Goal: Task Accomplishment & Management: Manage account settings

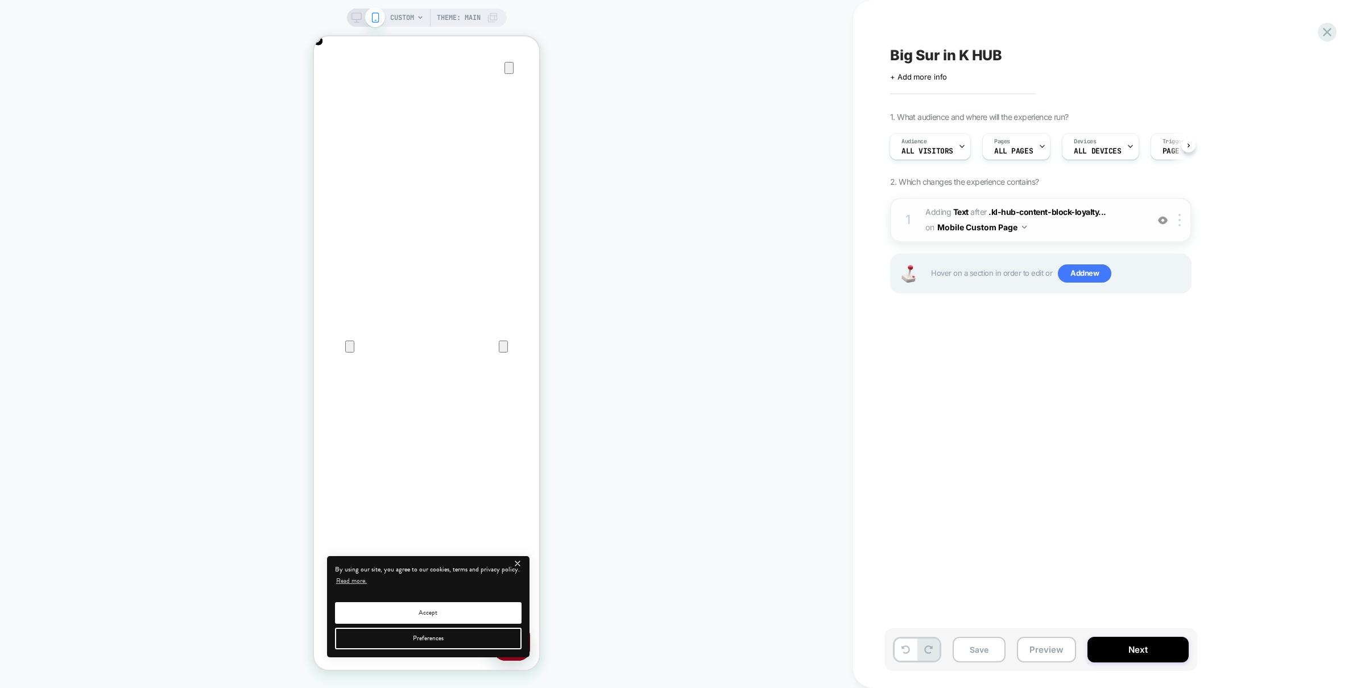
scroll to position [0, 226]
click at [1018, 231] on button "Mobile Custom Page" at bounding box center [981, 227] width 89 height 16
click at [986, 395] on div "Mobile All Pages" at bounding box center [982, 401] width 138 height 24
click at [1040, 647] on button "Preview" at bounding box center [1046, 650] width 59 height 26
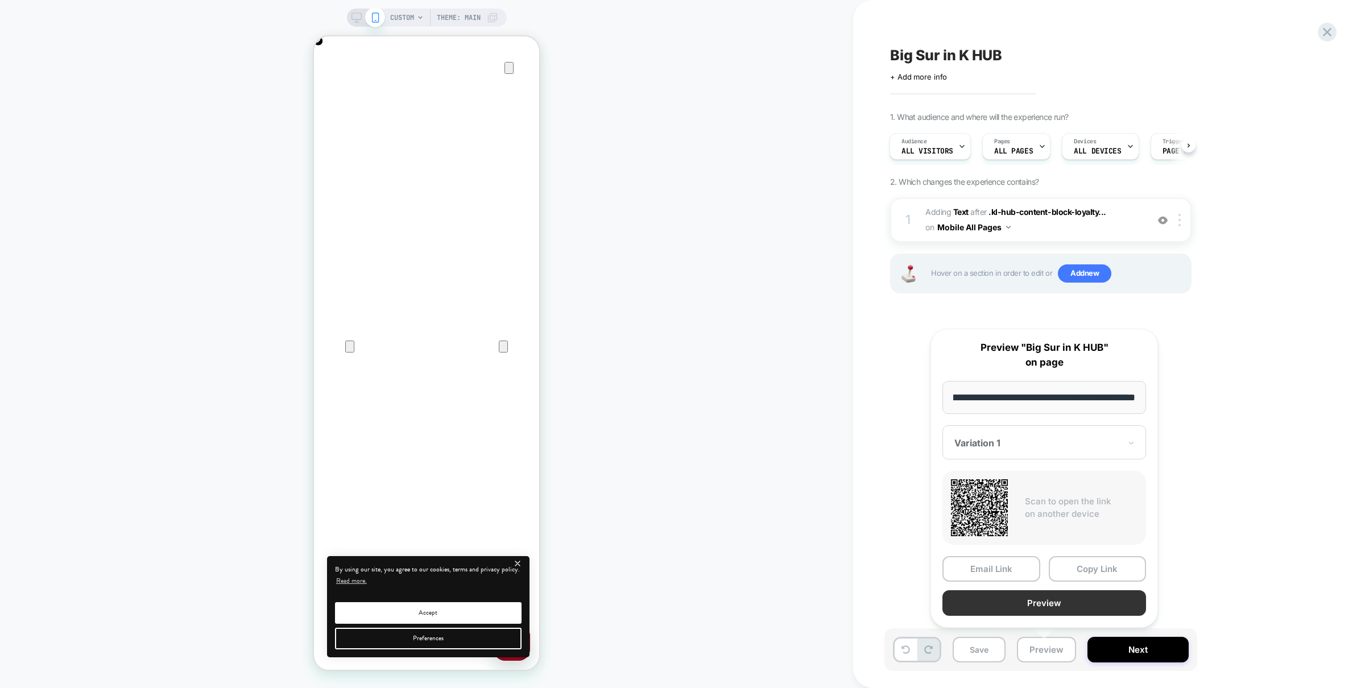
scroll to position [0, 0]
click at [1048, 607] on button "Preview" at bounding box center [1044, 603] width 204 height 26
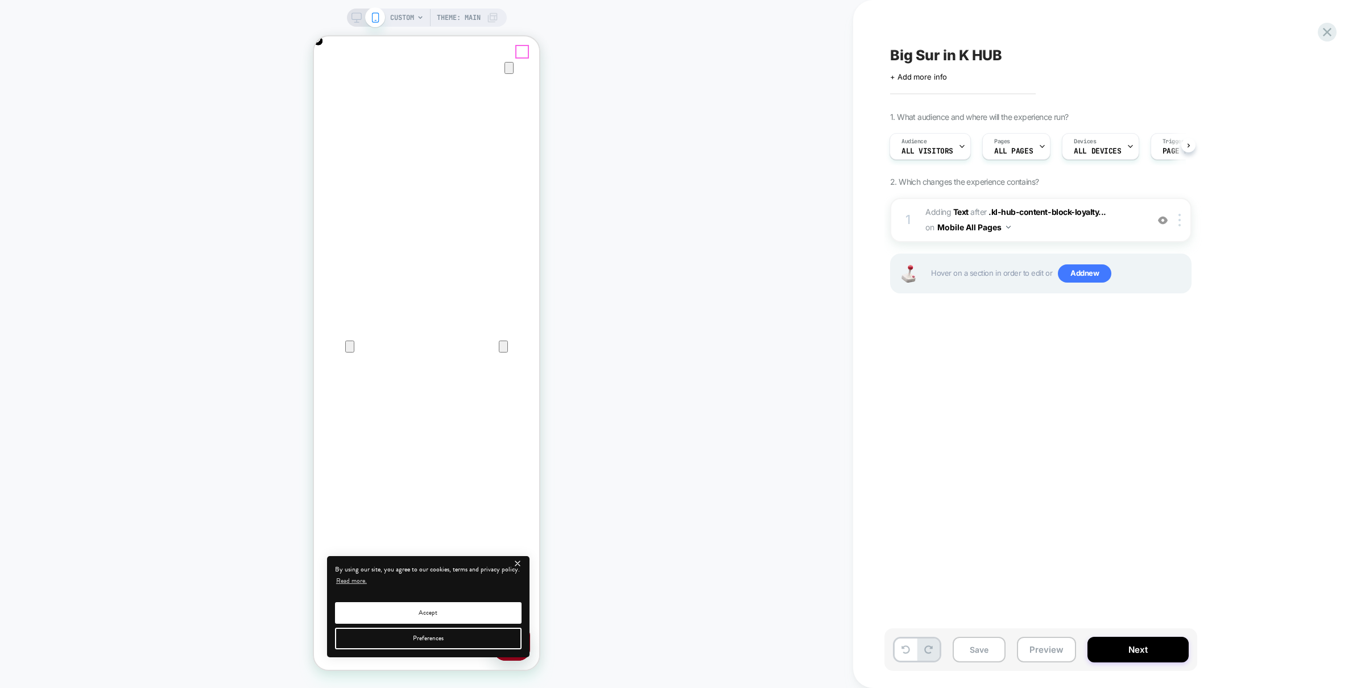
drag, startPoint x: 523, startPoint y: 55, endPoint x: 1478, endPoint y: 280, distance: 981.1
click at [332, 84] on icon "Close" at bounding box center [326, 91] width 14 height 14
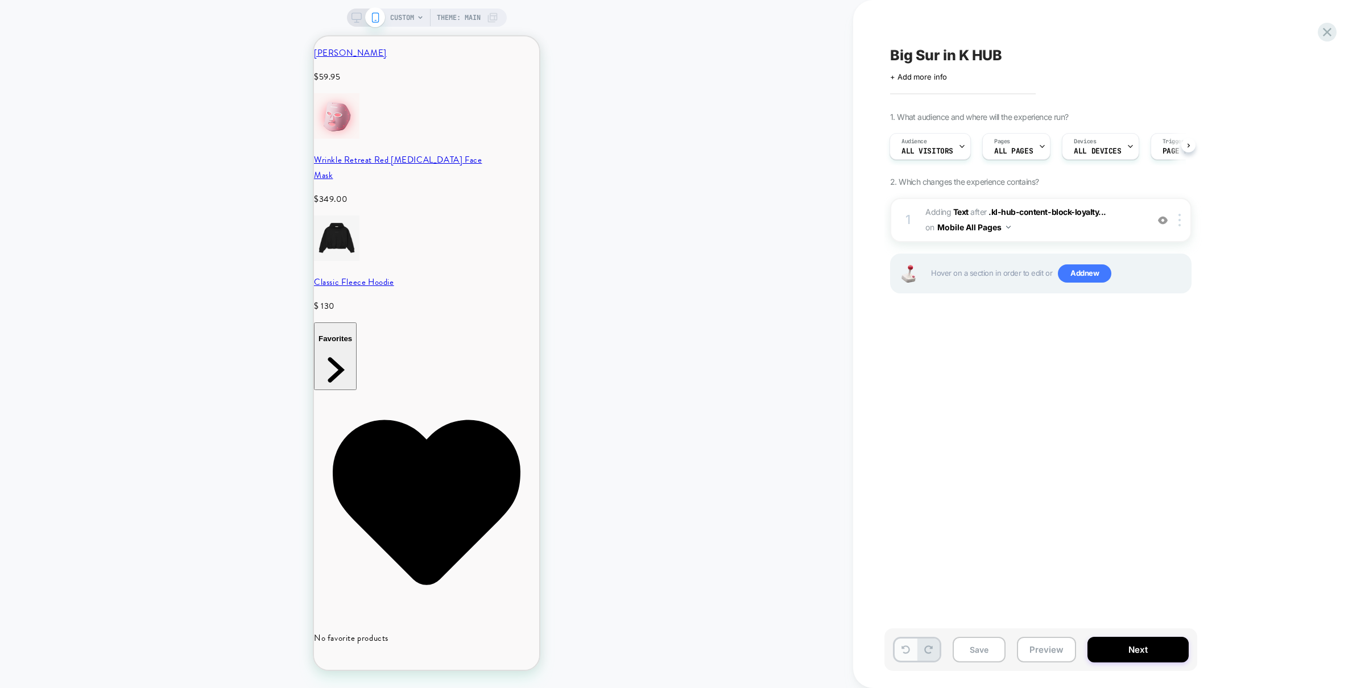
click at [907, 649] on icon at bounding box center [906, 650] width 9 height 9
click at [979, 230] on button "Mobile Custom Page" at bounding box center [981, 227] width 89 height 16
click at [966, 399] on div "Mobile All Pages" at bounding box center [982, 401] width 138 height 24
click at [1179, 218] on img at bounding box center [1180, 220] width 2 height 13
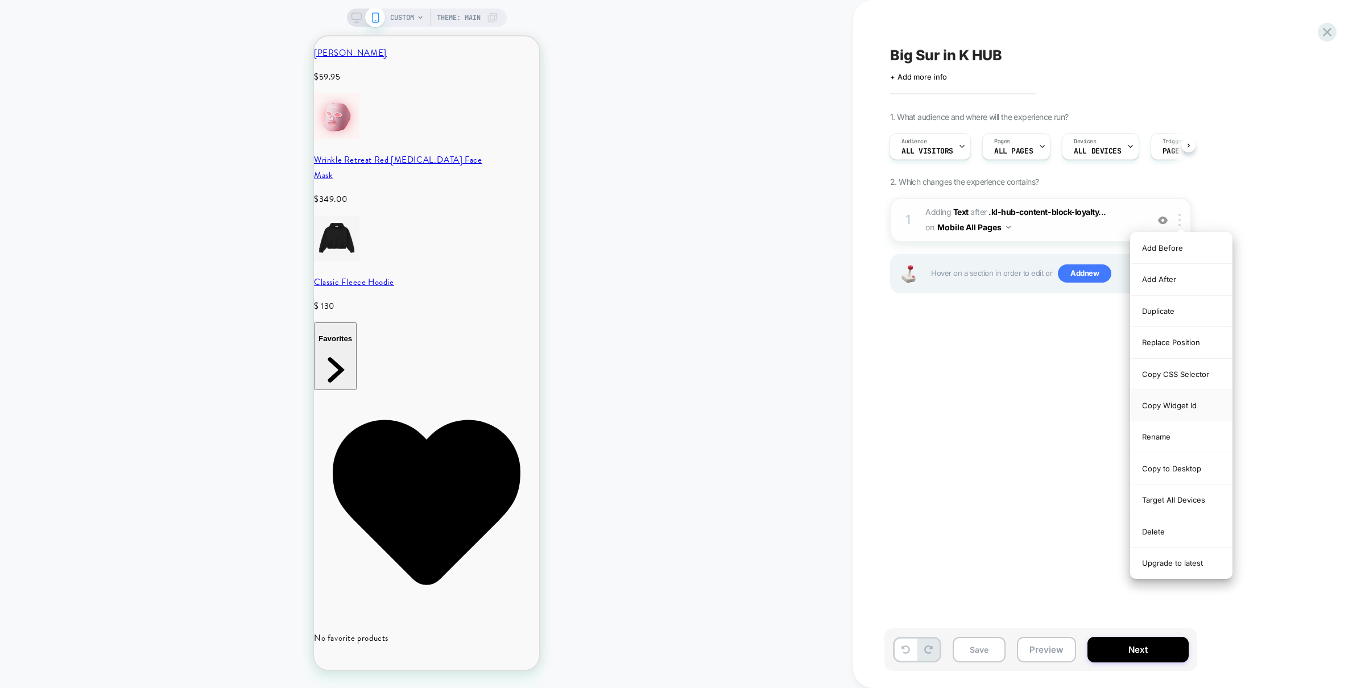
scroll to position [0, 452]
drag, startPoint x: 1189, startPoint y: 346, endPoint x: 101, endPoint y: 243, distance: 1093.6
click at [1189, 346] on div "Replace Position" at bounding box center [1181, 342] width 101 height 31
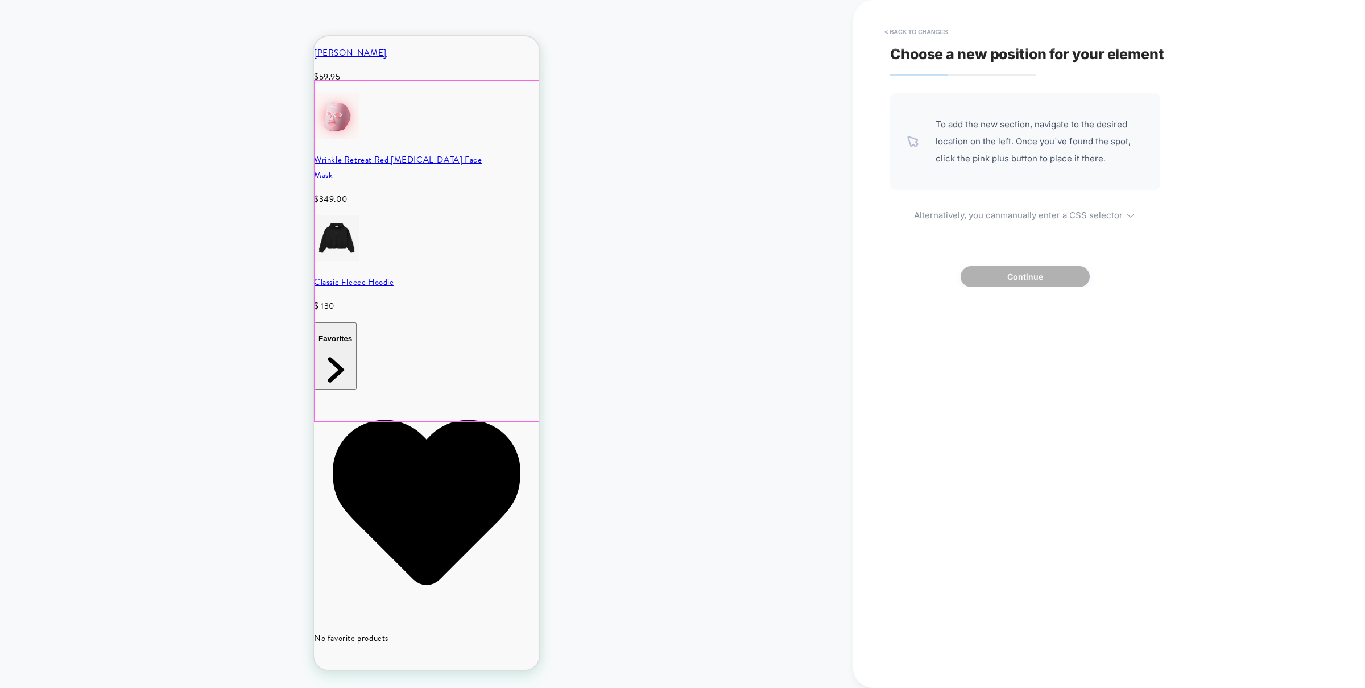
scroll to position [0, 0]
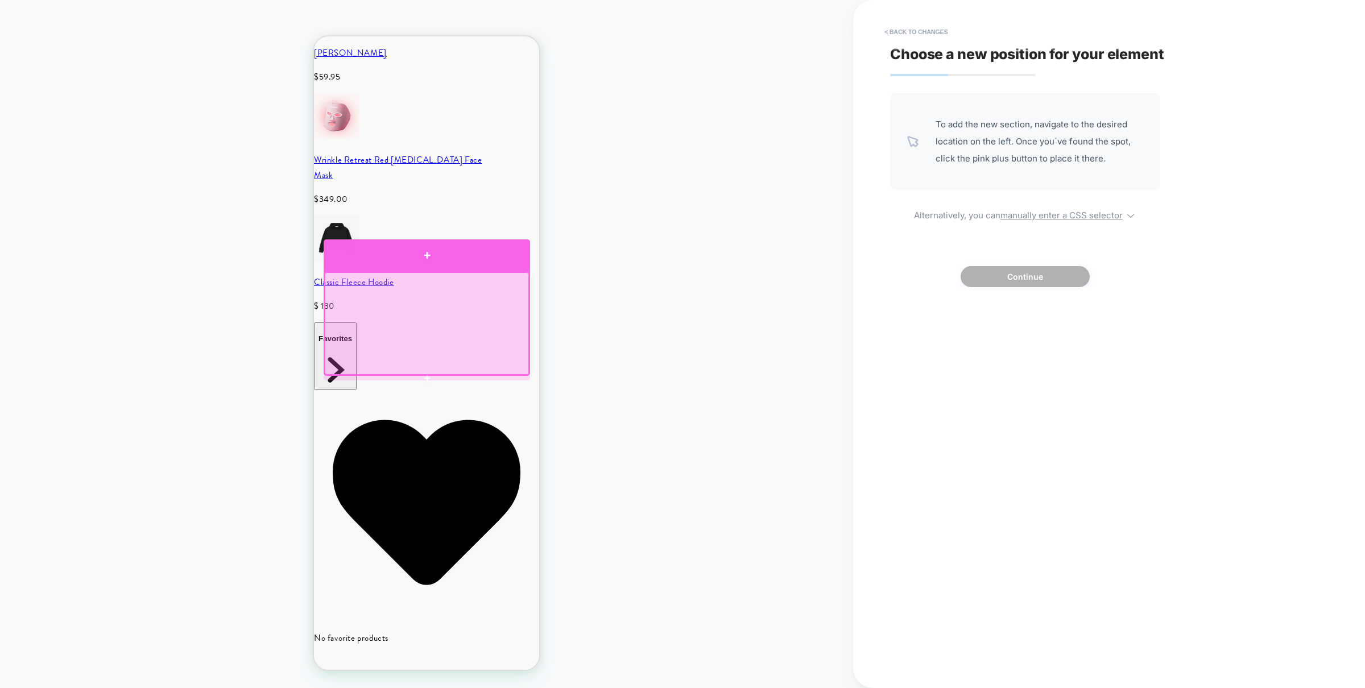
click at [512, 250] on div at bounding box center [427, 255] width 206 height 32
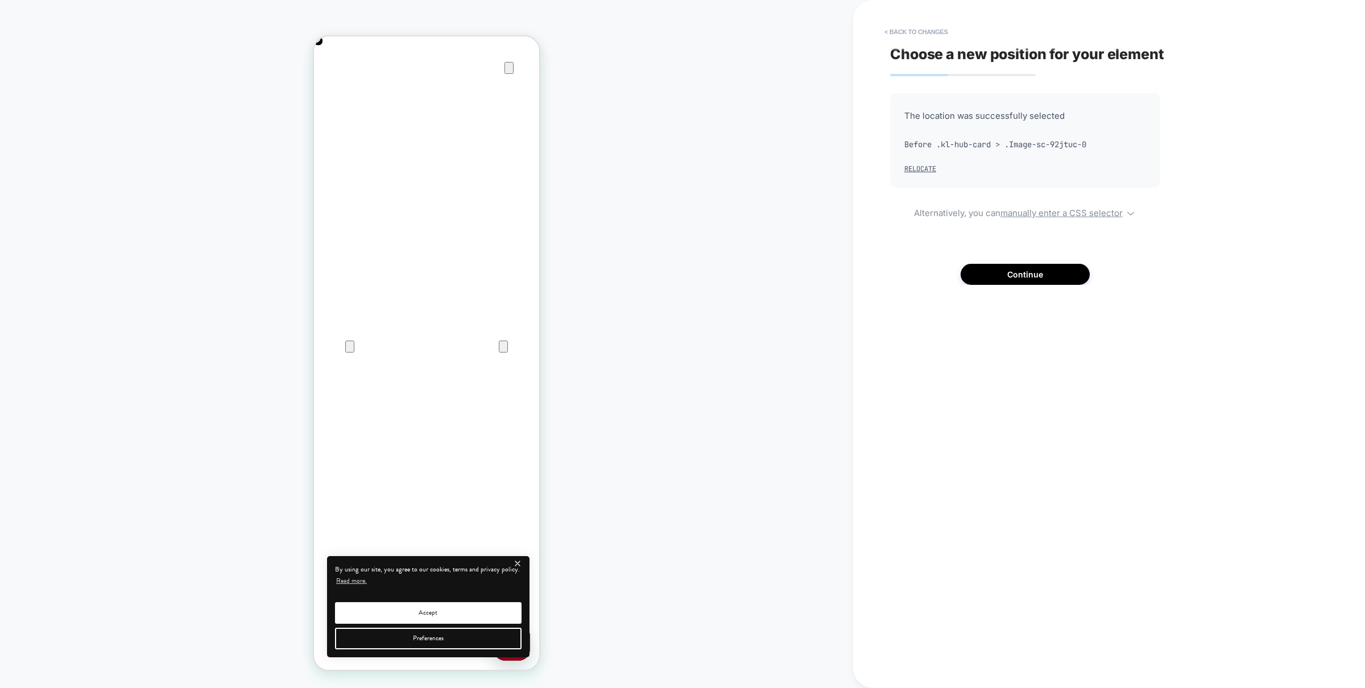
scroll to position [0, 226]
click at [523, 110] on div at bounding box center [427, 106] width 224 height 44
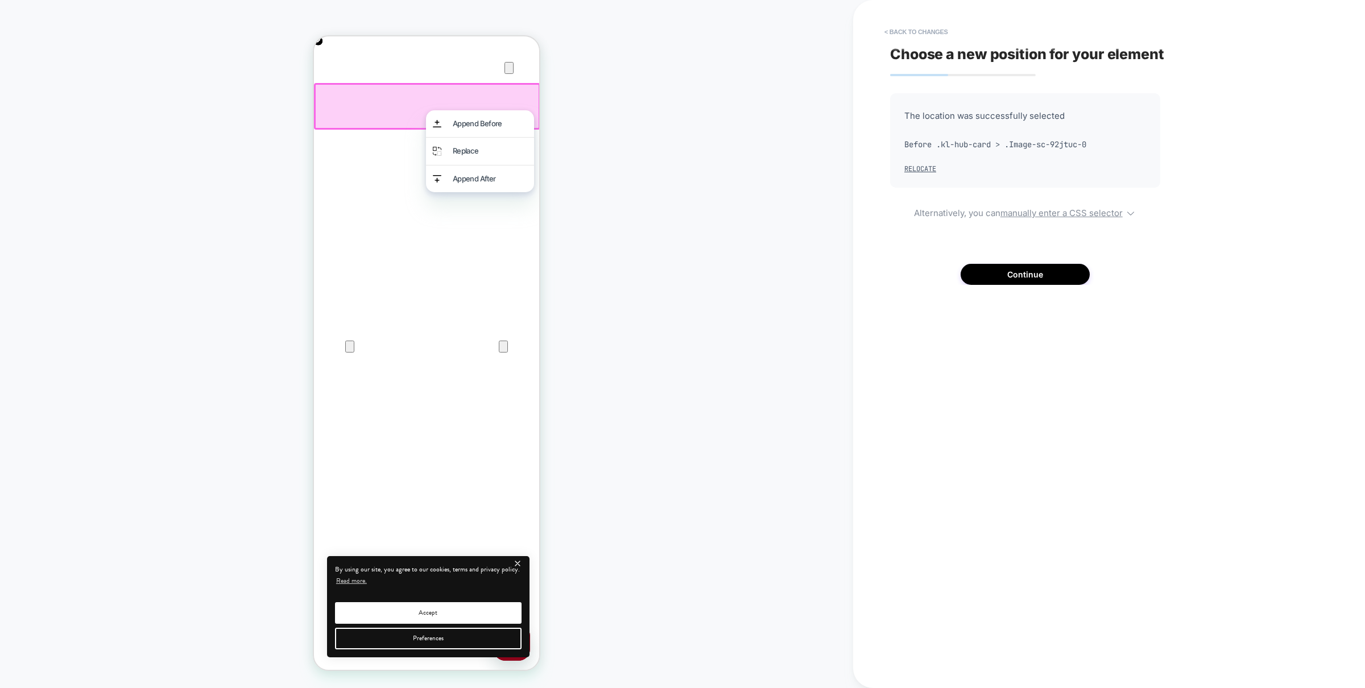
drag, startPoint x: 462, startPoint y: 291, endPoint x: 490, endPoint y: 344, distance: 59.5
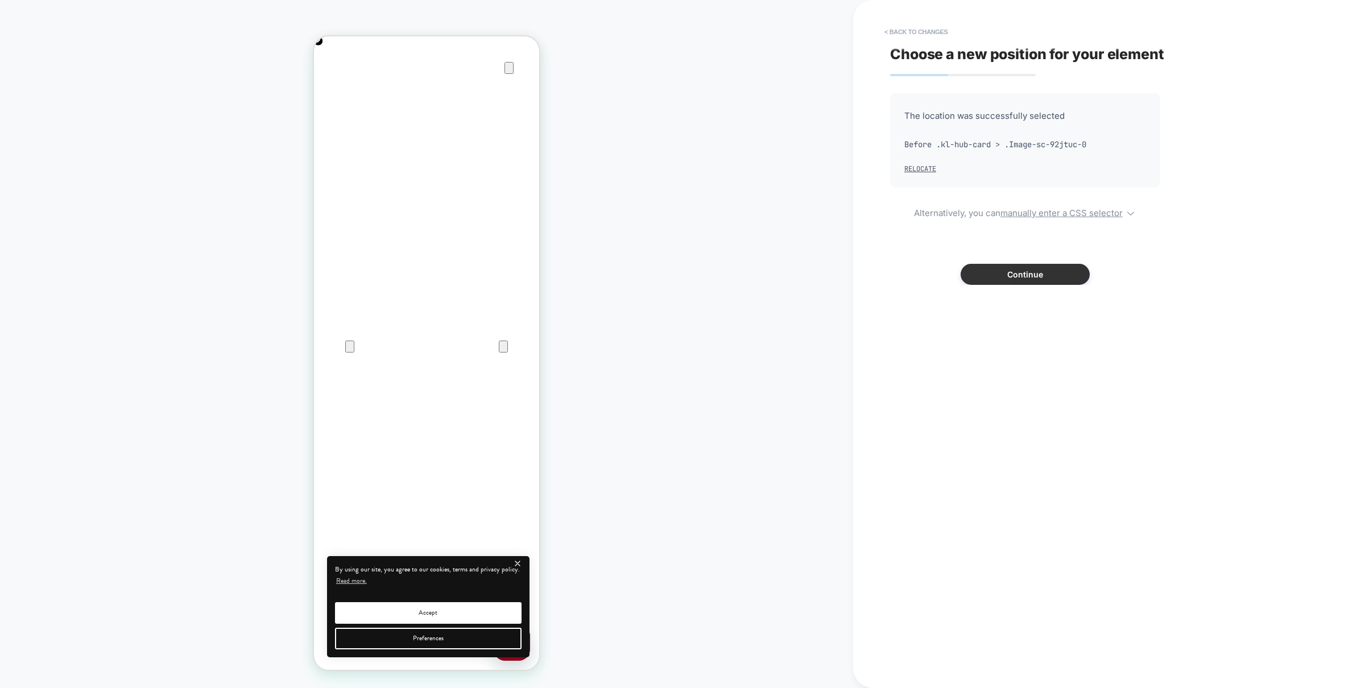
click at [994, 278] on button "Continue" at bounding box center [1025, 274] width 129 height 21
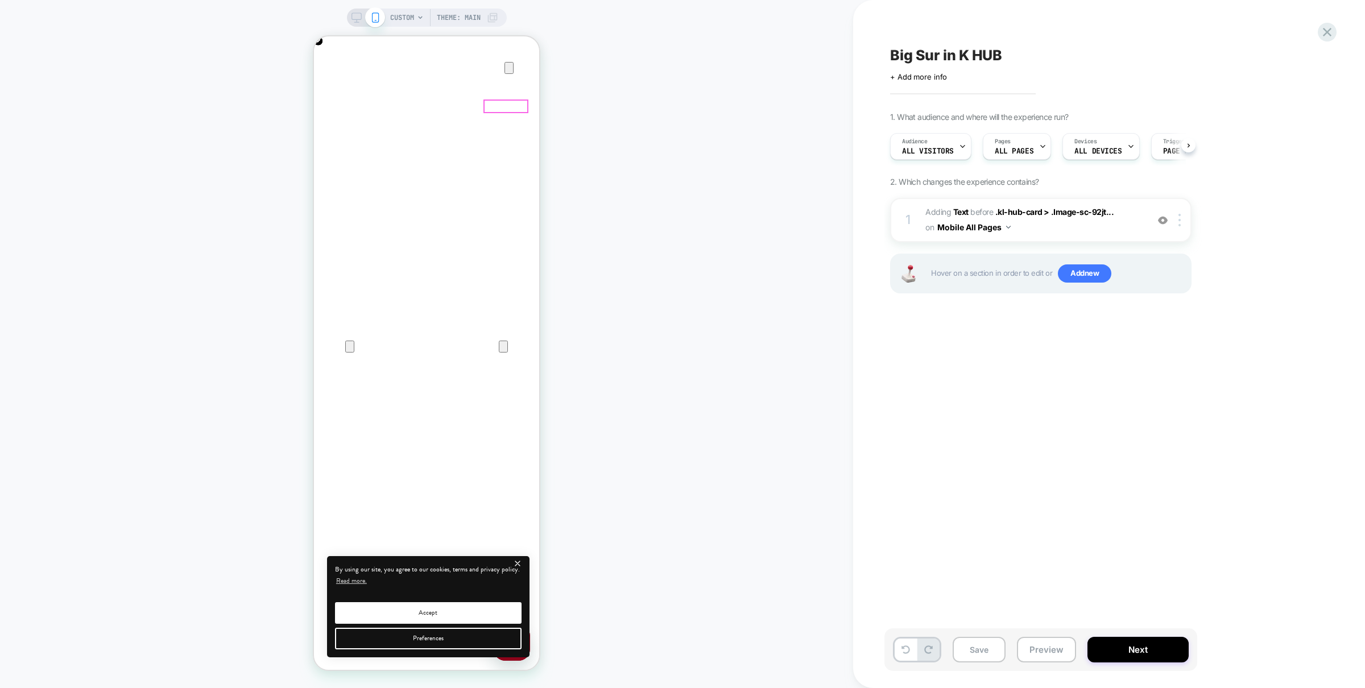
scroll to position [0, 1]
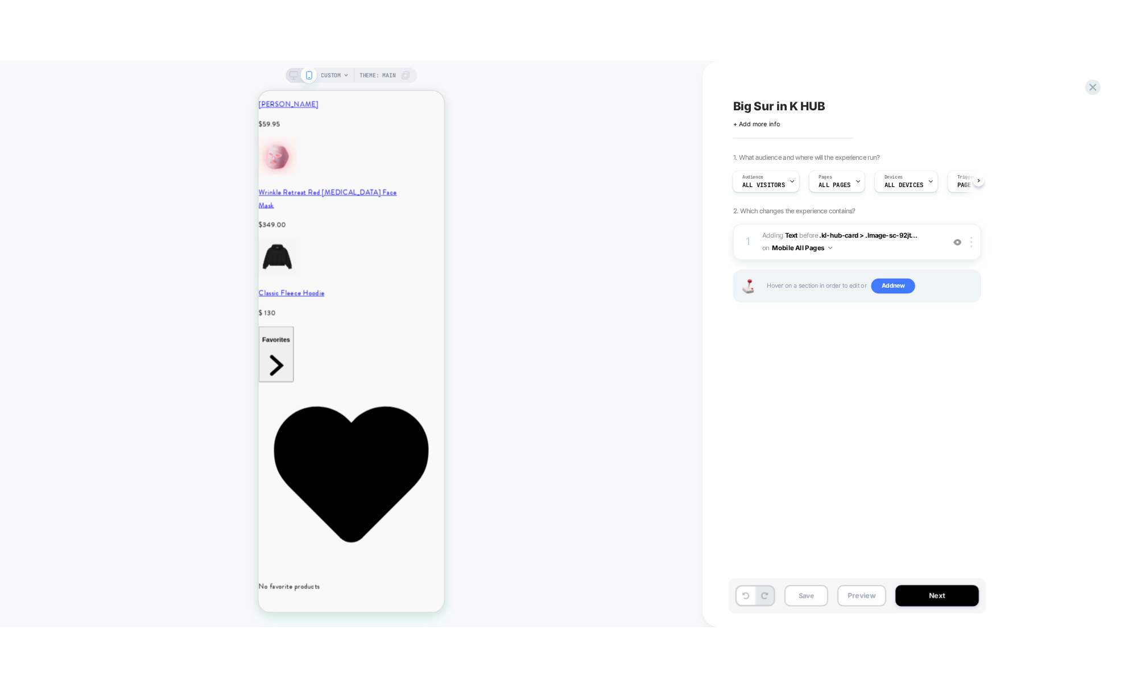
scroll to position [0, 452]
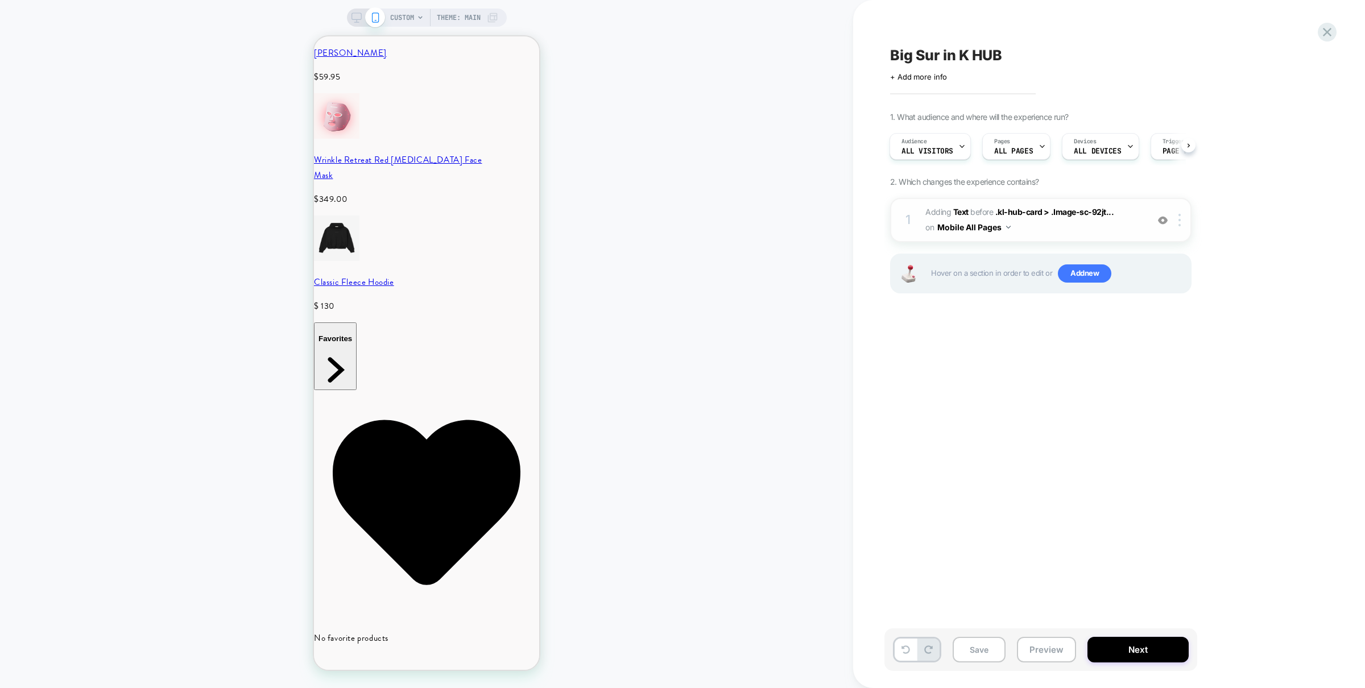
click at [1163, 221] on img at bounding box center [1163, 221] width 10 height 10
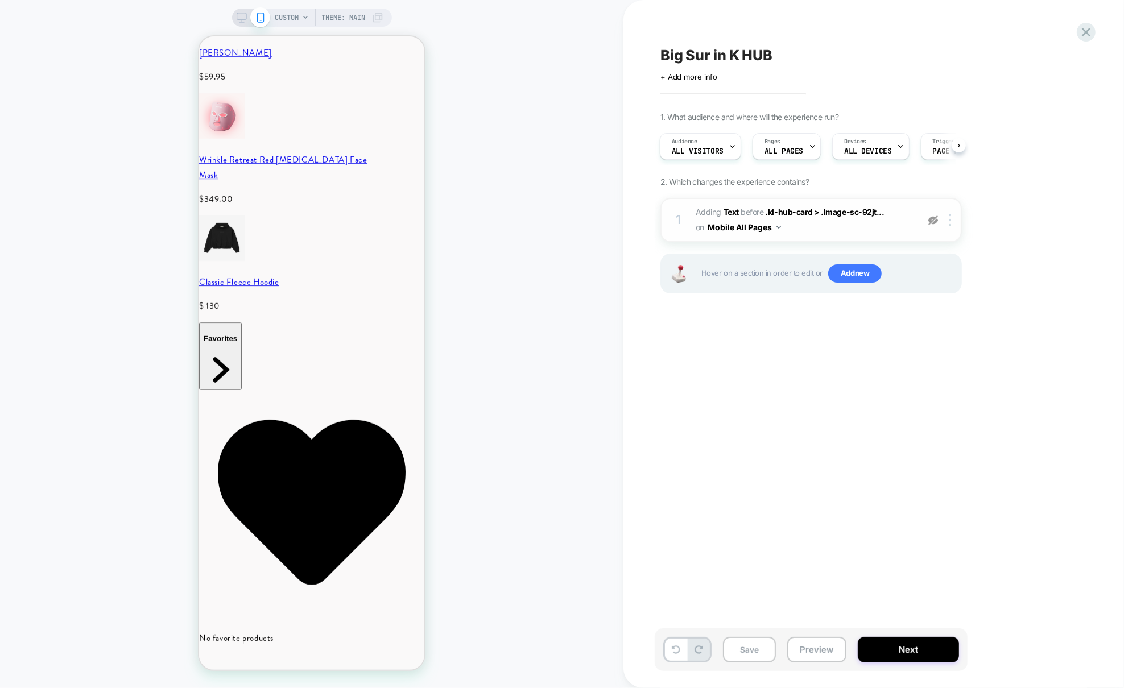
click at [930, 220] on img at bounding box center [933, 221] width 10 height 10
click at [950, 222] on img at bounding box center [950, 220] width 2 height 13
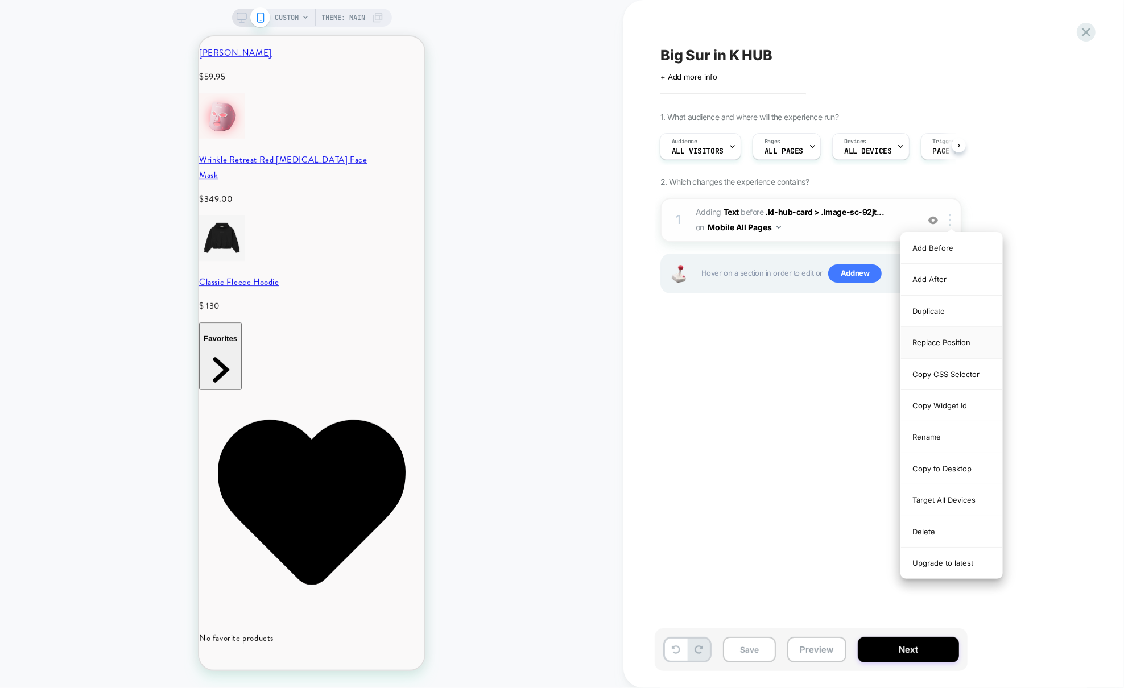
click at [964, 345] on div "Replace Position" at bounding box center [951, 342] width 101 height 31
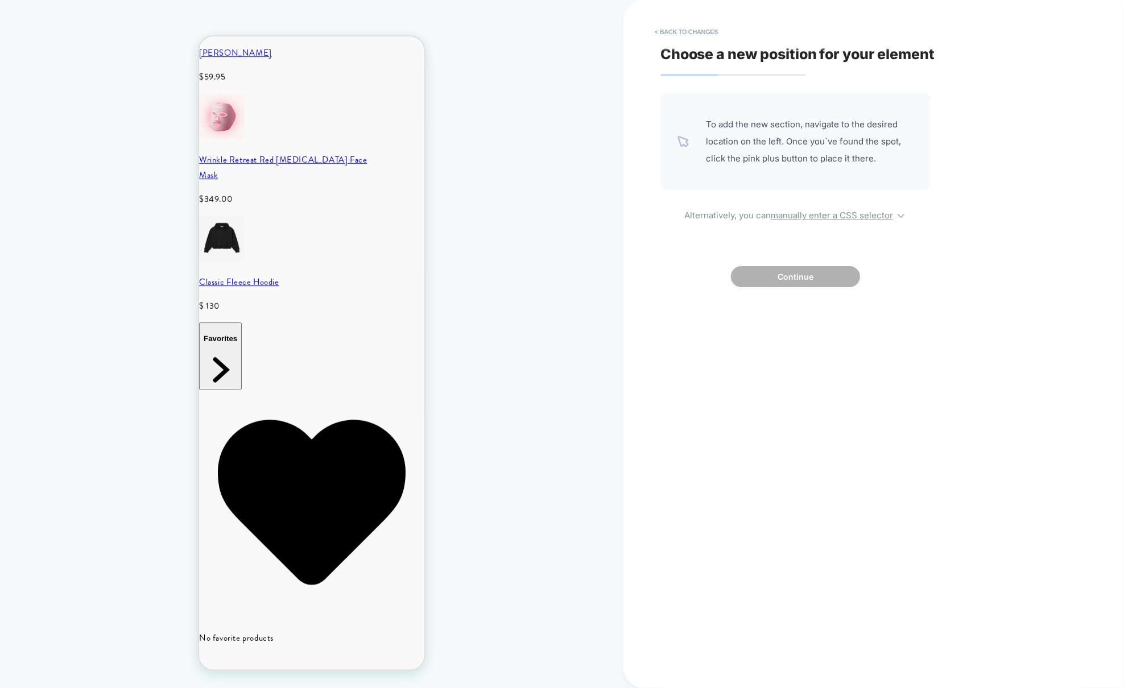
scroll to position [0, 0]
click at [848, 221] on div "To add the new section, navigate to the desired location on the left. Once you`…" at bounding box center [795, 190] width 270 height 194
click at [847, 217] on u "manually enter a CSS selector" at bounding box center [832, 215] width 122 height 11
select select "*******"
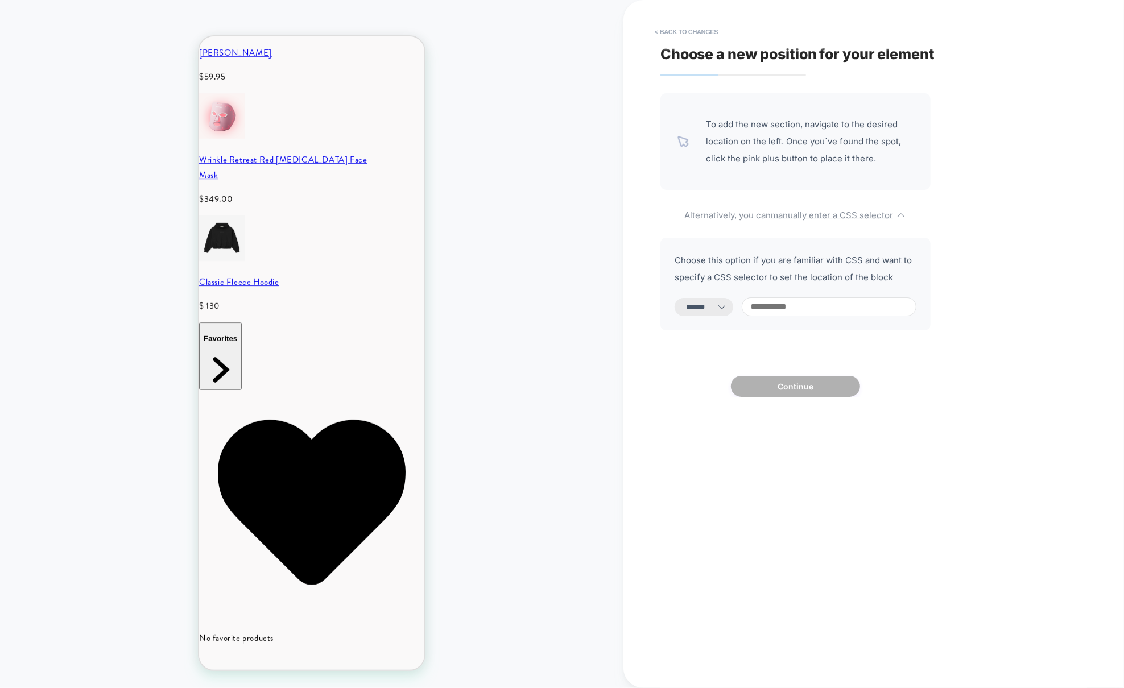
click at [830, 308] on input at bounding box center [829, 306] width 175 height 19
paste input "**********"
type input "**********"
select select "*********"
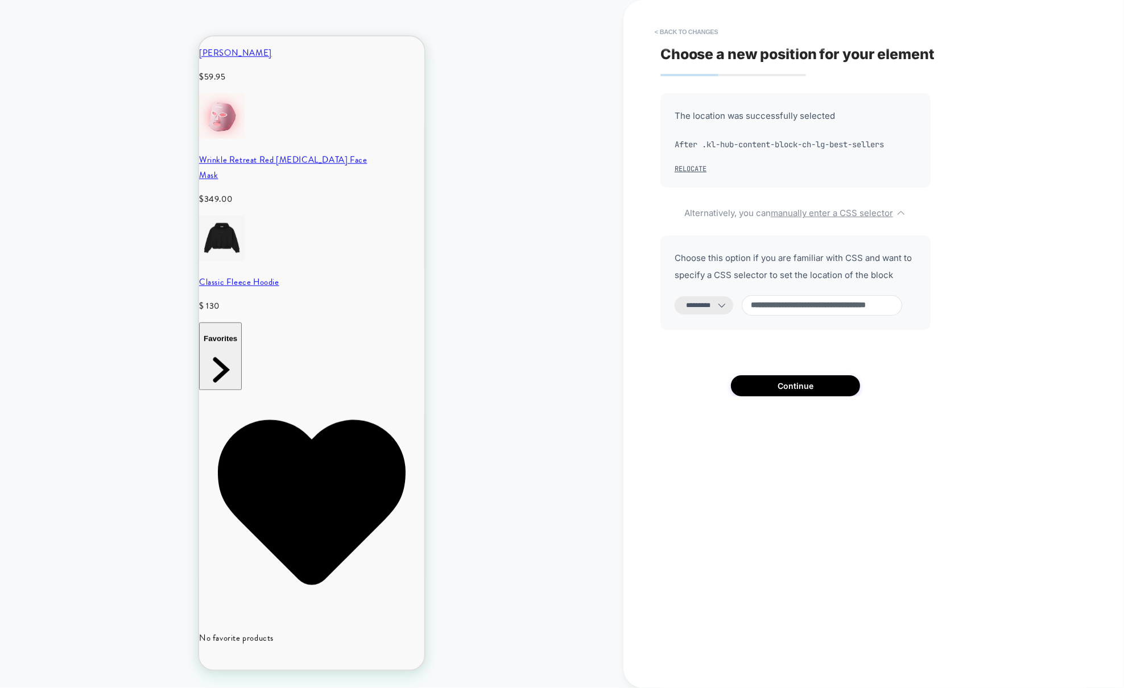
type input "**********"
click at [705, 304] on select "**********" at bounding box center [704, 305] width 59 height 18
select select "**********"
click at [675, 296] on select "**********" at bounding box center [704, 305] width 59 height 18
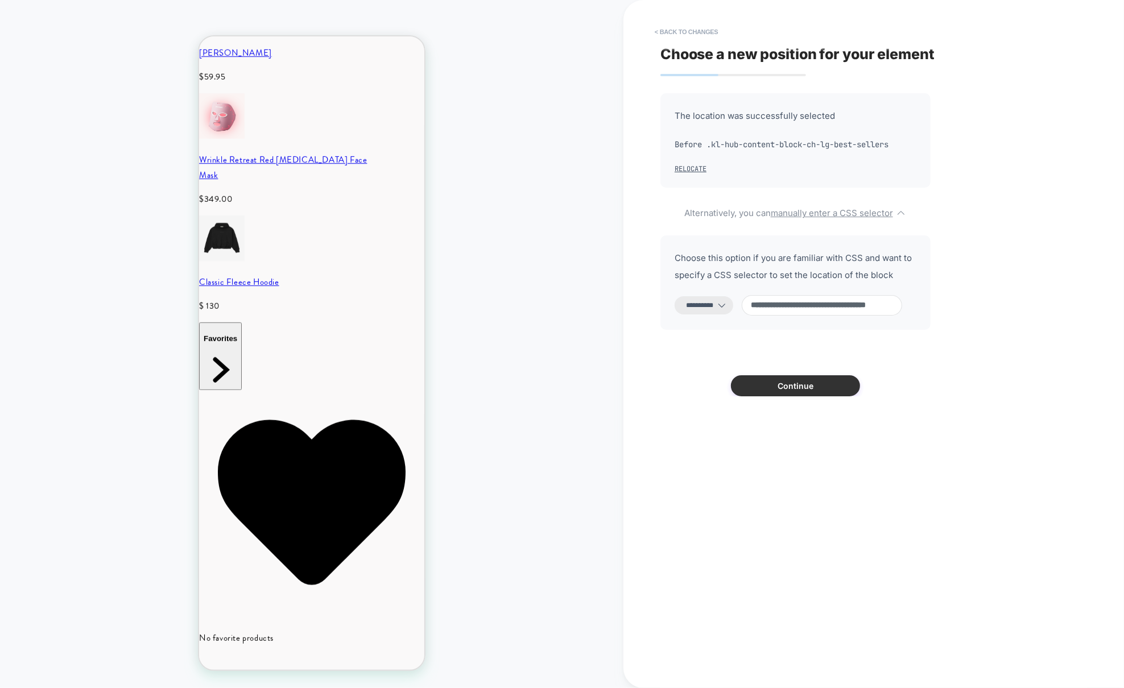
click at [795, 390] on button "Continue" at bounding box center [795, 385] width 129 height 21
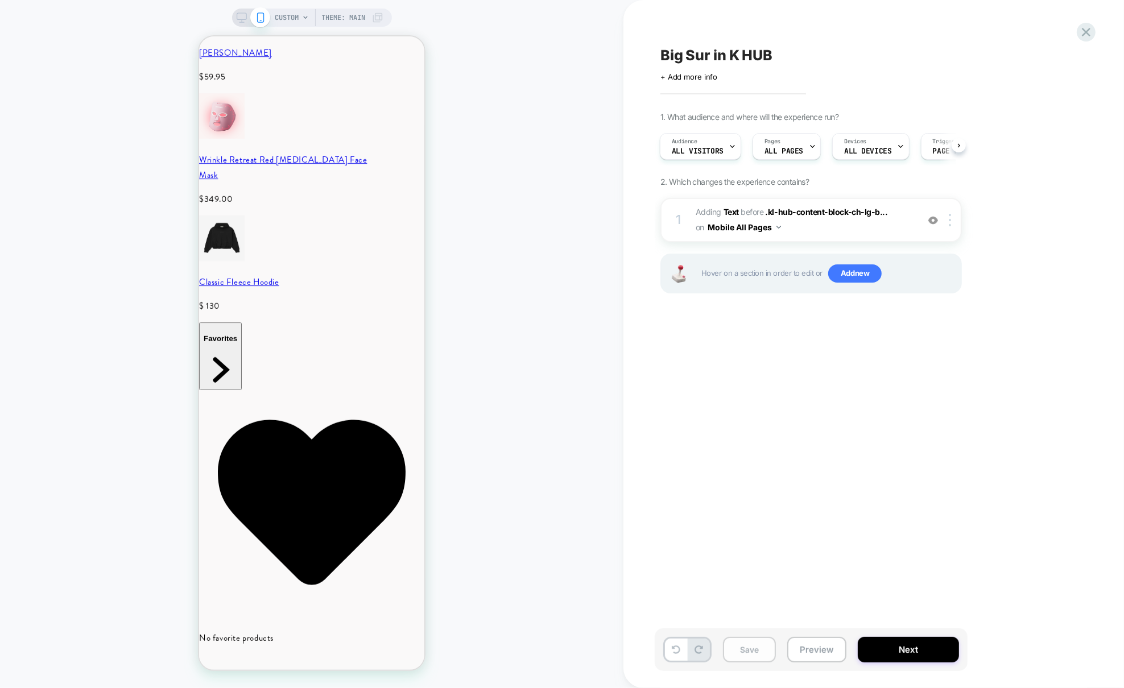
scroll to position [0, 226]
click at [750, 644] on button "Save" at bounding box center [749, 650] width 53 height 26
click at [805, 652] on button "Preview" at bounding box center [816, 650] width 59 height 26
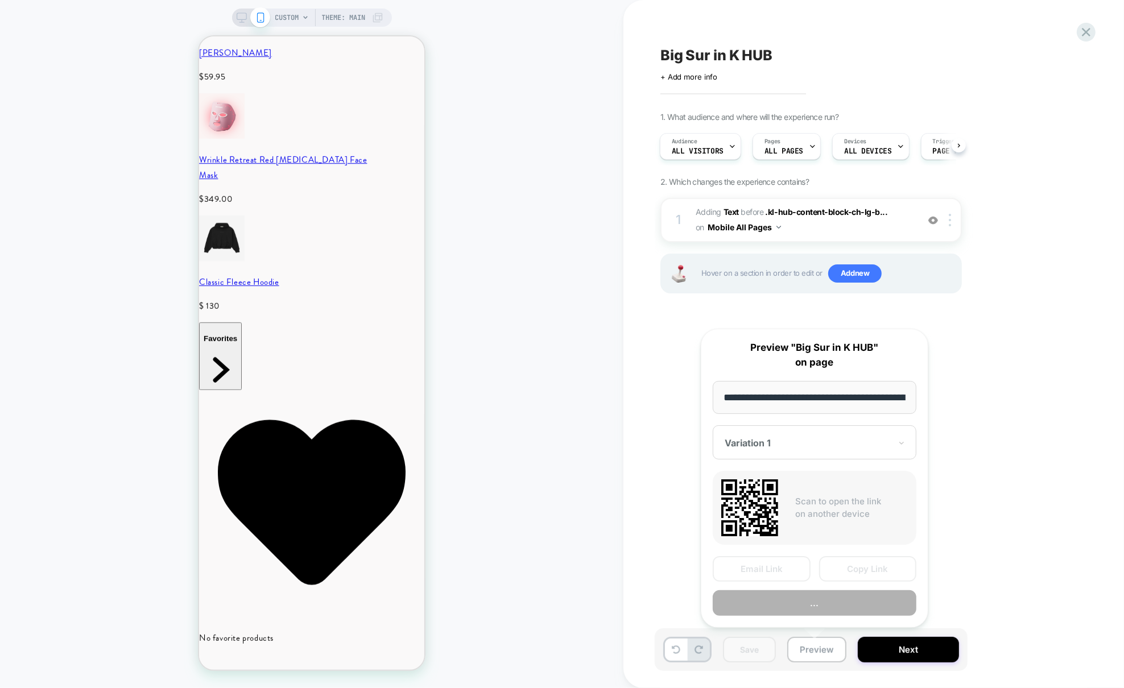
scroll to position [0, 75]
click at [816, 608] on button "Preview" at bounding box center [815, 603] width 204 height 26
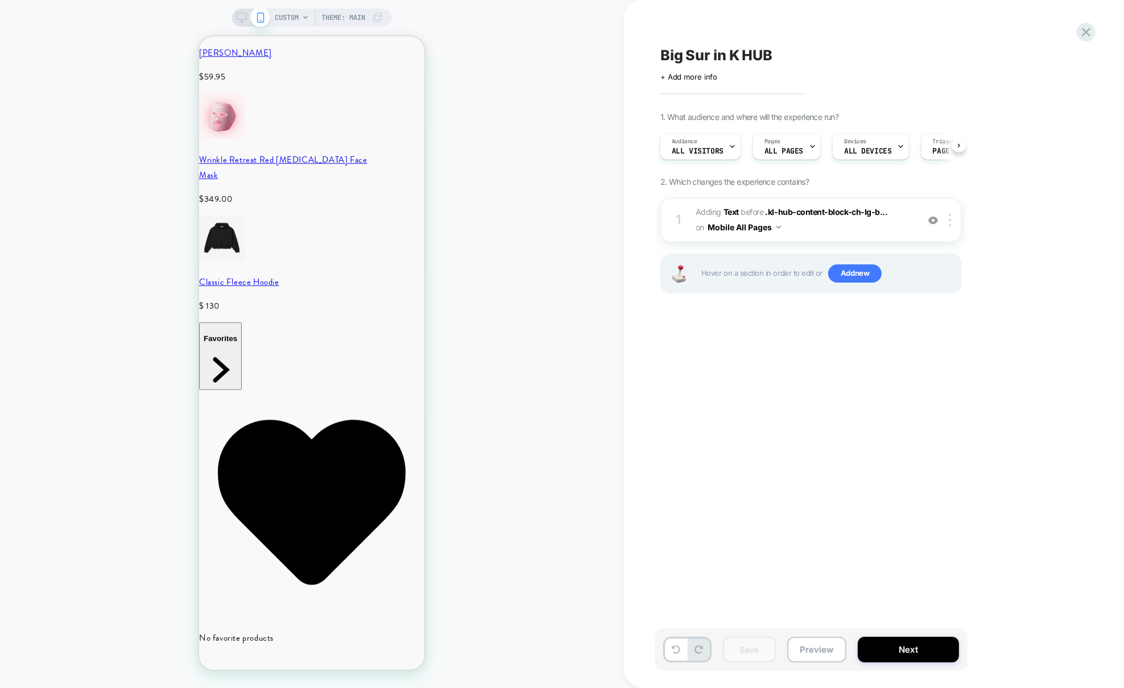
scroll to position [0, 452]
click at [858, 272] on span "Add new" at bounding box center [854, 273] width 53 height 18
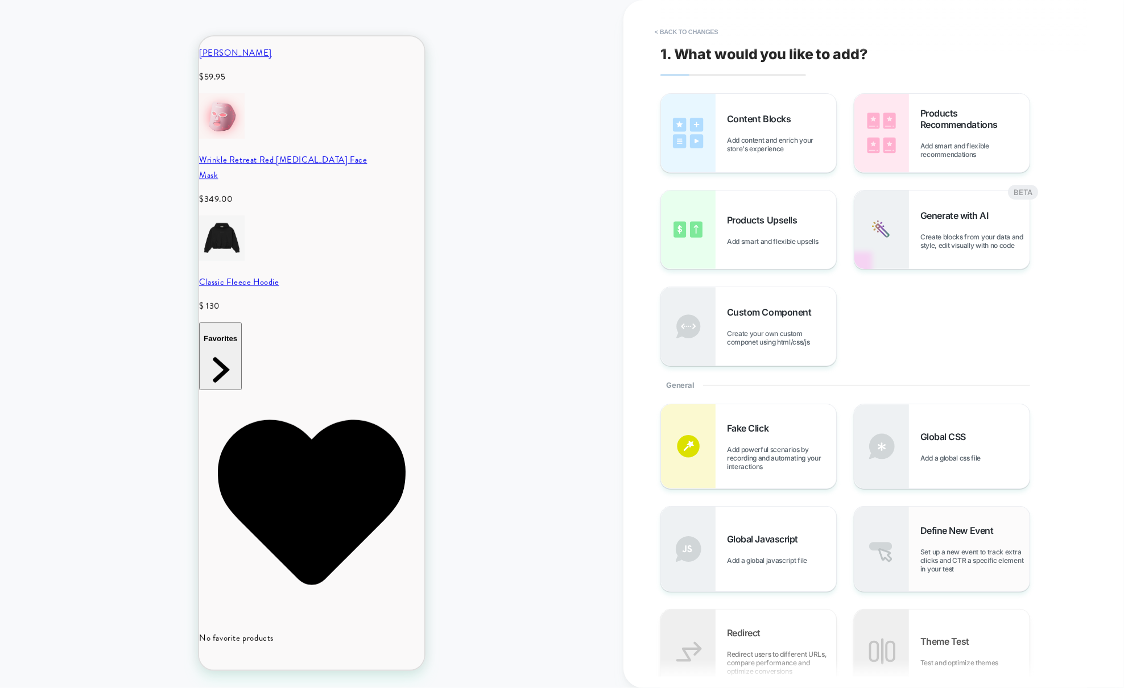
click at [910, 540] on div "Define New Event Set up a new event to track extra clicks and CTR a specific el…" at bounding box center [941, 549] width 175 height 84
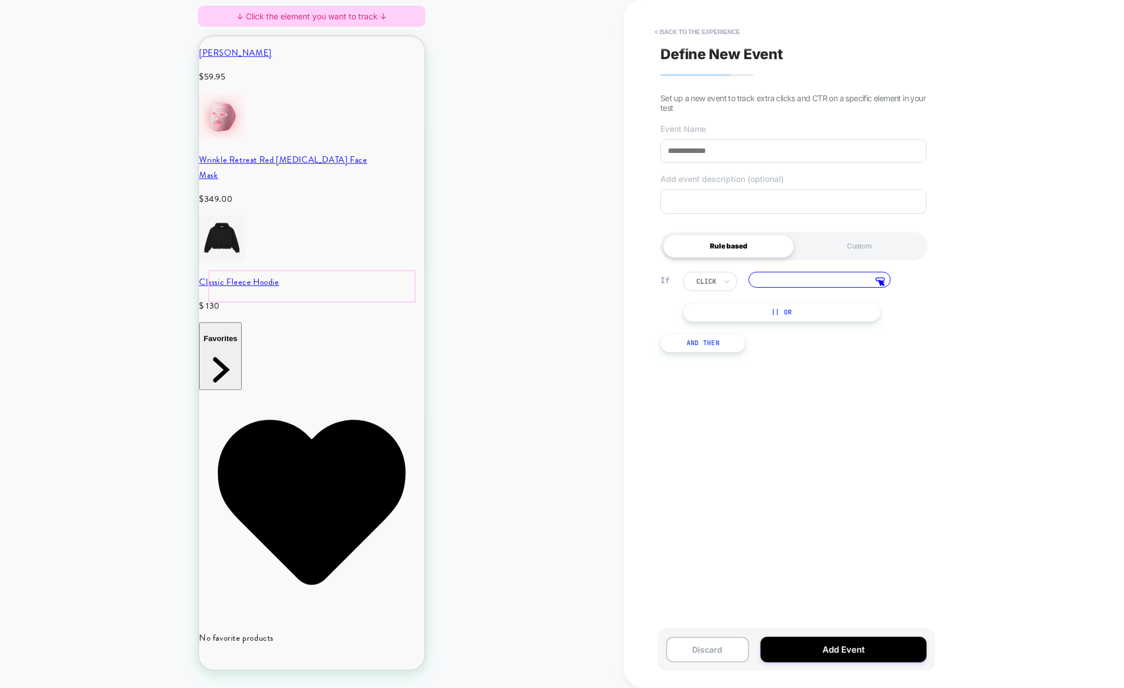
scroll to position [0, 0]
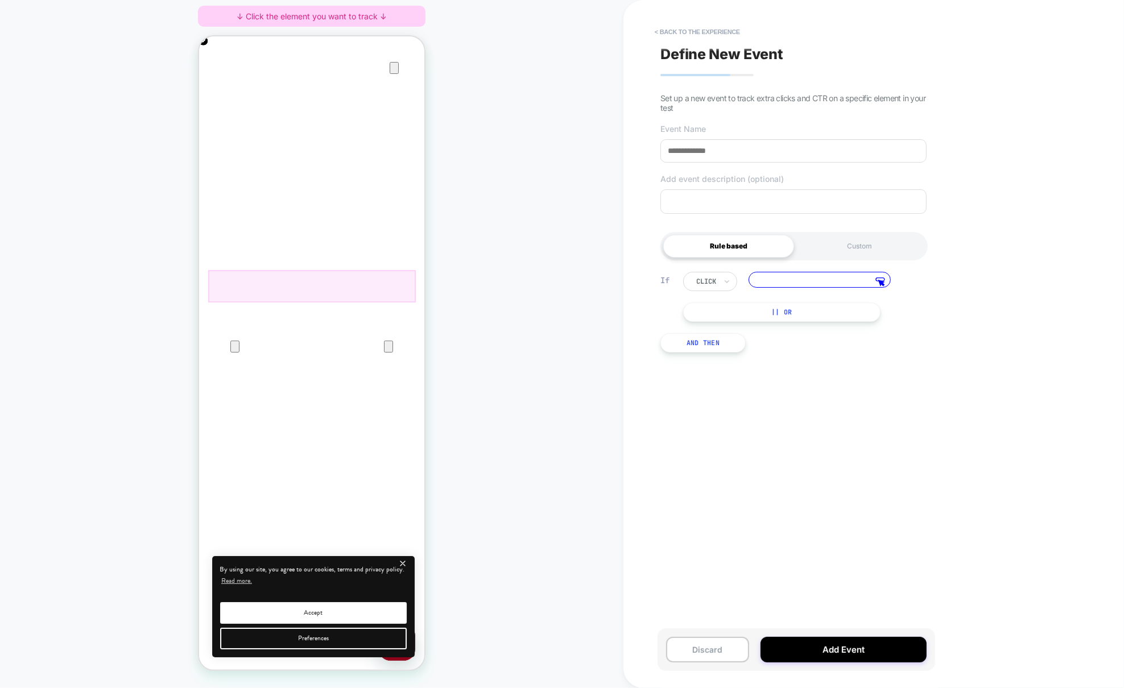
click at [268, 281] on div at bounding box center [312, 286] width 208 height 32
click at [301, 297] on span "Track Clicks" at bounding box center [313, 294] width 38 height 13
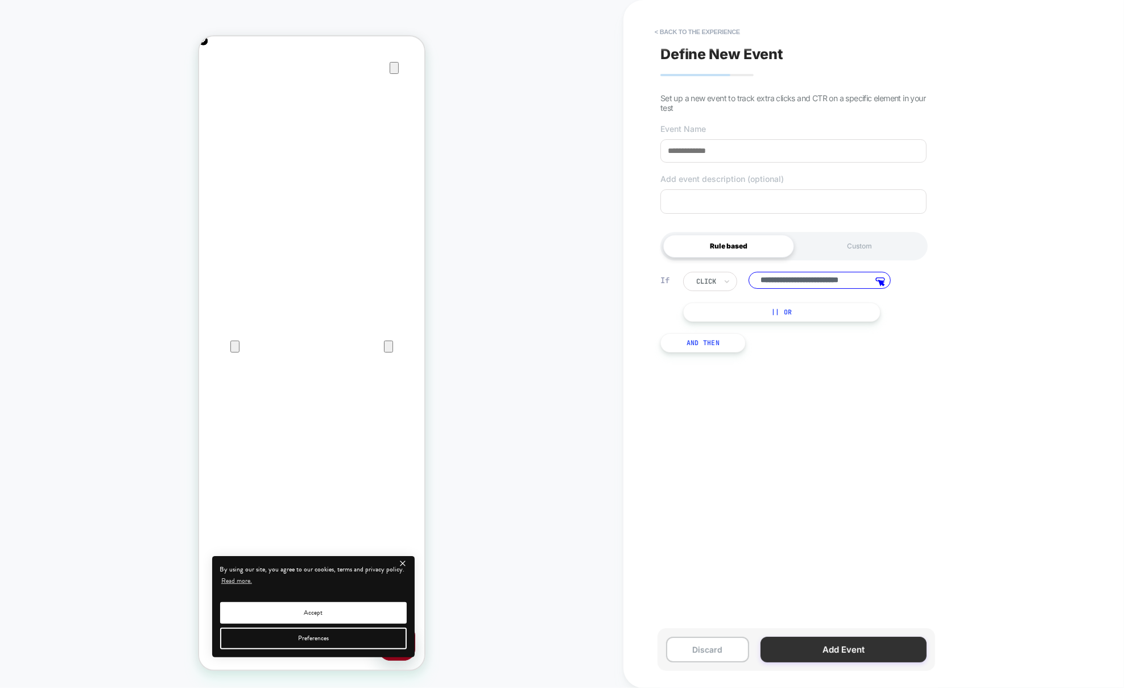
click at [868, 650] on button "Add Event" at bounding box center [843, 650] width 166 height 26
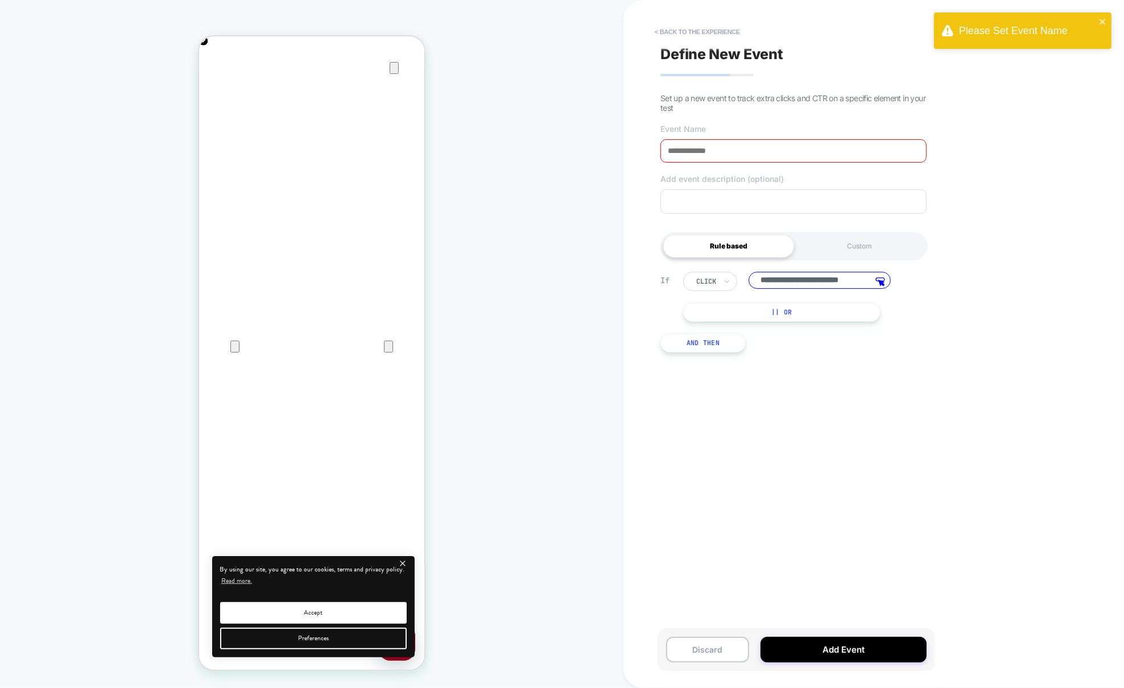
click at [735, 156] on input at bounding box center [793, 150] width 266 height 23
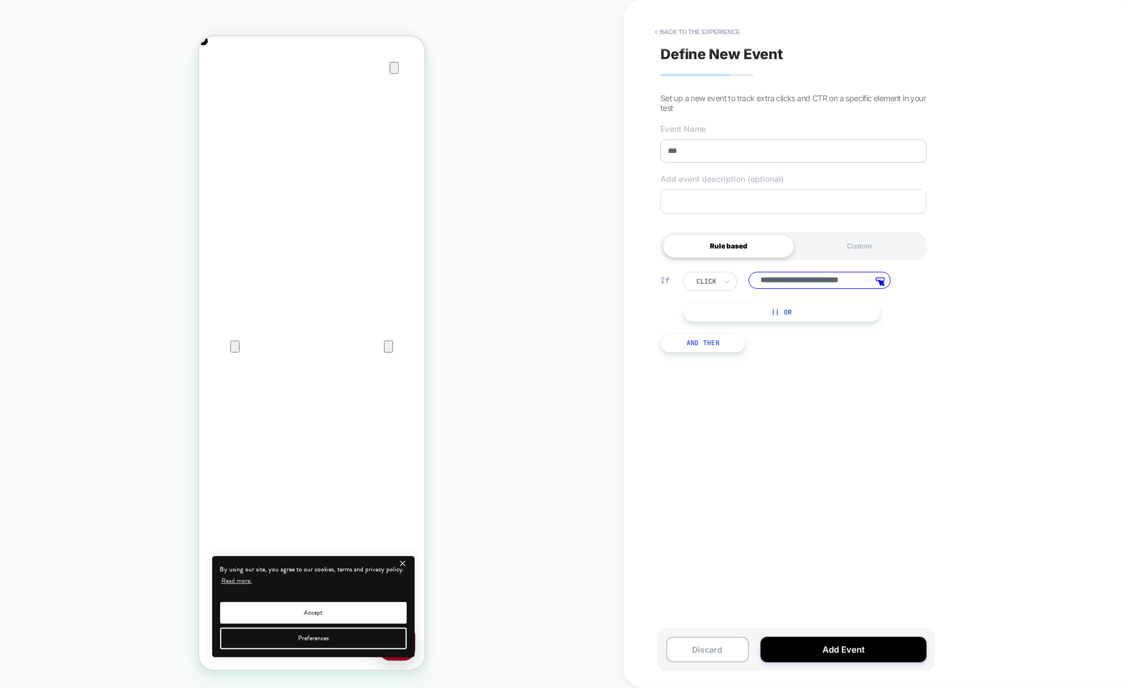
scroll to position [0, 226]
type input "**********"
click at [900, 652] on button "Add Event" at bounding box center [843, 650] width 166 height 26
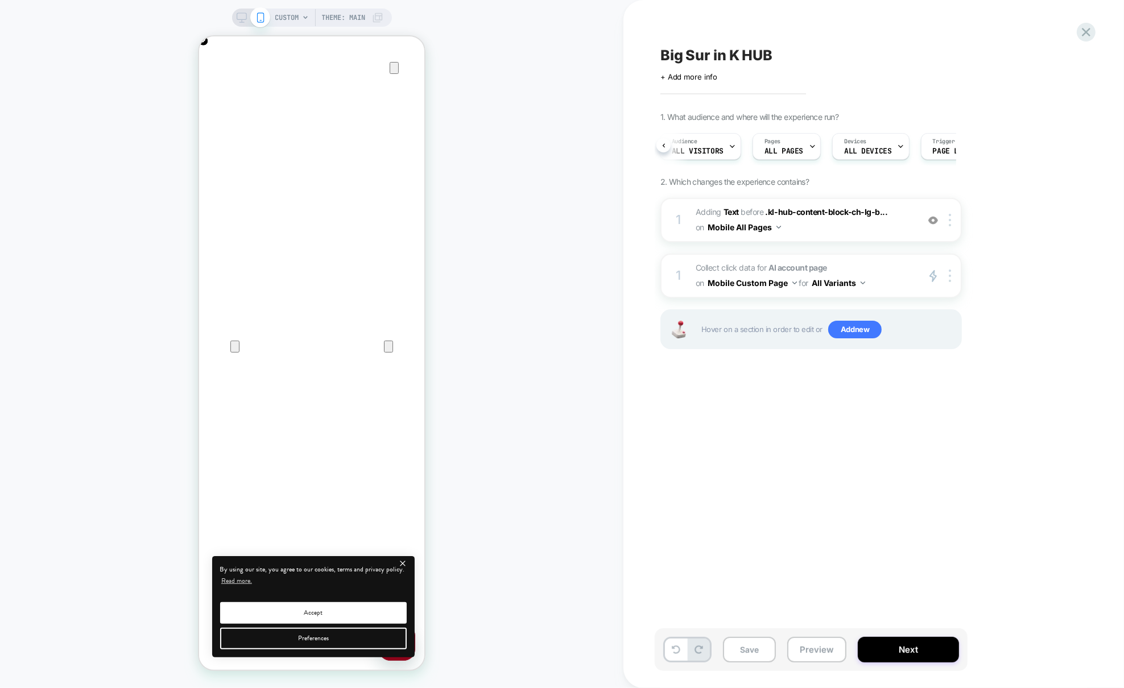
scroll to position [0, 69]
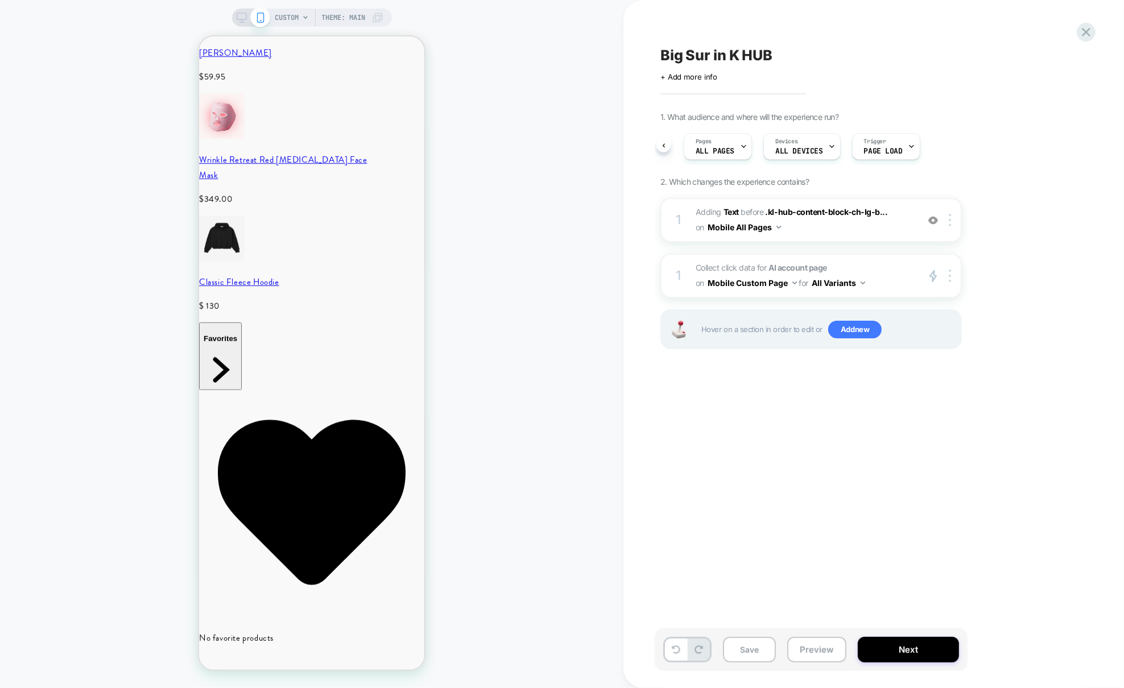
scroll to position [0, 452]
click at [891, 143] on div "Trigger Page Load" at bounding box center [883, 147] width 61 height 26
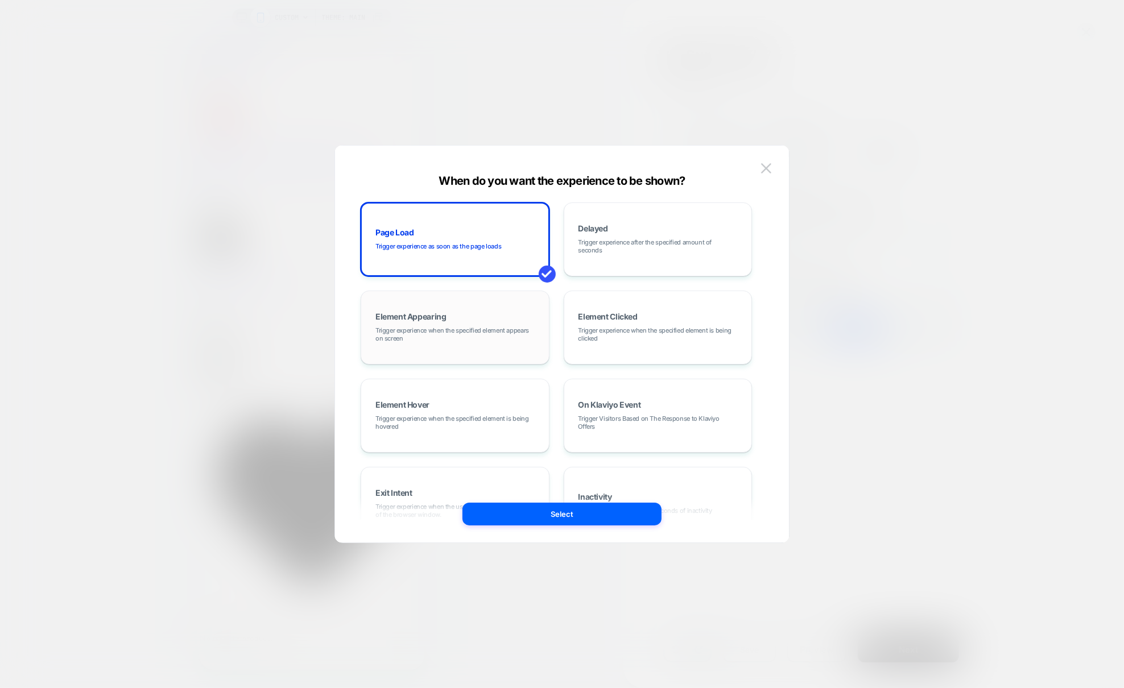
click at [479, 330] on span "Trigger experience when the specified element appears on screen" at bounding box center [454, 334] width 159 height 16
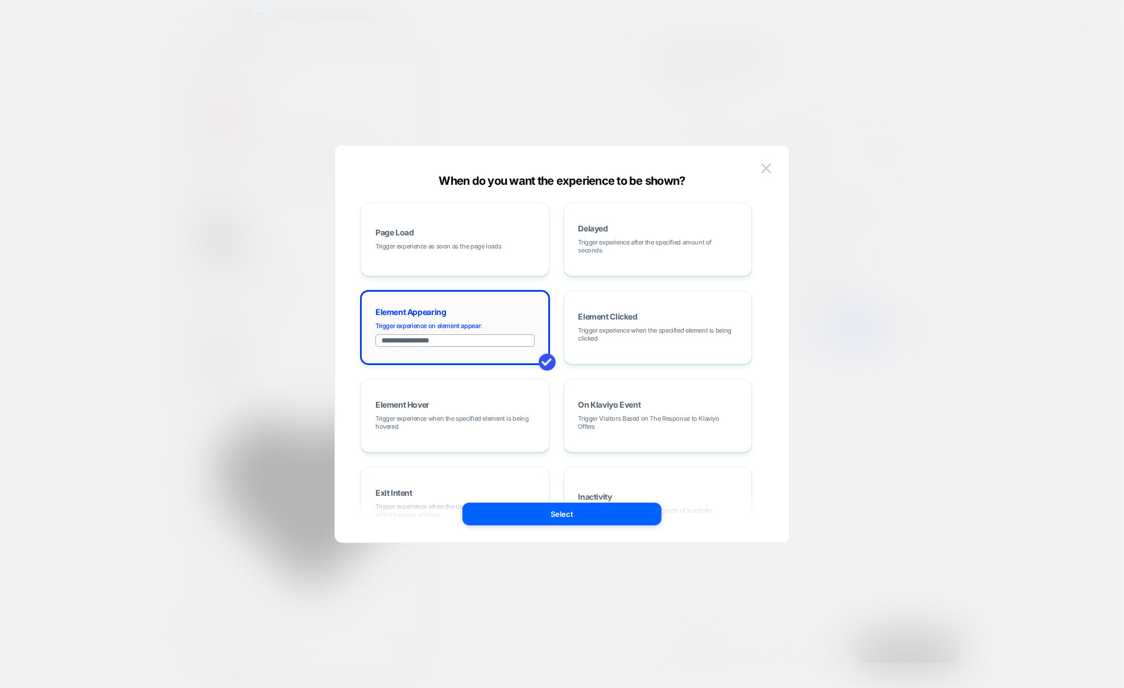
click at [478, 337] on input "**********" at bounding box center [454, 340] width 159 height 13
paste input "**********"
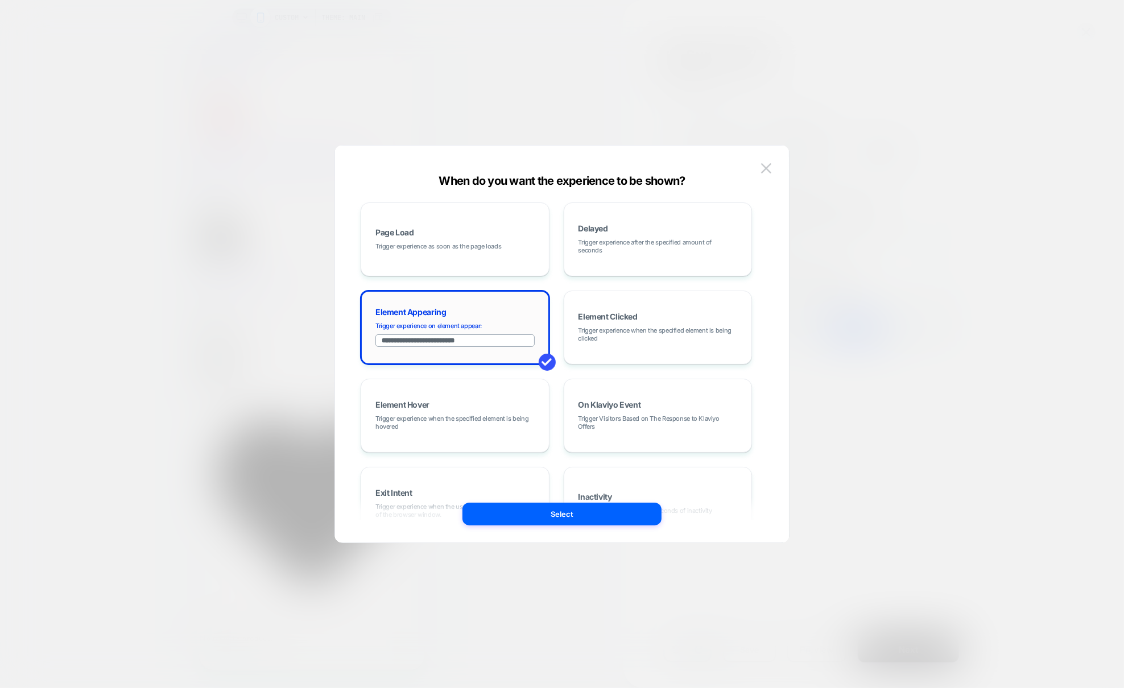
scroll to position [0, 226]
type input "**********"
click at [509, 519] on button "Select" at bounding box center [561, 514] width 199 height 23
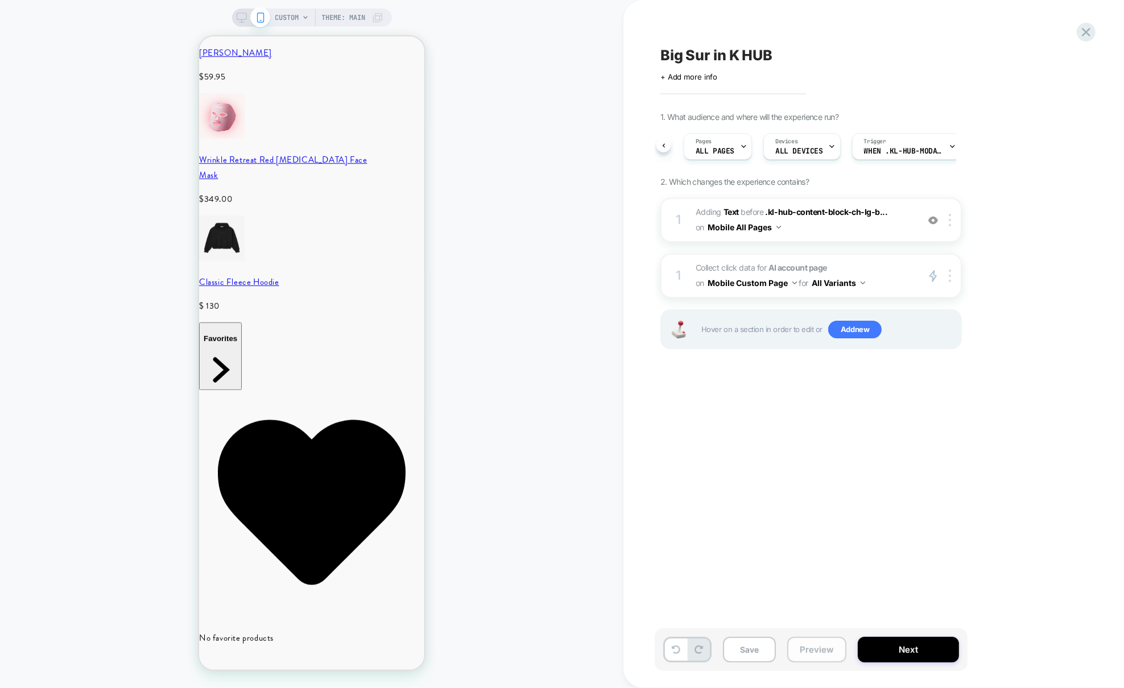
click at [811, 649] on button "Preview" at bounding box center [816, 650] width 59 height 26
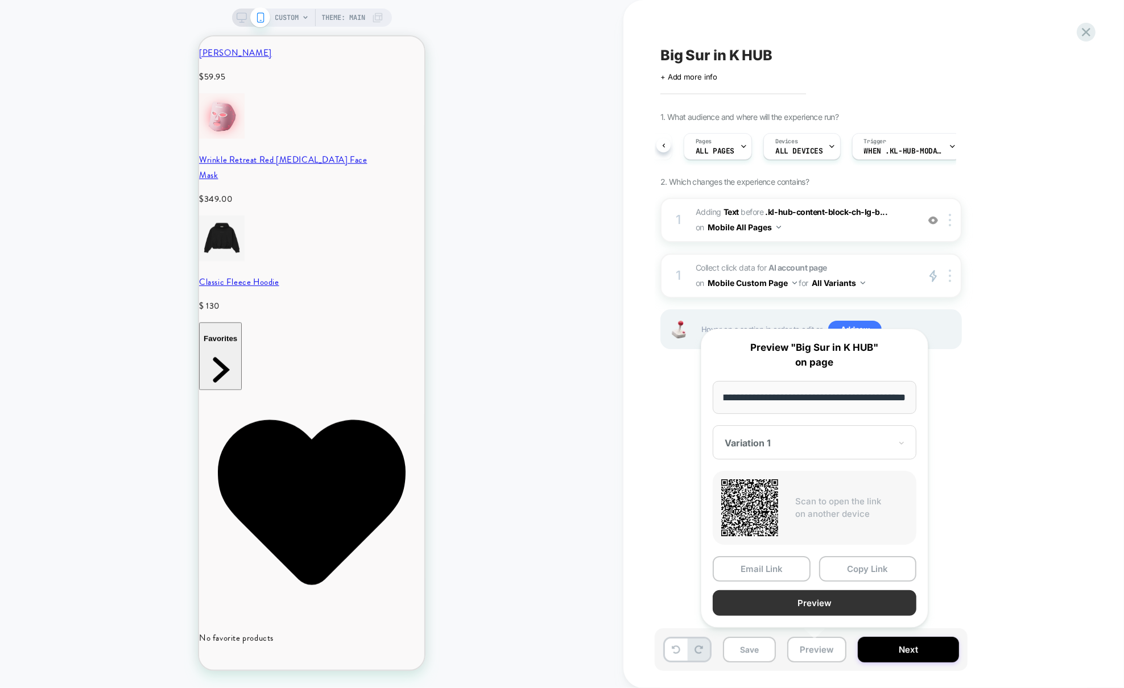
scroll to position [0, 0]
click at [805, 592] on button "Preview" at bounding box center [815, 603] width 204 height 26
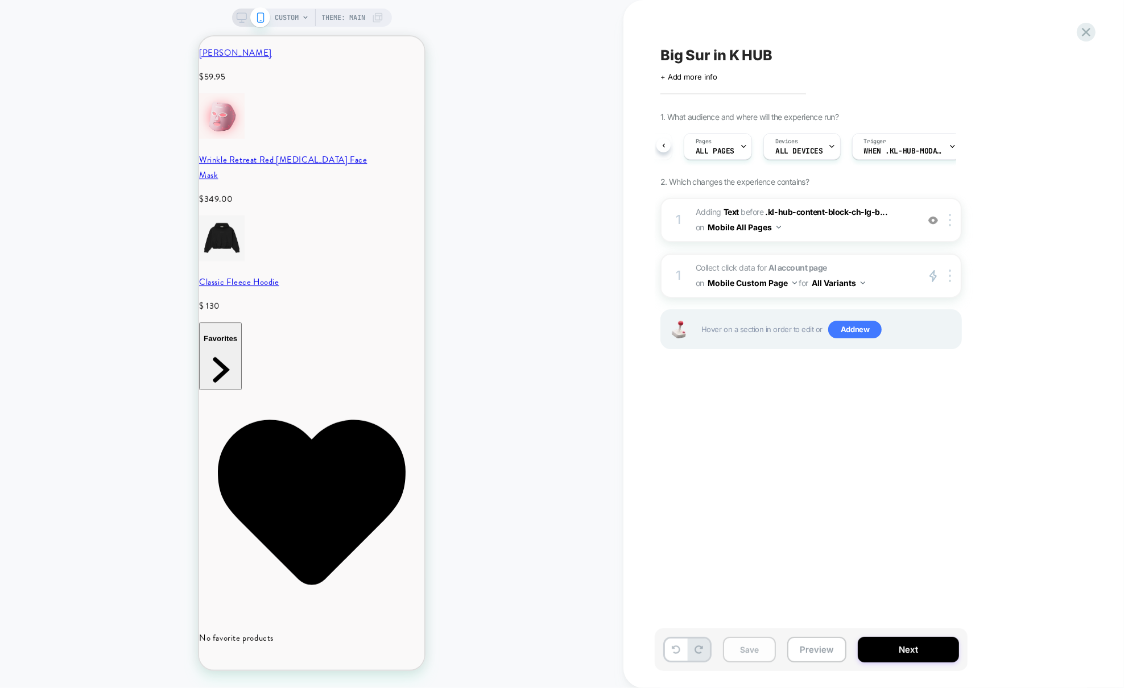
click at [749, 642] on button "Save" at bounding box center [749, 650] width 53 height 26
click at [1093, 31] on icon at bounding box center [1085, 31] width 15 height 15
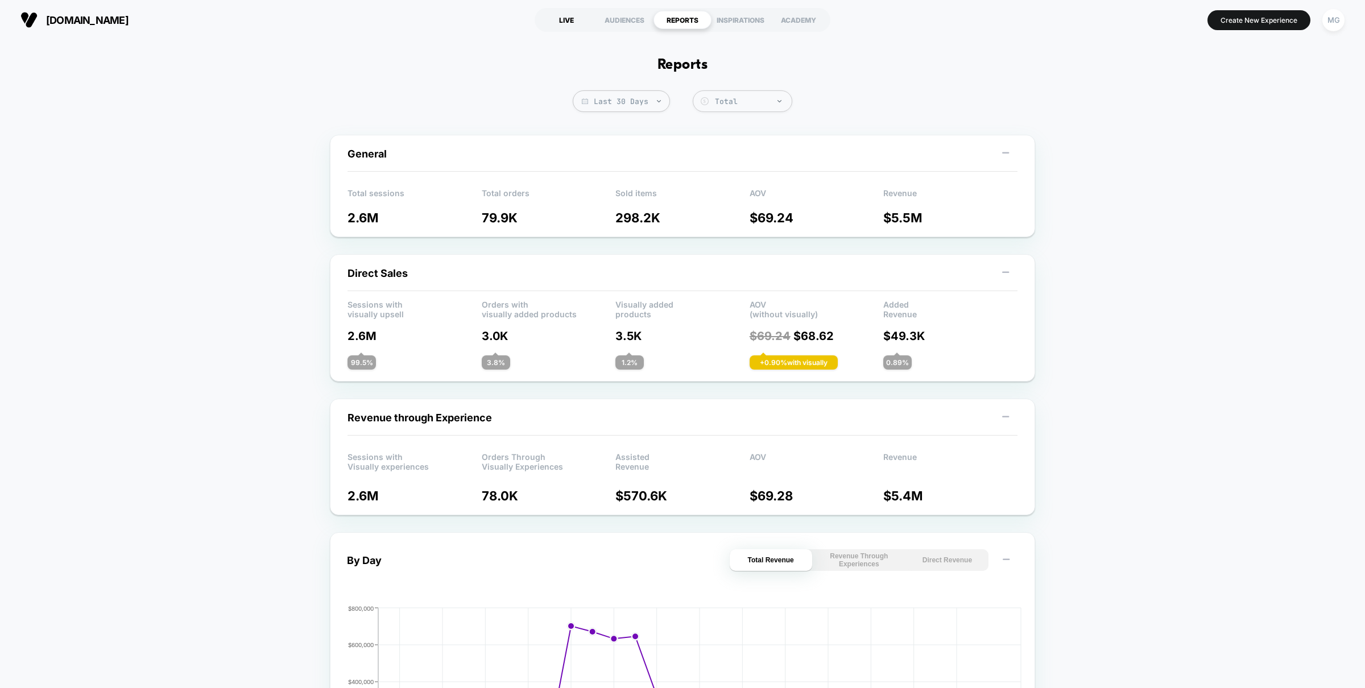
click at [560, 23] on div "LIVE" at bounding box center [567, 20] width 58 height 18
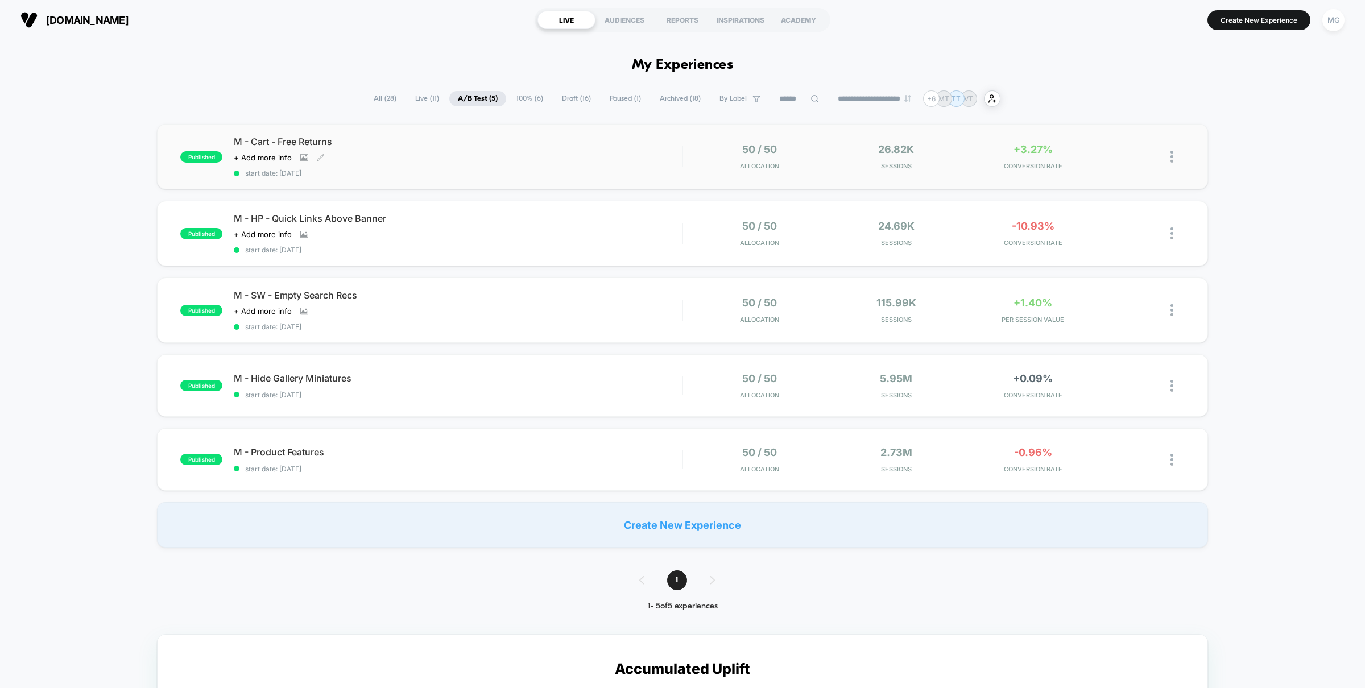
click at [565, 143] on span "M - Cart - Free Returns" at bounding box center [458, 141] width 448 height 11
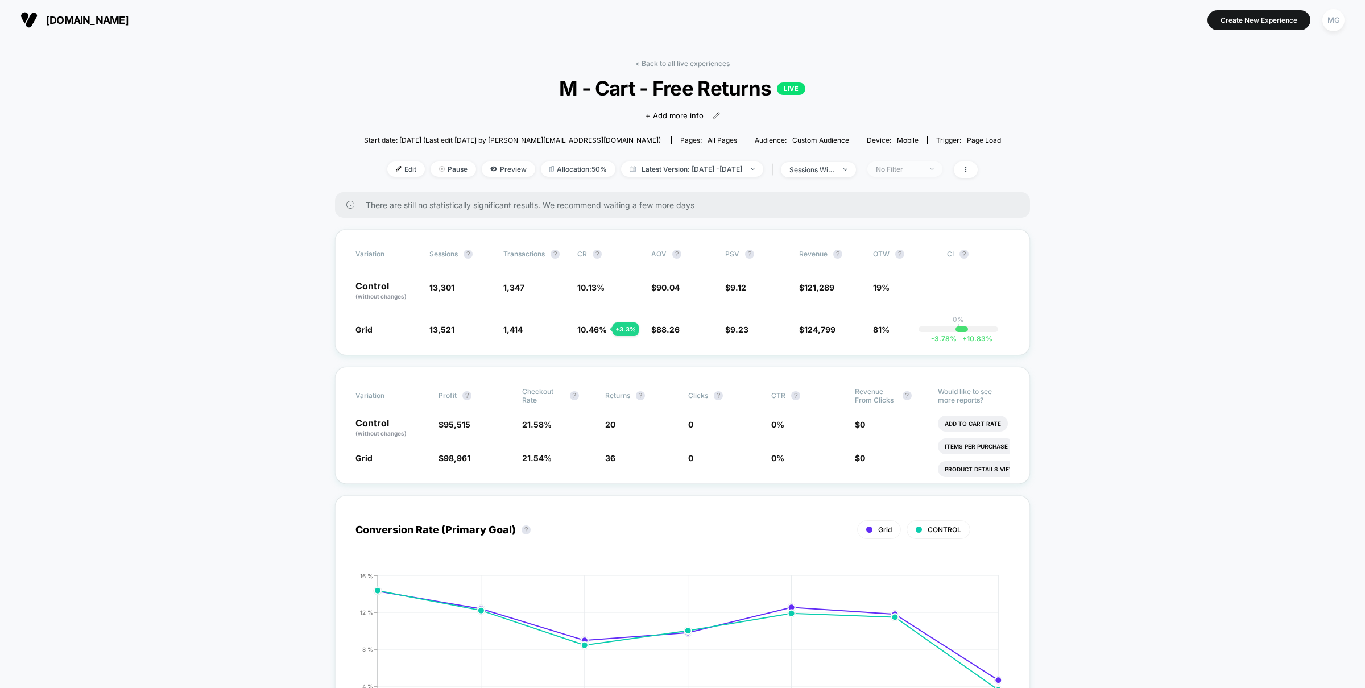
click at [921, 167] on div "No Filter" at bounding box center [899, 169] width 46 height 9
click at [920, 278] on span "New Visitors" at bounding box center [909, 278] width 47 height 10
click at [915, 333] on button "Save" at bounding box center [919, 332] width 104 height 19
click at [914, 165] on div "New Visitors" at bounding box center [899, 169] width 46 height 9
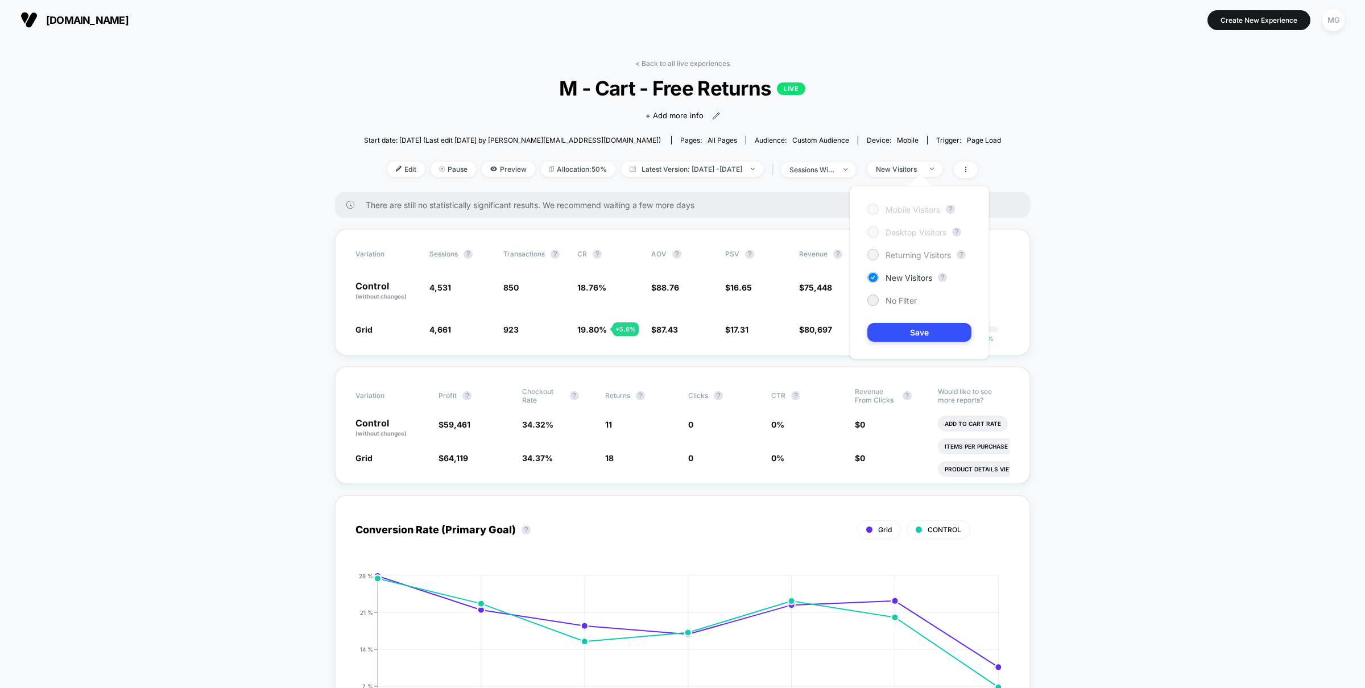
click at [905, 255] on span "Returning Visitors" at bounding box center [918, 255] width 65 height 10
click at [899, 331] on button "Save" at bounding box center [919, 332] width 104 height 19
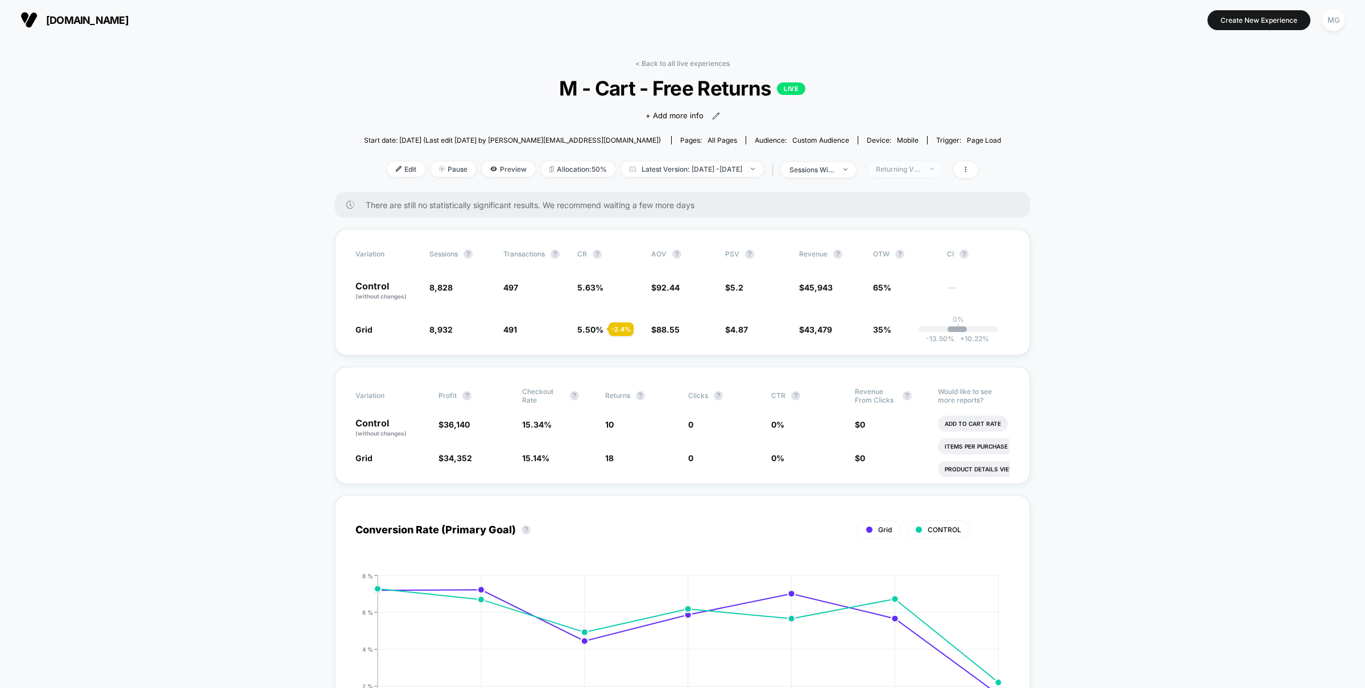
click at [921, 166] on div "Returning Visitors" at bounding box center [899, 169] width 46 height 9
drag, startPoint x: 883, startPoint y: 313, endPoint x: 885, endPoint y: 306, distance: 7.2
click at [883, 312] on div "Mobile Visitors ? Desktop Visitors ? Returning Visitors ? New Visitors ? No Fil…" at bounding box center [919, 272] width 139 height 173
click at [886, 306] on div "Mobile Visitors ? Desktop Visitors ? Returning Visitors ? New Visitors ? No Fil…" at bounding box center [919, 272] width 139 height 173
click at [902, 344] on div "Mobile Visitors ? Desktop Visitors ? Returning Visitors ? New Visitors ? No Fil…" at bounding box center [919, 272] width 139 height 173
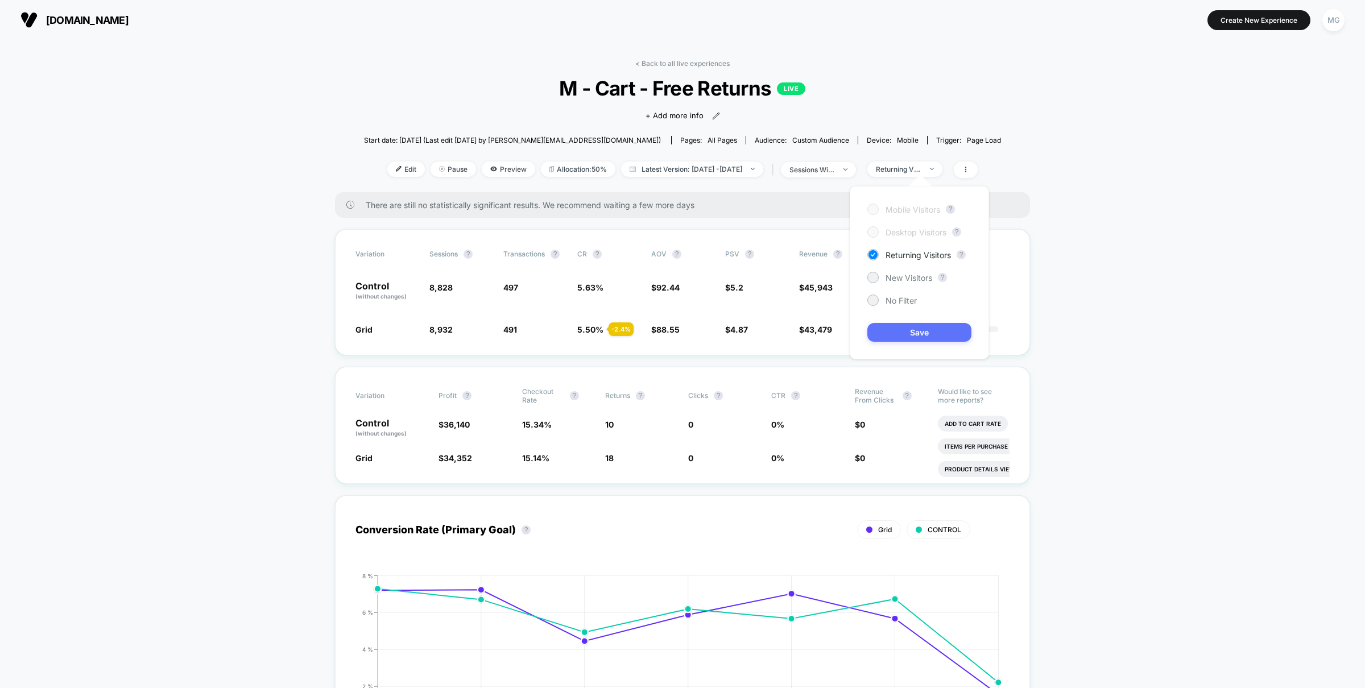
click at [902, 329] on button "Save" at bounding box center [919, 332] width 104 height 19
click at [938, 176] on div "Edit Pause Preview Allocation: 50% Latest Version: Oct 7, 2025 - Oct 13, 2025 |…" at bounding box center [682, 170] width 637 height 16
click at [937, 172] on span "Returning Visitors" at bounding box center [904, 169] width 75 height 15
drag, startPoint x: 888, startPoint y: 301, endPoint x: 904, endPoint y: 333, distance: 35.9
click at [889, 301] on span "No Filter" at bounding box center [901, 301] width 31 height 10
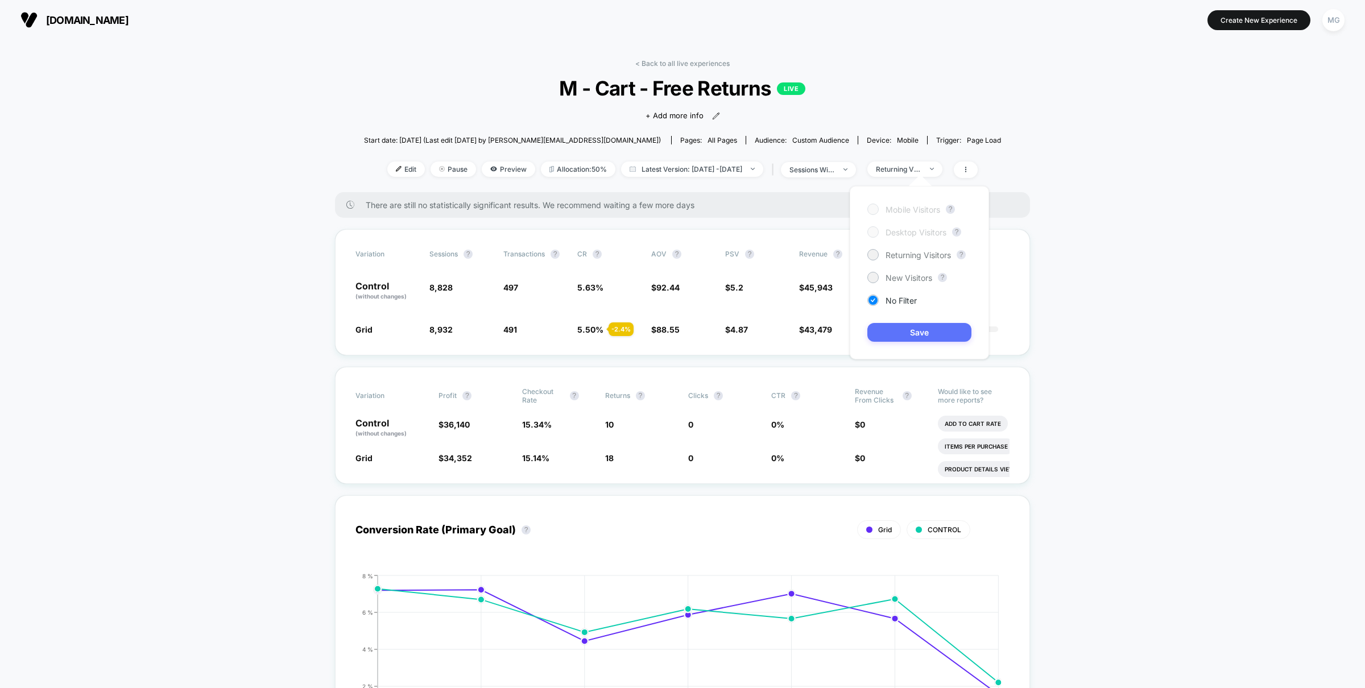
click at [906, 337] on button "Save" at bounding box center [919, 332] width 104 height 19
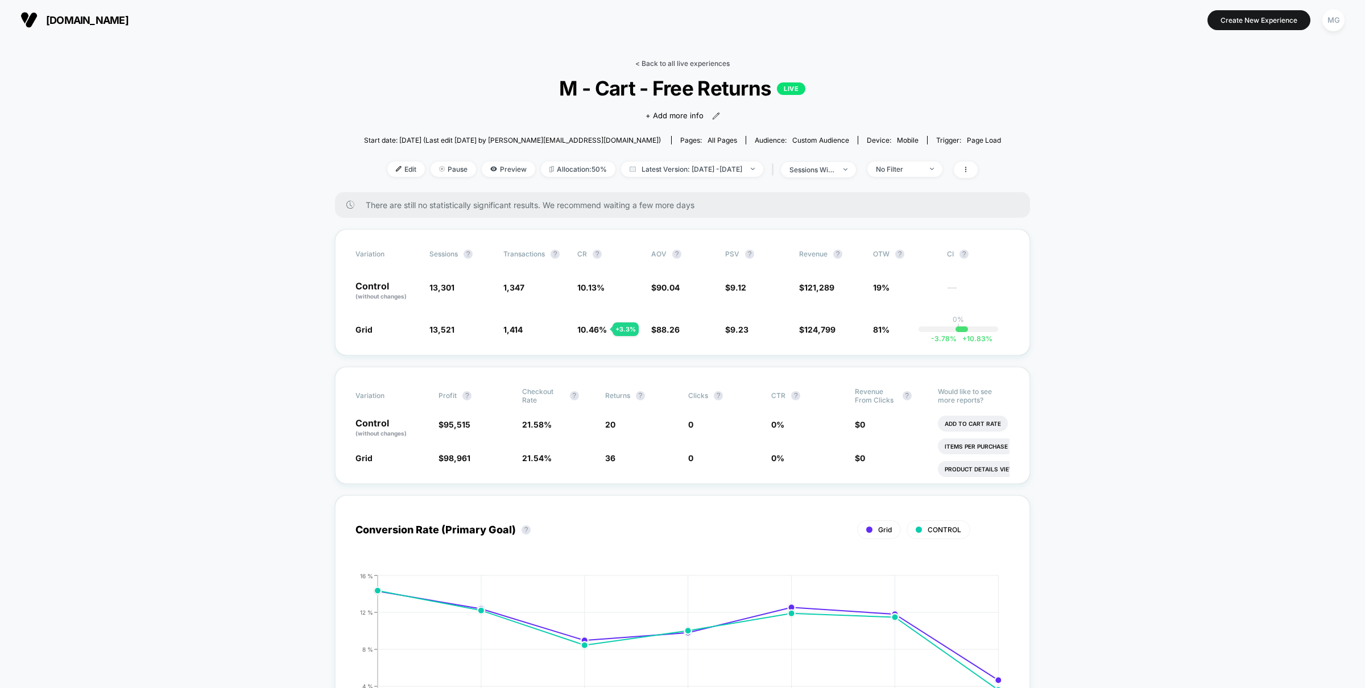
click at [679, 66] on link "< Back to all live experiences" at bounding box center [682, 63] width 94 height 9
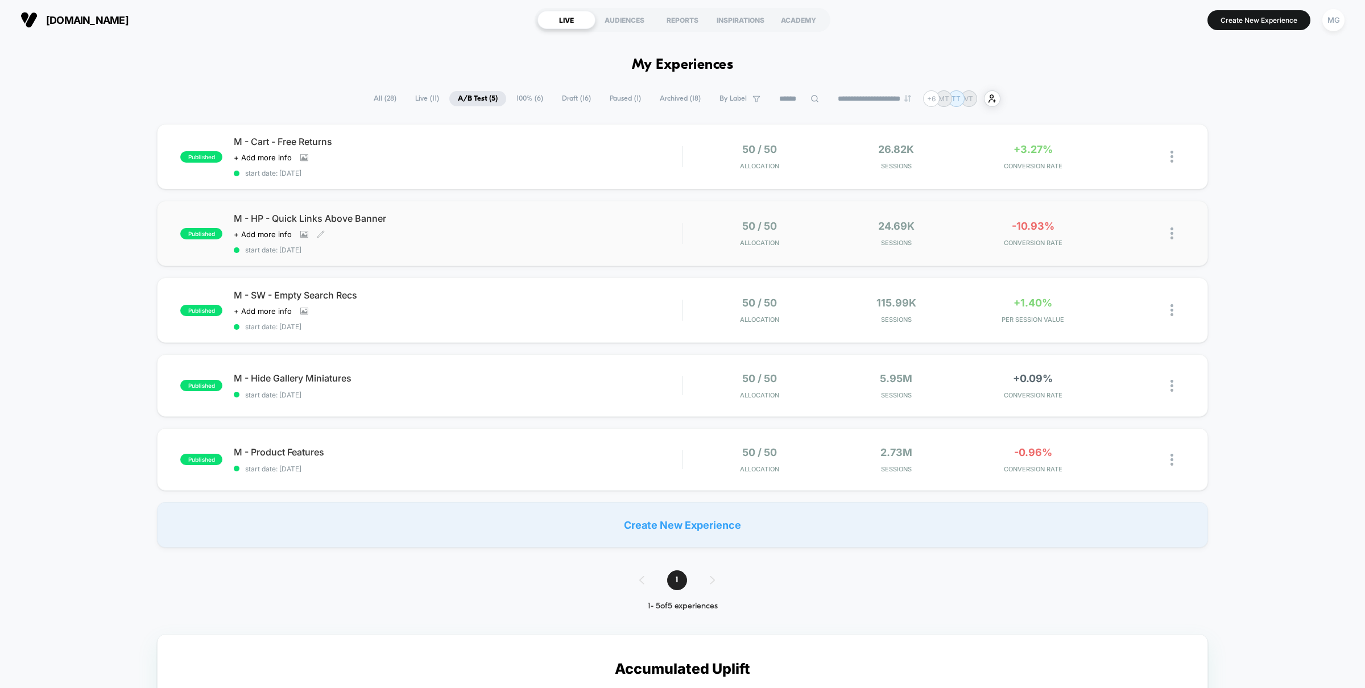
click at [505, 249] on span "start date: 10/6/2025" at bounding box center [458, 250] width 448 height 9
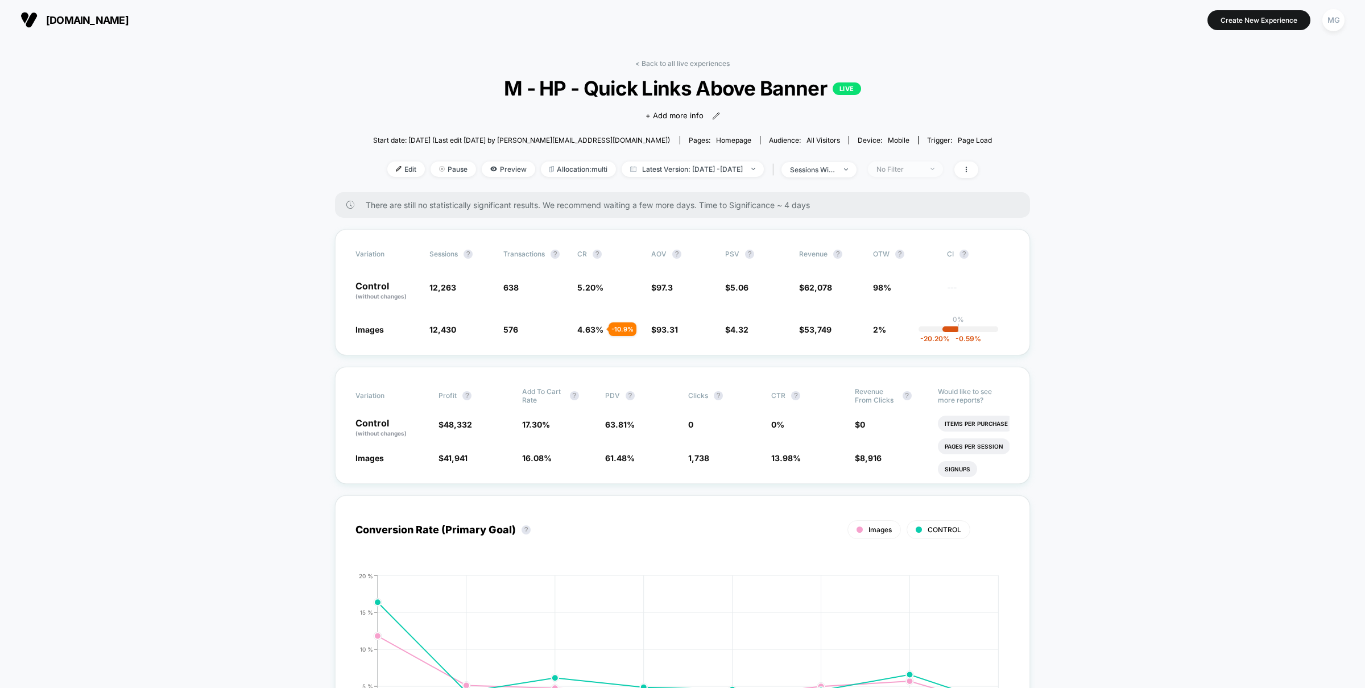
click at [922, 168] on div "No Filter" at bounding box center [900, 169] width 46 height 9
click at [912, 282] on span "New Visitors" at bounding box center [910, 278] width 47 height 10
click at [905, 329] on button "Save" at bounding box center [921, 332] width 104 height 19
click at [922, 167] on div "New Visitors" at bounding box center [900, 169] width 46 height 9
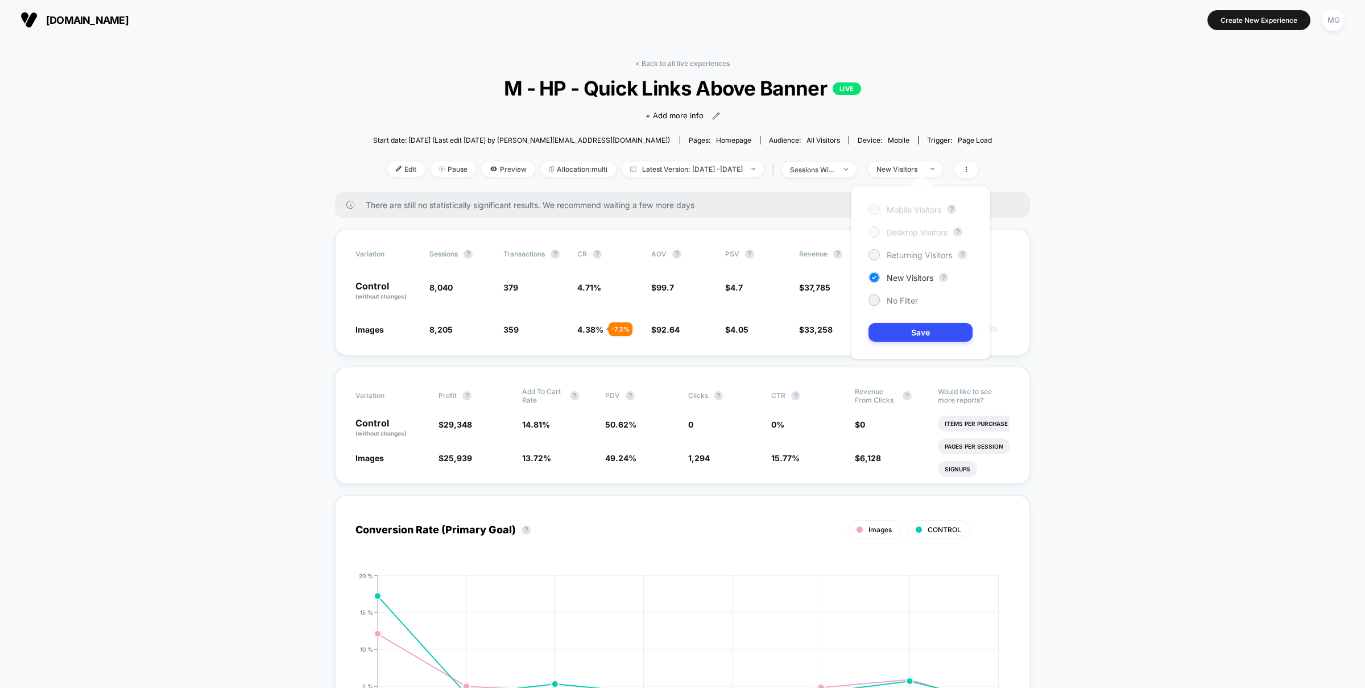
click at [898, 255] on span "Returning Visitors" at bounding box center [919, 255] width 65 height 10
click at [895, 334] on button "Save" at bounding box center [921, 332] width 104 height 19
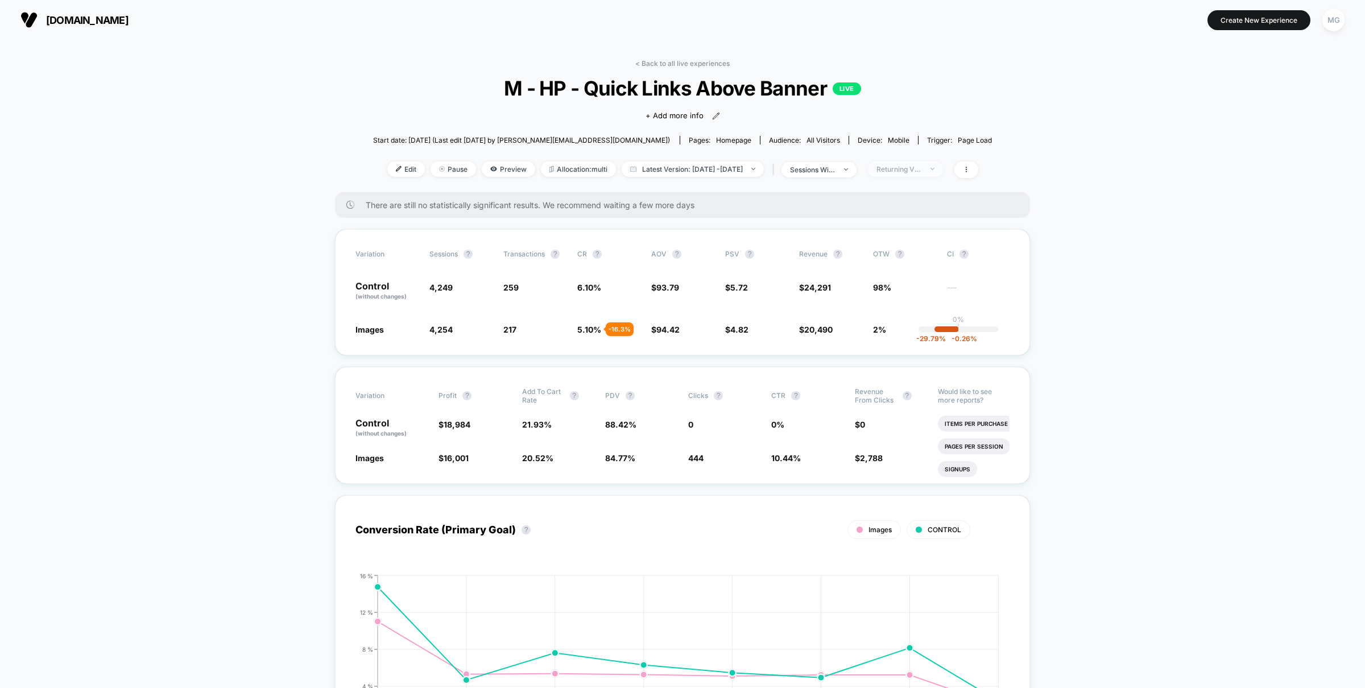
click at [922, 167] on div "Returning Visitors" at bounding box center [900, 169] width 46 height 9
click at [898, 303] on span "No Filter" at bounding box center [902, 301] width 31 height 10
click at [891, 329] on button "Save" at bounding box center [921, 332] width 104 height 19
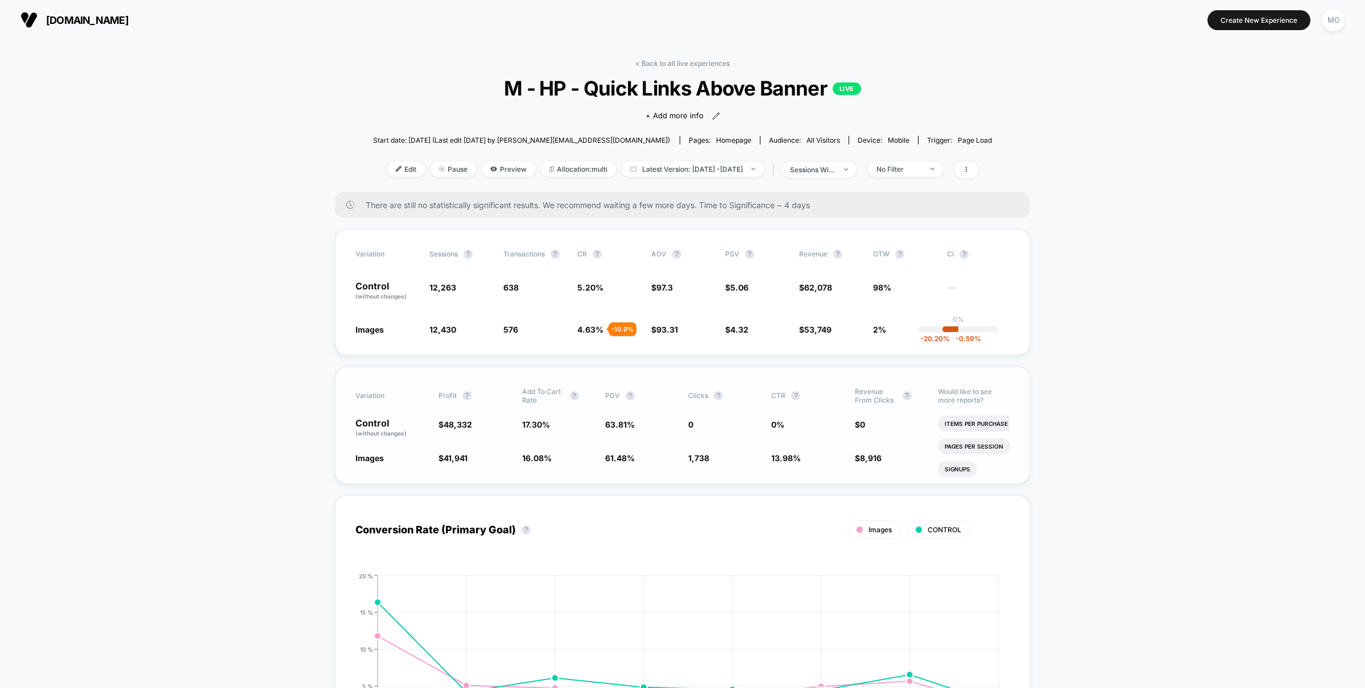
scroll to position [1, 0]
click at [482, 163] on span "Preview" at bounding box center [508, 168] width 53 height 15
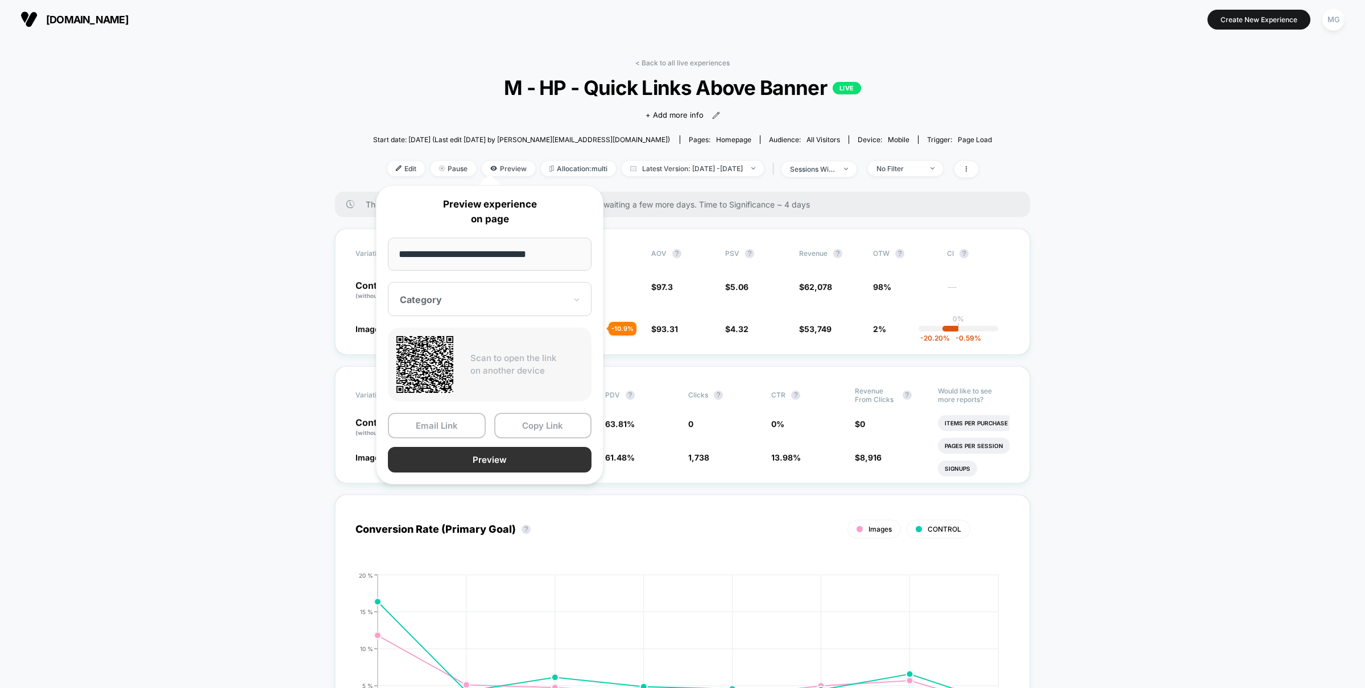
click at [494, 461] on button "Preview" at bounding box center [490, 460] width 204 height 26
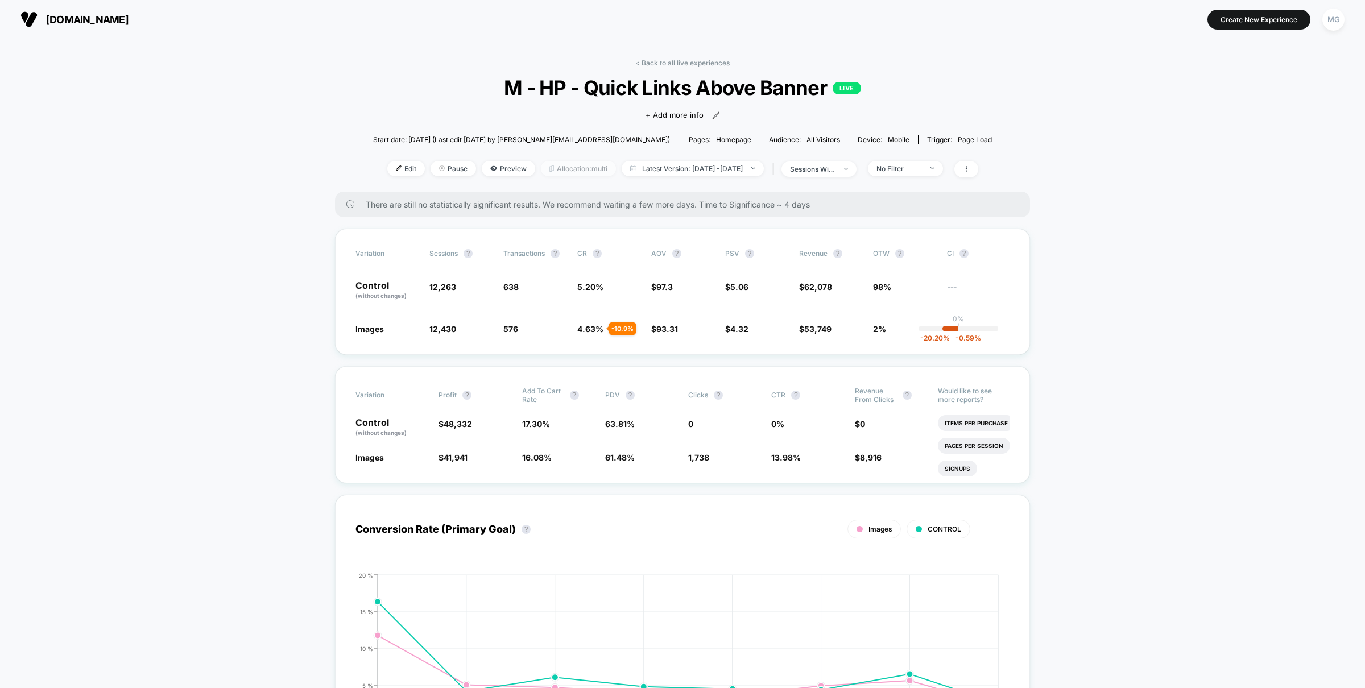
click at [565, 168] on span "Allocation: multi" at bounding box center [578, 168] width 75 height 15
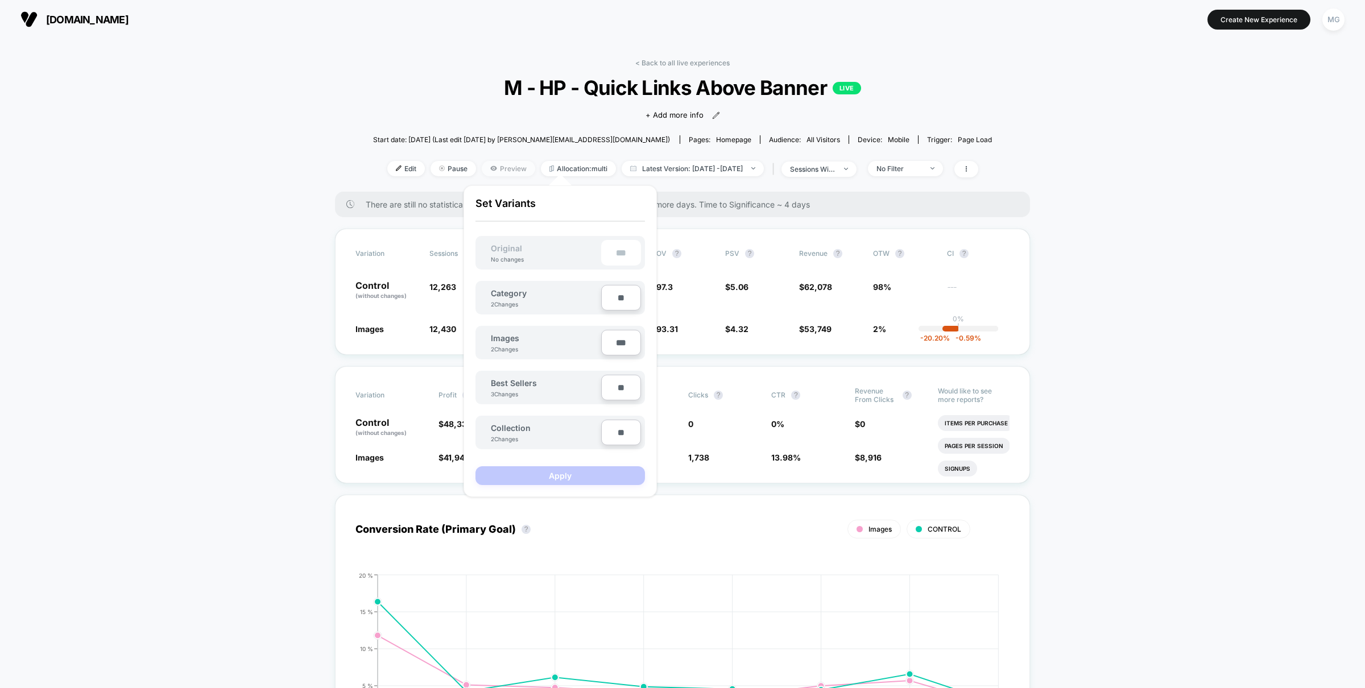
click at [482, 162] on span "Preview" at bounding box center [508, 168] width 53 height 15
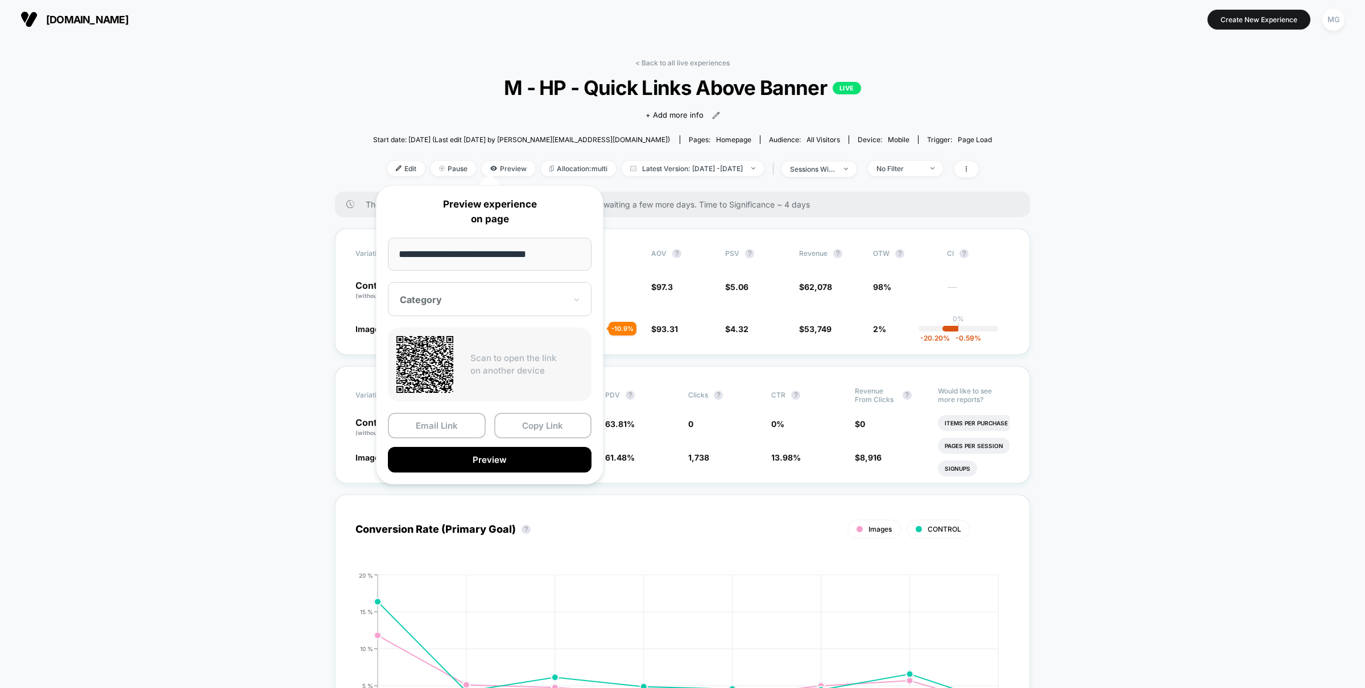
click at [483, 288] on div "Category" at bounding box center [490, 299] width 204 height 34
click at [431, 354] on div "Images" at bounding box center [490, 359] width 192 height 20
click at [528, 452] on button "Preview" at bounding box center [490, 460] width 204 height 26
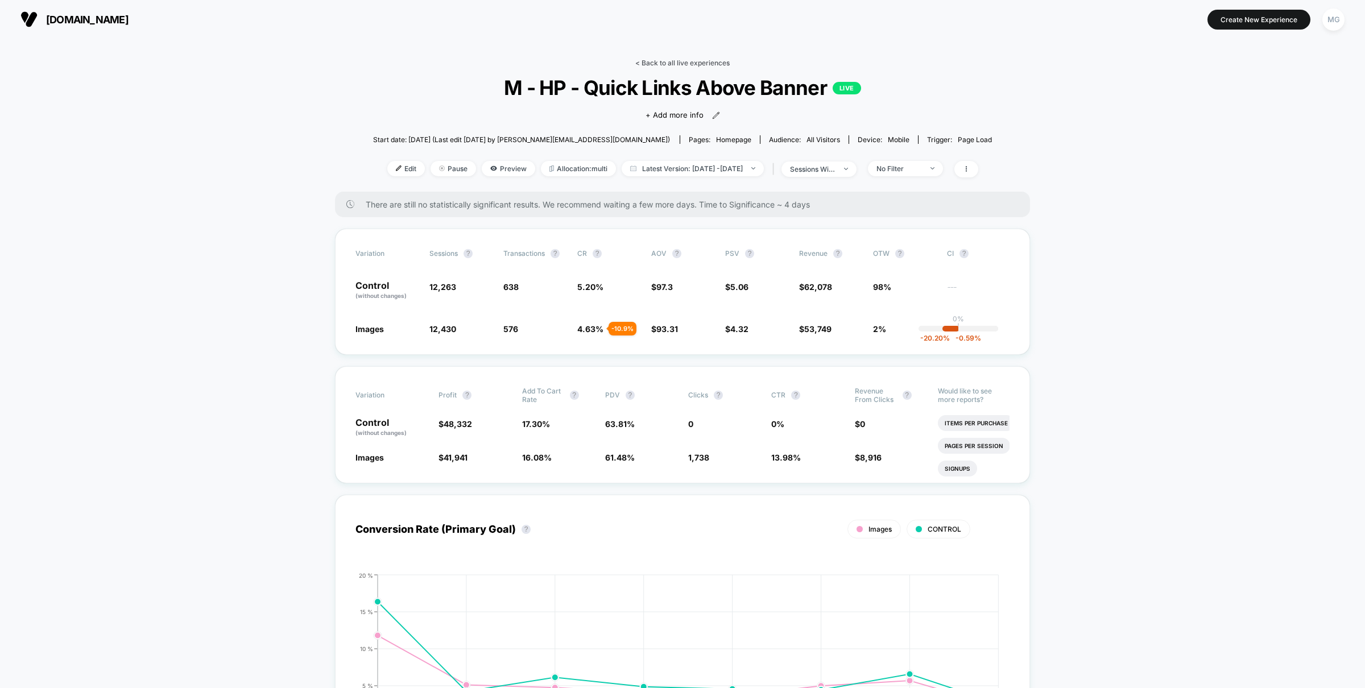
click at [668, 61] on link "< Back to all live experiences" at bounding box center [682, 63] width 94 height 9
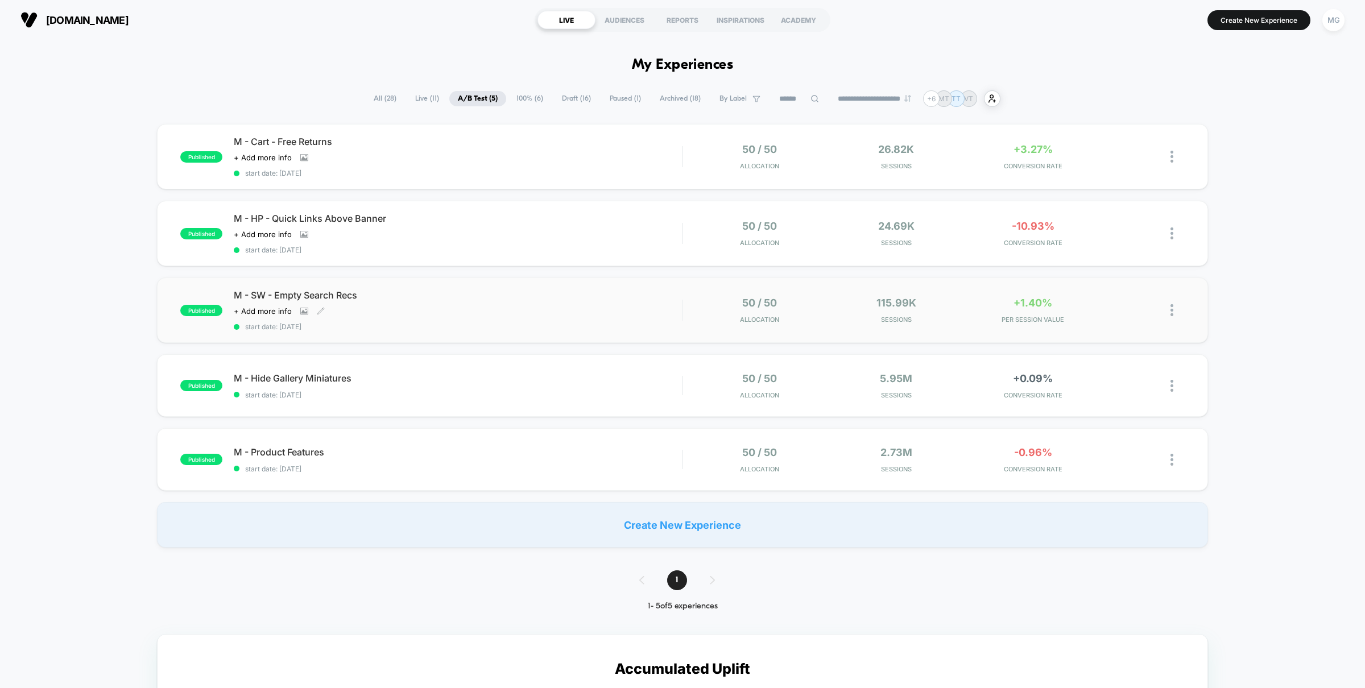
click at [553, 315] on div "M - SW - Empty Search Recs Click to view images Click to edit experience detail…" at bounding box center [458, 311] width 448 height 42
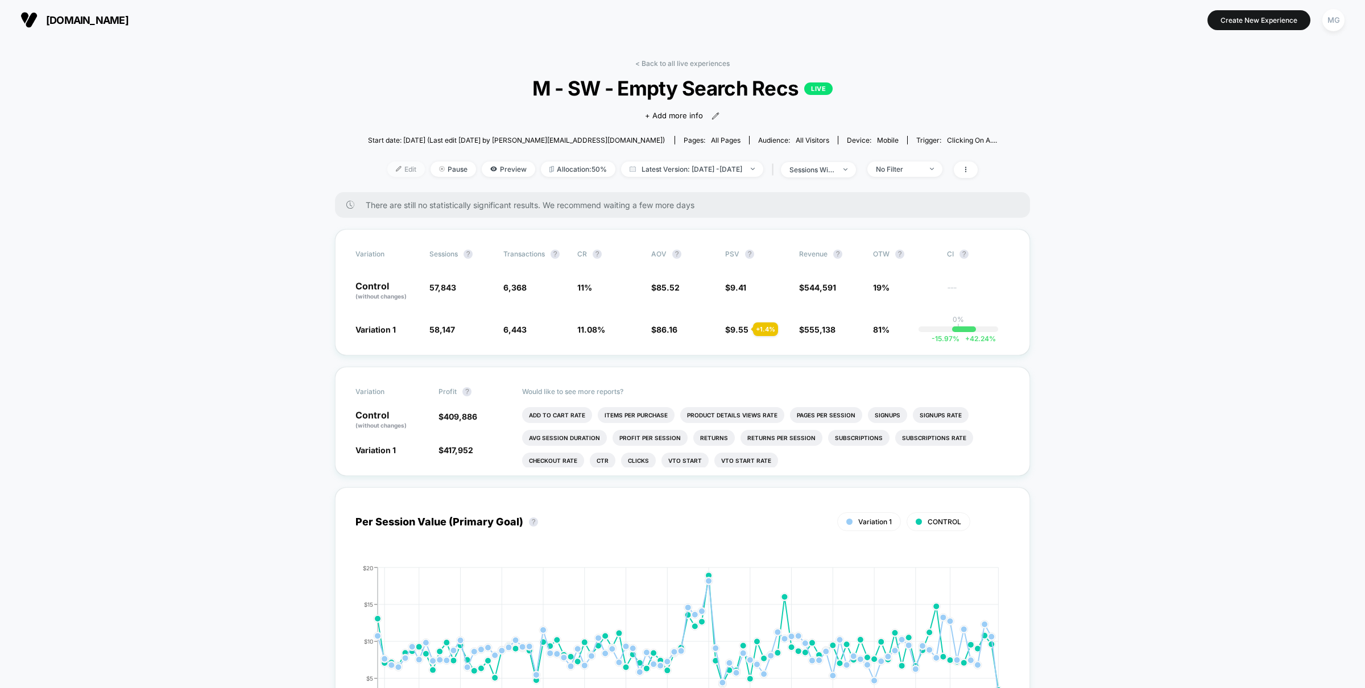
click at [390, 166] on span "Edit" at bounding box center [406, 169] width 38 height 15
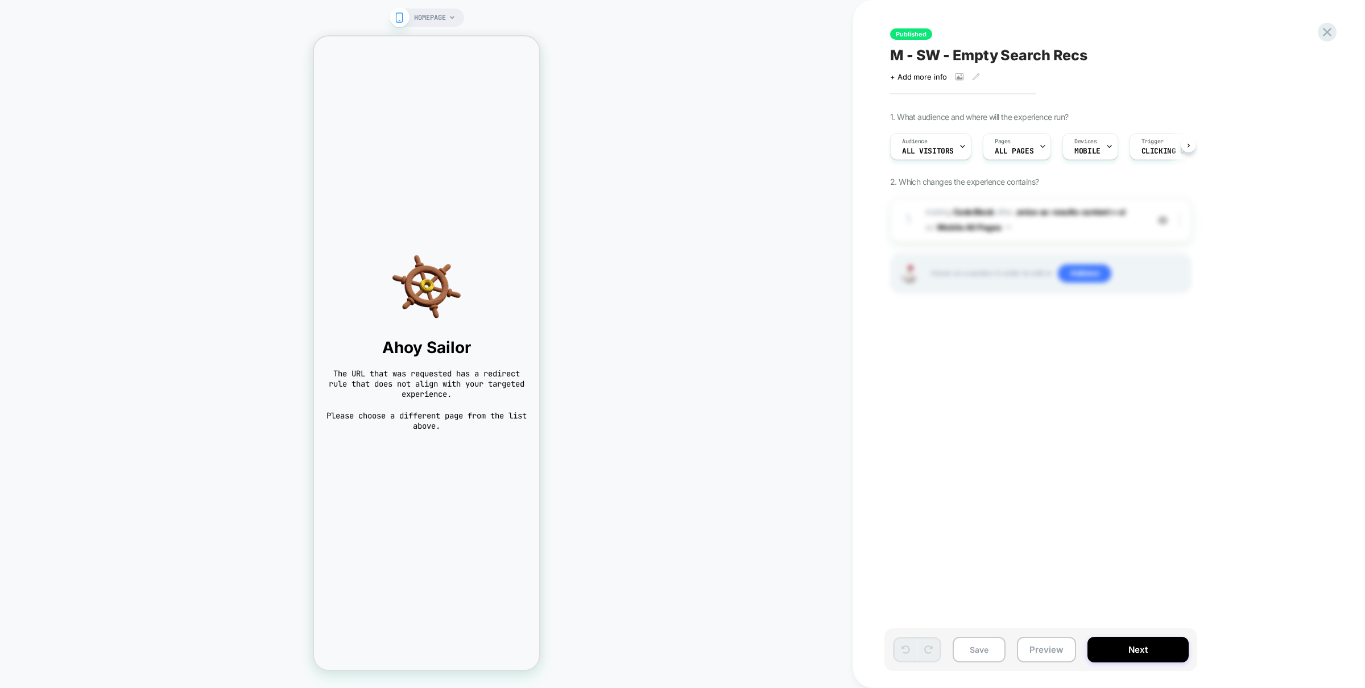
scroll to position [0, 1]
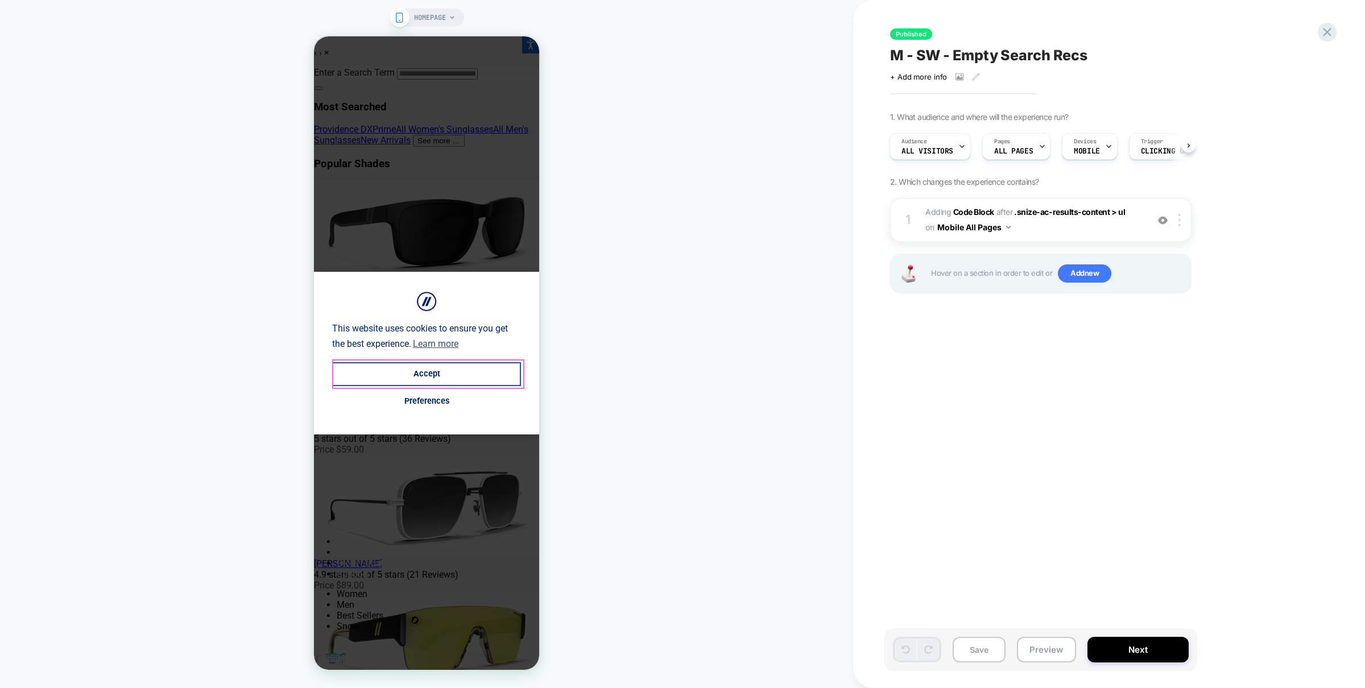
click at [464, 382] on button "Accept" at bounding box center [426, 374] width 189 height 24
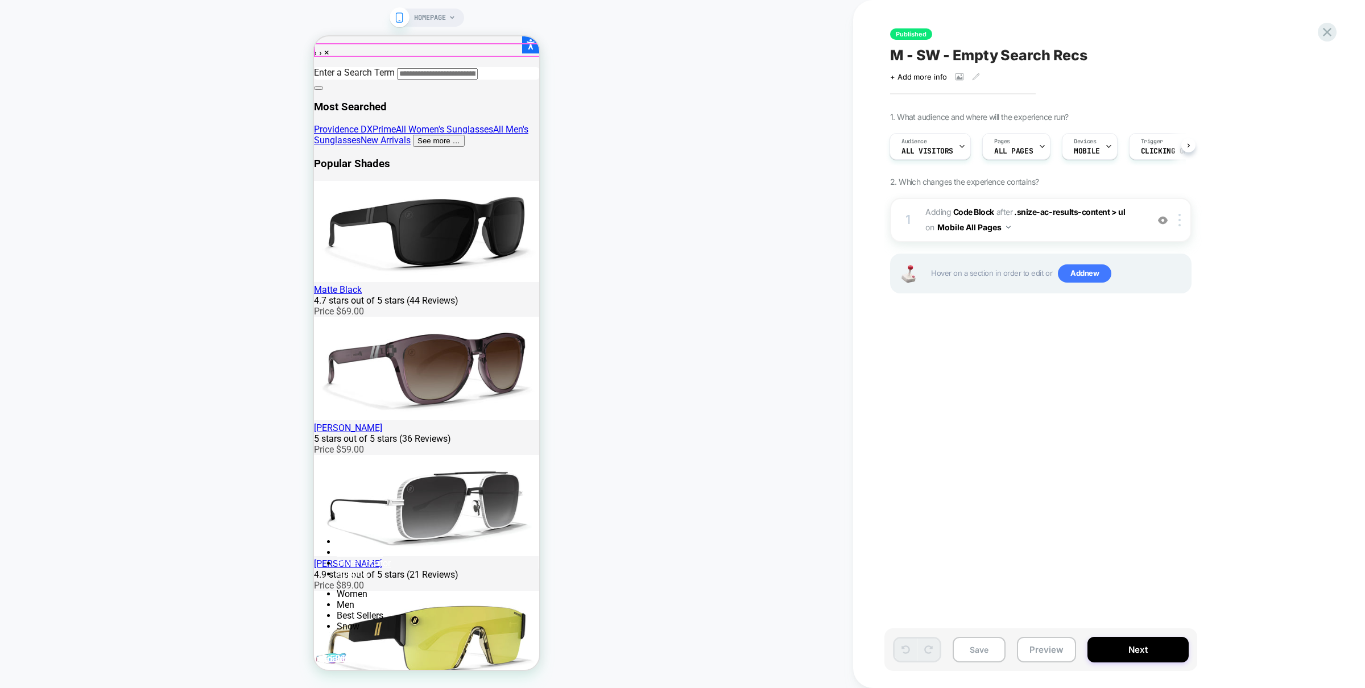
click at [1053, 228] on span "Adding Code Block AFTER .snize-ac-results-content > ul .snize-ac-results-conten…" at bounding box center [1033, 220] width 217 height 31
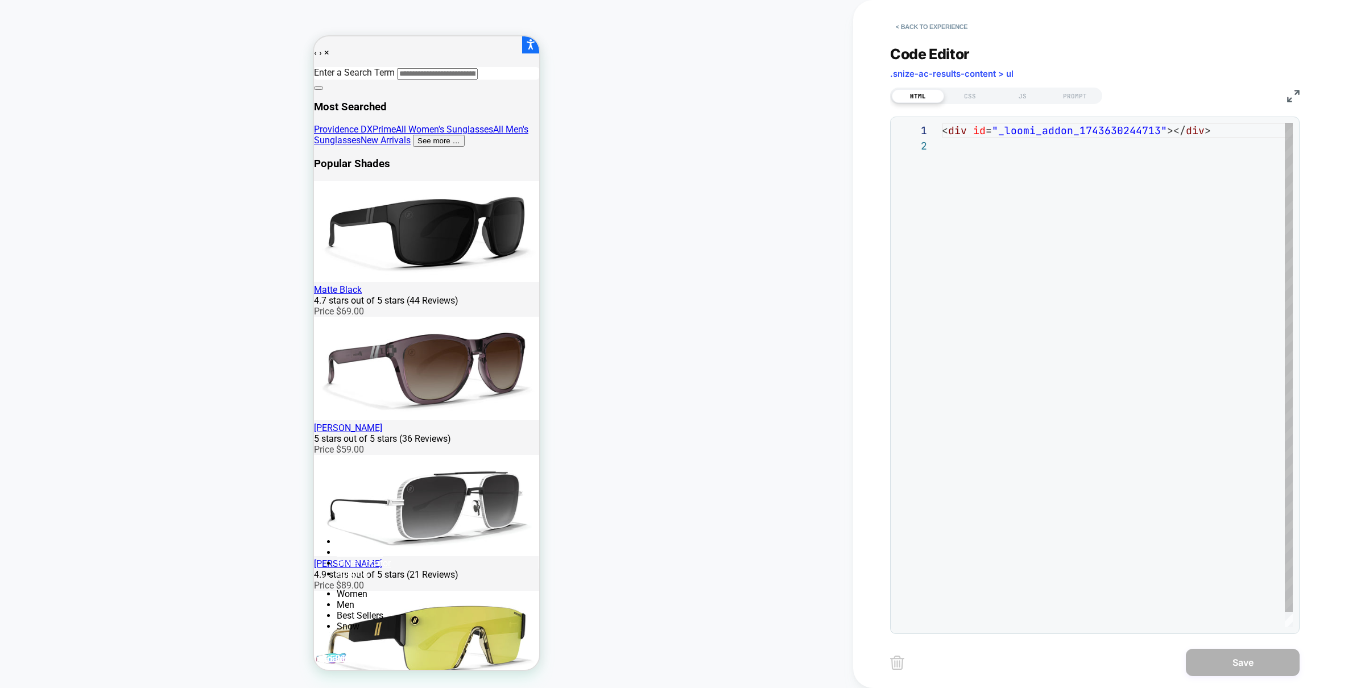
scroll to position [15, 0]
click at [1023, 97] on div "JS" at bounding box center [1023, 96] width 52 height 14
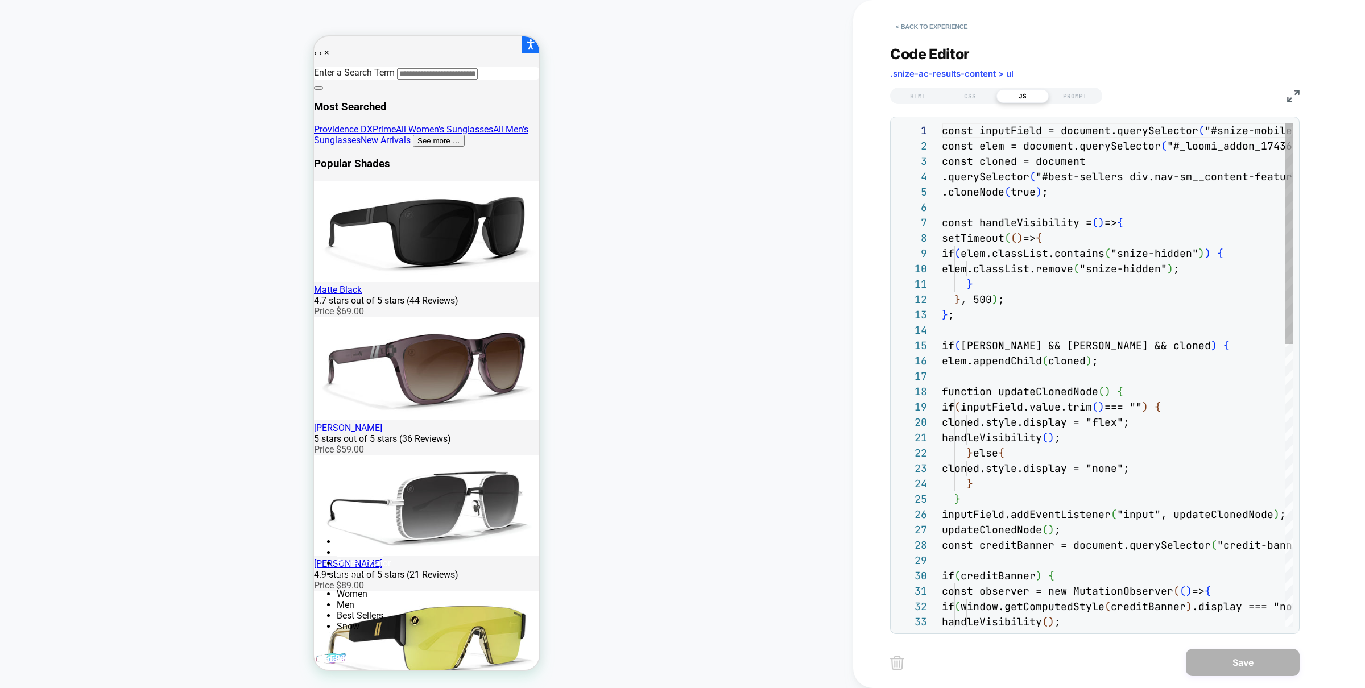
scroll to position [154, 0]
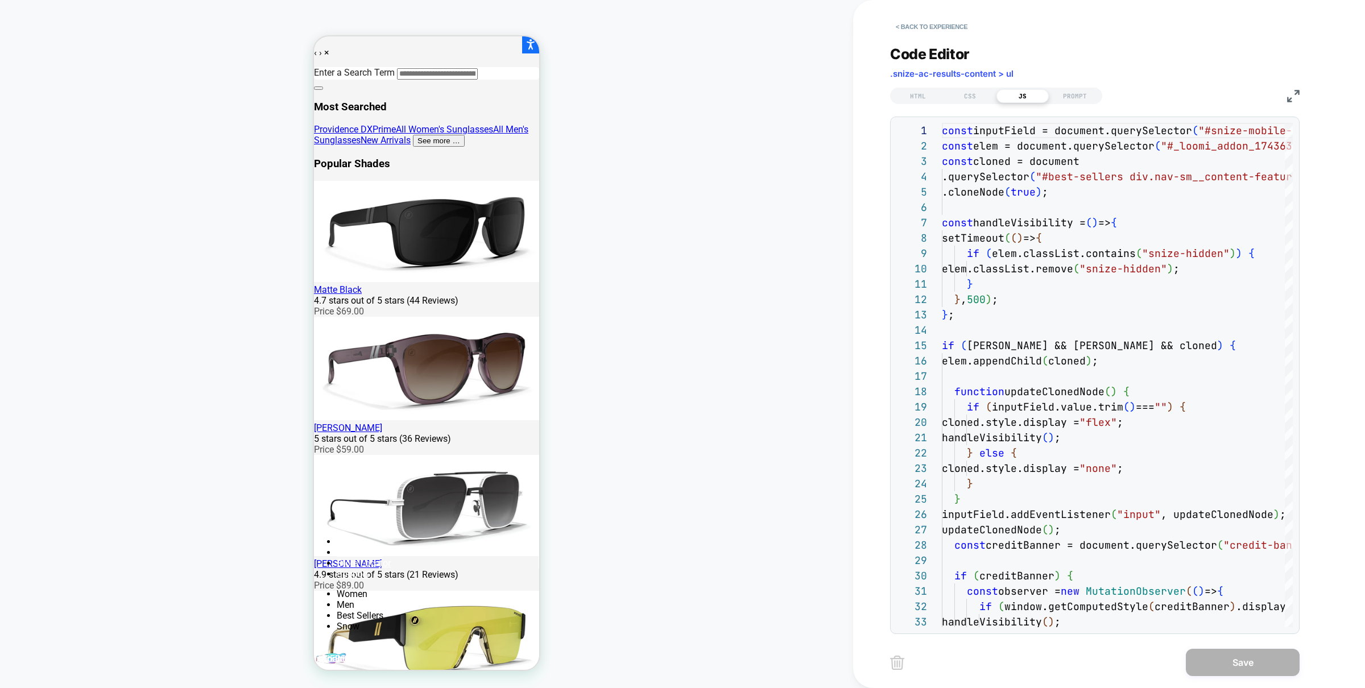
click at [957, 88] on div "HTML CSS JS PROMPT" at bounding box center [996, 96] width 212 height 16
click at [972, 96] on div "CSS" at bounding box center [970, 96] width 52 height 14
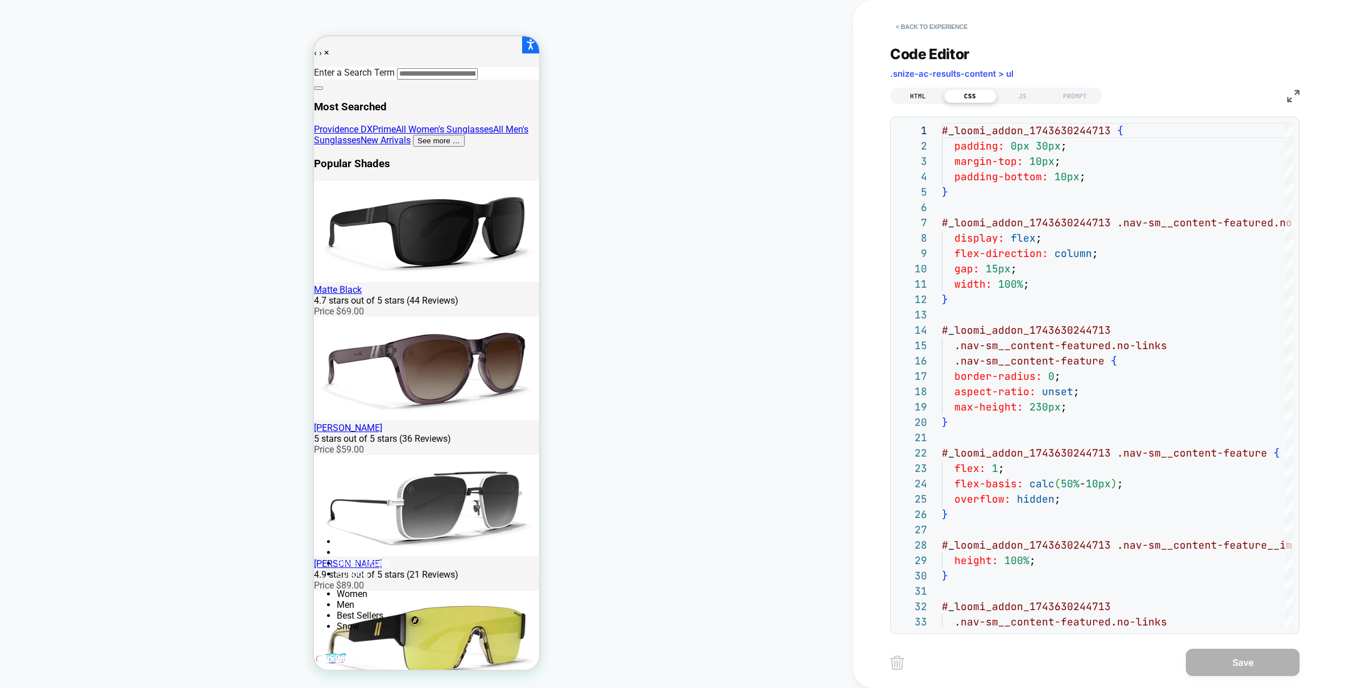
click at [911, 94] on div "HTML" at bounding box center [918, 96] width 52 height 14
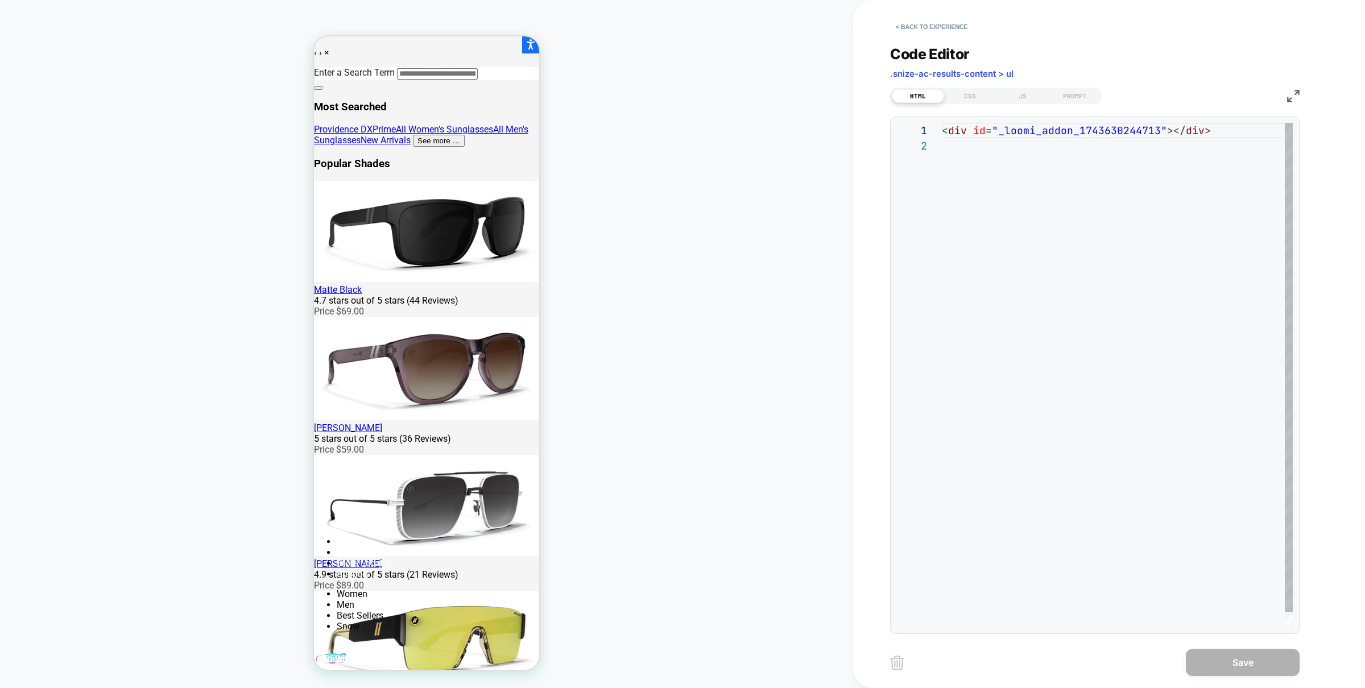
scroll to position [15, 0]
click at [927, 28] on button "< Back to experience" at bounding box center [931, 27] width 83 height 18
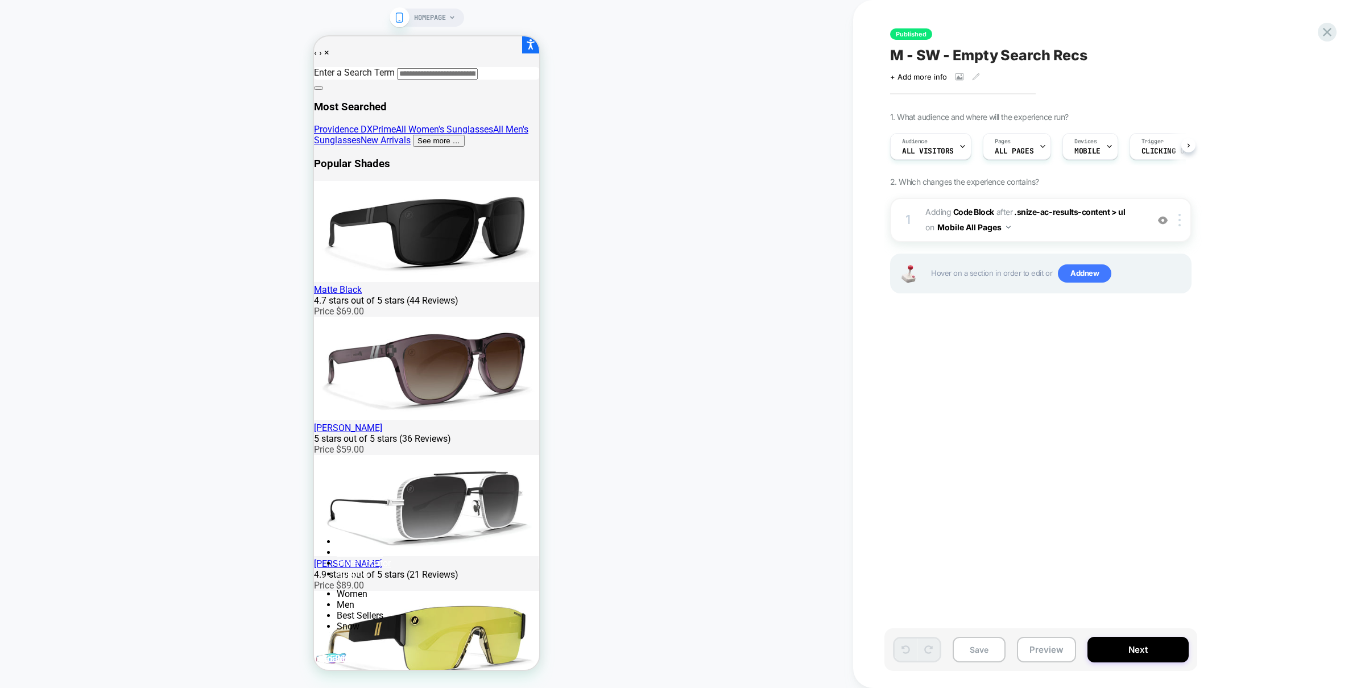
scroll to position [0, 1]
click at [1184, 220] on div at bounding box center [1181, 220] width 19 height 13
drag, startPoint x: 1167, startPoint y: 378, endPoint x: 1032, endPoint y: 310, distance: 151.1
click at [1168, 378] on div "Copy CSS Selector" at bounding box center [1181, 374] width 101 height 31
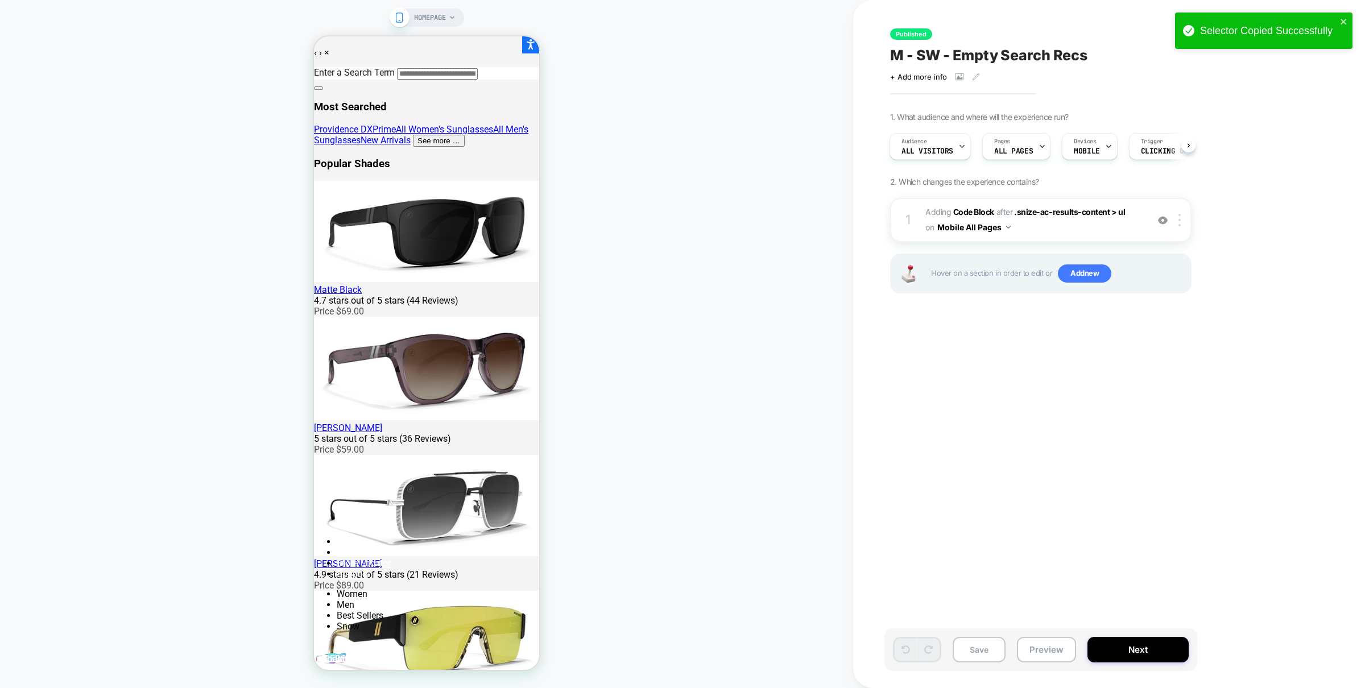
scroll to position [0, 0]
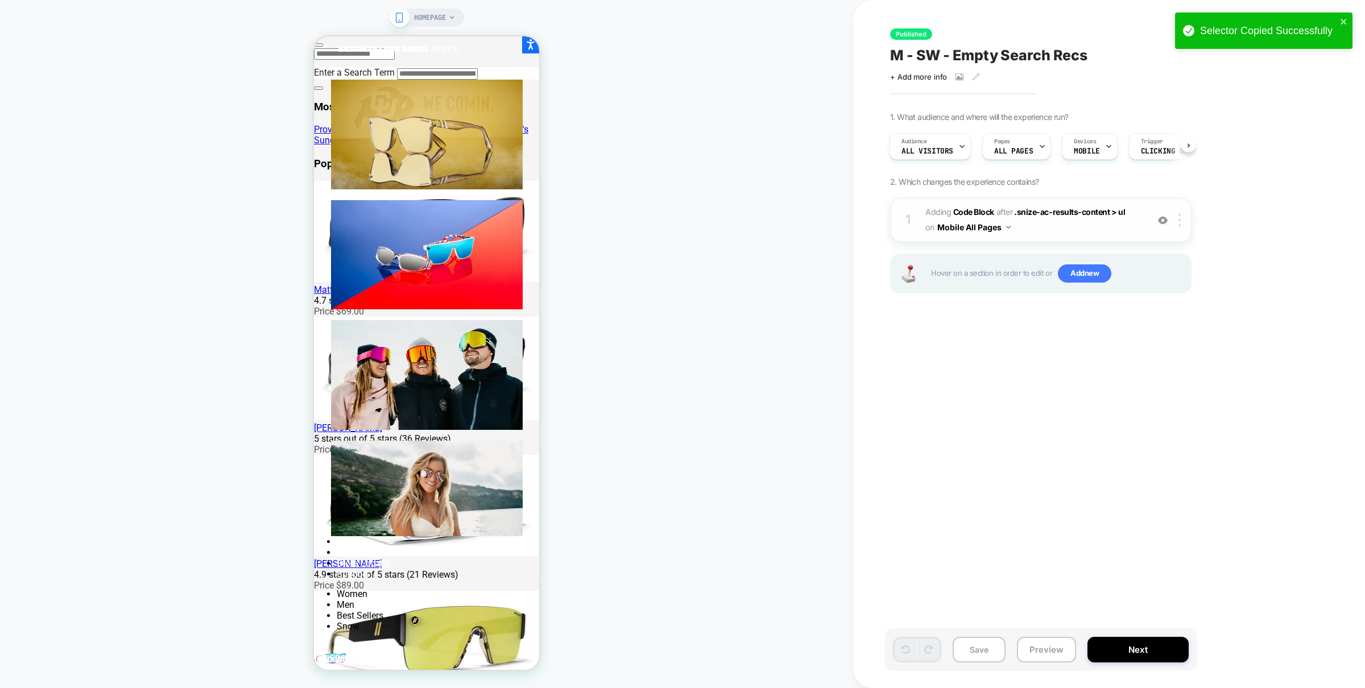
click at [1163, 221] on img at bounding box center [1163, 221] width 10 height 10
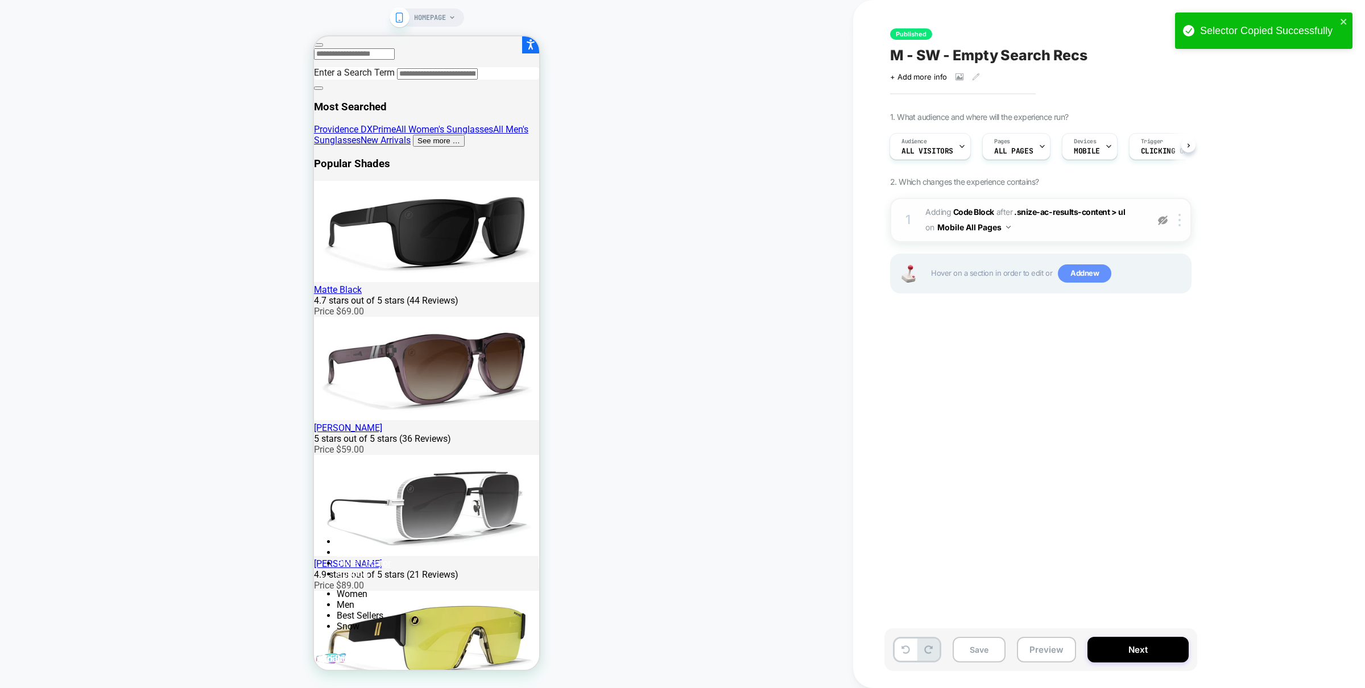
click at [1083, 274] on span "Add new" at bounding box center [1084, 273] width 53 height 18
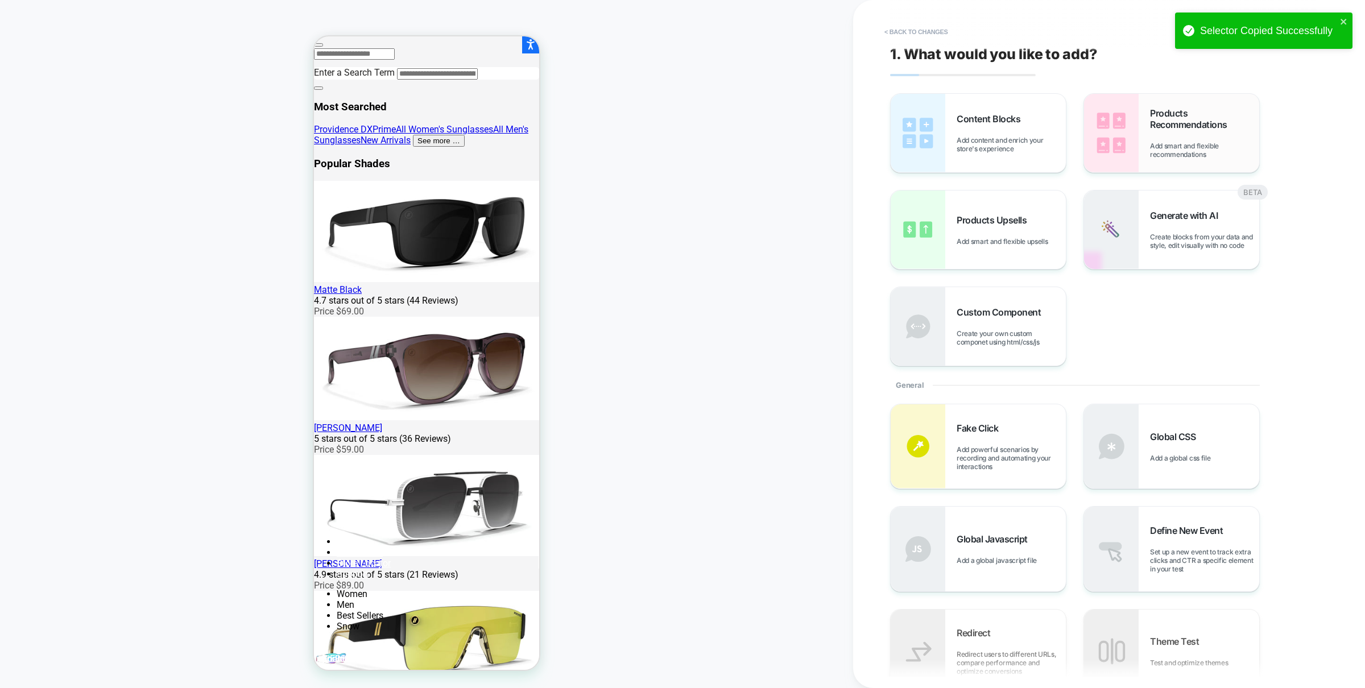
click at [1206, 152] on span "Add smart and flexible recommendations" at bounding box center [1204, 150] width 109 height 17
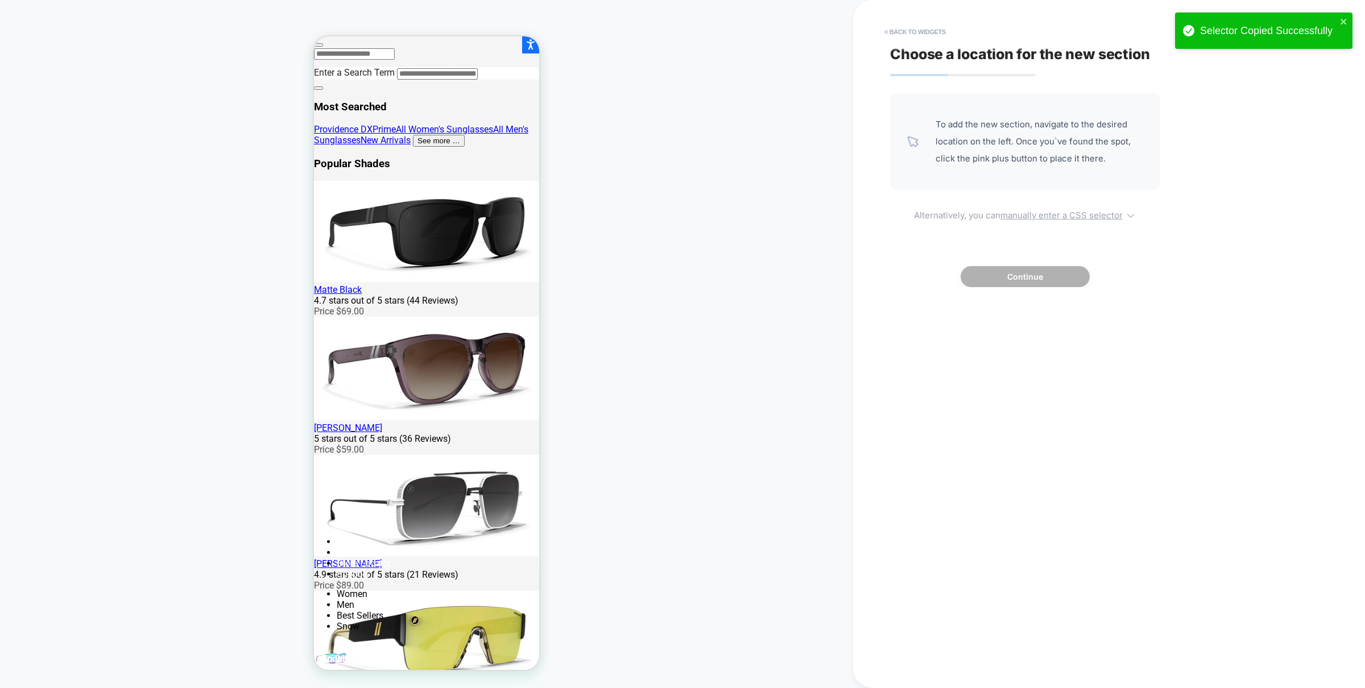
click at [1055, 213] on u "manually enter a CSS selector" at bounding box center [1062, 215] width 122 height 11
select select "*******"
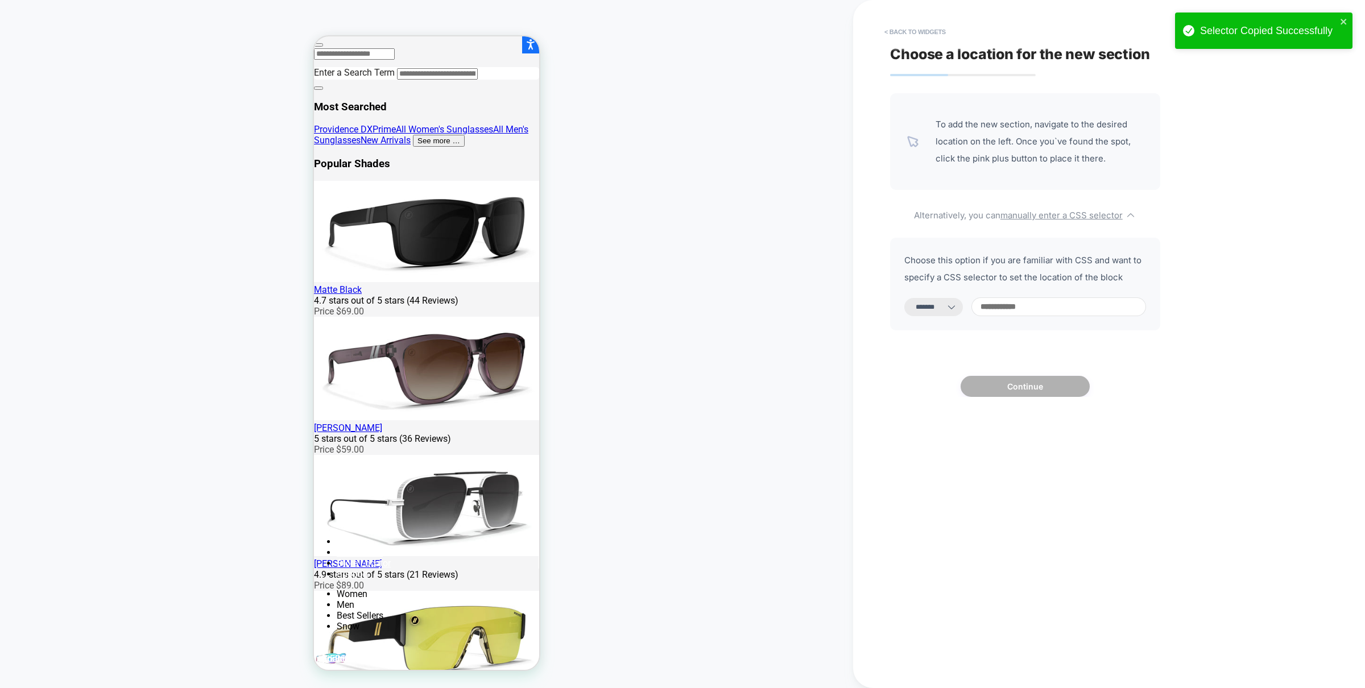
click at [1052, 304] on input at bounding box center [1059, 306] width 175 height 19
paste input "**********"
type input "**********"
select select "*********"
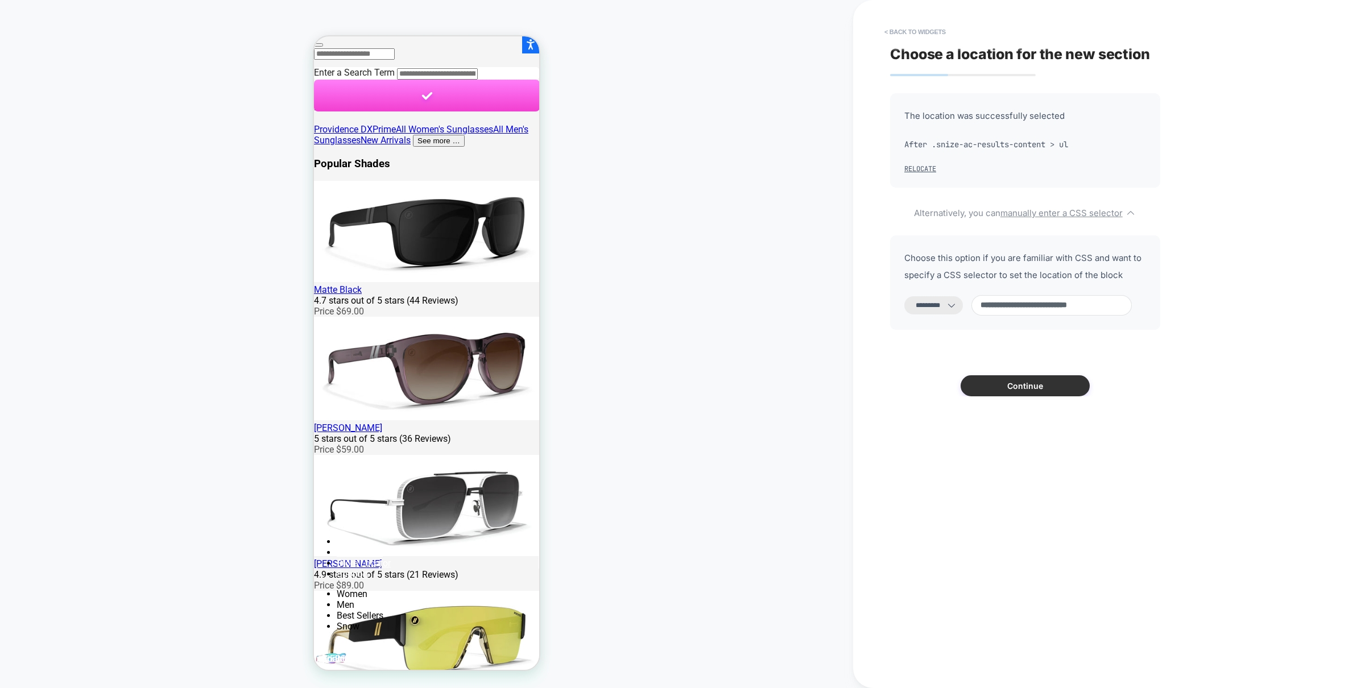
type input "**********"
click at [1027, 391] on button "Continue" at bounding box center [1025, 385] width 129 height 21
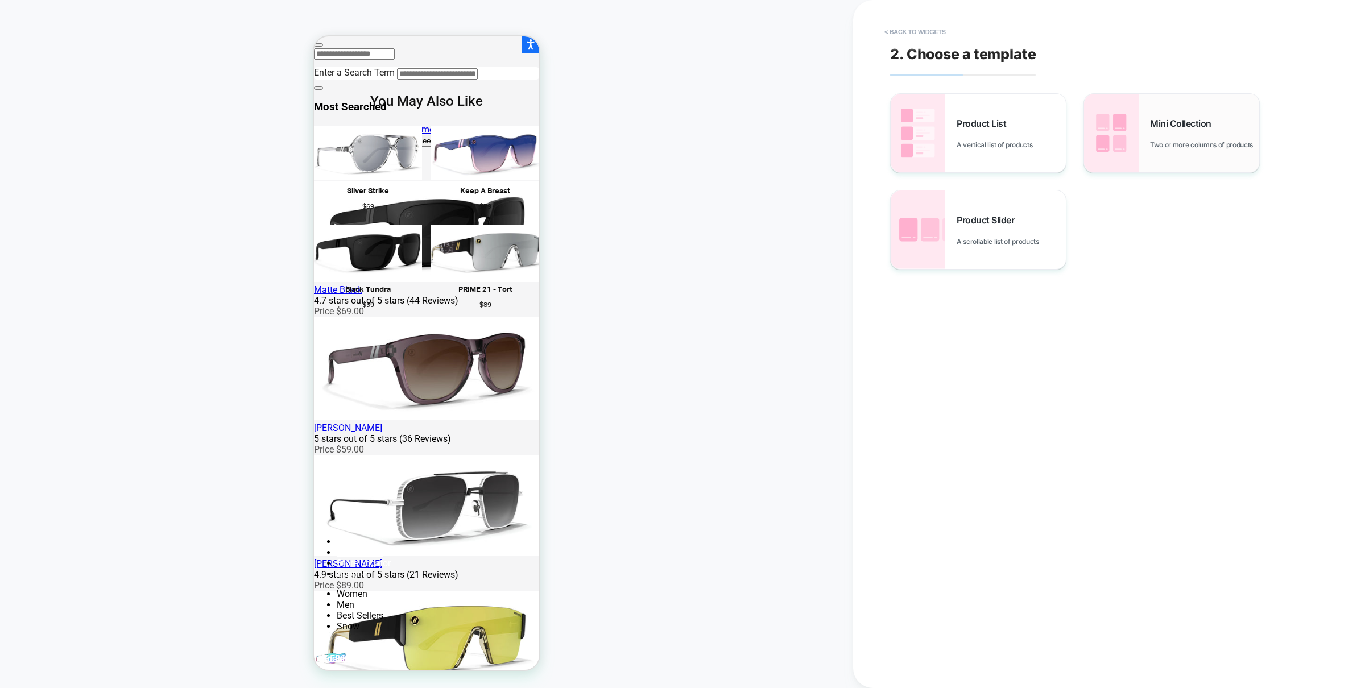
click at [1185, 131] on div "Mini Collection Two or more columns of products" at bounding box center [1204, 133] width 109 height 31
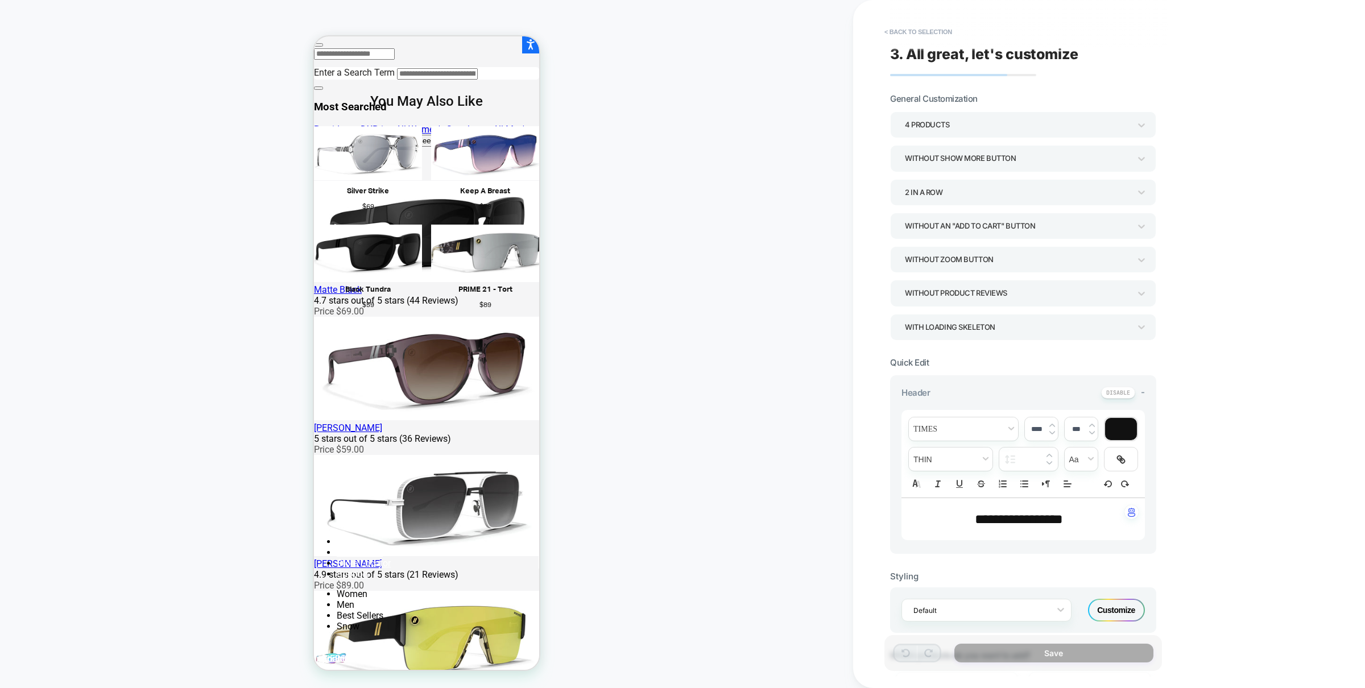
click at [1023, 526] on span "**********" at bounding box center [1019, 519] width 88 height 14
type input "****"
click at [1023, 526] on span "**********" at bounding box center [1019, 519] width 88 height 14
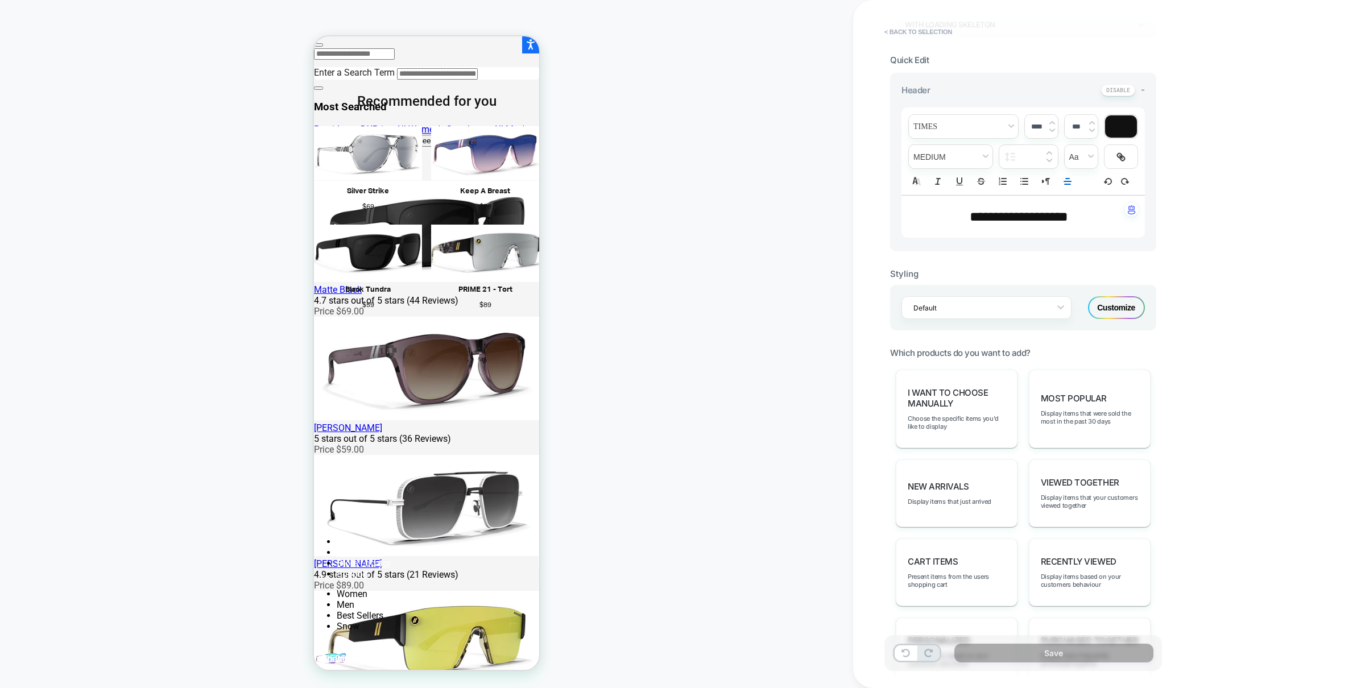
scroll to position [231, 0]
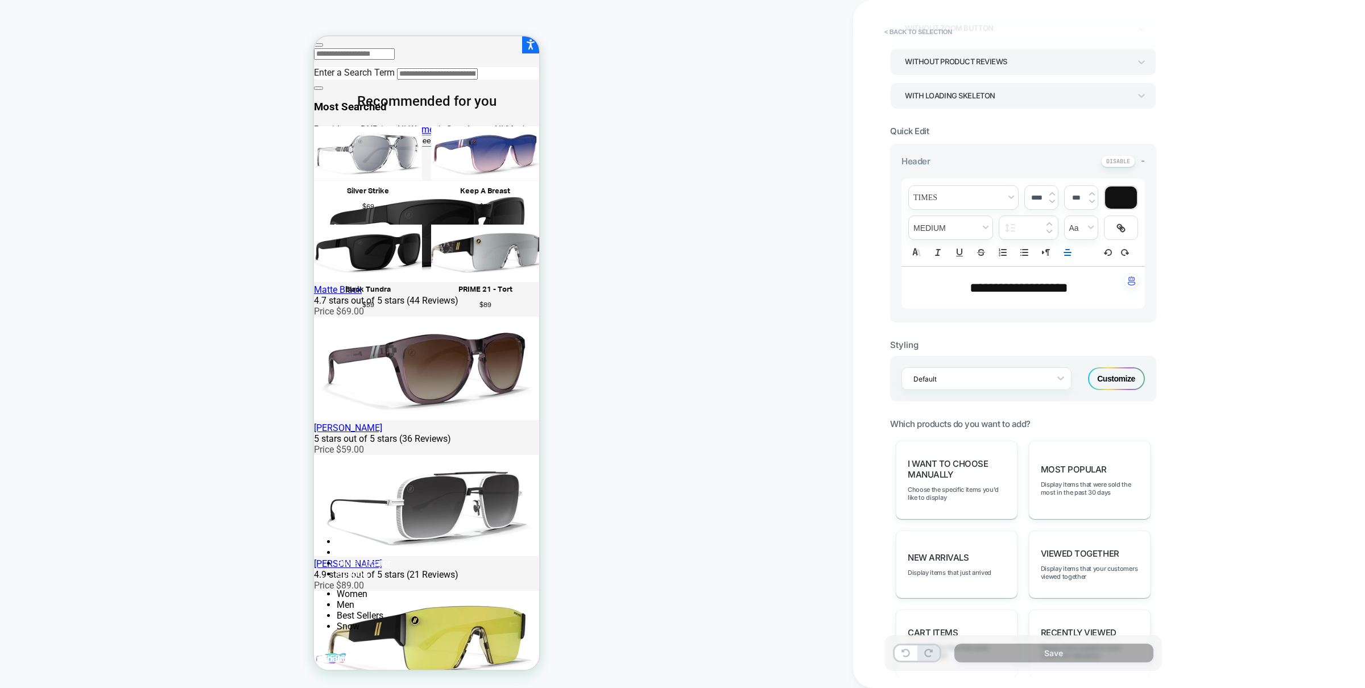
click at [1118, 382] on div "Customize" at bounding box center [1116, 378] width 57 height 23
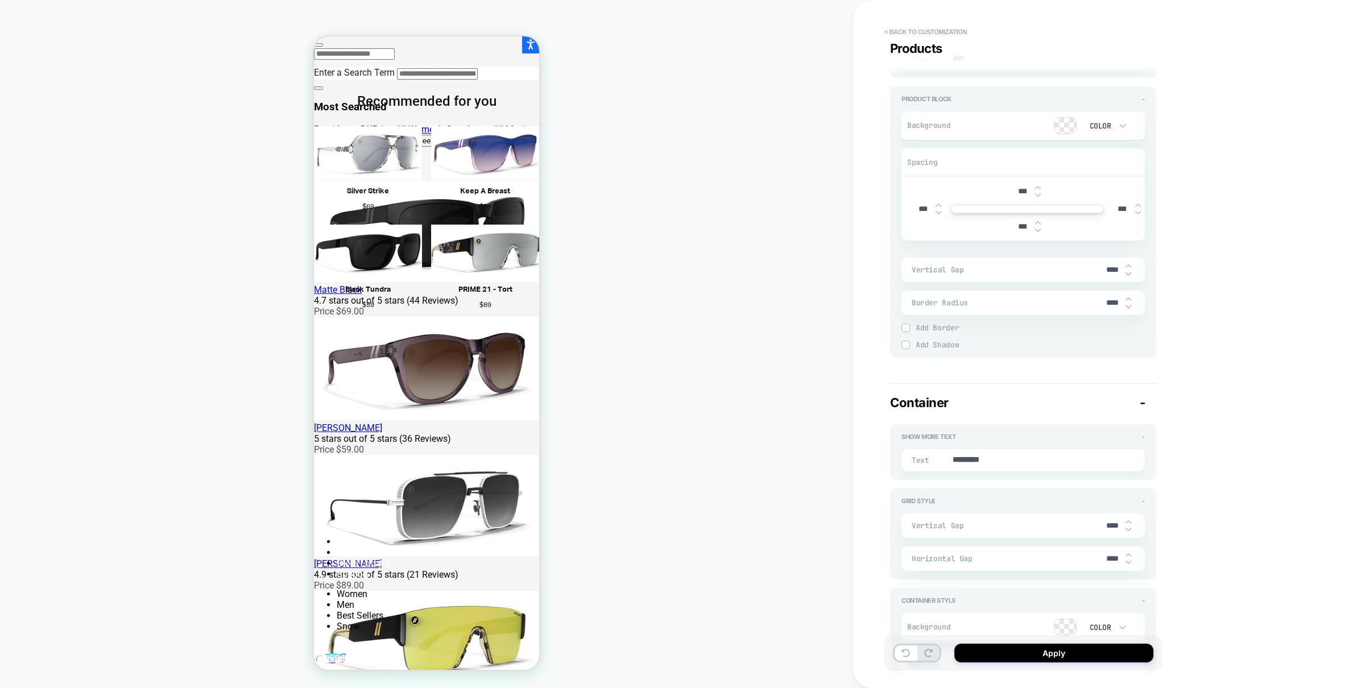
scroll to position [1726, 0]
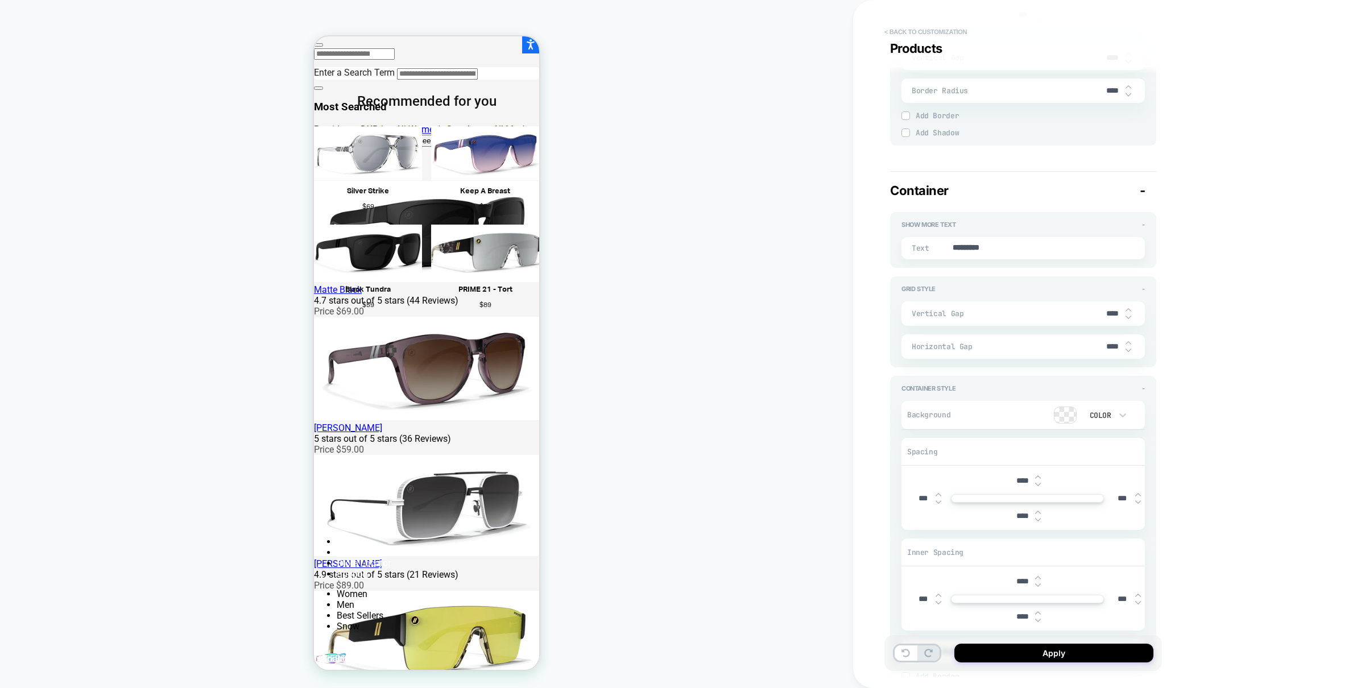
click at [910, 36] on button "< Back to customization" at bounding box center [926, 32] width 94 height 18
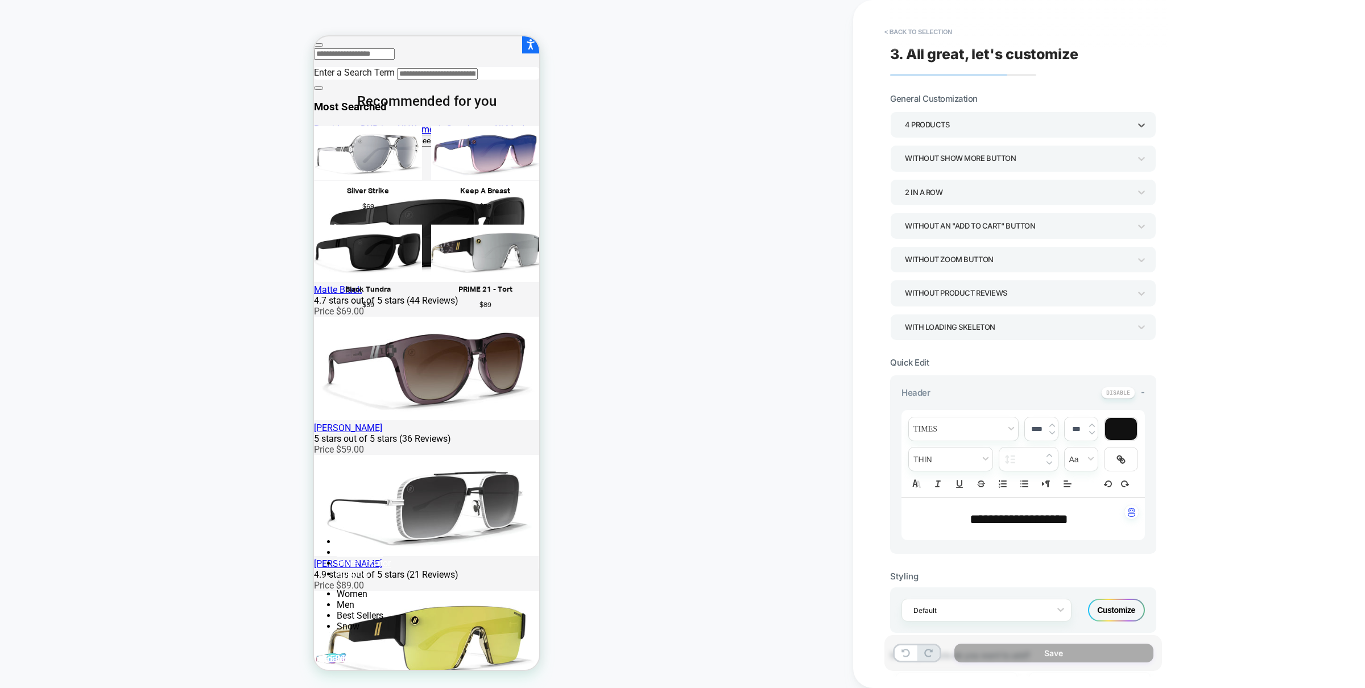
click at [994, 131] on div "4 Products" at bounding box center [1017, 124] width 225 height 15
click at [930, 292] on div "16 Products" at bounding box center [1023, 298] width 257 height 23
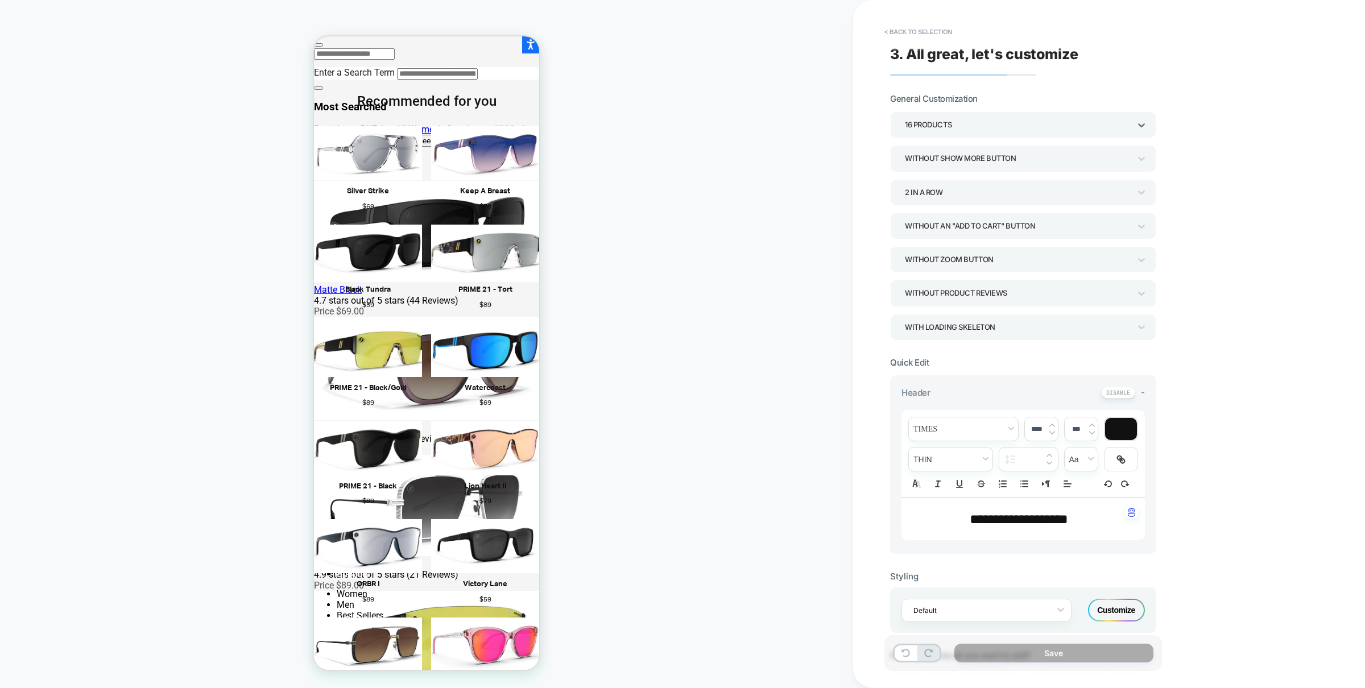
click at [987, 126] on div "16 Products" at bounding box center [1017, 124] width 225 height 15
click at [929, 287] on div "8 Products" at bounding box center [1023, 283] width 257 height 23
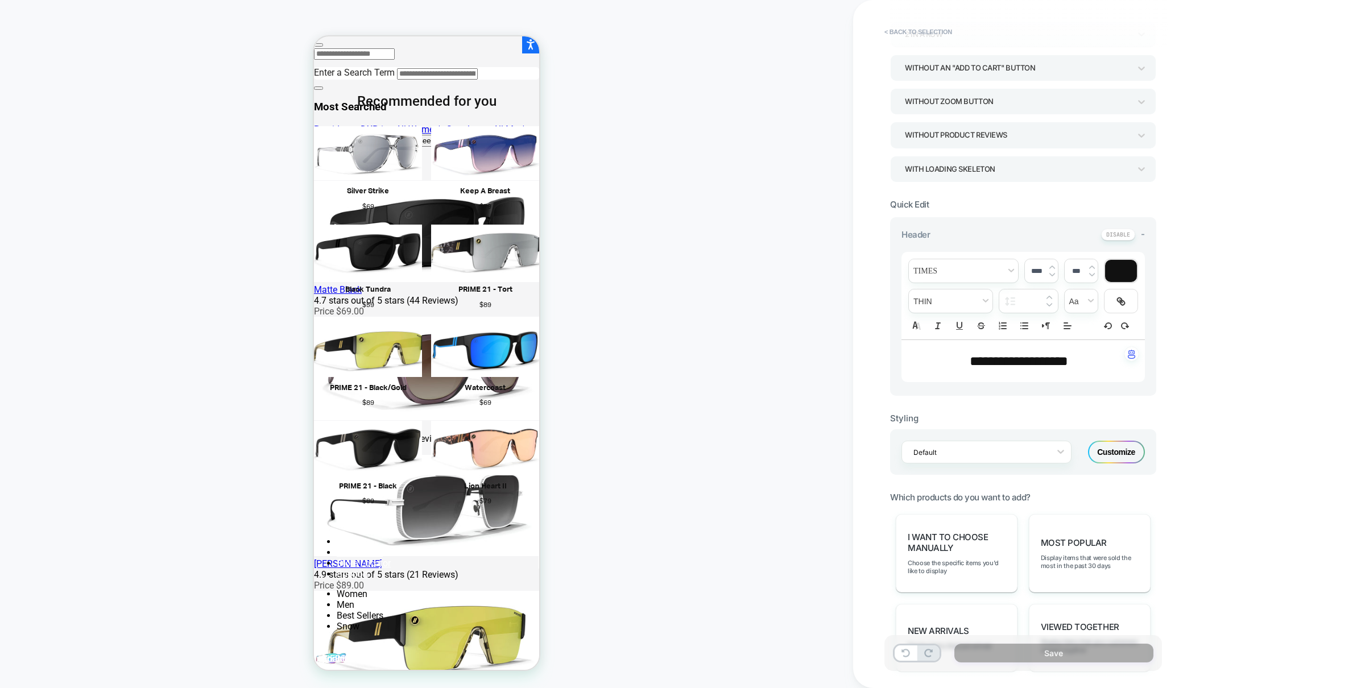
scroll to position [181, 0]
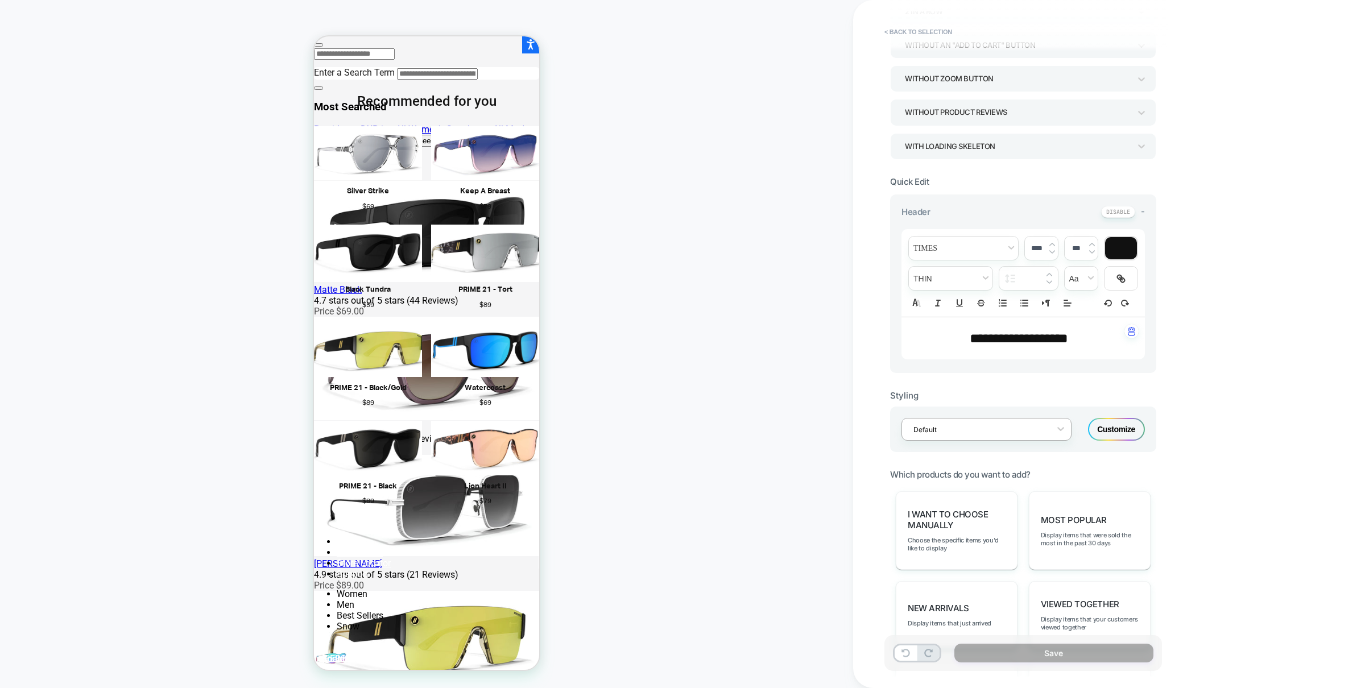
click at [1014, 427] on div at bounding box center [978, 429] width 131 height 11
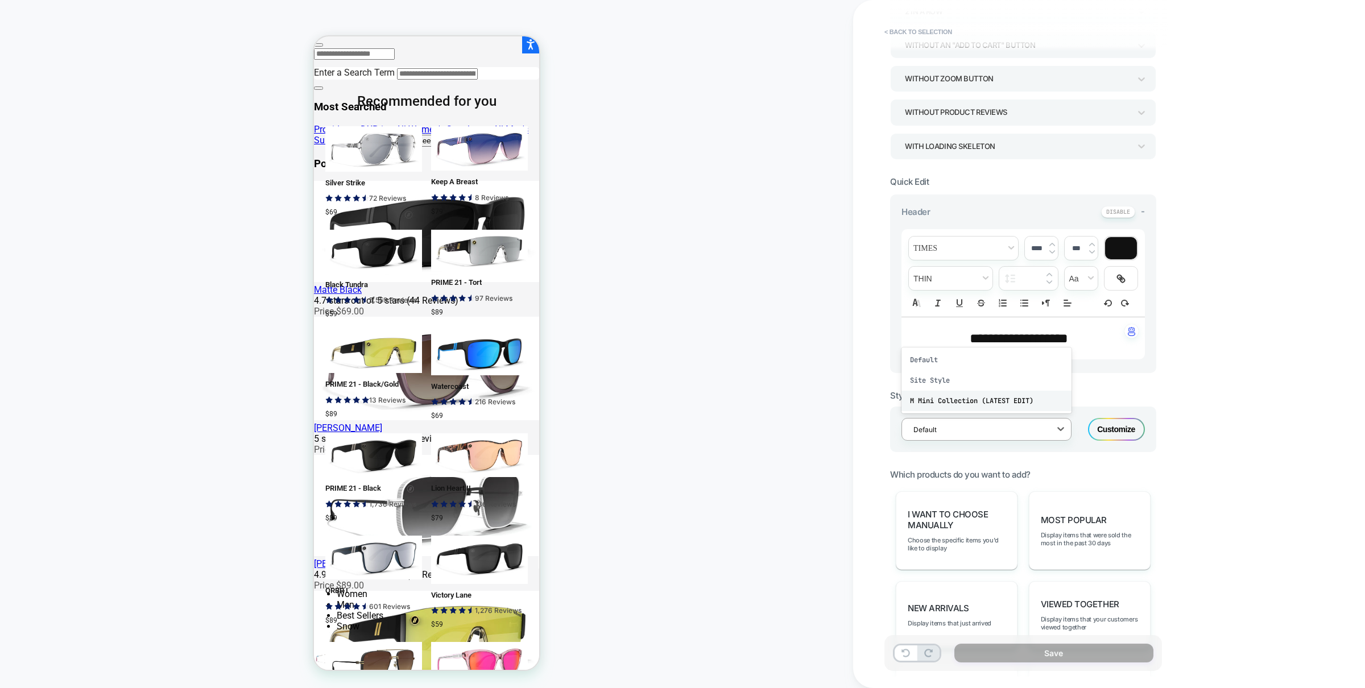
click at [975, 400] on div "M Mini Collection (LATEST EDIT)" at bounding box center [987, 401] width 170 height 20
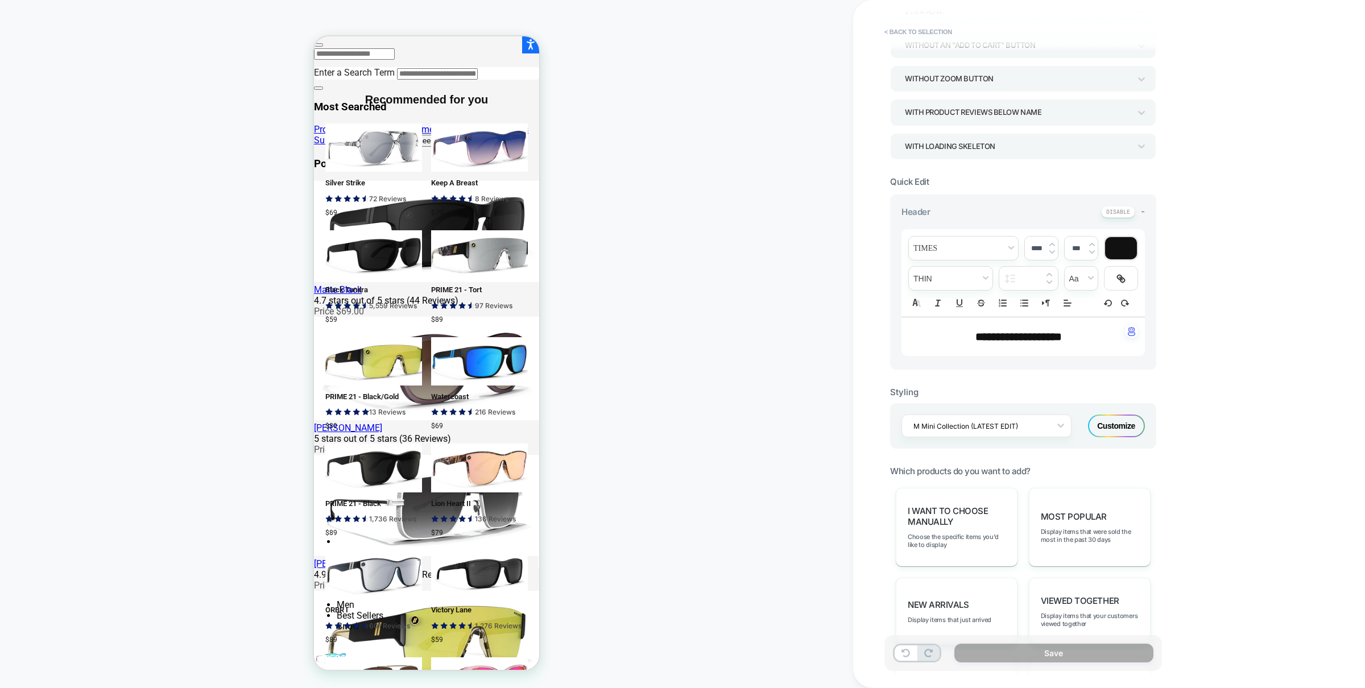
click at [1110, 428] on div "Customize" at bounding box center [1116, 426] width 57 height 23
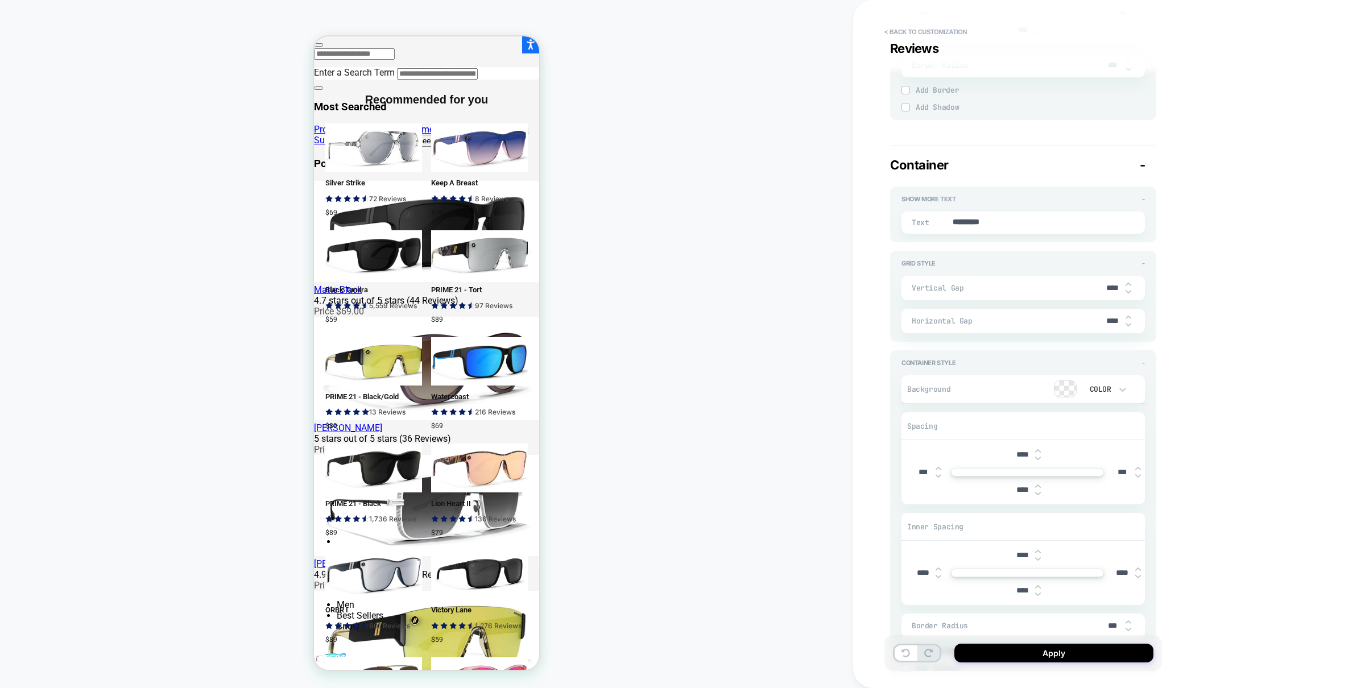
type textarea "*"
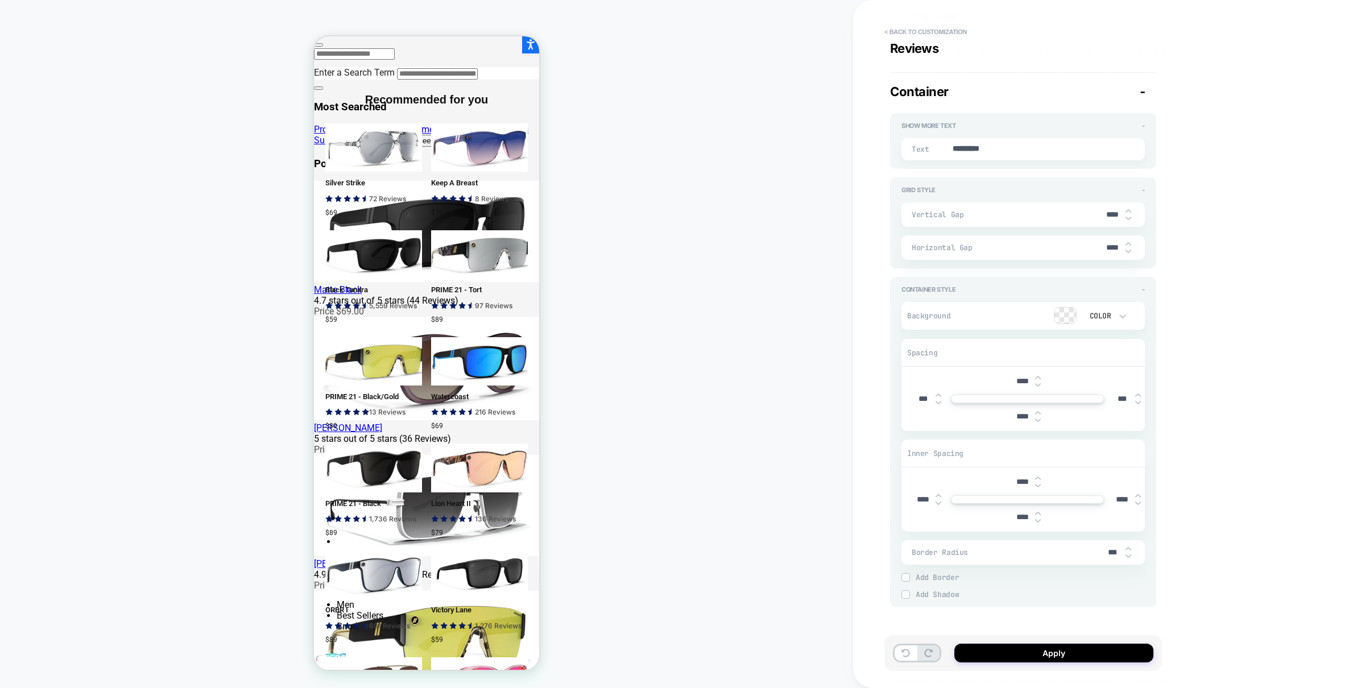
click at [921, 497] on input "****" at bounding box center [923, 500] width 26 height 10
type input "****"
type textarea "*"
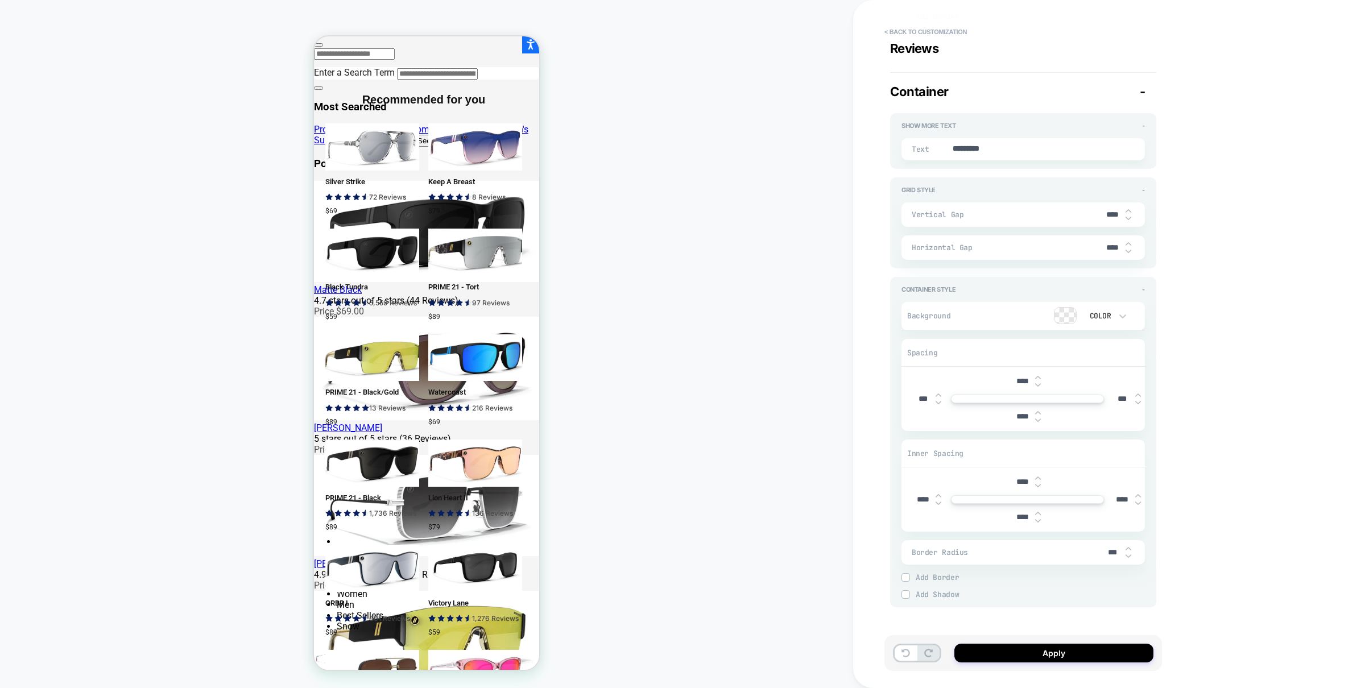
type input "****"
click at [1122, 495] on input "****" at bounding box center [1123, 500] width 26 height 10
type input "****"
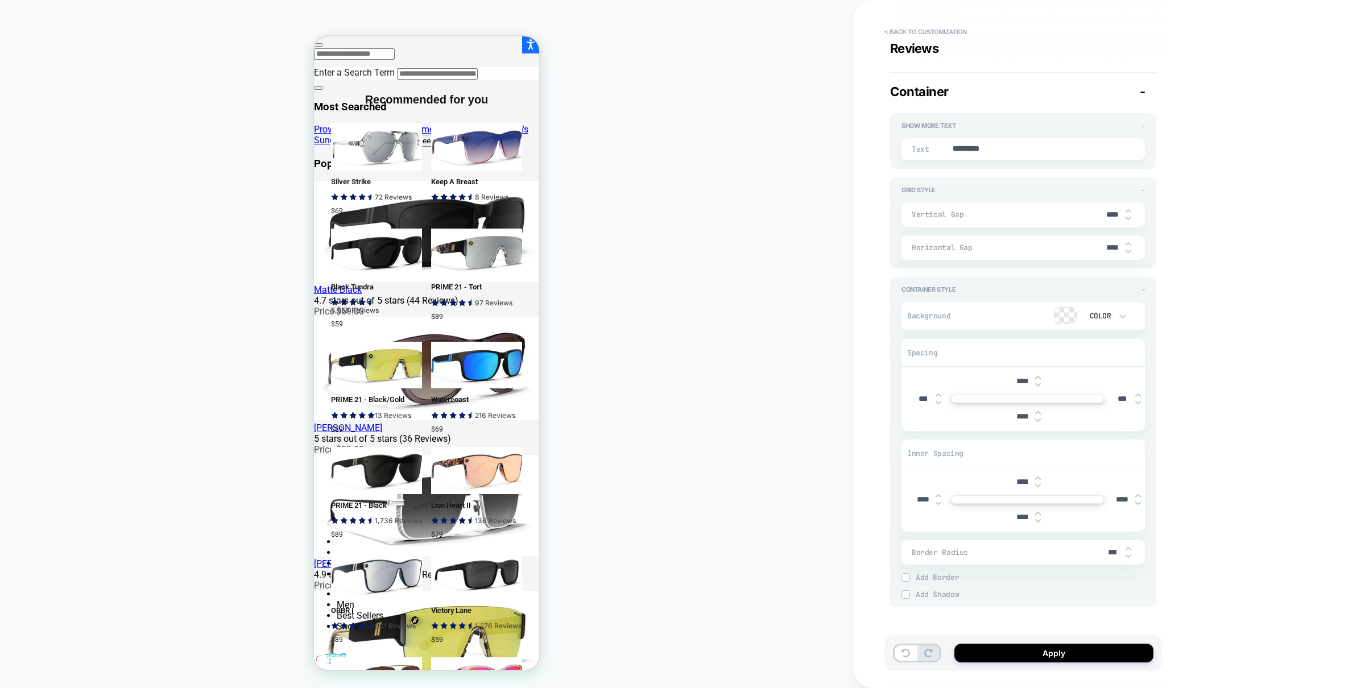
type textarea "*"
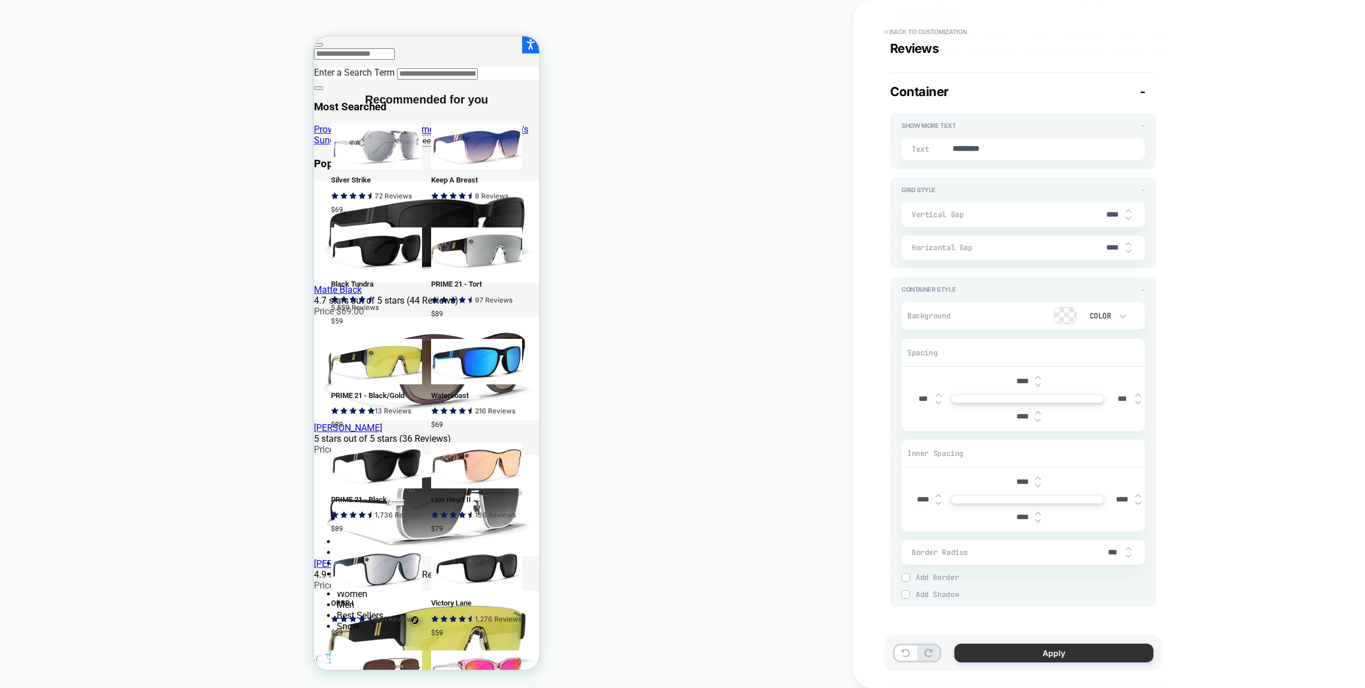
type input "****"
click at [1046, 656] on button "Apply" at bounding box center [1053, 653] width 199 height 19
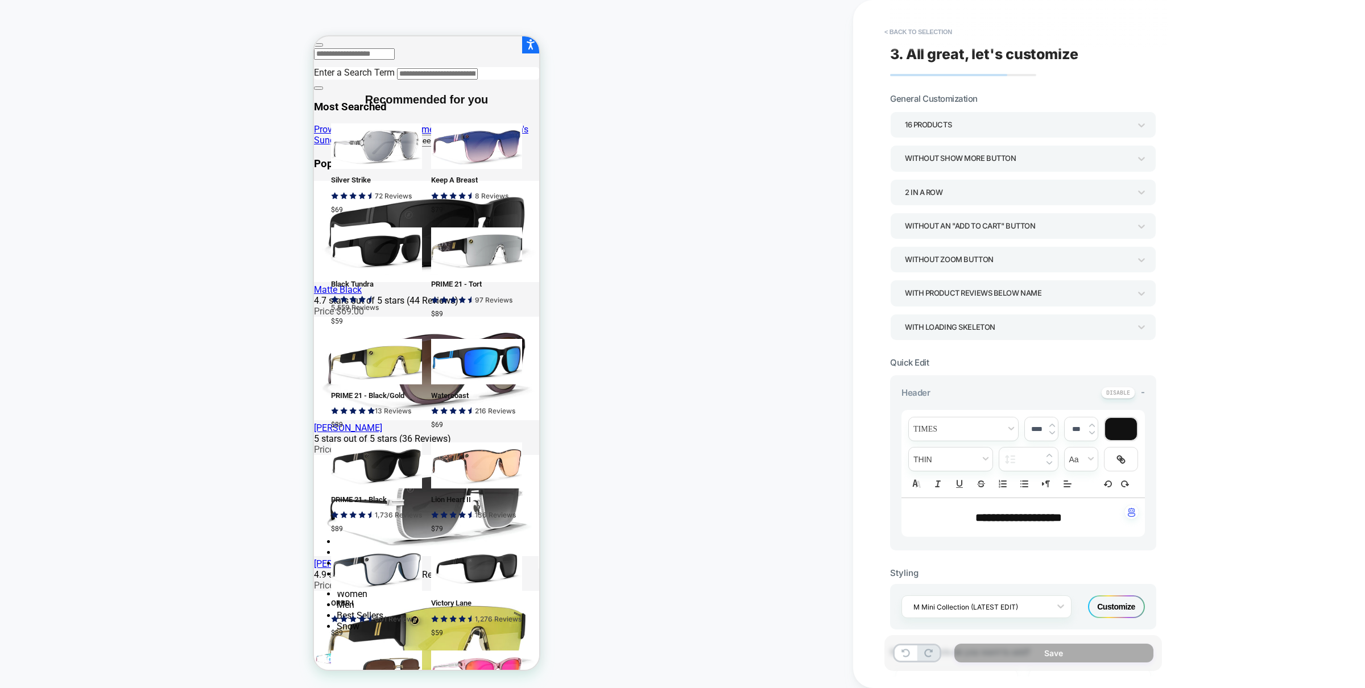
click at [953, 128] on div "16 Products" at bounding box center [1017, 124] width 225 height 15
click at [923, 275] on div "6 Products" at bounding box center [1023, 272] width 257 height 23
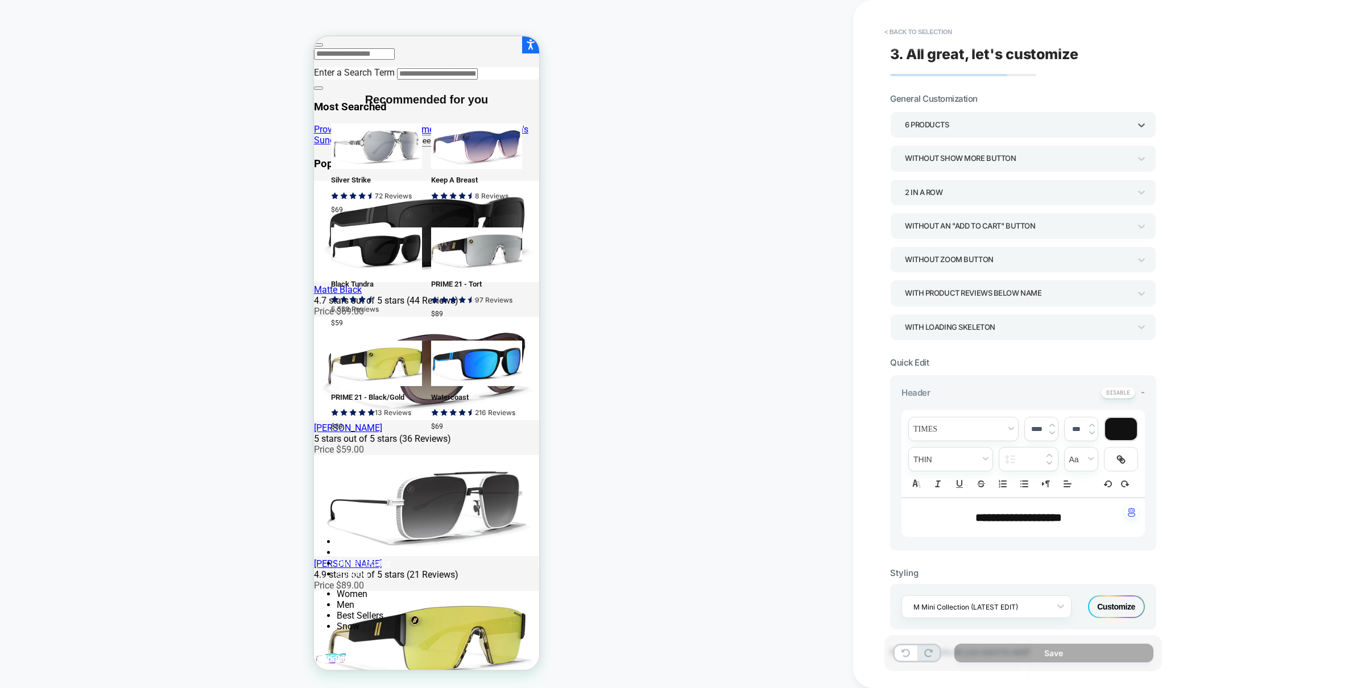
click at [952, 128] on div "6 Products" at bounding box center [1017, 124] width 225 height 15
click at [928, 225] on div "10 Products" at bounding box center [1023, 228] width 257 height 23
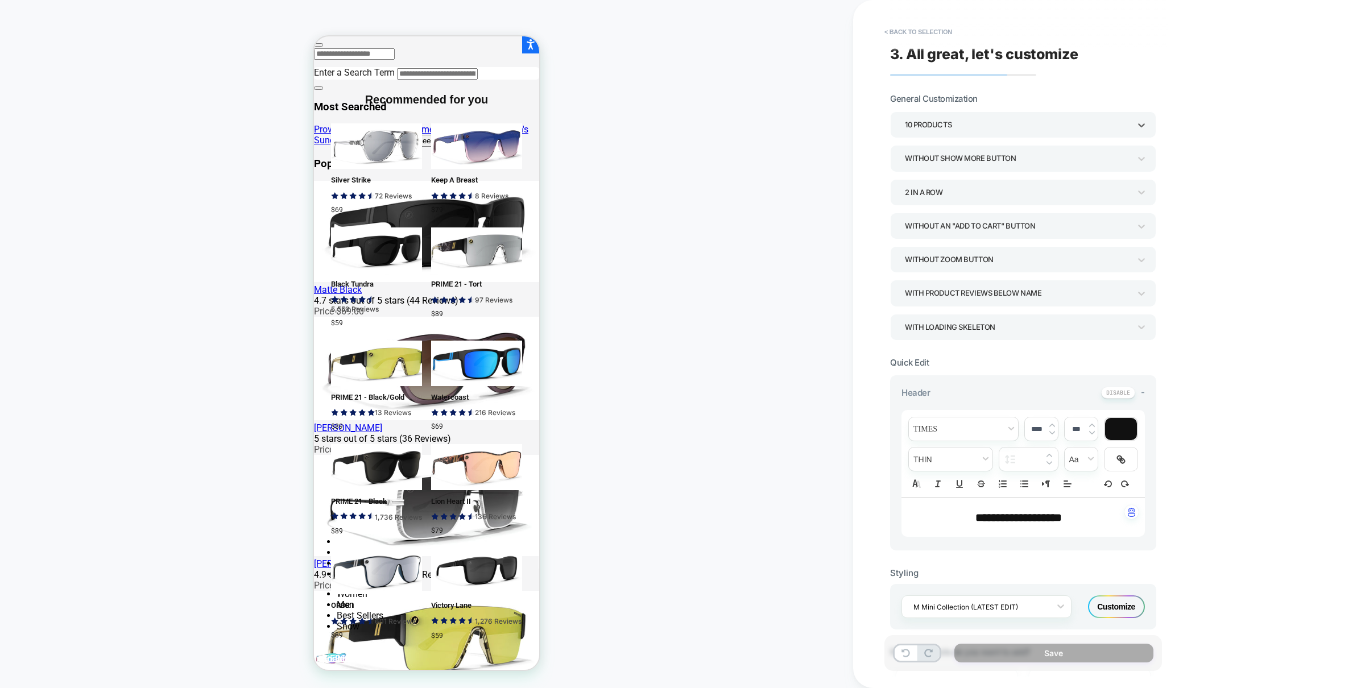
click at [979, 116] on div "10 Products" at bounding box center [1017, 125] width 237 height 18
click at [924, 222] on div "4 Products" at bounding box center [1023, 225] width 257 height 23
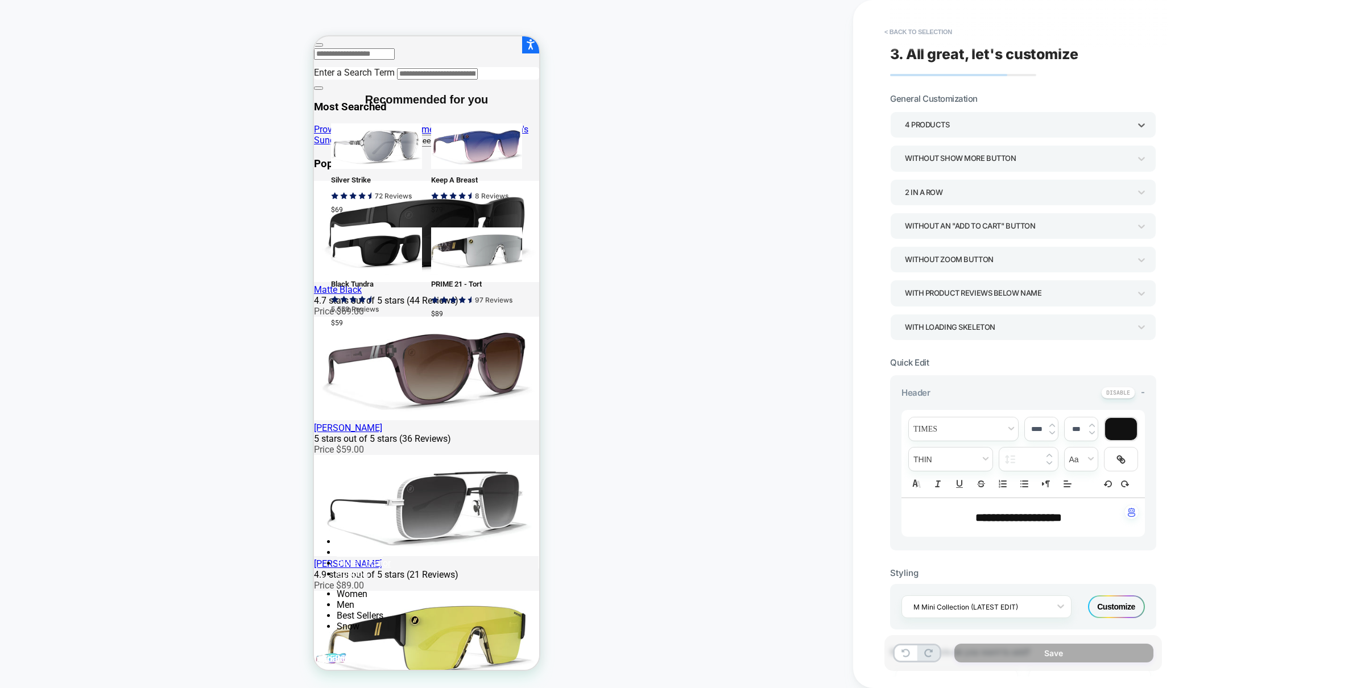
click at [940, 130] on div "4 Products" at bounding box center [1017, 124] width 225 height 15
click at [923, 291] on div "8 Products" at bounding box center [1023, 284] width 257 height 23
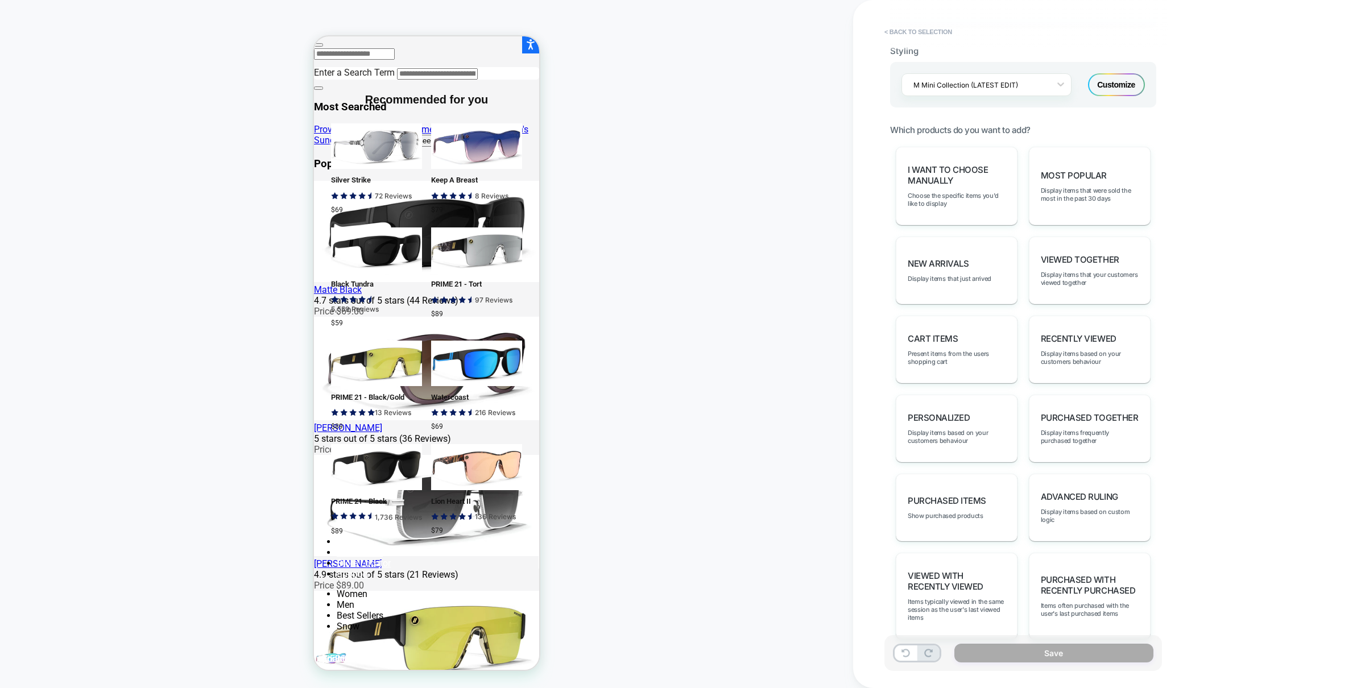
scroll to position [547, 0]
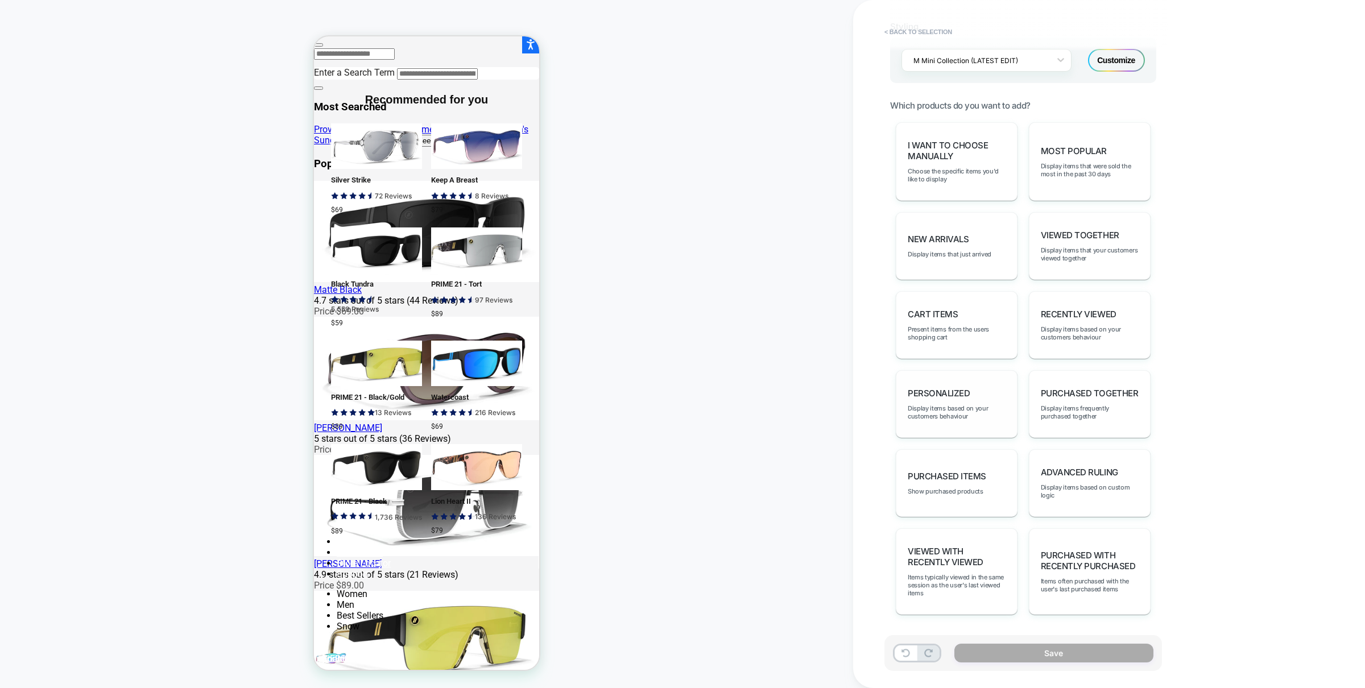
click at [982, 379] on div "personalized Display items based on your customers behaviour" at bounding box center [957, 404] width 122 height 68
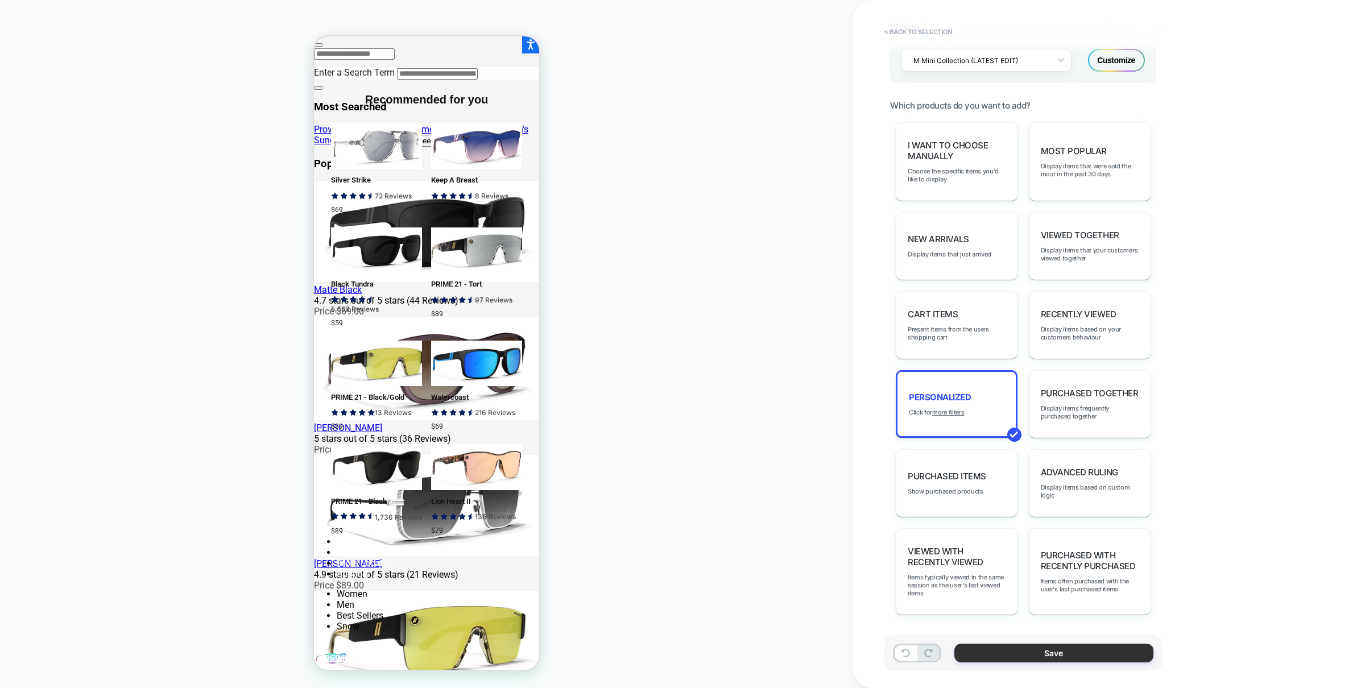
click at [1033, 651] on button "Save" at bounding box center [1053, 653] width 199 height 19
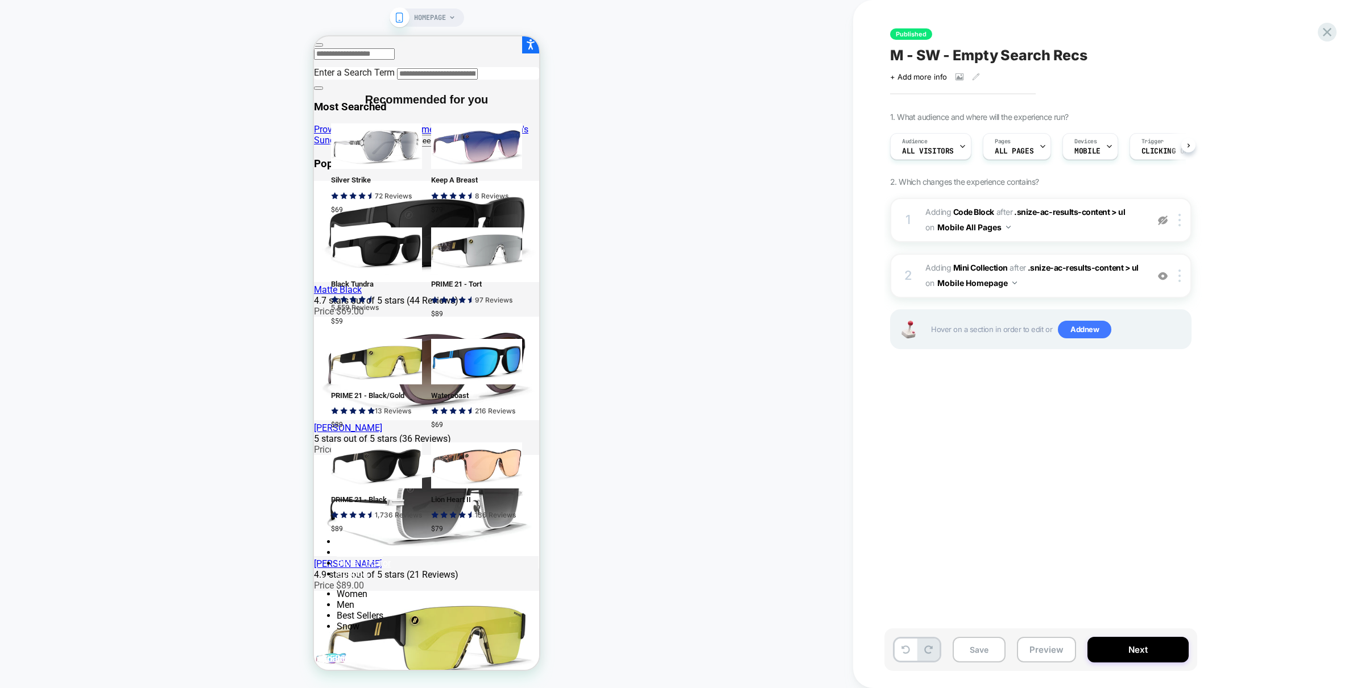
scroll to position [0, 1]
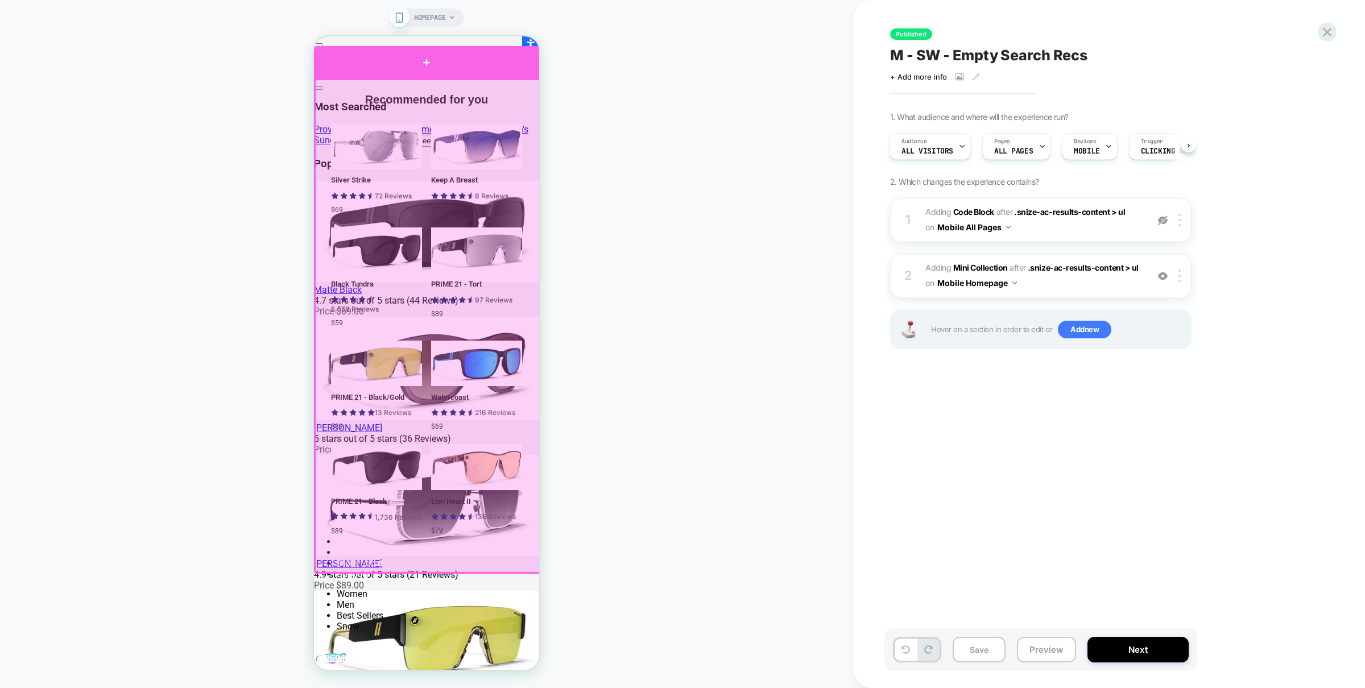
click at [495, 63] on div at bounding box center [427, 62] width 226 height 33
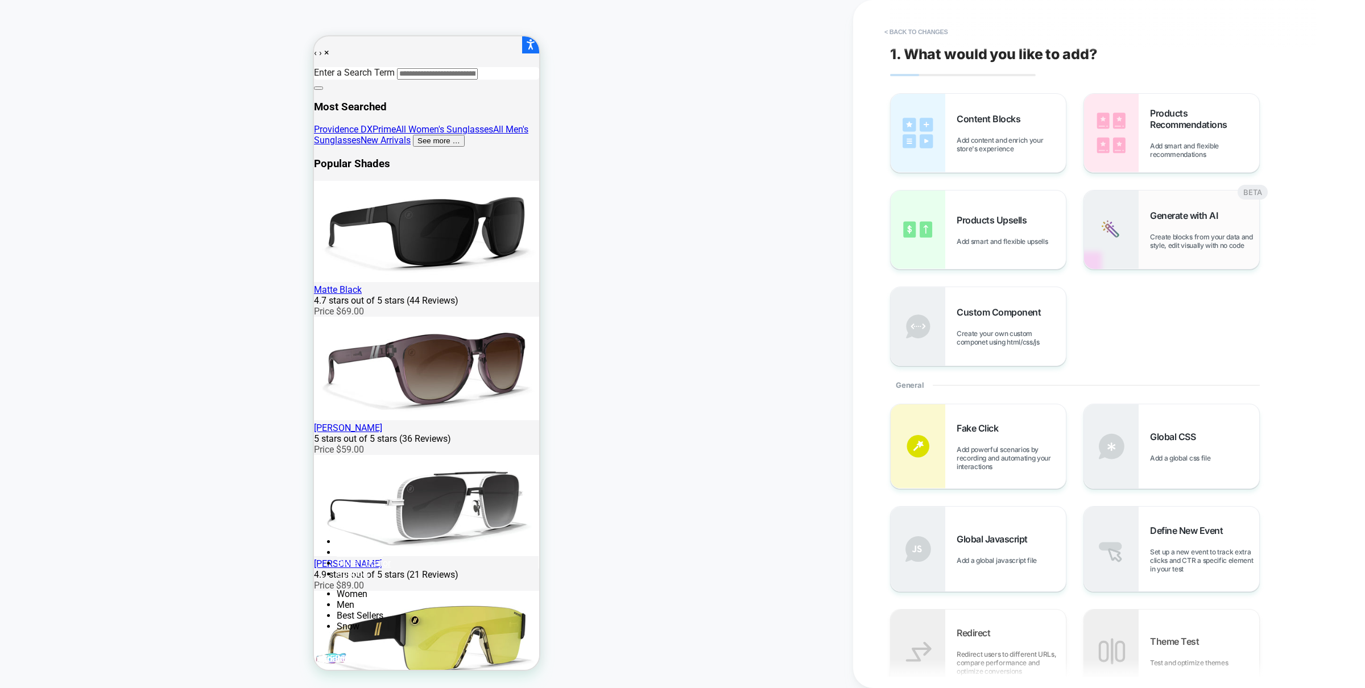
click at [1148, 220] on div "Generate with AI Create blocks from your data and style, edit visually with no …" at bounding box center [1171, 230] width 175 height 78
type textarea "*"
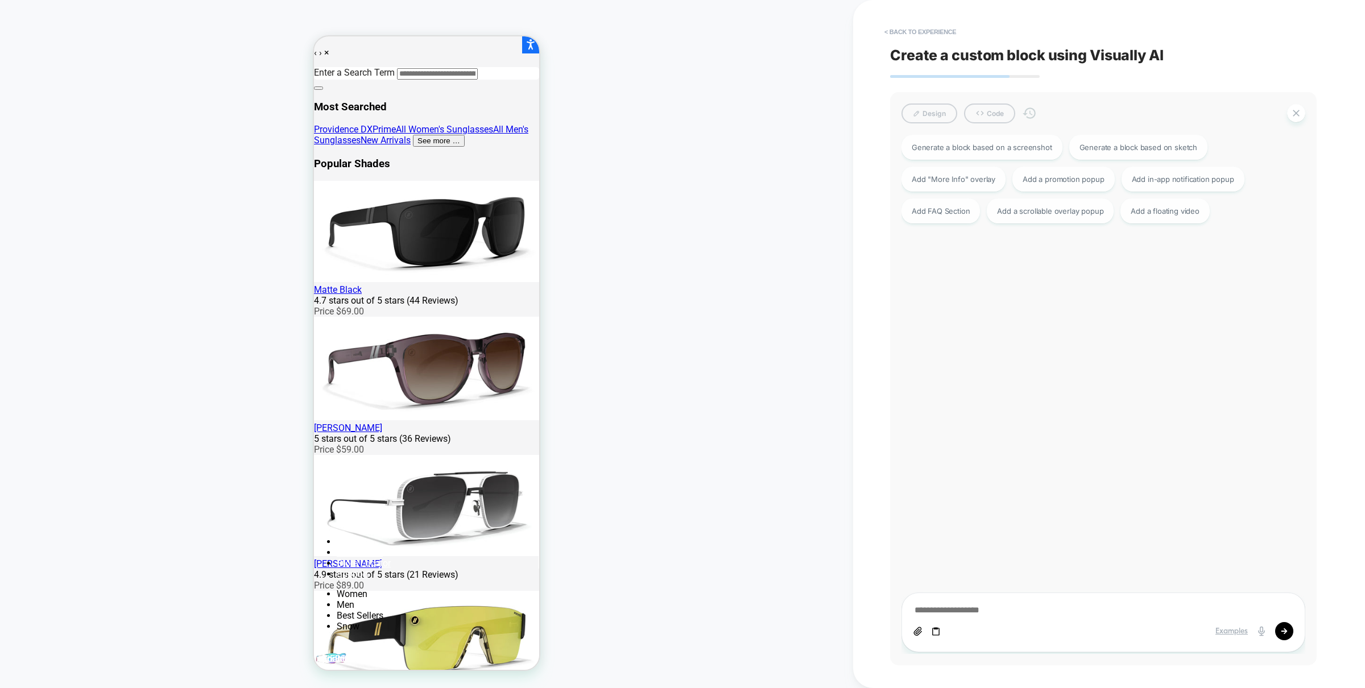
click at [323, 47] on button "Back" at bounding box center [318, 44] width 9 height 3
click at [913, 34] on button "< Back to experience" at bounding box center [920, 32] width 83 height 18
click at [952, 102] on button "Yes" at bounding box center [951, 100] width 56 height 18
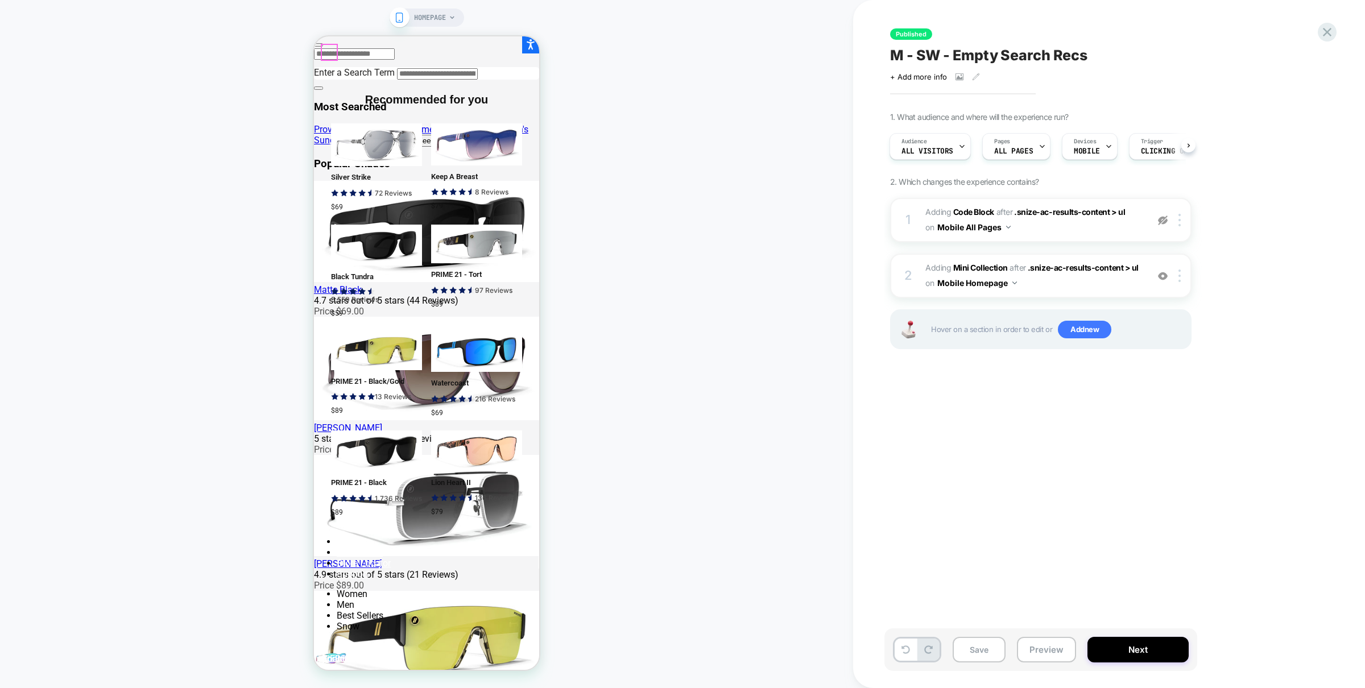
drag, startPoint x: 331, startPoint y: 54, endPoint x: 363, endPoint y: 71, distance: 35.9
click at [323, 47] on button "Back" at bounding box center [318, 44] width 9 height 3
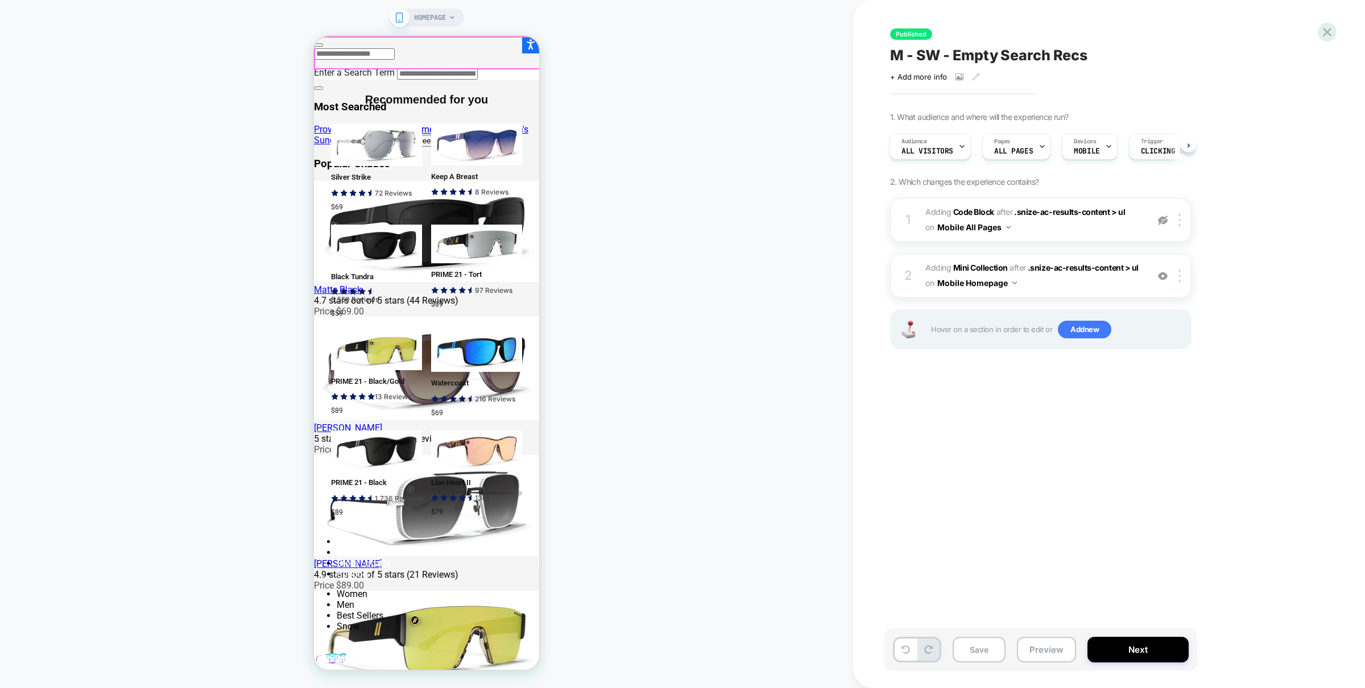
scroll to position [0, 0]
click at [1164, 271] on img at bounding box center [1163, 276] width 10 height 10
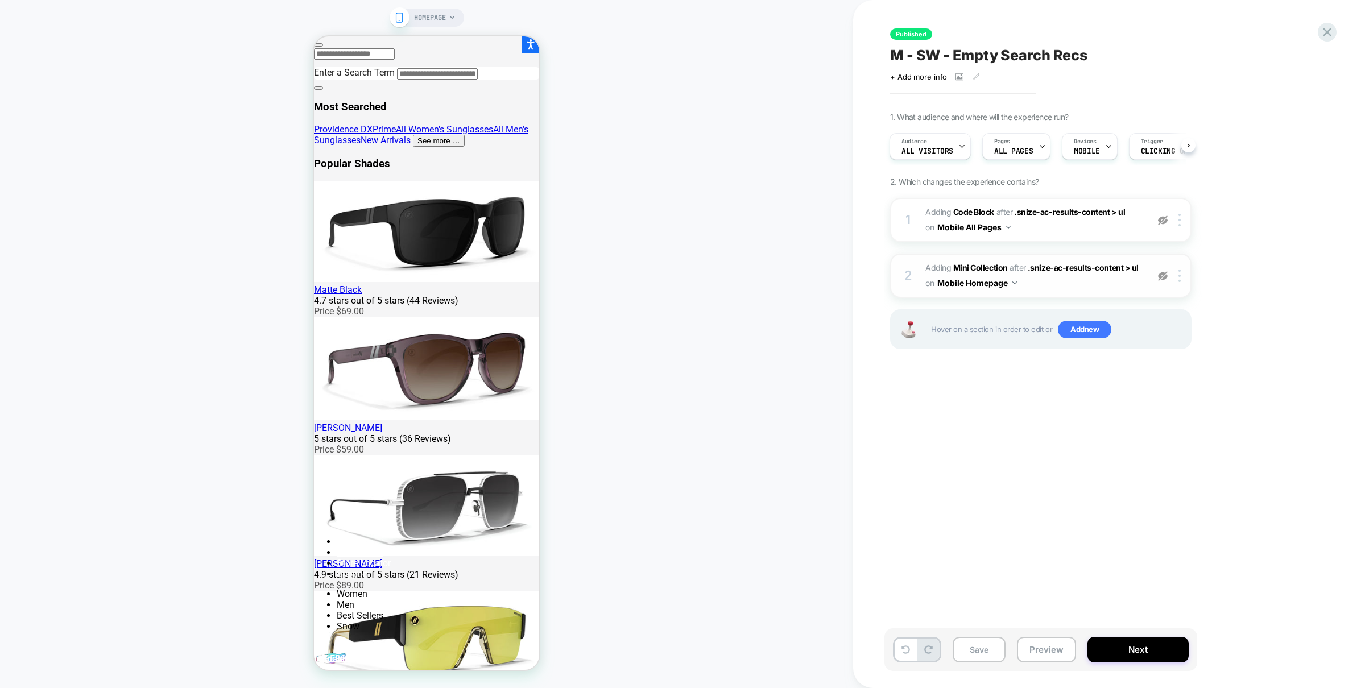
click at [1166, 275] on img at bounding box center [1163, 276] width 10 height 10
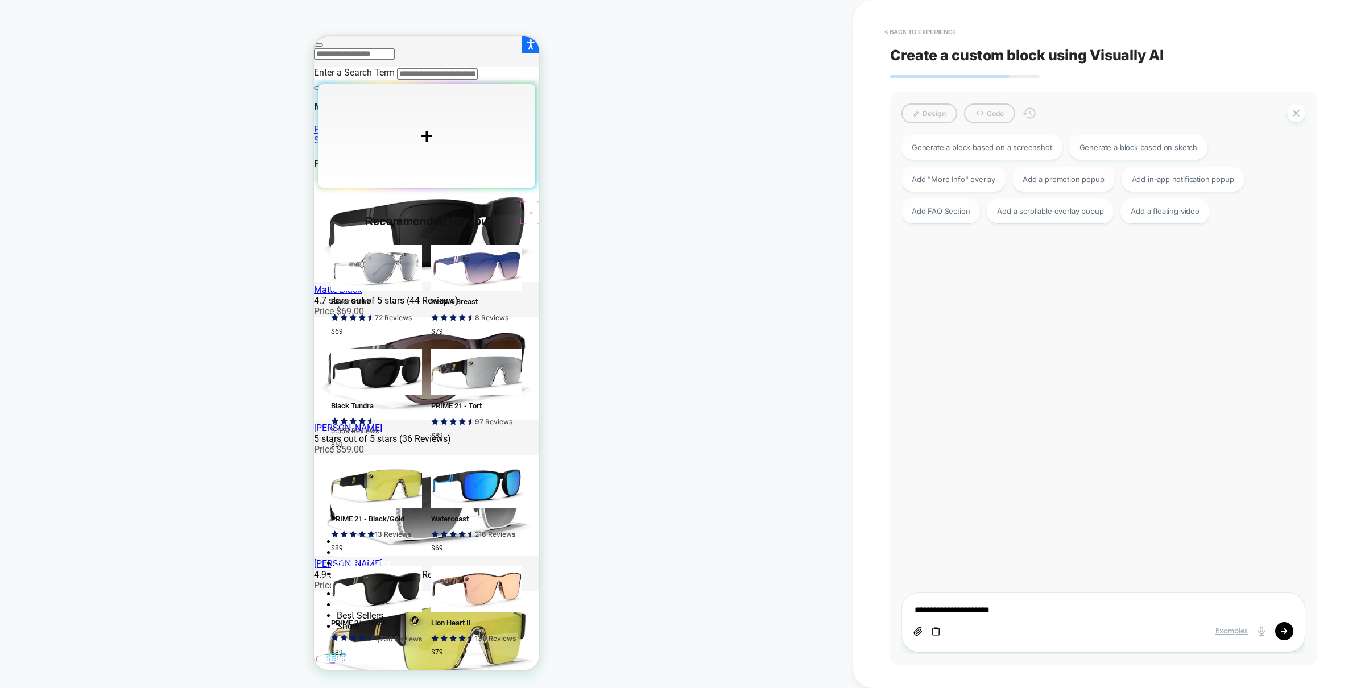
type textarea "**********"
type textarea "*"
type textarea "**********"
type textarea "*"
type textarea "**********"
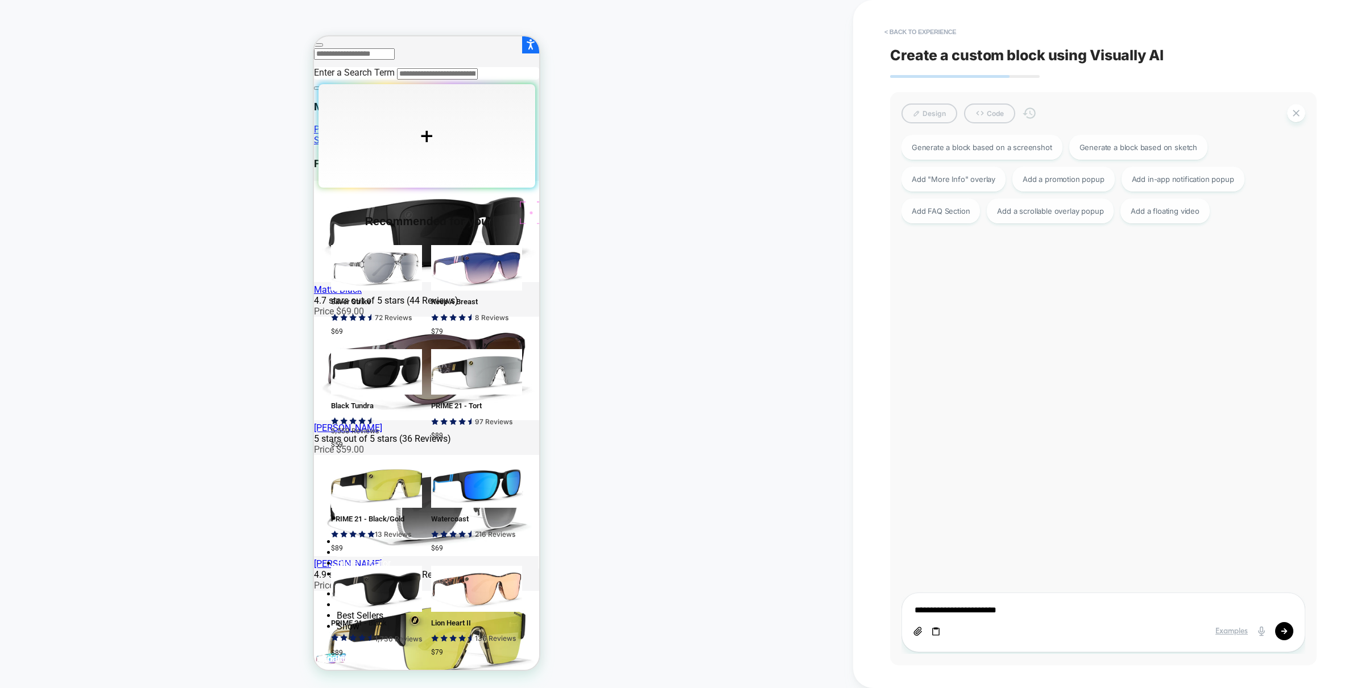
type textarea "*"
type textarea "**********"
type textarea "*"
type textarea "**********"
type textarea "*"
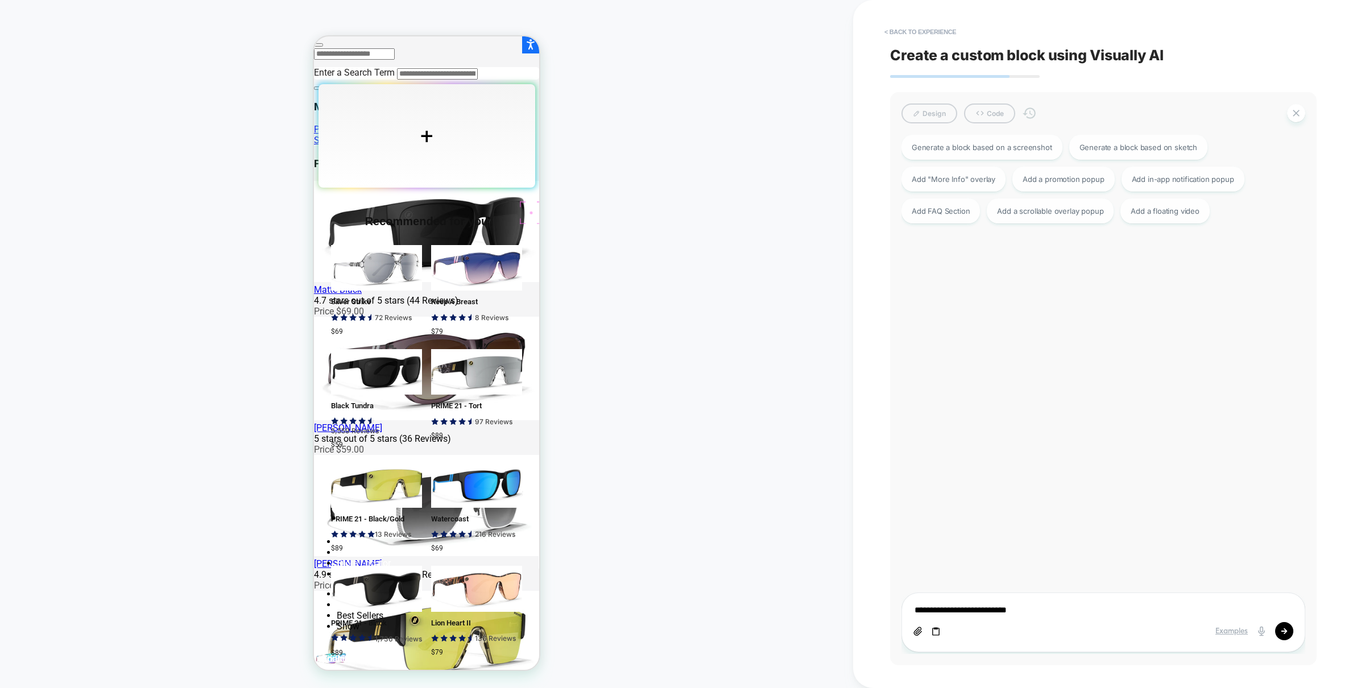
type textarea "**********"
type textarea "*"
type textarea "**********"
type textarea "*"
type textarea "**********"
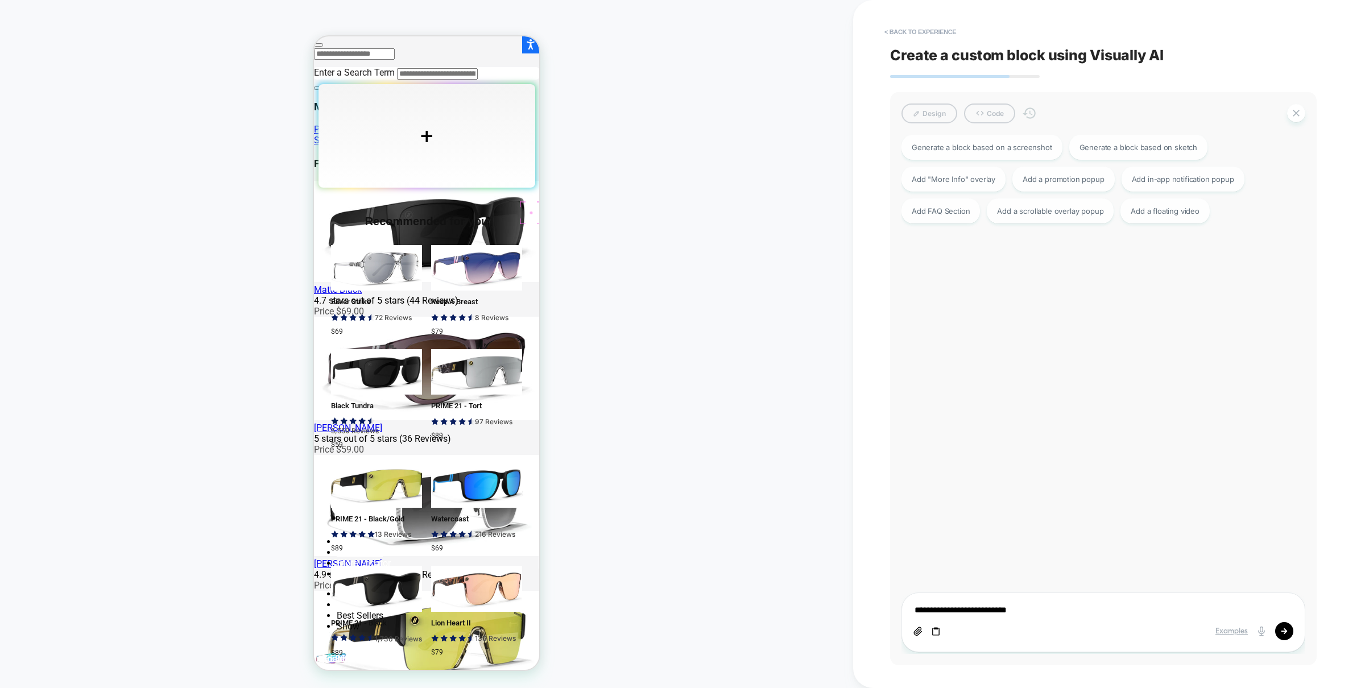
type textarea "*"
type textarea "**********"
type textarea "*"
type textarea "**********"
type textarea "*"
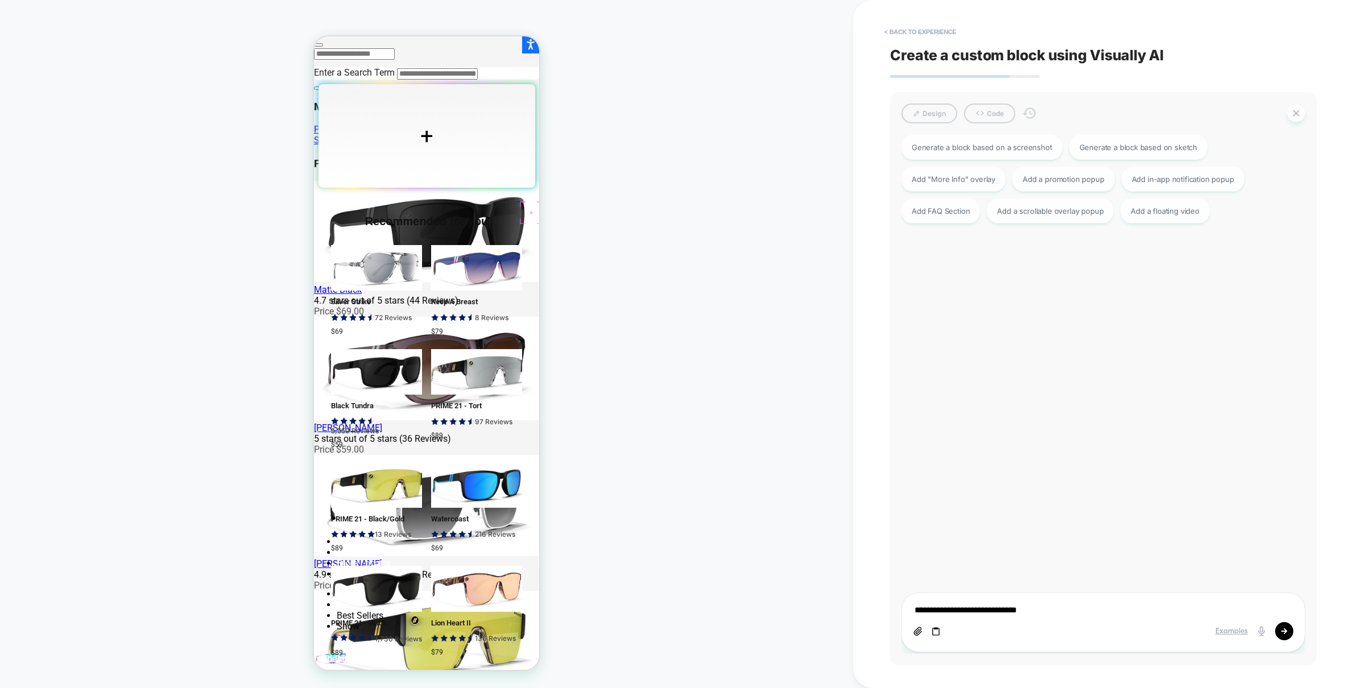
type textarea "**********"
type textarea "*"
type textarea "**********"
type textarea "*"
type textarea "**********"
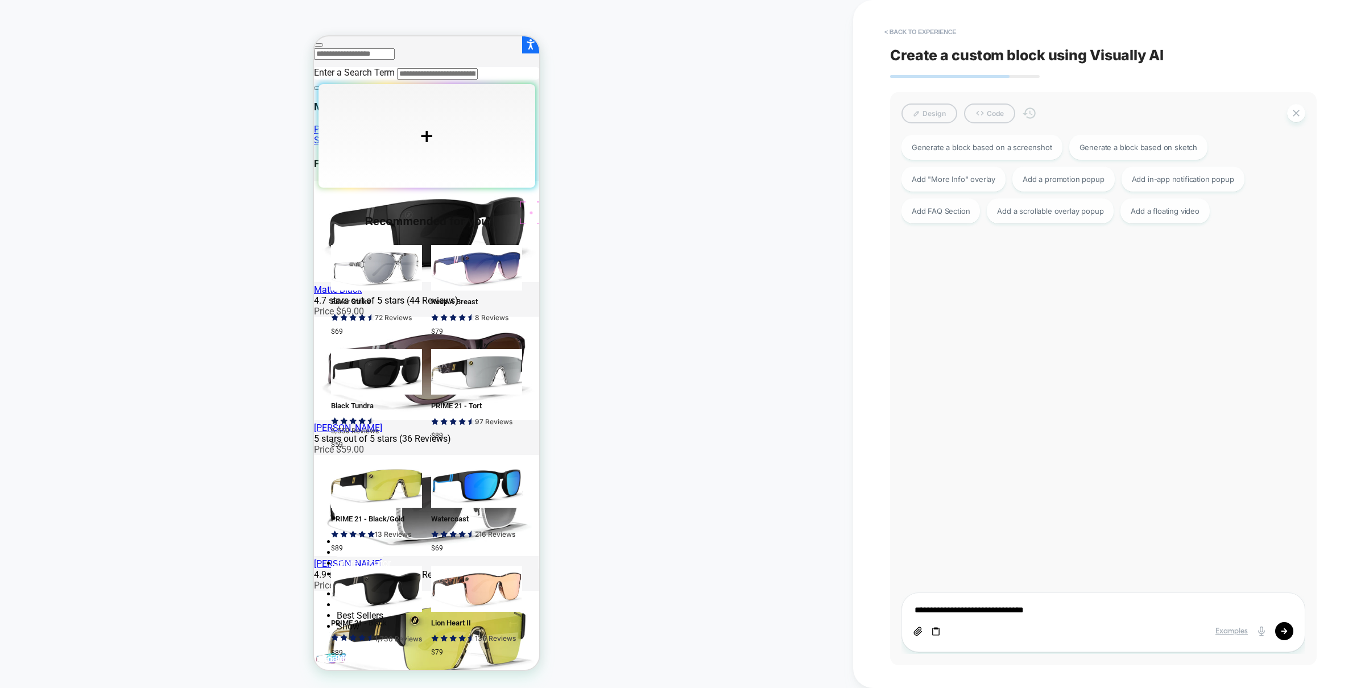
type textarea "*"
type textarea "**********"
type textarea "*"
type textarea "**********"
type textarea "*"
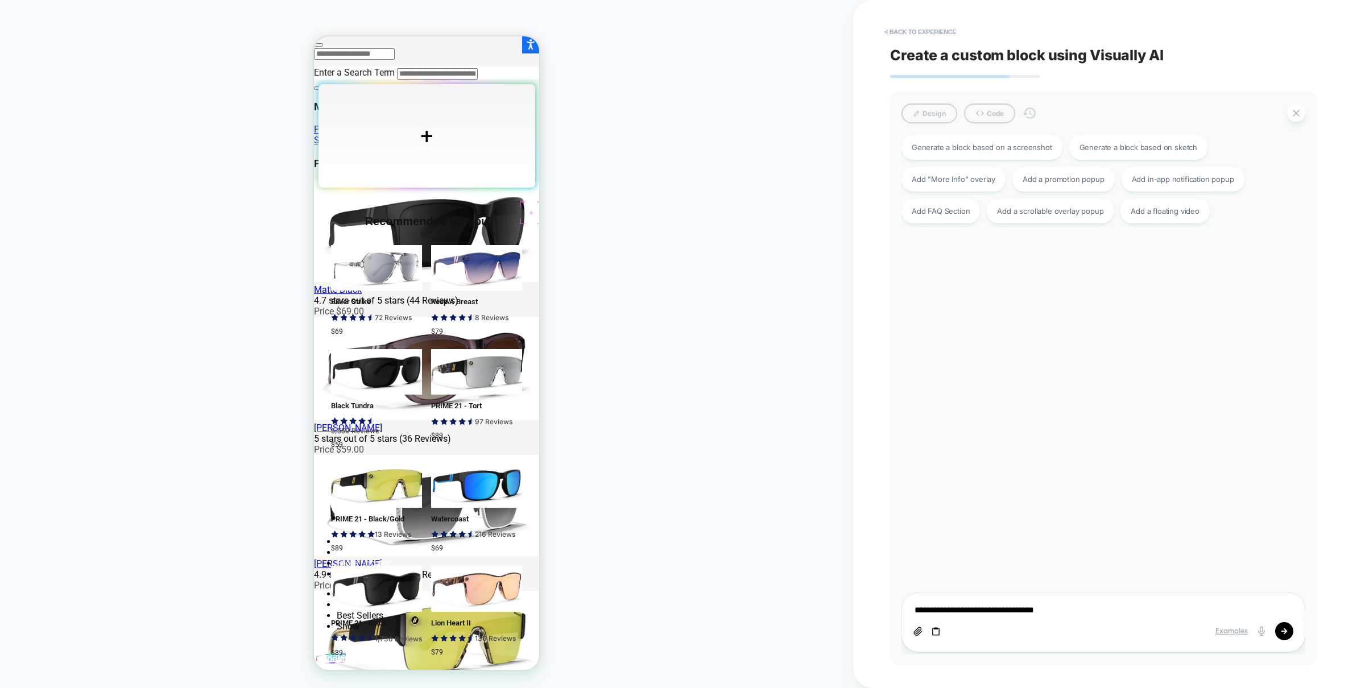
type textarea "**********"
type textarea "*"
type textarea "**********"
type textarea "*"
type textarea "**********"
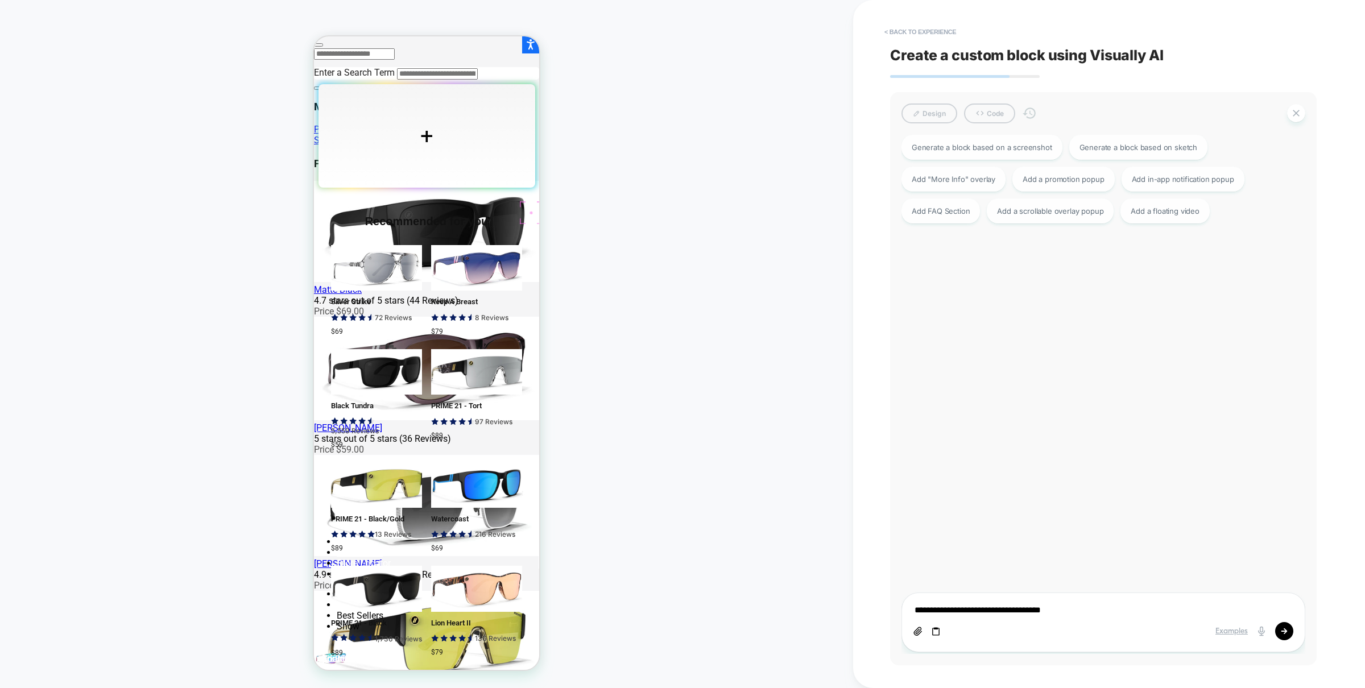
type textarea "*"
type textarea "**********"
type textarea "*"
type textarea "**********"
type textarea "*"
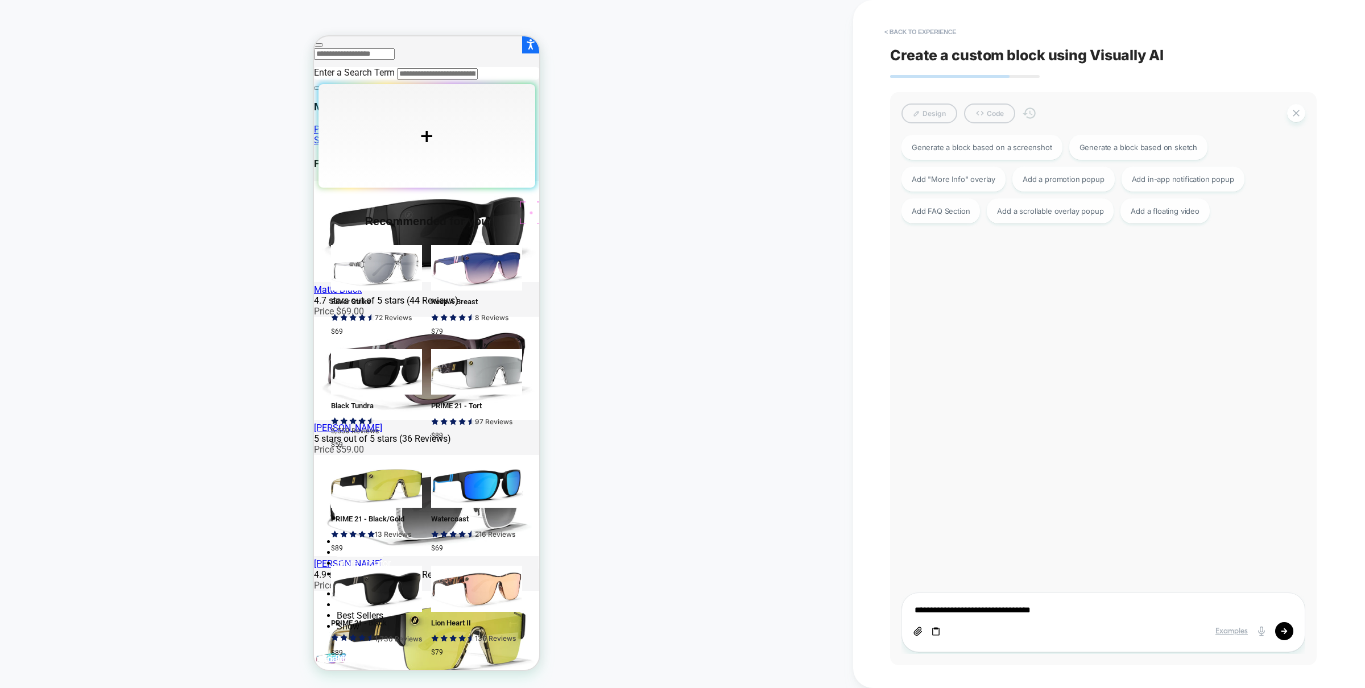
type textarea "**********"
type textarea "*"
type textarea "**********"
type textarea "*"
type textarea "**********"
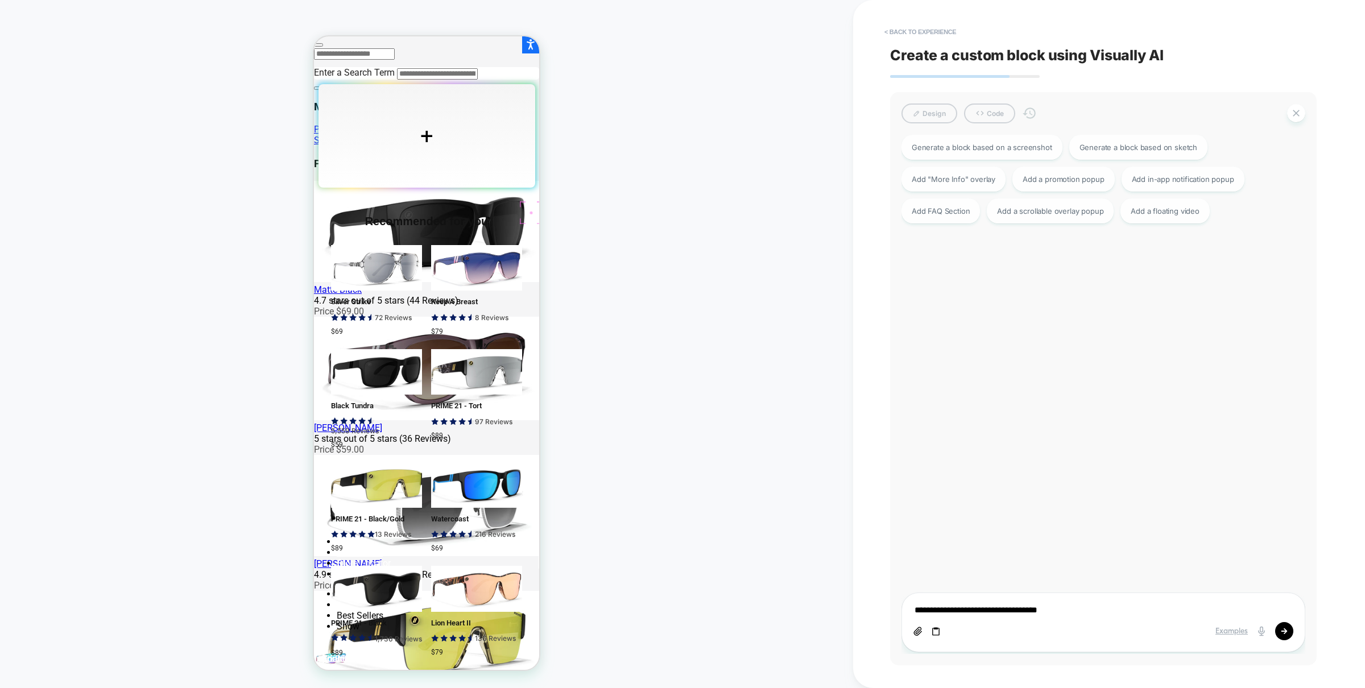
type textarea "*"
type textarea "**********"
type textarea "*"
type textarea "**********"
type textarea "*"
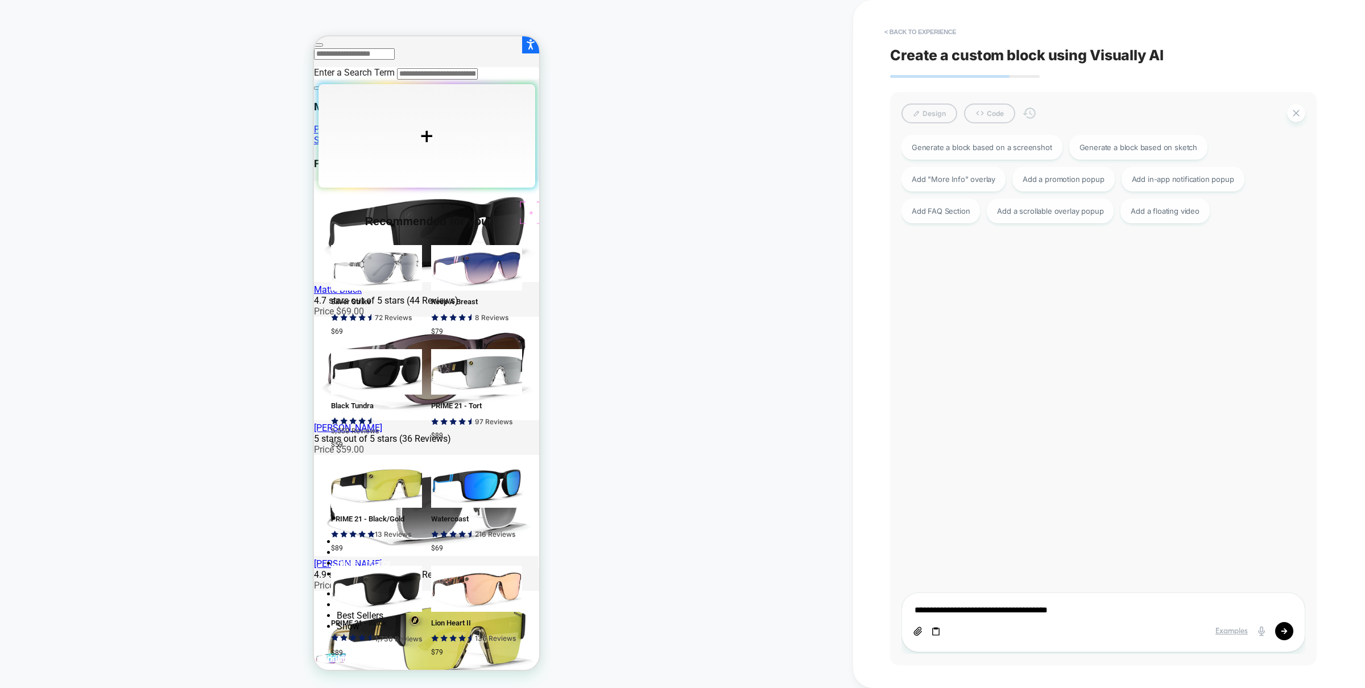
type textarea "**********"
type textarea "*"
type textarea "**********"
type textarea "*"
type textarea "**********"
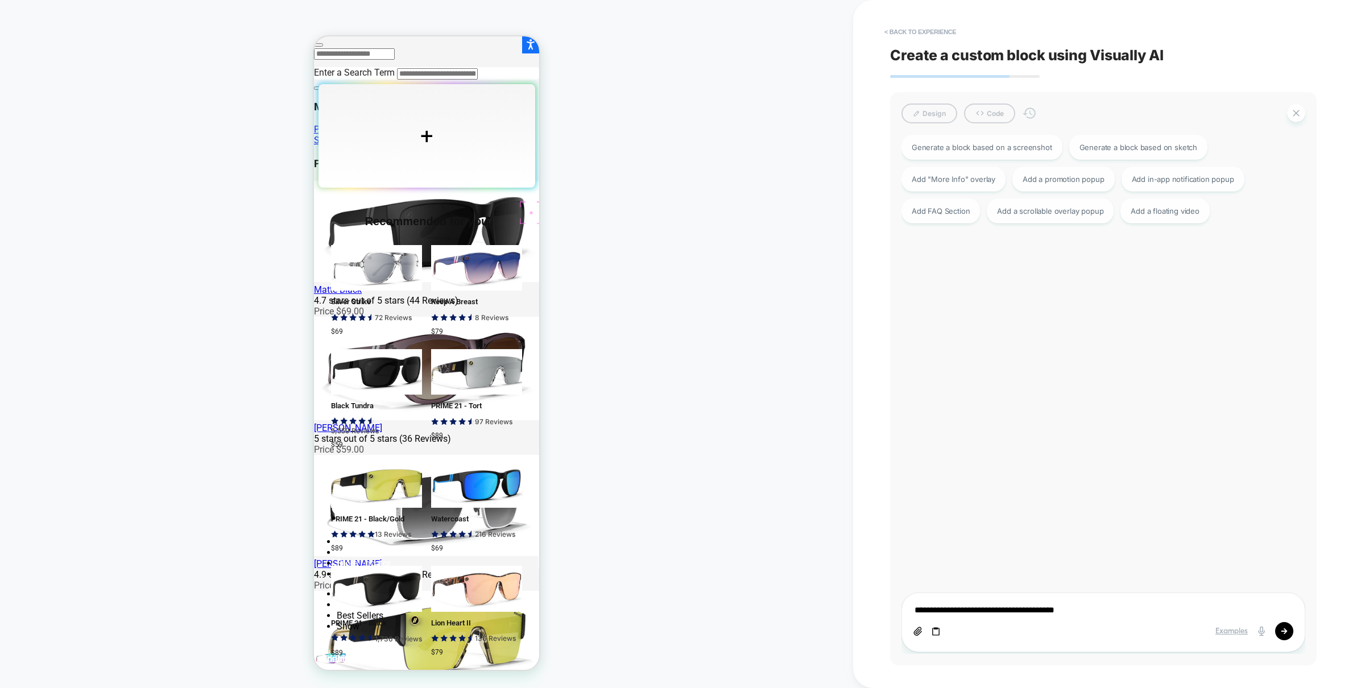
type textarea "*"
type textarea "**********"
type textarea "*"
type textarea "**********"
type textarea "*"
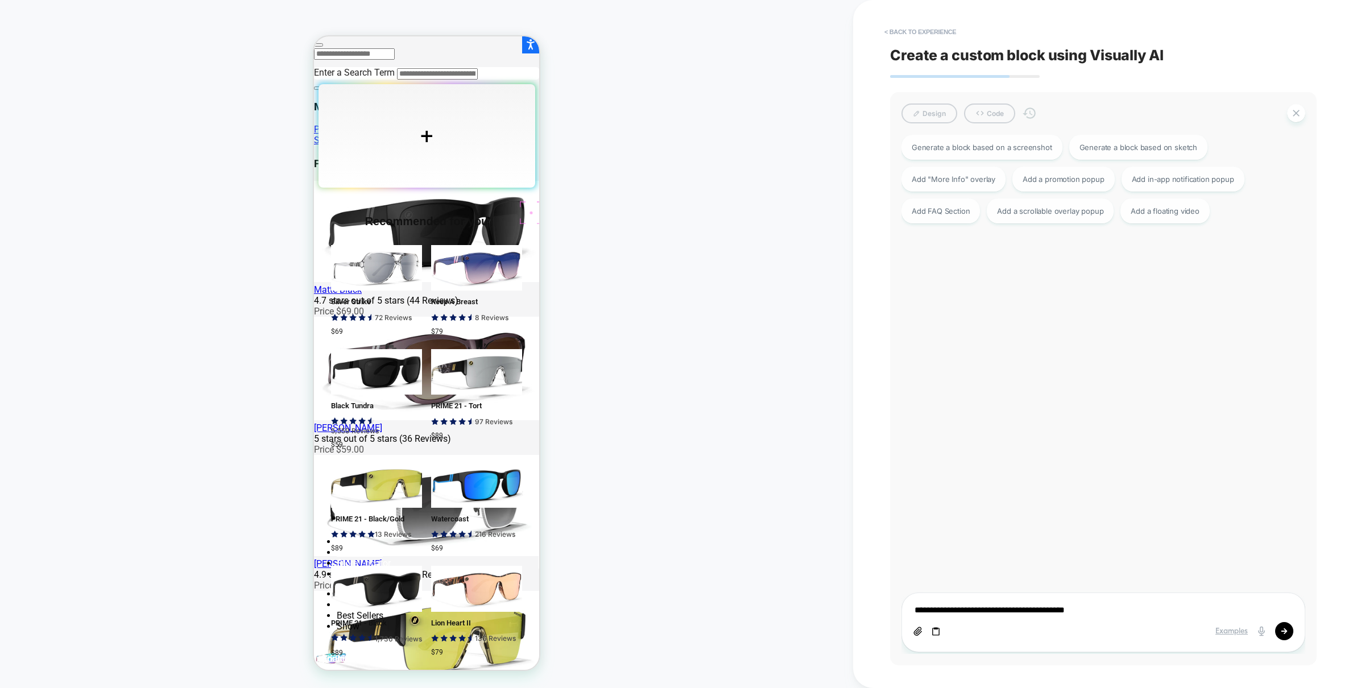
type textarea "**********"
type textarea "*"
type textarea "**********"
type textarea "*"
type textarea "**********"
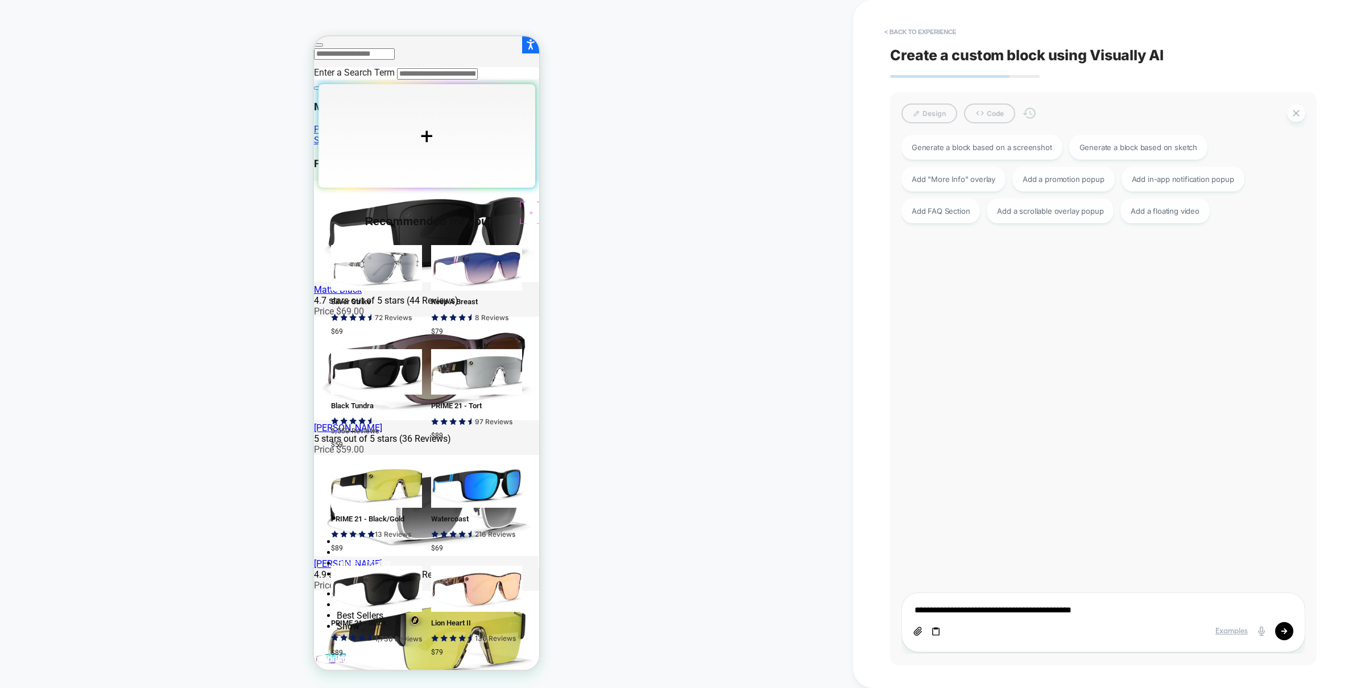
type textarea "*"
type textarea "**********"
type textarea "*"
type textarea "**********"
type textarea "*"
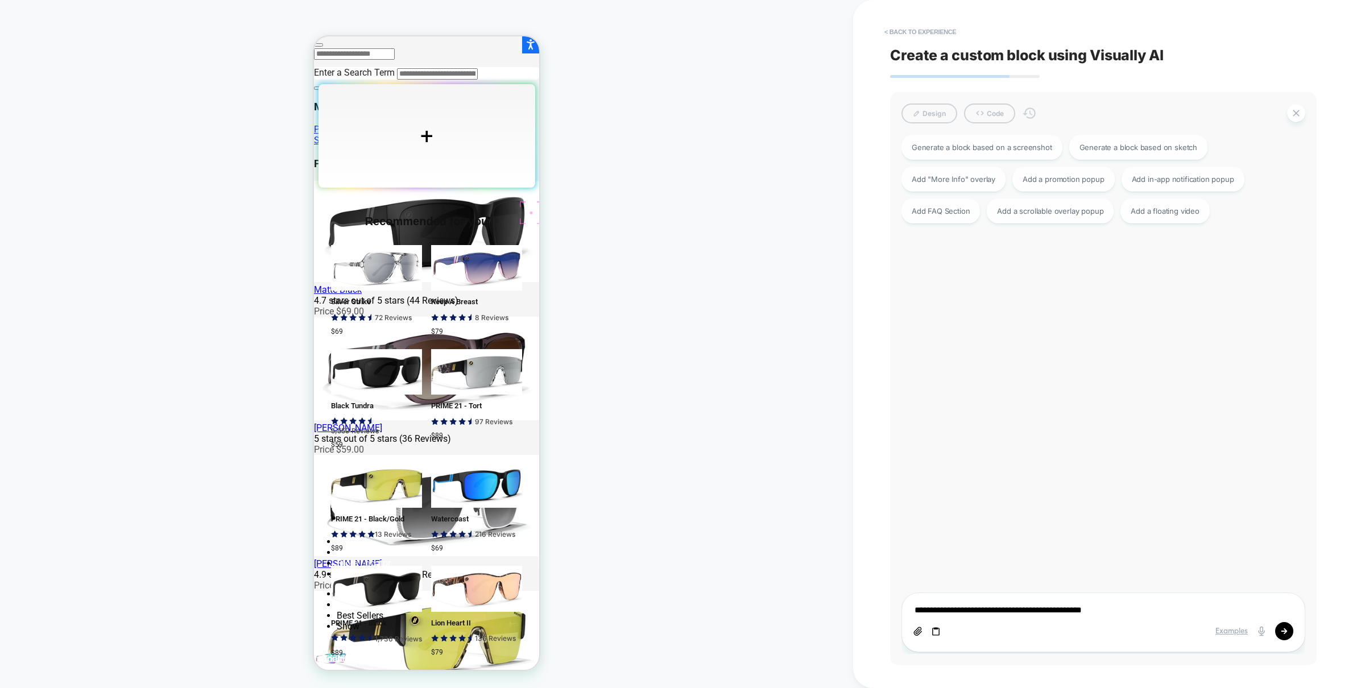
type textarea "**********"
type textarea "*"
type textarea "**********"
type textarea "*"
type textarea "**********"
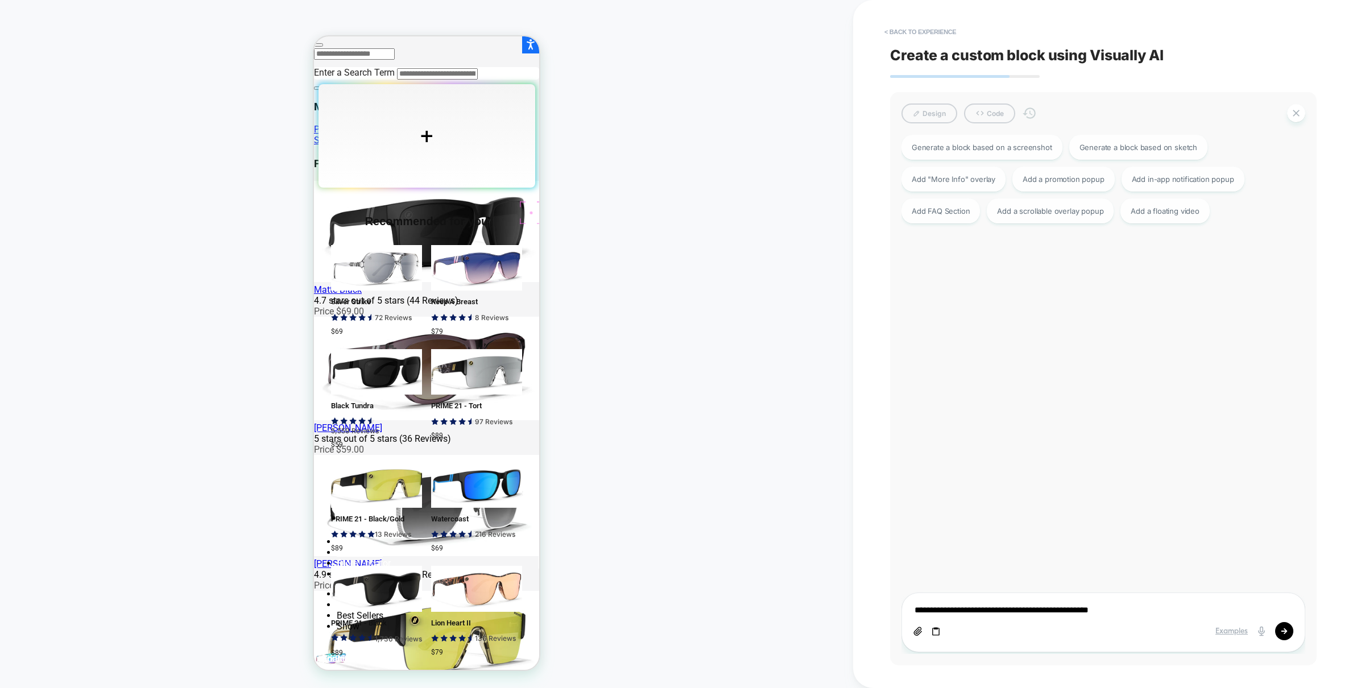
type textarea "*"
type textarea "**********"
type textarea "*"
type textarea "**********"
type textarea "*"
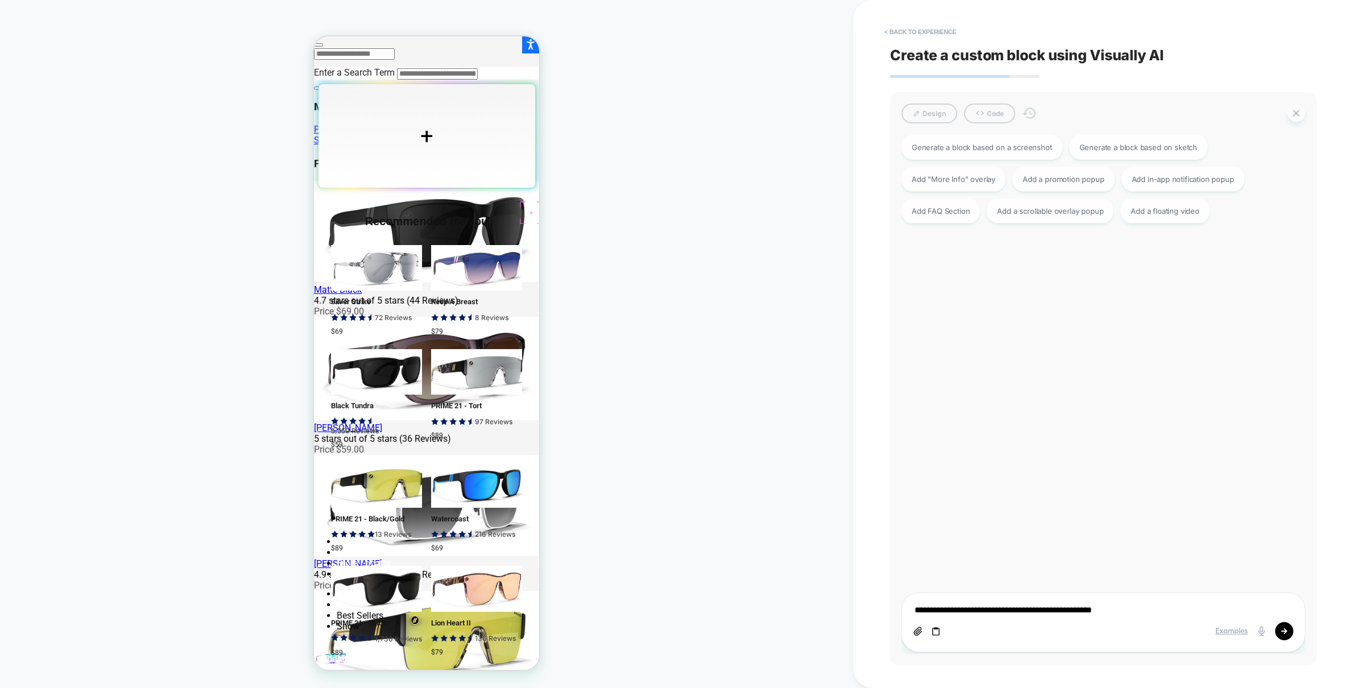
type textarea "**********"
type textarea "*"
type textarea "**********"
type textarea "*"
type textarea "**********"
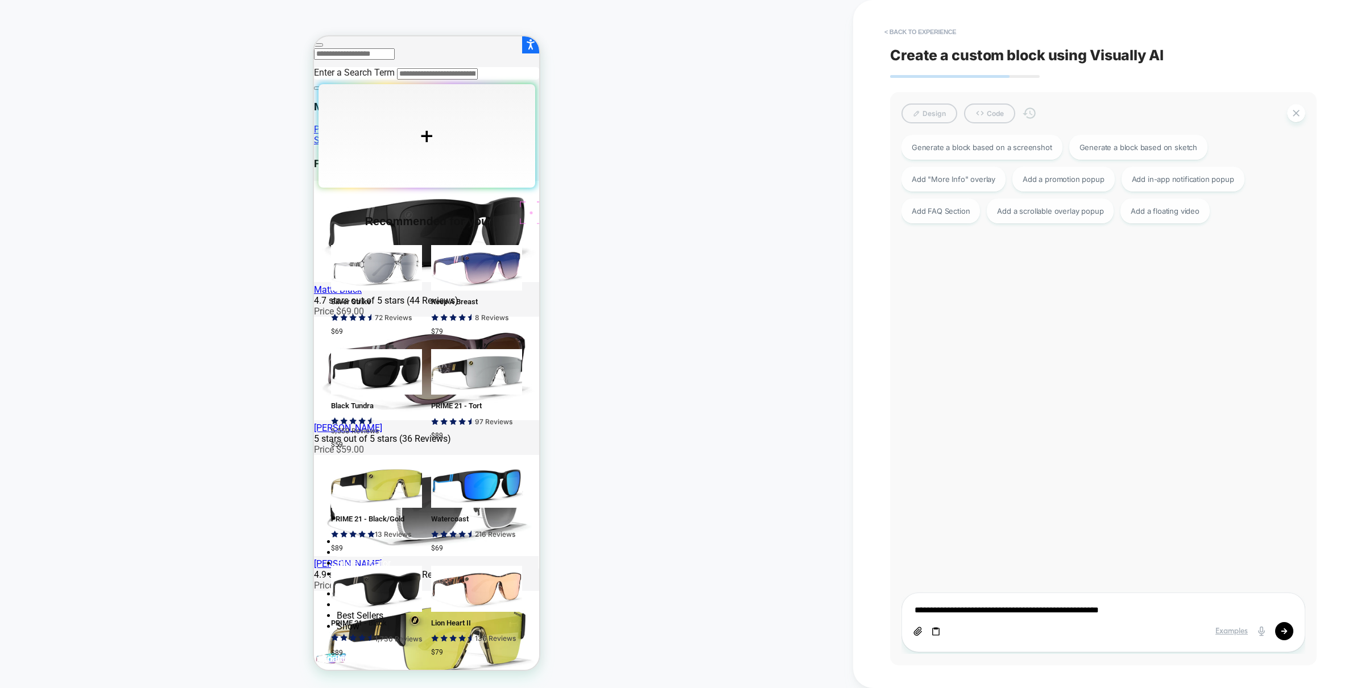
type textarea "*"
type textarea "**********"
type textarea "*"
type textarea "**********"
type textarea "*"
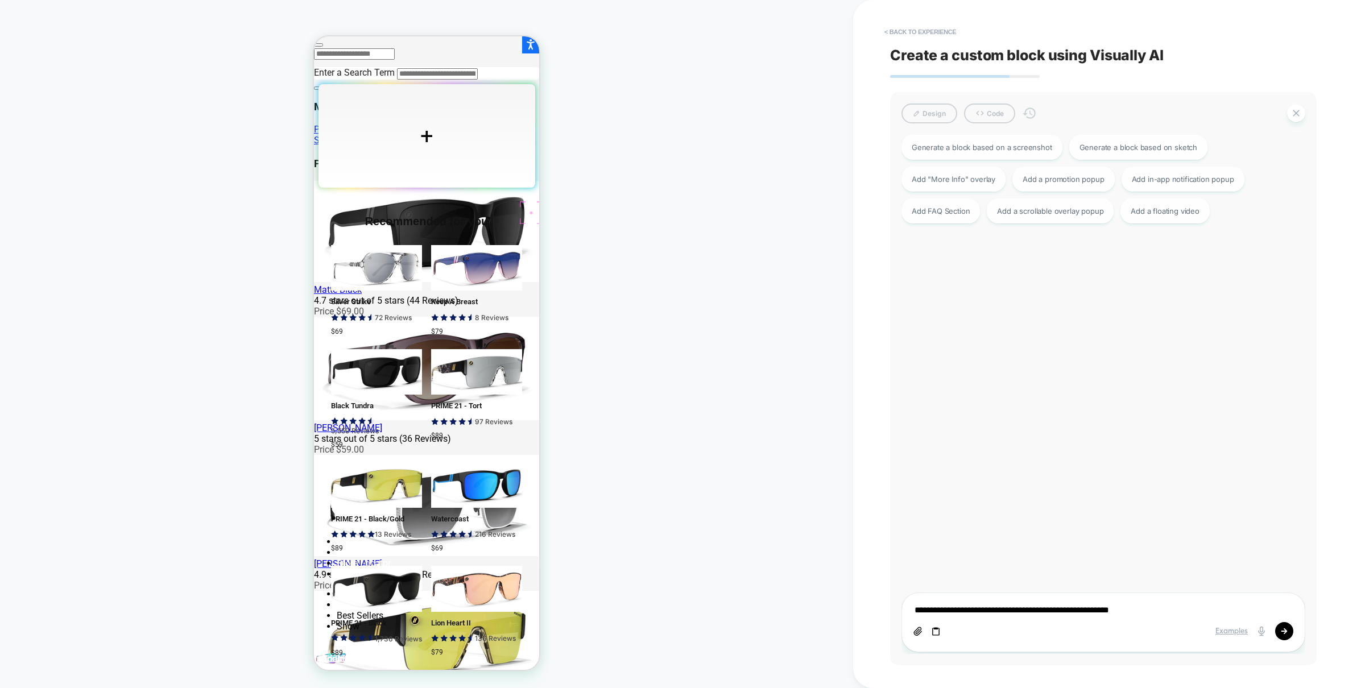
type textarea "**********"
type textarea "*"
type textarea "**********"
type textarea "*"
type textarea "**********"
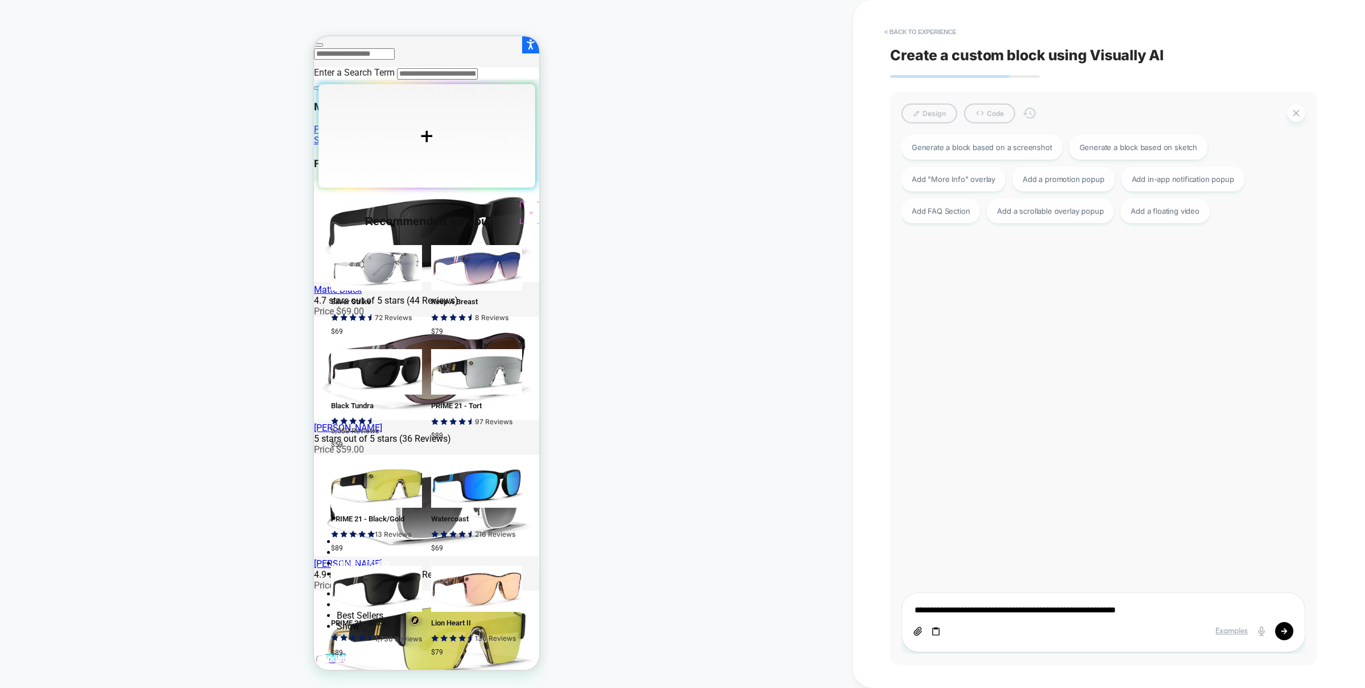
type textarea "*"
type textarea "**********"
type textarea "*"
type textarea "**********"
type textarea "*"
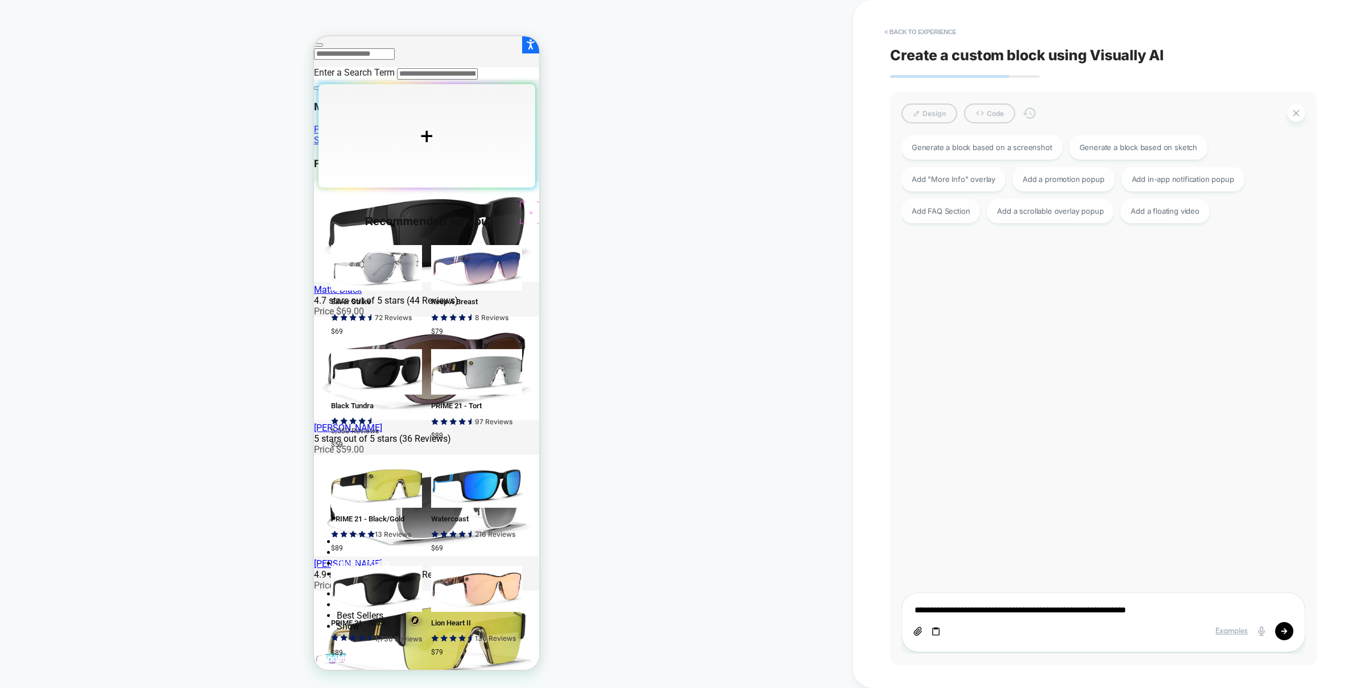
type textarea "**********"
type textarea "*"
type textarea "**********"
type textarea "*"
type textarea "**********"
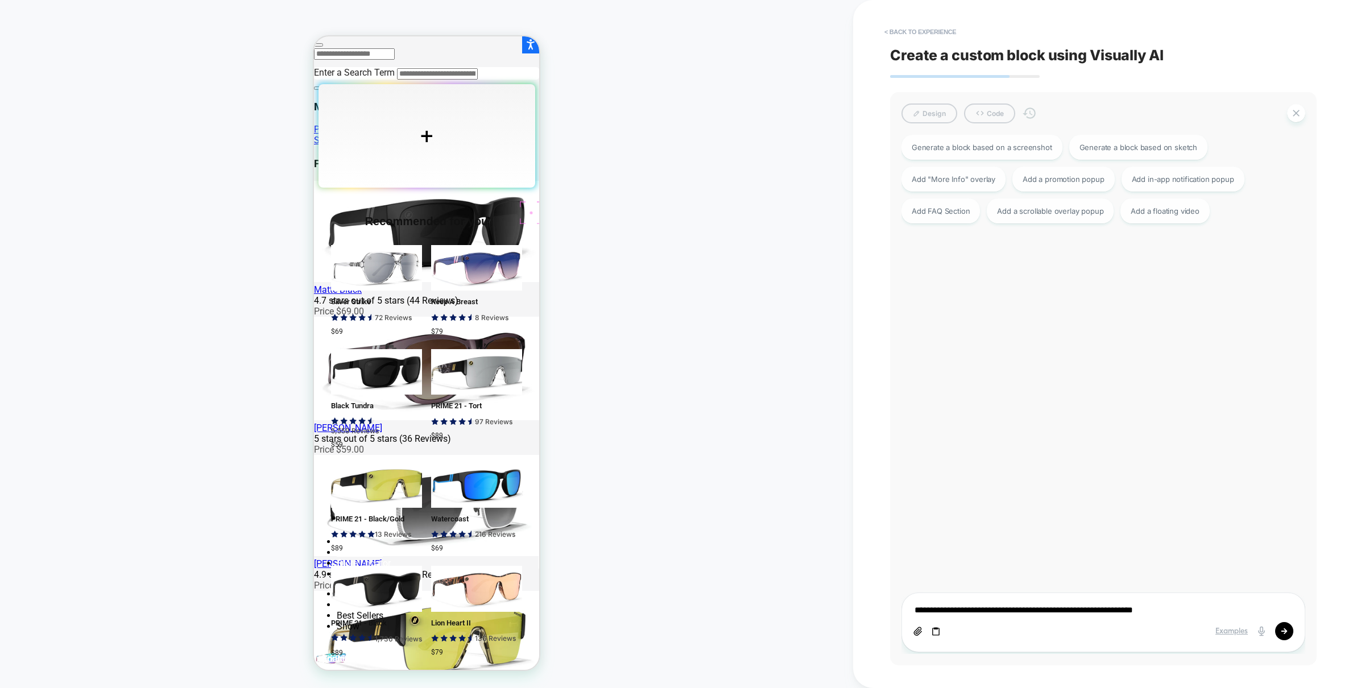
type textarea "*"
type textarea "**********"
type textarea "*"
type textarea "**********"
type textarea "*"
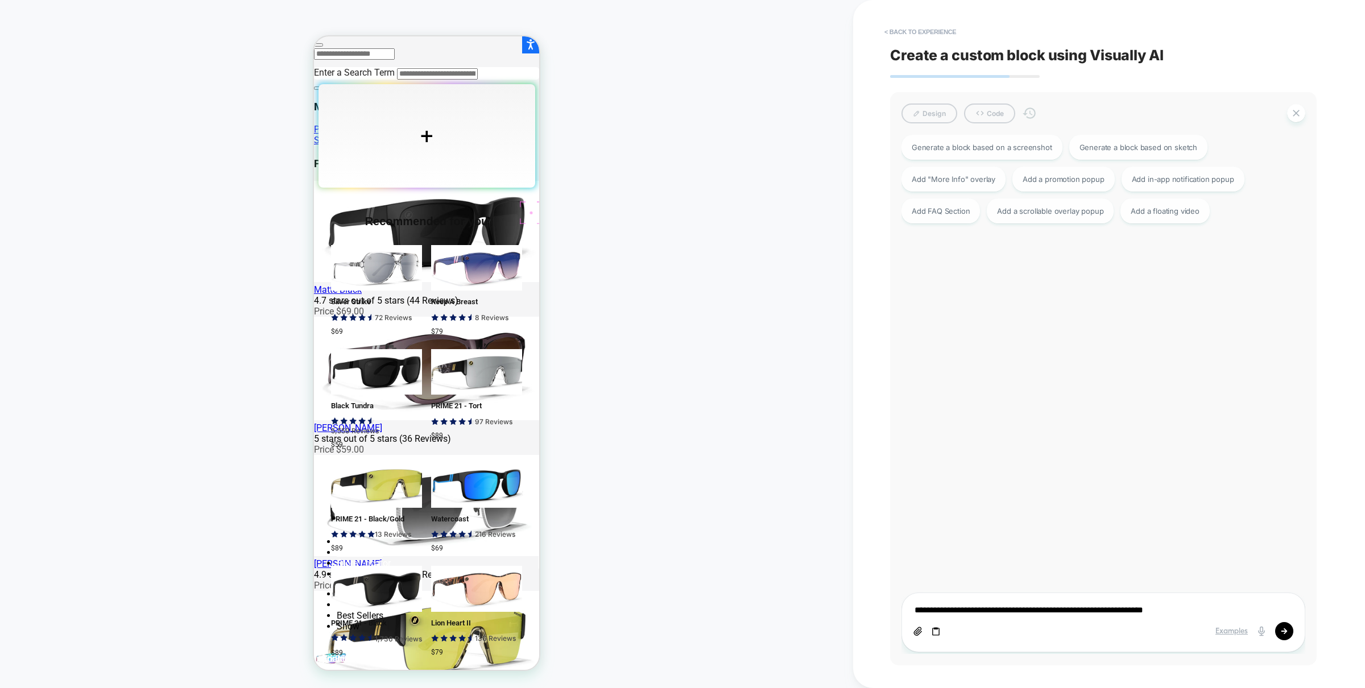
type textarea "**********"
type textarea "*"
type textarea "**********"
type textarea "*"
type textarea "**********"
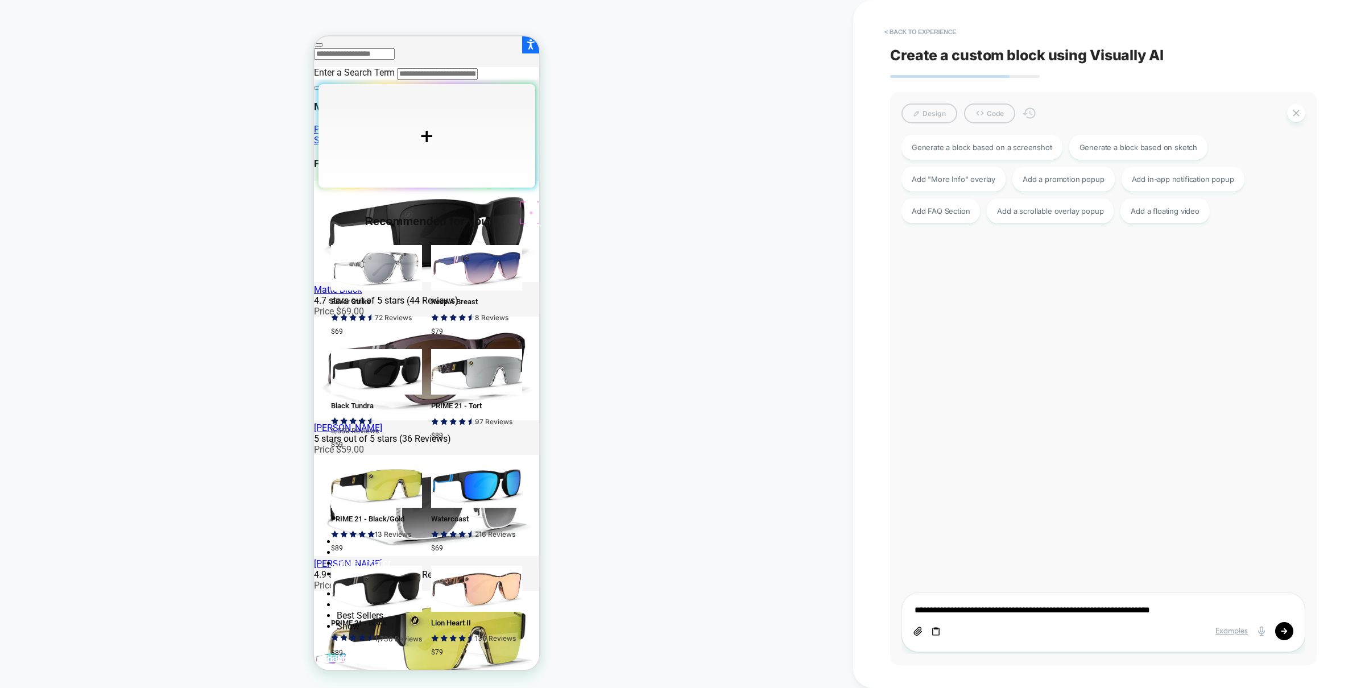
type textarea "*"
type textarea "**********"
type textarea "*"
type textarea "**********"
type textarea "*"
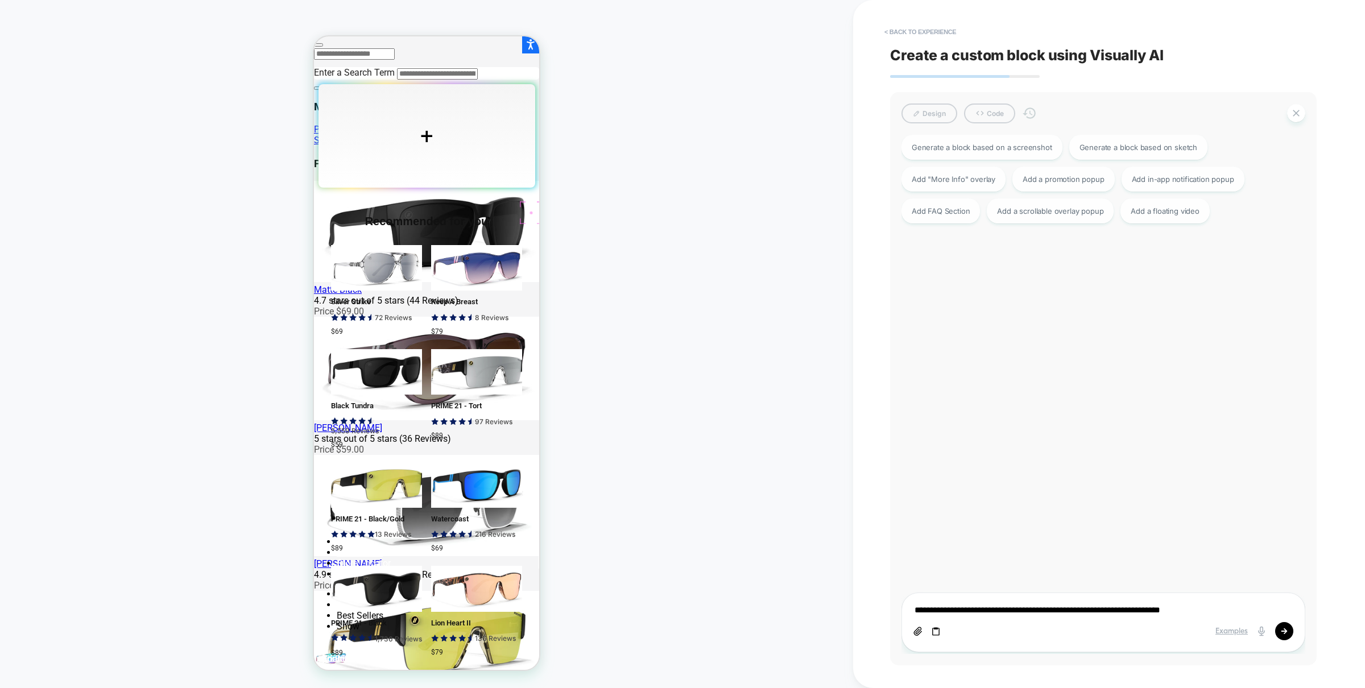
type textarea "**********"
type textarea "*"
type textarea "**********"
type textarea "*"
type textarea "**********"
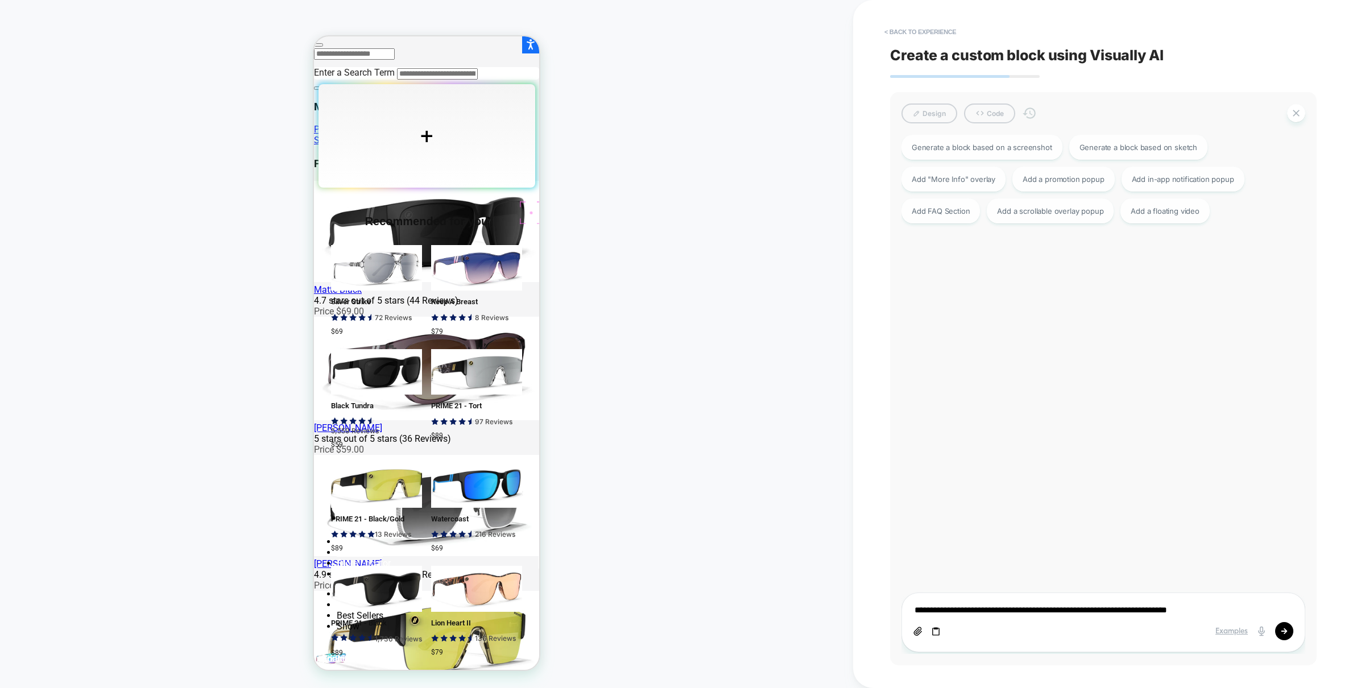
type textarea "*"
type textarea "**********"
type textarea "*"
type textarea "**********"
type textarea "*"
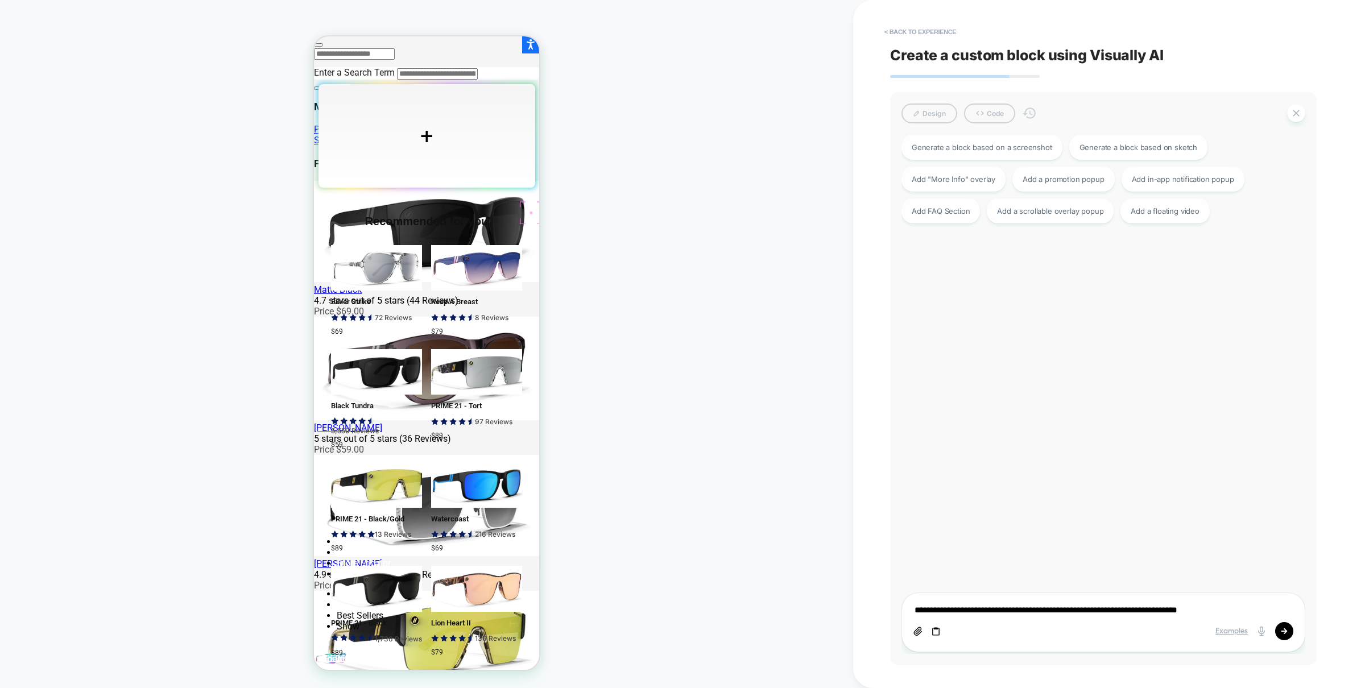
type textarea "**********"
type textarea "*"
type textarea "**********"
type textarea "*"
type textarea "**********"
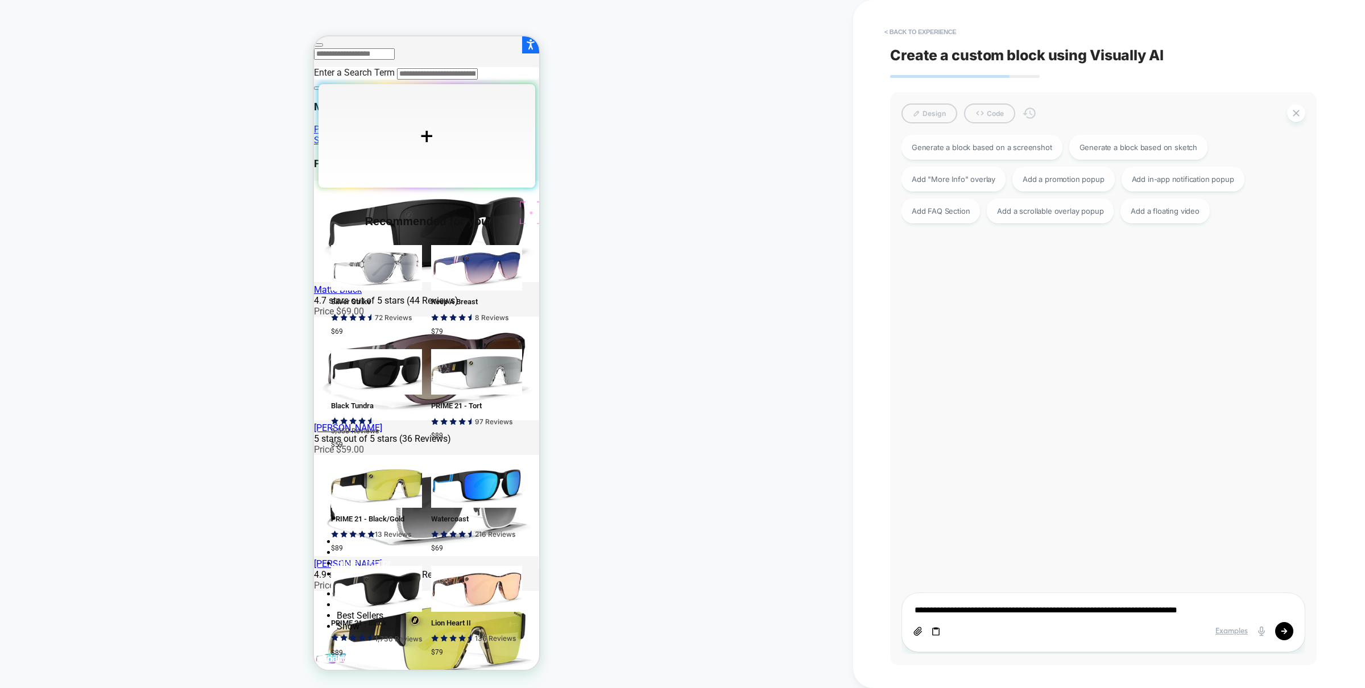
type textarea "*"
type textarea "**********"
click at [943, 28] on button "< Back to experience" at bounding box center [920, 32] width 83 height 18
click at [950, 103] on button "Yes" at bounding box center [951, 100] width 56 height 18
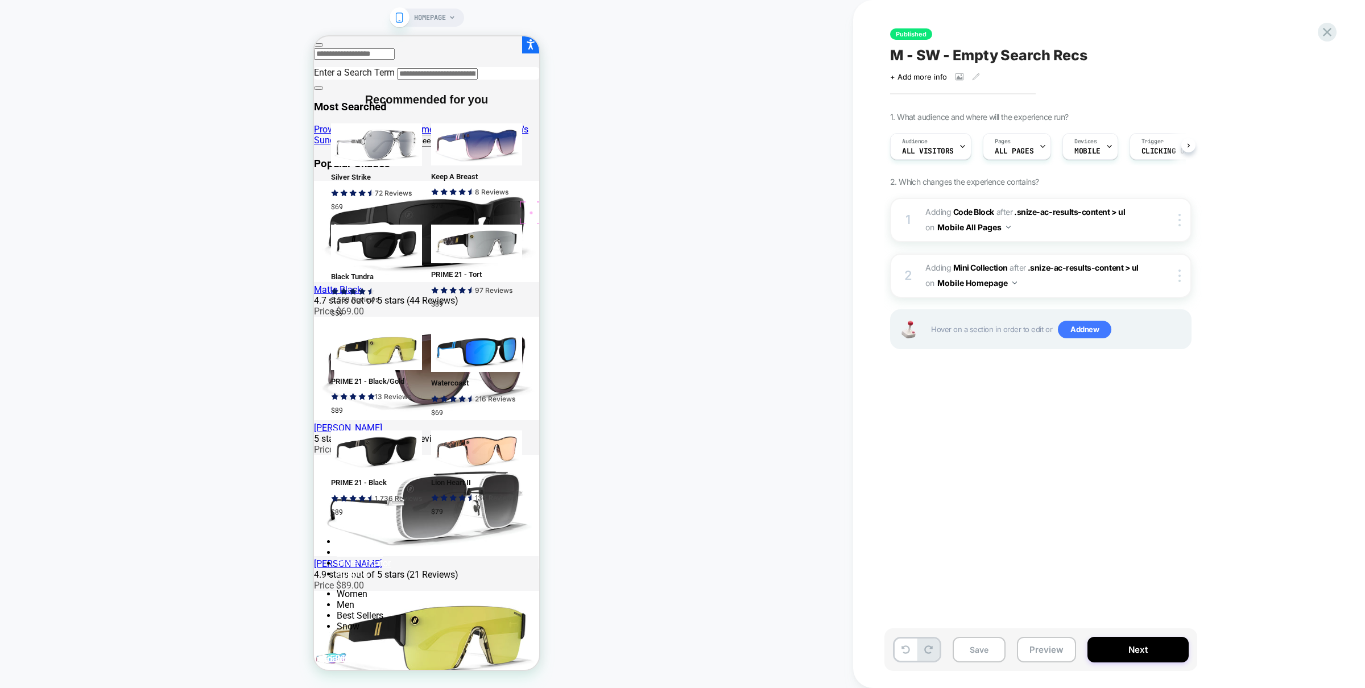
scroll to position [0, 1]
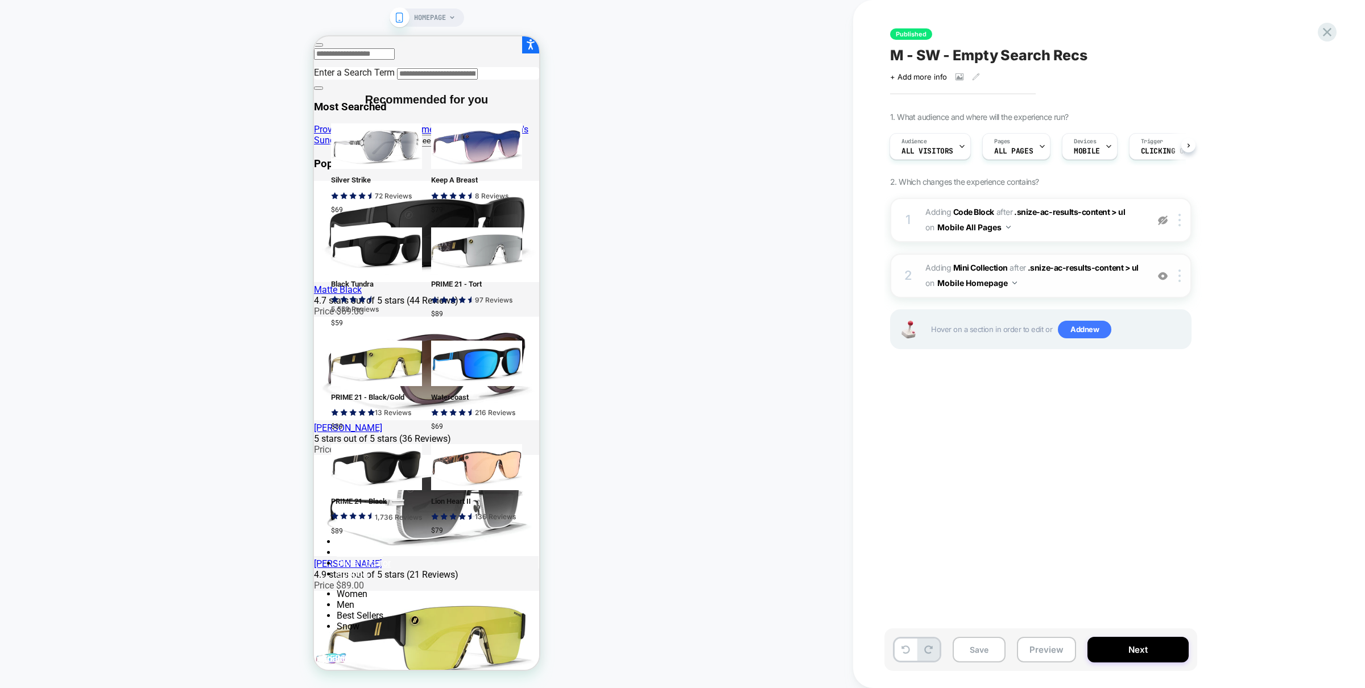
click at [1089, 288] on span "#_loomi_addon_1760384598037 Adding Mini Collection AFTER .snize-ac-results-cont…" at bounding box center [1033, 276] width 217 height 31
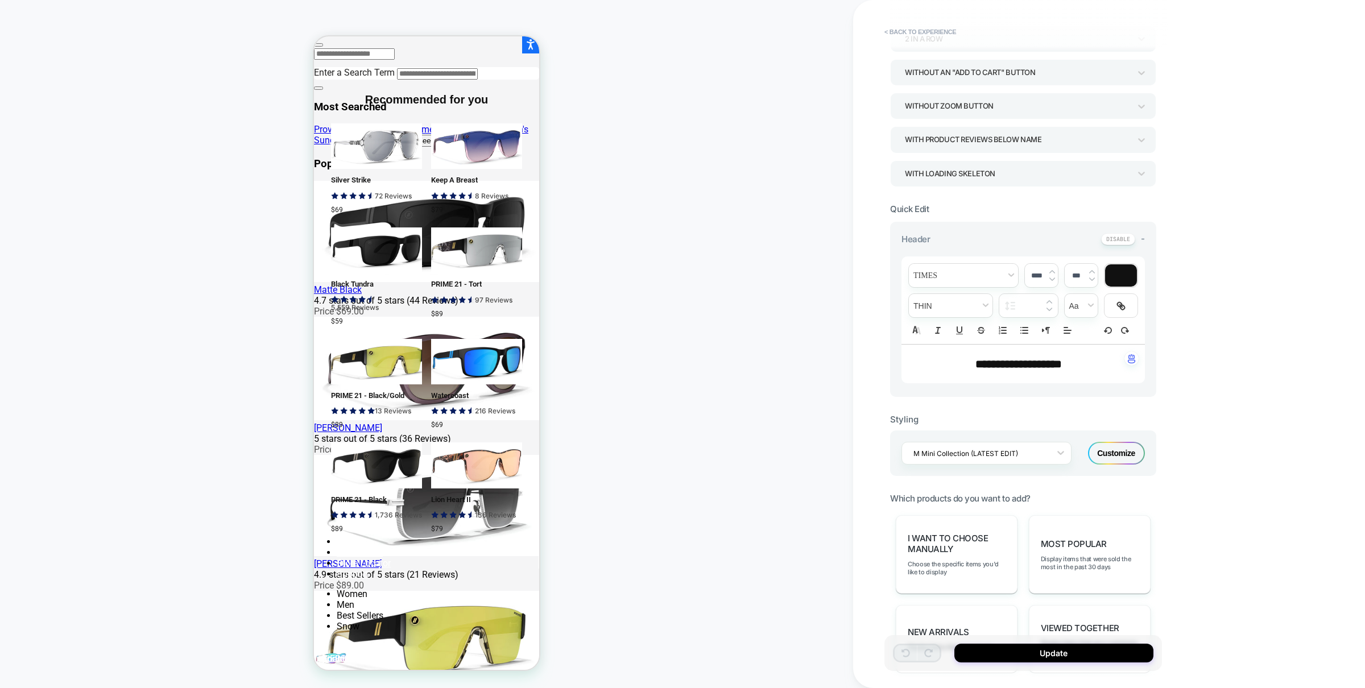
scroll to position [547, 0]
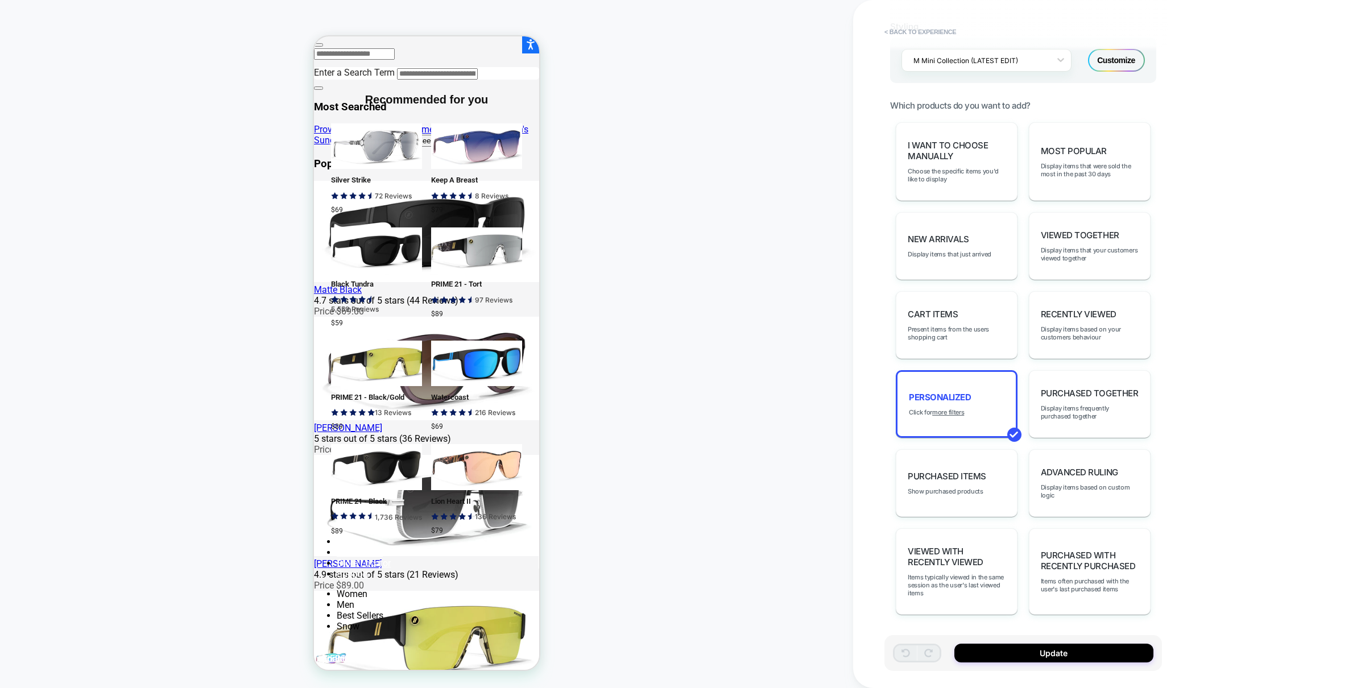
click at [1113, 61] on div "Customize" at bounding box center [1116, 60] width 57 height 23
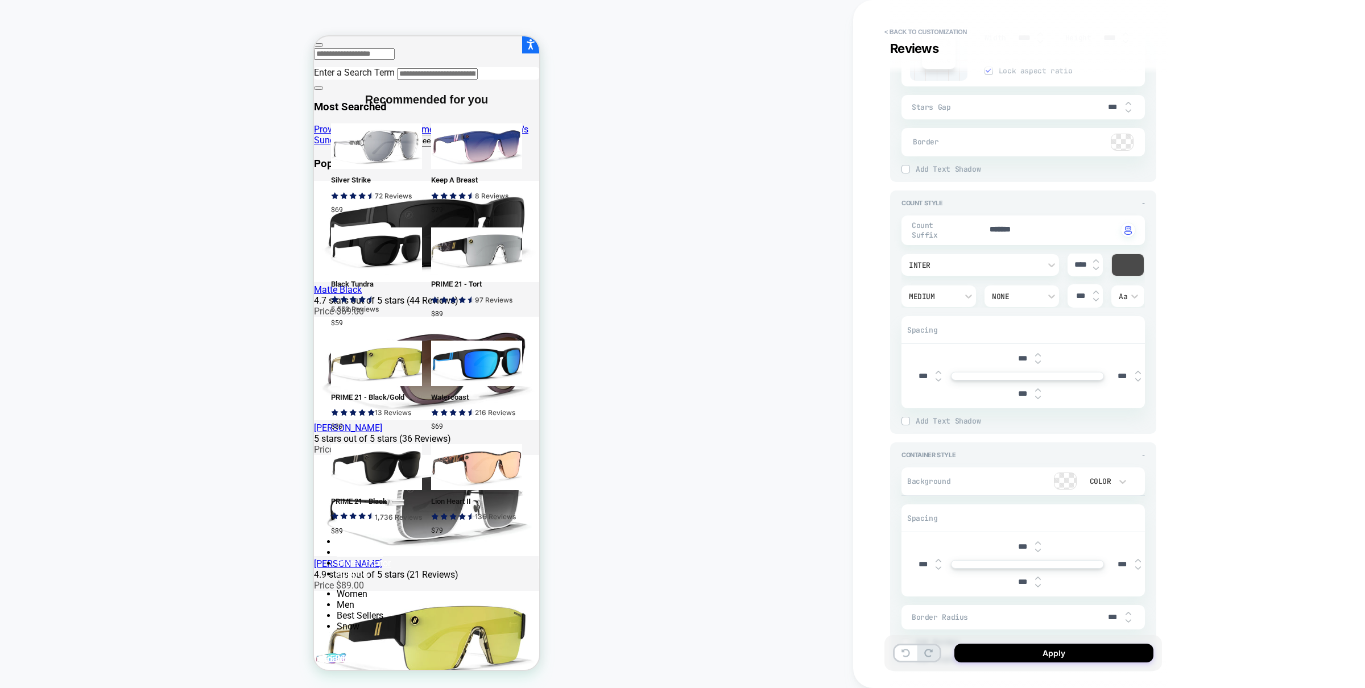
scroll to position [2674, 0]
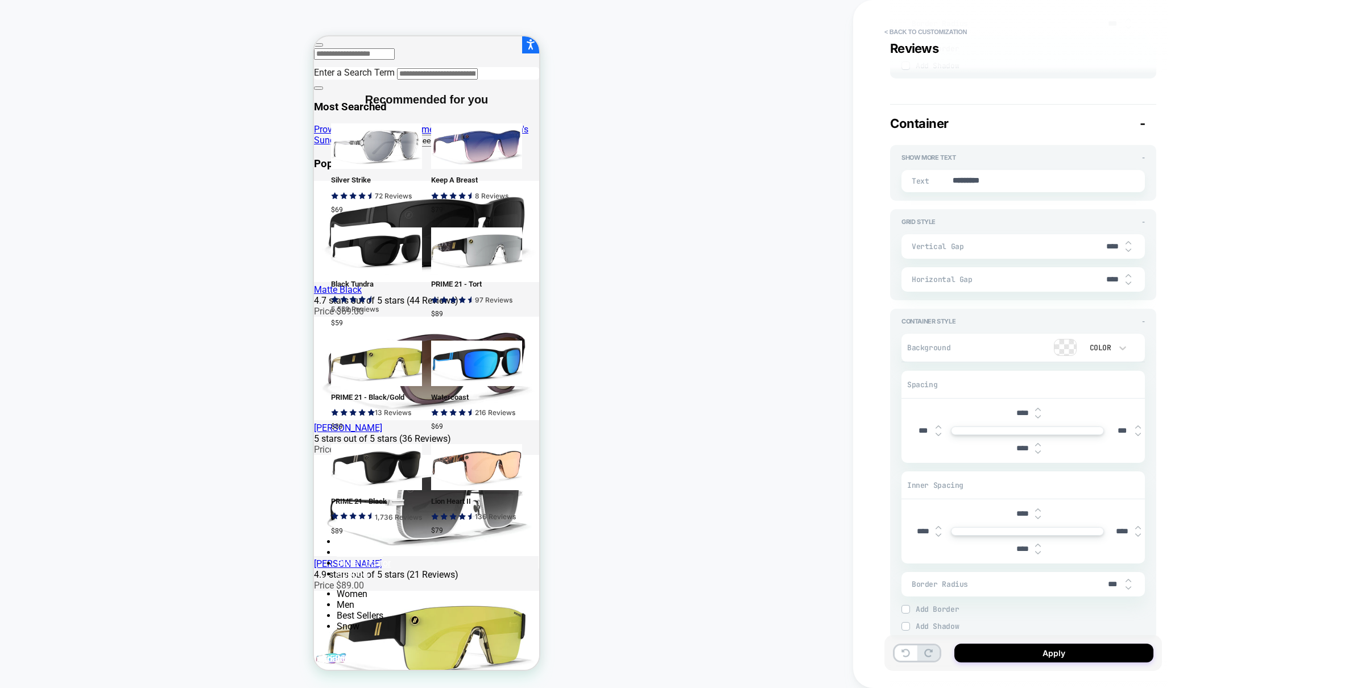
type textarea "*"
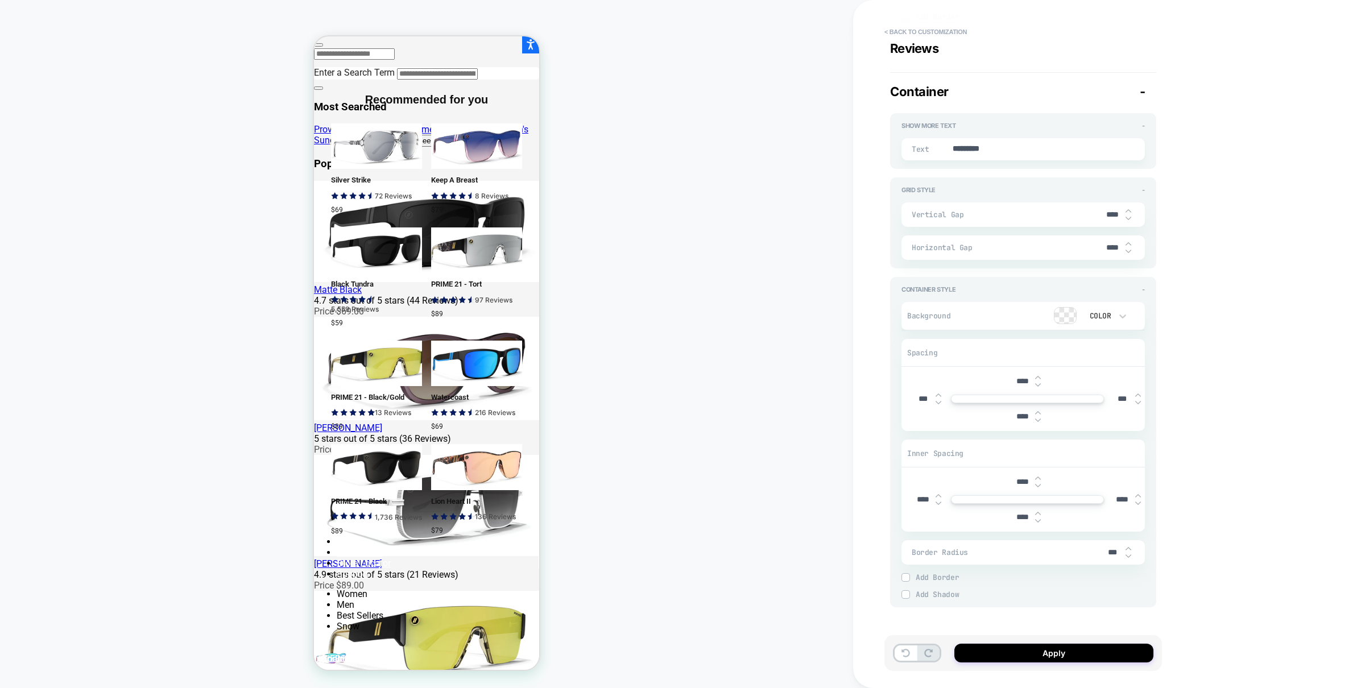
click at [1108, 212] on input "****" at bounding box center [1113, 215] width 26 height 10
type input "****"
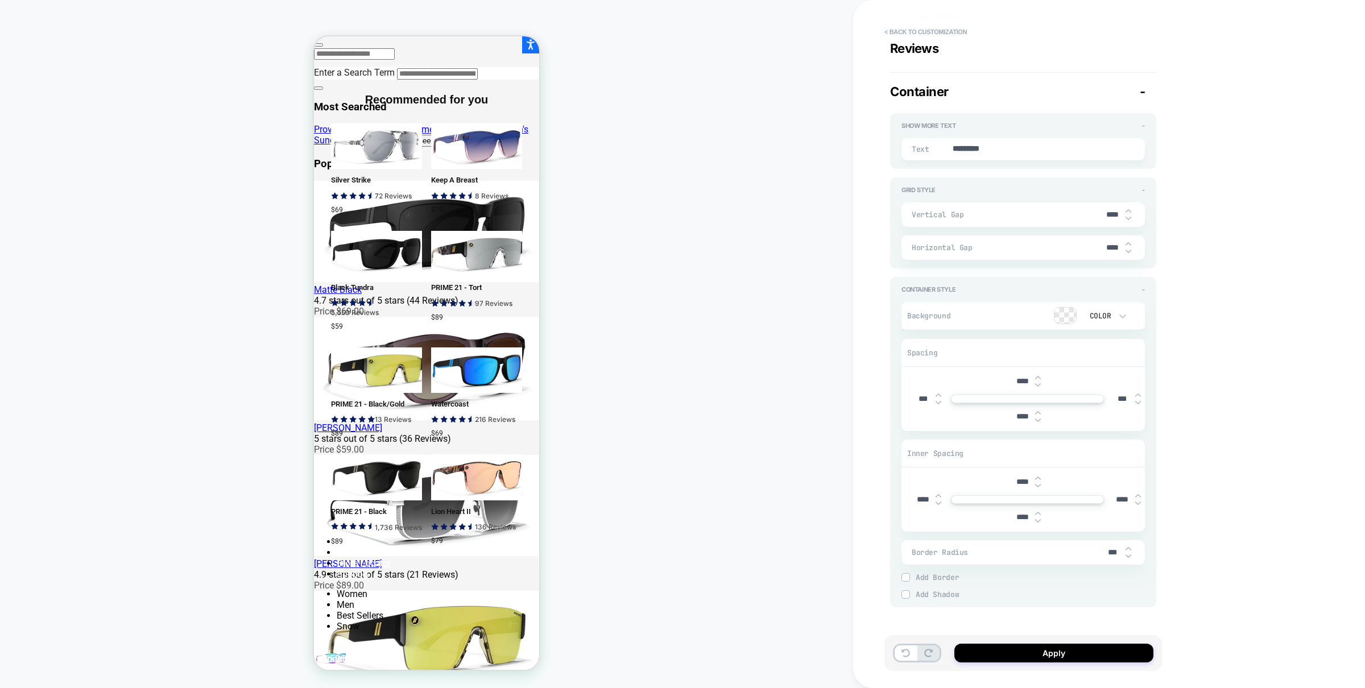
type textarea "*"
click at [1109, 213] on input "****" at bounding box center [1113, 215] width 26 height 10
type input "****"
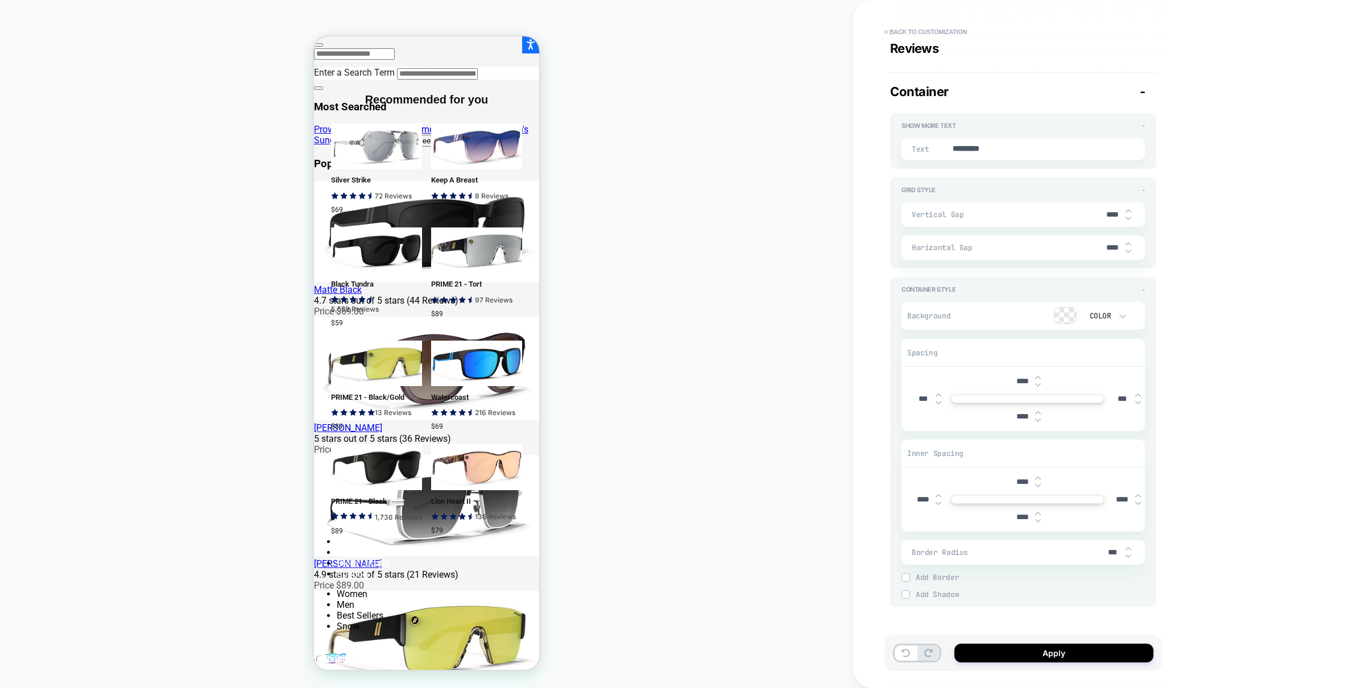
type textarea "*"
click at [1106, 243] on input "****" at bounding box center [1113, 248] width 26 height 10
type input "****"
click at [1106, 243] on input "****" at bounding box center [1113, 248] width 26 height 10
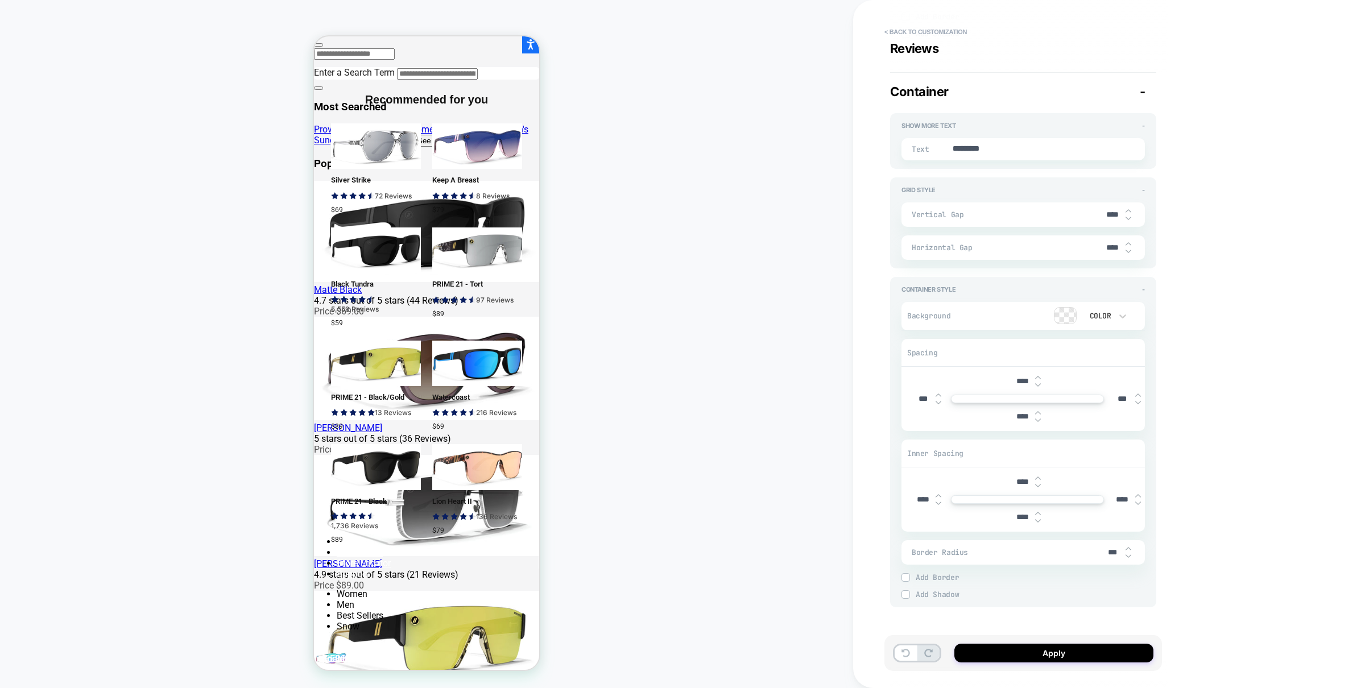
click at [1106, 243] on input "****" at bounding box center [1113, 248] width 26 height 10
type textarea "*"
type input "****"
type textarea "*"
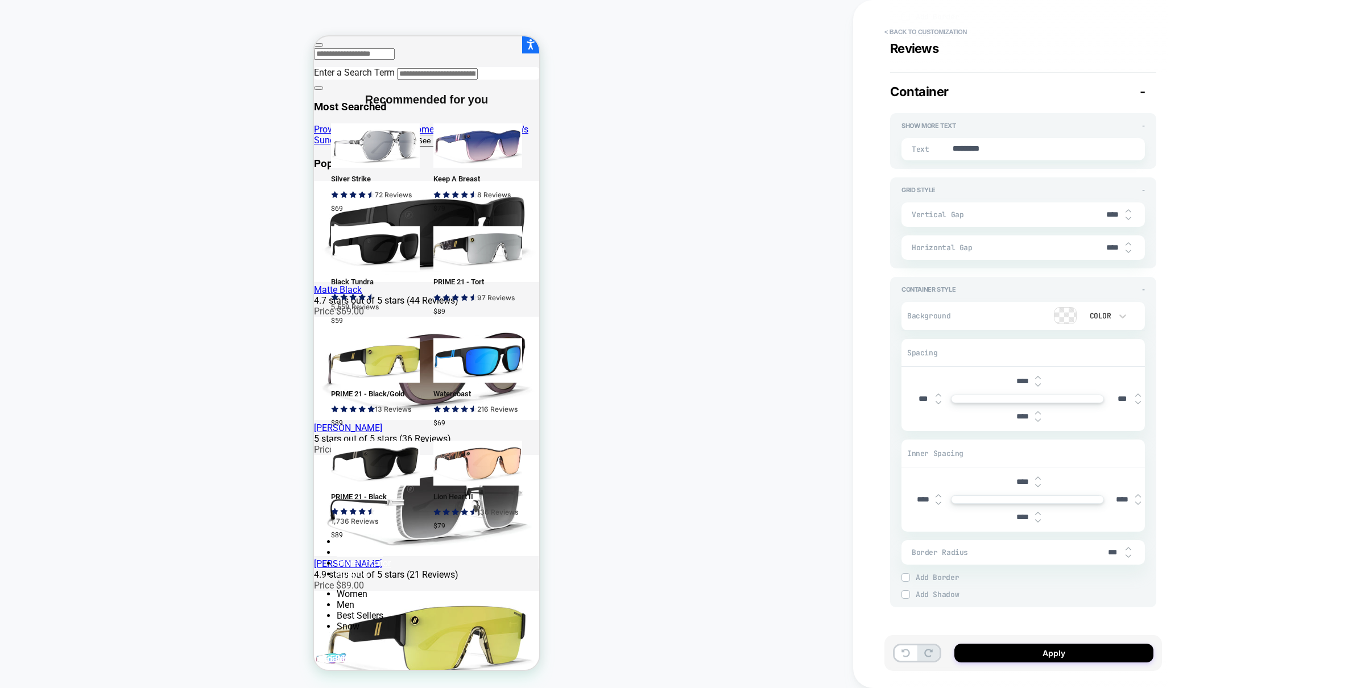
type input "****"
click at [921, 495] on input "****" at bounding box center [923, 500] width 26 height 10
type input "***"
type textarea "*"
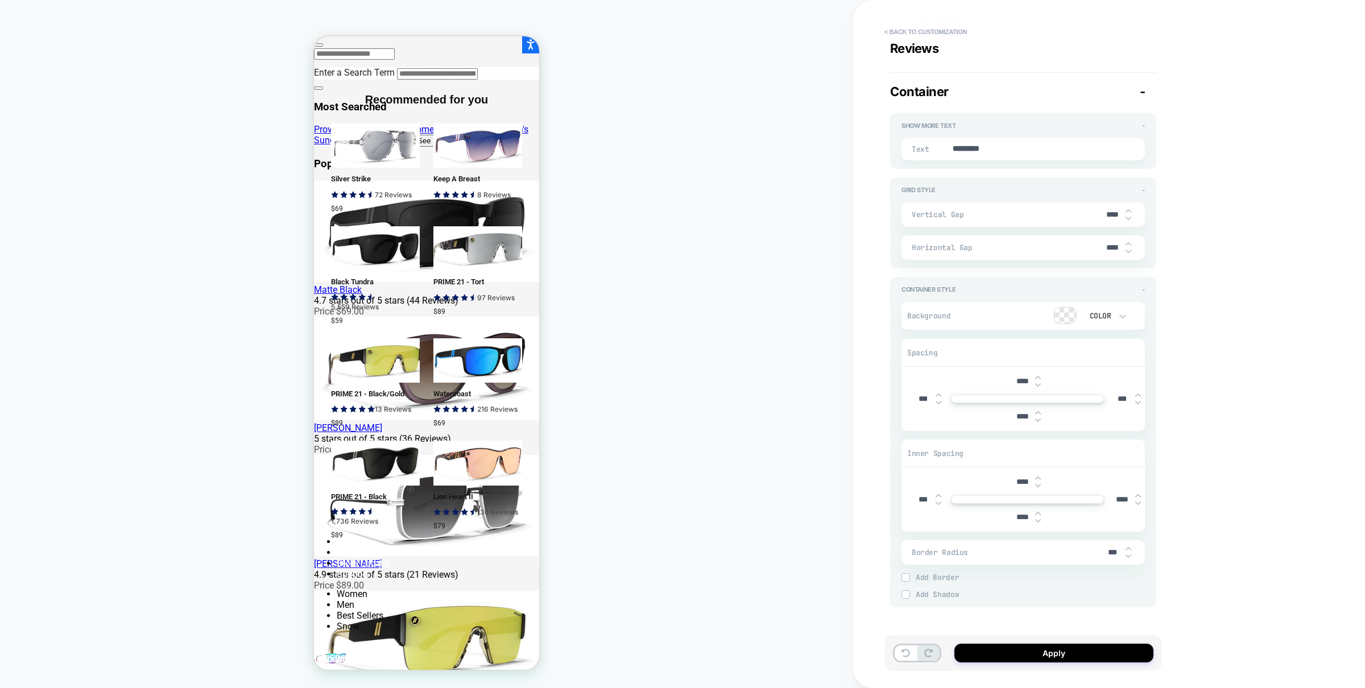
type input "****"
type textarea "*"
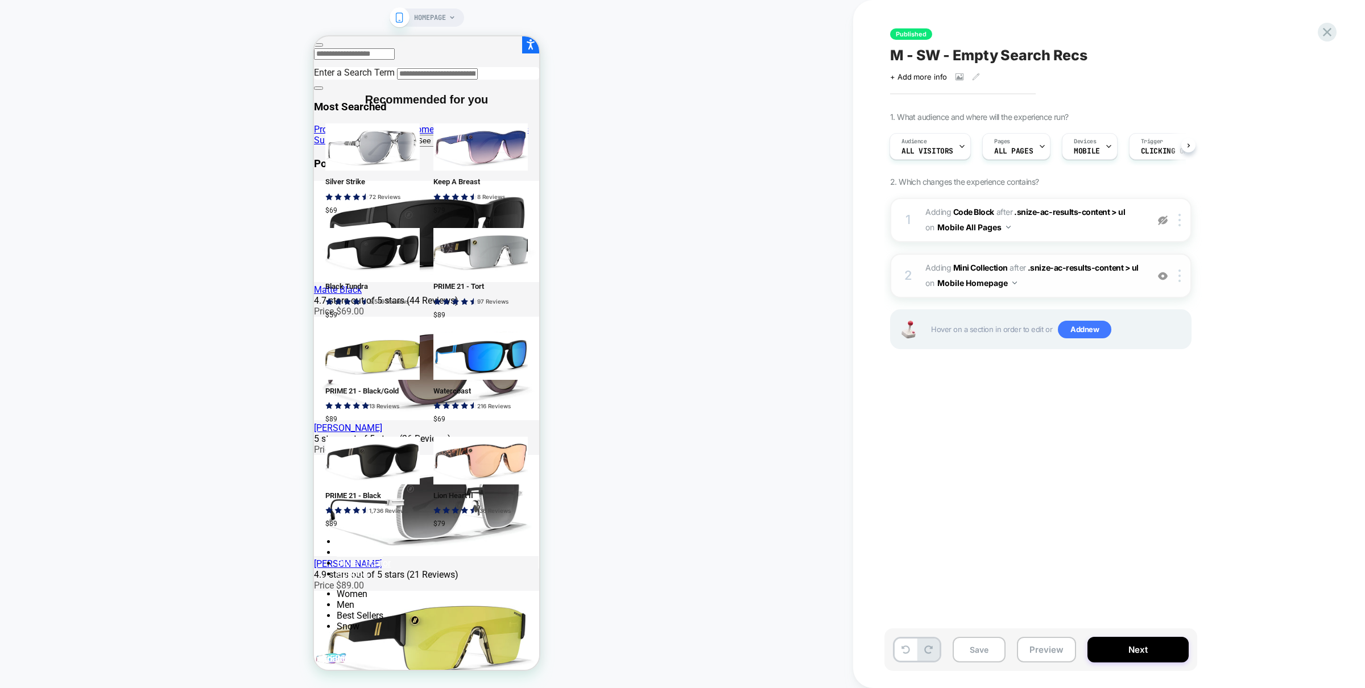
drag, startPoint x: 990, startPoint y: 280, endPoint x: 986, endPoint y: 287, distance: 7.4
click at [990, 280] on button "Mobile Homepage" at bounding box center [977, 283] width 80 height 16
click at [958, 458] on div "Mobile All Pages" at bounding box center [977, 456] width 138 height 24
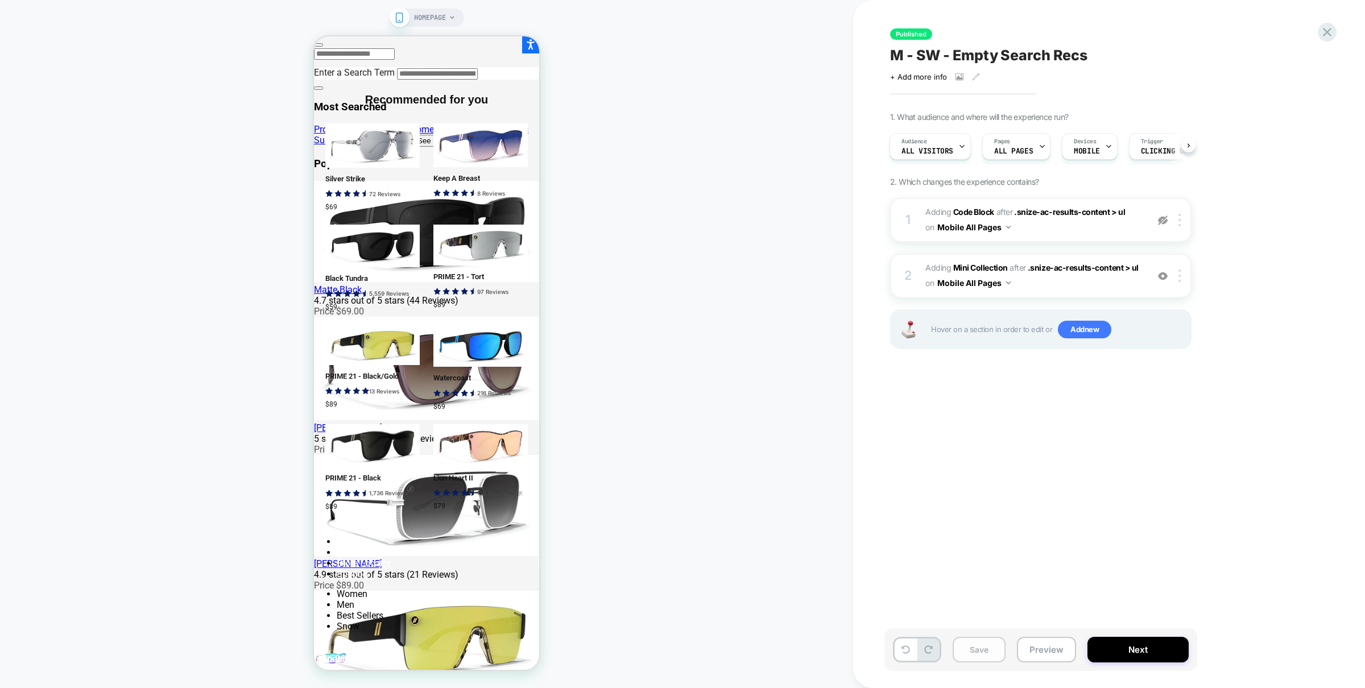
click at [975, 656] on button "Save" at bounding box center [979, 650] width 53 height 26
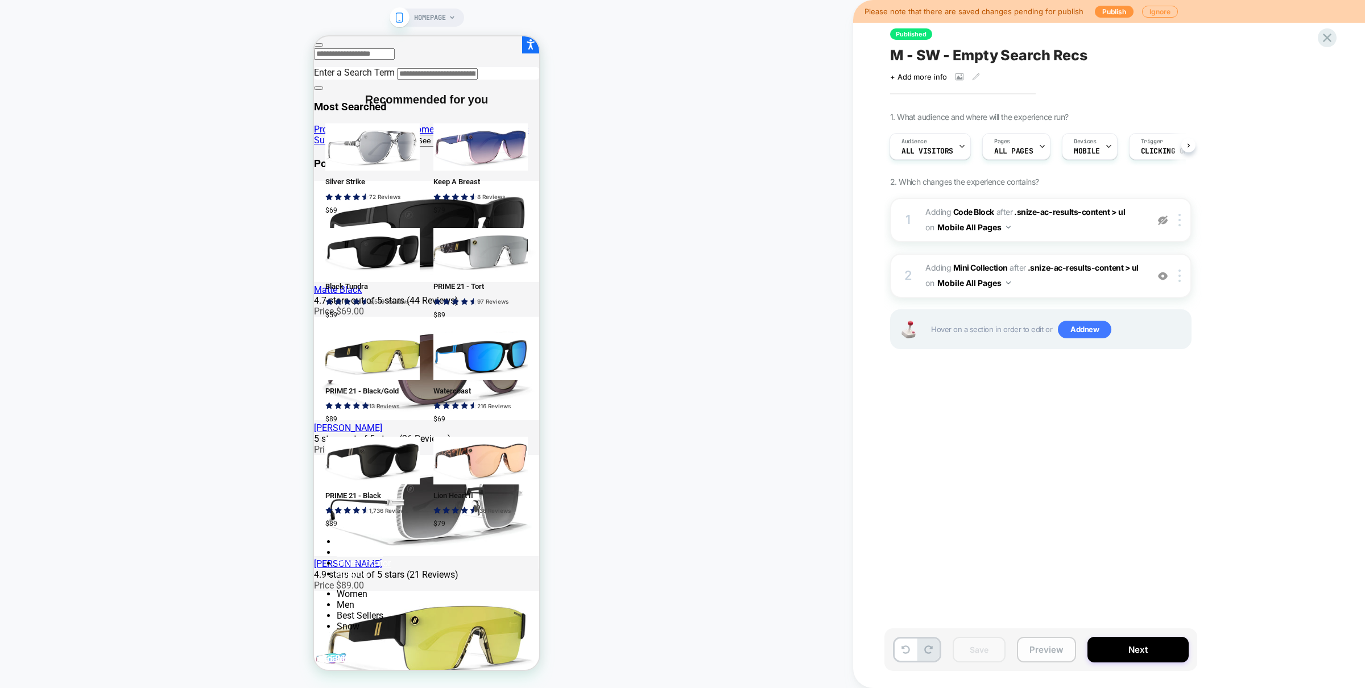
click at [1041, 652] on button "Preview" at bounding box center [1046, 650] width 59 height 26
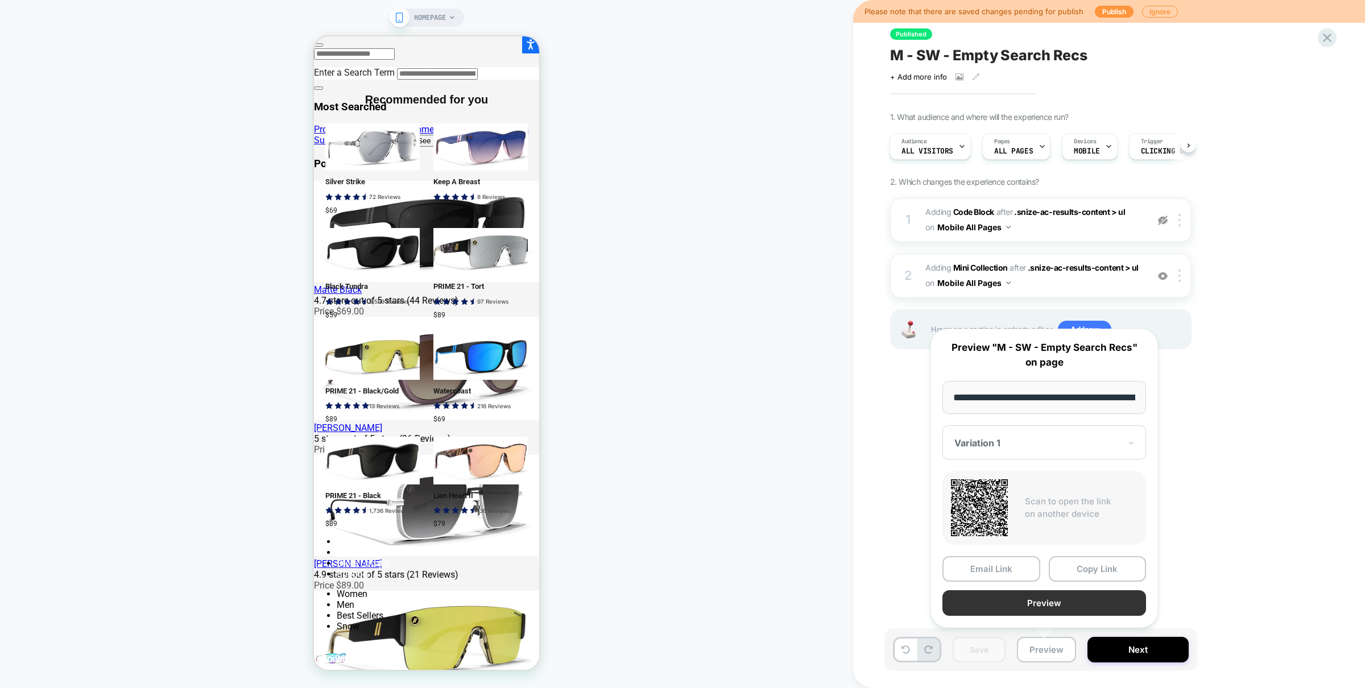
click at [1041, 606] on button "Preview" at bounding box center [1044, 603] width 204 height 26
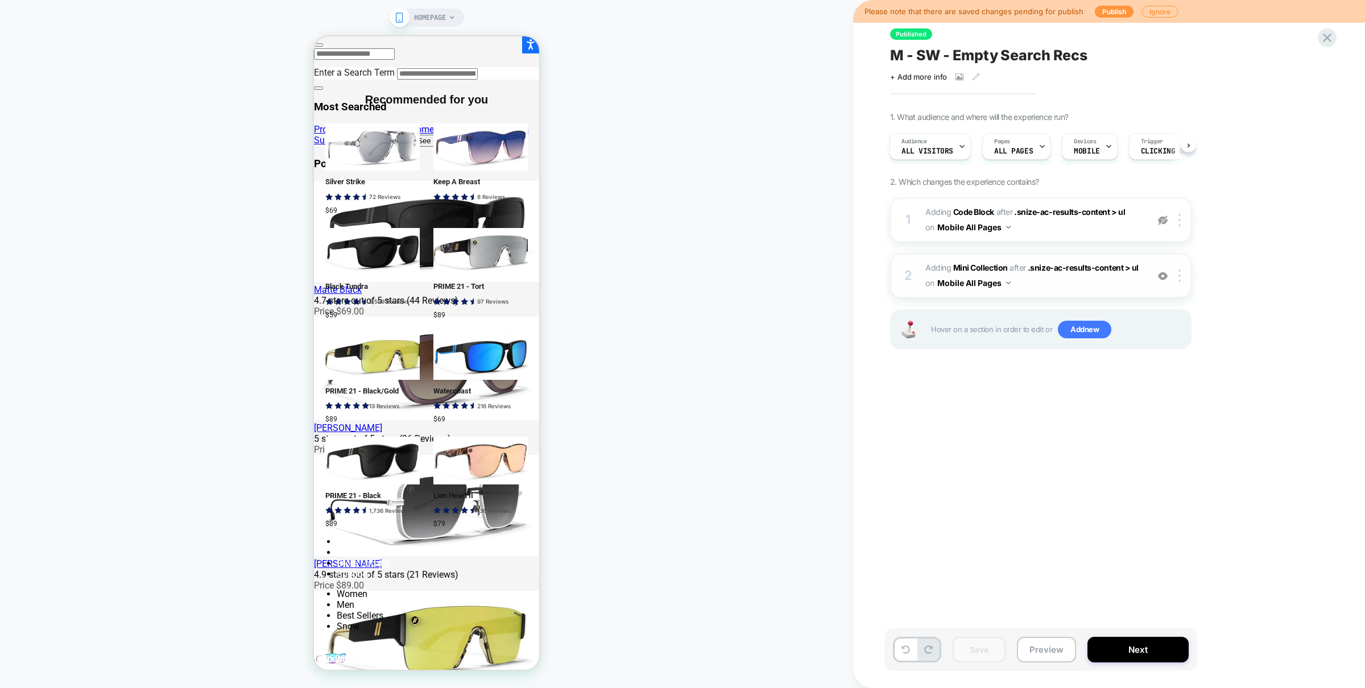
click at [1094, 283] on span "#_loomi_addon_1760384598037 Adding Mini Collection AFTER .snize-ac-results-cont…" at bounding box center [1033, 276] width 217 height 31
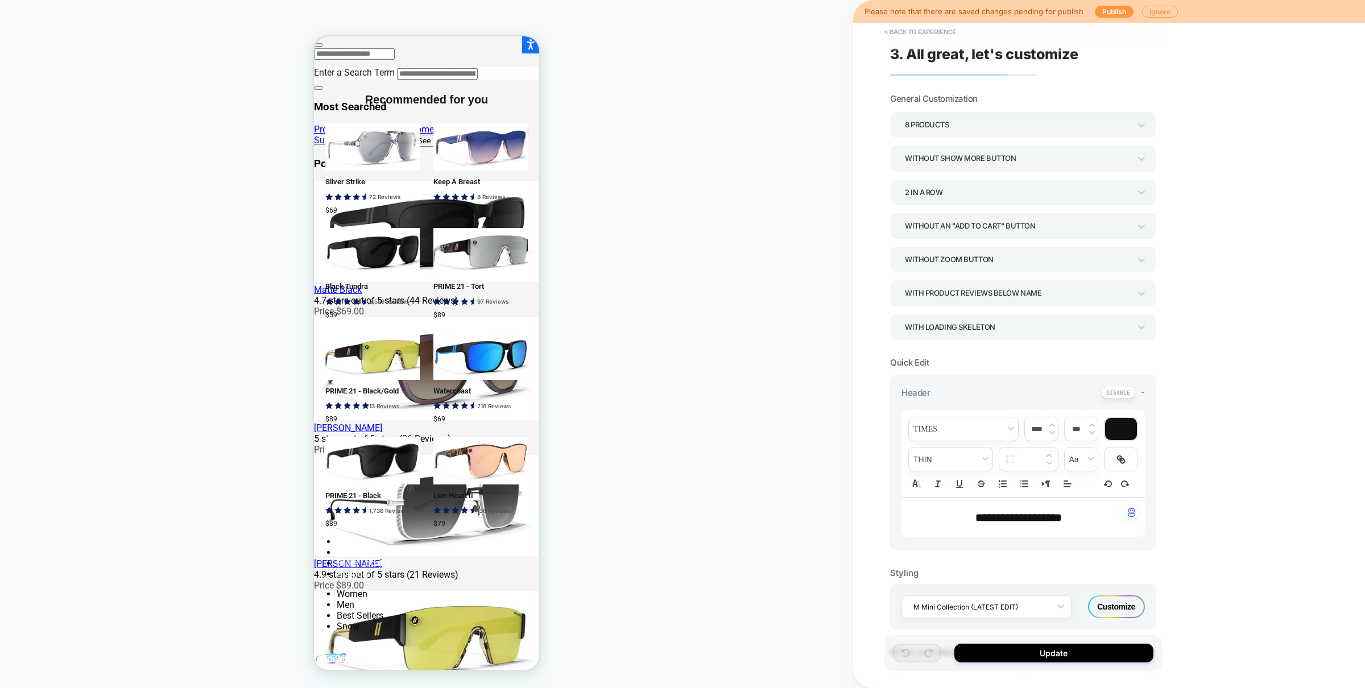
scroll to position [547, 0]
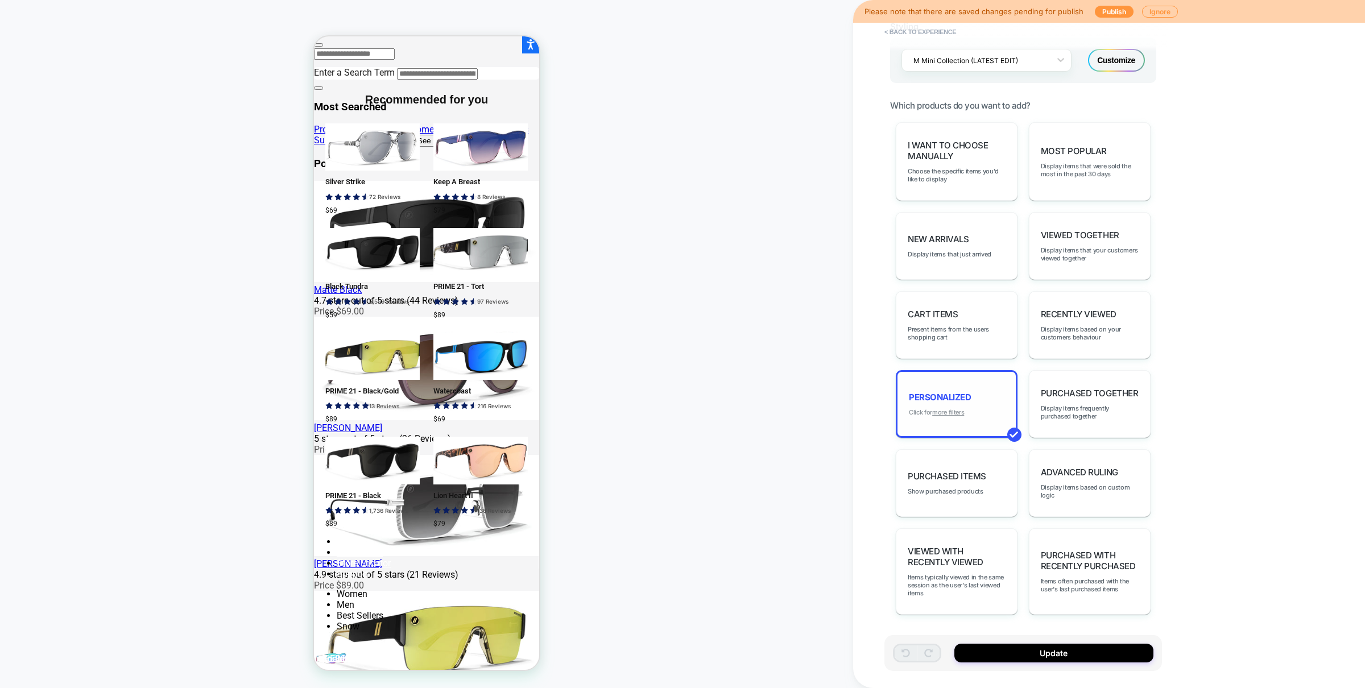
click at [961, 410] on u "more filters" at bounding box center [948, 412] width 32 height 8
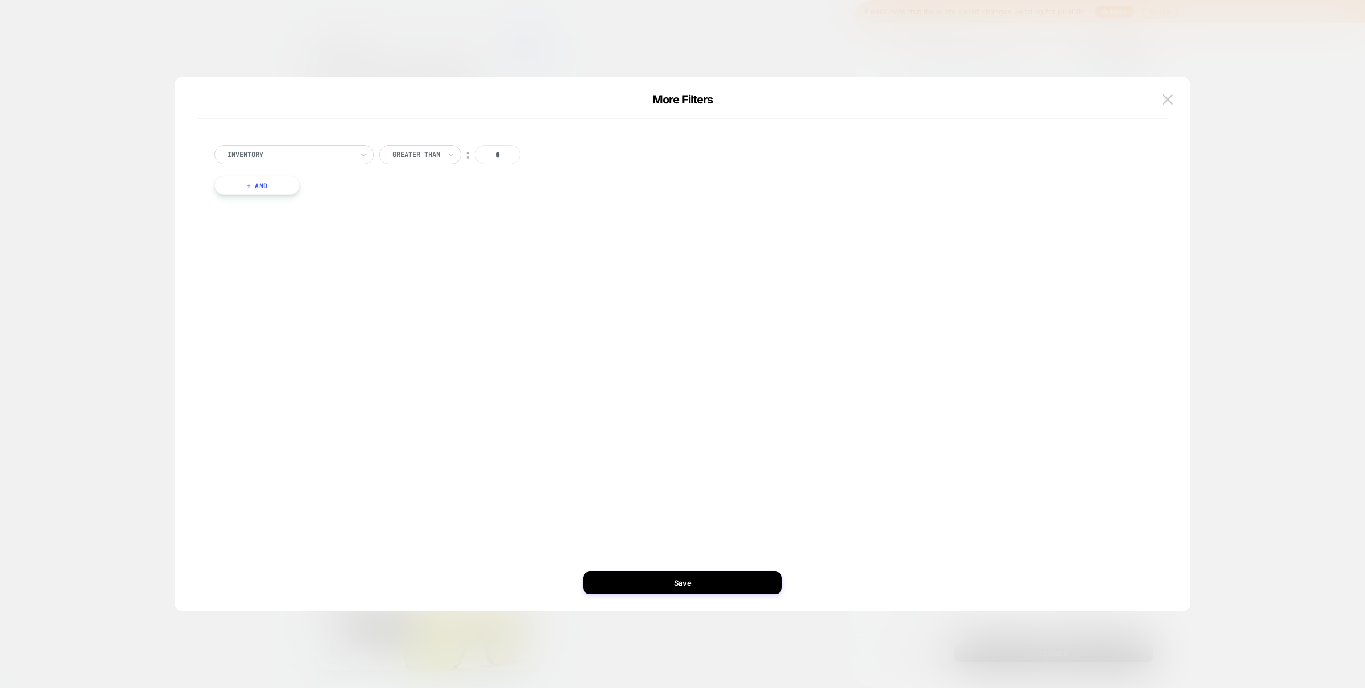
click at [270, 177] on button "+ And" at bounding box center [256, 185] width 85 height 19
click at [432, 194] on div "Is" at bounding box center [429, 196] width 42 height 19
drag, startPoint x: 425, startPoint y: 245, endPoint x: 470, endPoint y: 212, distance: 56.2
click at [425, 245] on div "Is not" at bounding box center [456, 246] width 74 height 18
click at [497, 196] on input "text" at bounding box center [495, 197] width 5 height 10
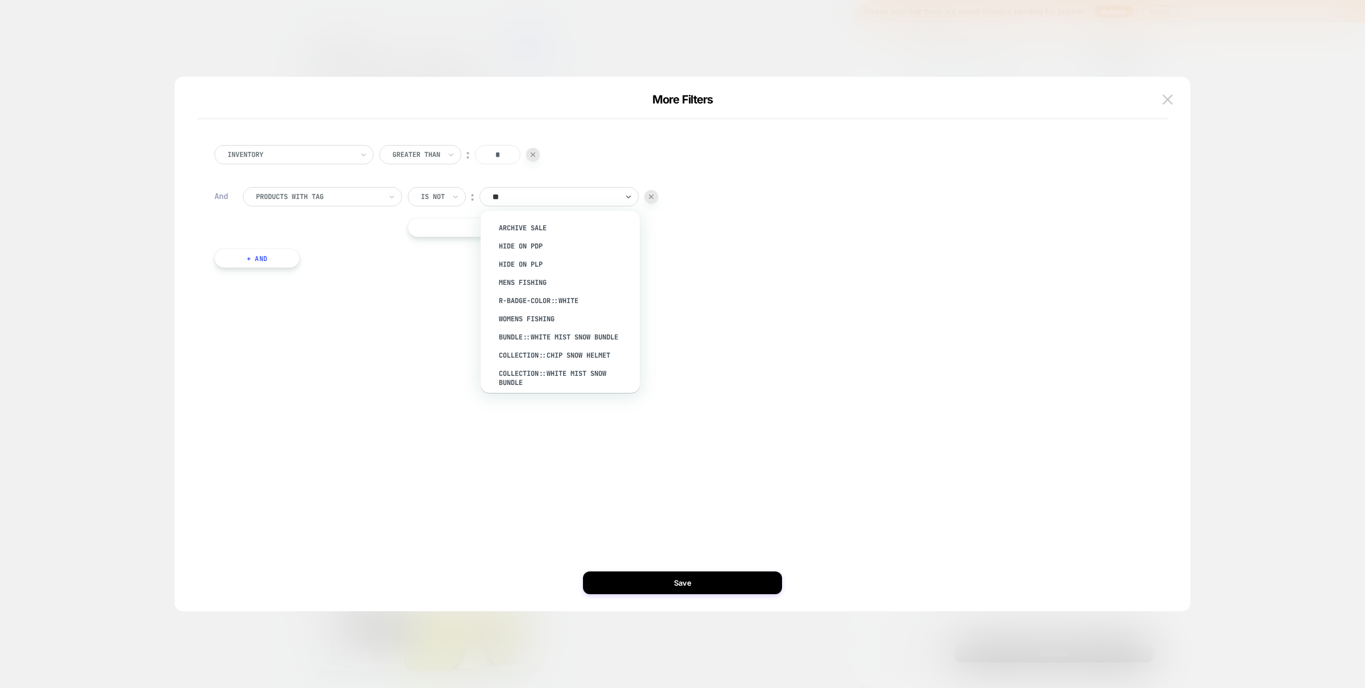
type input "***"
click at [530, 265] on div "hide-cart-upsell" at bounding box center [566, 264] width 148 height 18
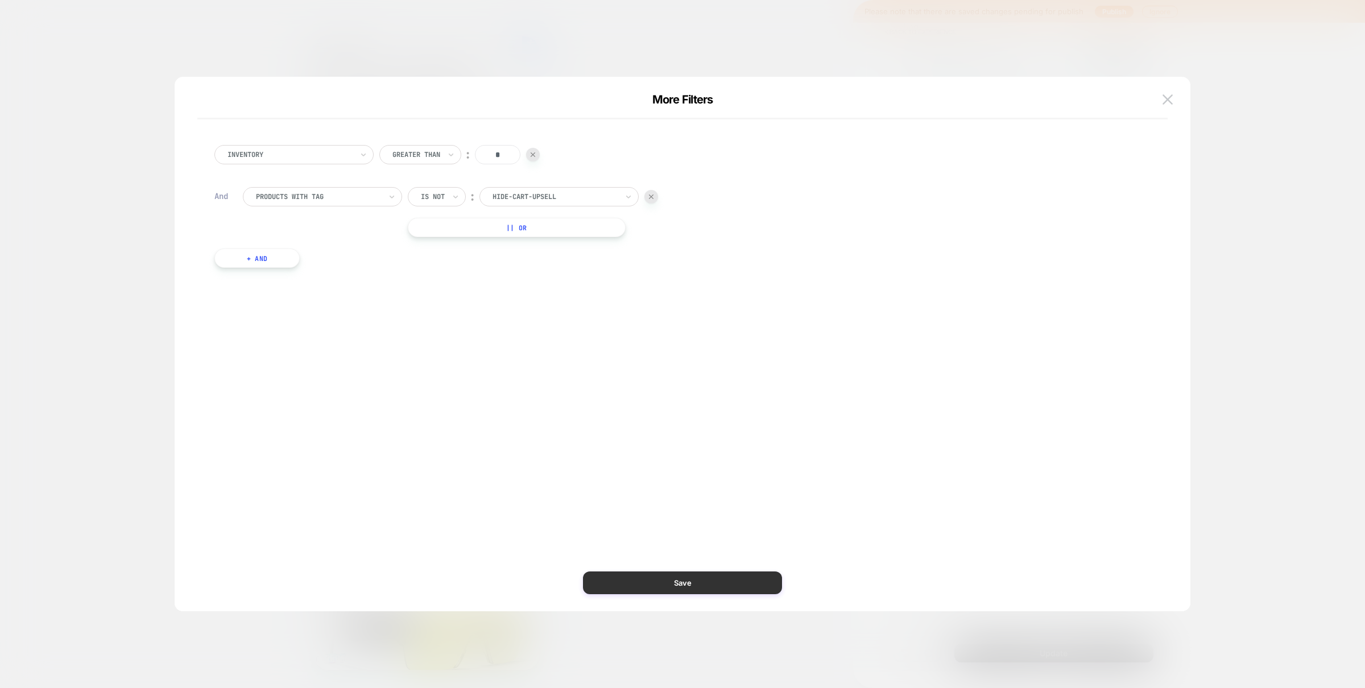
click at [670, 580] on button "Save" at bounding box center [682, 583] width 199 height 23
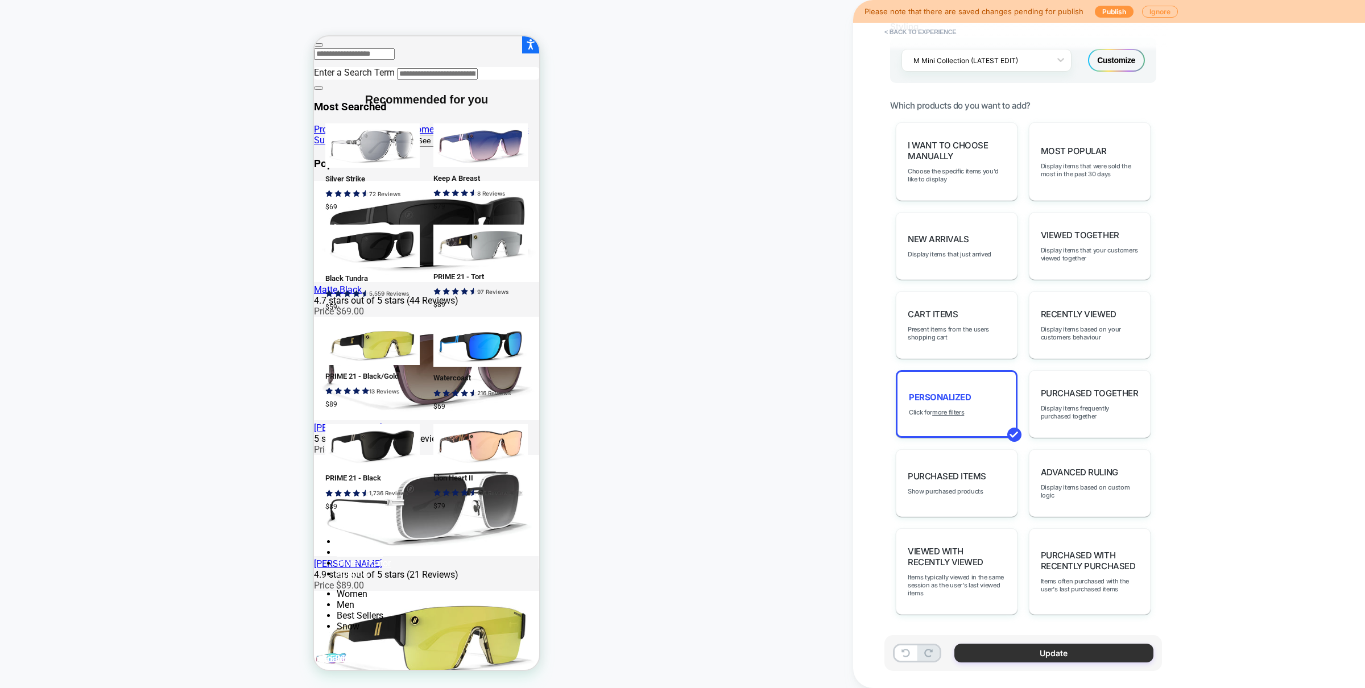
click at [1036, 654] on button "Update" at bounding box center [1053, 653] width 199 height 19
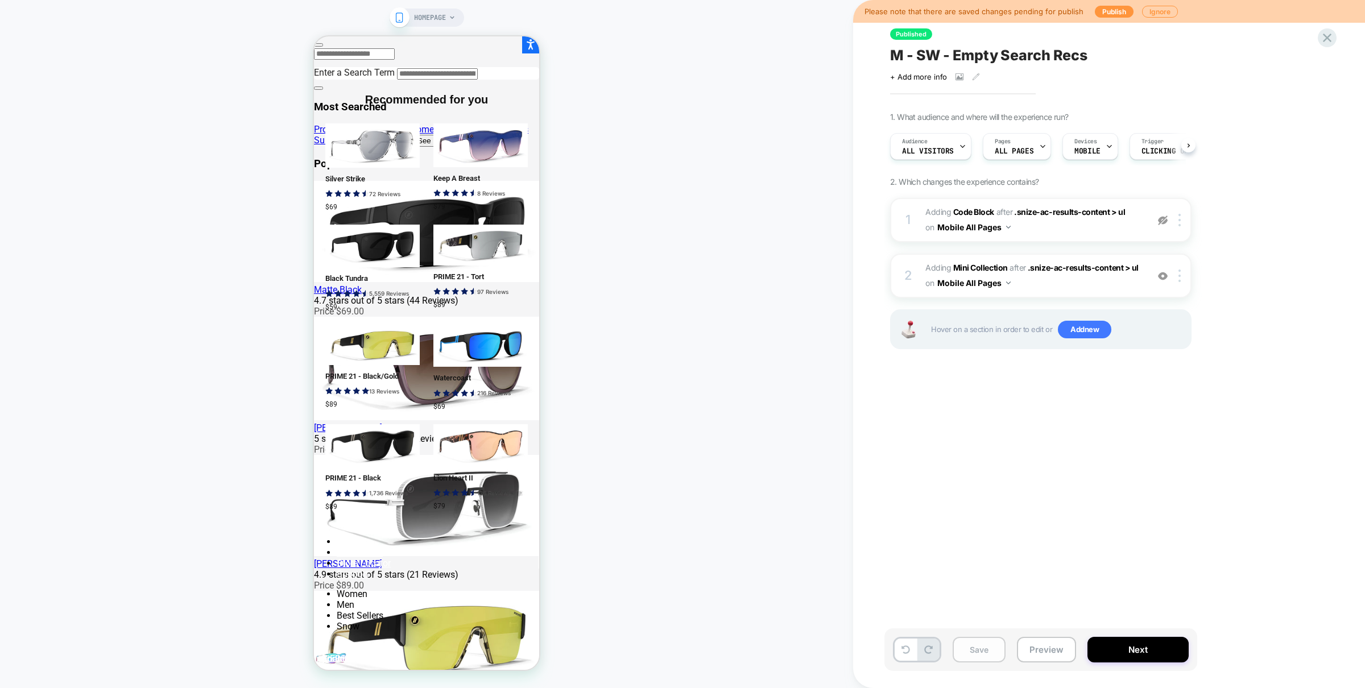
scroll to position [0, 1]
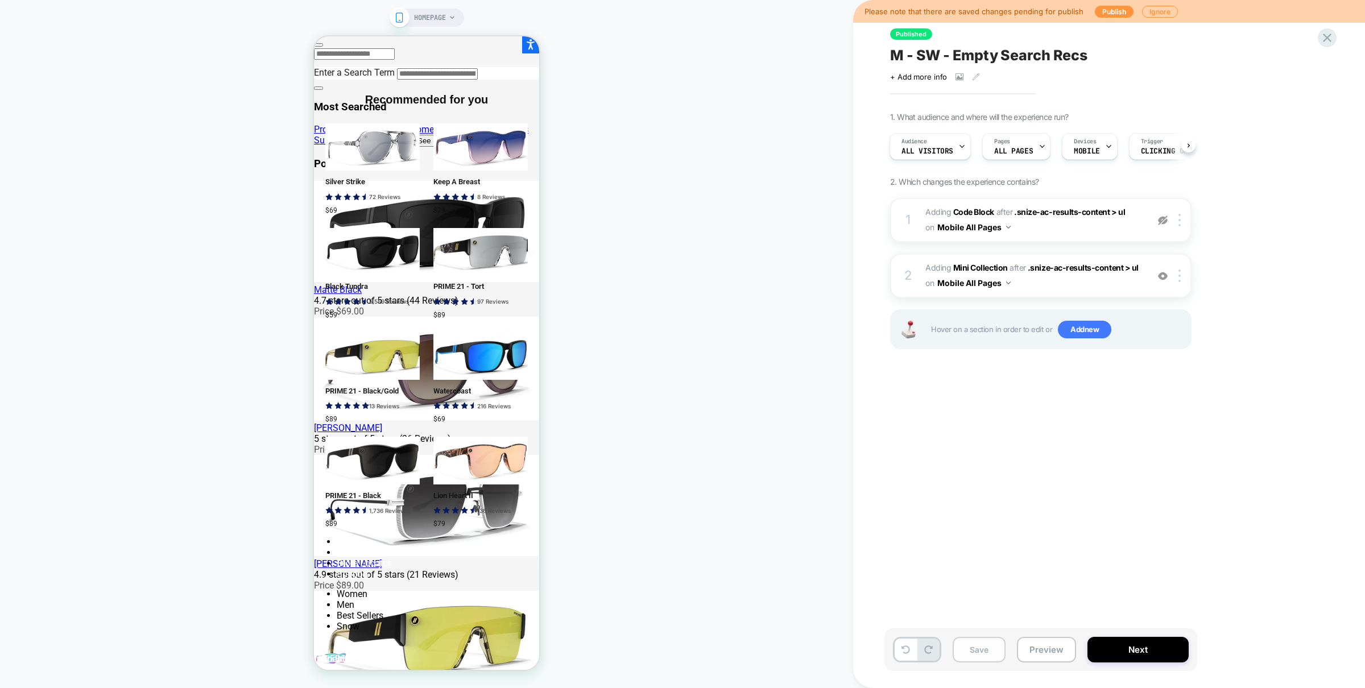
click at [979, 650] on button "Save" at bounding box center [979, 650] width 53 height 26
click at [1027, 647] on button "Preview" at bounding box center [1046, 650] width 59 height 26
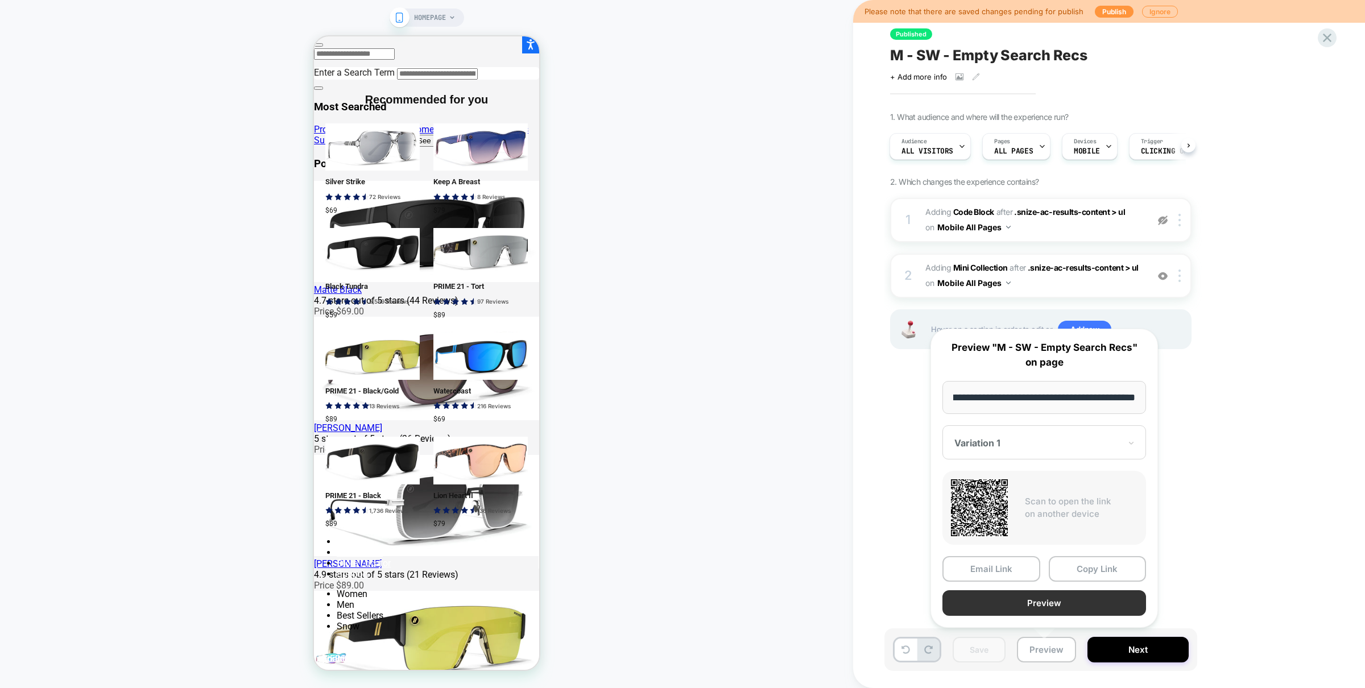
scroll to position [0, 0]
click at [1040, 606] on button "Preview" at bounding box center [1044, 603] width 204 height 26
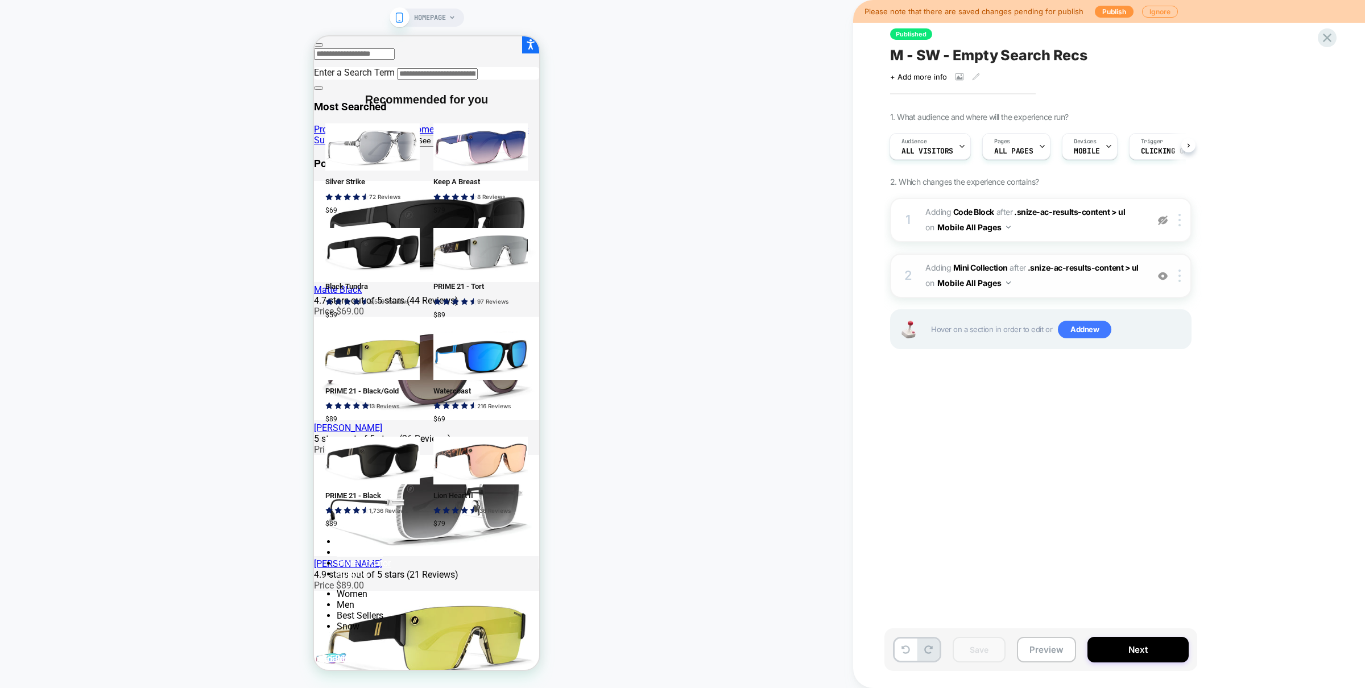
click at [1067, 282] on span "#_loomi_addon_1760384598037 Adding Mini Collection AFTER .snize-ac-results-cont…" at bounding box center [1033, 276] width 217 height 31
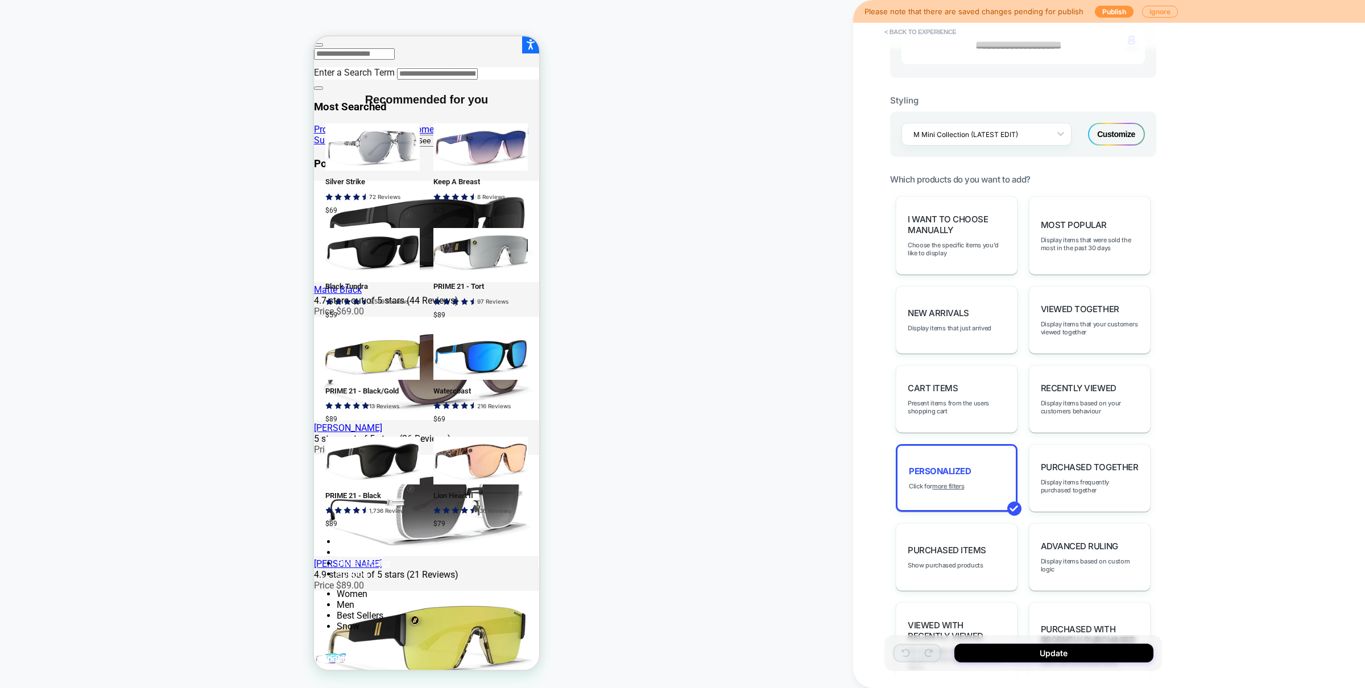
scroll to position [547, 0]
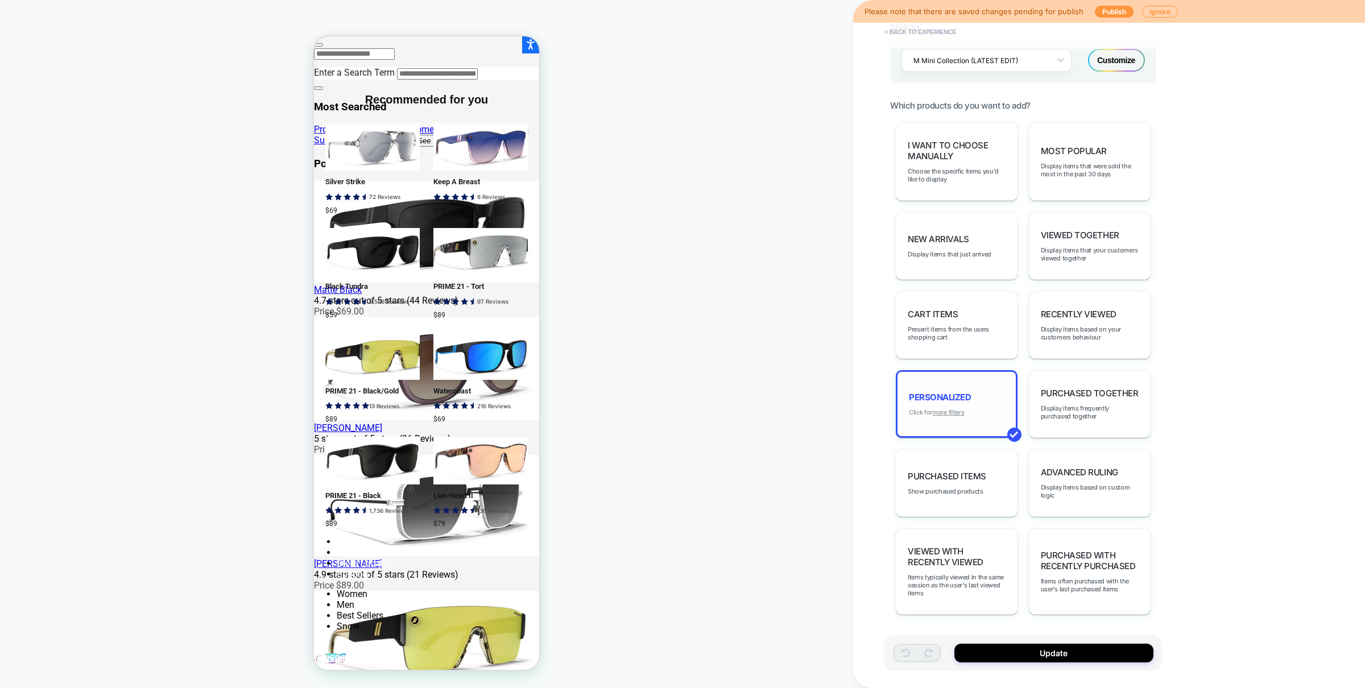
click at [936, 410] on u "more filters" at bounding box center [948, 412] width 32 height 8
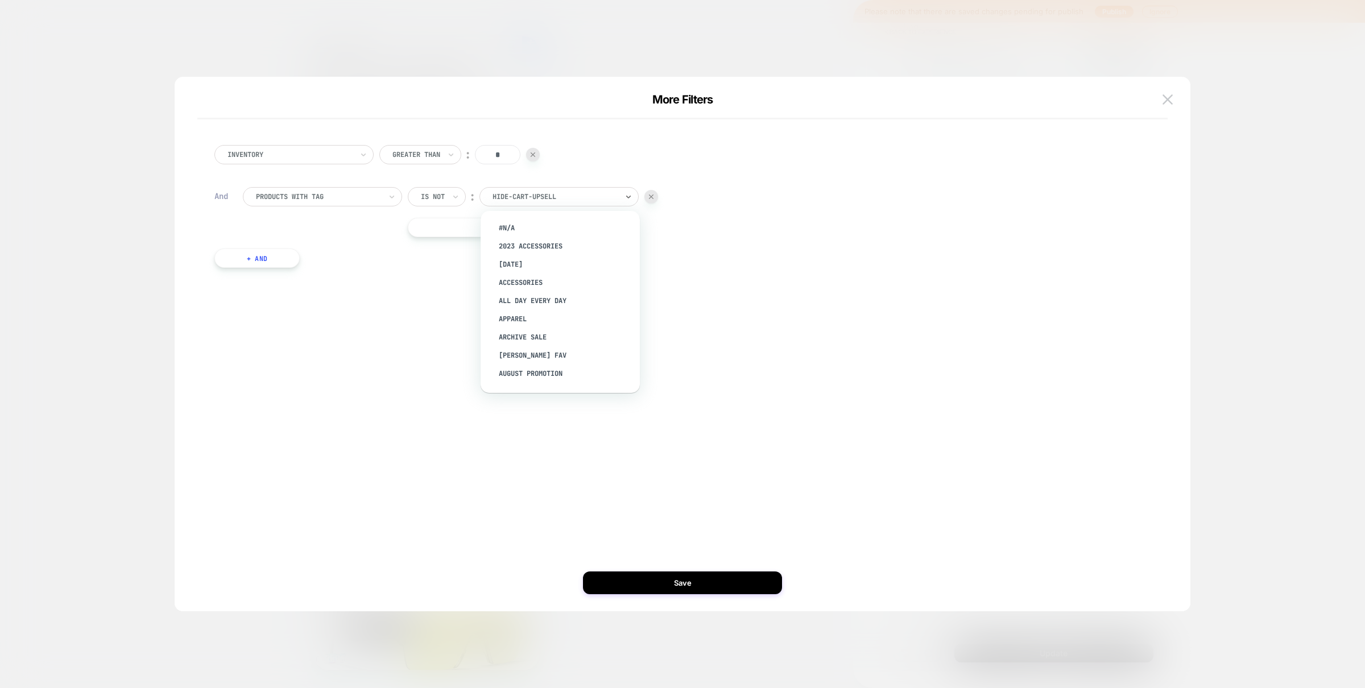
click at [533, 198] on div at bounding box center [555, 197] width 125 height 10
drag, startPoint x: 349, startPoint y: 253, endPoint x: 290, endPoint y: 249, distance: 58.7
click at [346, 253] on div "Inventory Greater Than ︰ * And products with tag Is not ︰ option #N/A focused, …" at bounding box center [677, 206] width 936 height 157
click at [280, 256] on button "+ And" at bounding box center [256, 258] width 85 height 19
click at [439, 270] on icon at bounding box center [440, 269] width 8 height 11
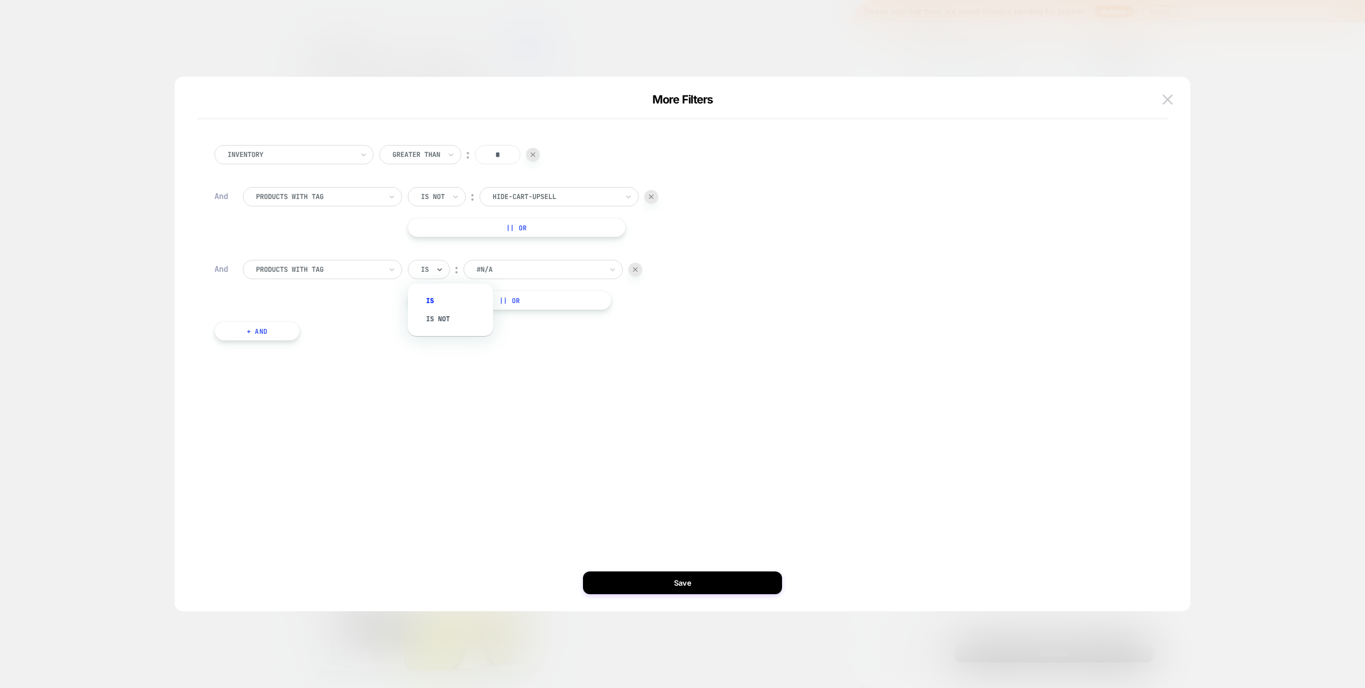
drag, startPoint x: 443, startPoint y: 316, endPoint x: 498, endPoint y: 303, distance: 56.1
click at [445, 315] on div "Is not" at bounding box center [456, 319] width 74 height 18
click at [553, 270] on div at bounding box center [555, 269] width 125 height 10
type input "****"
click at [539, 302] on div "Hide on PDP" at bounding box center [566, 301] width 148 height 18
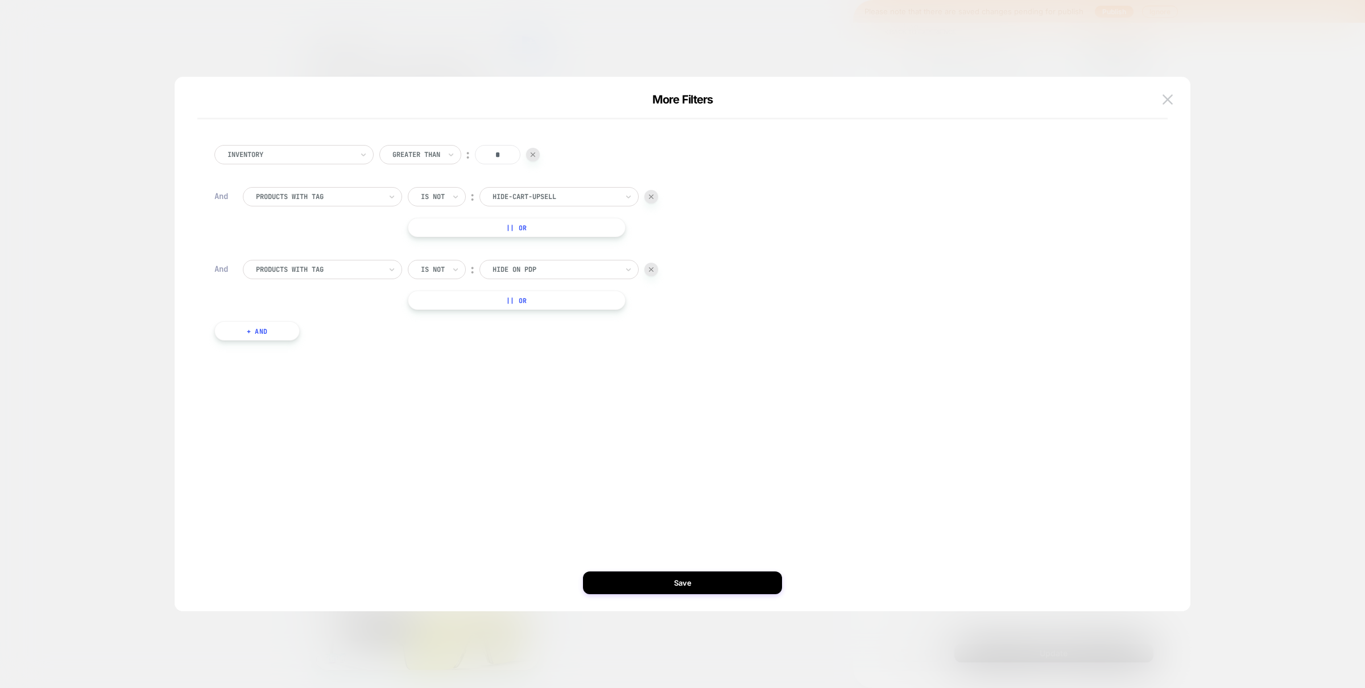
drag, startPoint x: 266, startPoint y: 330, endPoint x: 275, endPoint y: 330, distance: 9.1
click at [266, 330] on button "+ And" at bounding box center [256, 330] width 85 height 19
click at [305, 333] on div "products with tag" at bounding box center [322, 342] width 159 height 19
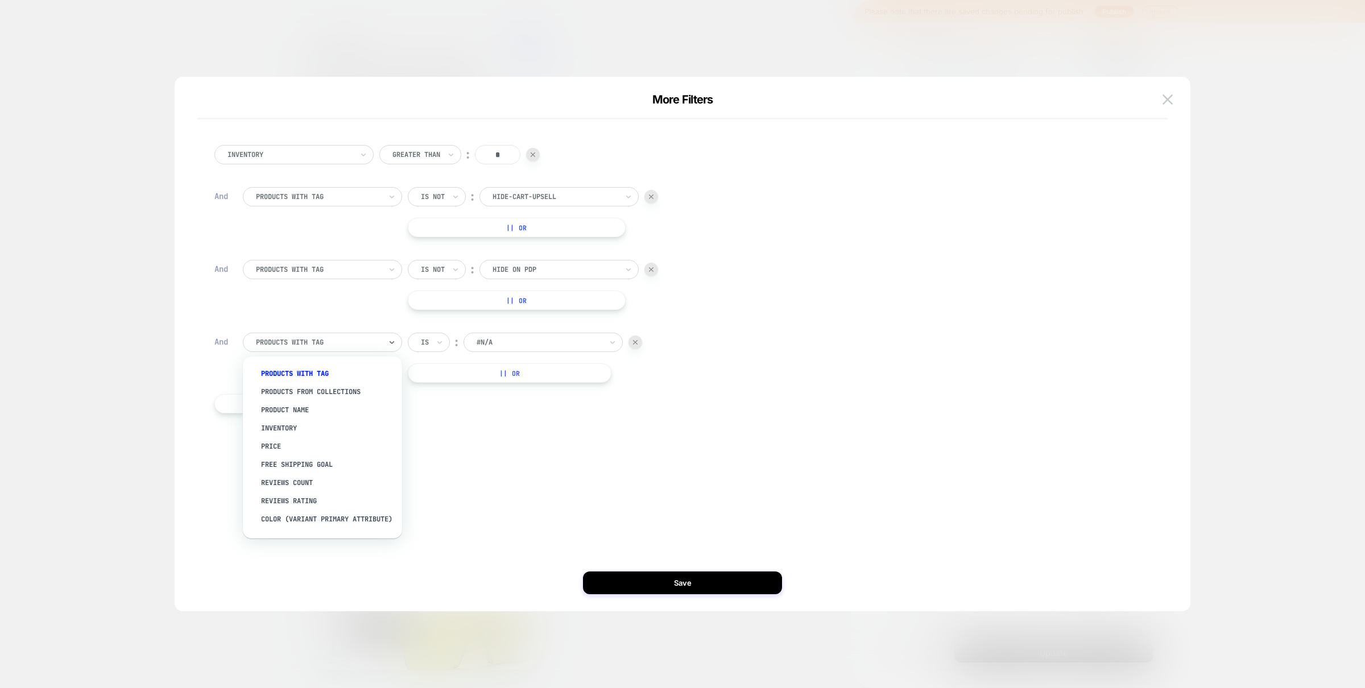
click at [439, 348] on div at bounding box center [440, 342] width 8 height 18
click at [432, 393] on div "Is not" at bounding box center [456, 392] width 74 height 18
click at [555, 345] on div at bounding box center [555, 342] width 125 height 10
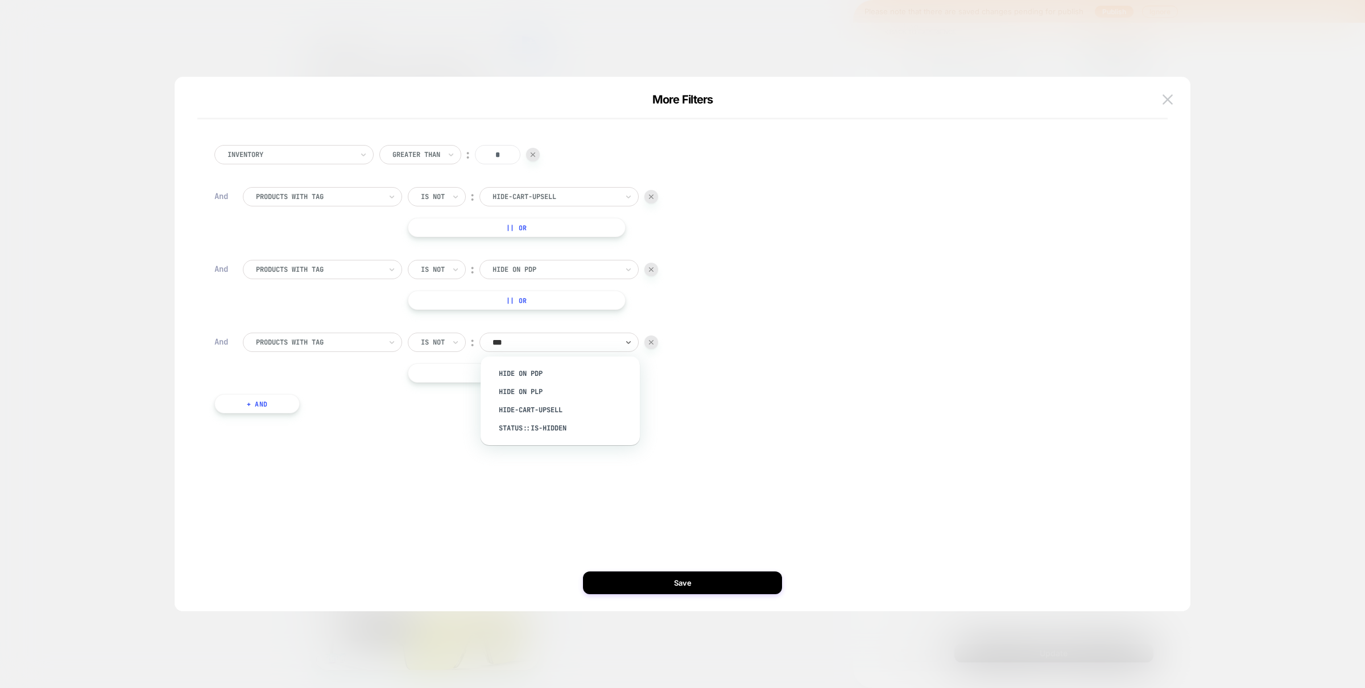
type input "****"
click at [535, 392] on div "Hide on PLP" at bounding box center [566, 392] width 148 height 18
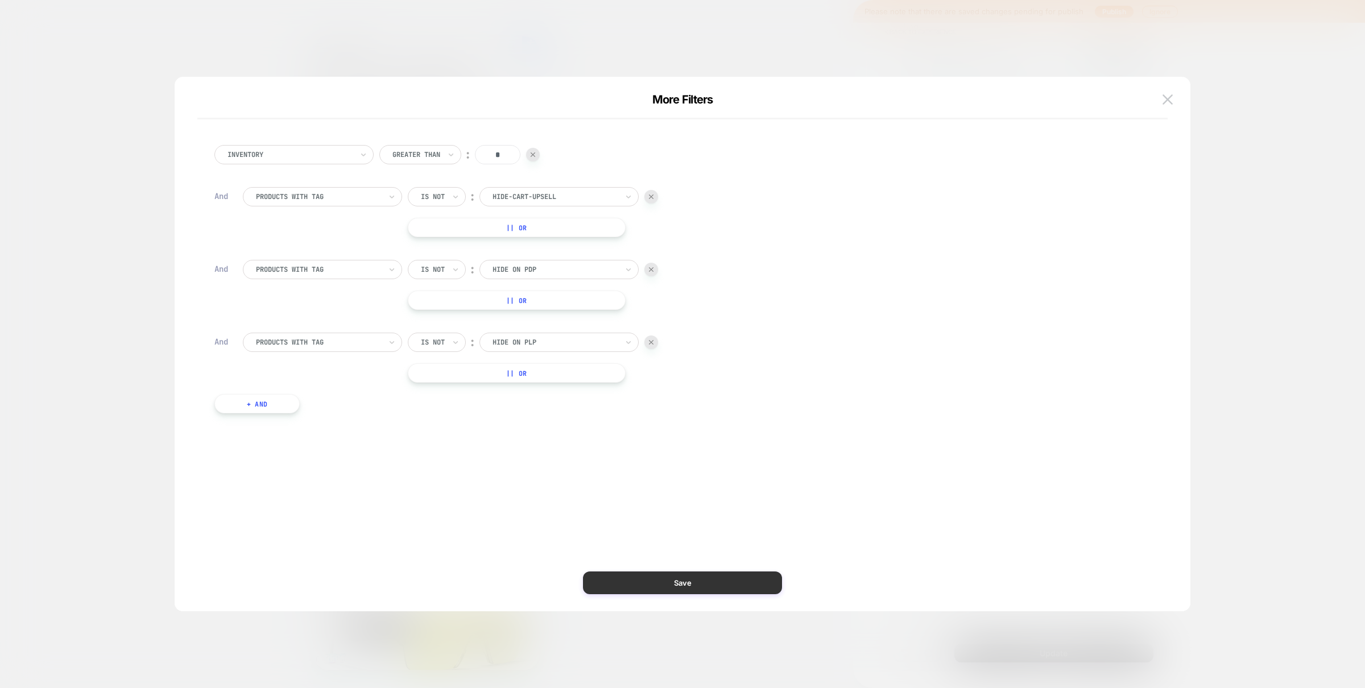
click at [640, 592] on button "Save" at bounding box center [682, 583] width 199 height 23
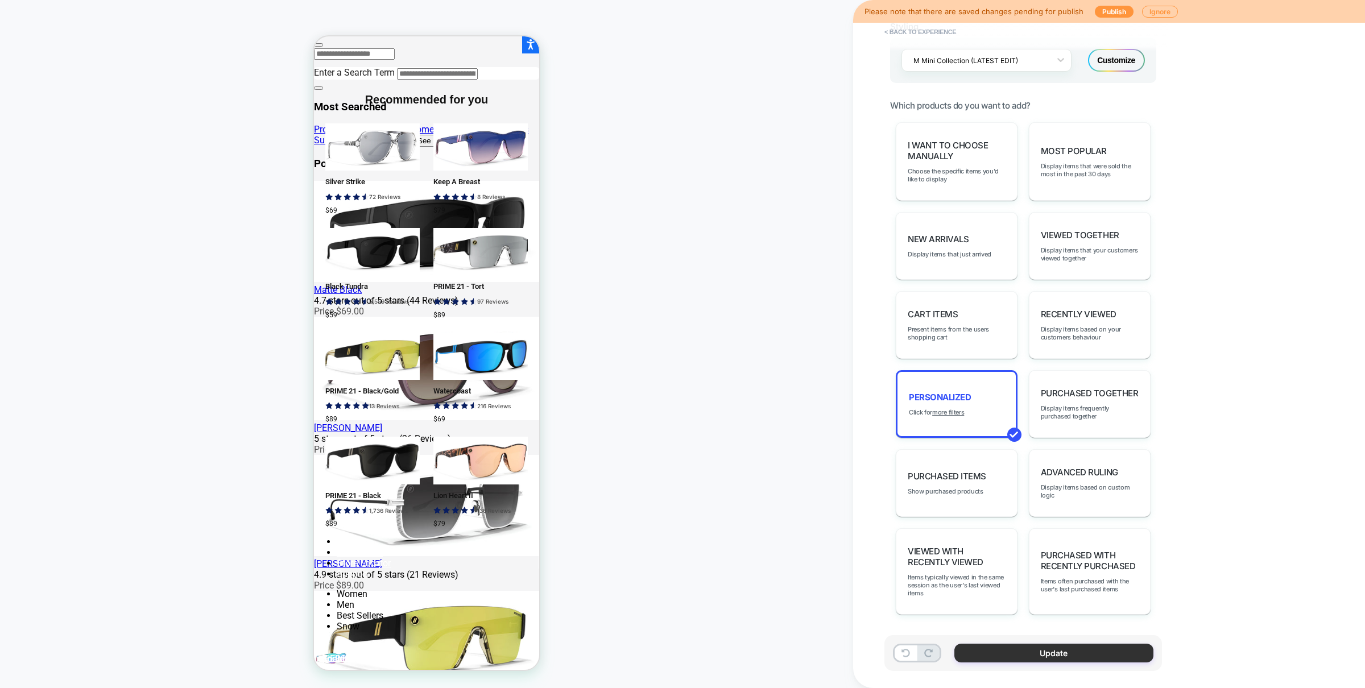
drag, startPoint x: 1018, startPoint y: 651, endPoint x: 994, endPoint y: 651, distance: 23.3
click at [1018, 651] on button "Update" at bounding box center [1053, 653] width 199 height 19
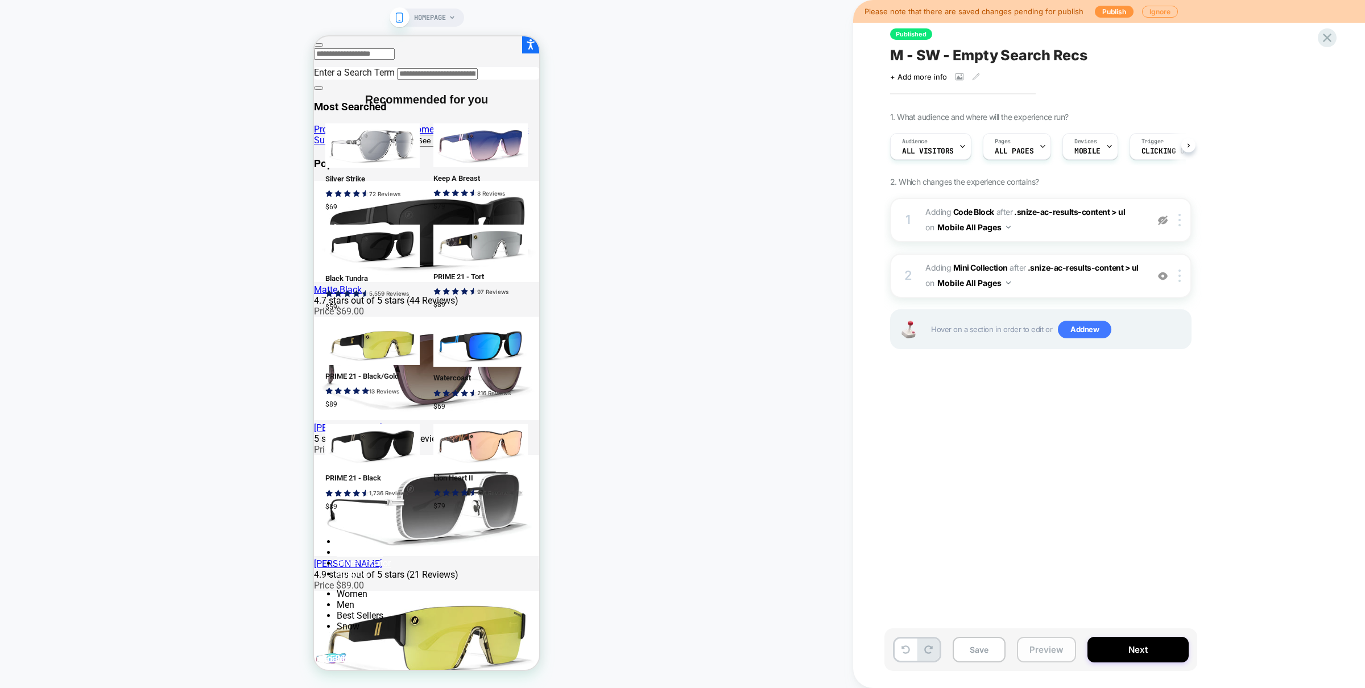
click at [1044, 650] on button "Preview" at bounding box center [1046, 650] width 59 height 26
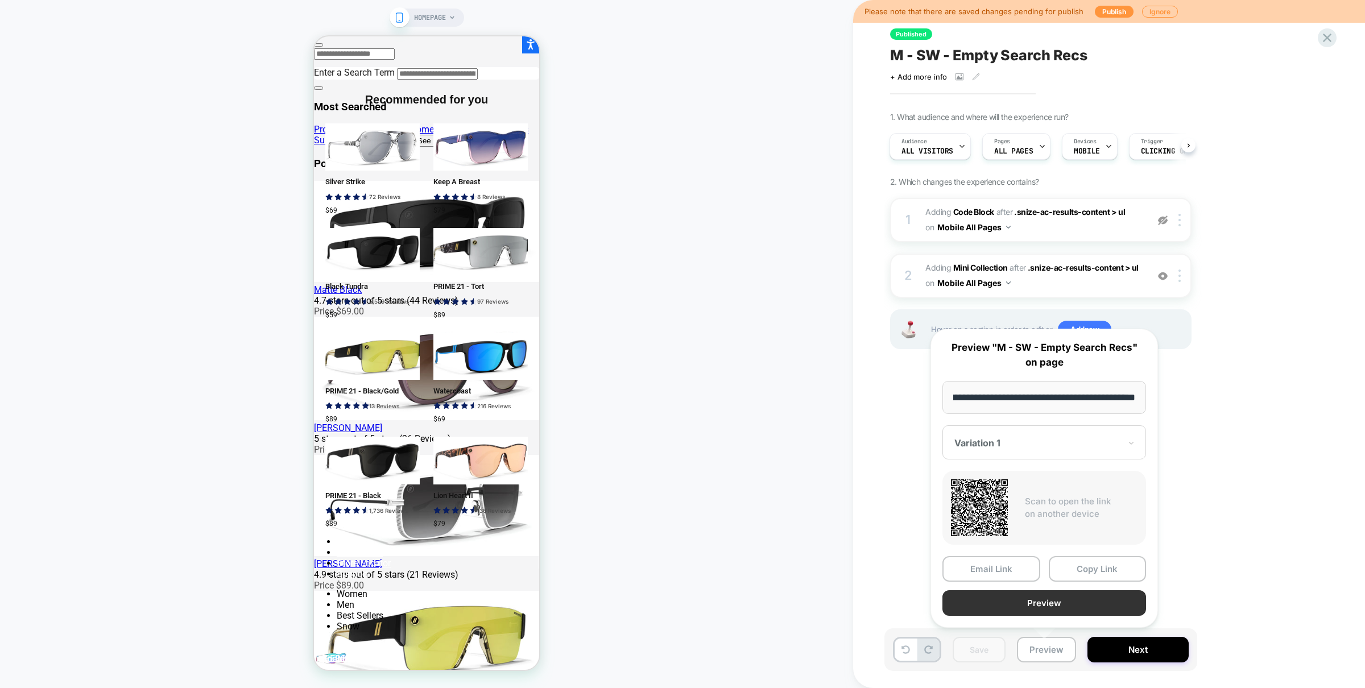
scroll to position [0, 0]
click at [1039, 605] on button "Preview" at bounding box center [1044, 603] width 204 height 26
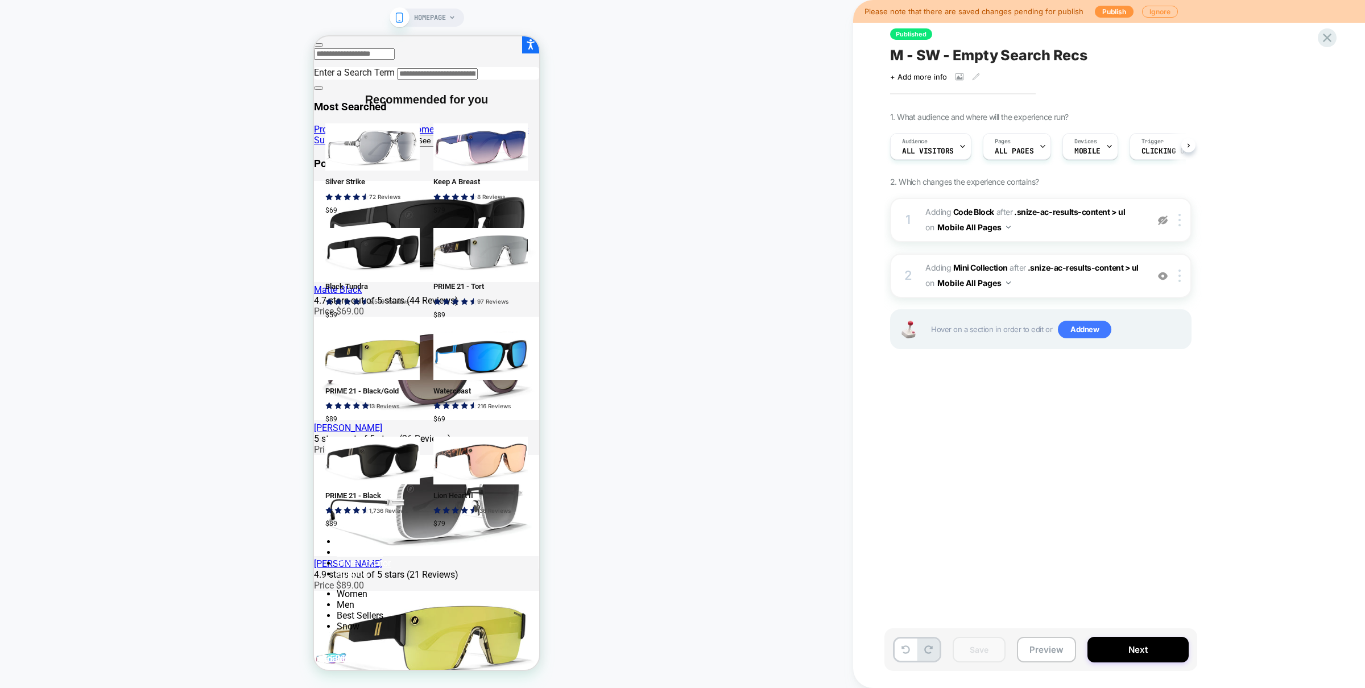
scroll to position [0, 1]
click at [1036, 291] on span "#_loomi_addon_1760384598037 Adding Mini Collection AFTER .snize-ac-results-cont…" at bounding box center [1033, 276] width 217 height 31
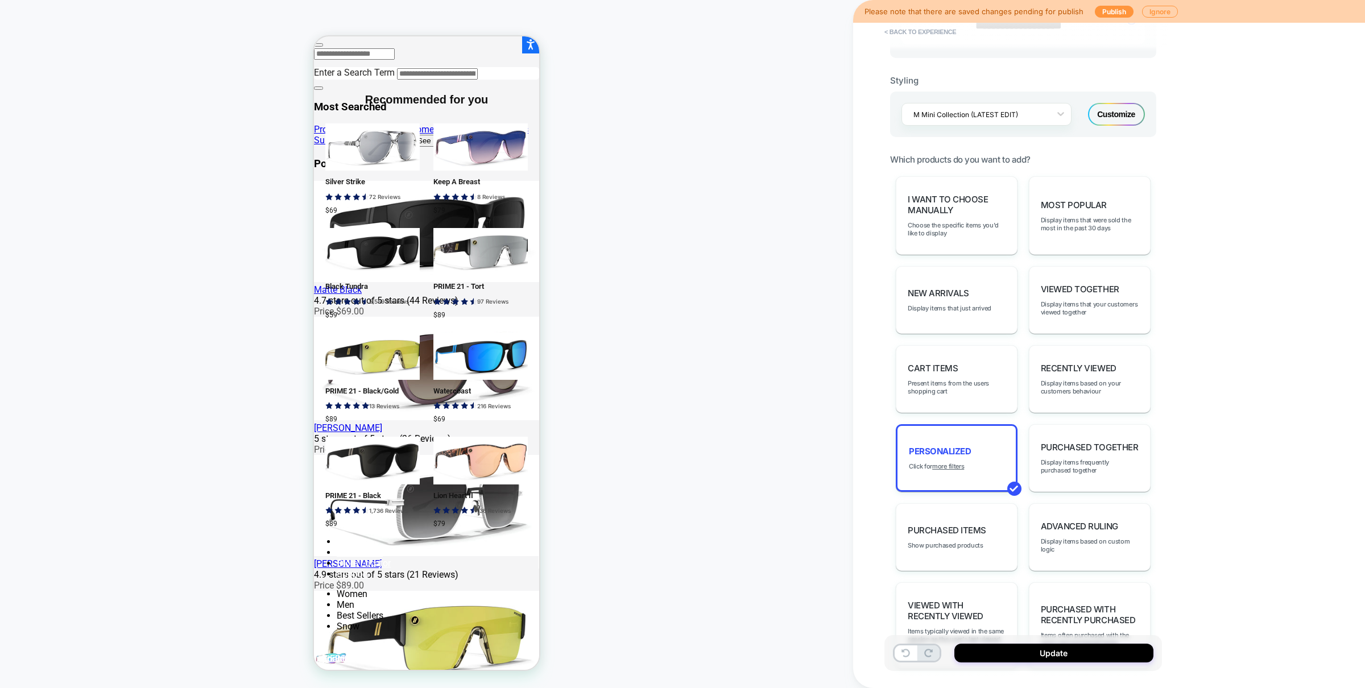
scroll to position [547, 0]
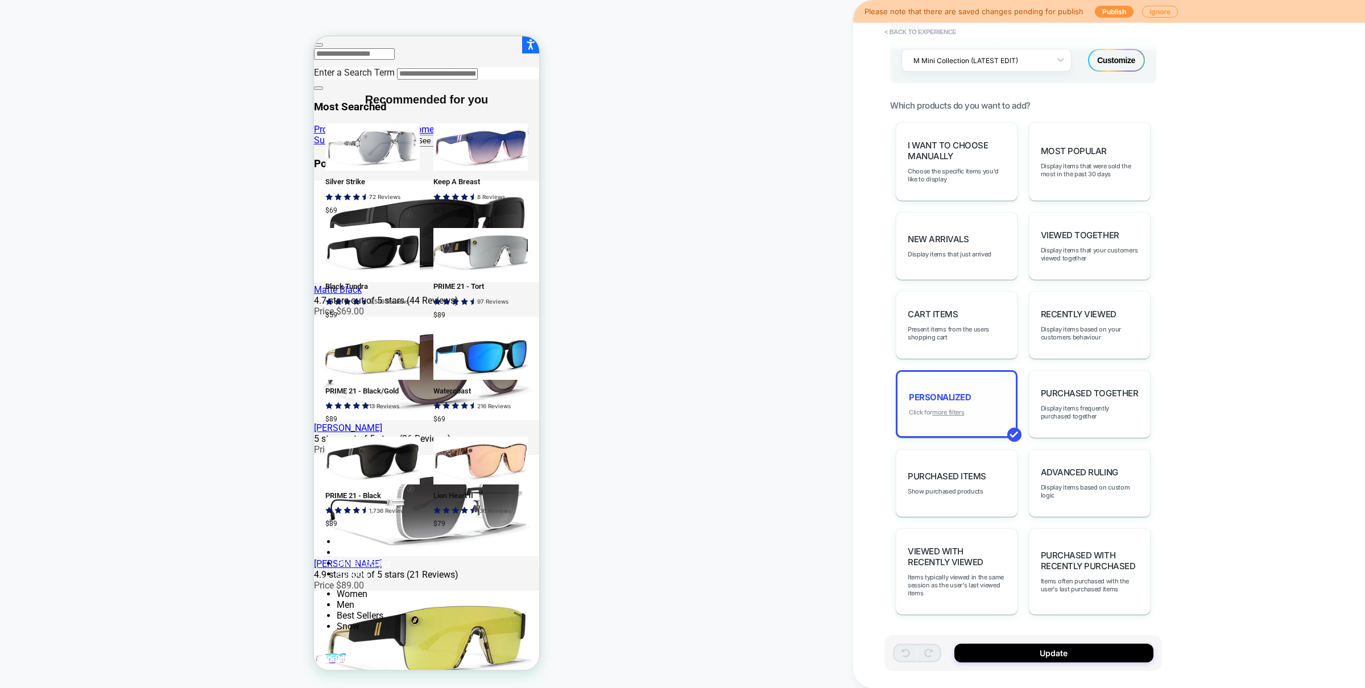
click at [944, 413] on u "more filters" at bounding box center [948, 412] width 32 height 8
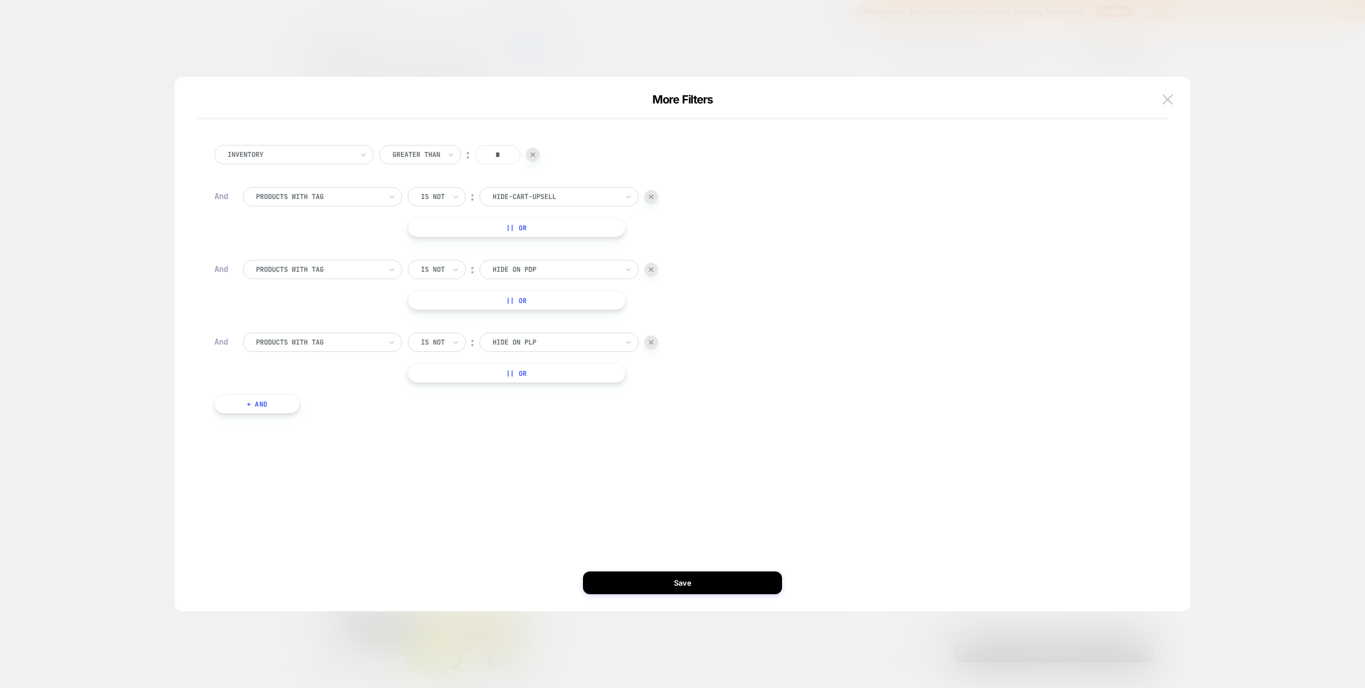
click at [280, 399] on button "+ And" at bounding box center [256, 403] width 85 height 19
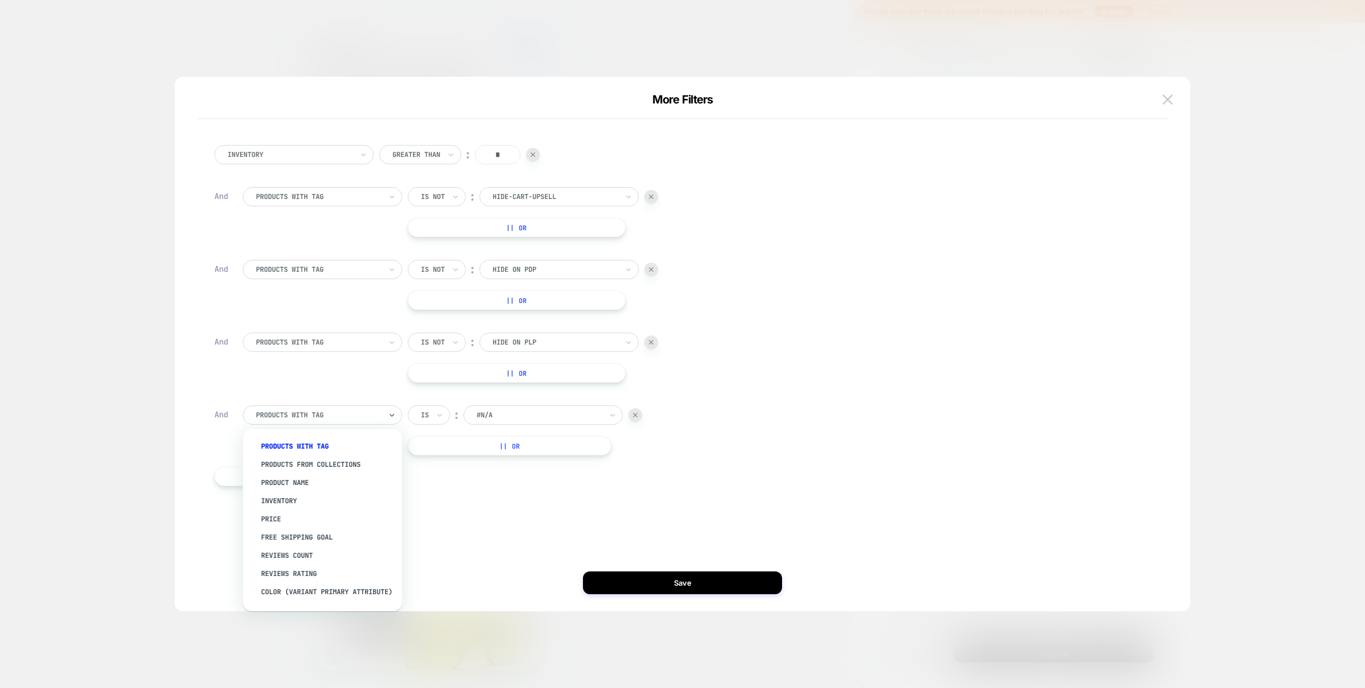
click at [321, 410] on div at bounding box center [318, 415] width 125 height 10
click at [450, 417] on div "Is ︰ #N/A" at bounding box center [525, 415] width 234 height 19
click at [443, 417] on icon at bounding box center [440, 415] width 8 height 11
click at [436, 473] on div "Is not" at bounding box center [456, 465] width 74 height 18
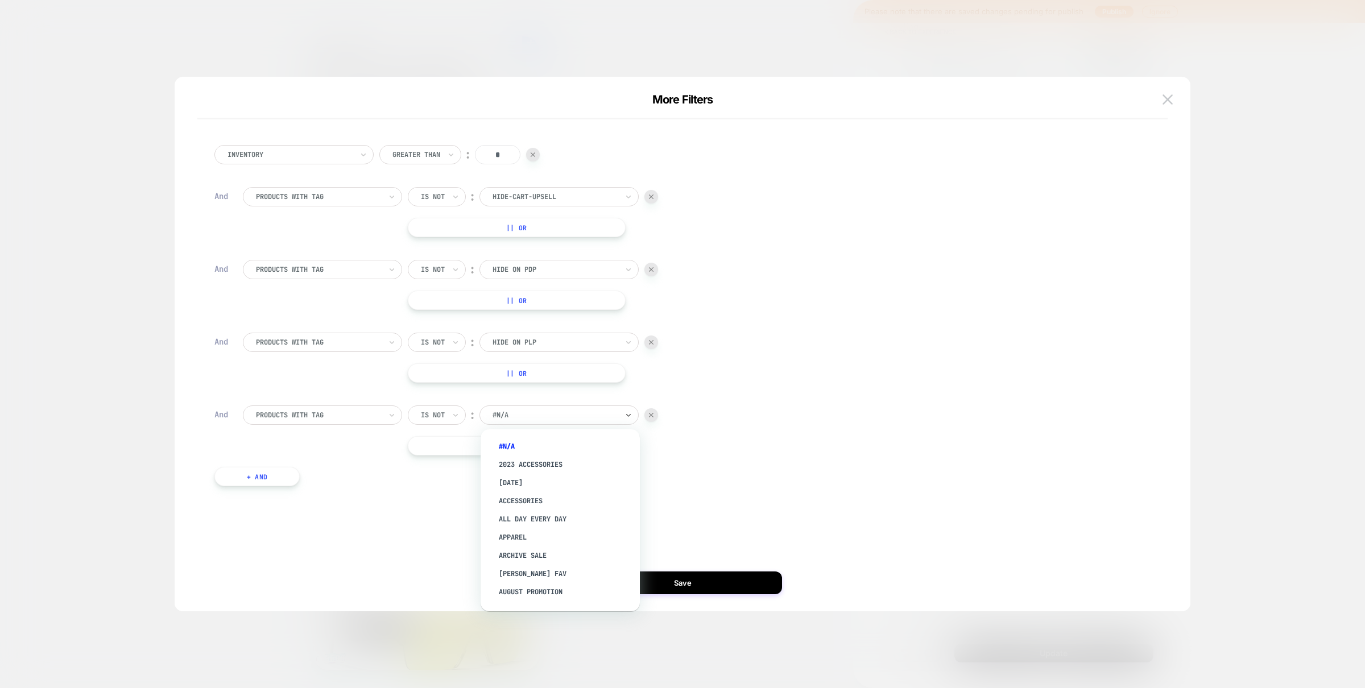
click at [531, 416] on div at bounding box center [555, 415] width 125 height 10
type input "***"
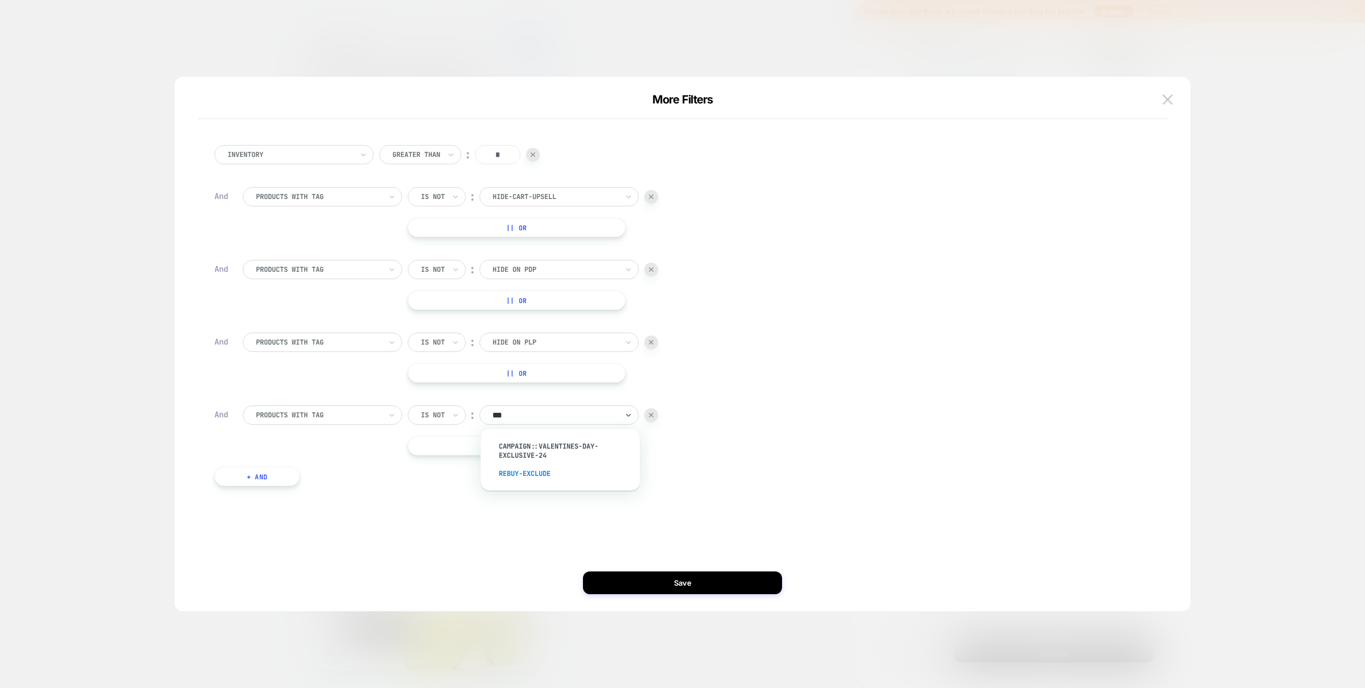
click at [530, 466] on div "rebuy-exclude" at bounding box center [566, 474] width 148 height 18
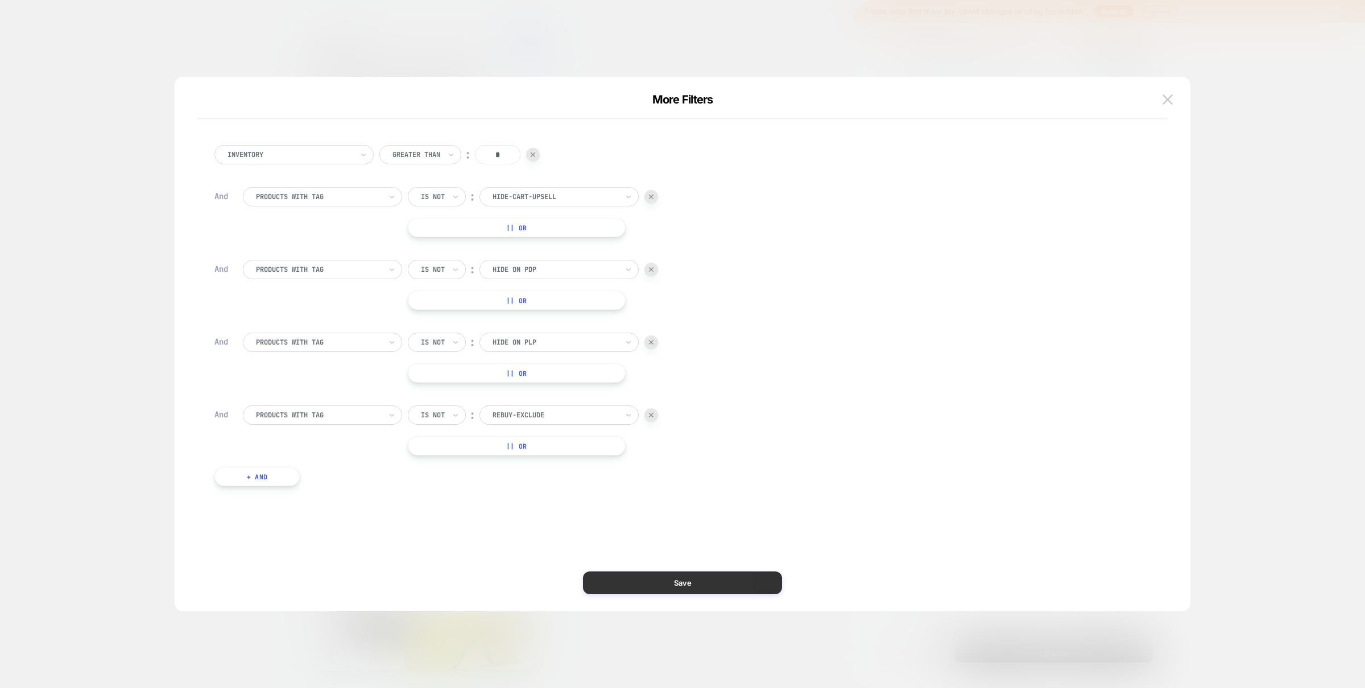
click at [679, 583] on button "Save" at bounding box center [682, 583] width 199 height 23
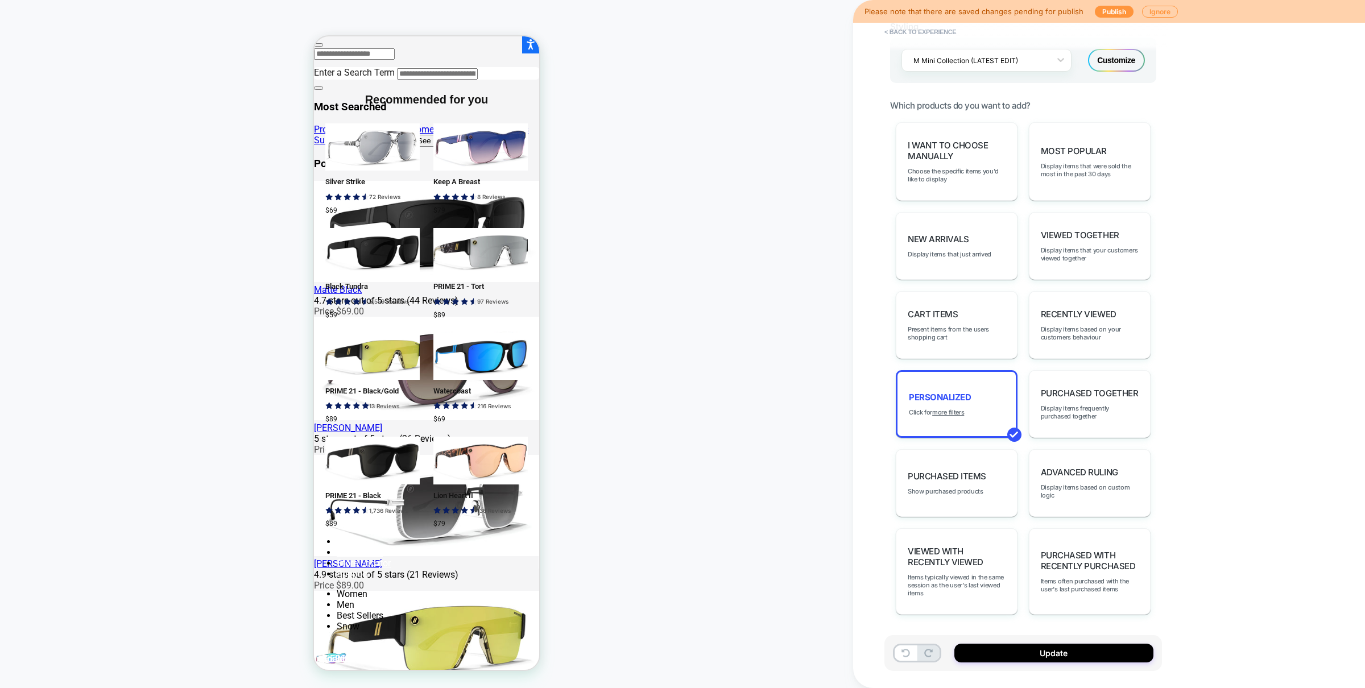
click at [1029, 665] on div "Update" at bounding box center [1023, 653] width 278 height 36
click at [1030, 661] on button "Update" at bounding box center [1053, 653] width 199 height 19
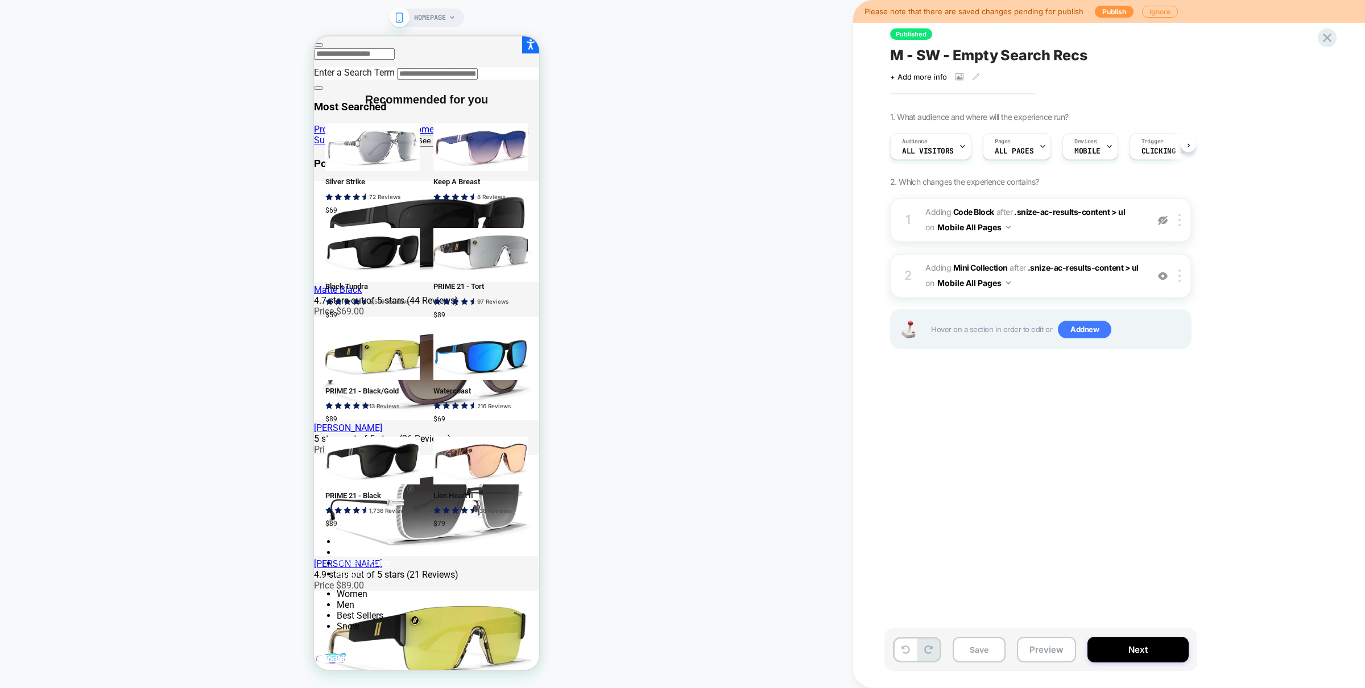
scroll to position [0, 1]
click at [1048, 650] on button "Preview" at bounding box center [1046, 650] width 59 height 26
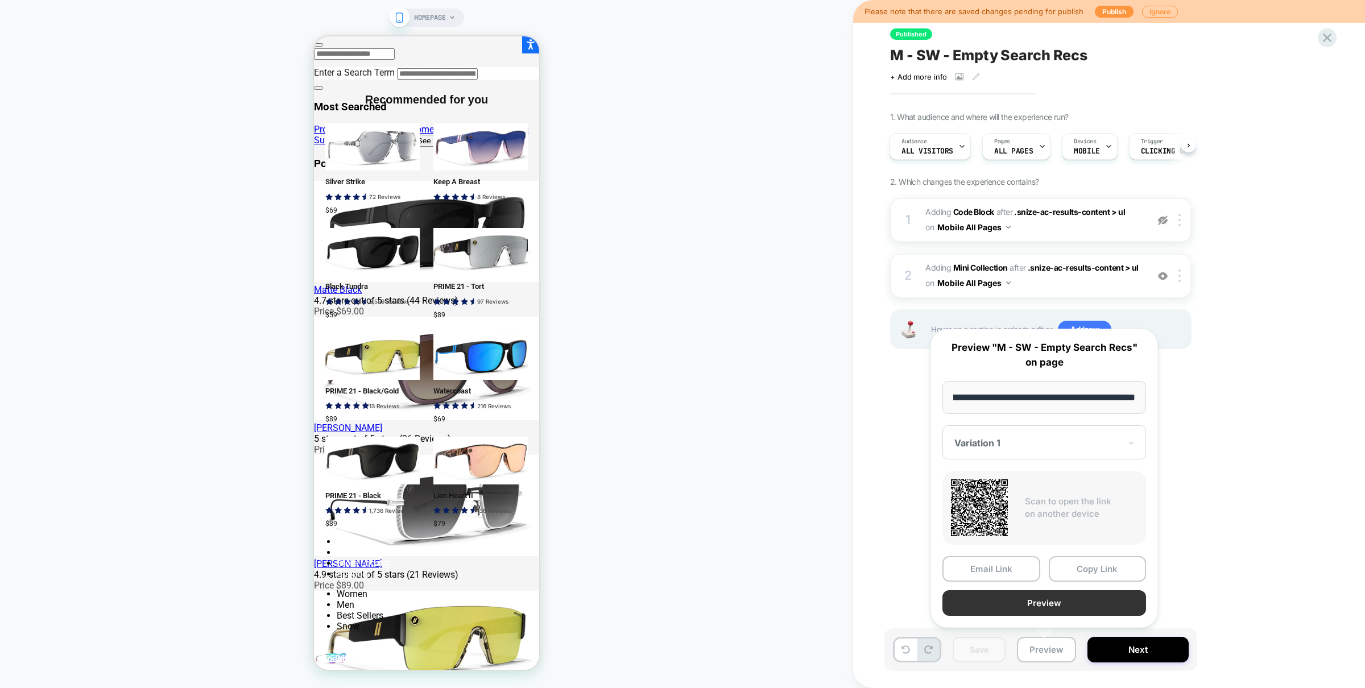
scroll to position [0, 0]
click at [1049, 605] on button "Preview" at bounding box center [1044, 603] width 204 height 26
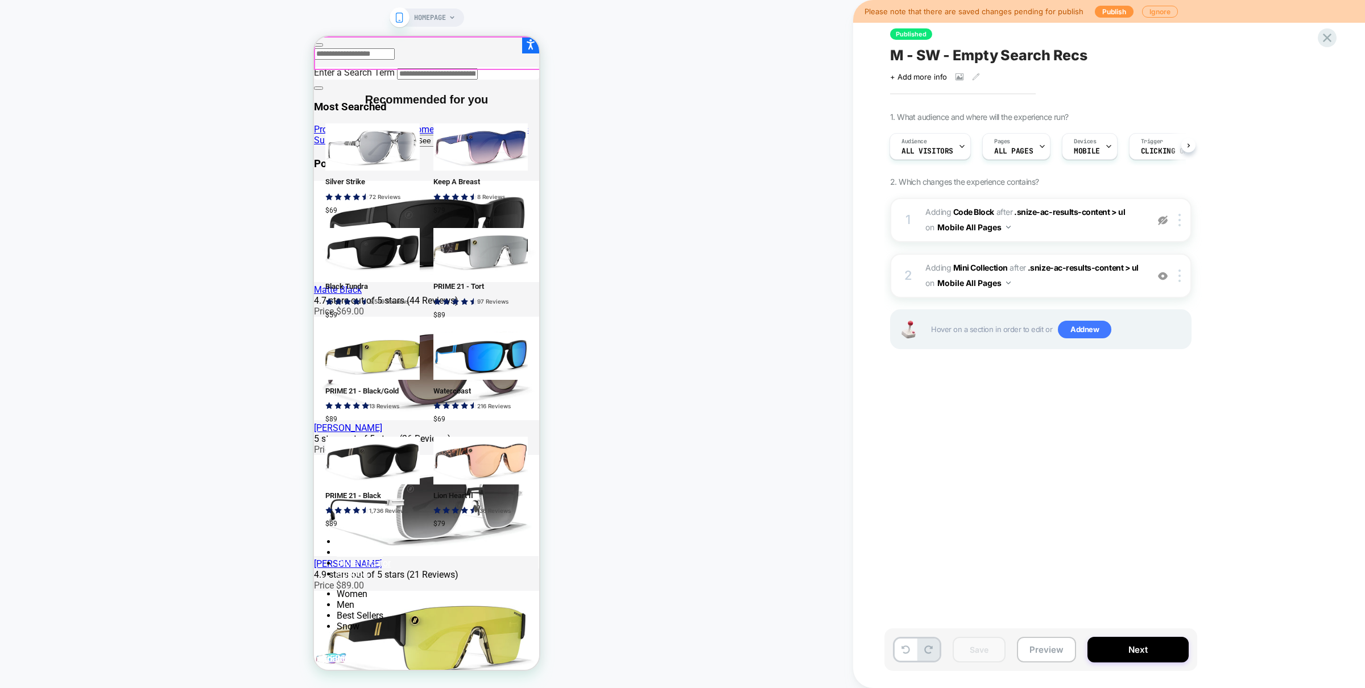
click at [320, 47] on button "Back" at bounding box center [318, 44] width 9 height 3
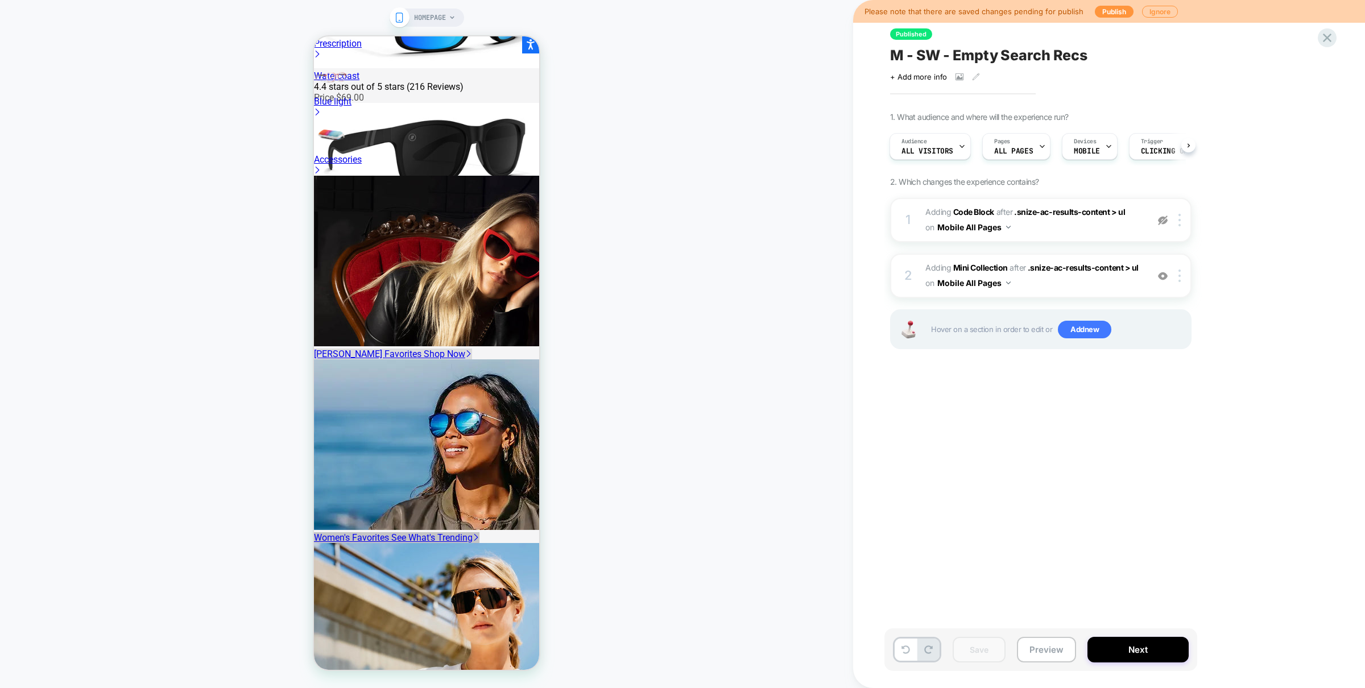
scroll to position [757, 0]
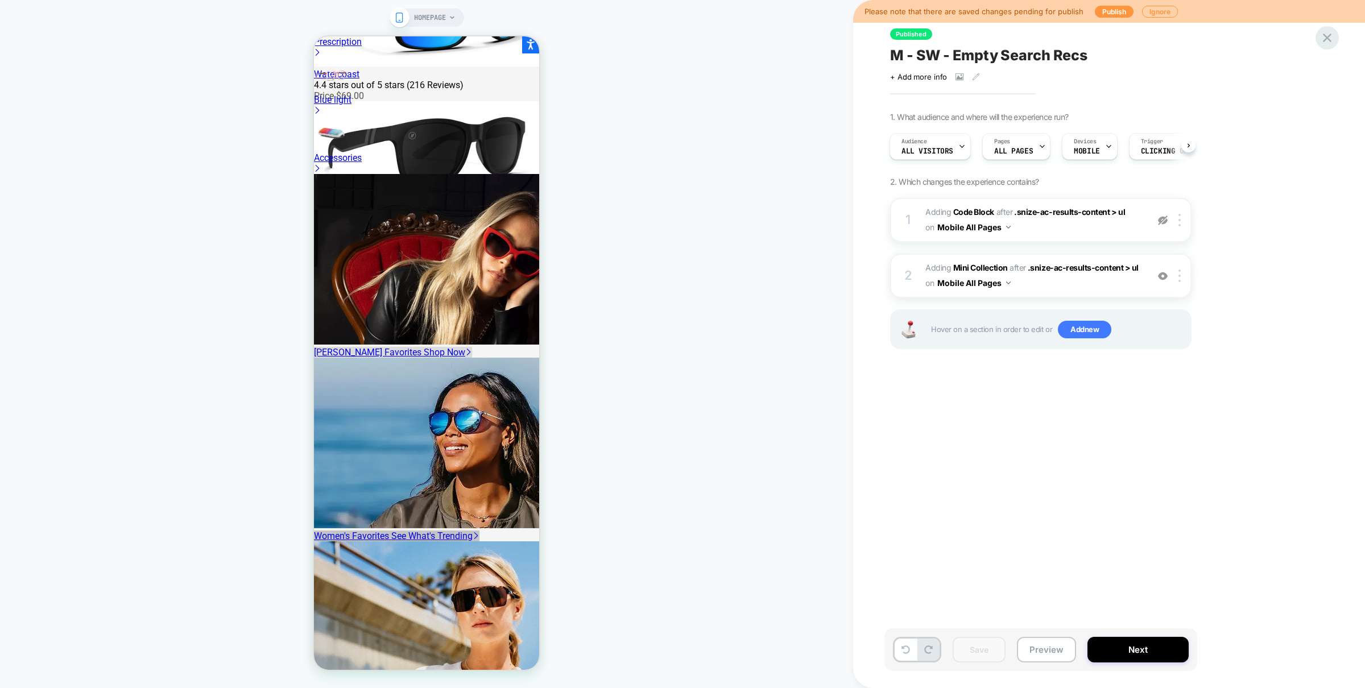
click at [1330, 35] on icon at bounding box center [1327, 38] width 9 height 9
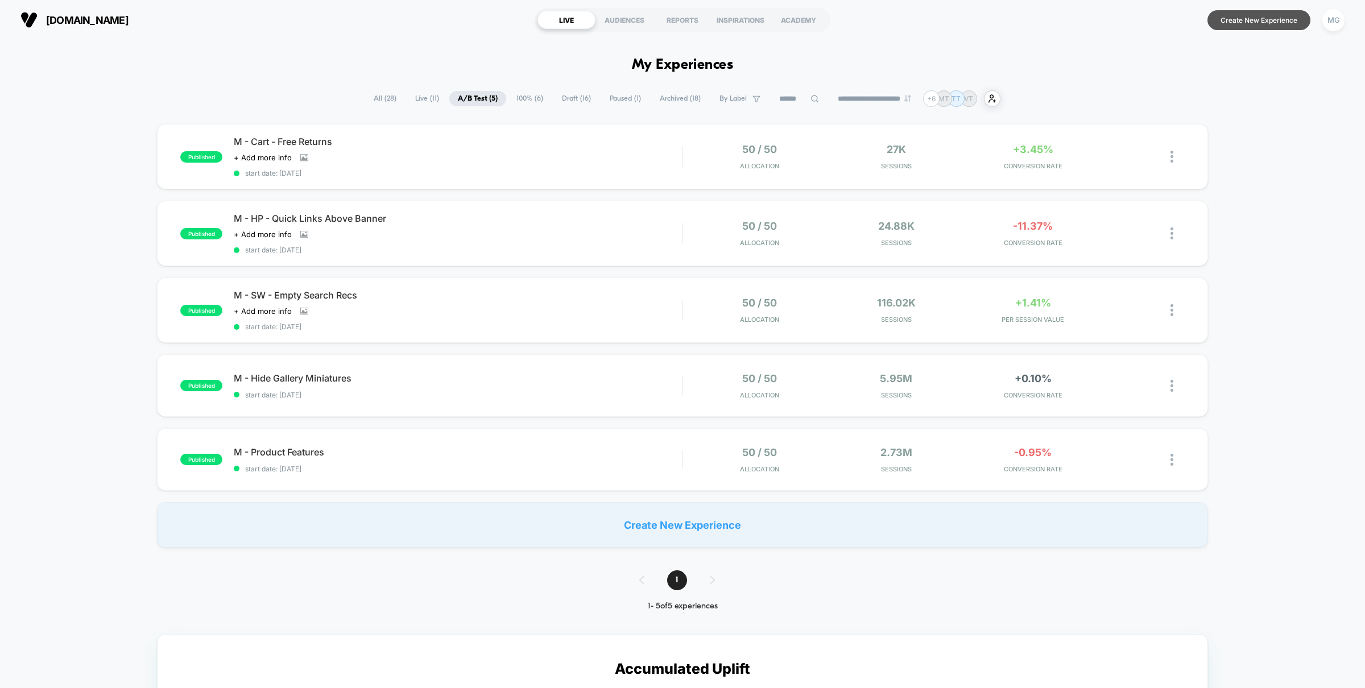
click at [1275, 21] on button "Create New Experience" at bounding box center [1259, 20] width 103 height 20
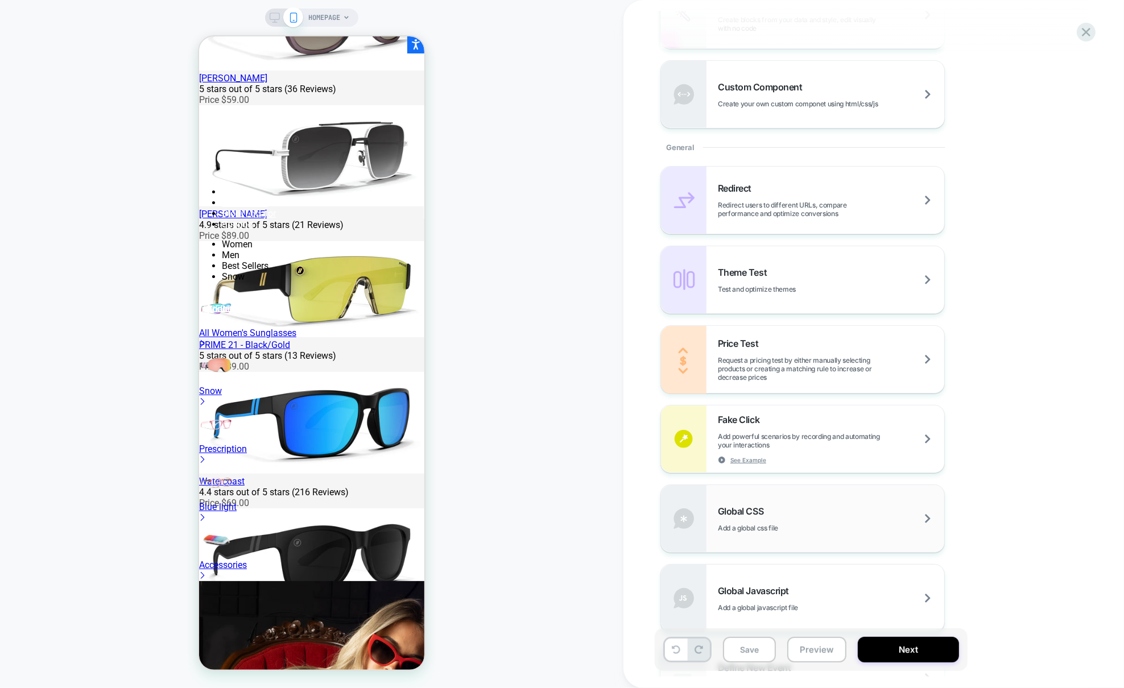
scroll to position [460, 0]
click at [846, 505] on div "Global CSS Add a global css file" at bounding box center [831, 515] width 226 height 27
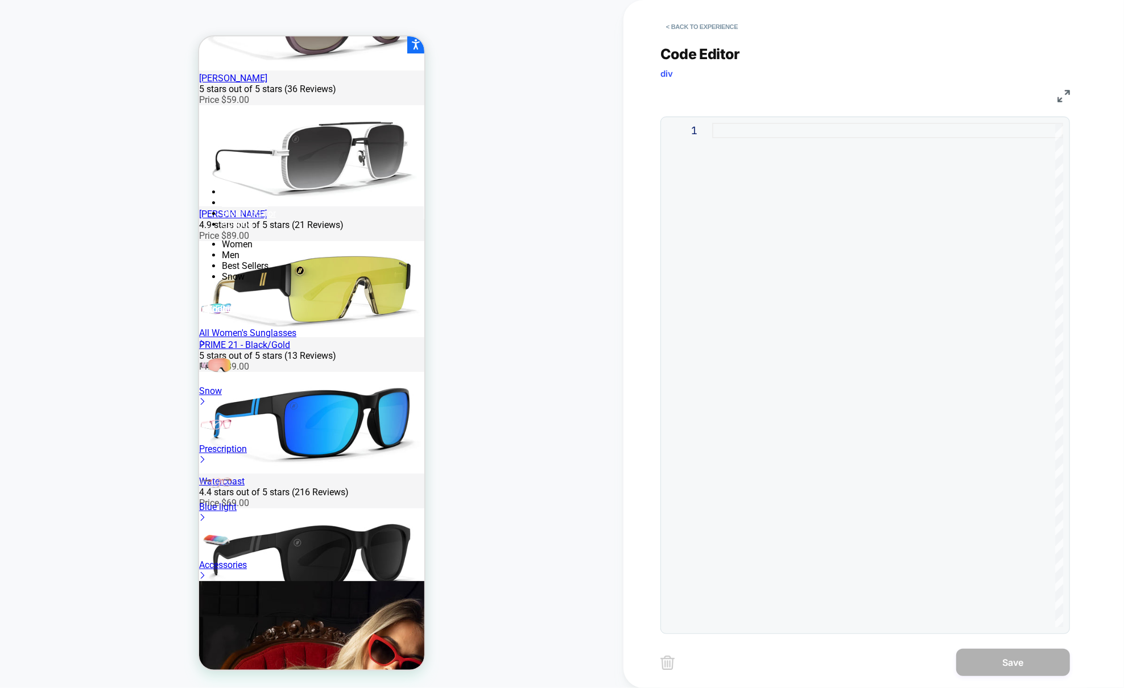
click at [761, 172] on div at bounding box center [887, 375] width 351 height 505
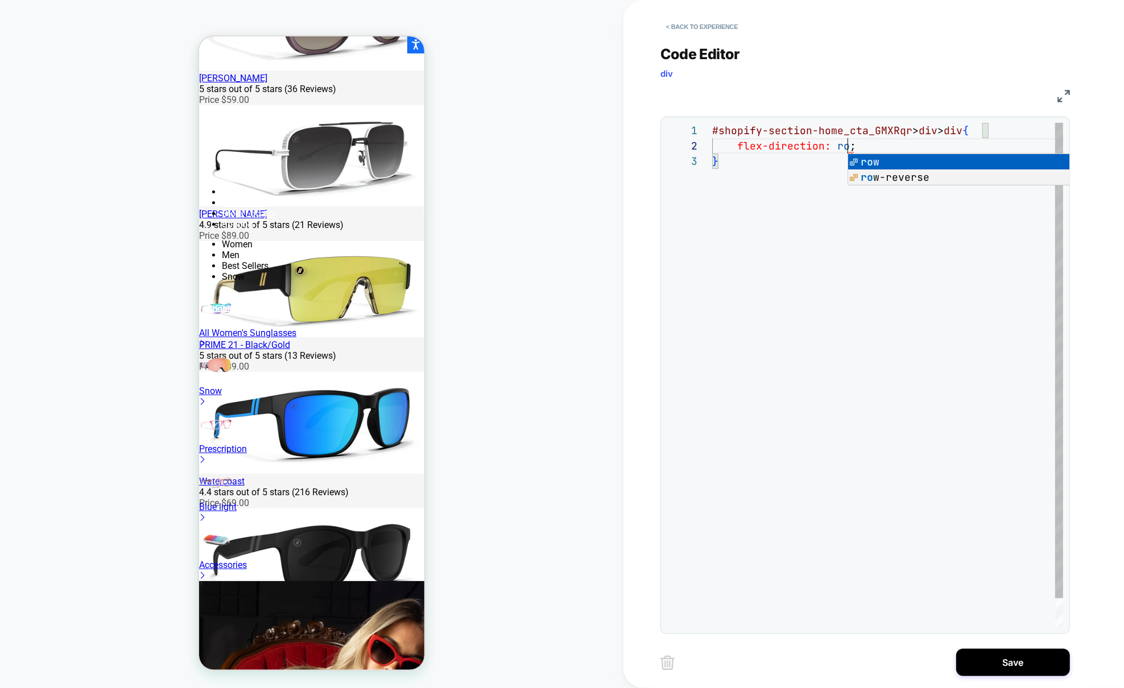
scroll to position [15, 140]
click at [741, 199] on div "#shopify-section-home_cta_GMXRqr > div > div { flex-direction: row ; }" at bounding box center [887, 390] width 351 height 535
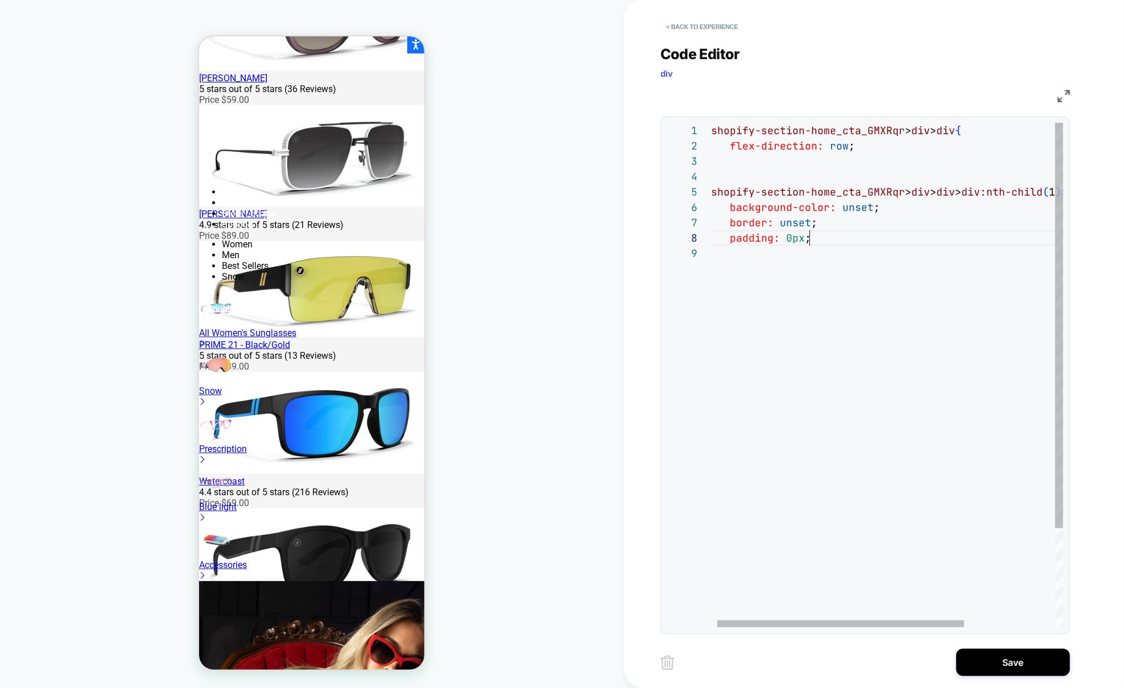
scroll to position [107, 104]
click at [857, 239] on div "#shopify-section-home_cta_GMXRqr > div > div { flex-direction: row ; } #shopify…" at bounding box center [948, 436] width 487 height 627
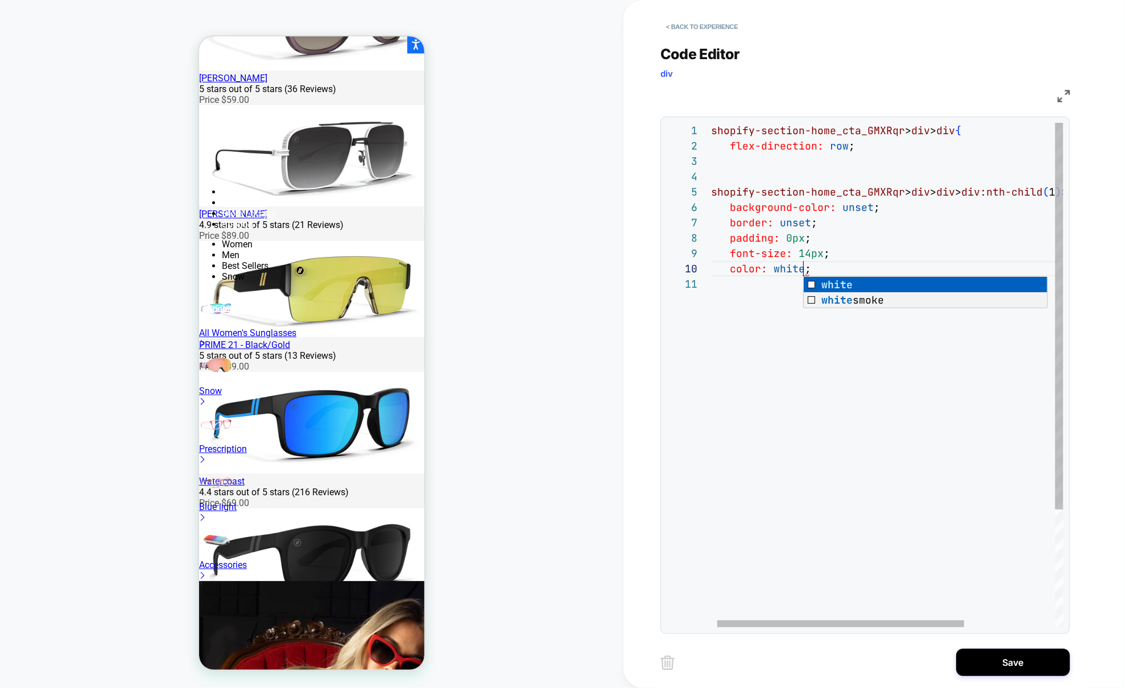
scroll to position [138, 110]
click at [916, 147] on div "#shopify-section-home_cta_GMXRqr > div > div { flex-direction: row ; } #shopify…" at bounding box center [948, 452] width 487 height 658
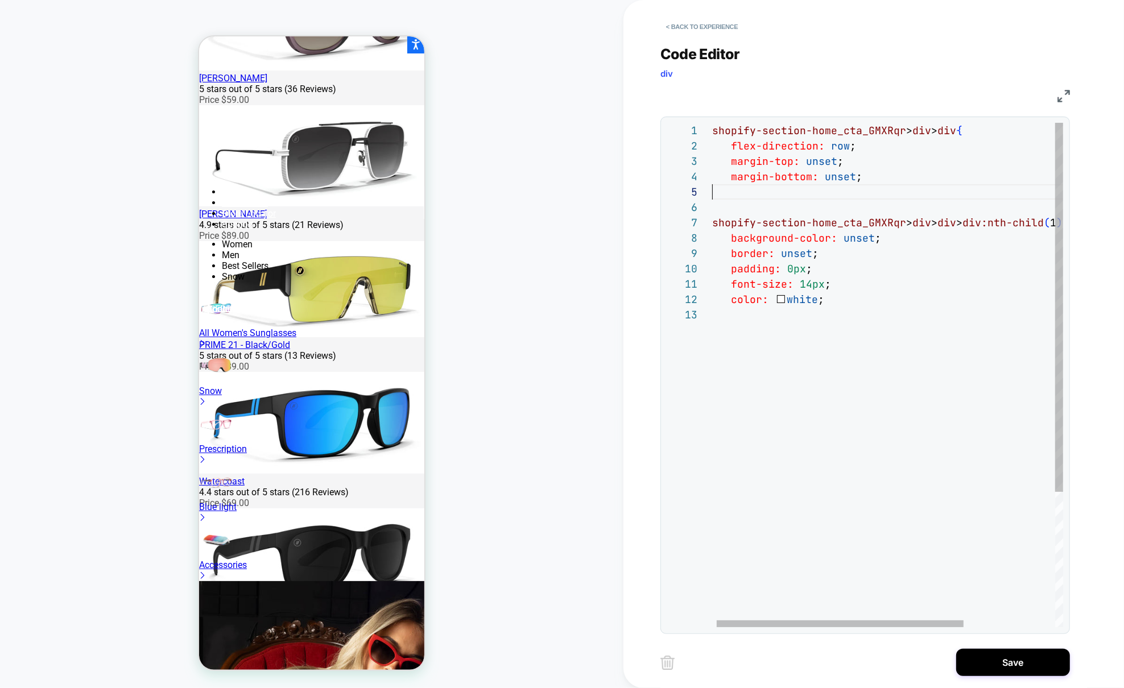
scroll to position [61, 6]
click at [719, 199] on div "#shopify-section-home_cta_GMXRqr > div > div { flex-direction: row ; } #shopify…" at bounding box center [949, 467] width 487 height 689
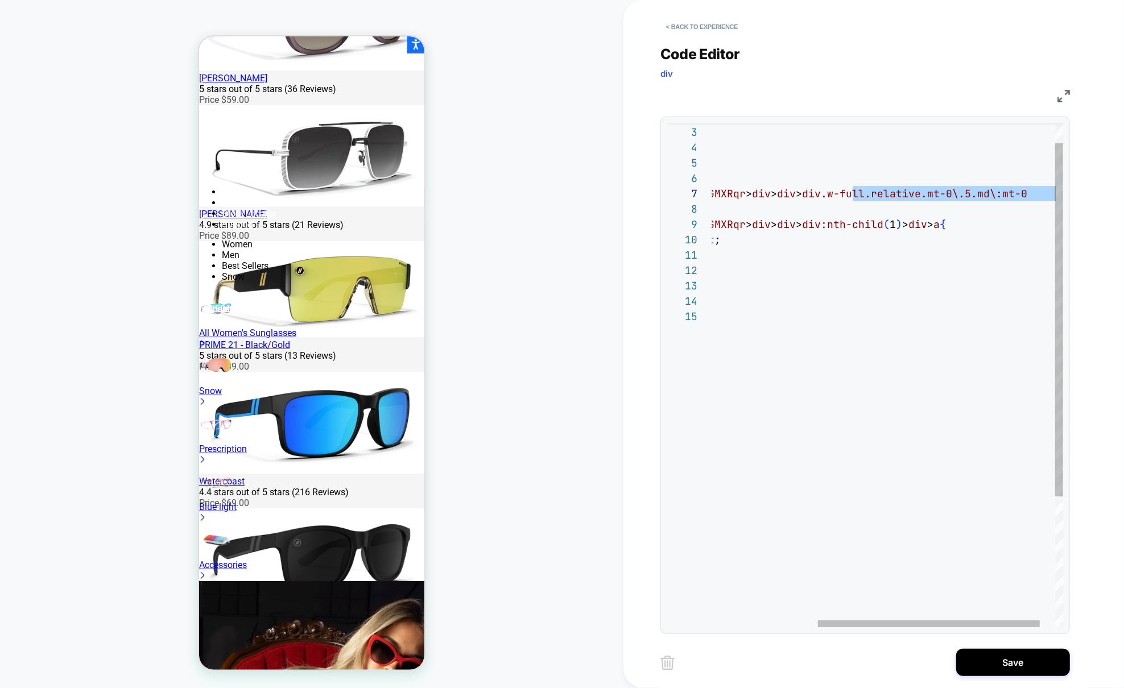
scroll to position [92, 509]
drag, startPoint x: 862, startPoint y: 195, endPoint x: 1081, endPoint y: 193, distance: 219.0
click at [1081, 193] on div "} #shopify-section-home_cta_GMXRqr > div > div > div:nth-child ( 1 ) > div > a …" at bounding box center [816, 454] width 542 height 720
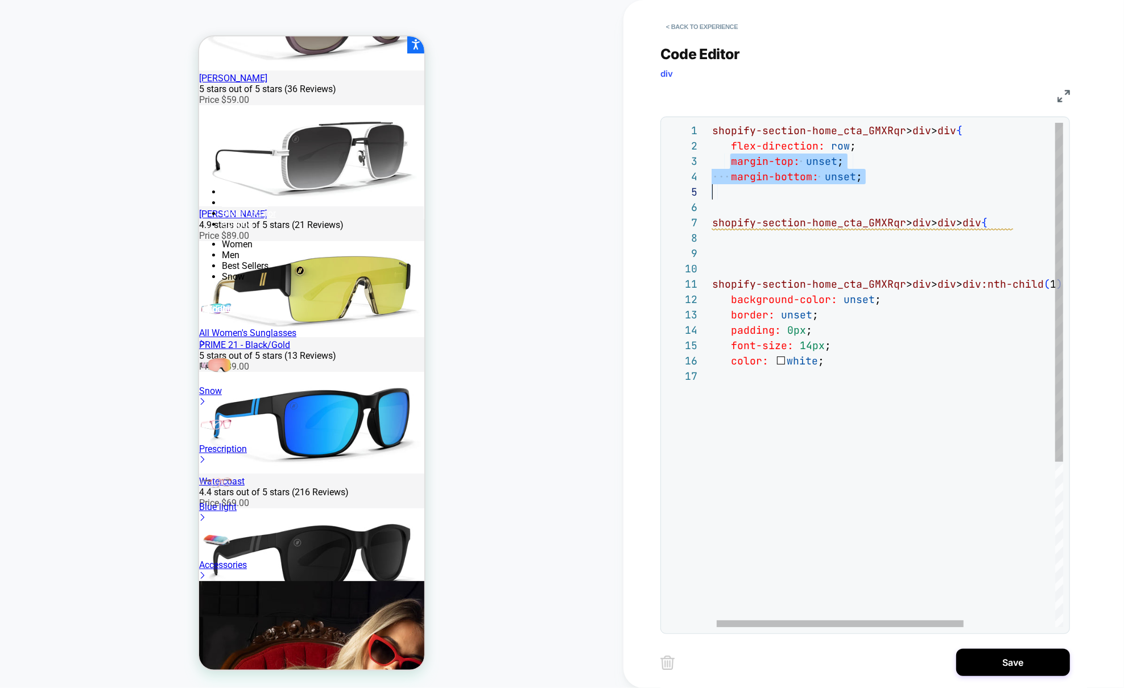
scroll to position [30, 6]
drag, startPoint x: 729, startPoint y: 160, endPoint x: 875, endPoint y: 184, distance: 148.8
click at [875, 184] on div "} #shopify-section-home_cta_GMXRqr > div > div > div:nth-child ( 1 ) > div > a …" at bounding box center [949, 498] width 487 height 750
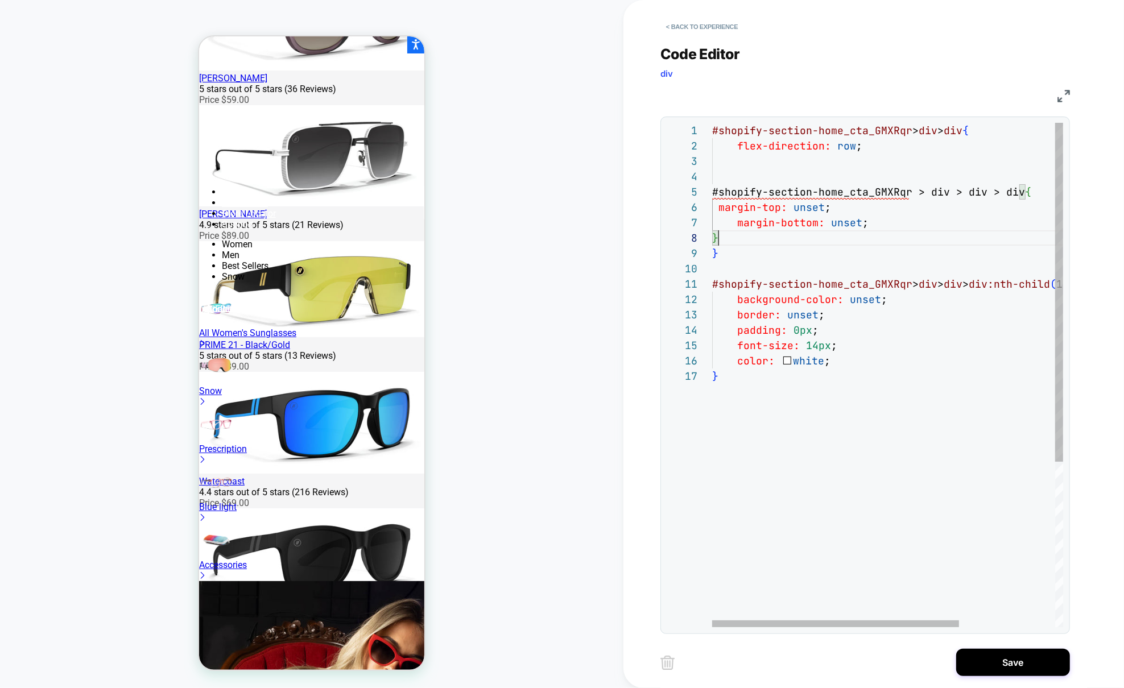
scroll to position [107, 6]
click at [845, 193] on div "#shopify-section-home_cta_GMXRqr > div > div > div:nth-child ( 1 ) > div > a { …" at bounding box center [955, 498] width 487 height 750
click at [720, 211] on div "#shopify-section-home_cta_GMXRqr > div > div > div:nth-child ( 1 ) > div > a { …" at bounding box center [955, 498] width 487 height 750
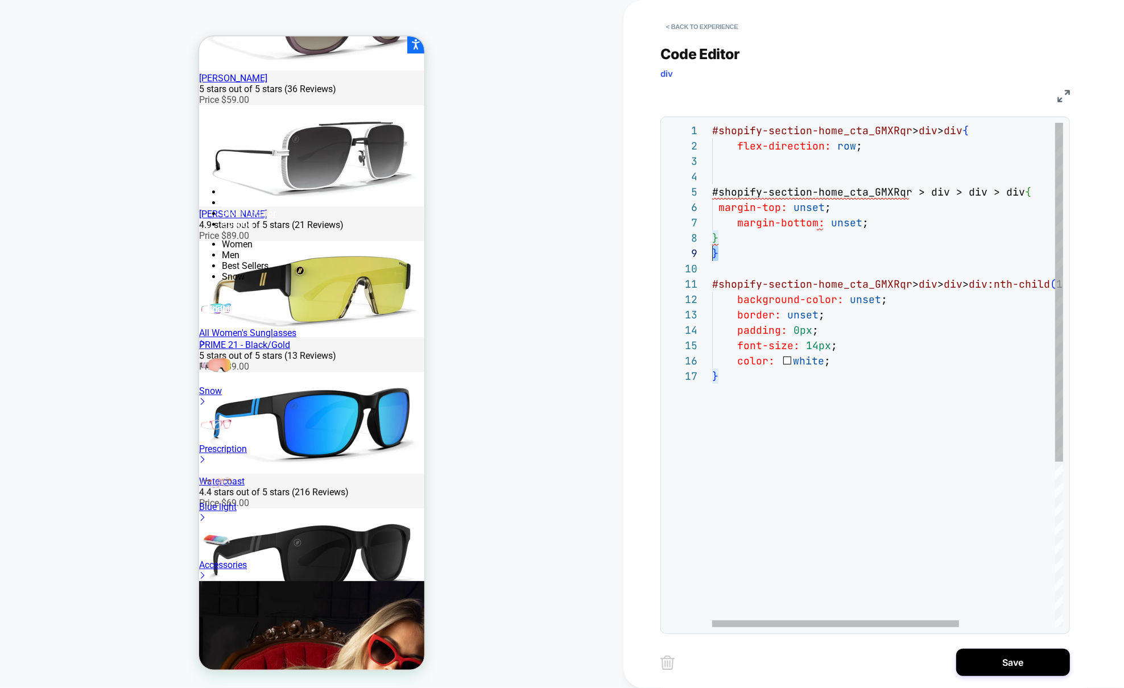
drag, startPoint x: 732, startPoint y: 258, endPoint x: 702, endPoint y: 255, distance: 30.3
click at [712, 255] on div "#shopify-section-home_cta_GMXRqr > div > div > div:nth-child ( 1 ) > div > a { …" at bounding box center [955, 498] width 487 height 750
click at [725, 167] on div "#shopify-section-home_cta_GMXRqr > div > div > div:nth-child ( 1 ) > div > a { …" at bounding box center [955, 498] width 487 height 750
click at [720, 172] on div "#shopify-section-home_cta_GMXRqr > div > div > div:nth-child ( 1 ) > div > a { …" at bounding box center [955, 498] width 487 height 750
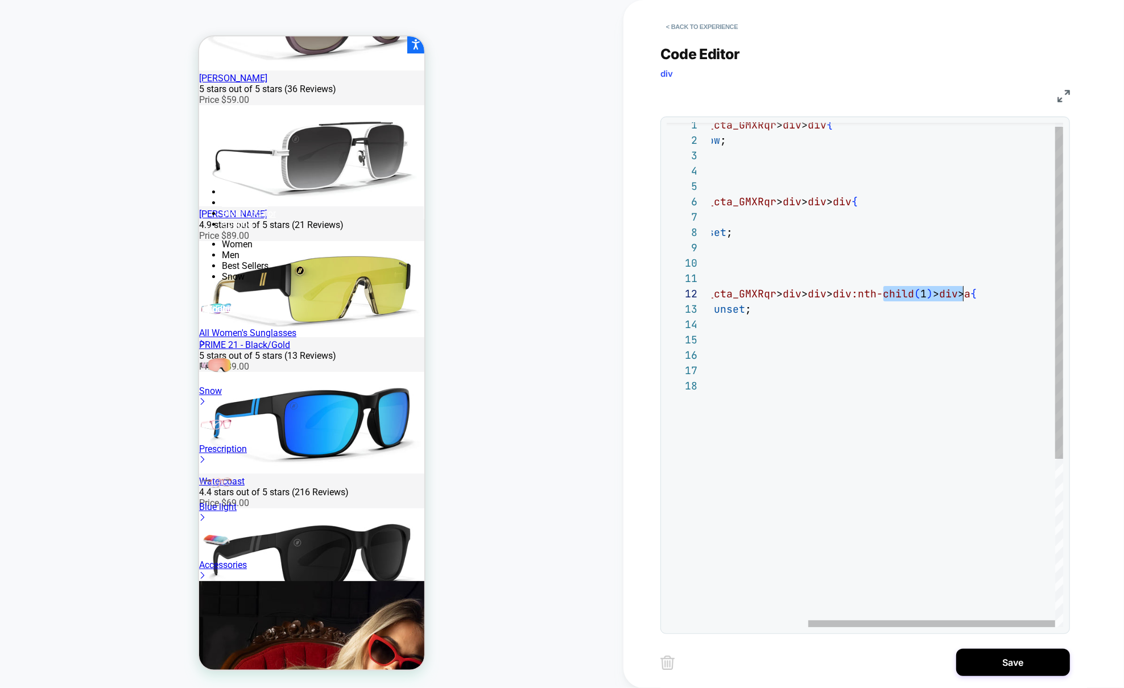
scroll to position [15, 387]
drag, startPoint x: 886, startPoint y: 292, endPoint x: 963, endPoint y: 294, distance: 76.8
click at [963, 294] on div "#shopify-section-home_cta_GMXRqr > div > div > div:nth-child ( 1 ) > div > a { …" at bounding box center [819, 500] width 487 height 766
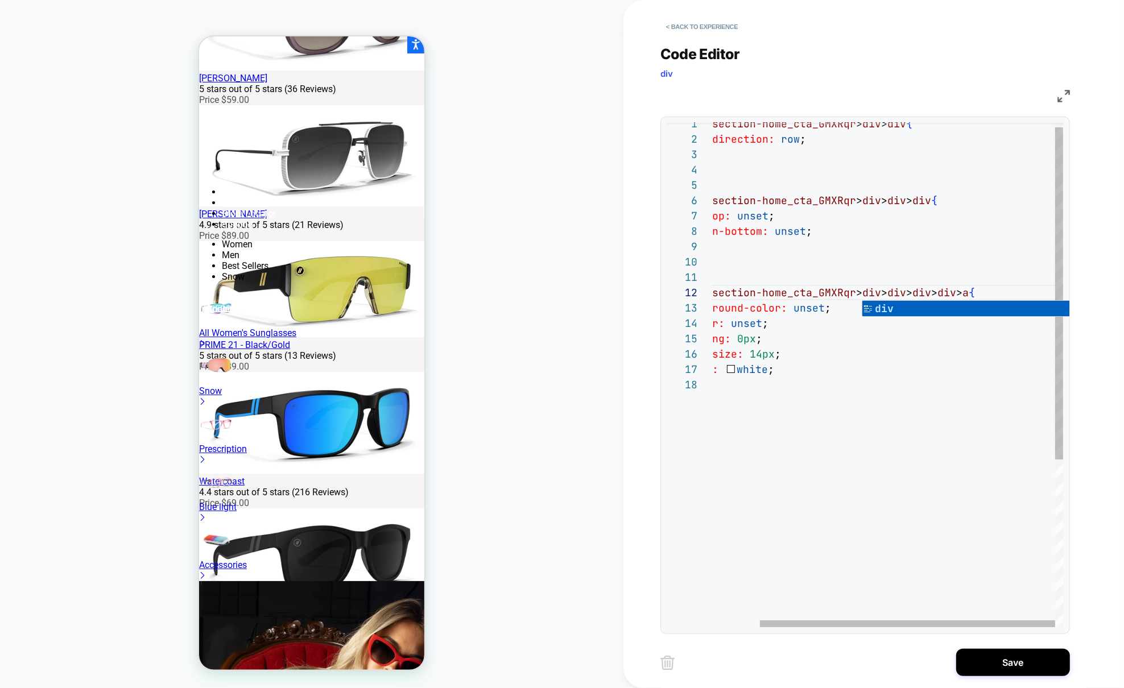
click at [792, 370] on div "#shopify-section-home_cta_GMXRqr > div > div > div > div > a { background-color…" at bounding box center [859, 499] width 407 height 766
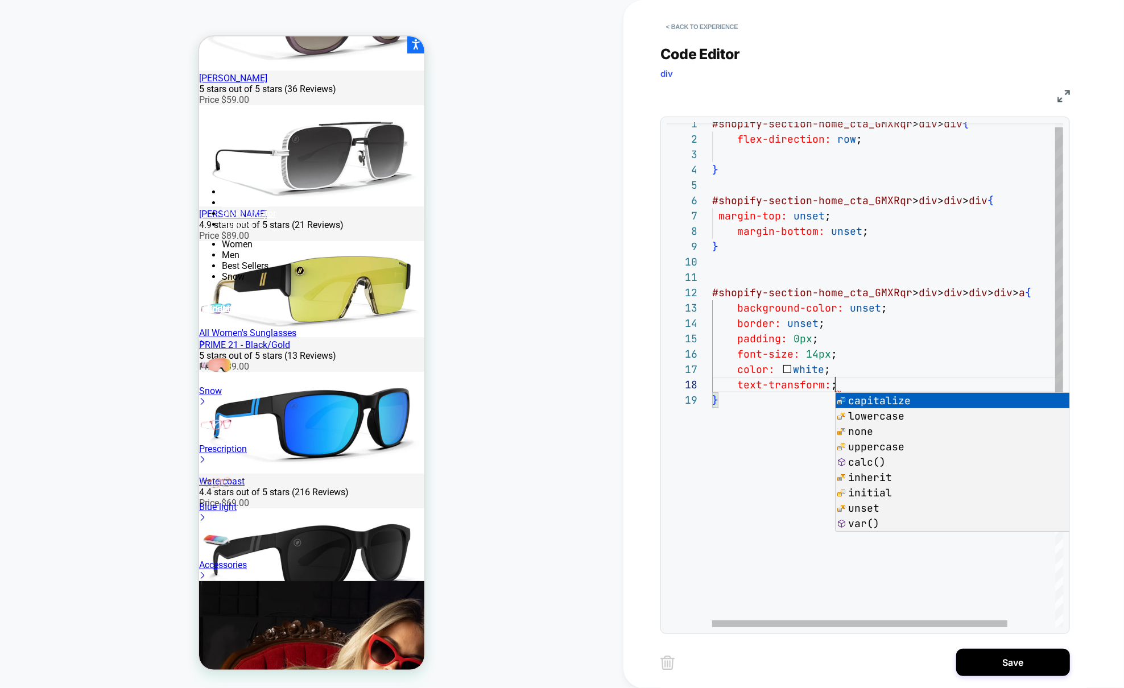
scroll to position [107, 184]
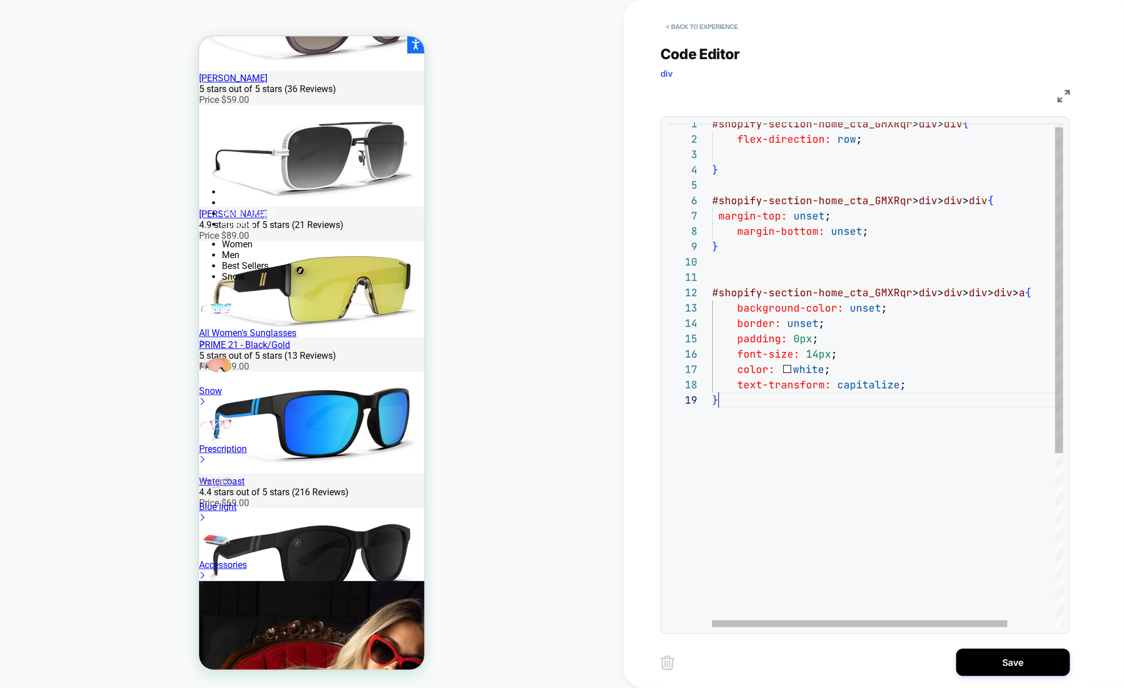
click at [724, 436] on div "#shopify-section-home_cta_GMXRqr > div > div > div > div > a { background-color…" at bounding box center [915, 506] width 407 height 781
type textarea "**********"
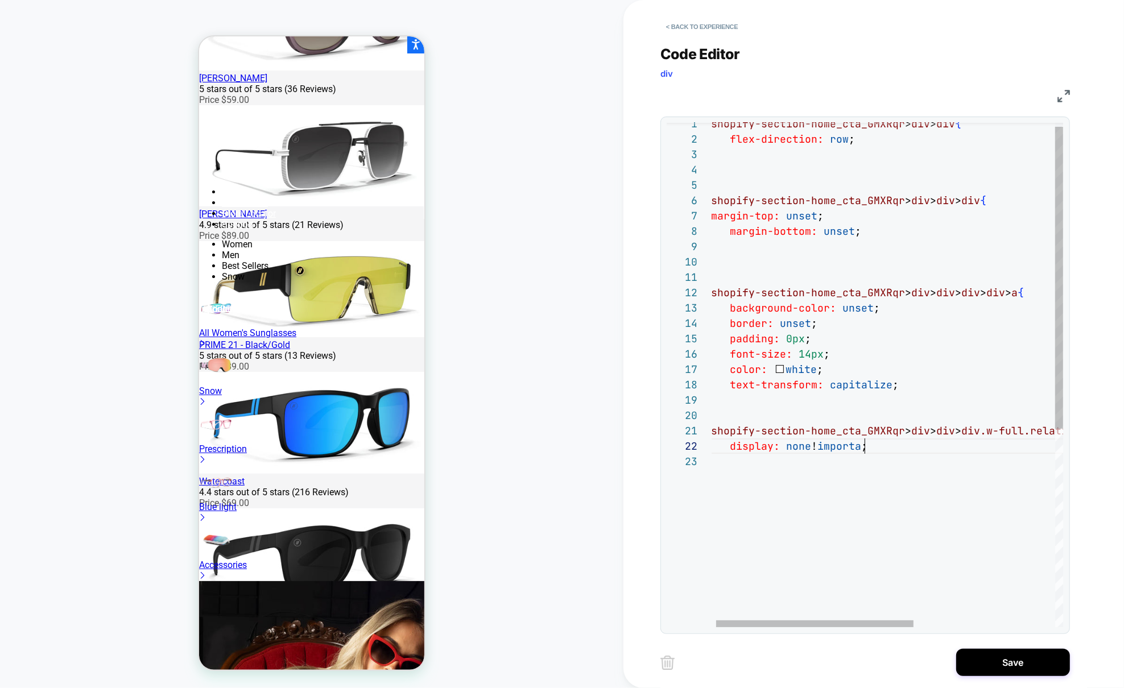
scroll to position [15, 172]
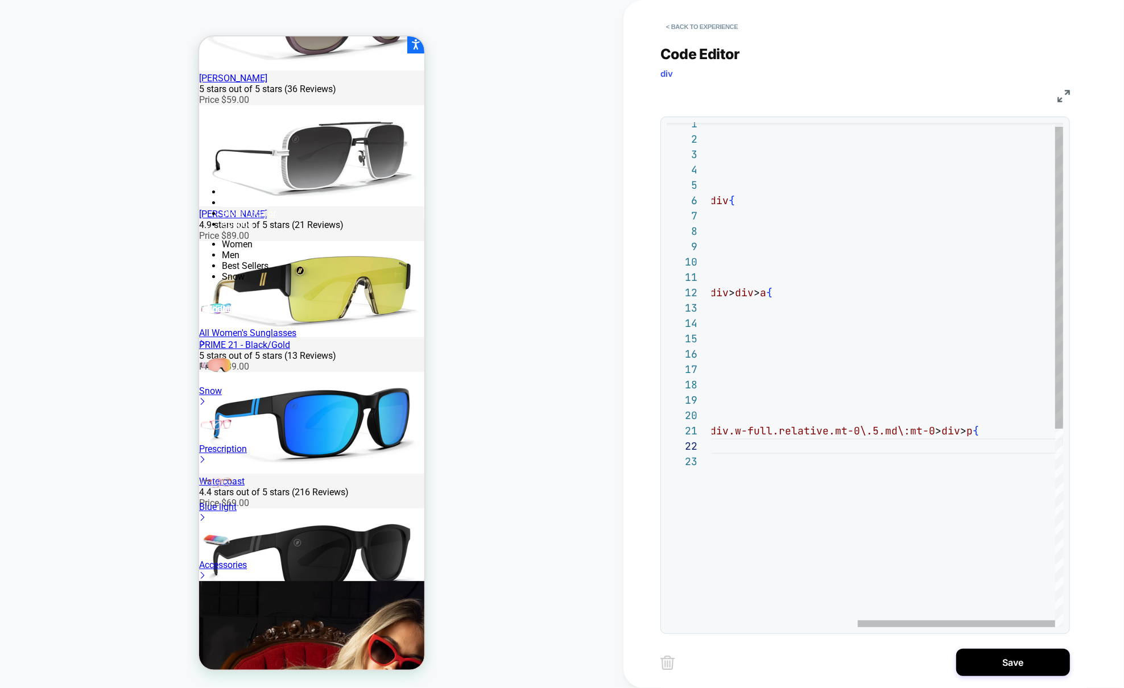
click at [1024, 431] on div "#shopify-section-home_cta_GMXRqr > div > div > div > div > a { background-color…" at bounding box center [758, 537] width 610 height 842
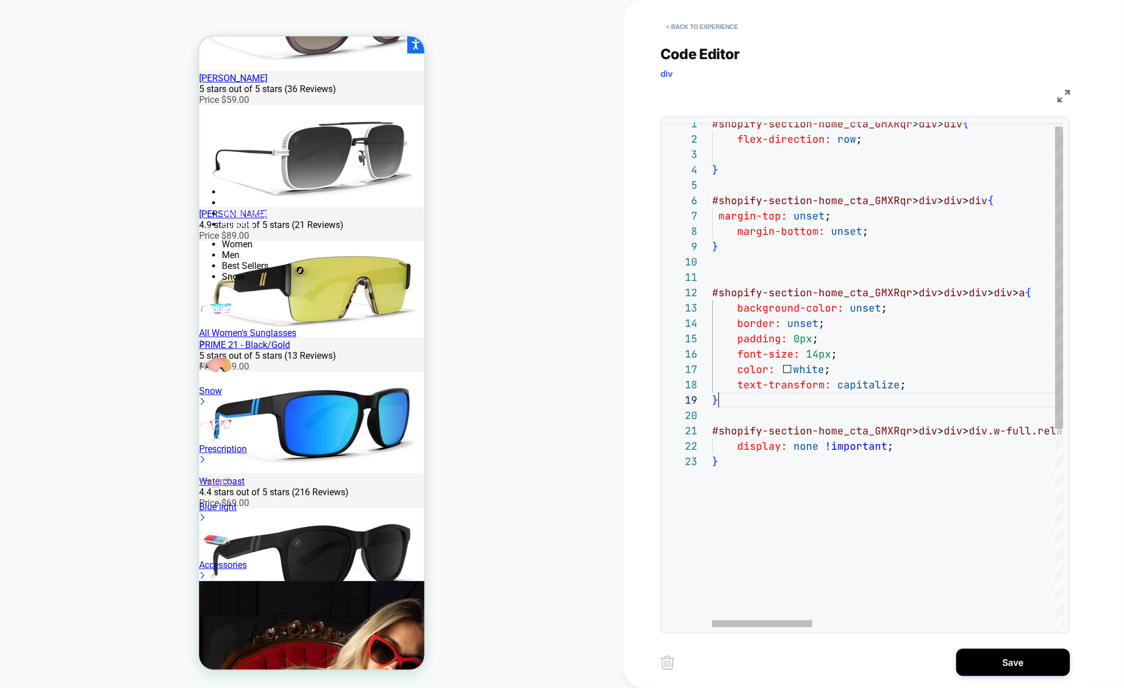
scroll to position [123, 6]
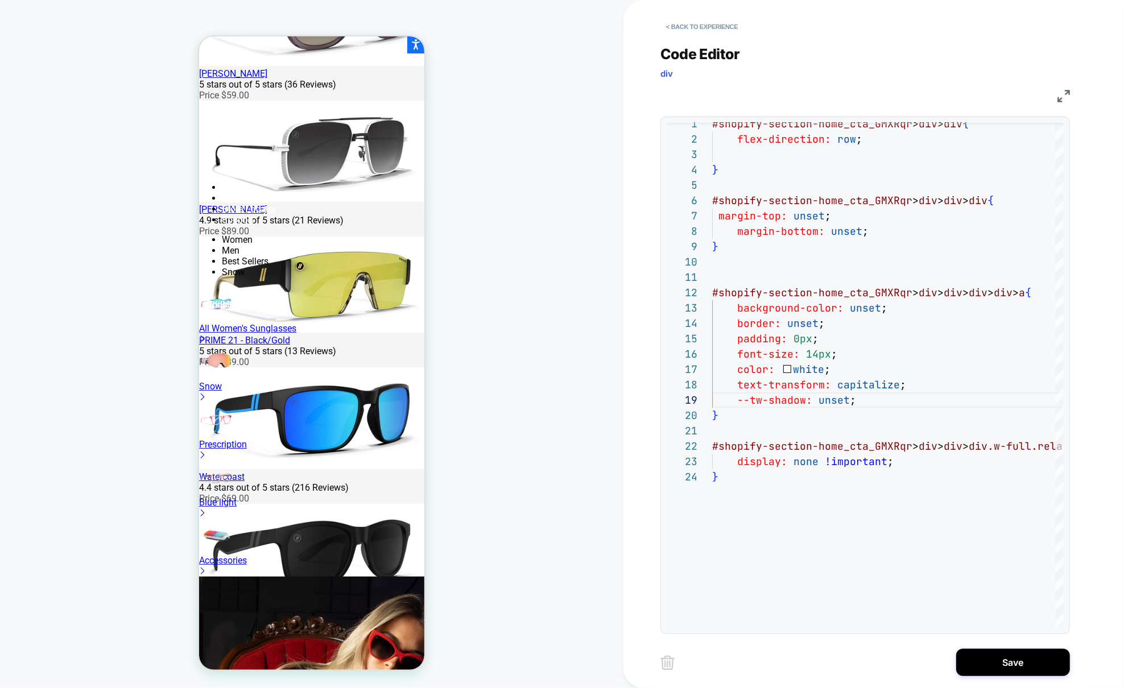
scroll to position [358, 0]
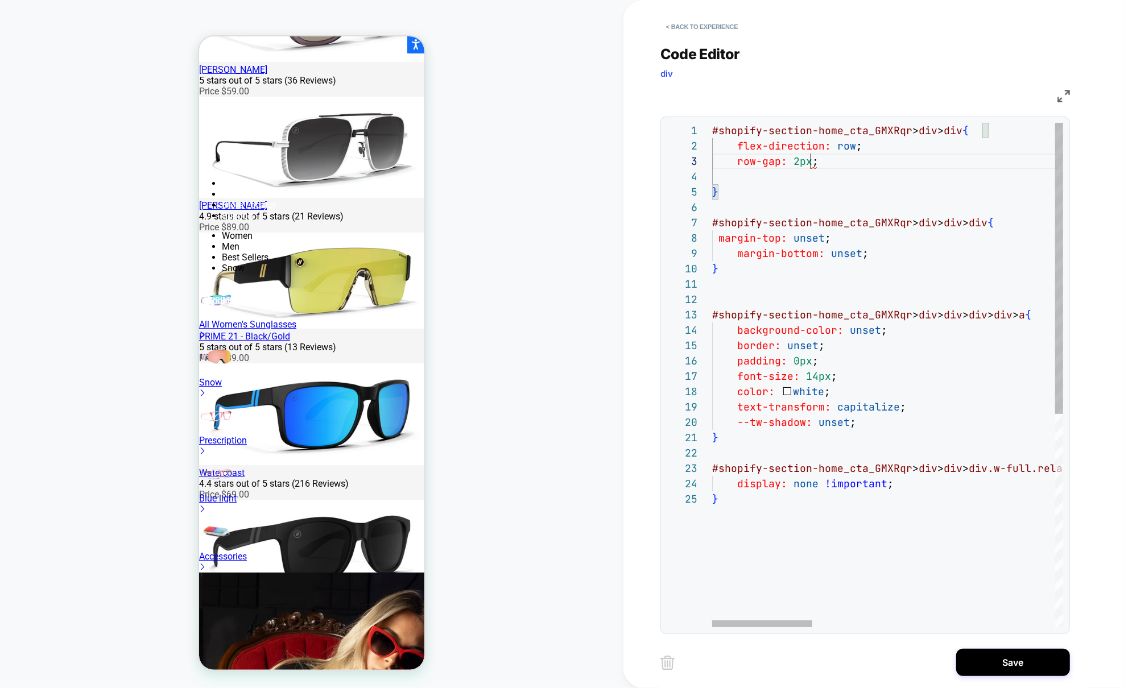
scroll to position [30, 98]
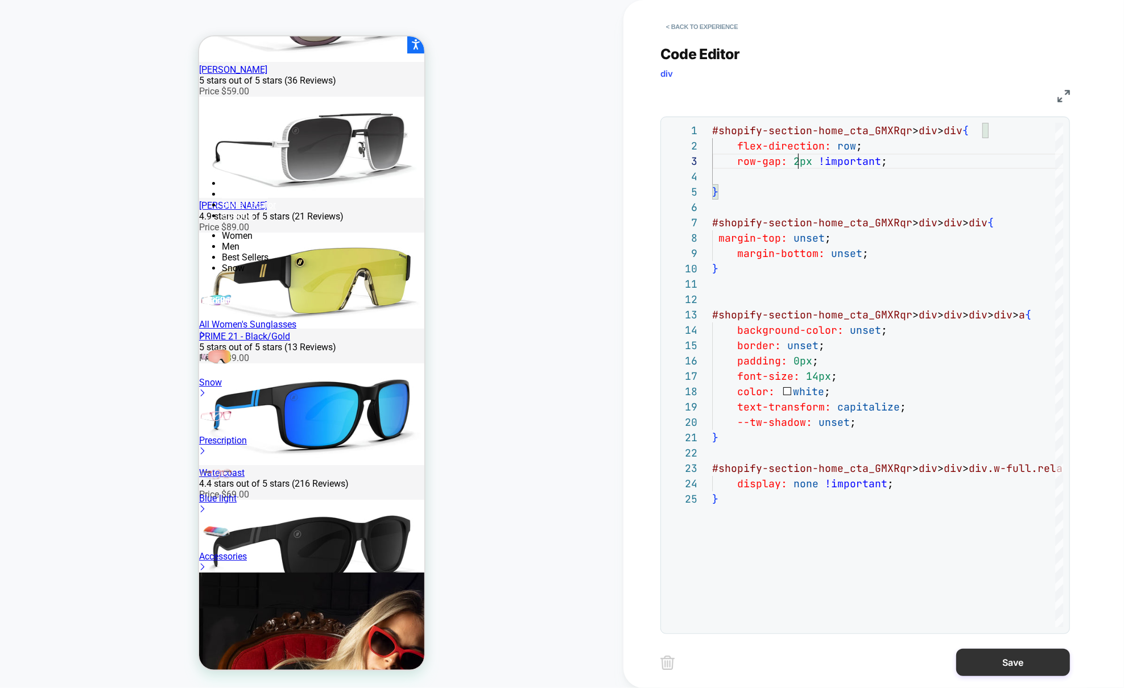
type textarea "**********"
click at [972, 657] on button "Save" at bounding box center [1013, 662] width 114 height 27
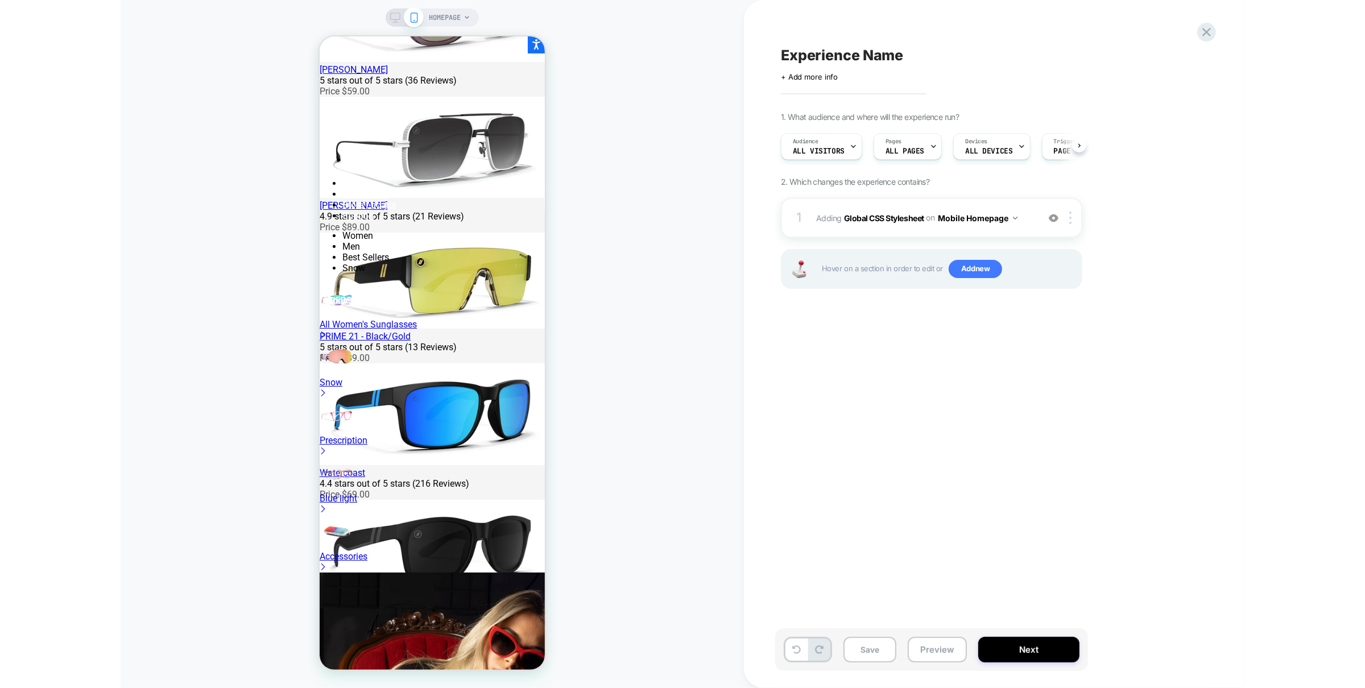
scroll to position [0, 1]
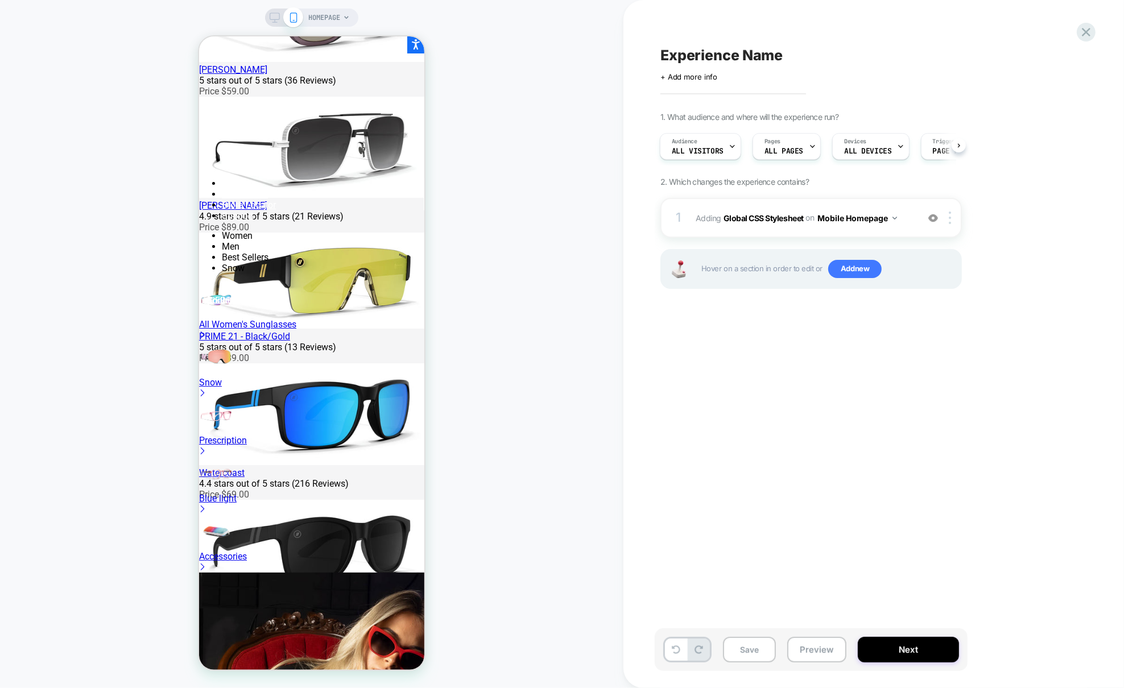
click at [716, 49] on span "Experience Name" at bounding box center [721, 55] width 122 height 17
click at [756, 54] on textarea "**********" at bounding box center [748, 55] width 177 height 17
click at [743, 55] on textarea "**********" at bounding box center [748, 55] width 177 height 17
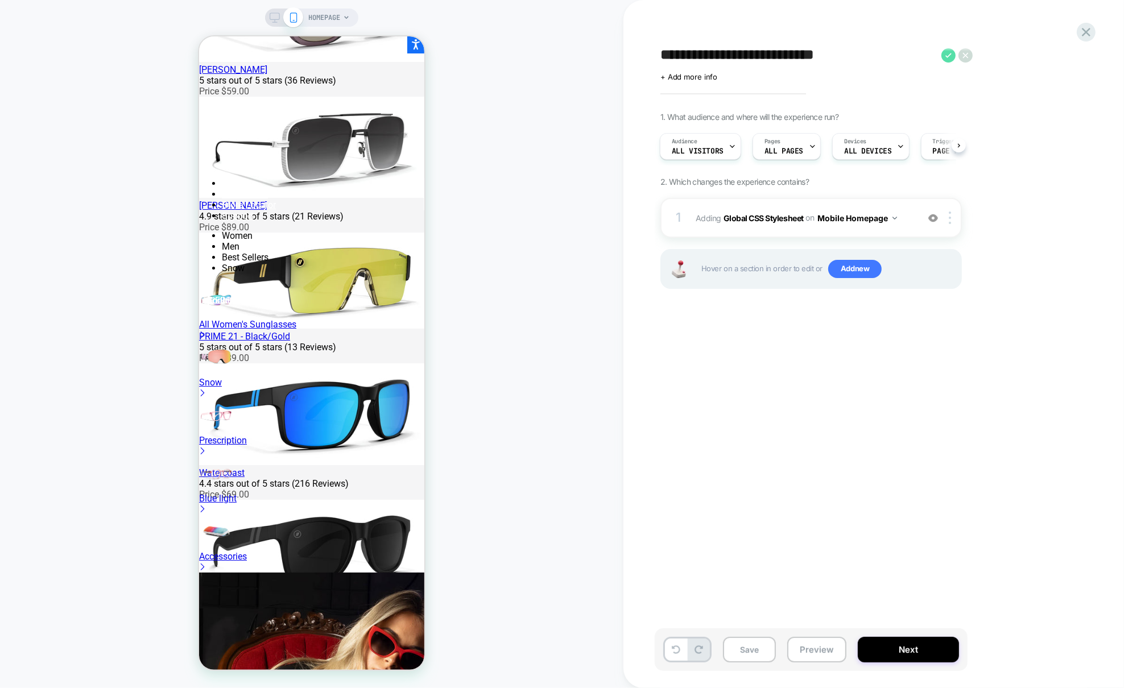
type textarea "**********"
click at [945, 51] on icon at bounding box center [948, 55] width 14 height 14
click at [739, 653] on button "Save" at bounding box center [749, 650] width 53 height 26
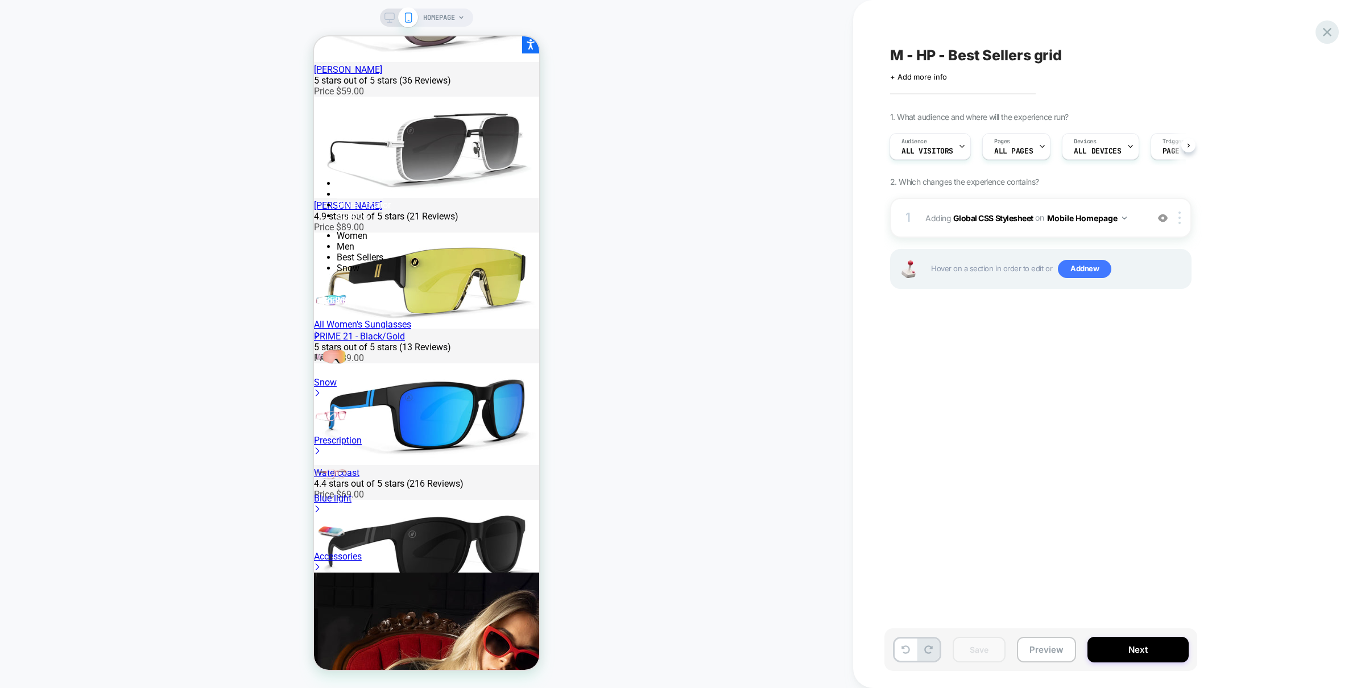
click at [1331, 32] on icon at bounding box center [1327, 31] width 15 height 15
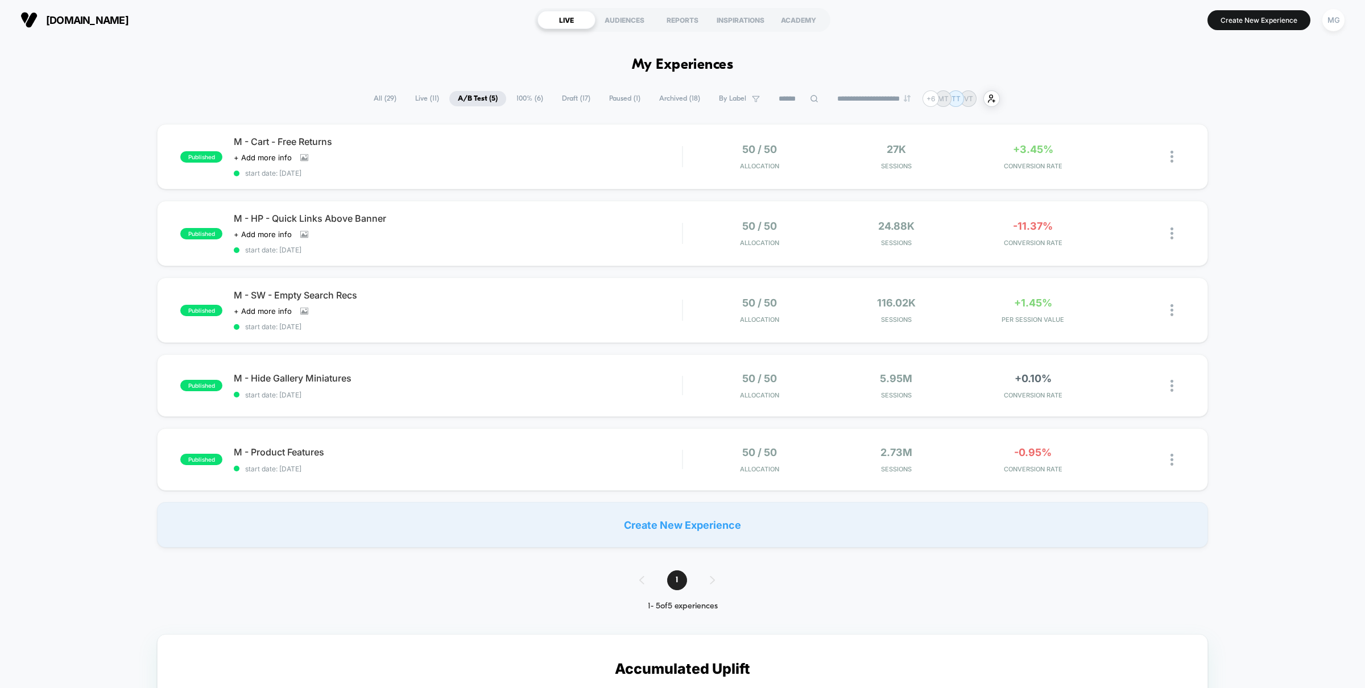
click at [536, 100] on span "100% ( 6 )" at bounding box center [530, 98] width 44 height 15
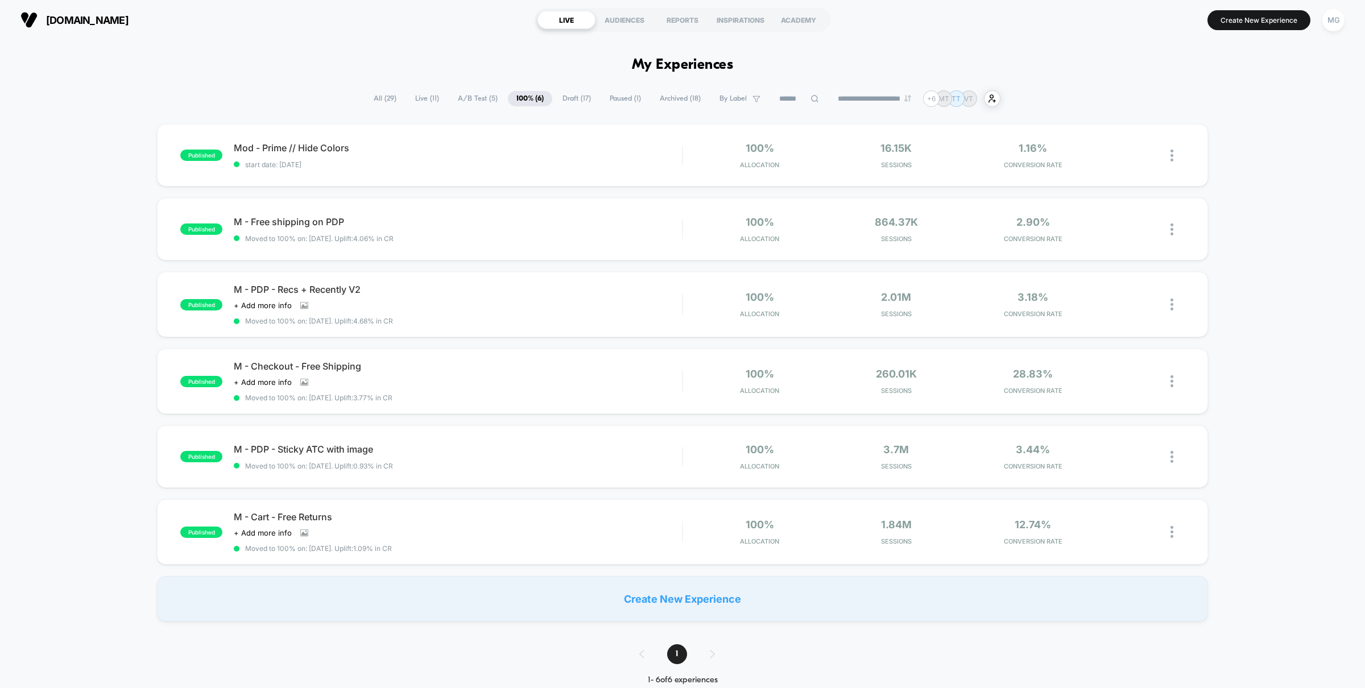
click at [560, 94] on span "Draft ( 17 )" at bounding box center [577, 98] width 46 height 15
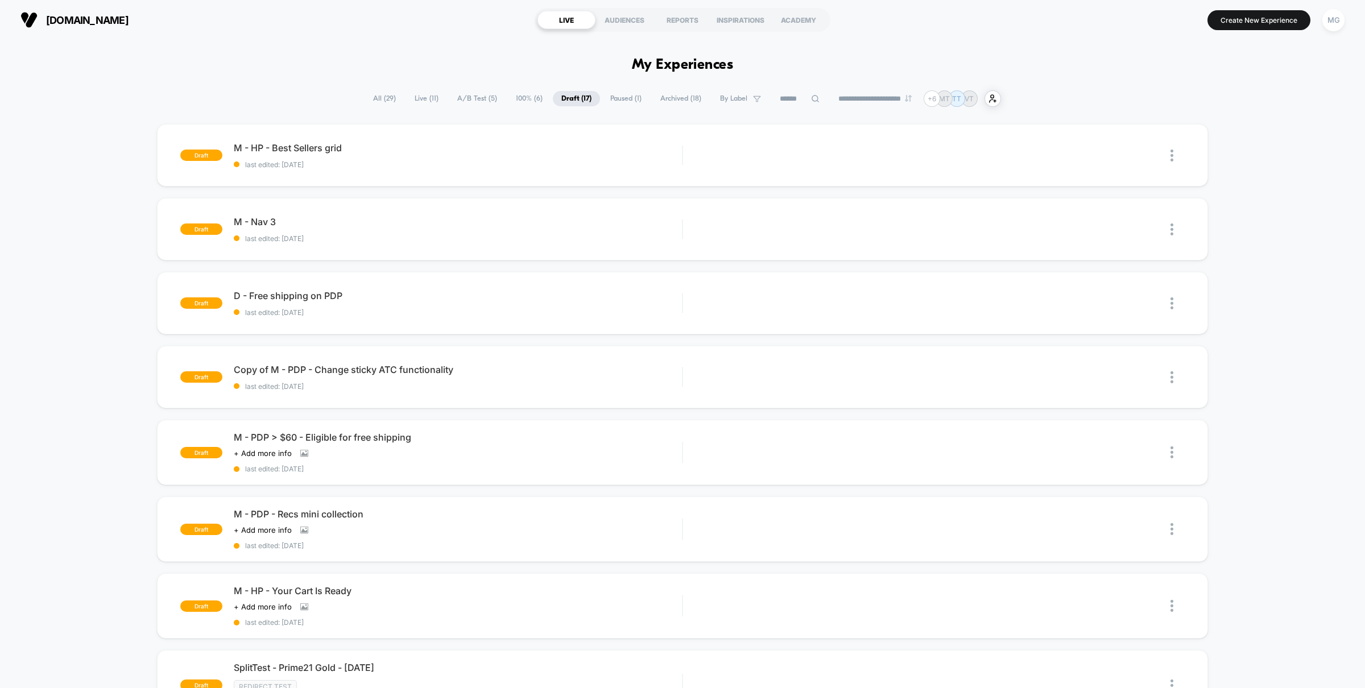
click at [602, 100] on span "Paused ( 1 )" at bounding box center [626, 98] width 48 height 15
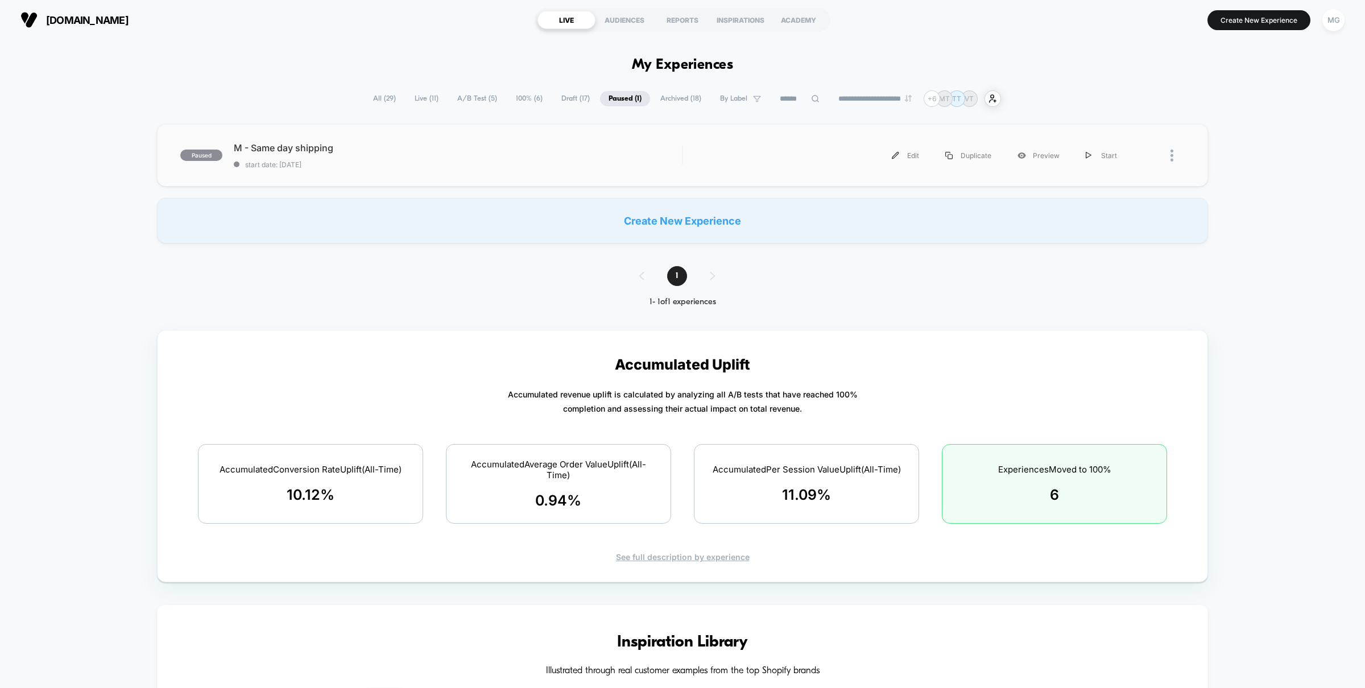
click at [450, 177] on div "paused M - Same day shipping start date: 10/6/2025 Edit Duplicate Preview Start" at bounding box center [682, 155] width 1051 height 63
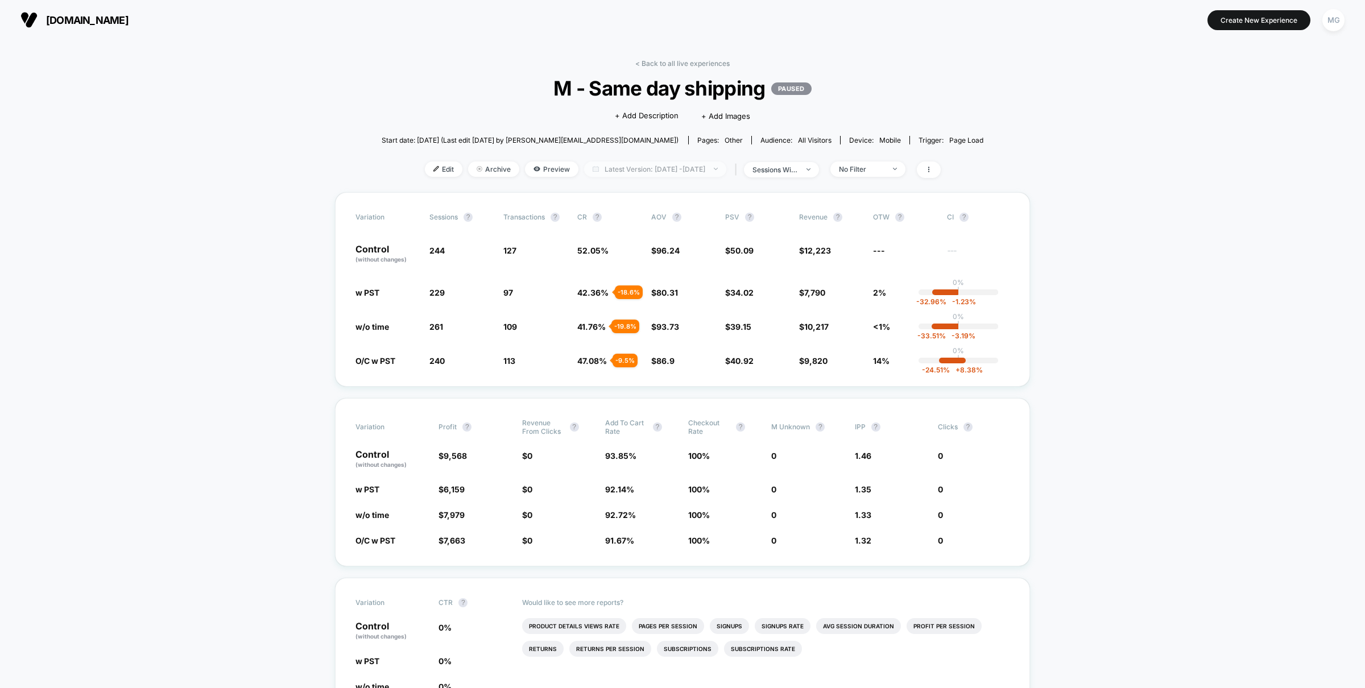
click at [712, 170] on span "Latest Version: Oct 6, 2025 - Oct 13, 2025" at bounding box center [655, 169] width 142 height 15
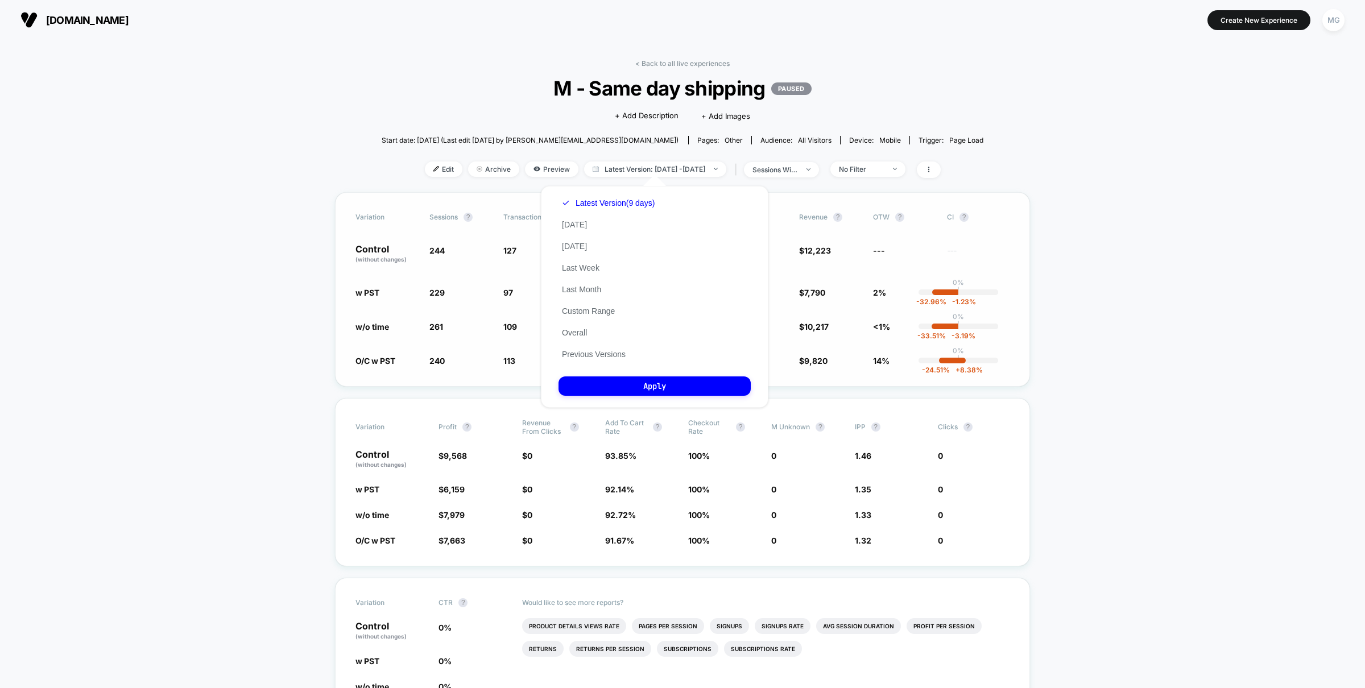
click at [439, 305] on div "Variation Sessions ? Transactions ? CR ? AOV ? PSV ? Revenue ? OTW ? CI ? Contr…" at bounding box center [682, 289] width 695 height 195
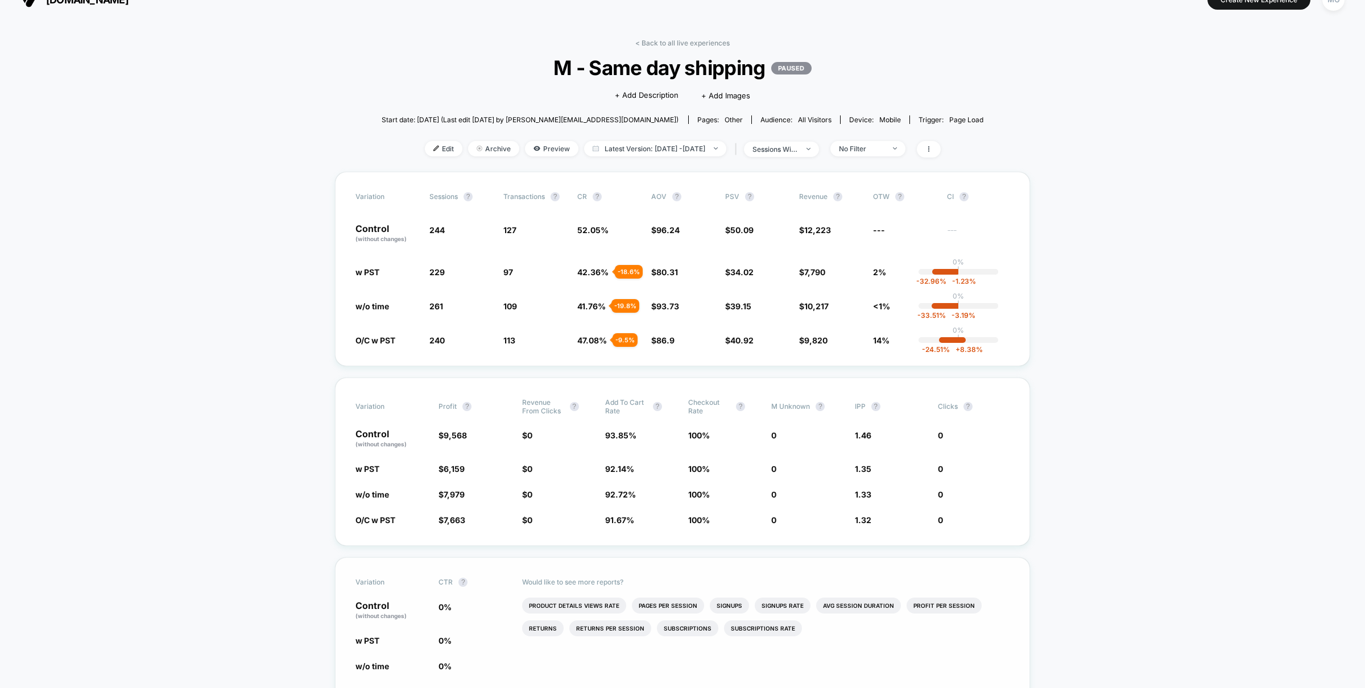
scroll to position [19, 0]
click at [689, 151] on span "Latest Version: Oct 6, 2025 - Oct 13, 2025" at bounding box center [655, 150] width 142 height 15
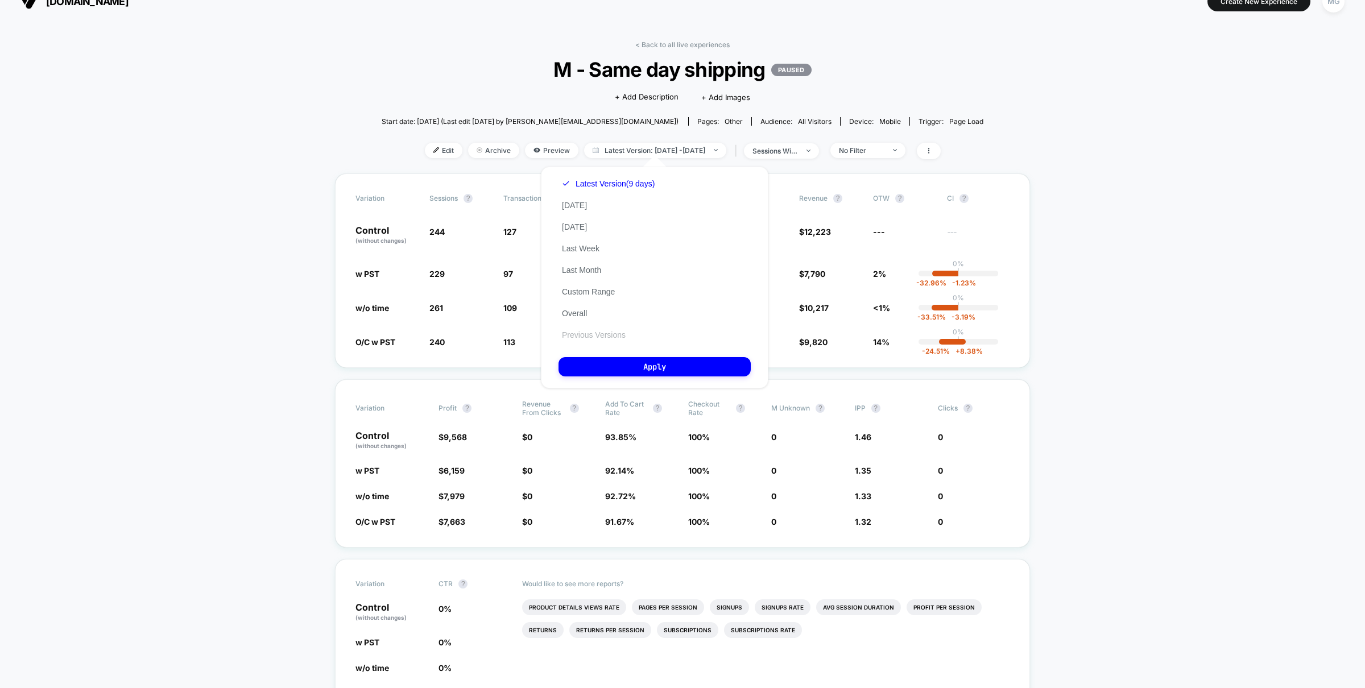
click at [603, 330] on button "Previous Versions" at bounding box center [594, 335] width 71 height 10
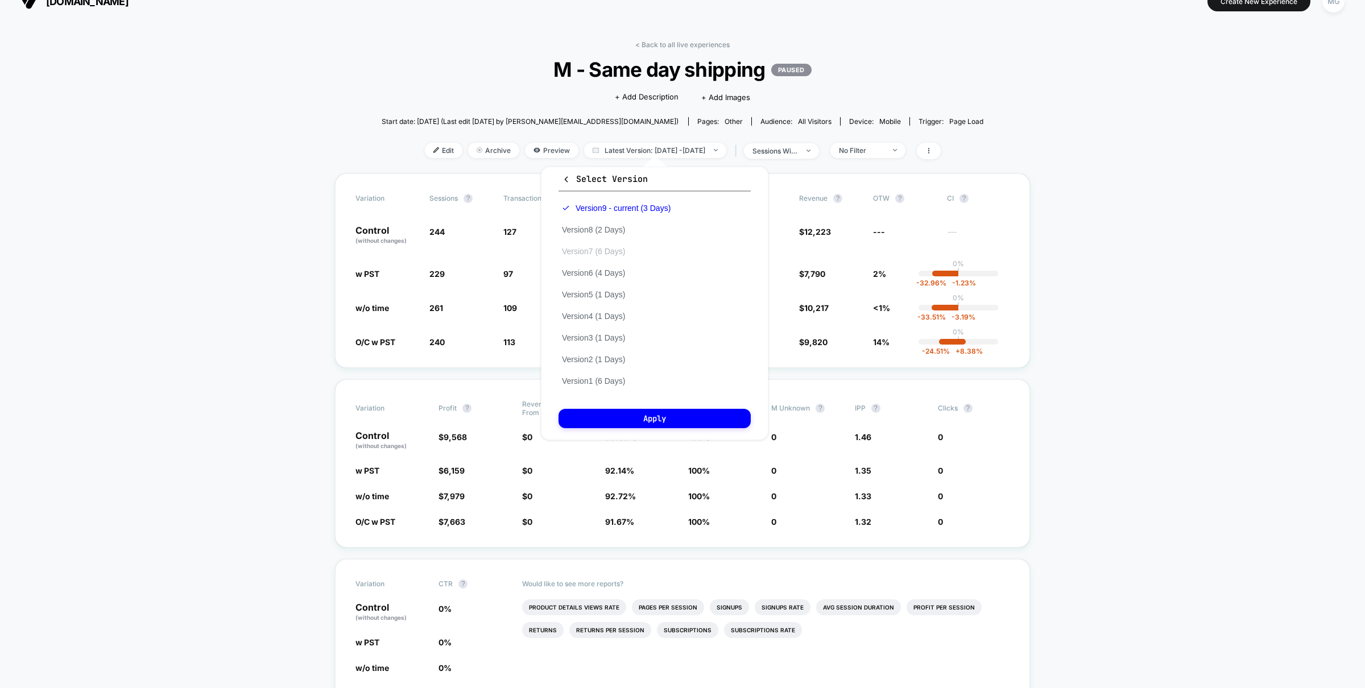
click at [597, 247] on button "Version 7 (6 Days)" at bounding box center [594, 251] width 70 height 10
click at [622, 415] on button "Apply" at bounding box center [655, 418] width 192 height 19
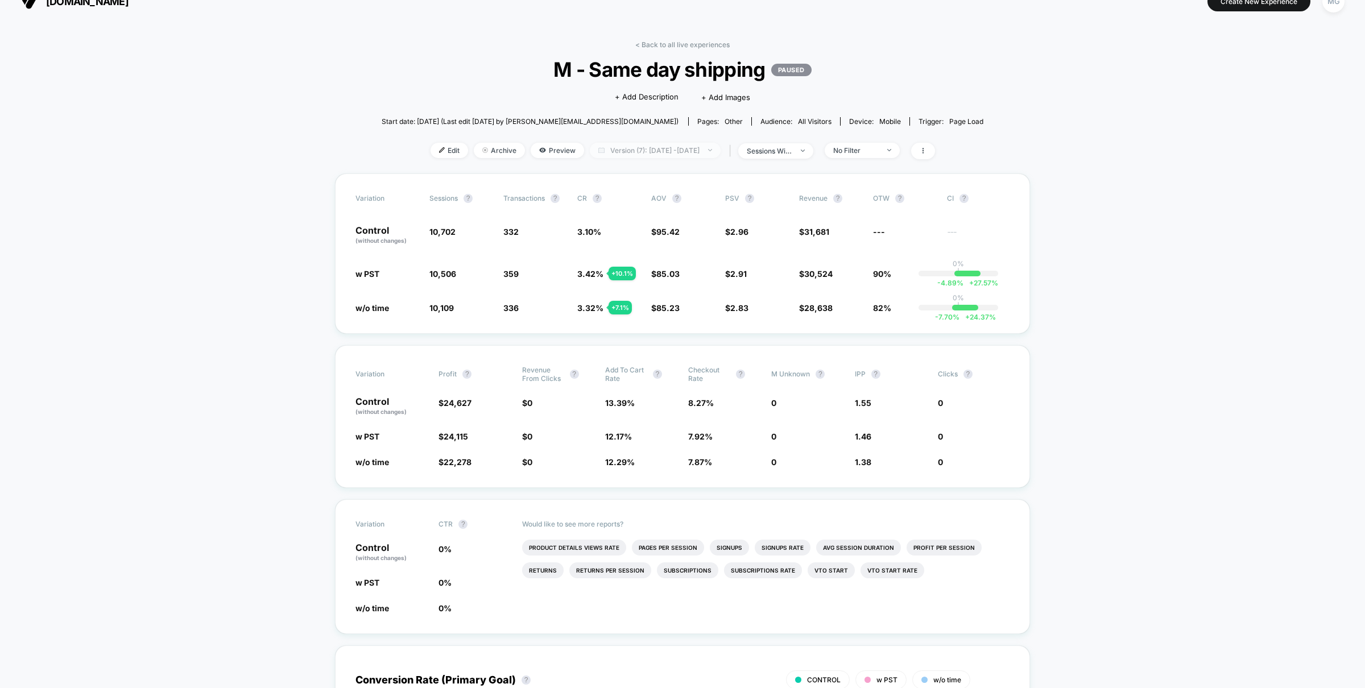
click at [639, 148] on span "Version (7): Sep 28, 2025 - Oct 3, 2025" at bounding box center [655, 150] width 131 height 15
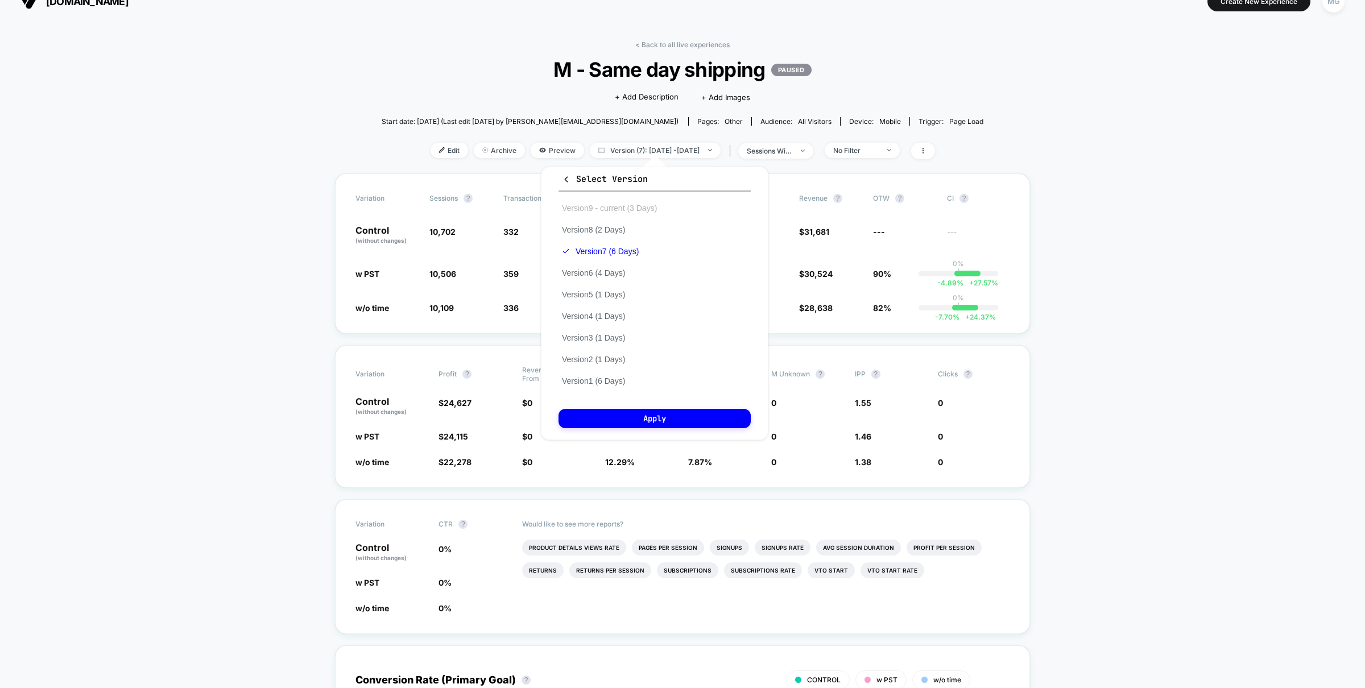
click at [615, 209] on button "Version 9 - current (3 Days)" at bounding box center [610, 208] width 102 height 10
click at [618, 412] on button "Apply" at bounding box center [655, 418] width 192 height 19
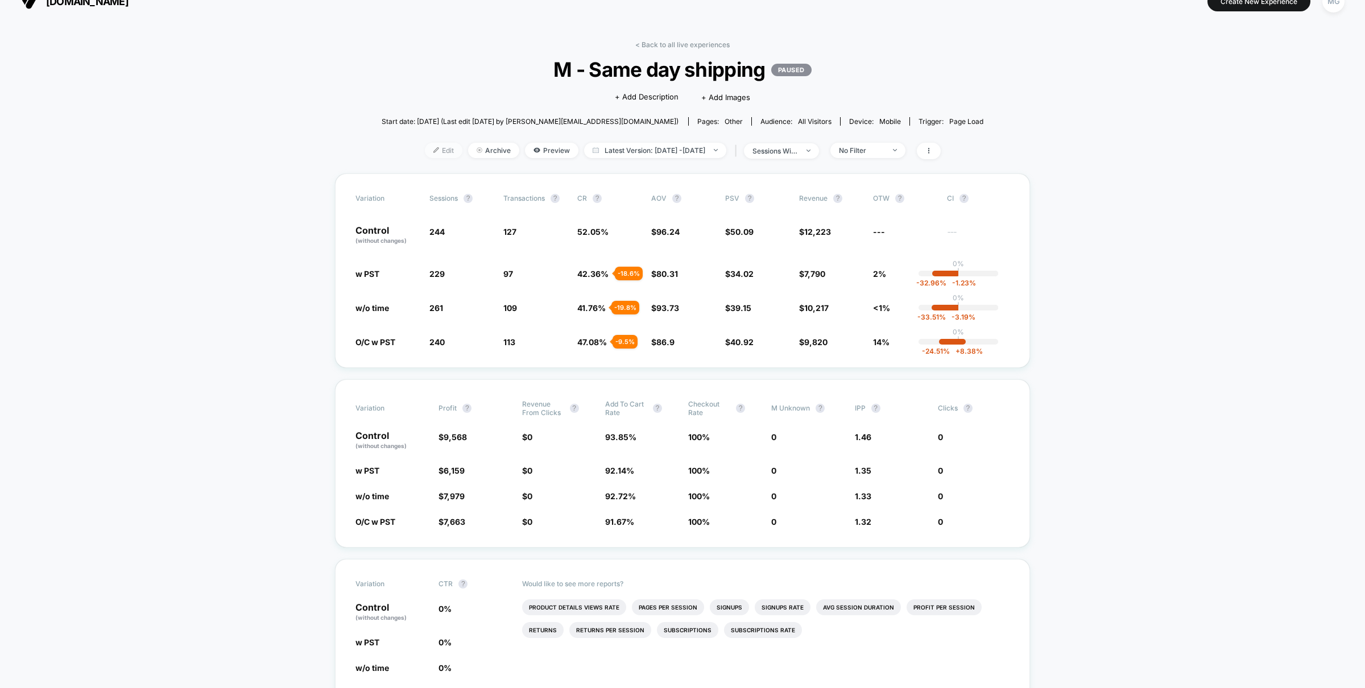
click at [435, 148] on span "Edit" at bounding box center [444, 150] width 38 height 15
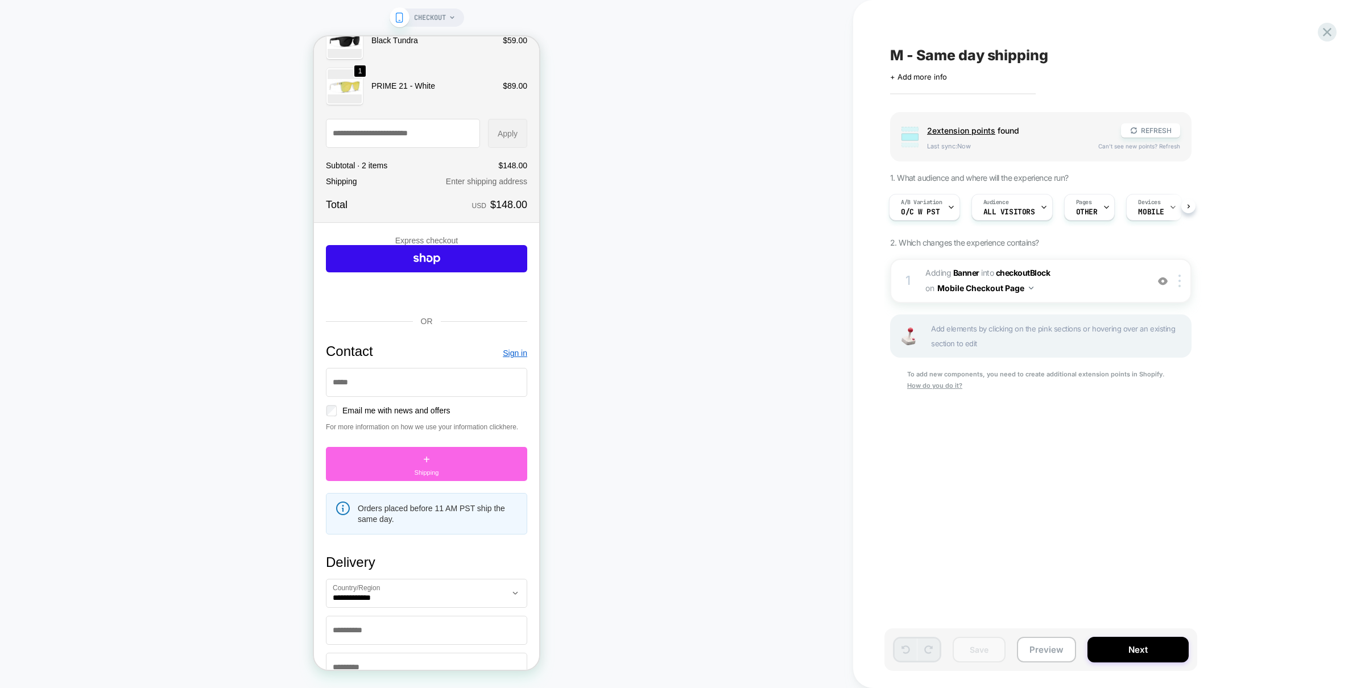
scroll to position [106, 0]
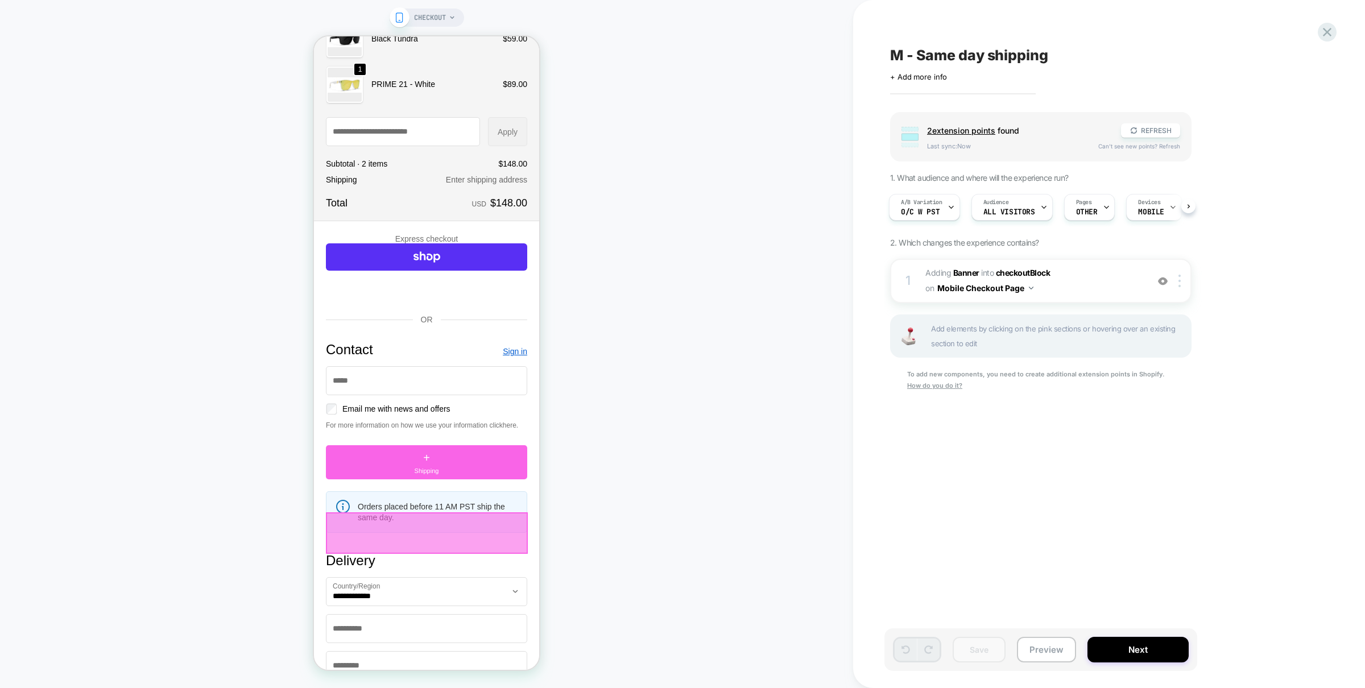
click at [373, 522] on h1 "Orders placed before 11 AM PST ship the same day." at bounding box center [437, 512] width 159 height 20
click at [373, 536] on div at bounding box center [427, 533] width 202 height 42
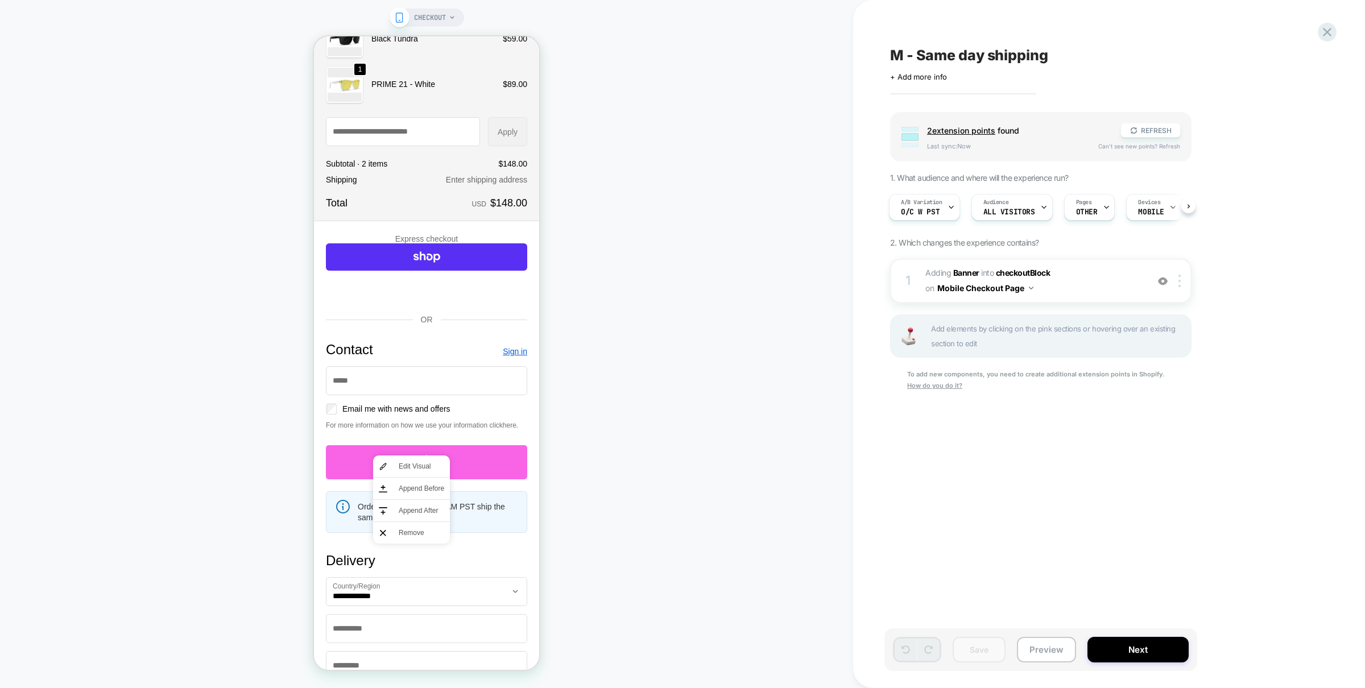
click at [626, 525] on div "CHECKOUT" at bounding box center [426, 343] width 853 height 665
click at [1325, 34] on icon at bounding box center [1327, 32] width 9 height 9
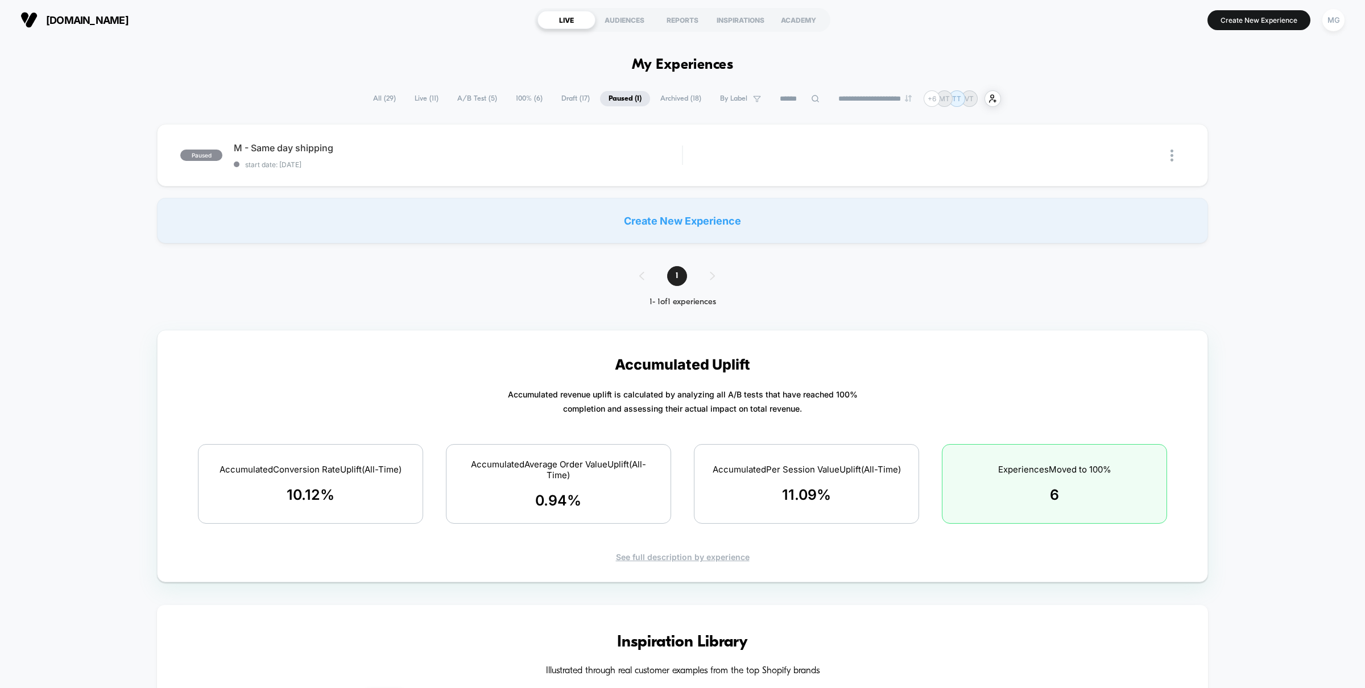
click at [523, 101] on span "100% ( 6 )" at bounding box center [529, 98] width 44 height 15
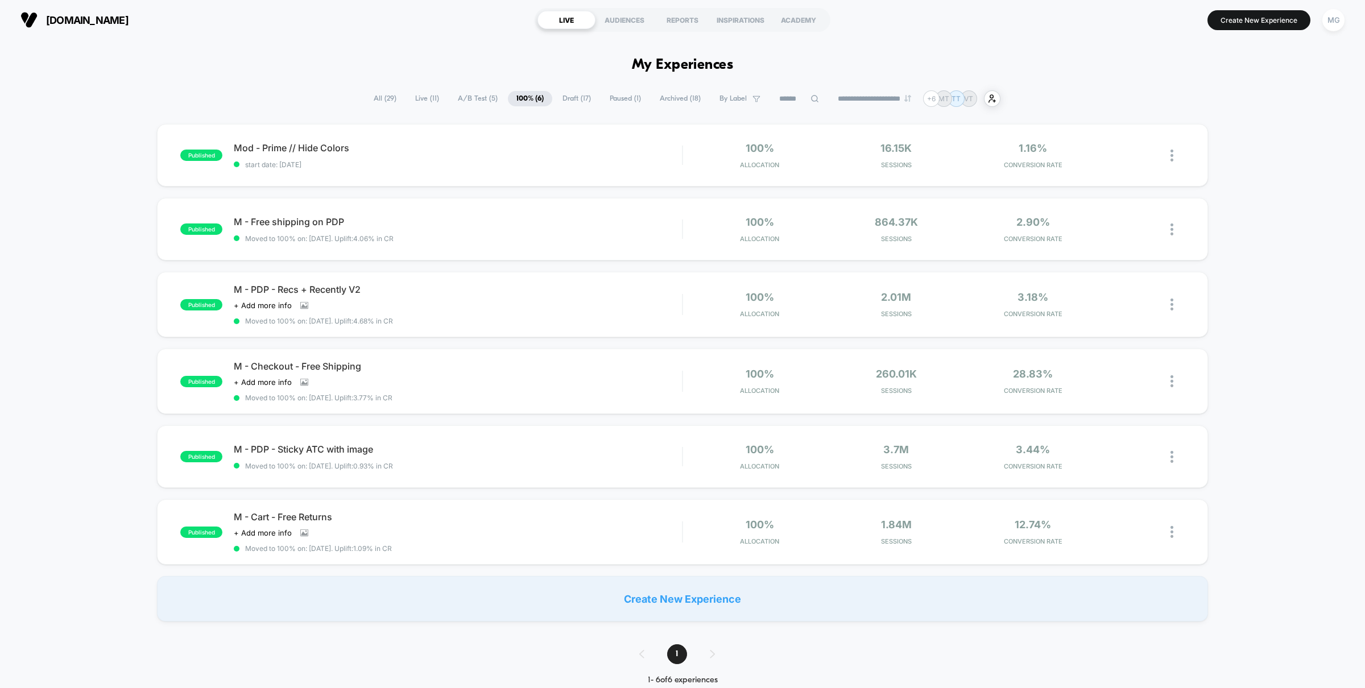
click at [557, 99] on span "Draft ( 17 )" at bounding box center [577, 98] width 46 height 15
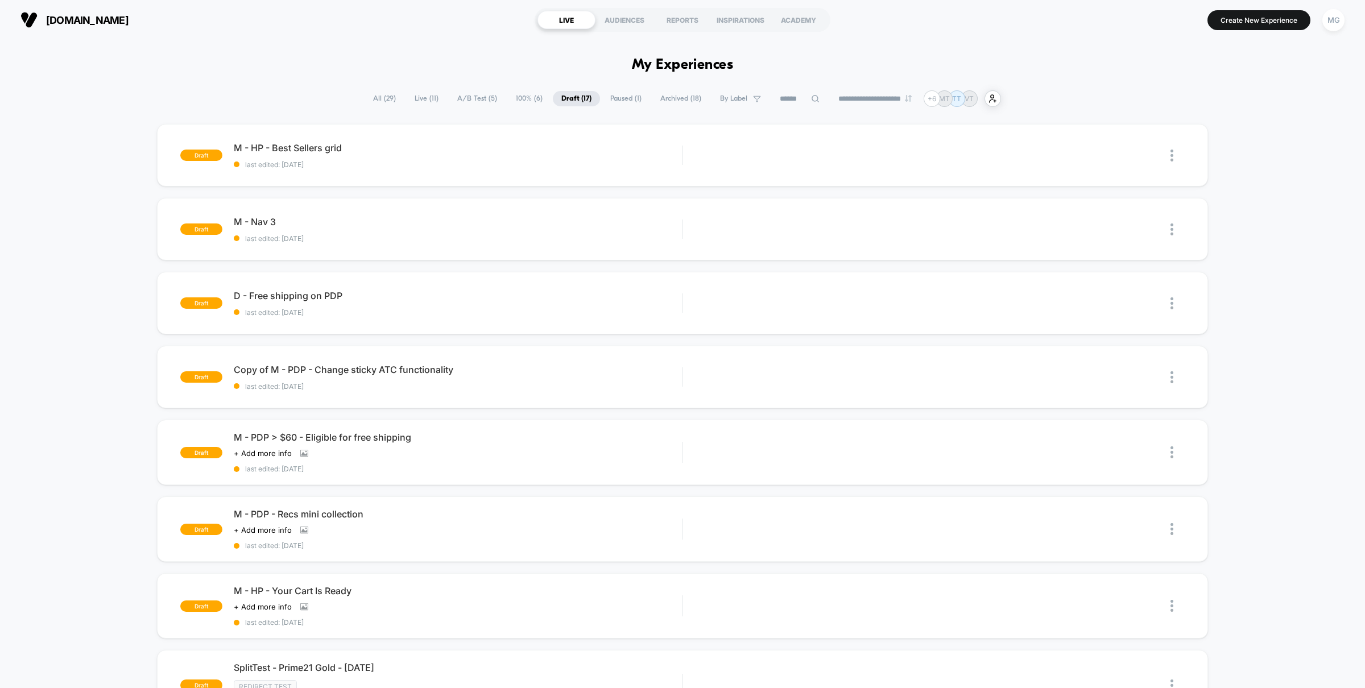
click at [612, 96] on span "Paused ( 1 )" at bounding box center [626, 98] width 48 height 15
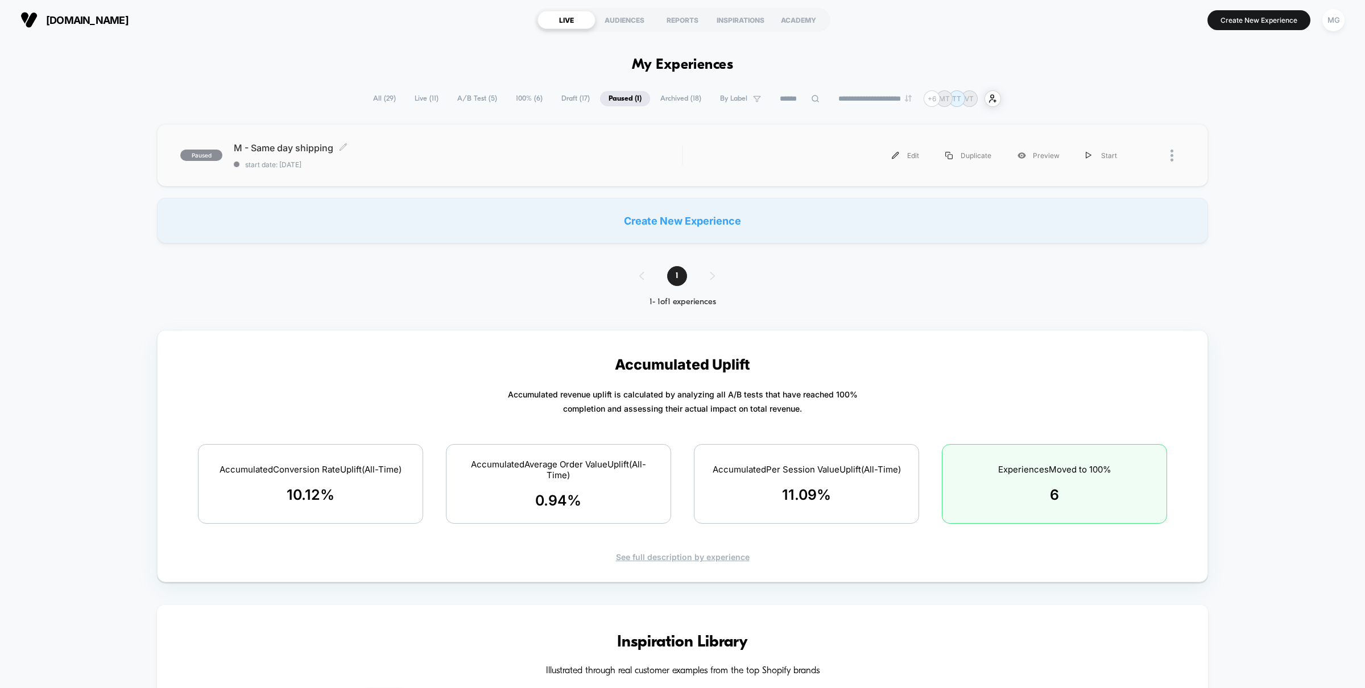
click at [520, 164] on span "start date: 10/6/2025" at bounding box center [458, 164] width 448 height 9
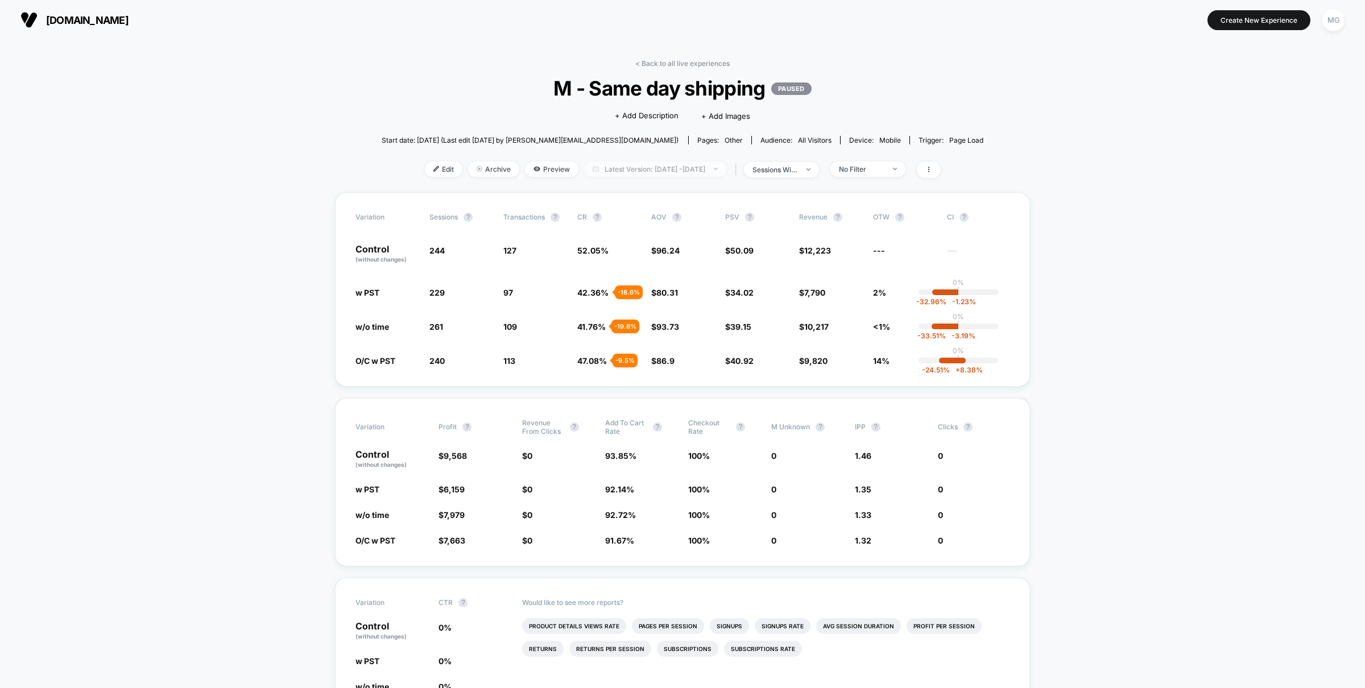
click at [671, 164] on span "Latest Version: Oct 6, 2025 - Oct 13, 2025" at bounding box center [655, 169] width 142 height 15
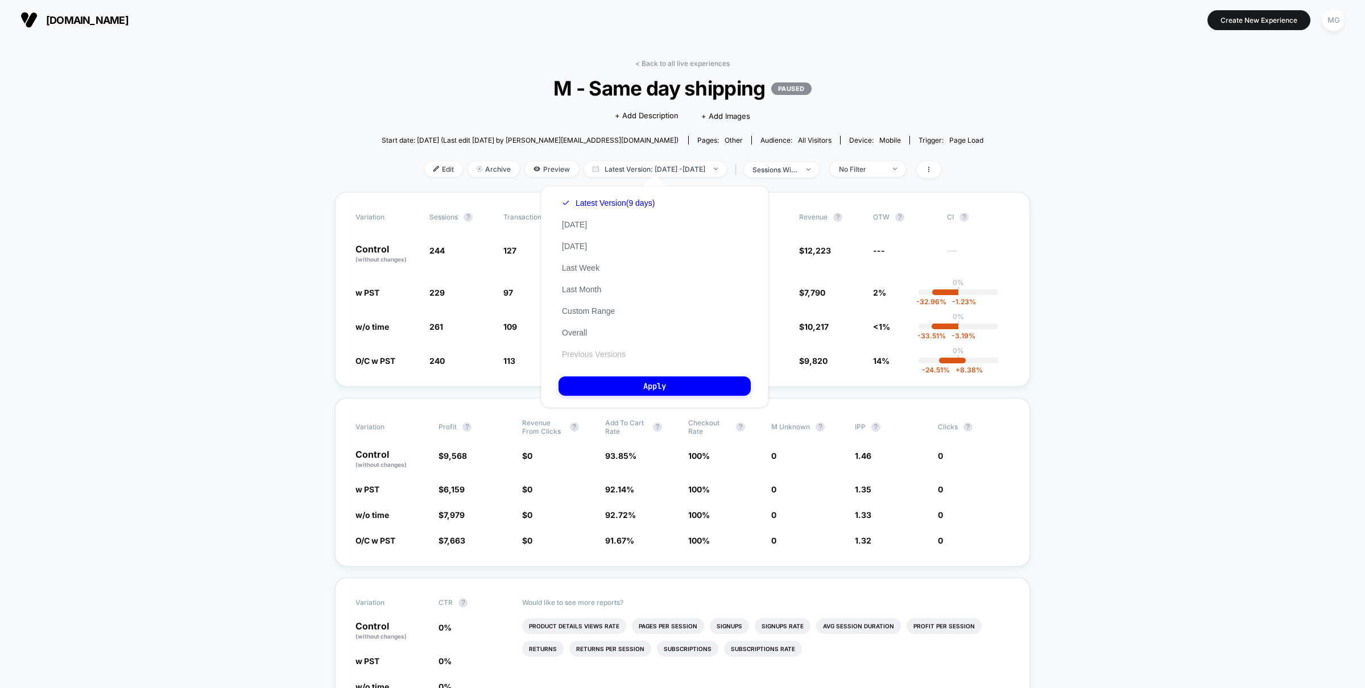
click at [610, 354] on button "Previous Versions" at bounding box center [594, 354] width 71 height 10
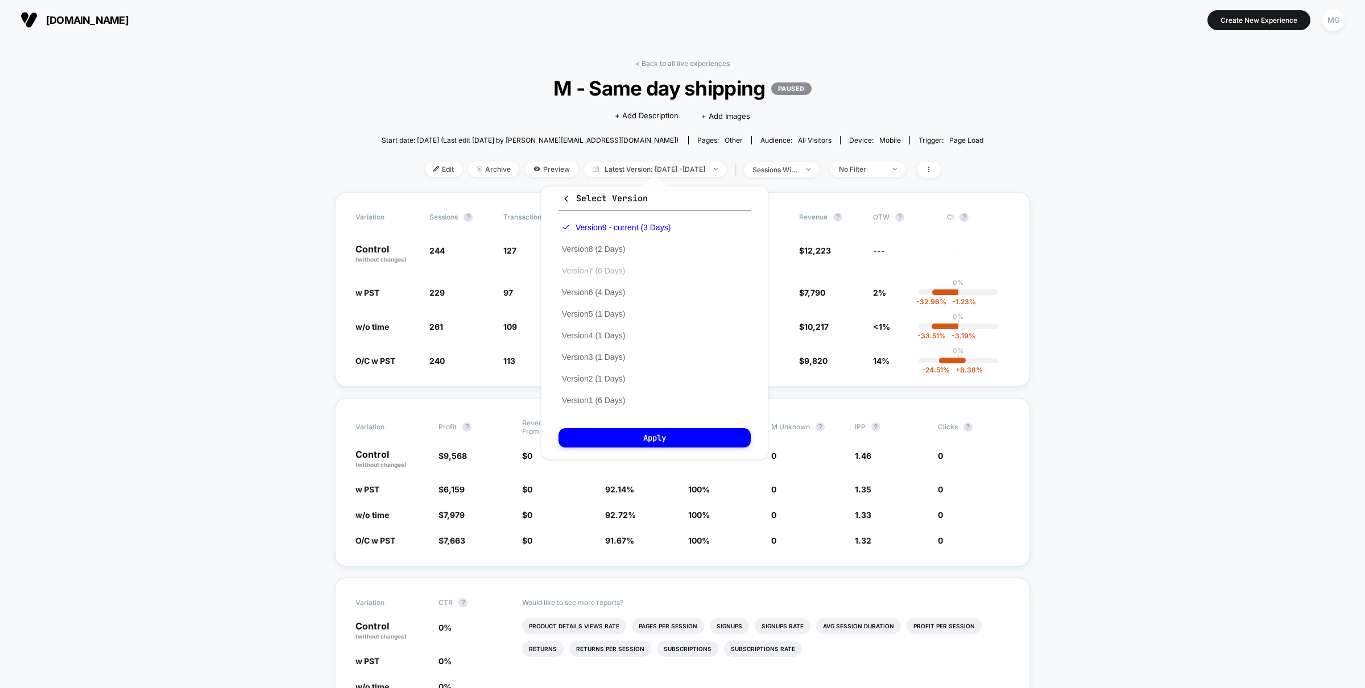
click at [594, 266] on button "Version 7 (6 Days)" at bounding box center [594, 271] width 70 height 10
click at [617, 428] on button "Apply" at bounding box center [655, 437] width 192 height 19
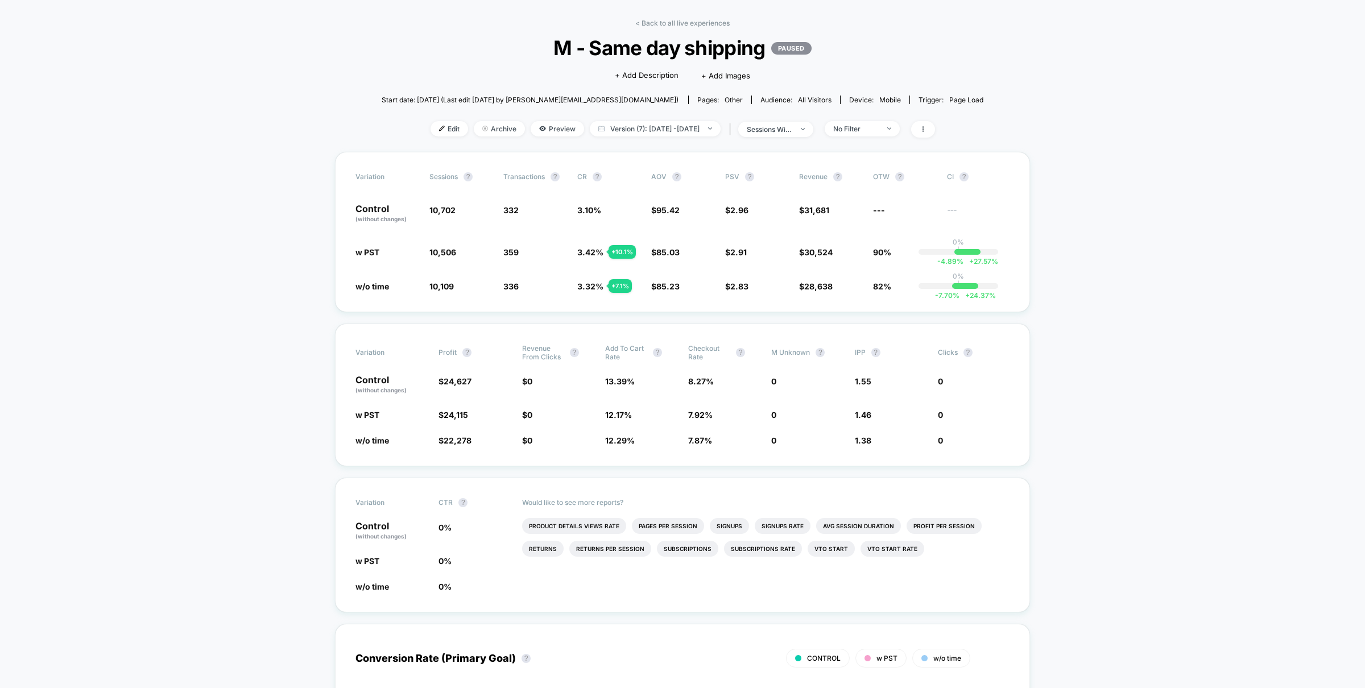
click at [615, 137] on div "< Back to all live experiences M - Same day shipping PAUSED Click to edit exper…" at bounding box center [683, 85] width 602 height 133
click at [614, 128] on span "Version (7): Sep 28, 2025 - Oct 3, 2025" at bounding box center [655, 130] width 131 height 15
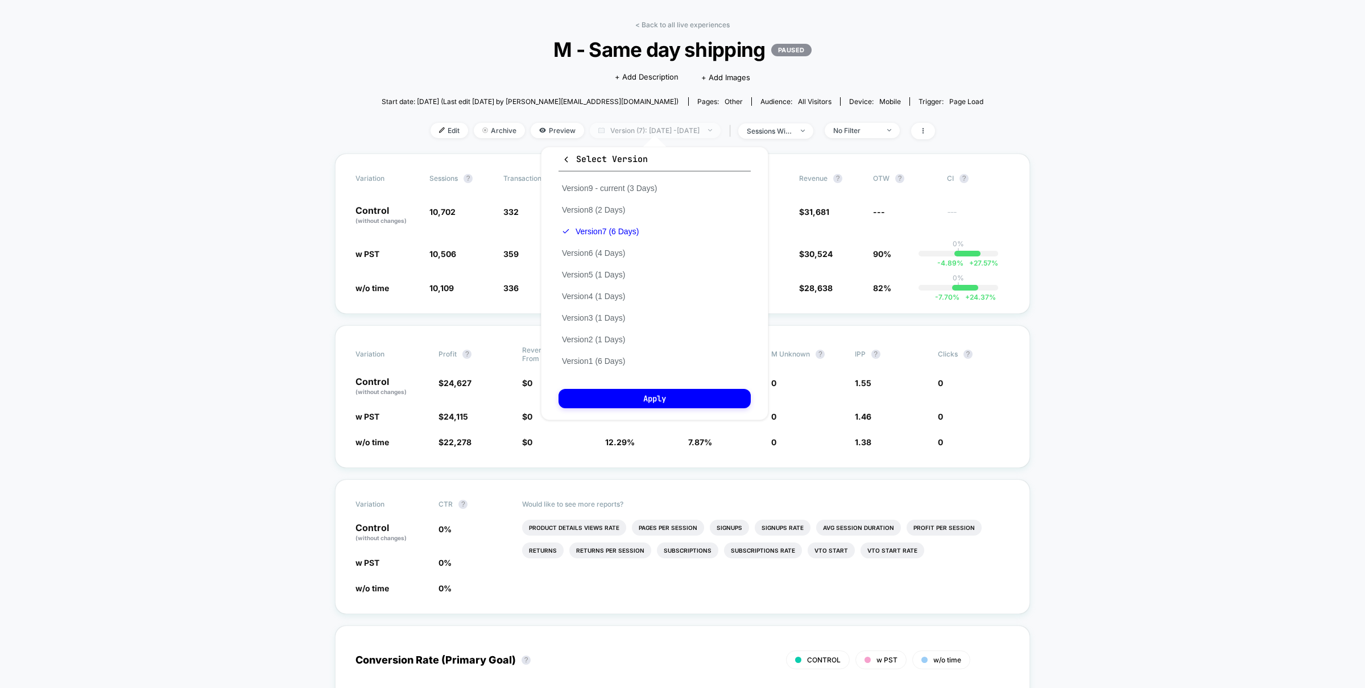
scroll to position [0, 0]
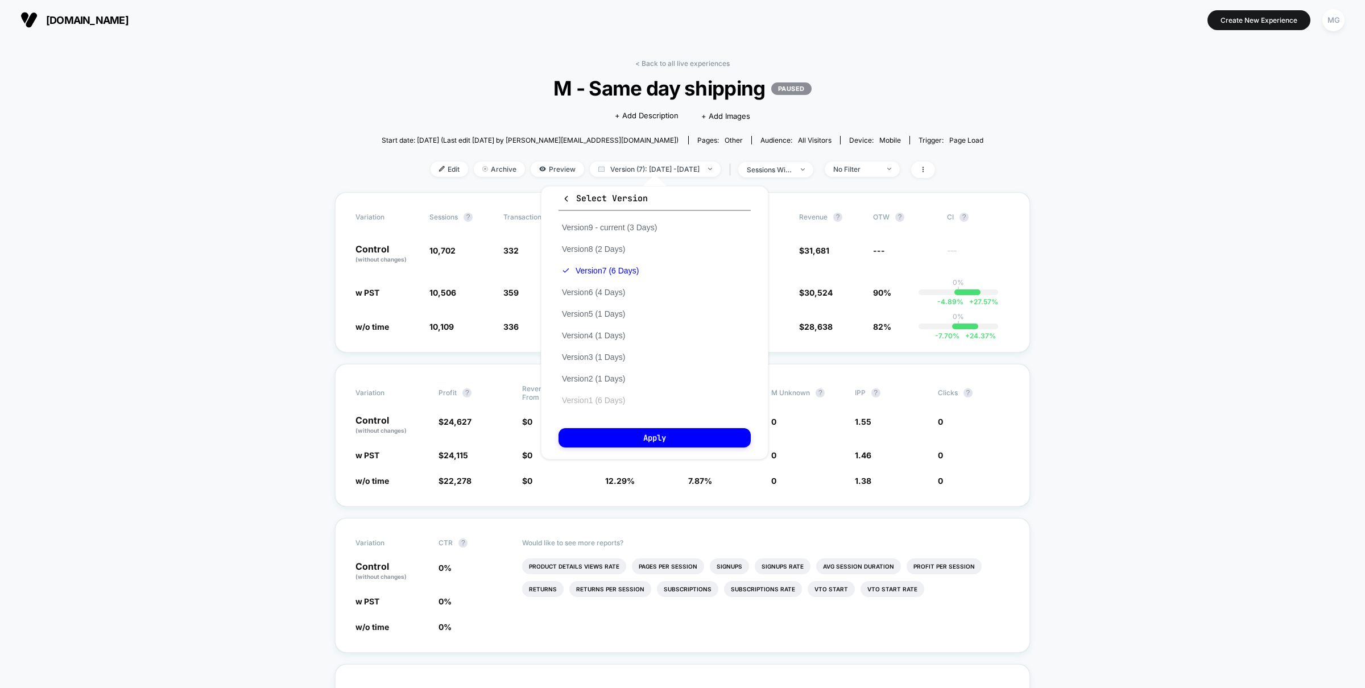
drag, startPoint x: 572, startPoint y: 401, endPoint x: 577, endPoint y: 396, distance: 6.4
click at [572, 401] on div "Version 9 - current (3 Days) Version 8 (2 Days) Version 7 (6 Days) Version 6 (4…" at bounding box center [610, 314] width 102 height 195
click at [577, 396] on button "Version 1 (6 Days)" at bounding box center [594, 400] width 70 height 10
click at [580, 428] on button "Apply" at bounding box center [655, 437] width 192 height 19
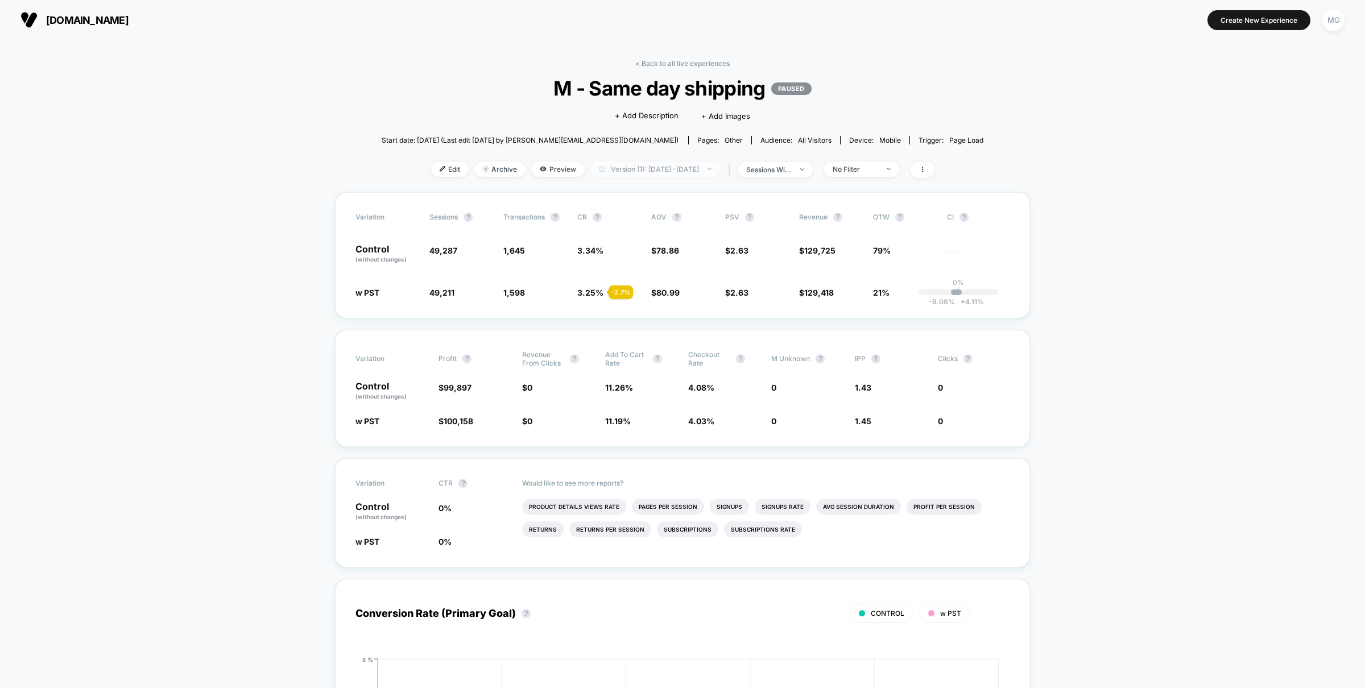
click at [640, 165] on span "Version (1): Sep 9, 2025 - Sep 14, 2025" at bounding box center [655, 169] width 130 height 15
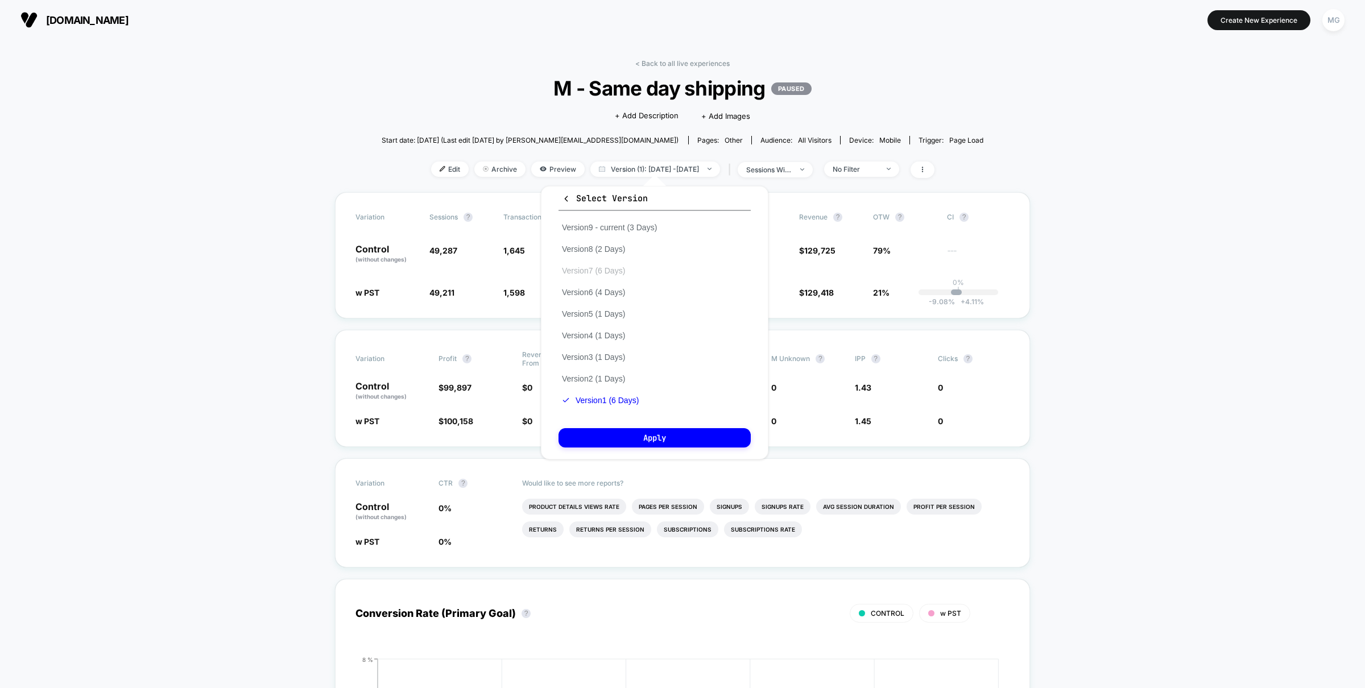
click at [609, 270] on button "Version 7 (6 Days)" at bounding box center [594, 271] width 70 height 10
click at [611, 429] on button "Apply" at bounding box center [655, 437] width 192 height 19
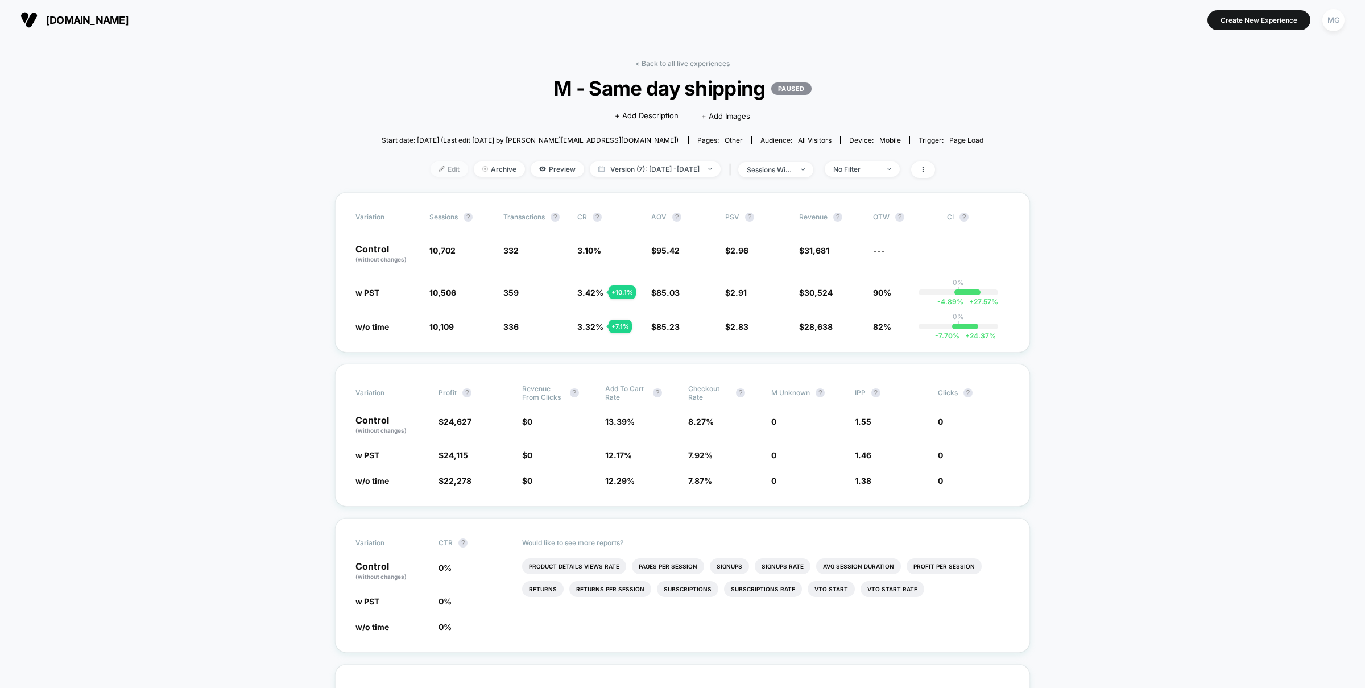
click at [437, 172] on span "Edit" at bounding box center [450, 169] width 38 height 15
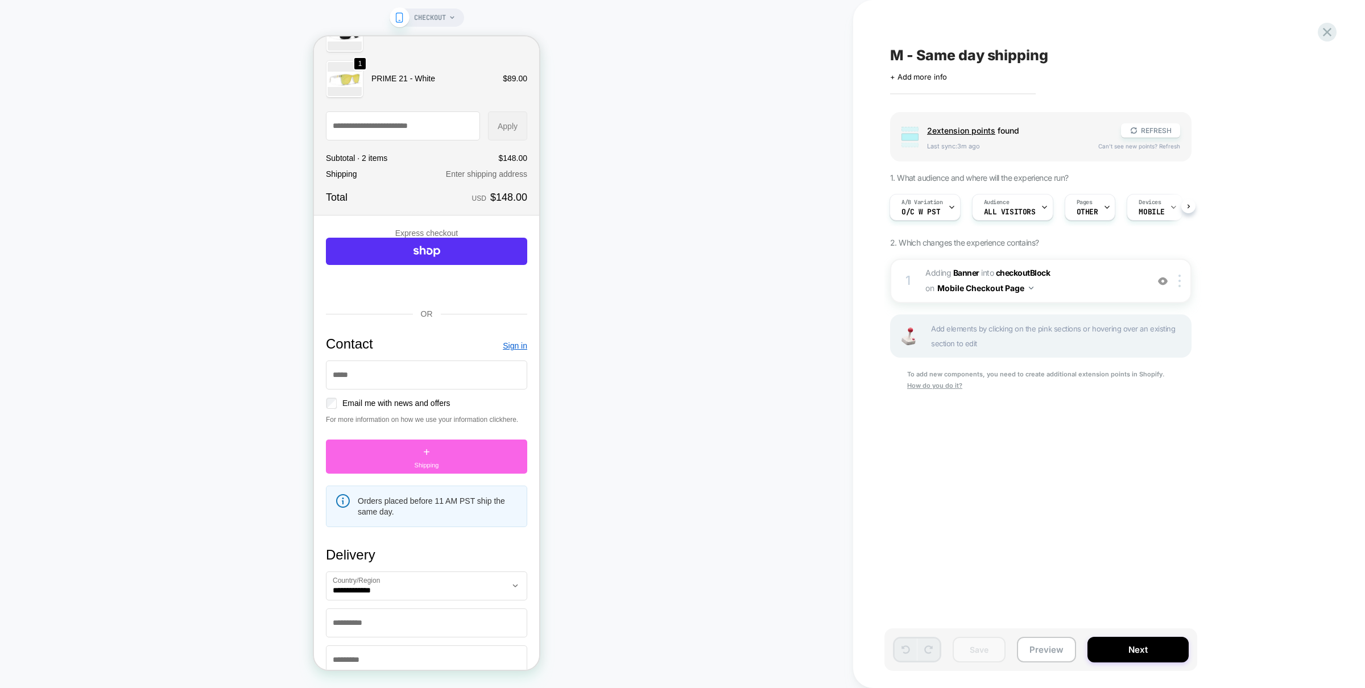
scroll to position [114, 0]
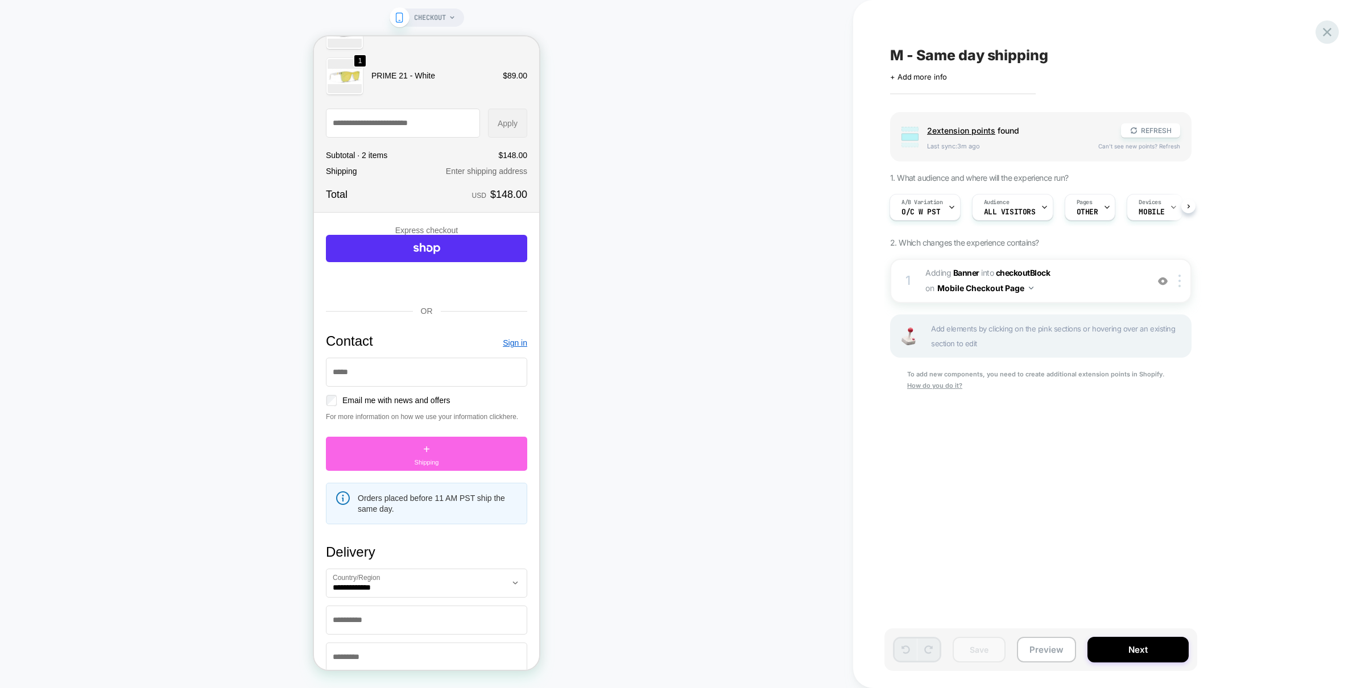
click at [1326, 35] on icon at bounding box center [1327, 31] width 15 height 15
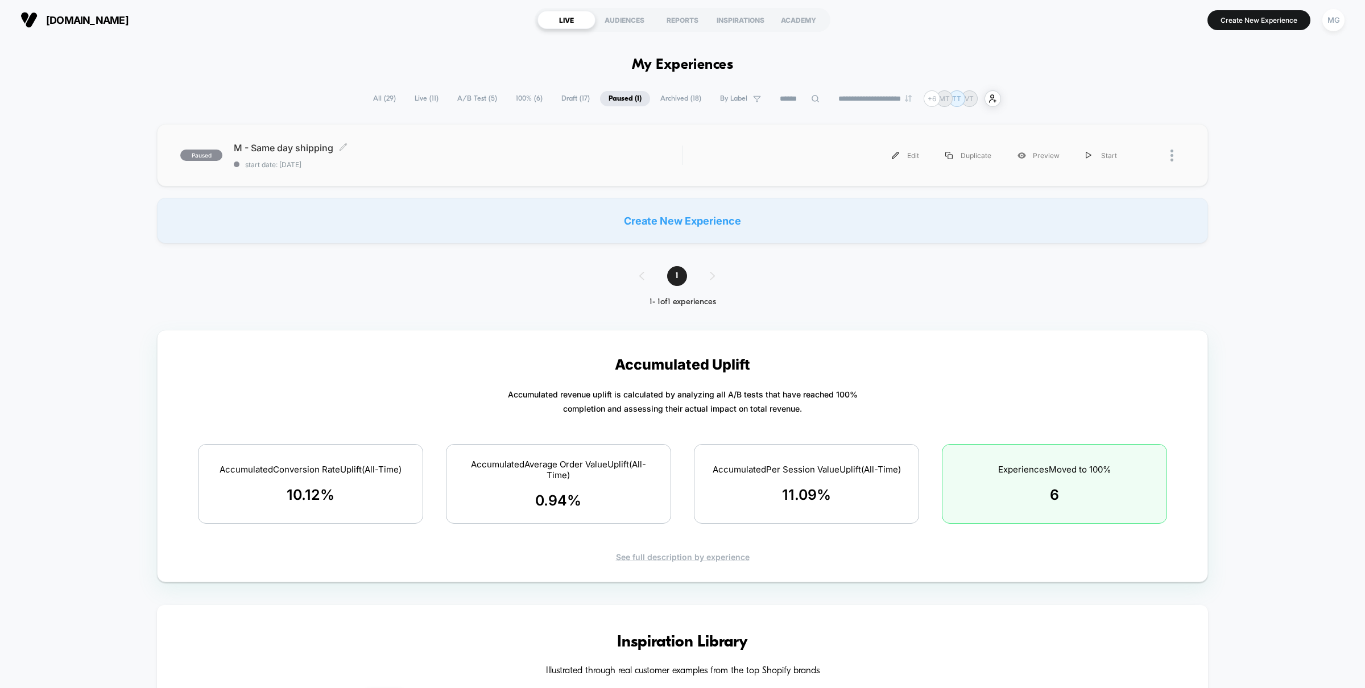
click at [498, 150] on span "M - Same day shipping Click to edit experience details" at bounding box center [458, 147] width 448 height 11
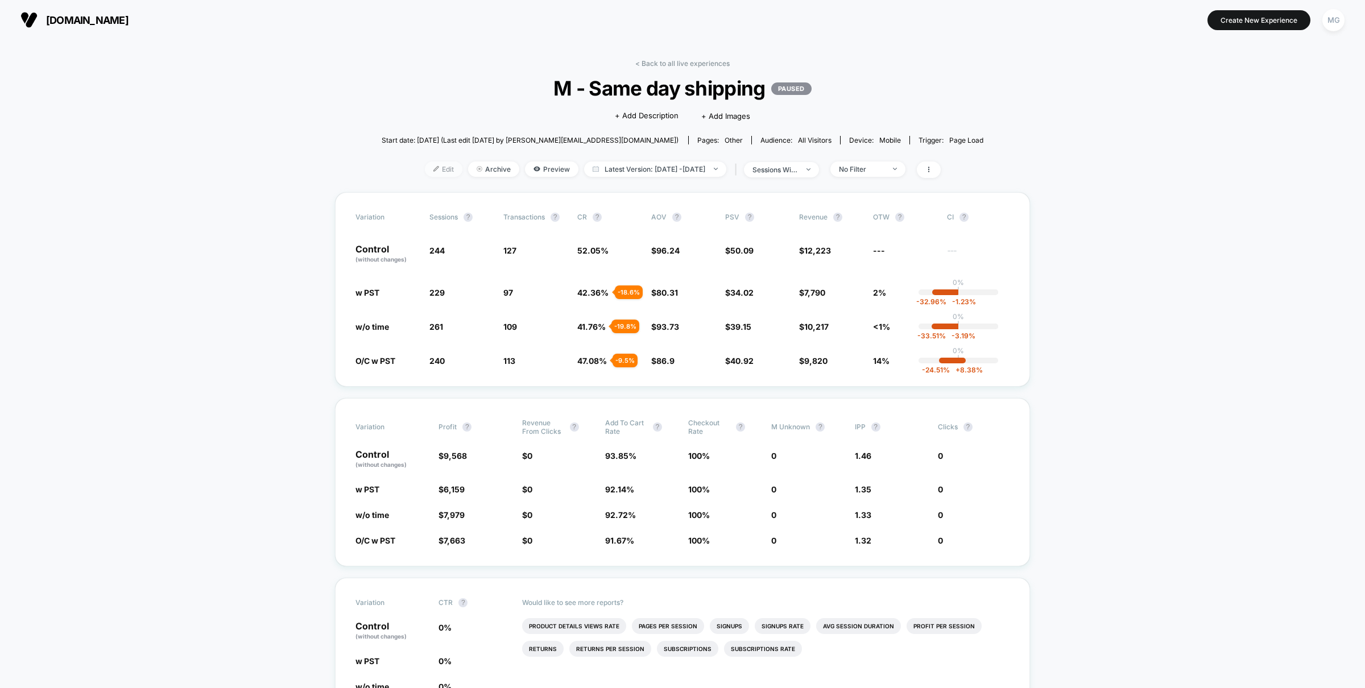
click at [425, 168] on span "Edit" at bounding box center [444, 169] width 38 height 15
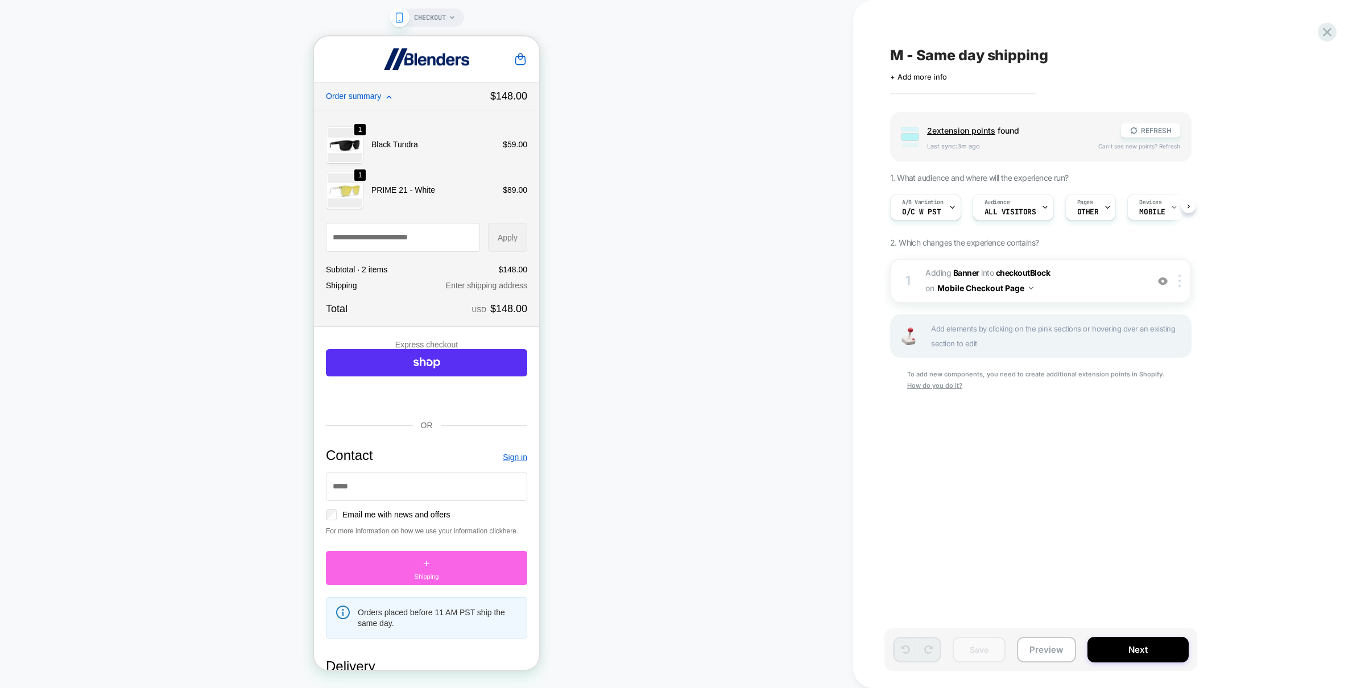
scroll to position [0, 1]
click at [915, 211] on span "O/C w PST" at bounding box center [921, 212] width 39 height 8
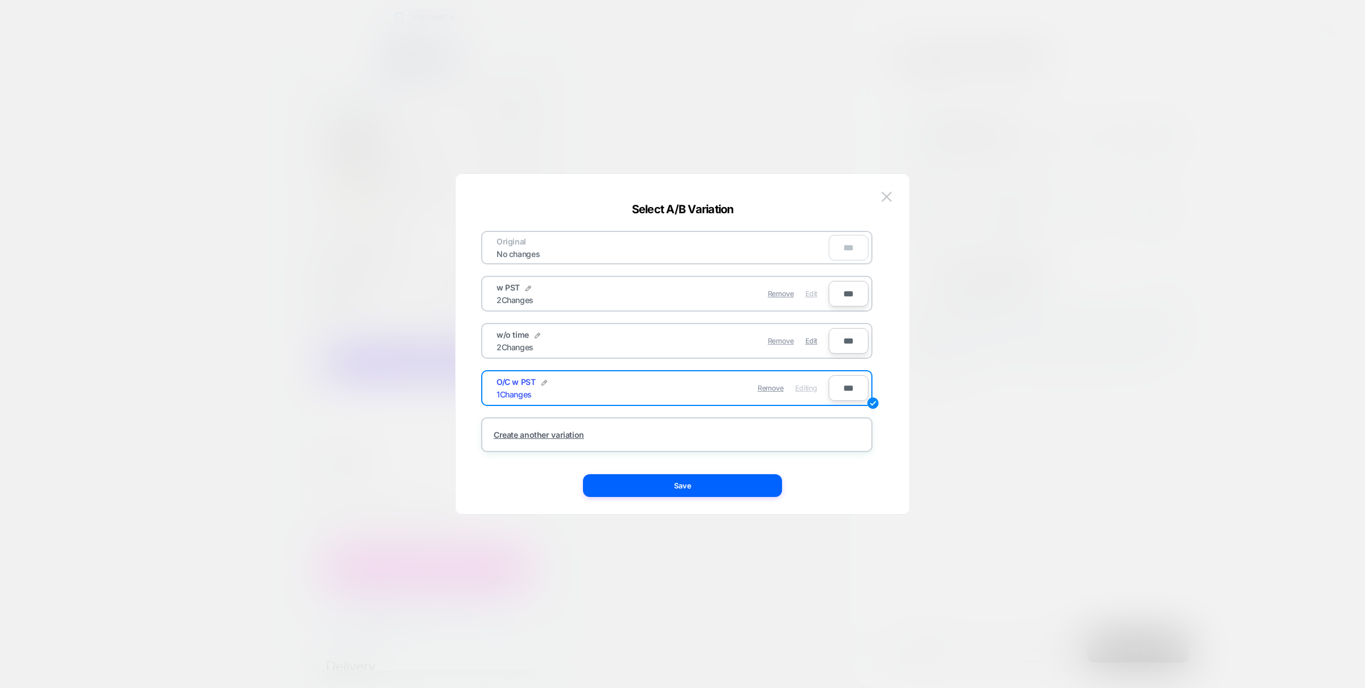
click at [813, 290] on span "Edit" at bounding box center [811, 294] width 12 height 9
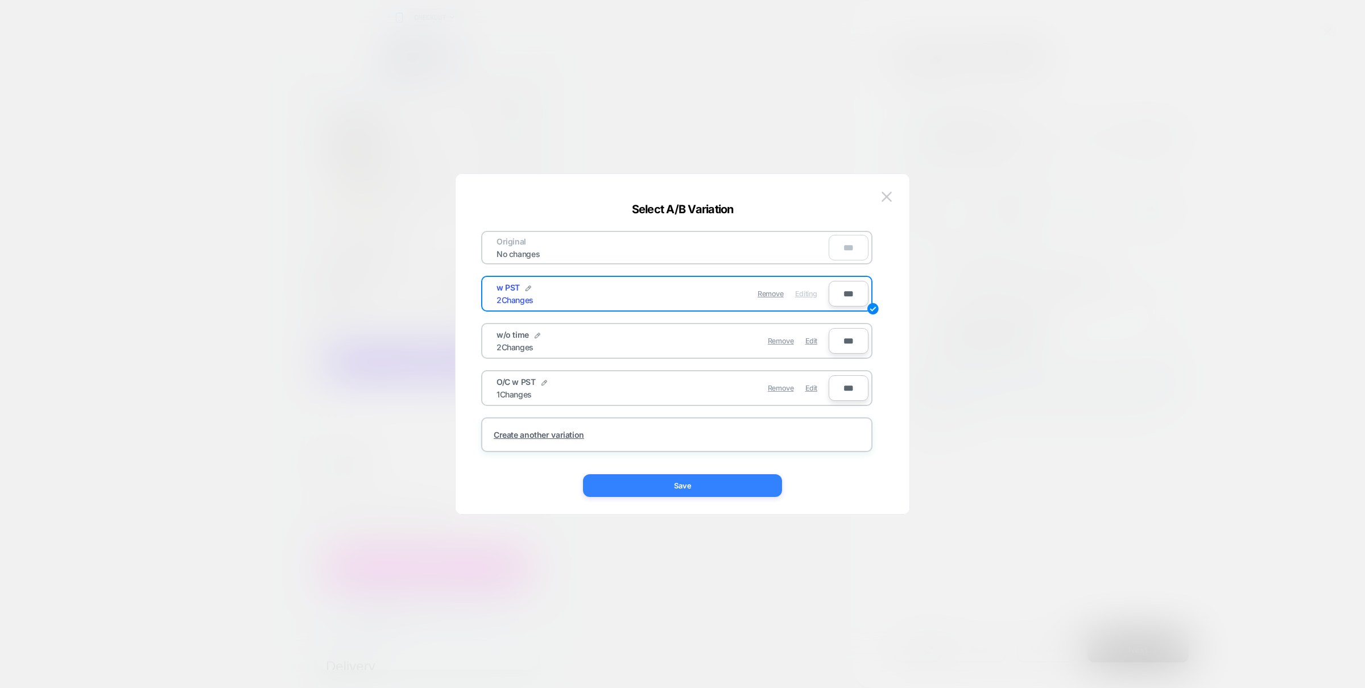
click at [693, 486] on button "Save" at bounding box center [682, 485] width 199 height 23
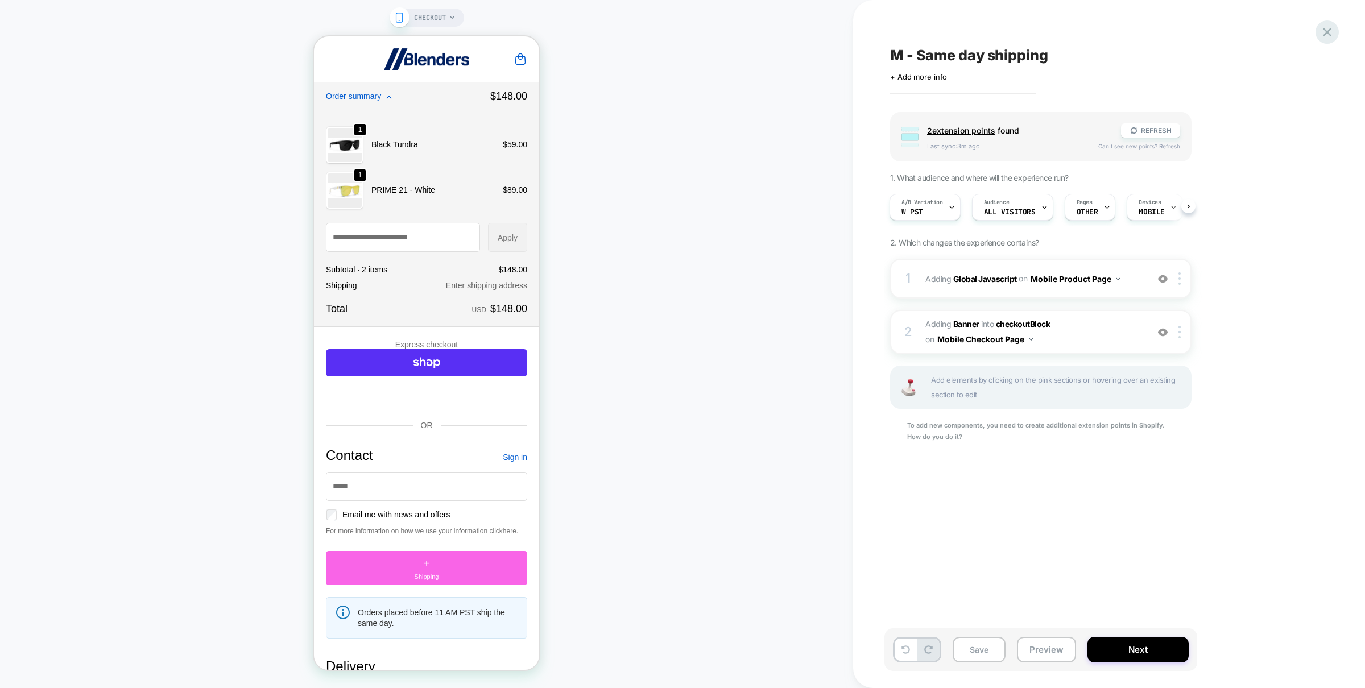
click at [1329, 23] on div at bounding box center [1327, 31] width 23 height 23
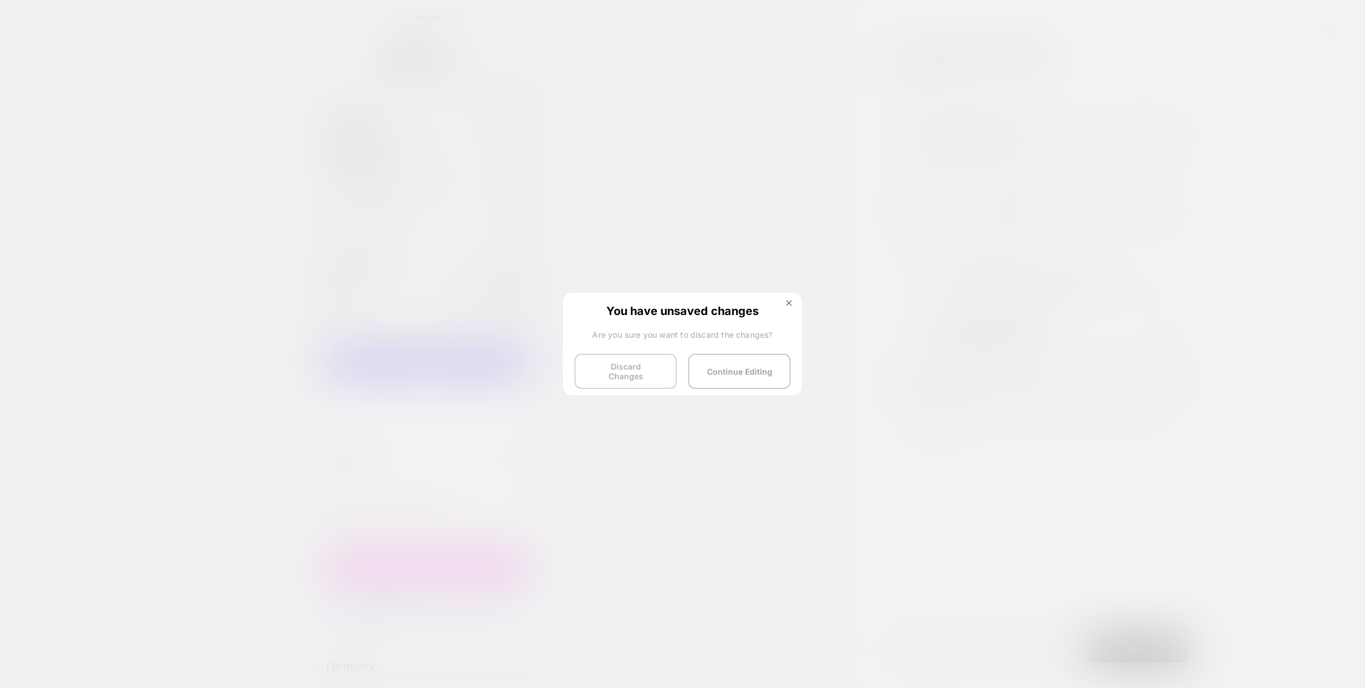
click at [640, 377] on button "Discard Changes" at bounding box center [625, 371] width 102 height 35
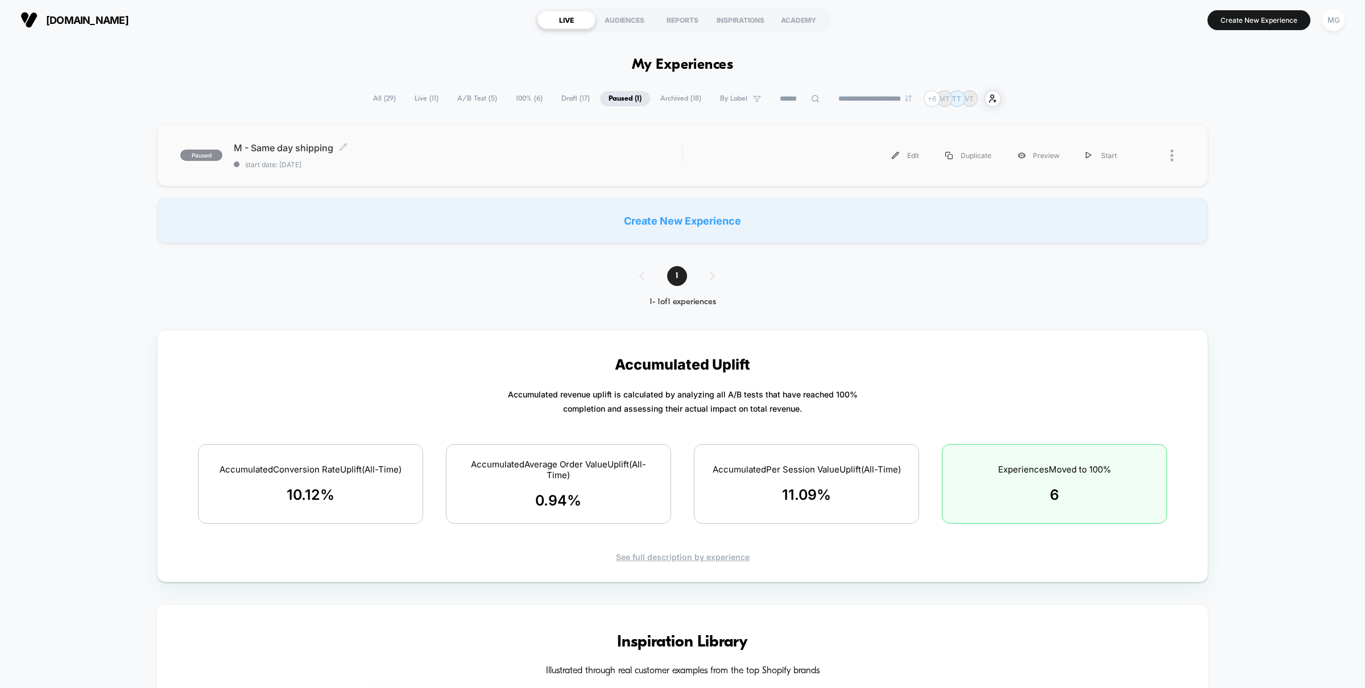
click at [489, 159] on div "M - Same day shipping Click to edit experience details Click to edit experience…" at bounding box center [458, 155] width 448 height 27
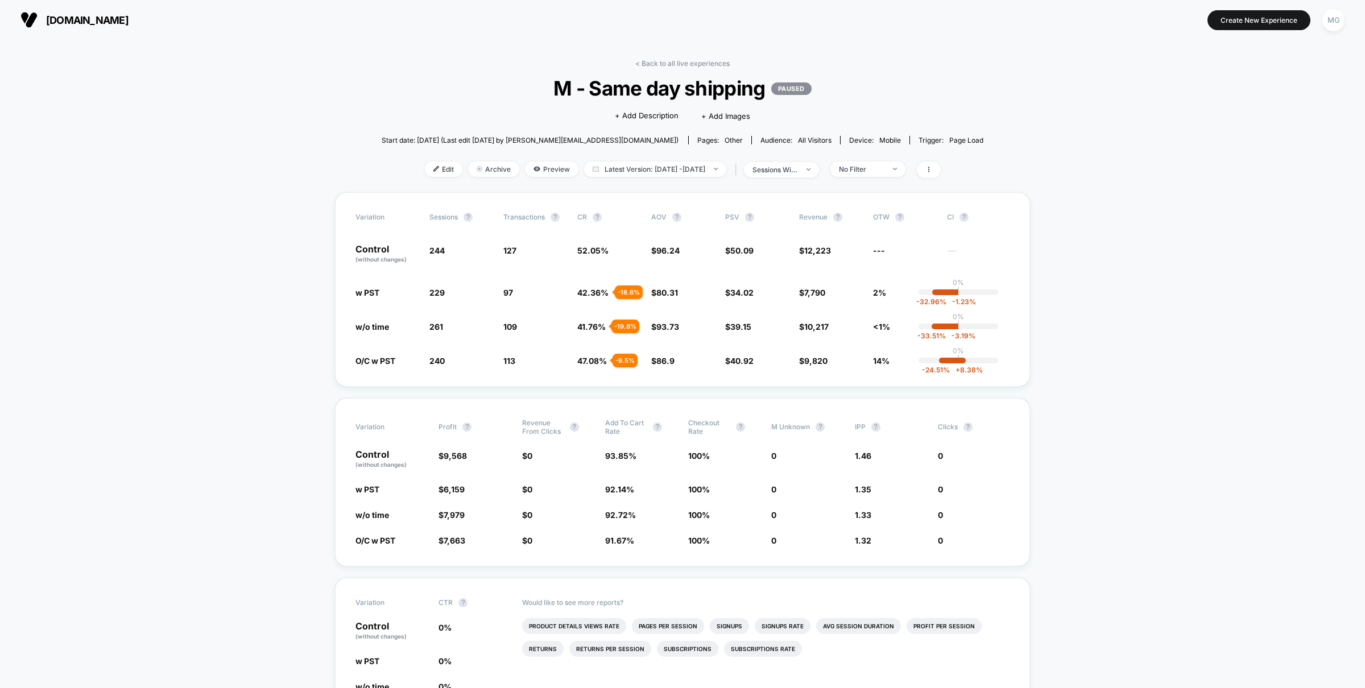
click at [621, 177] on div "< Back to all live experiences M - Same day shipping PAUSED Click to edit exper…" at bounding box center [683, 125] width 602 height 133
click at [628, 171] on span "Latest Version: Oct 6, 2025 - Oct 13, 2025" at bounding box center [655, 169] width 142 height 15
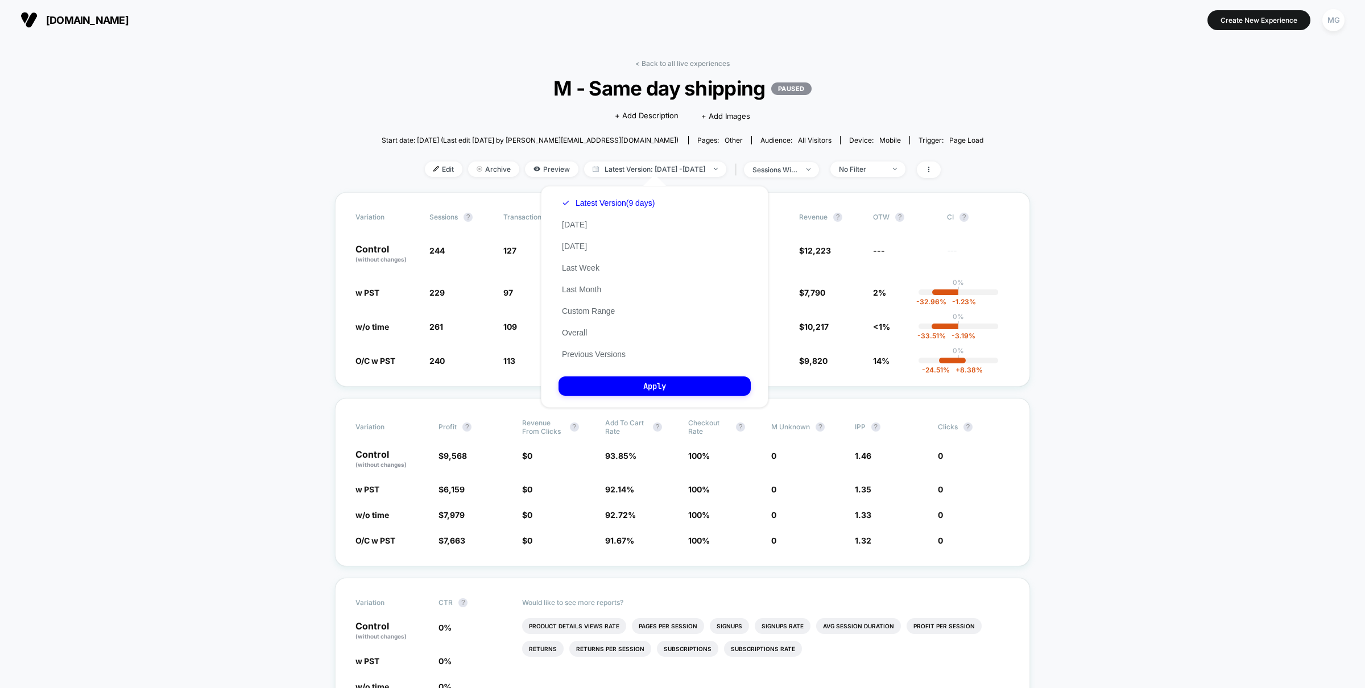
drag, startPoint x: 582, startPoint y: 352, endPoint x: 598, endPoint y: 293, distance: 61.4
click at [582, 352] on button "Previous Versions" at bounding box center [594, 354] width 71 height 10
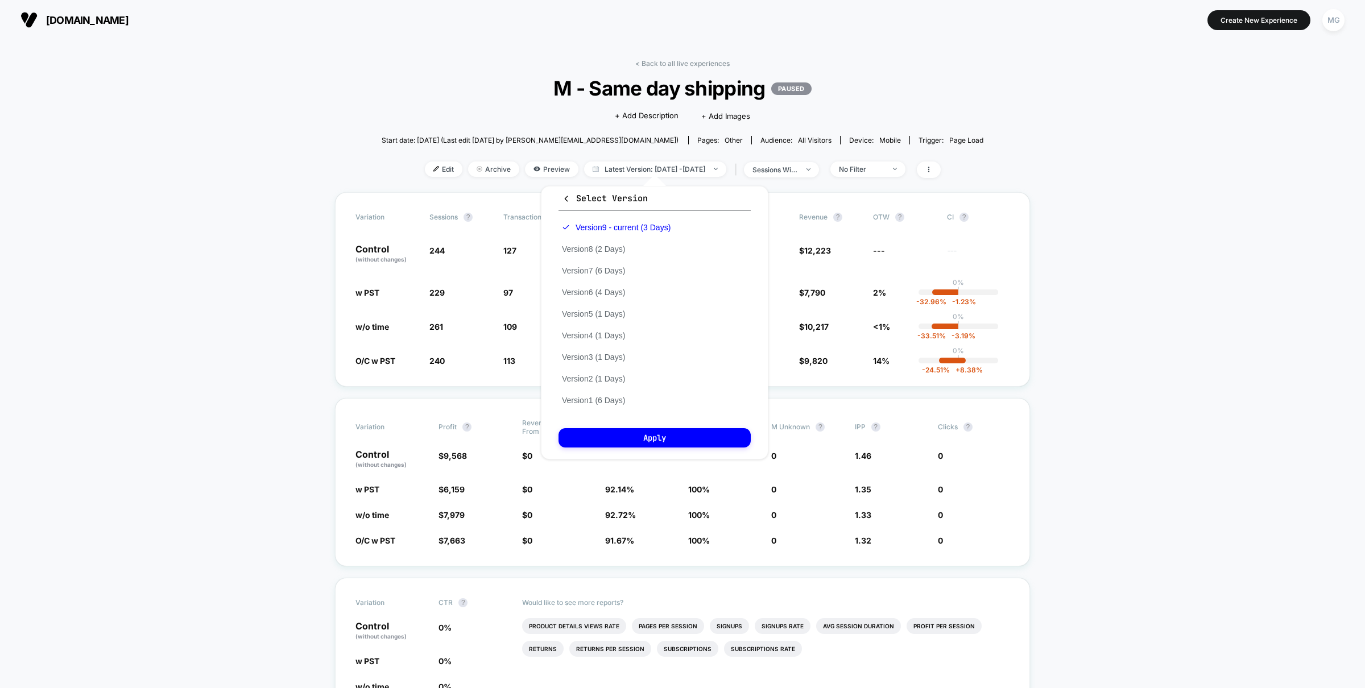
click at [601, 263] on div "Version 9 - current (3 Days) Version 8 (2 Days) Version 7 (6 Days) Version 6 (4…" at bounding box center [616, 314] width 115 height 195
click at [600, 270] on button "Version 7 (6 Days)" at bounding box center [594, 271] width 70 height 10
drag, startPoint x: 593, startPoint y: 247, endPoint x: 605, endPoint y: 337, distance: 90.1
click at [593, 247] on button "Version 8 (2 Days)" at bounding box center [594, 249] width 70 height 10
click at [633, 434] on button "Apply" at bounding box center [655, 437] width 192 height 19
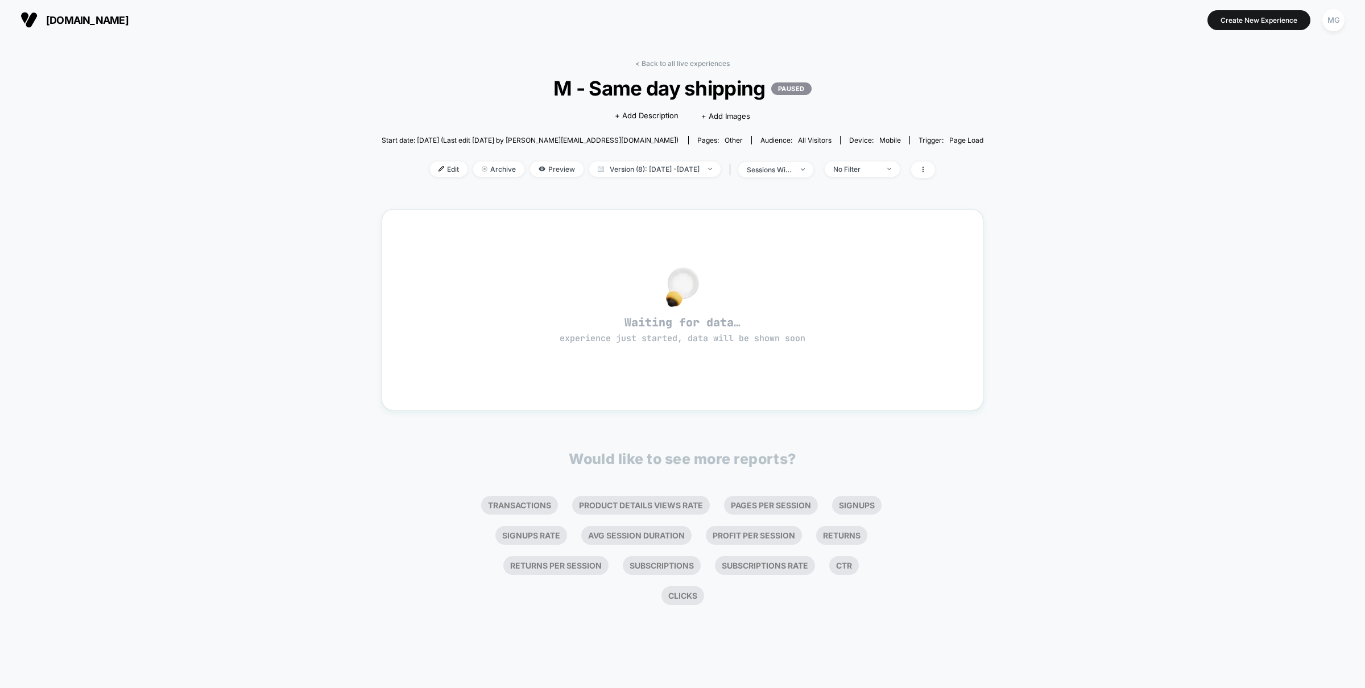
click at [646, 177] on div "< Back to all live experiences M - Same day shipping PAUSED Click to edit exper…" at bounding box center [683, 125] width 602 height 133
click at [646, 169] on span "Version (8): Oct 3, 2025 - Oct 4, 2025" at bounding box center [654, 169] width 131 height 15
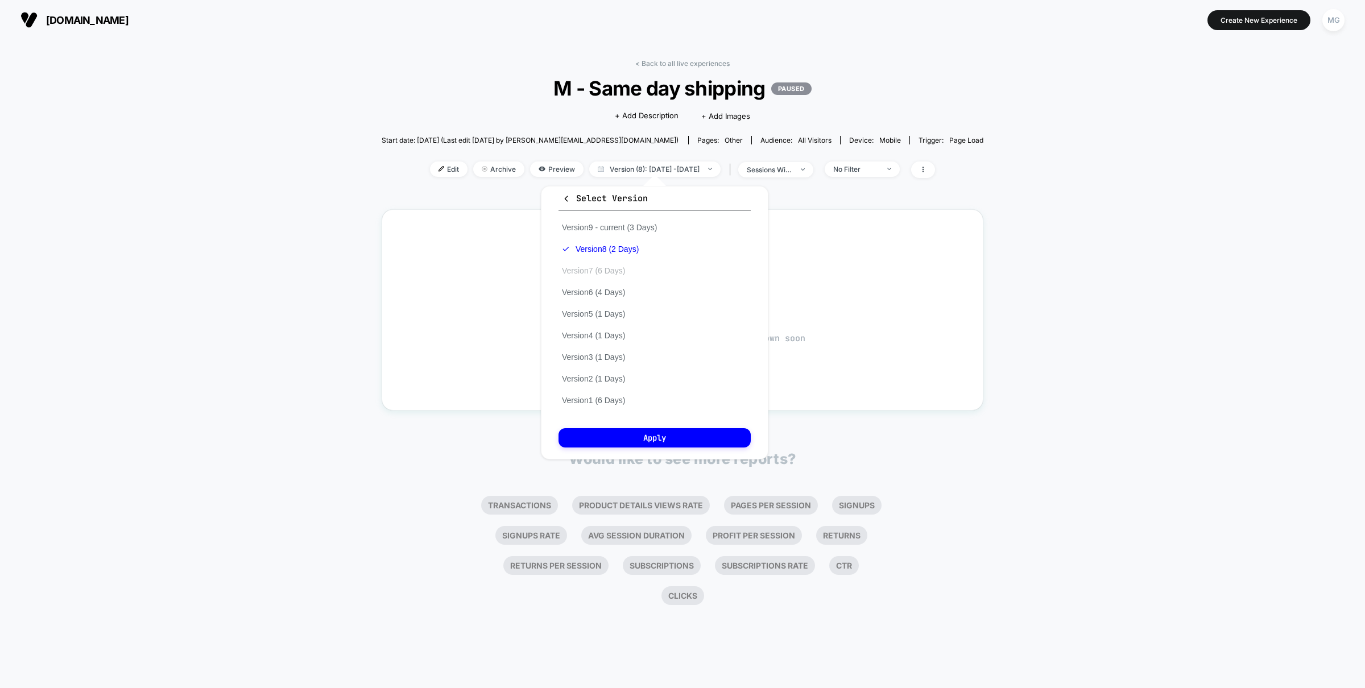
click at [602, 268] on button "Version 7 (6 Days)" at bounding box center [594, 271] width 70 height 10
click at [610, 433] on button "Apply" at bounding box center [655, 437] width 192 height 19
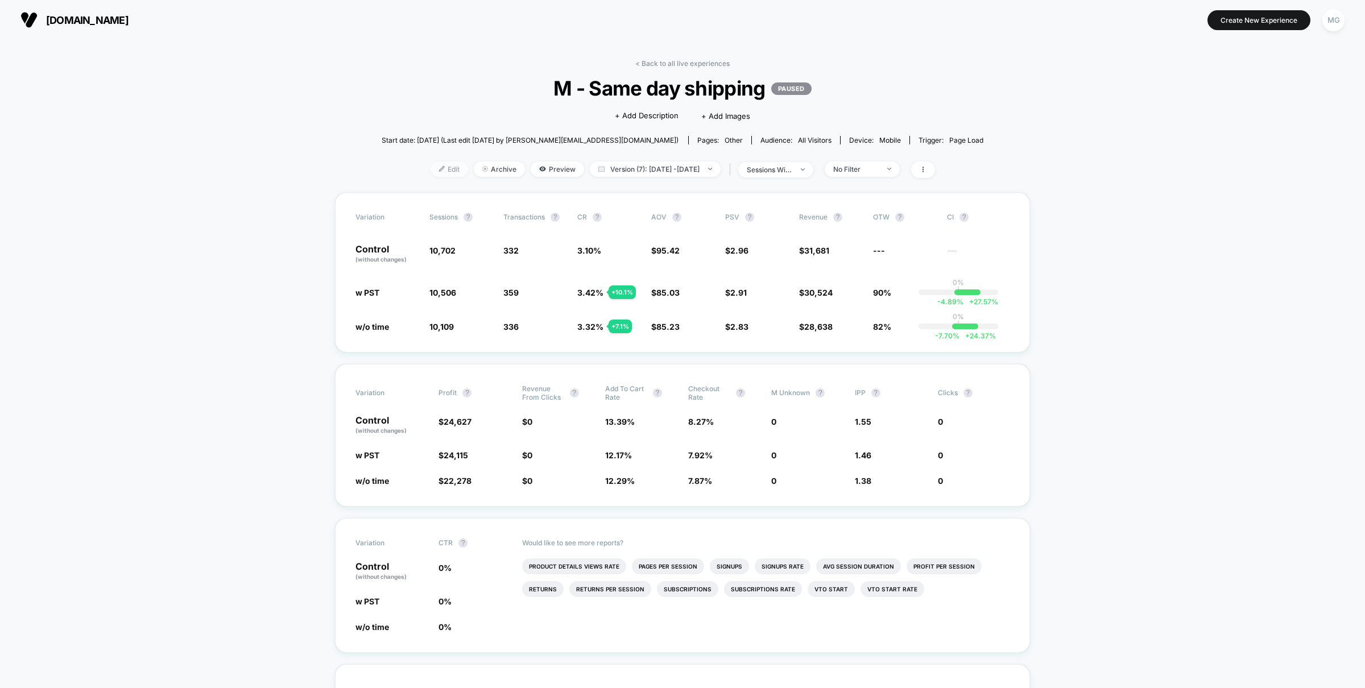
click at [436, 167] on span "Edit" at bounding box center [450, 169] width 38 height 15
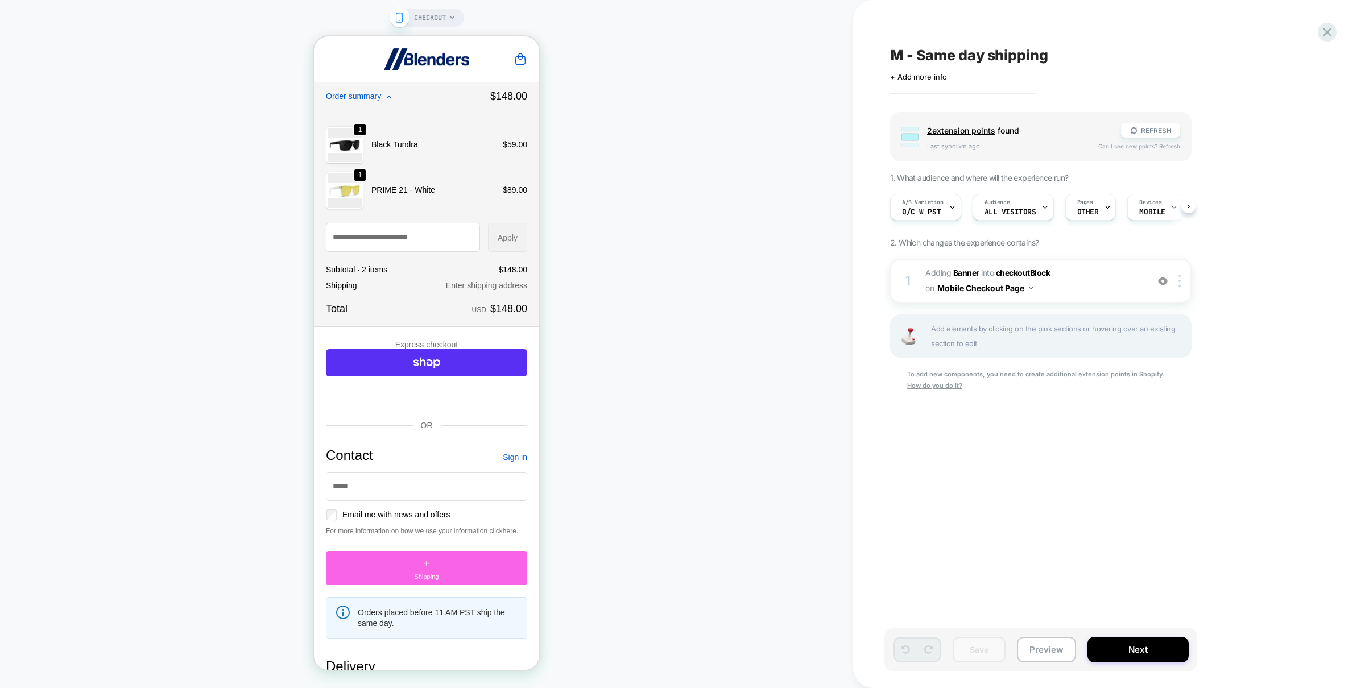
scroll to position [0, 1]
click at [922, 200] on span "A/B Variation" at bounding box center [923, 203] width 42 height 8
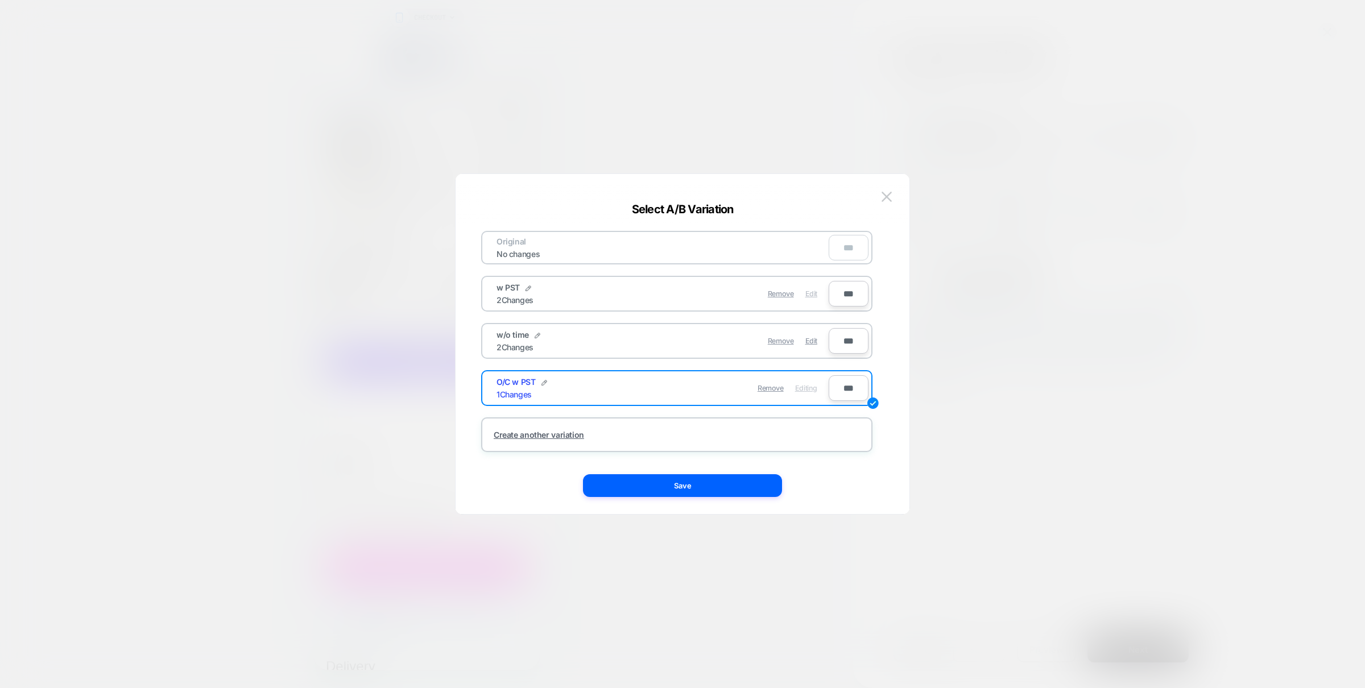
click at [812, 293] on span "Edit" at bounding box center [811, 294] width 12 height 9
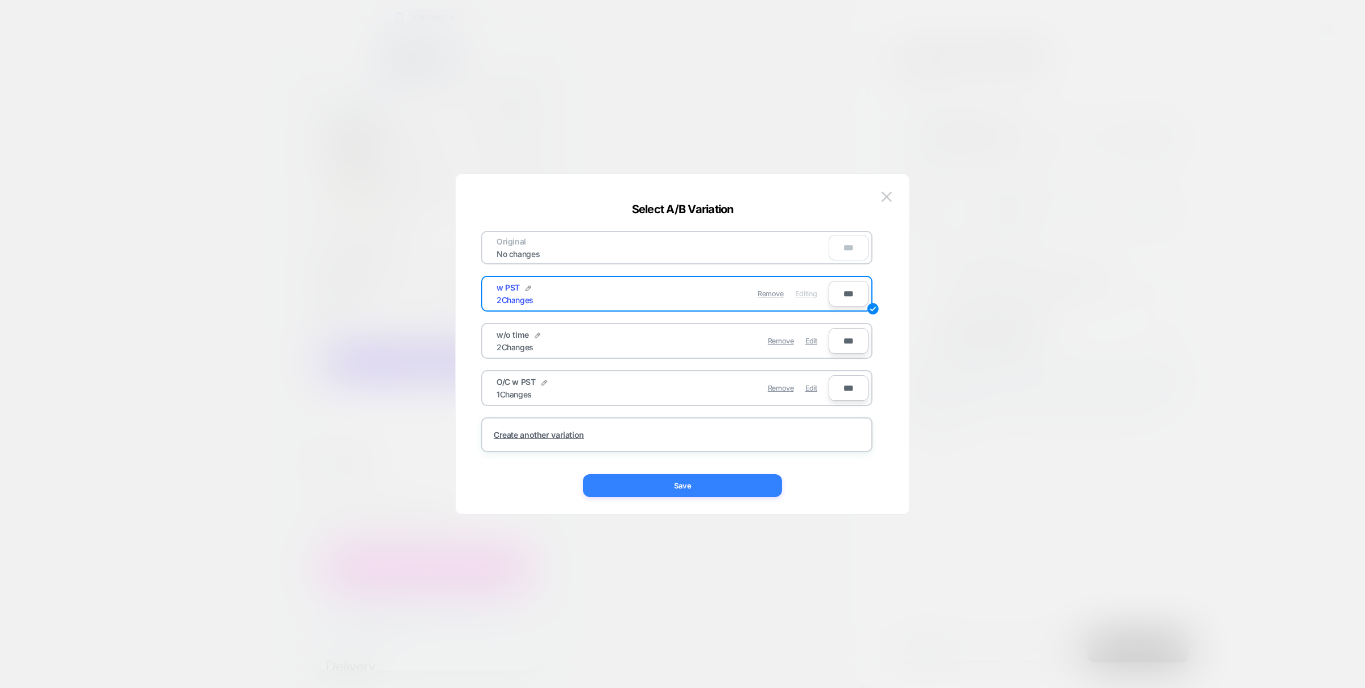
click at [706, 485] on button "Save" at bounding box center [682, 485] width 199 height 23
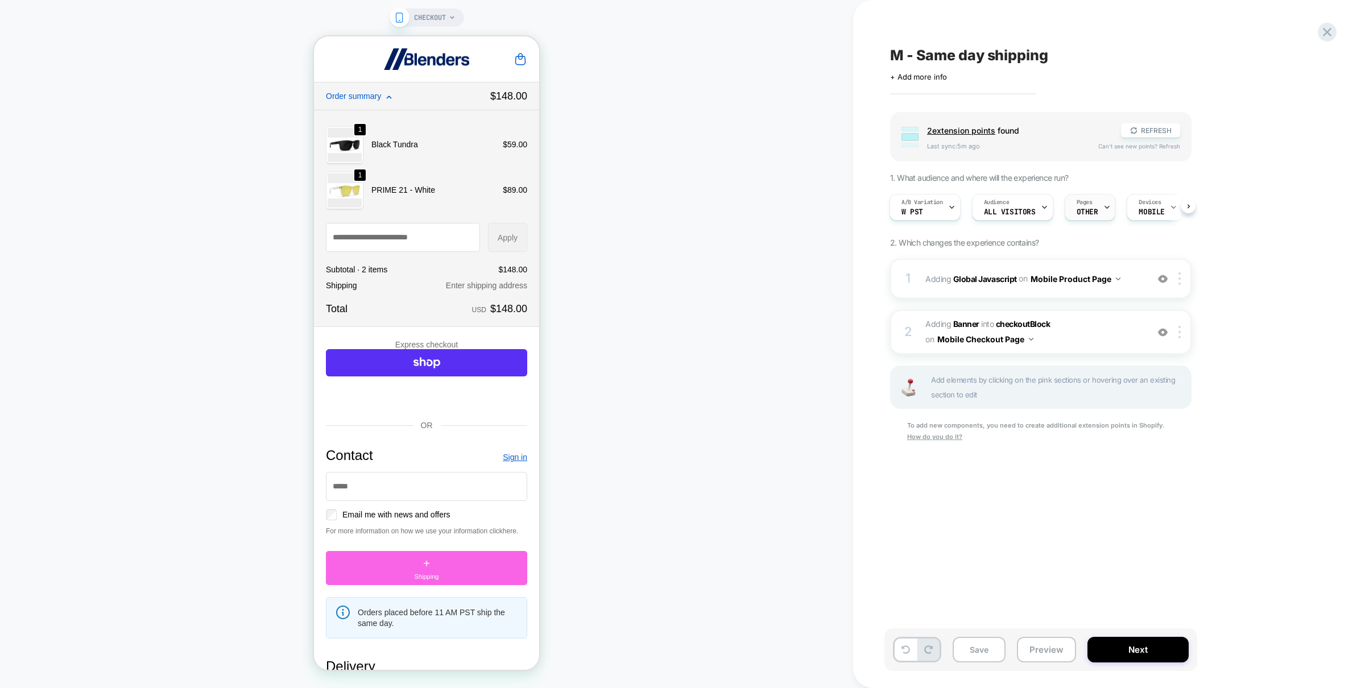
click at [1082, 209] on span "OTHER" at bounding box center [1088, 212] width 22 height 8
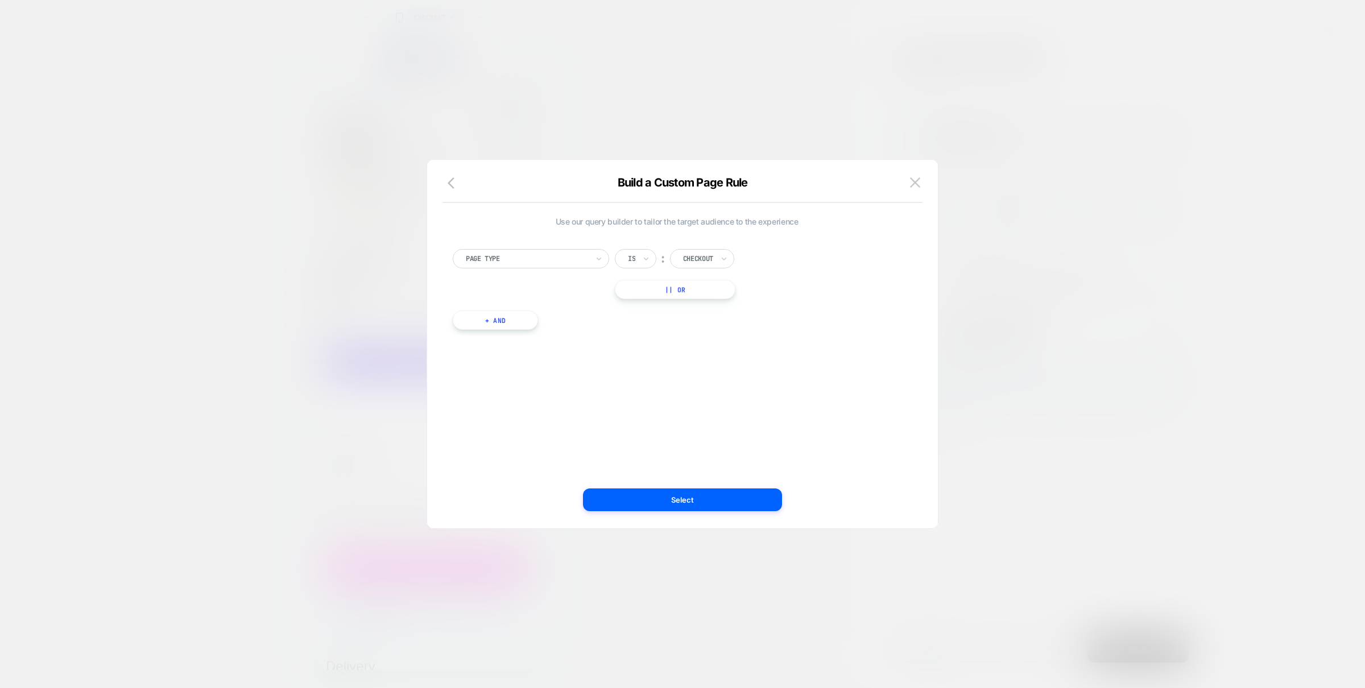
click at [656, 293] on button "|| Or" at bounding box center [675, 289] width 121 height 19
click at [702, 291] on div at bounding box center [698, 289] width 30 height 10
click at [702, 391] on div "Product" at bounding box center [719, 394] width 74 height 18
click at [710, 503] on button "Select" at bounding box center [682, 500] width 199 height 23
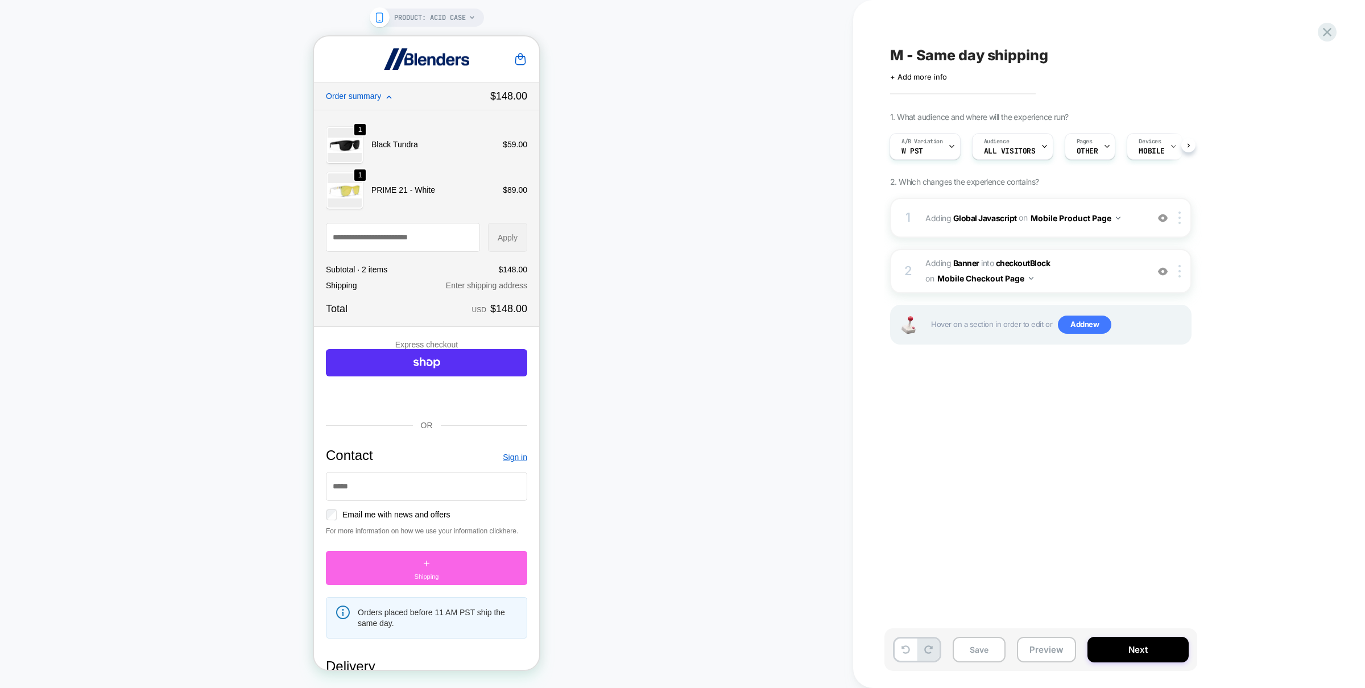
scroll to position [0, 1]
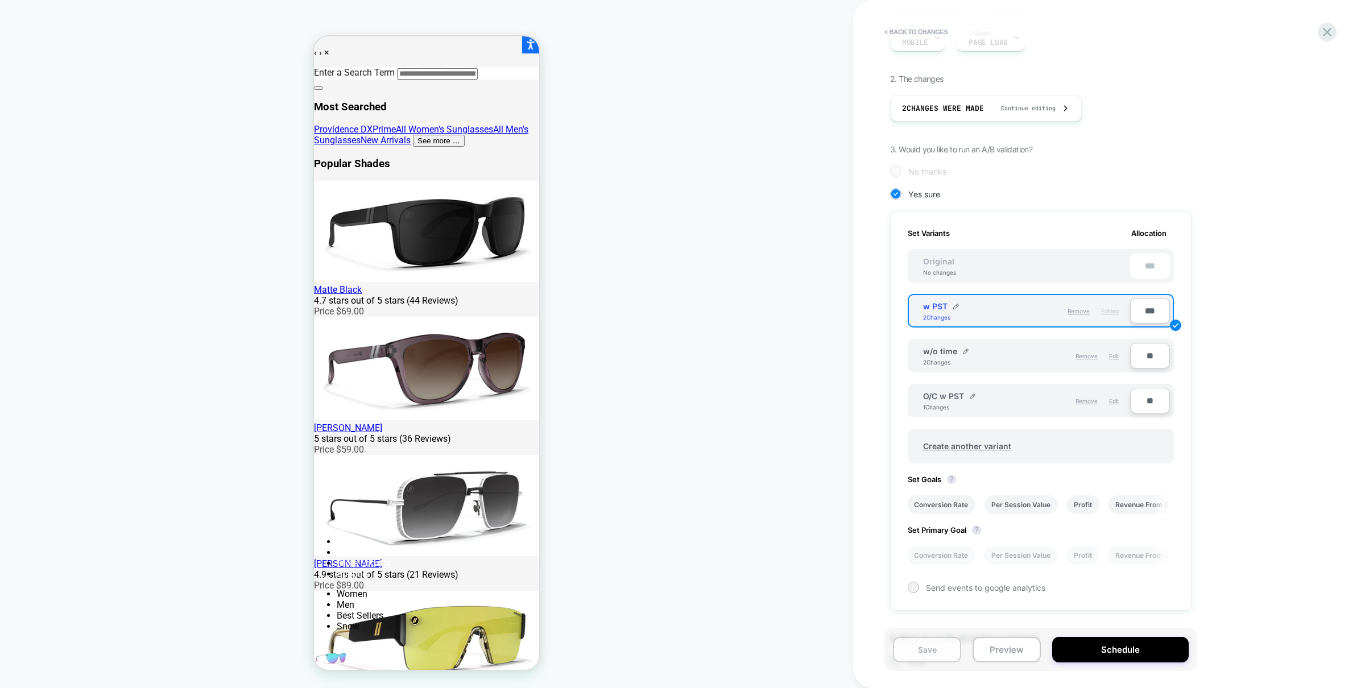
type input "**"
drag, startPoint x: 939, startPoint y: 658, endPoint x: 953, endPoint y: 567, distance: 91.5
click at [938, 658] on button "Save" at bounding box center [927, 650] width 68 height 26
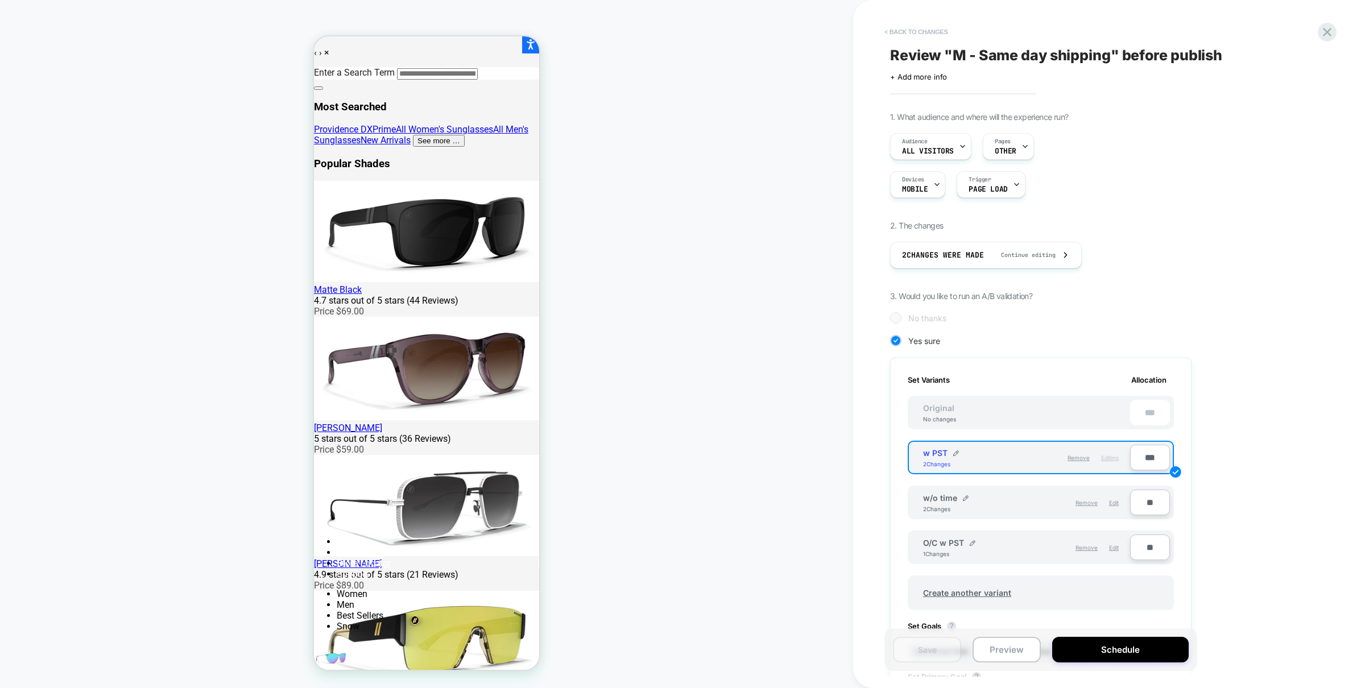
click at [911, 30] on button "< Back to changes" at bounding box center [916, 32] width 75 height 18
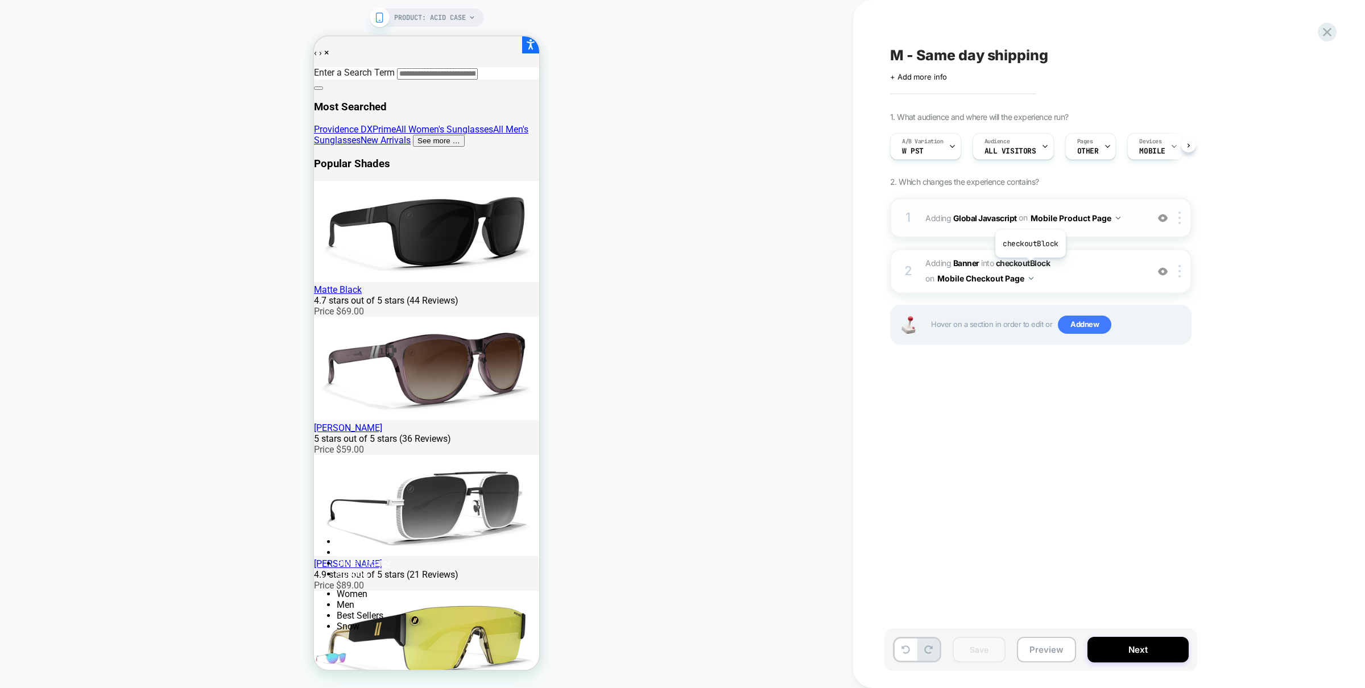
scroll to position [0, 1]
click at [1143, 651] on button "Next" at bounding box center [1138, 650] width 101 height 26
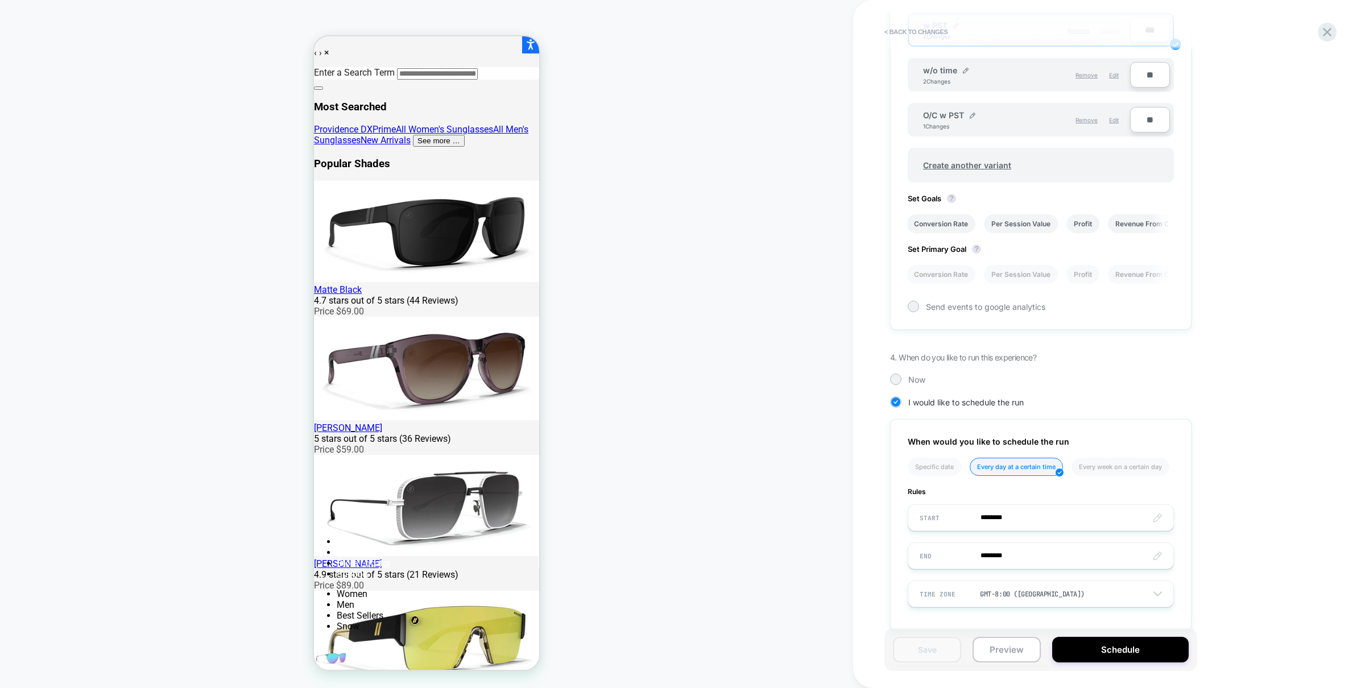
scroll to position [441, 0]
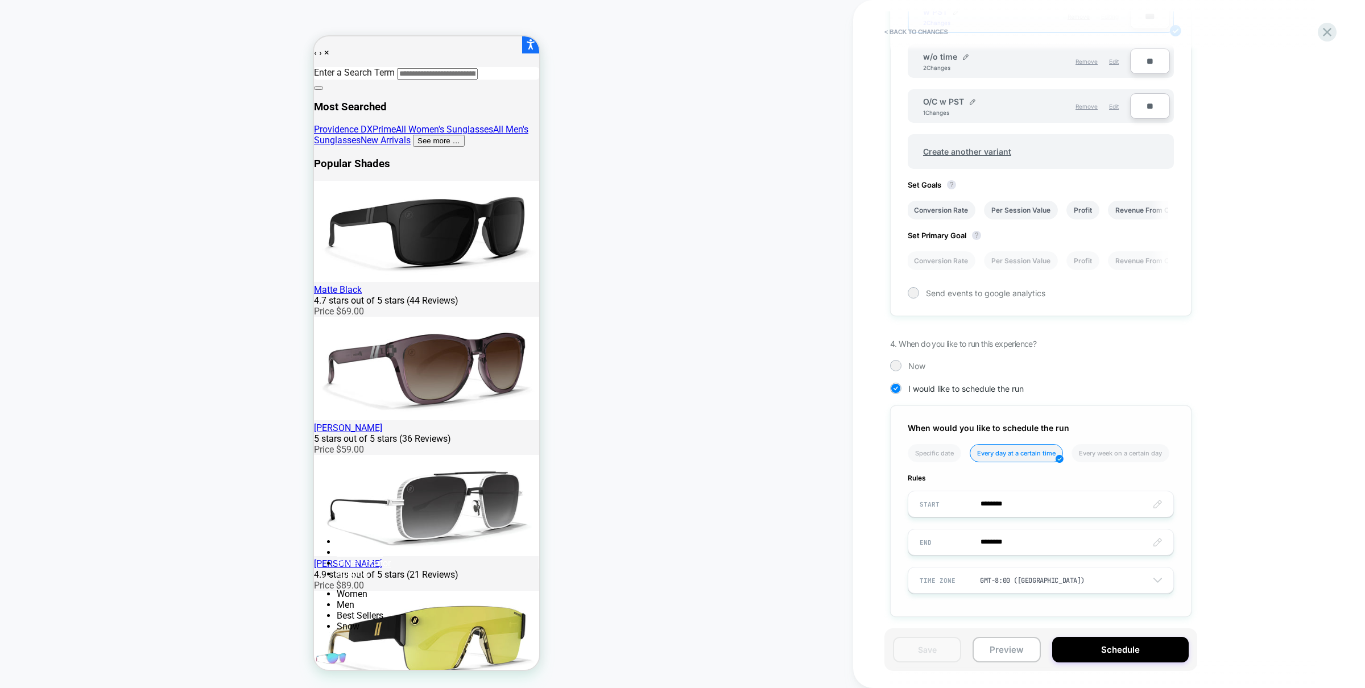
click at [1011, 503] on input "********" at bounding box center [1040, 504] width 265 height 27
type input "********"
click at [1018, 469] on span "▼" at bounding box center [1015, 472] width 23 height 23
click at [916, 652] on button "Save" at bounding box center [927, 650] width 68 height 26
click at [1109, 655] on button "Schedule" at bounding box center [1120, 650] width 137 height 26
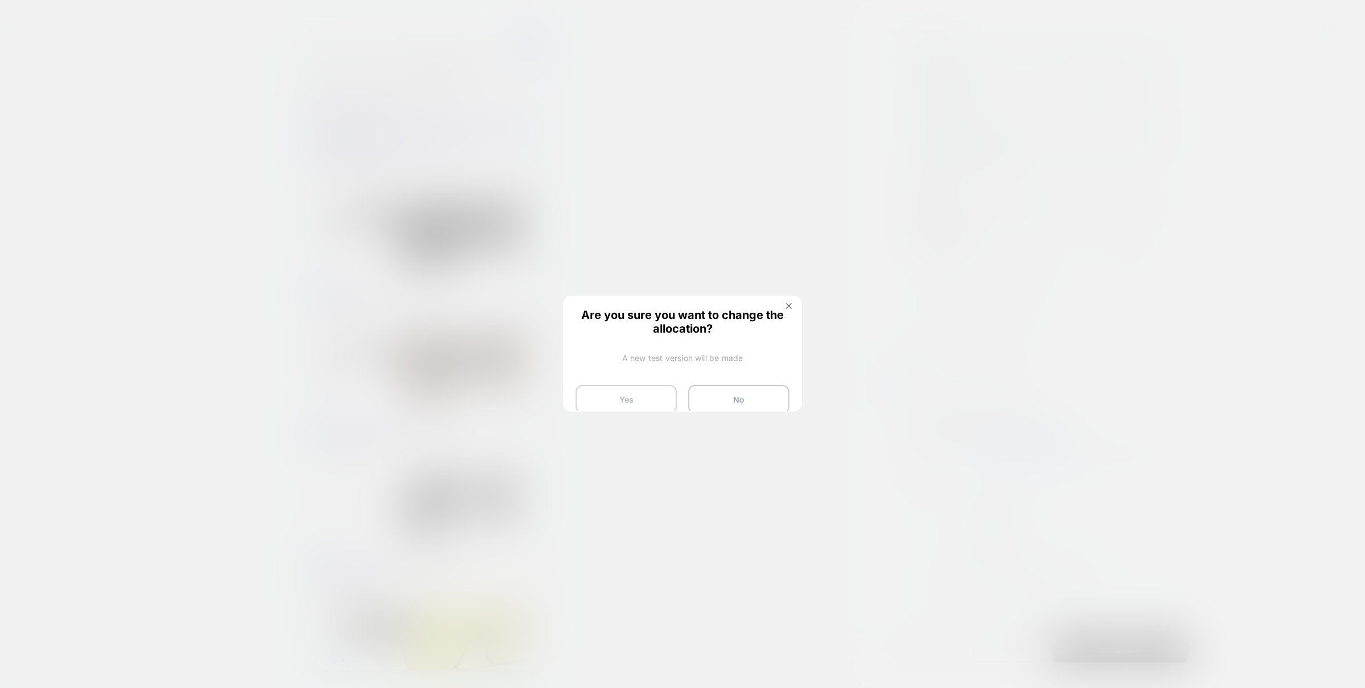
click at [633, 388] on button "Yes" at bounding box center [626, 399] width 101 height 28
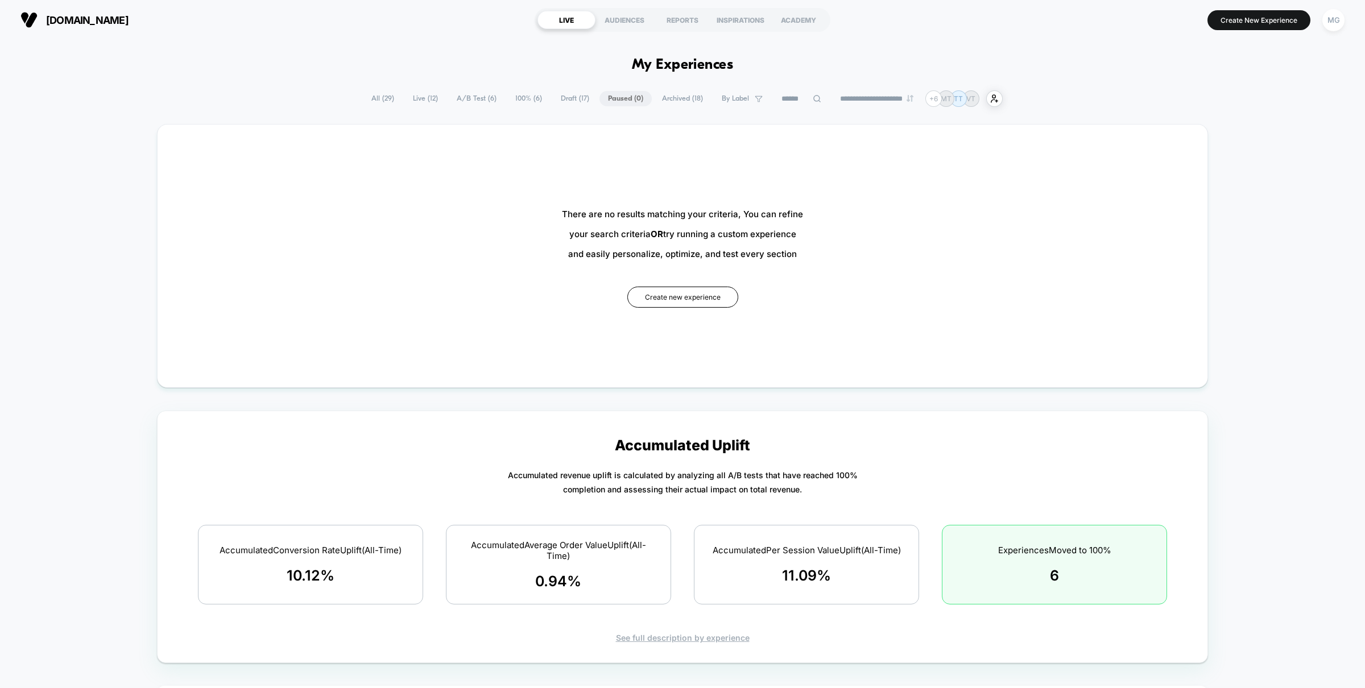
click at [476, 96] on span "A/B Test ( 6 )" at bounding box center [476, 98] width 57 height 15
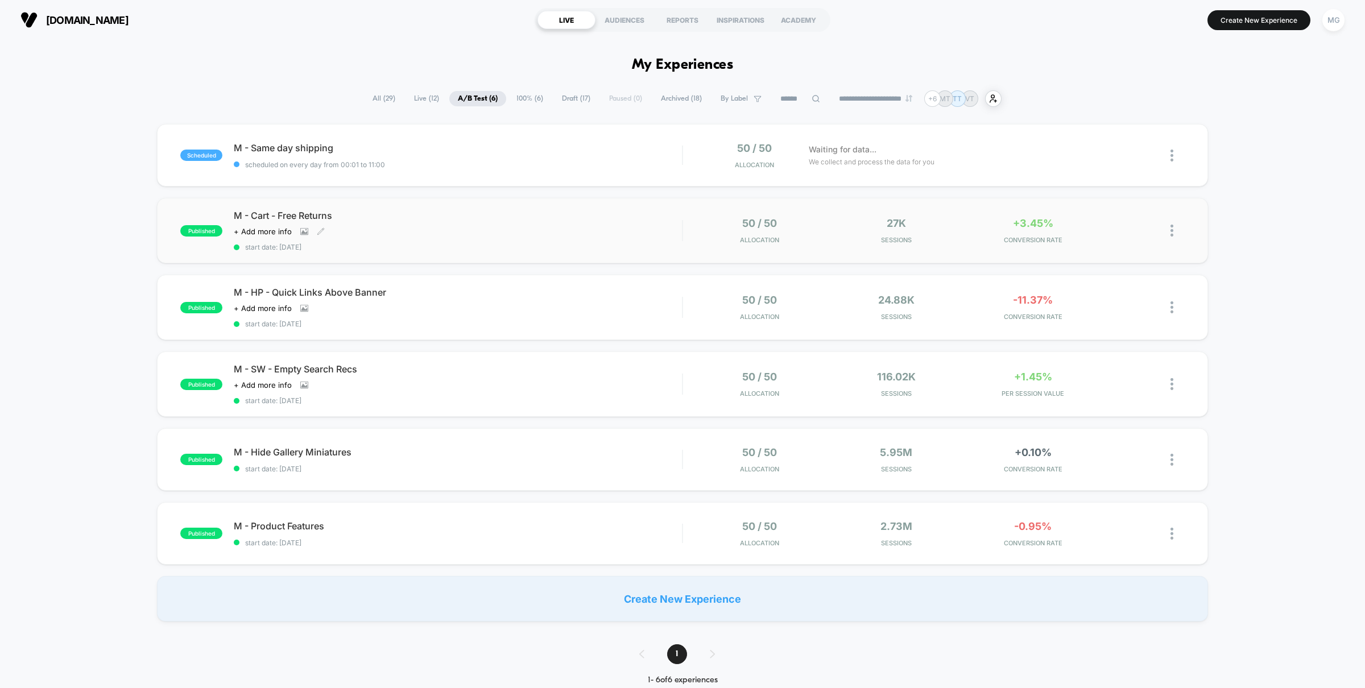
click at [568, 234] on div "M - Cart - Free Returns Click to view images Click to edit experience details +…" at bounding box center [458, 231] width 448 height 42
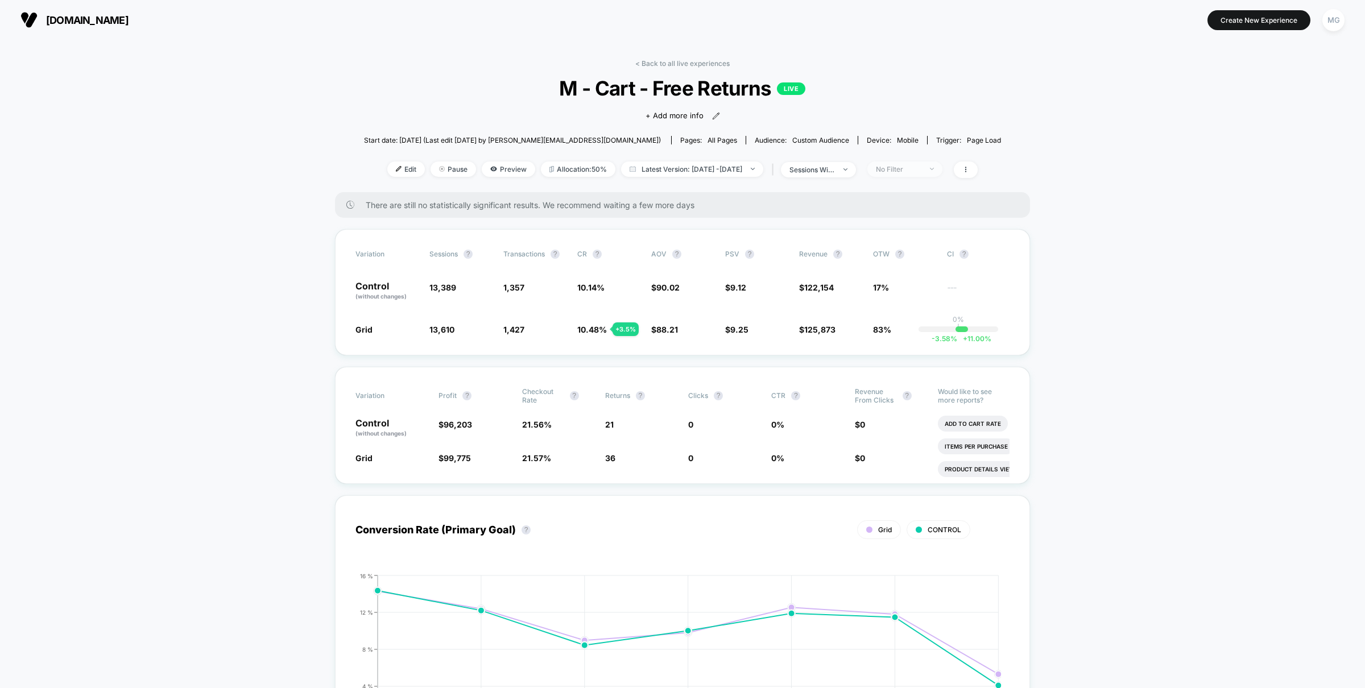
click at [913, 168] on div "No Filter" at bounding box center [899, 169] width 46 height 9
click at [906, 278] on span "New Visitors" at bounding box center [909, 278] width 47 height 10
click at [905, 333] on button "Save" at bounding box center [919, 332] width 104 height 19
click at [685, 64] on link "< Back to all live experiences" at bounding box center [682, 63] width 94 height 9
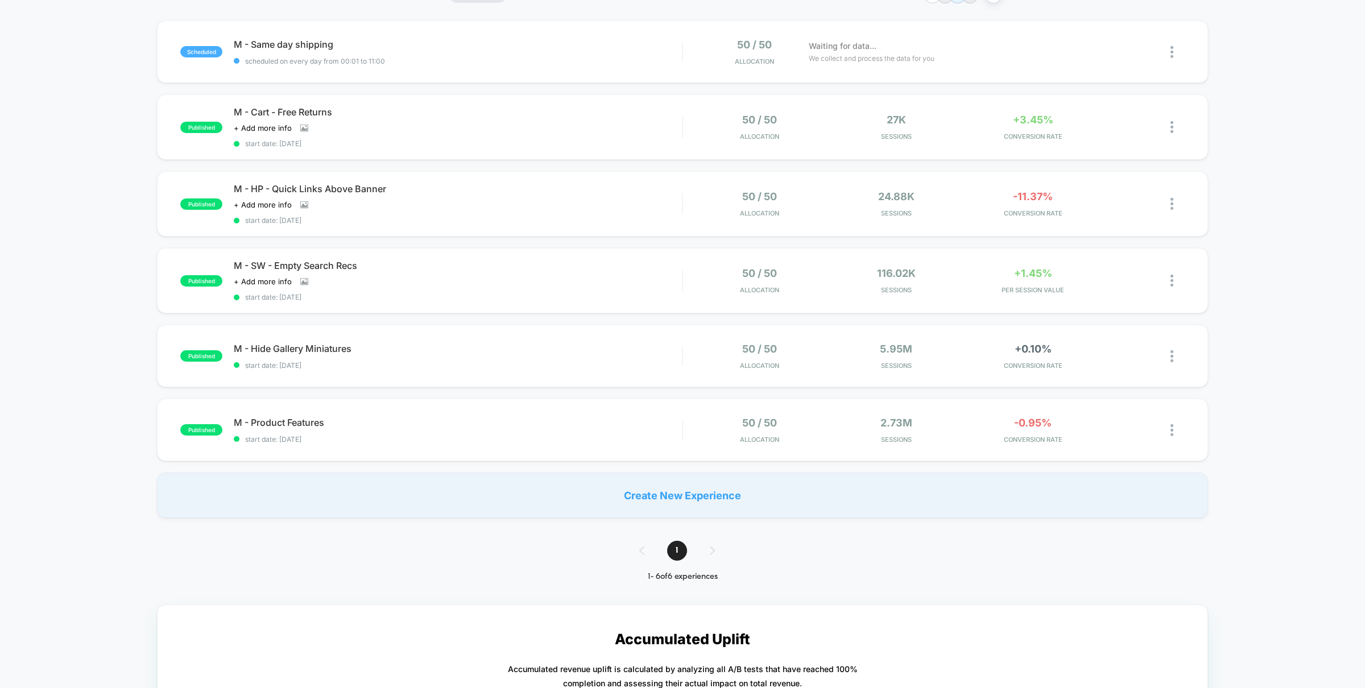
scroll to position [109, 0]
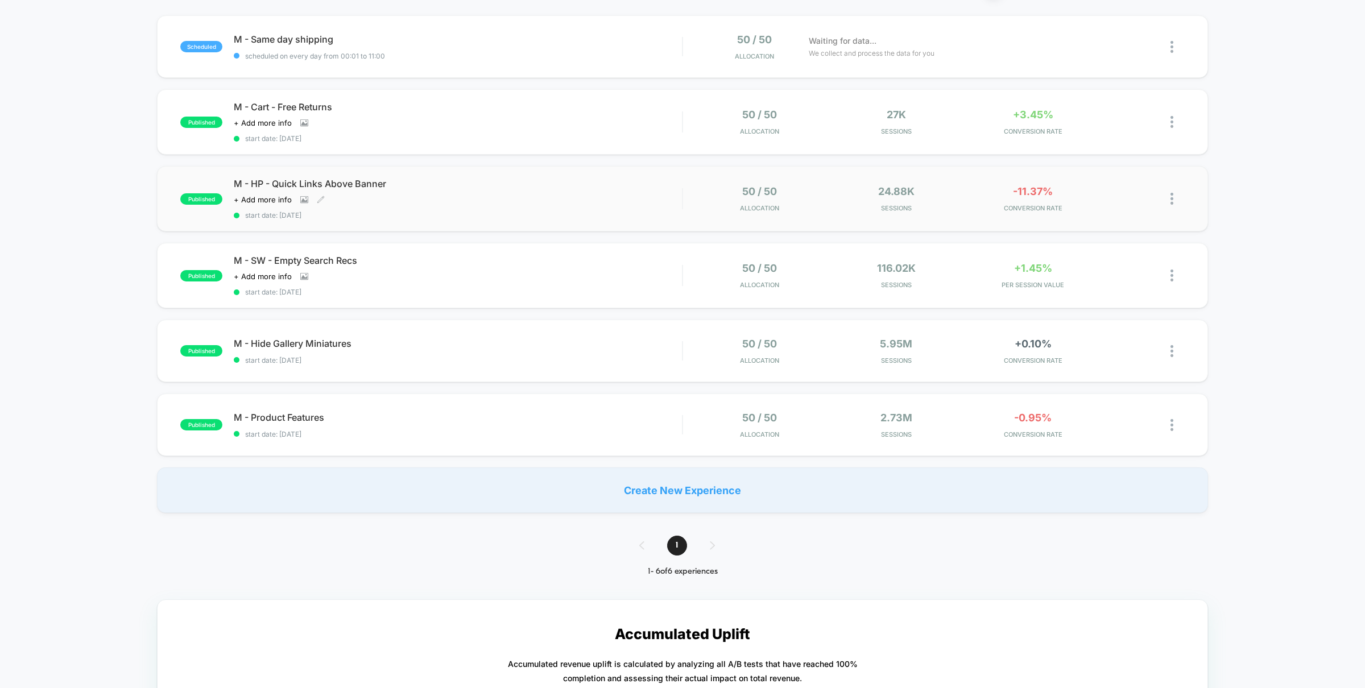
click at [554, 201] on div "M - HP - Quick Links Above Banner Click to view images Click to edit experience…" at bounding box center [458, 199] width 448 height 42
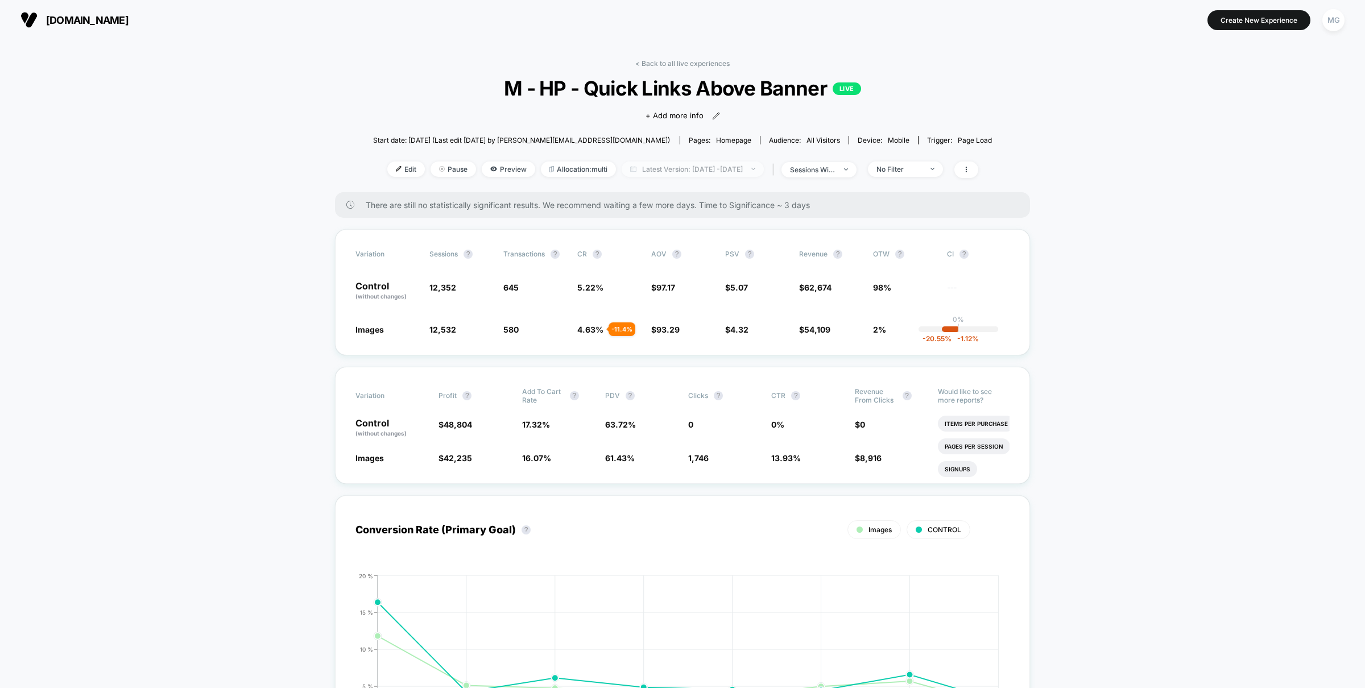
click at [659, 165] on span "Latest Version: Oct 6, 2025 - Oct 13, 2025" at bounding box center [693, 169] width 142 height 15
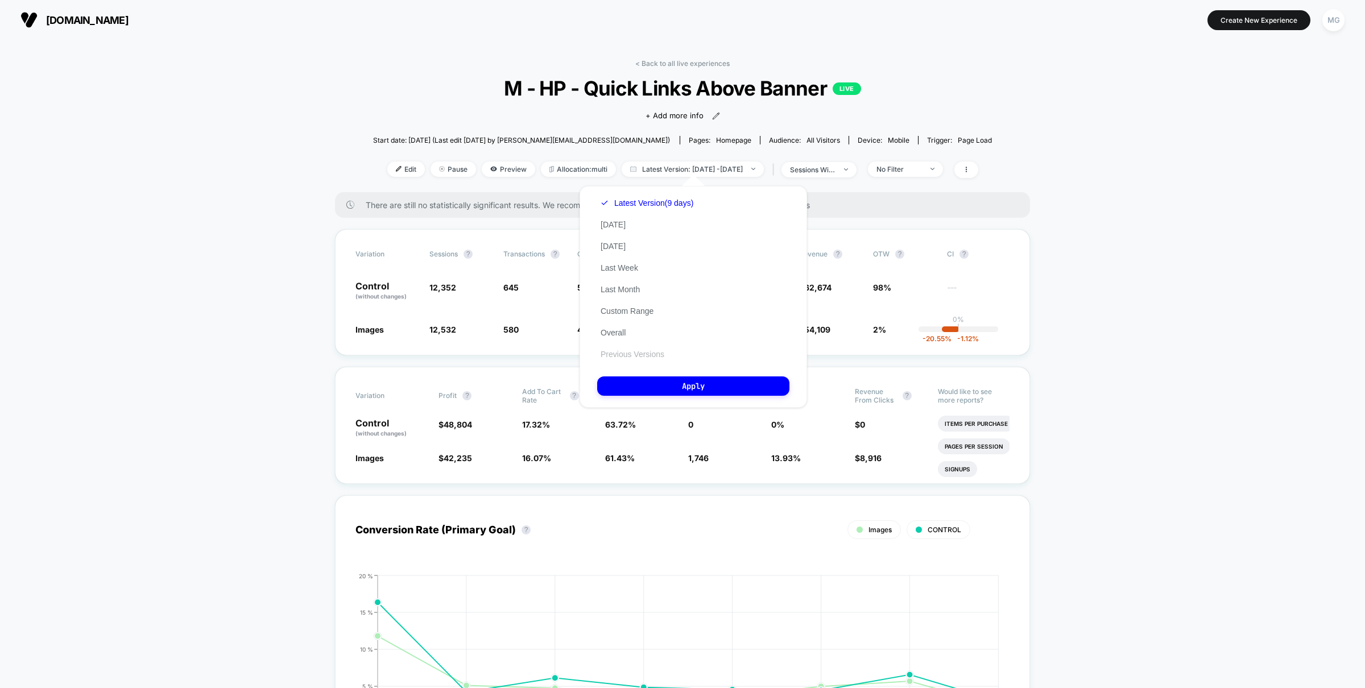
click at [628, 350] on button "Previous Versions" at bounding box center [632, 354] width 71 height 10
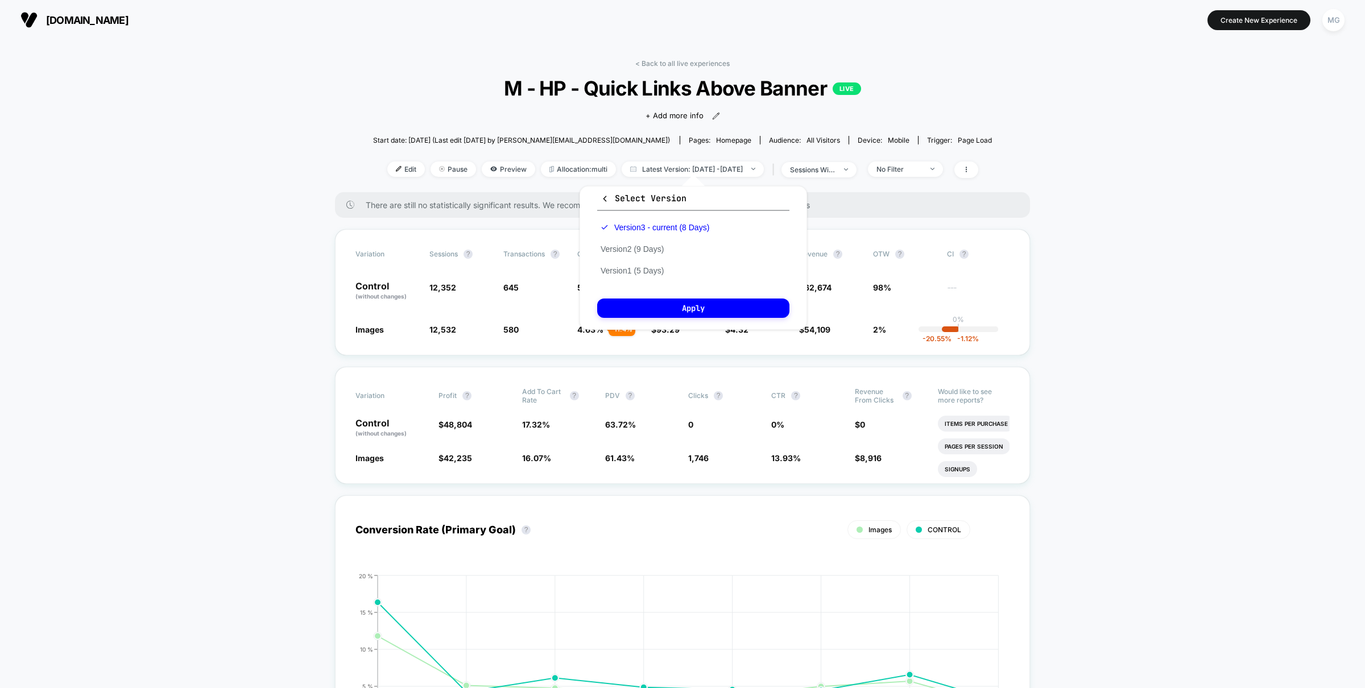
click at [629, 254] on div "Version 3 - current (8 Days) Version 2 (9 Days) Version 1 (5 Days)" at bounding box center [654, 249] width 115 height 65
click at [627, 251] on button "Version 2 (9 Days)" at bounding box center [632, 249] width 70 height 10
drag, startPoint x: 629, startPoint y: 319, endPoint x: 631, endPoint y: 304, distance: 15.0
click at [630, 319] on div "Select Version Version 3 - current (8 Days) Version 2 (9 Days) Version 1 (5 Day…" at bounding box center [694, 258] width 228 height 144
click at [631, 304] on button "Apply" at bounding box center [693, 308] width 192 height 19
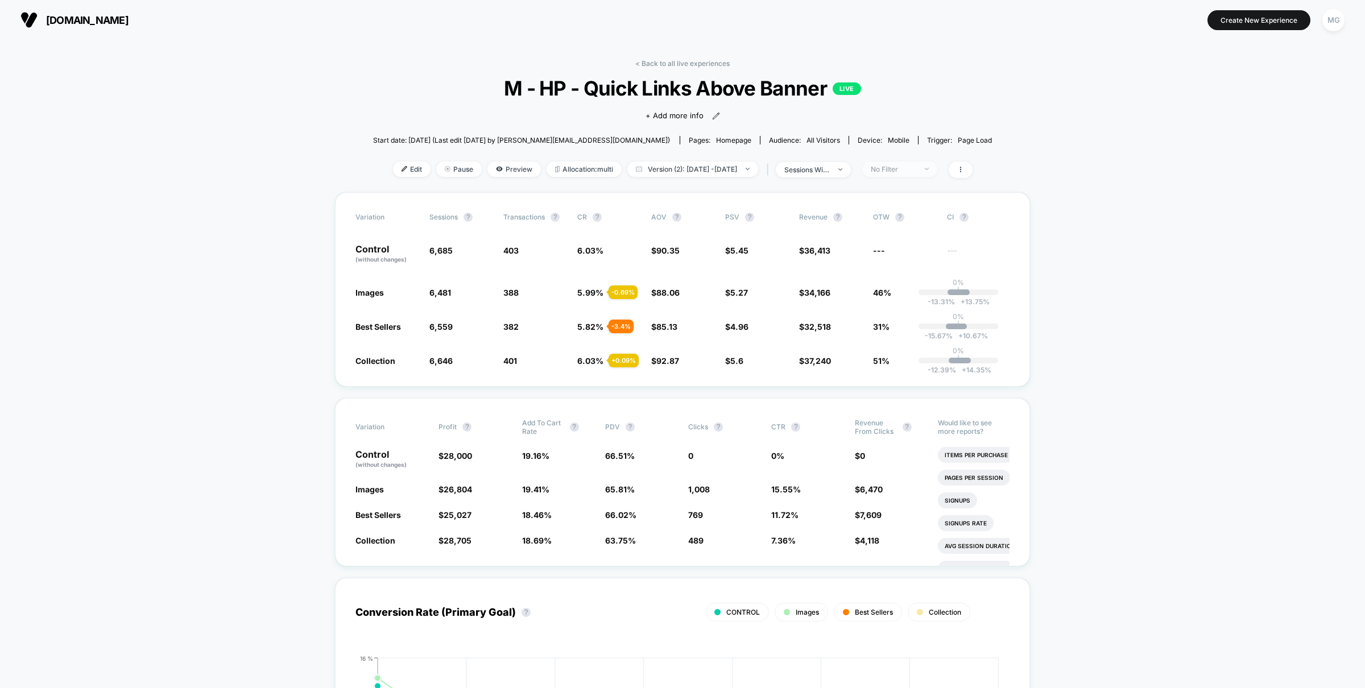
click at [916, 166] on div "No Filter" at bounding box center [894, 169] width 46 height 9
click at [903, 279] on span "New Visitors" at bounding box center [905, 278] width 47 height 10
click at [898, 323] on button "Save" at bounding box center [916, 332] width 104 height 19
click at [741, 166] on span "Version (2): Sep 28, 2025 - Oct 6, 2025" at bounding box center [692, 169] width 131 height 15
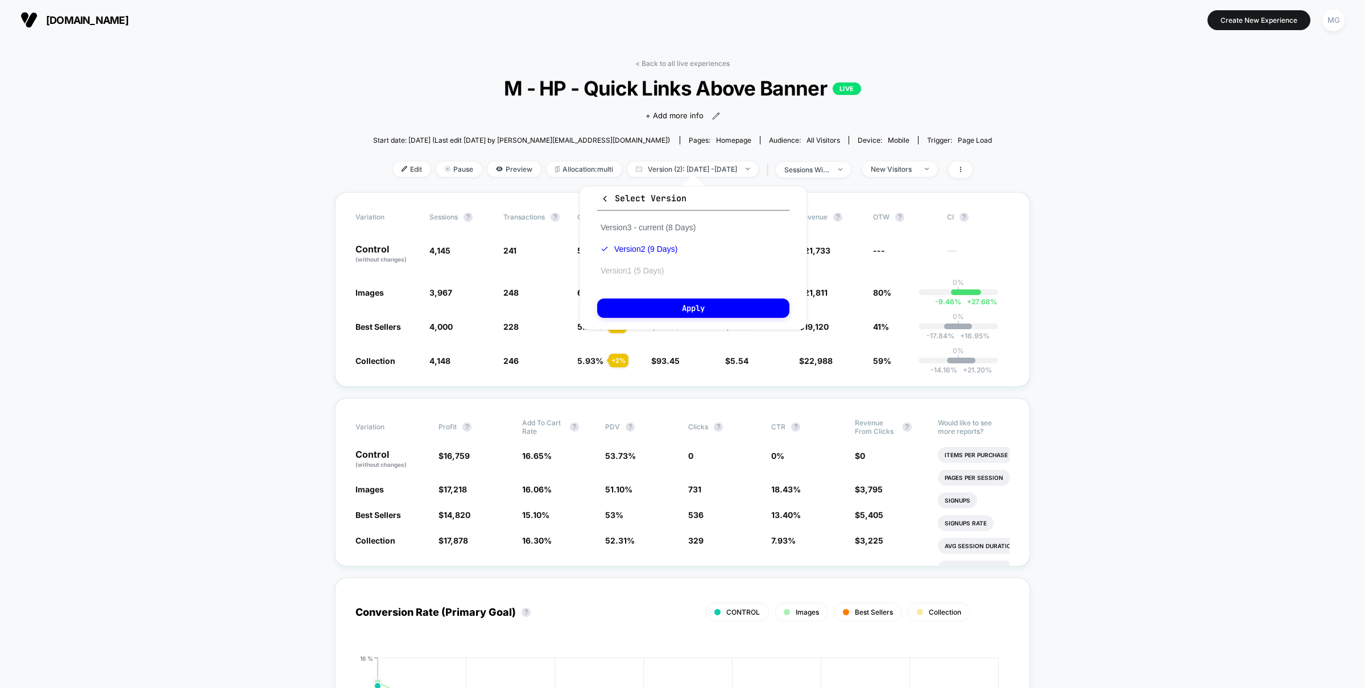
drag, startPoint x: 662, startPoint y: 227, endPoint x: 655, endPoint y: 265, distance: 38.8
click at [663, 227] on button "Version 3 - current (8 Days)" at bounding box center [648, 227] width 102 height 10
click at [650, 301] on button "Apply" at bounding box center [693, 308] width 192 height 19
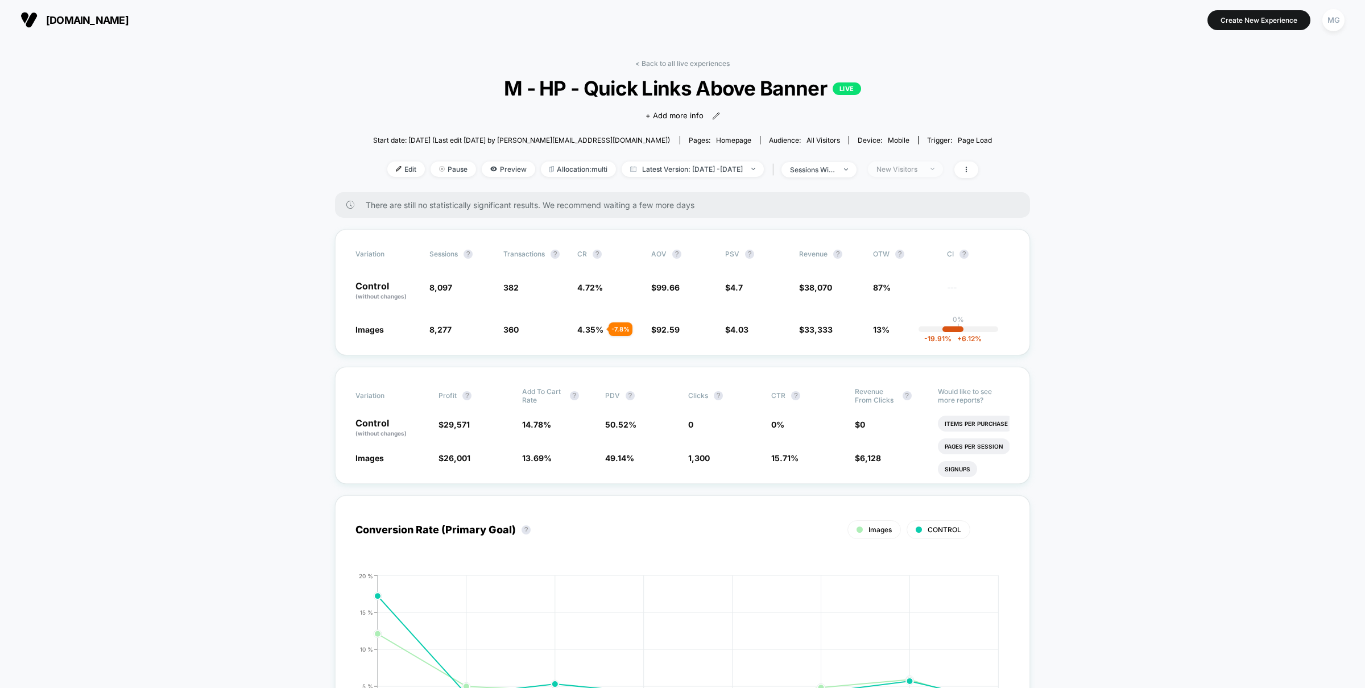
click at [903, 171] on div "New Visitors" at bounding box center [900, 169] width 46 height 9
click at [883, 302] on div "No Filter" at bounding box center [893, 300] width 49 height 11
click at [890, 334] on button "Save" at bounding box center [921, 332] width 104 height 19
click at [387, 168] on span "Edit" at bounding box center [406, 169] width 38 height 15
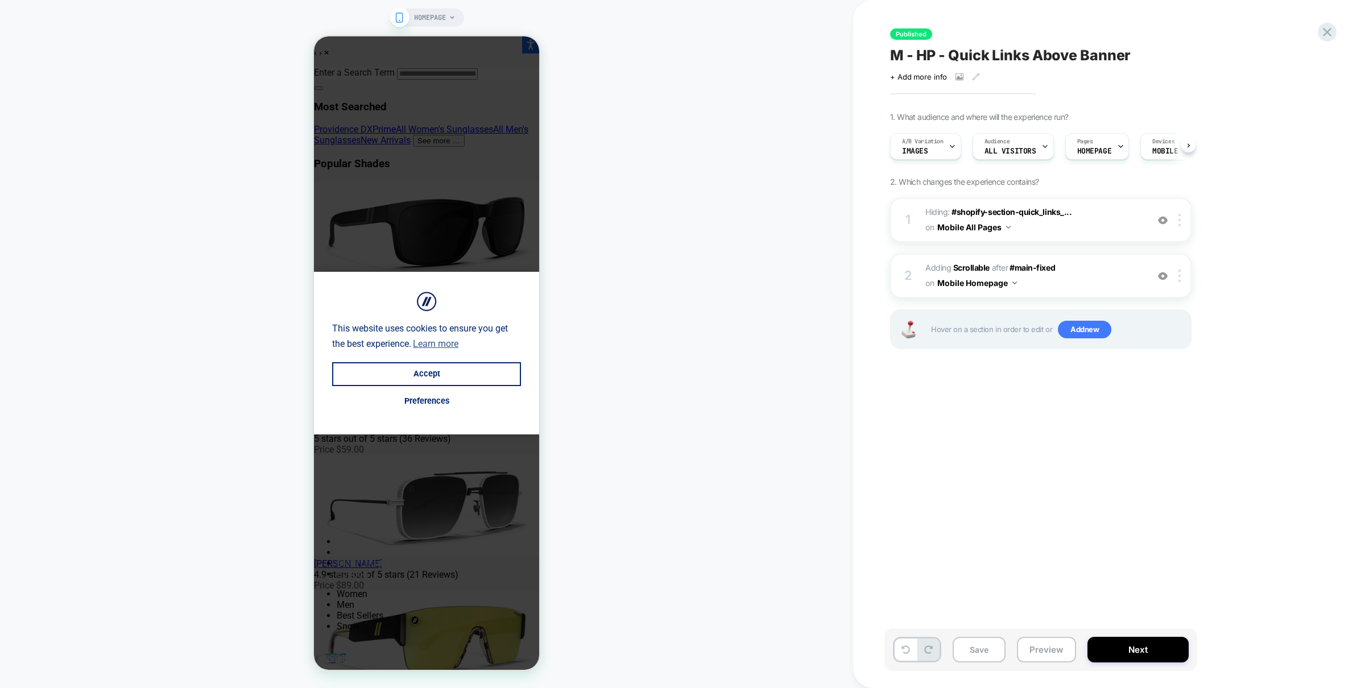
scroll to position [0, 1]
drag, startPoint x: 457, startPoint y: 371, endPoint x: 506, endPoint y: 437, distance: 82.3
click at [457, 371] on button "Accept" at bounding box center [426, 374] width 189 height 24
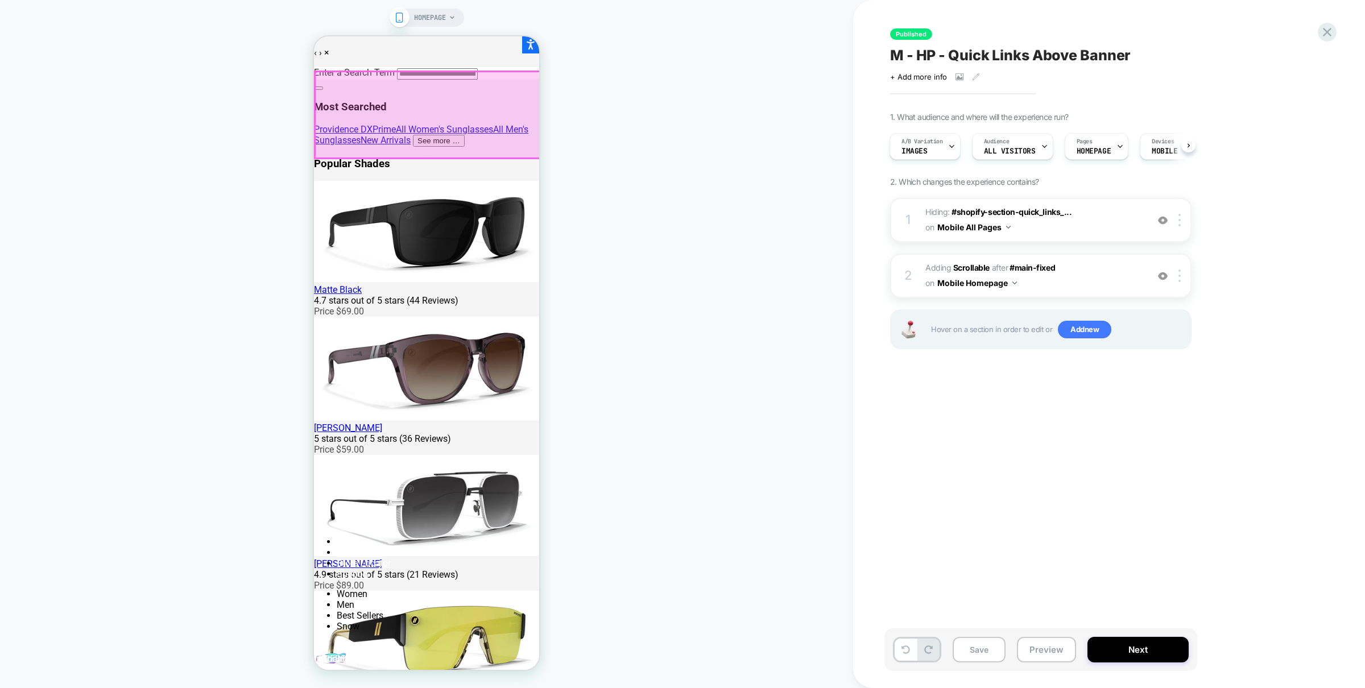
scroll to position [0, 47]
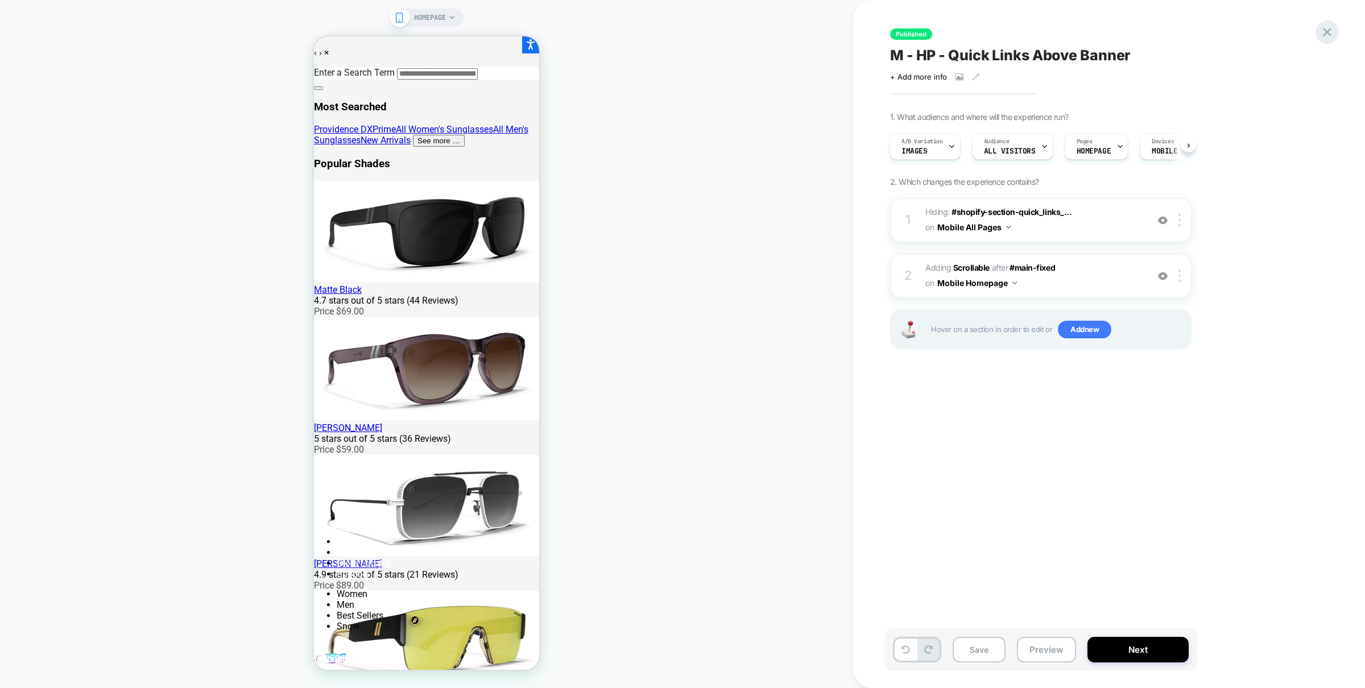
click at [1333, 28] on icon at bounding box center [1327, 31] width 15 height 15
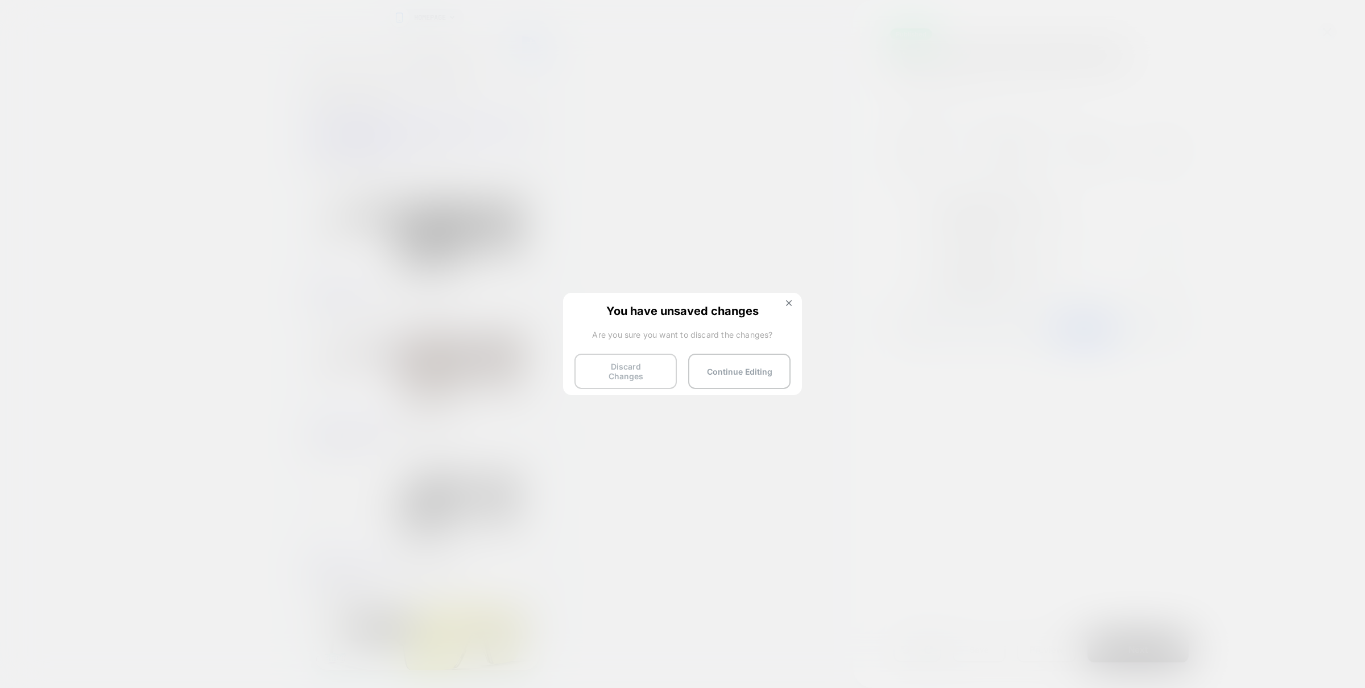
click at [629, 363] on button "Discard Changes" at bounding box center [625, 371] width 102 height 35
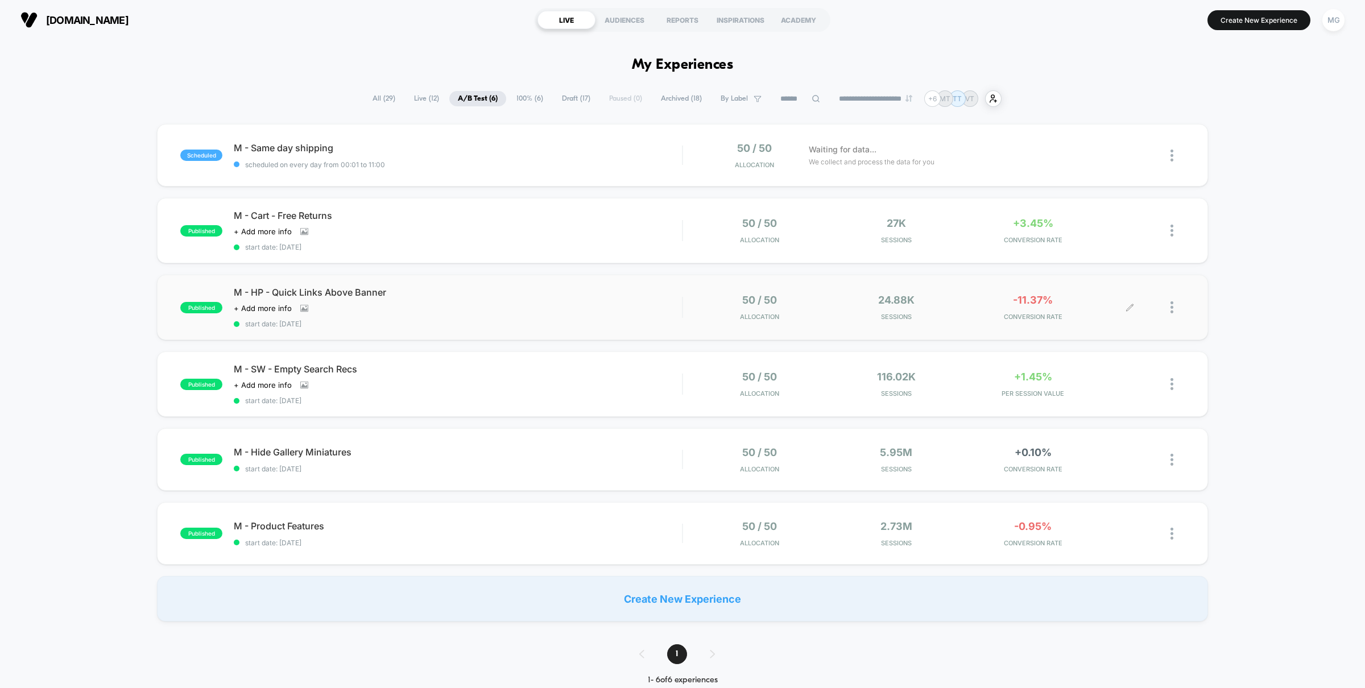
click at [1176, 303] on div at bounding box center [1178, 307] width 14 height 27
click at [1112, 292] on div "Pause" at bounding box center [1114, 295] width 102 height 26
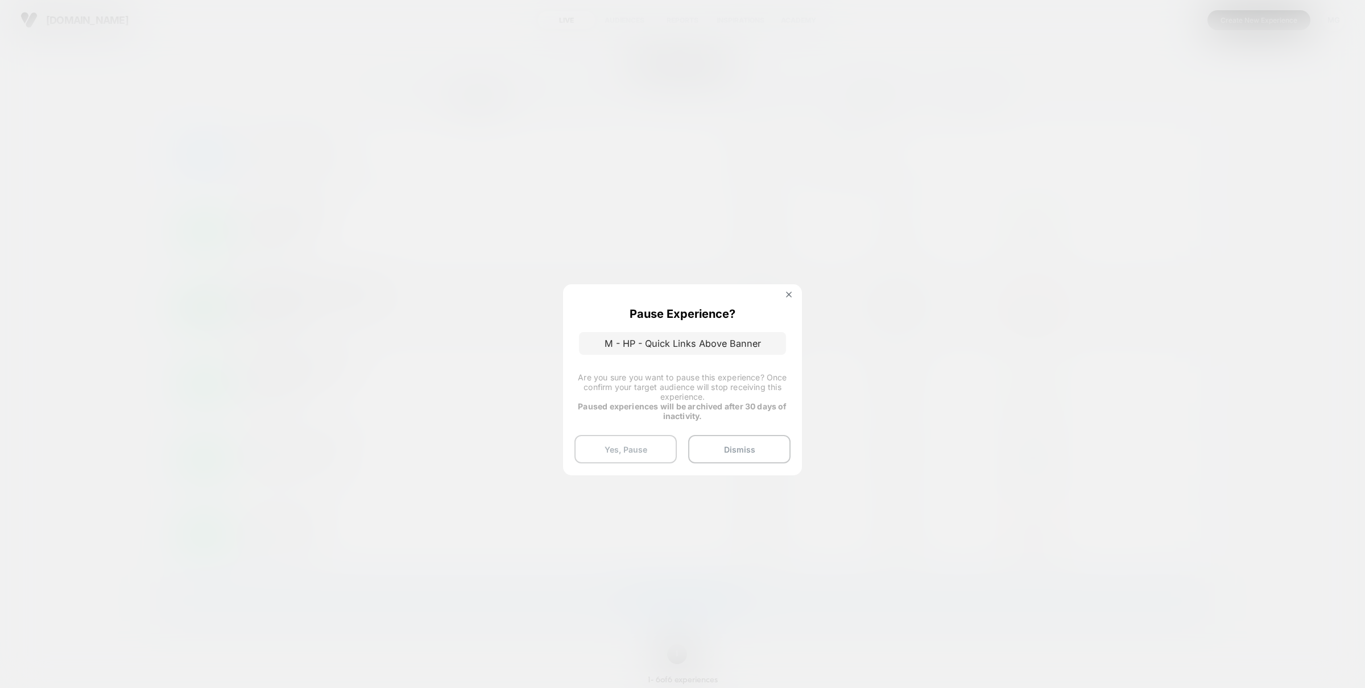
click at [639, 455] on button "Yes, Pause" at bounding box center [625, 449] width 102 height 28
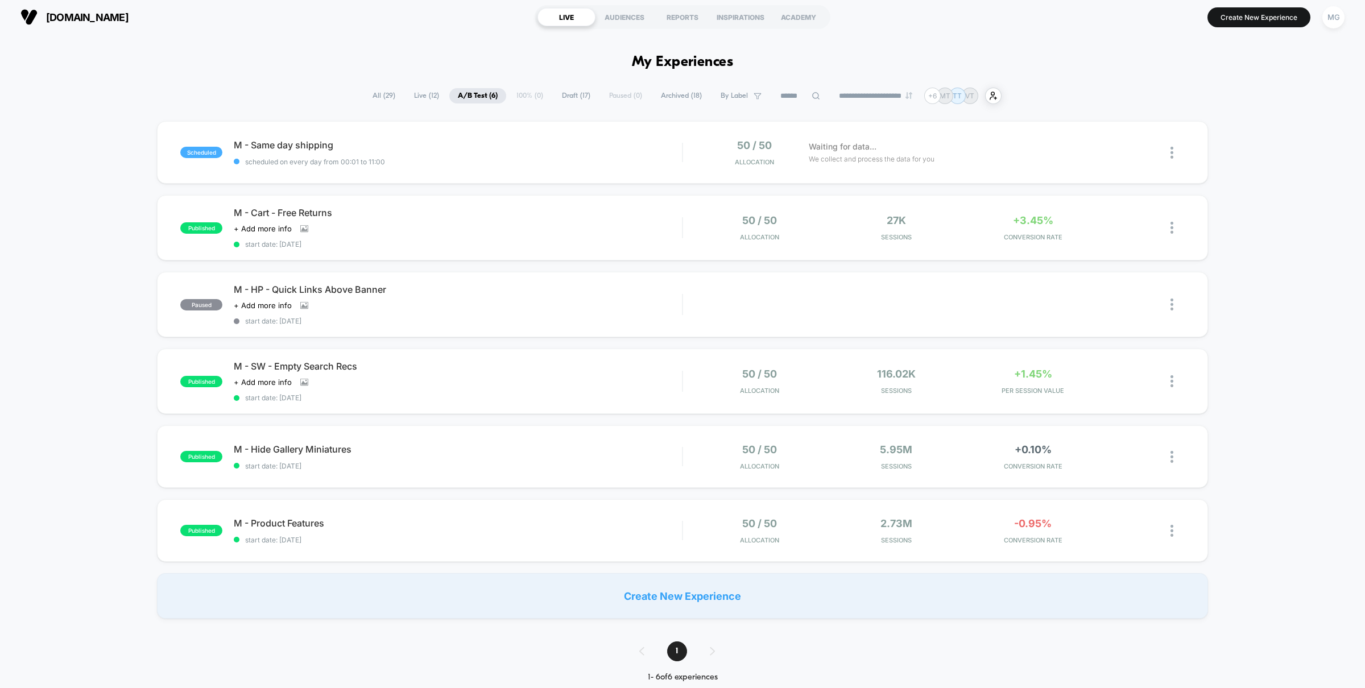
click at [571, 93] on span "Draft ( 17 )" at bounding box center [576, 95] width 46 height 15
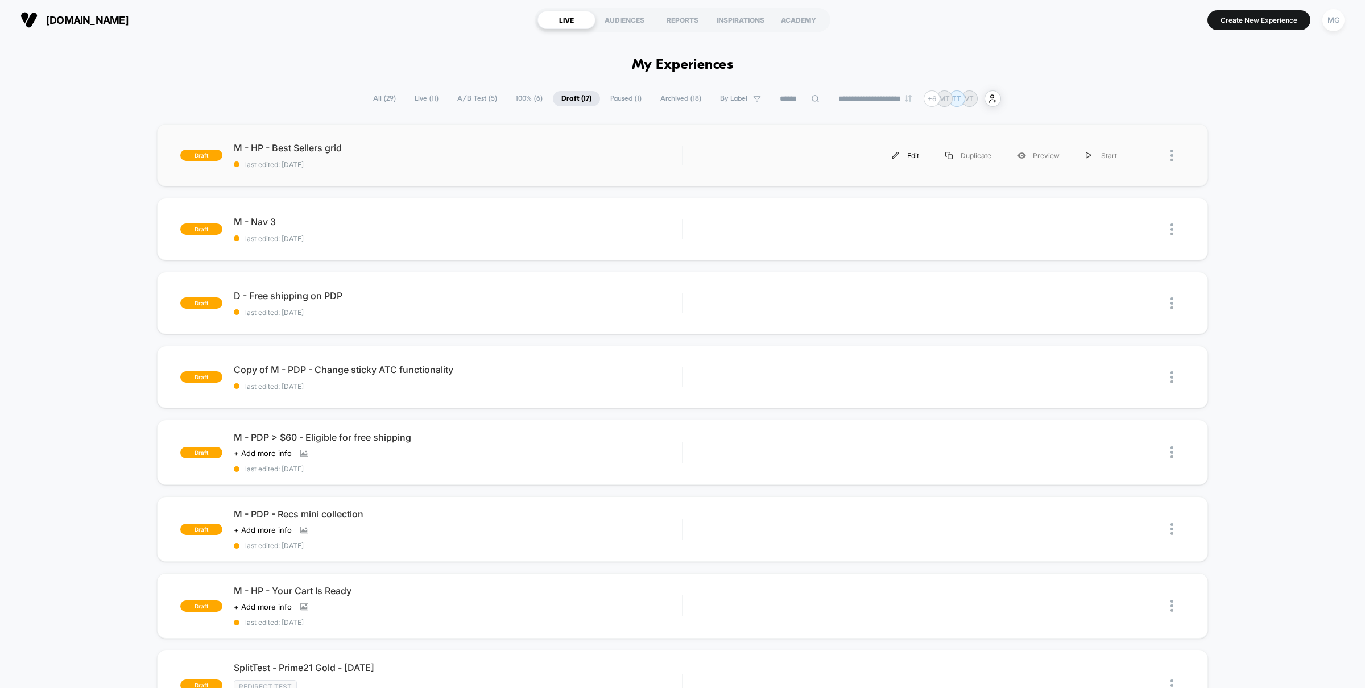
scroll to position [3, 0]
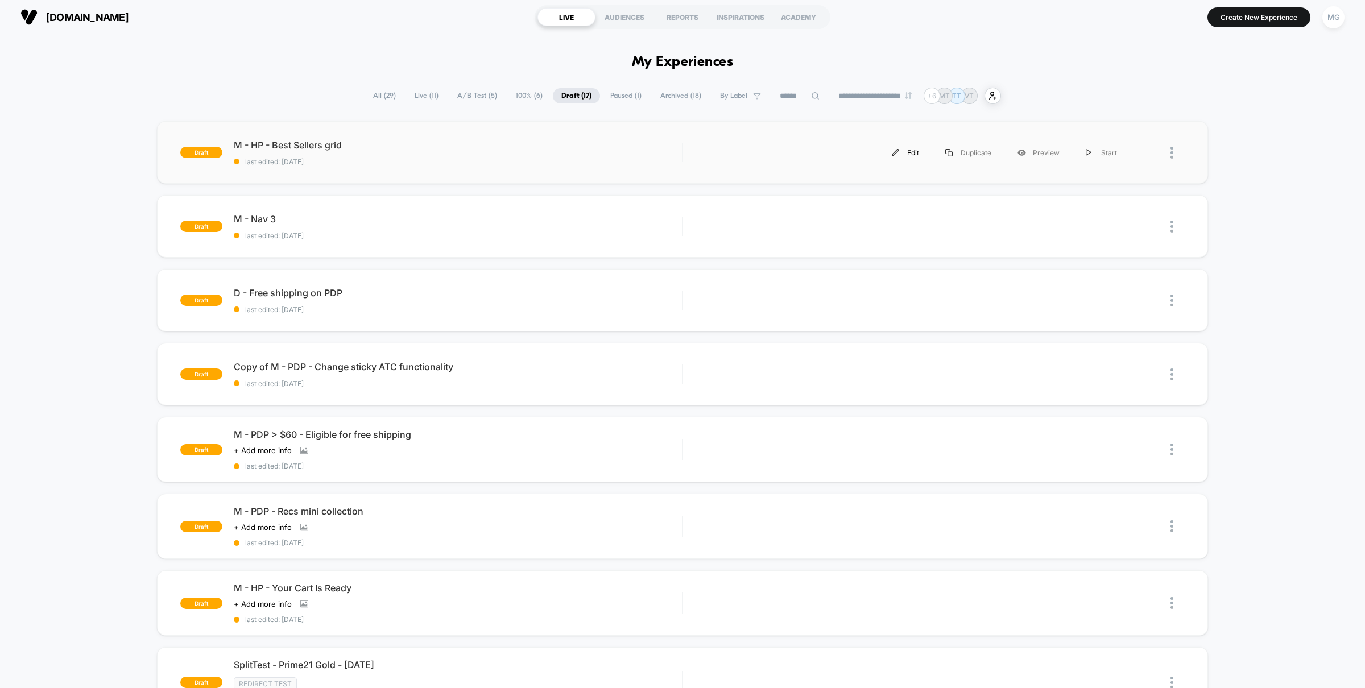
click at [913, 155] on div "Edit" at bounding box center [905, 153] width 53 height 26
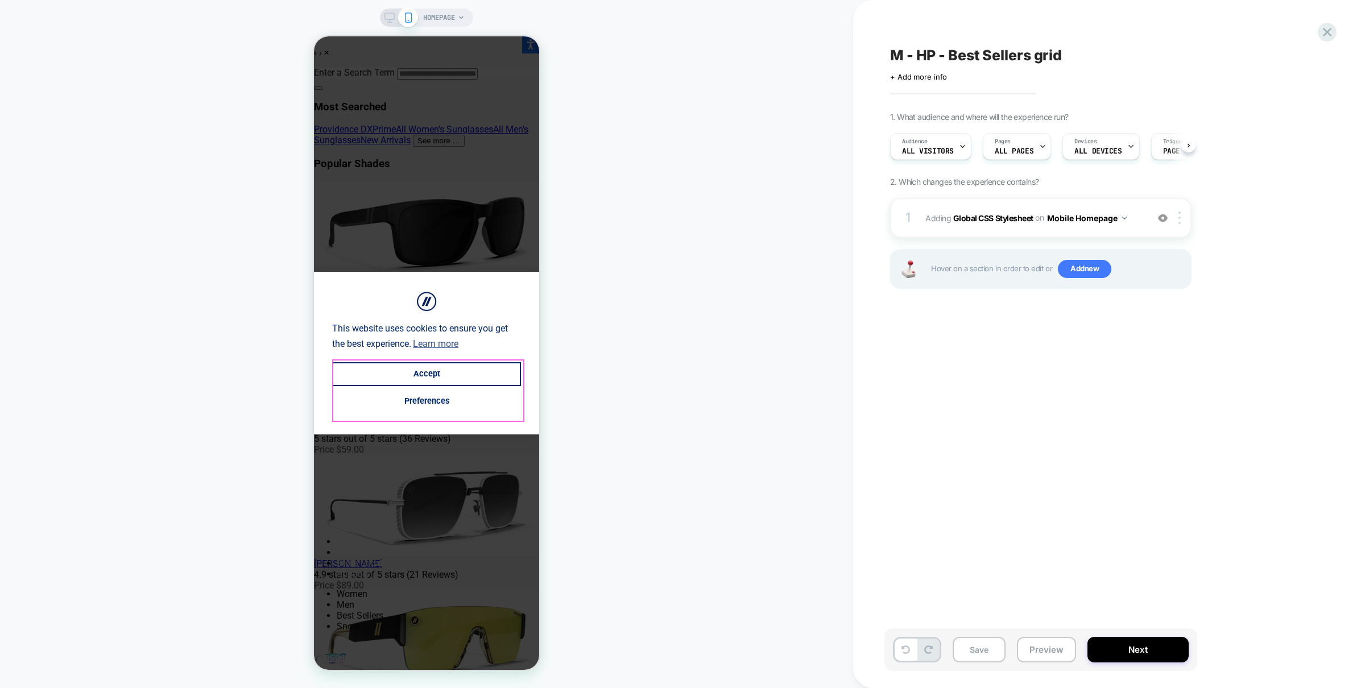
scroll to position [0, 1]
drag, startPoint x: 474, startPoint y: 375, endPoint x: 480, endPoint y: 378, distance: 6.7
click at [474, 375] on button "Accept" at bounding box center [426, 374] width 189 height 24
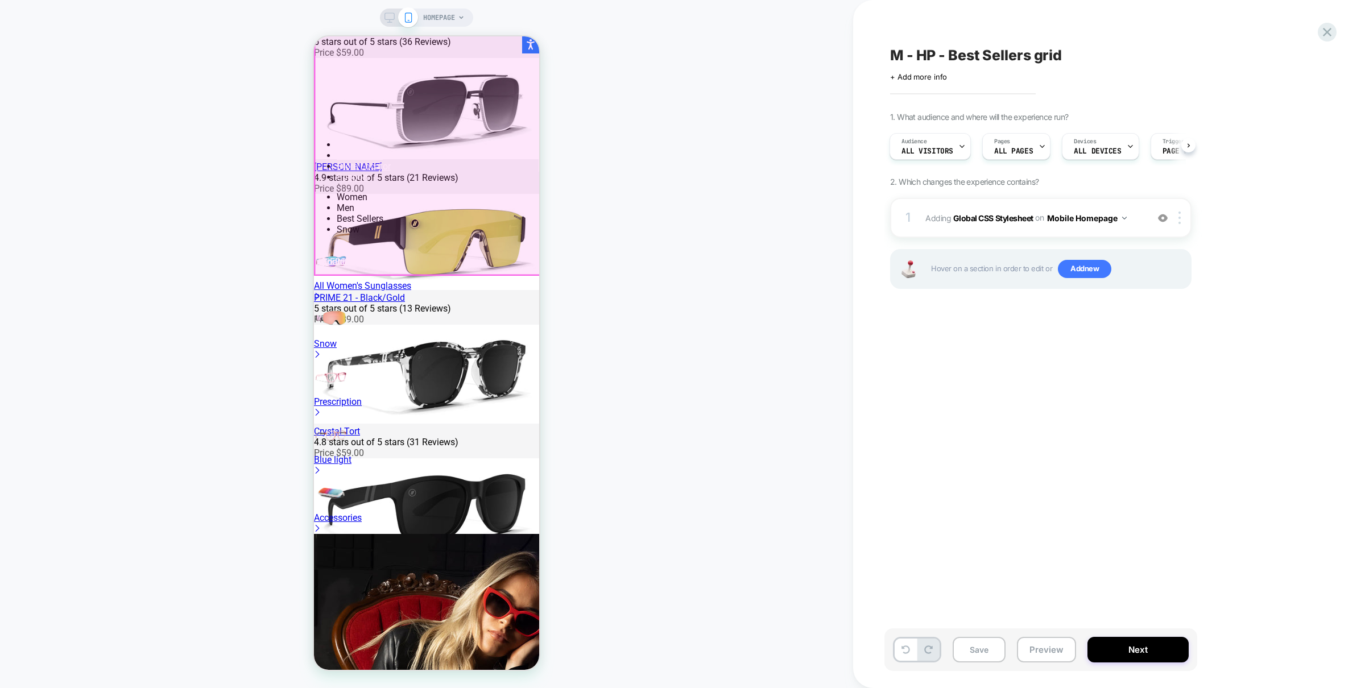
scroll to position [403, 0]
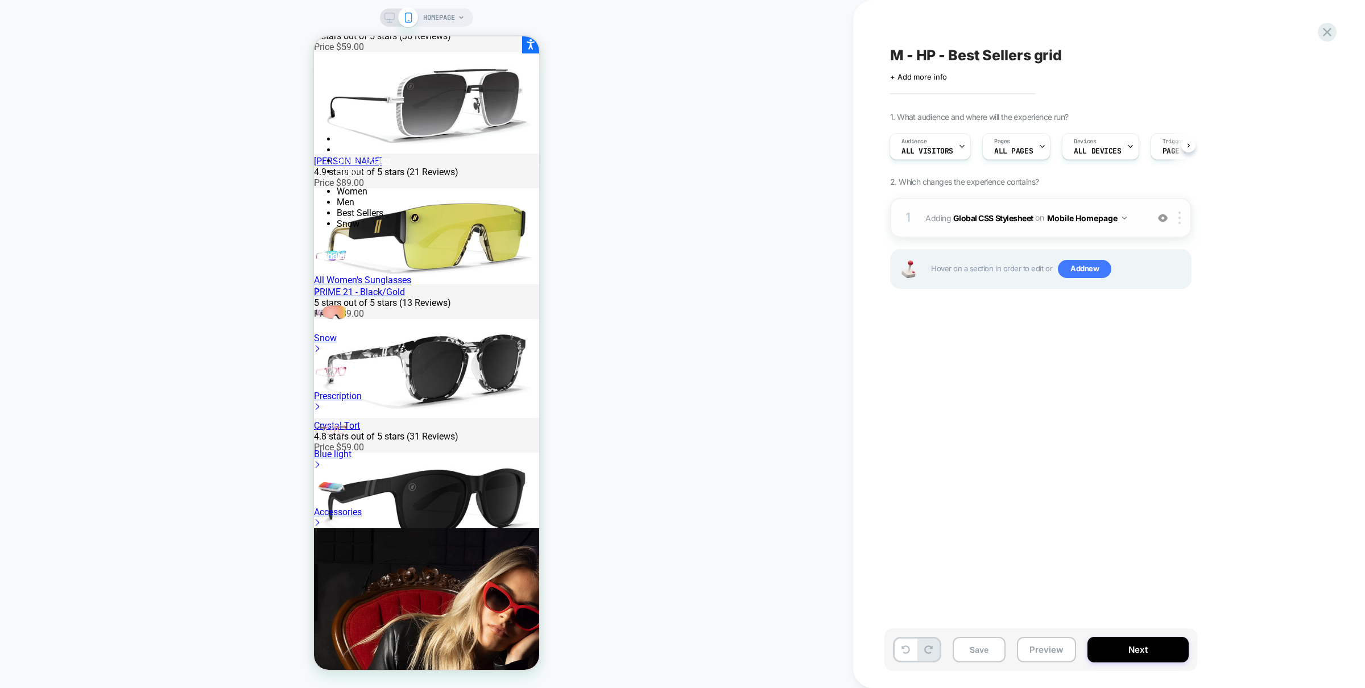
click at [1167, 219] on img at bounding box center [1163, 218] width 10 height 10
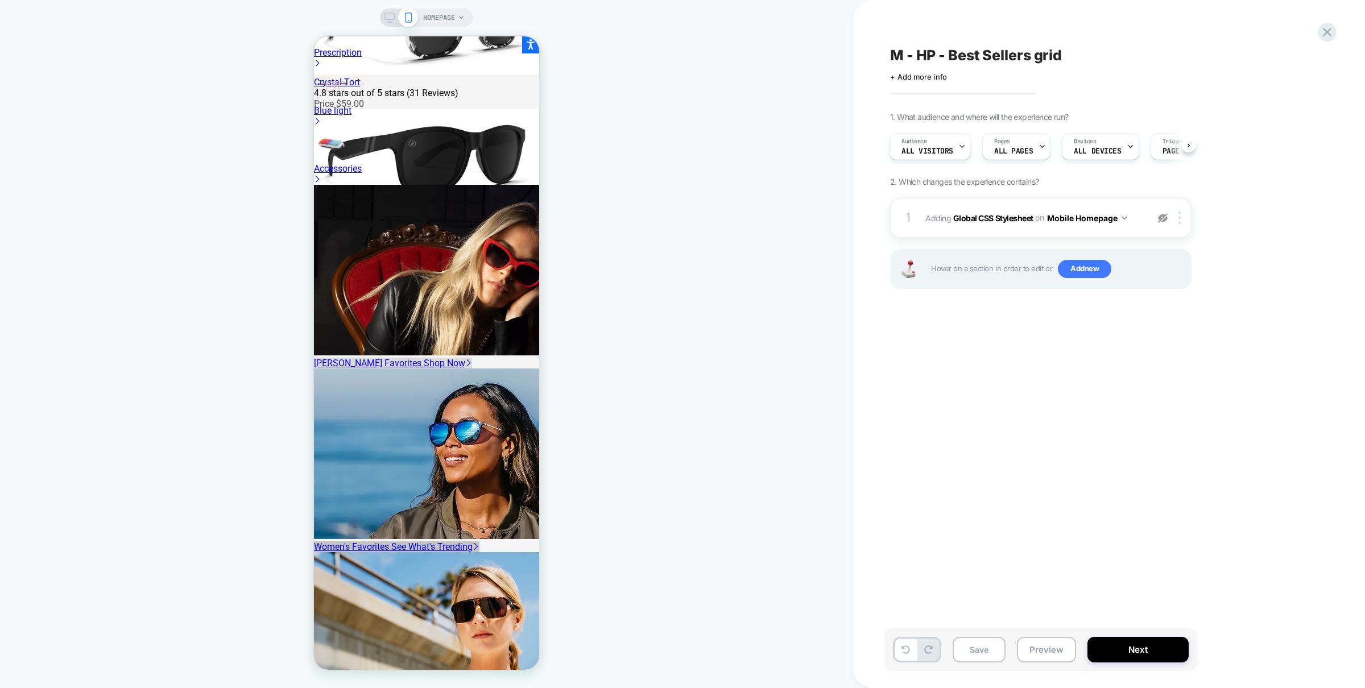
scroll to position [819, 0]
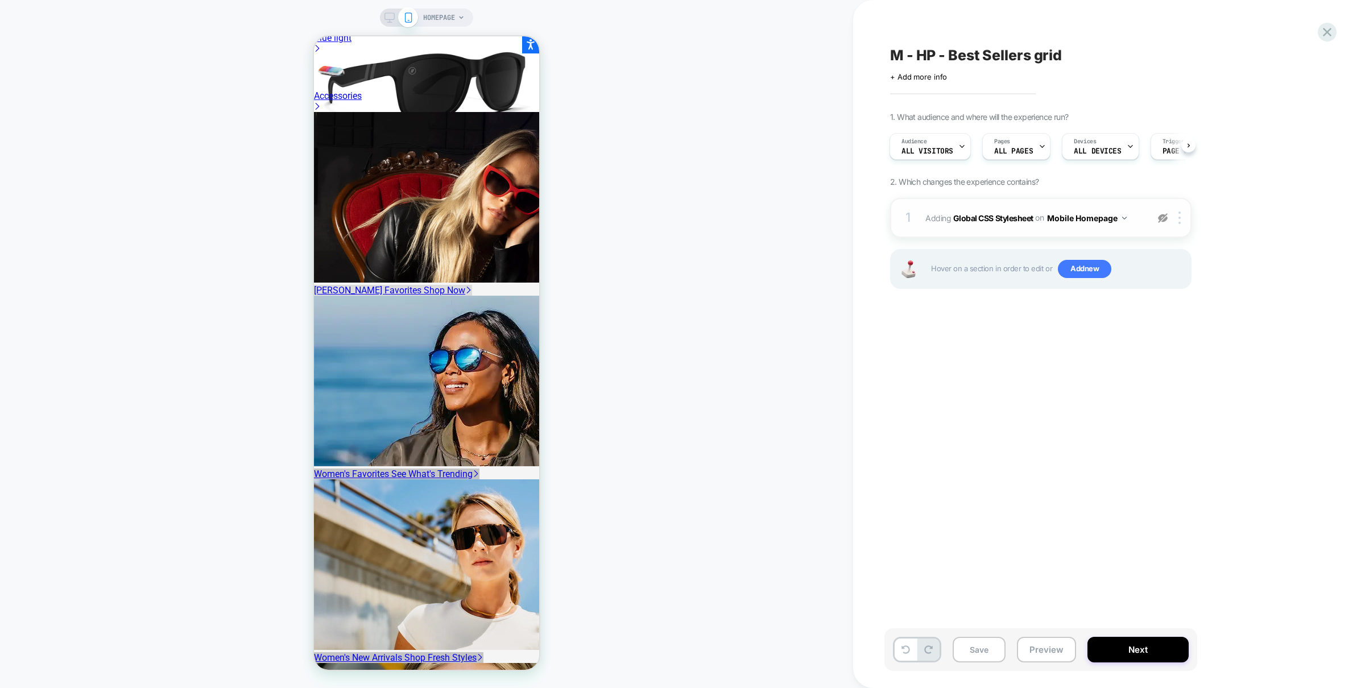
click at [1165, 215] on img at bounding box center [1163, 218] width 10 height 10
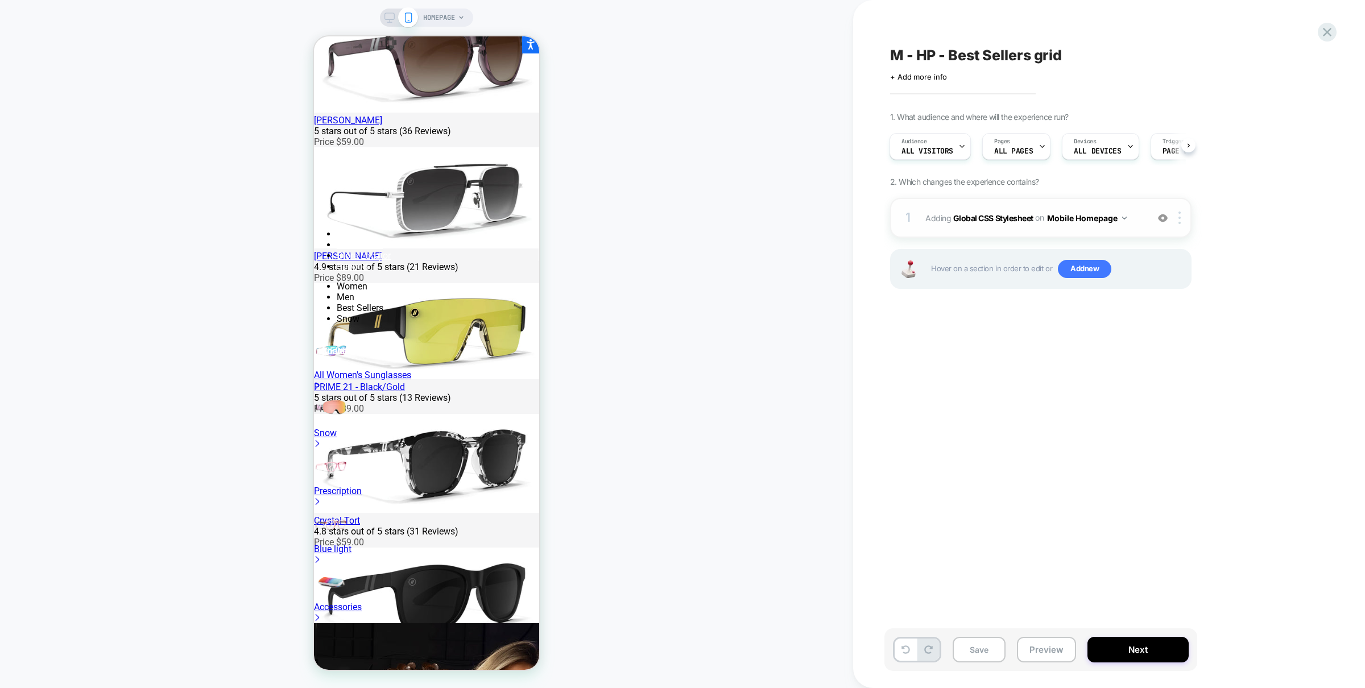
scroll to position [306, 0]
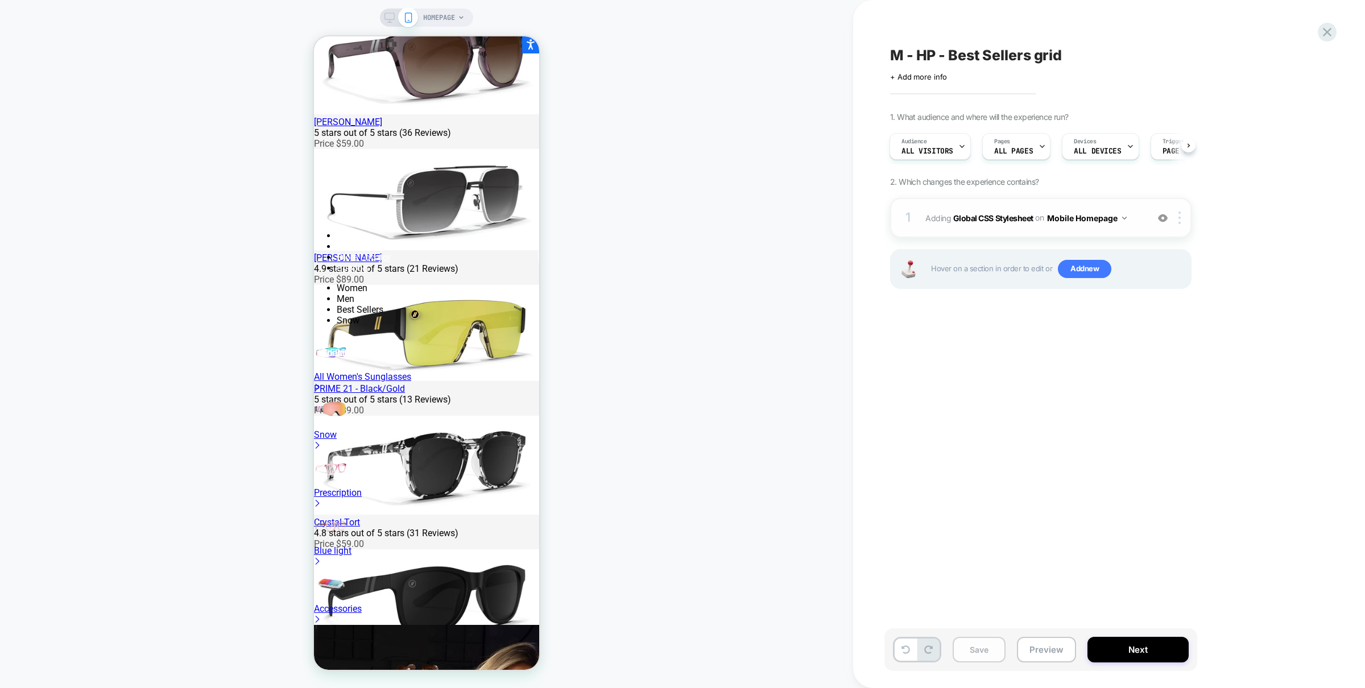
click at [987, 652] on button "Save" at bounding box center [979, 650] width 53 height 26
click at [1322, 29] on icon at bounding box center [1327, 31] width 15 height 15
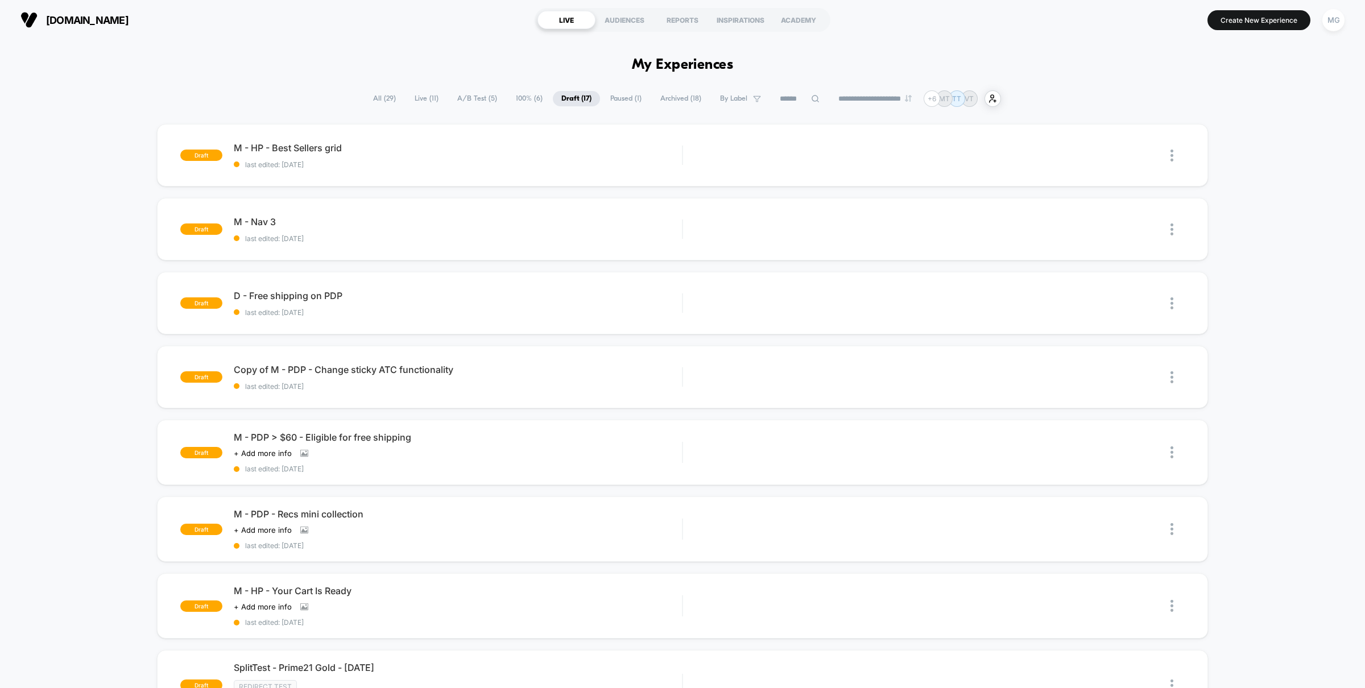
click at [472, 93] on span "A/B Test ( 5 )" at bounding box center [477, 98] width 57 height 15
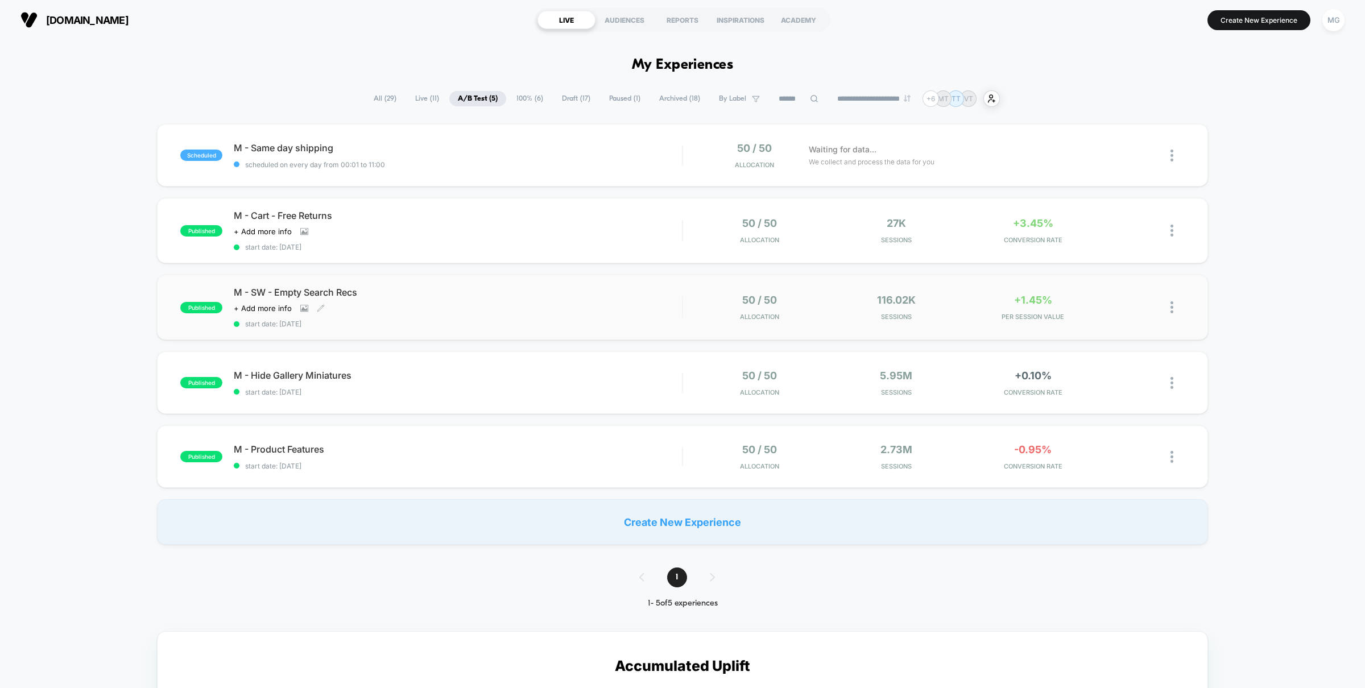
click at [513, 298] on div "M - SW - Empty Search Recs Click to view images Click to edit experience detail…" at bounding box center [458, 308] width 448 height 42
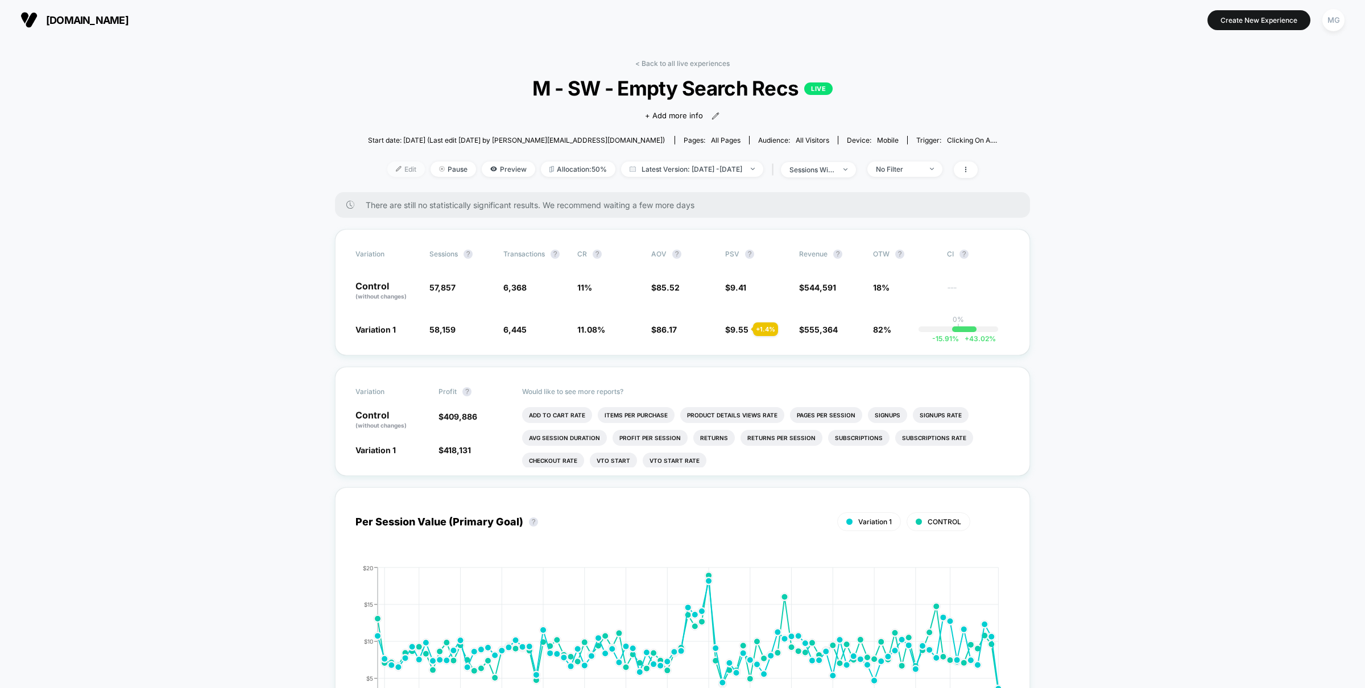
click at [388, 167] on span "Edit" at bounding box center [406, 169] width 38 height 15
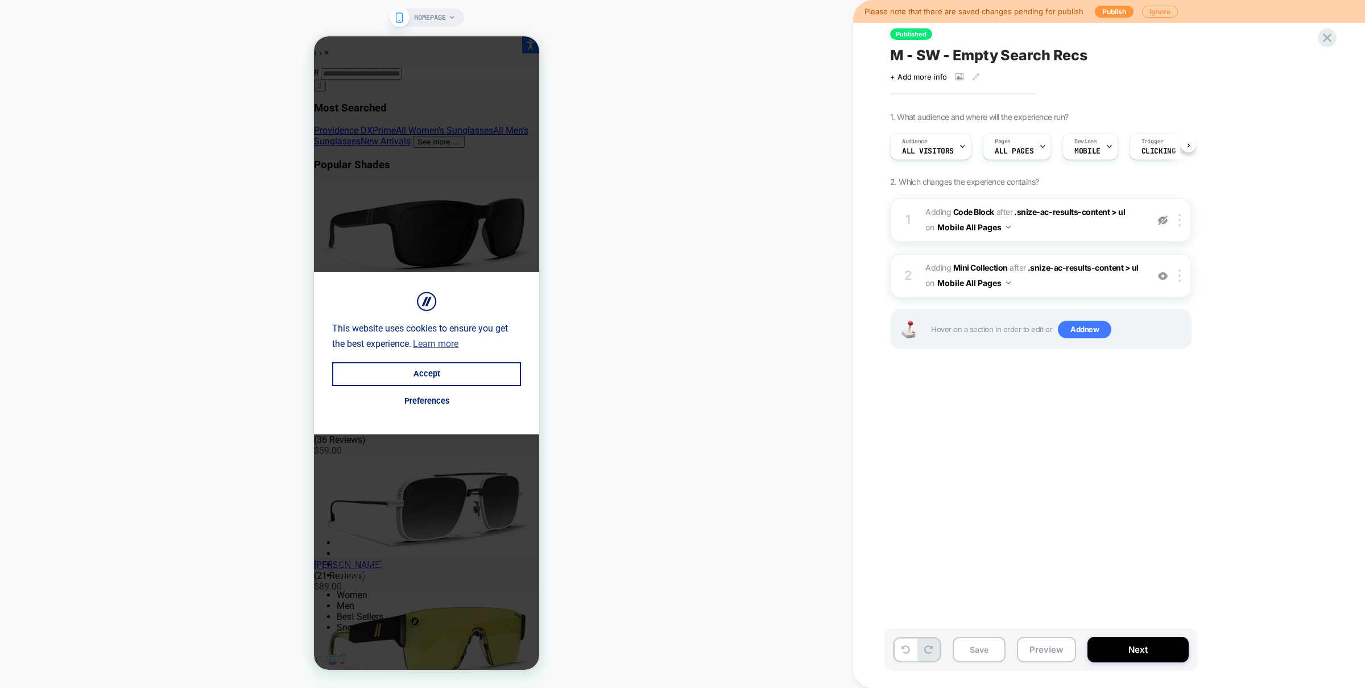
scroll to position [0, 1]
click at [490, 369] on button "Accept" at bounding box center [426, 374] width 189 height 24
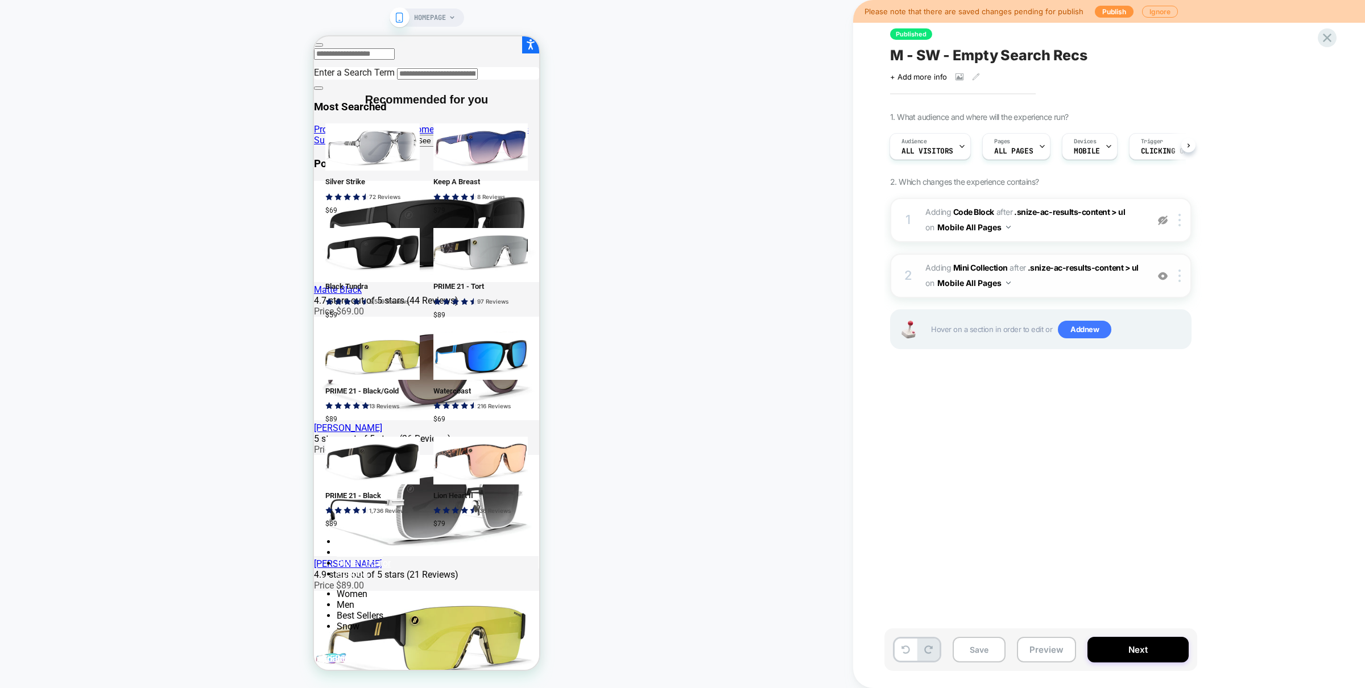
drag, startPoint x: 1164, startPoint y: 277, endPoint x: 1157, endPoint y: 258, distance: 20.5
click at [1164, 276] on img at bounding box center [1163, 276] width 10 height 10
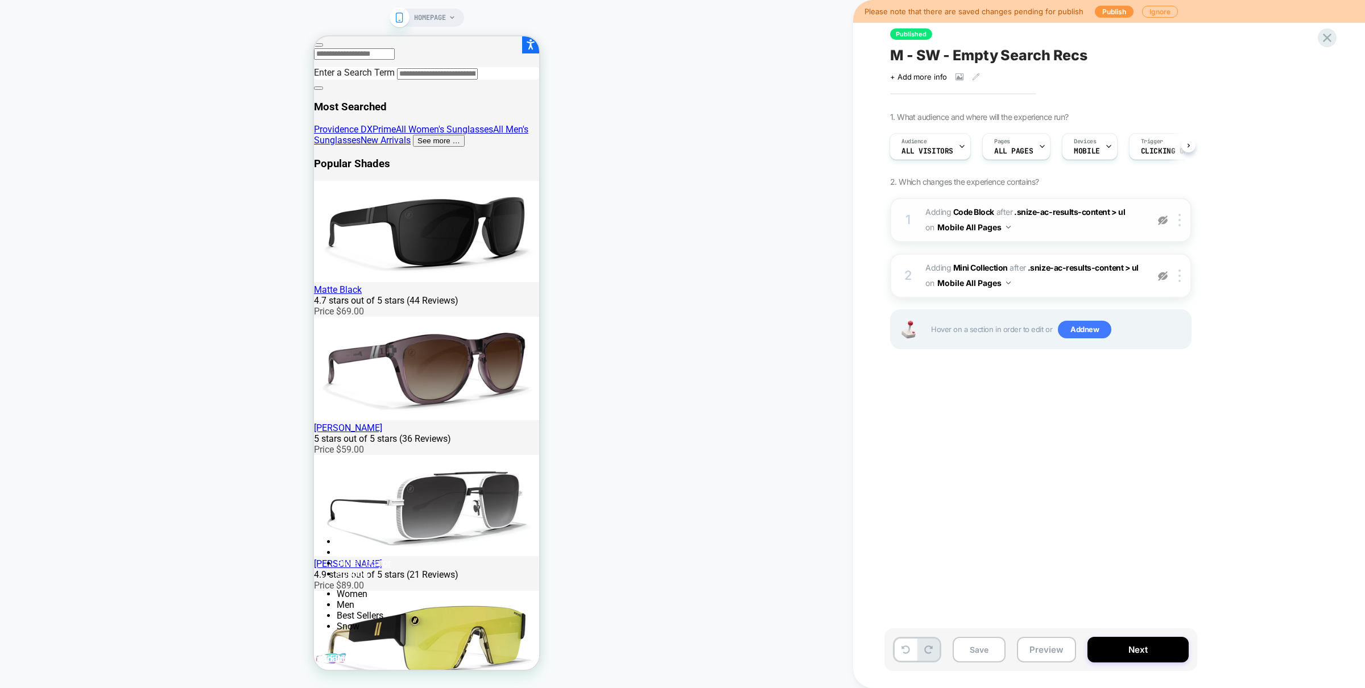
click at [1163, 223] on img at bounding box center [1163, 221] width 10 height 10
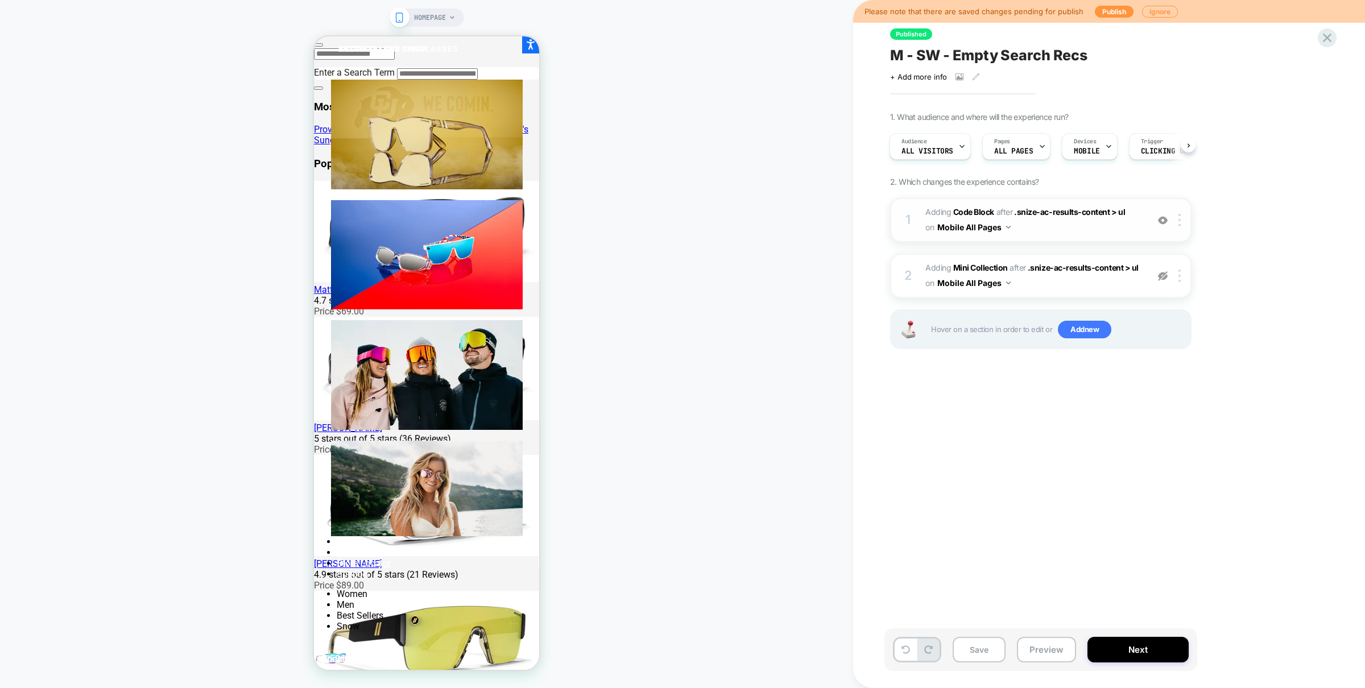
click at [1163, 223] on img at bounding box center [1163, 221] width 10 height 10
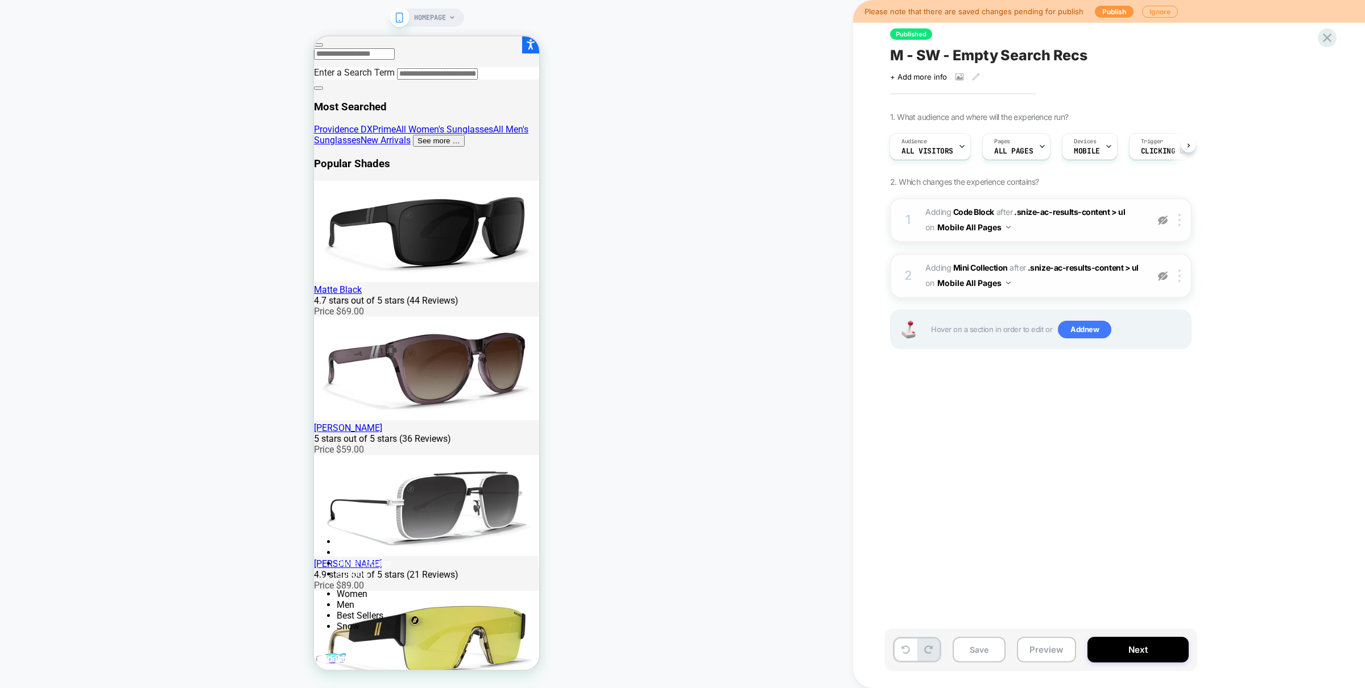
click at [1163, 278] on img at bounding box center [1163, 276] width 10 height 10
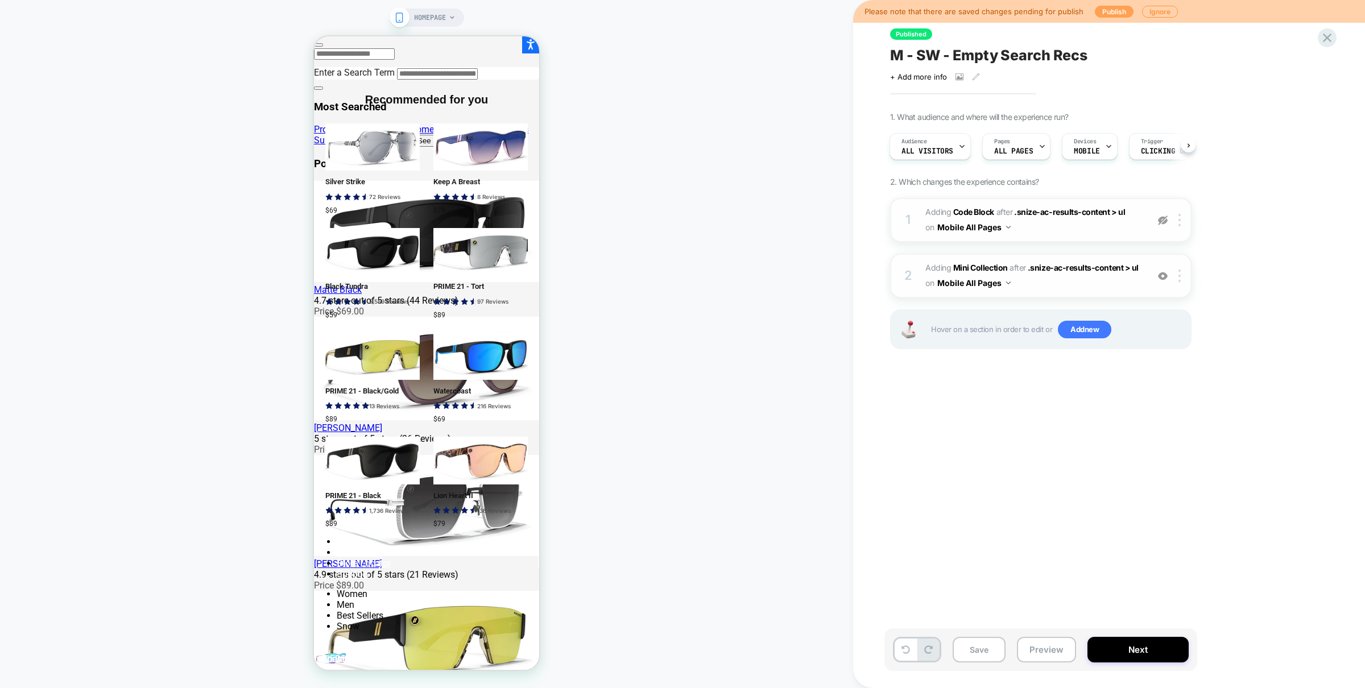
click at [1097, 10] on button "Publish" at bounding box center [1114, 12] width 39 height 12
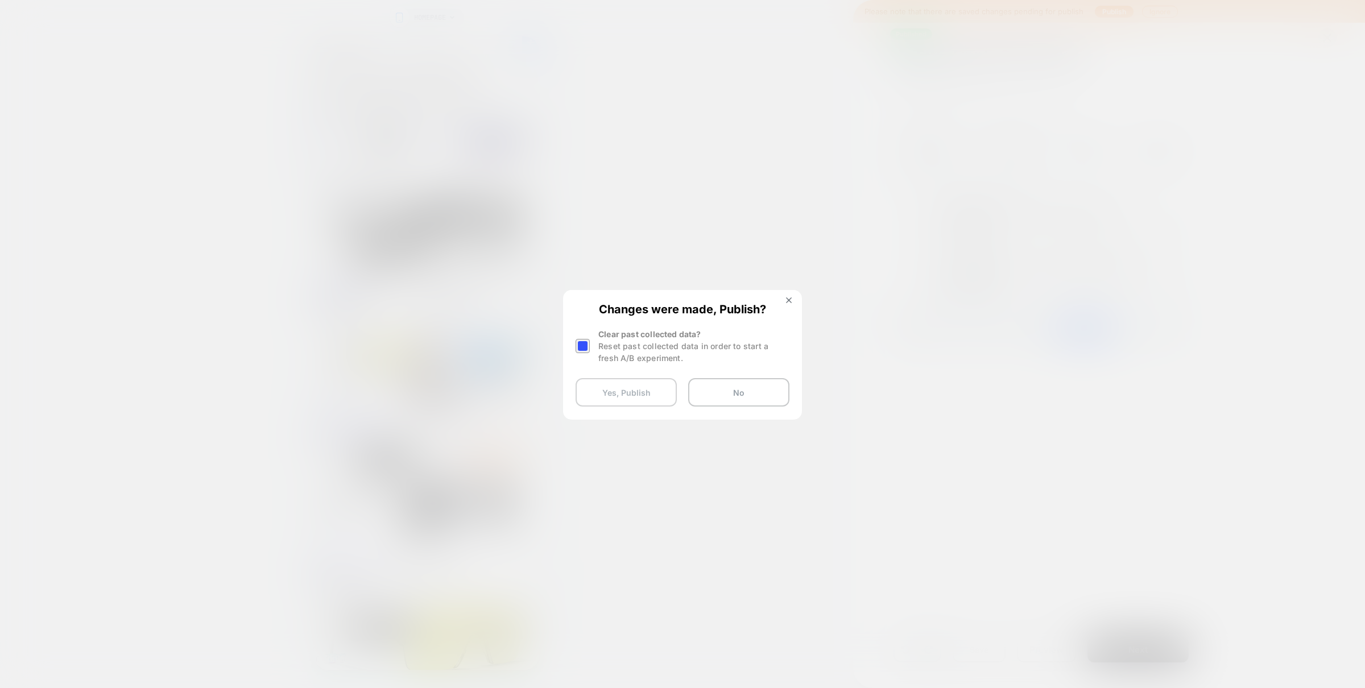
click at [640, 396] on button "Yes, Publish" at bounding box center [626, 392] width 101 height 28
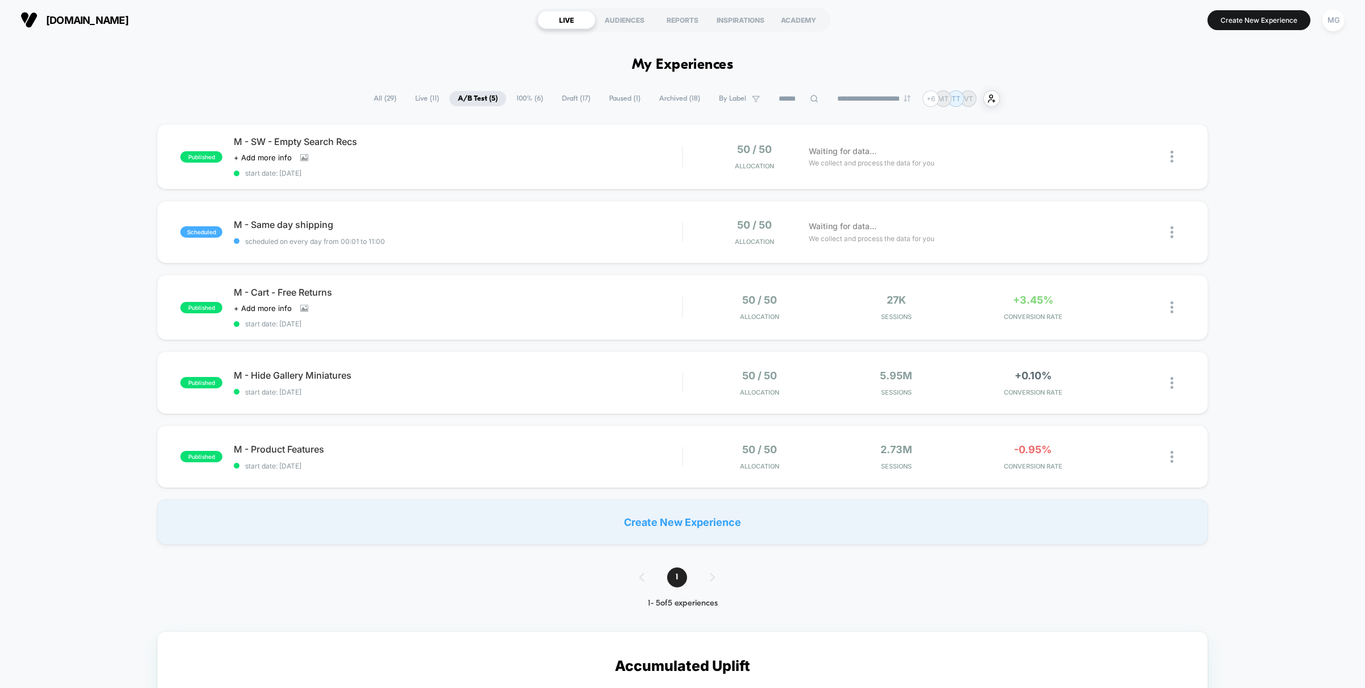
click at [578, 97] on span "Draft ( 17 )" at bounding box center [576, 98] width 46 height 15
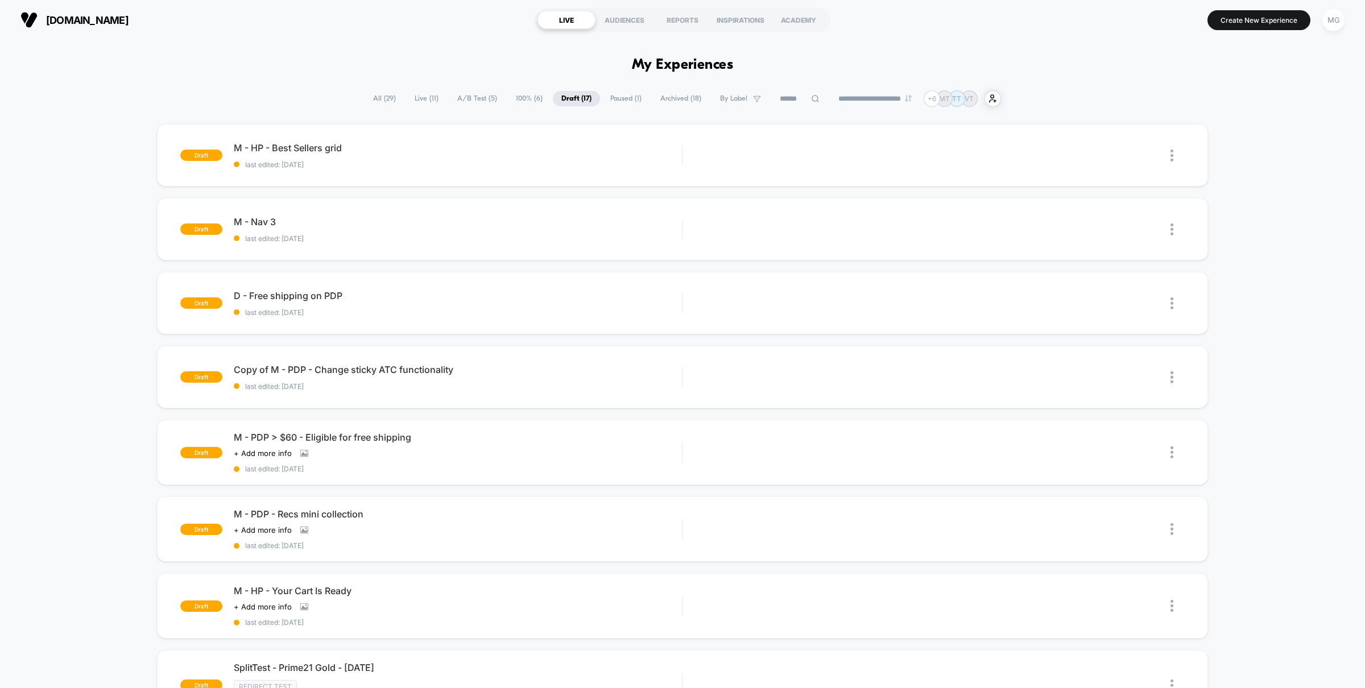
click at [480, 99] on span "A/B Test ( 5 )" at bounding box center [477, 98] width 57 height 15
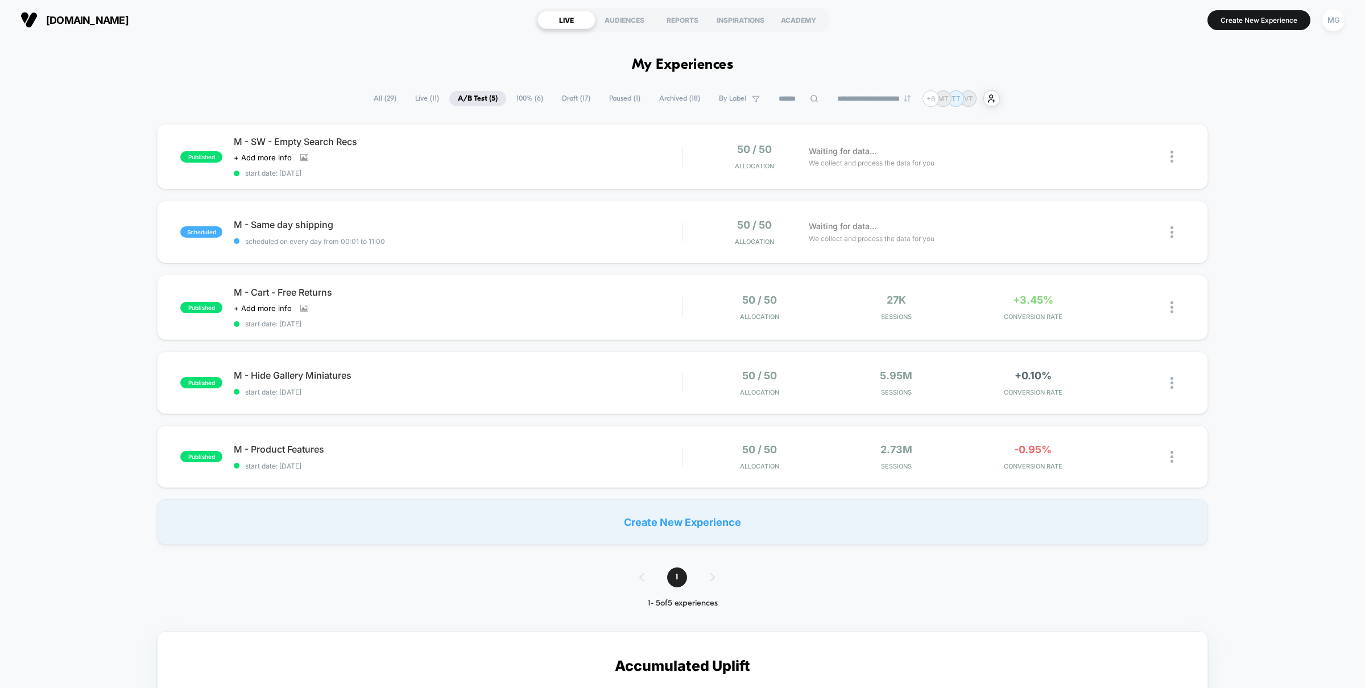
click at [611, 100] on span "Paused ( 1 )" at bounding box center [625, 98] width 48 height 15
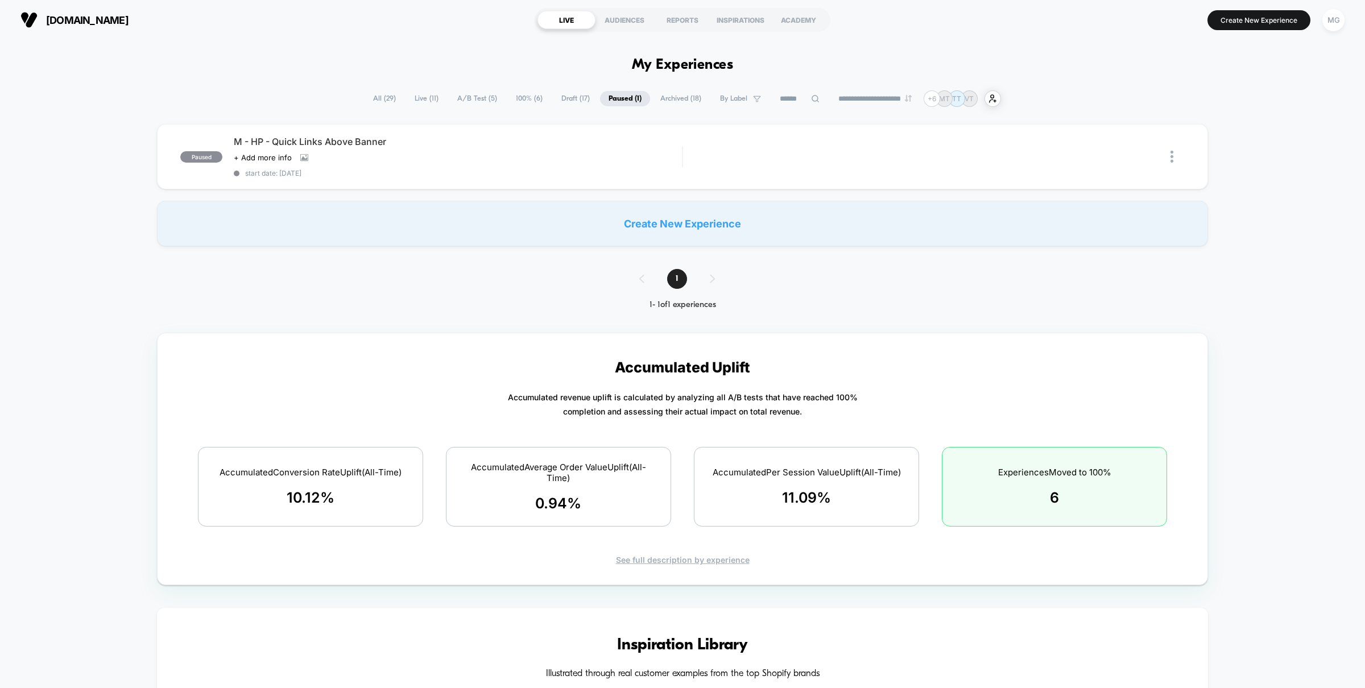
click at [576, 101] on span "Draft ( 17 )" at bounding box center [576, 98] width 46 height 15
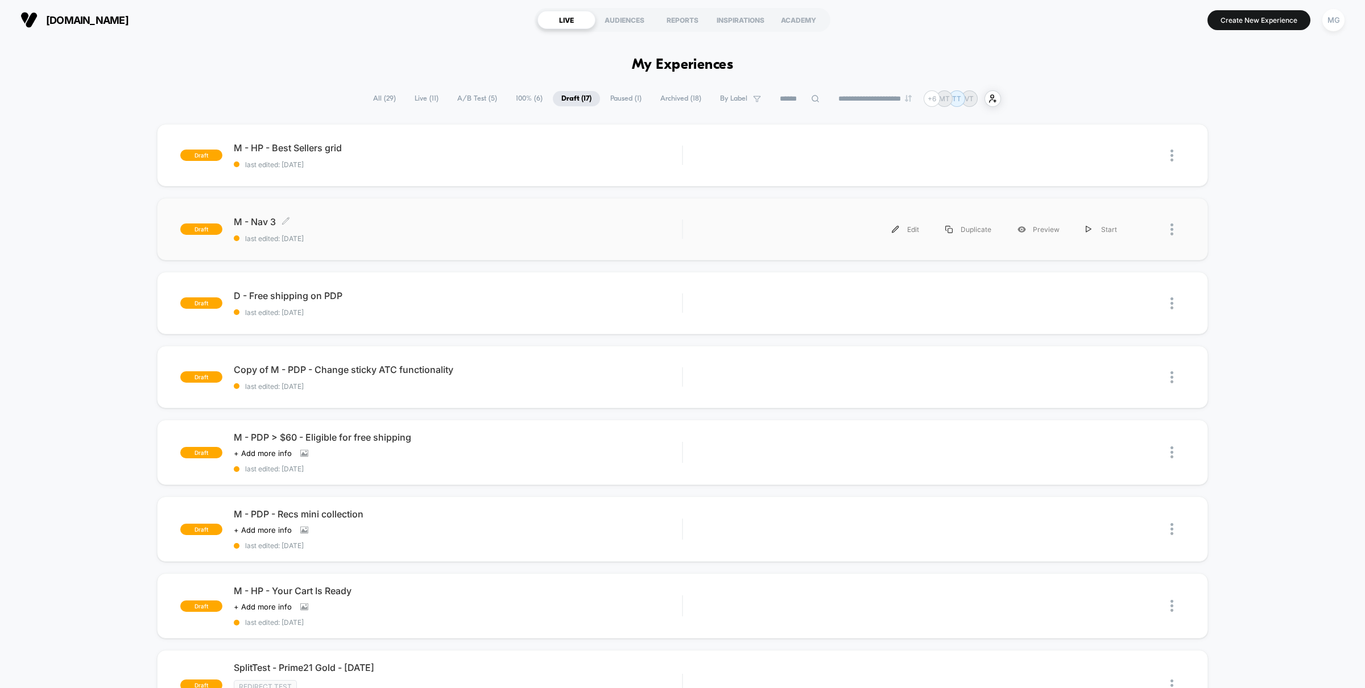
click at [495, 228] on div "M - Nav 3 Click to edit experience details Click to edit experience details las…" at bounding box center [458, 229] width 448 height 27
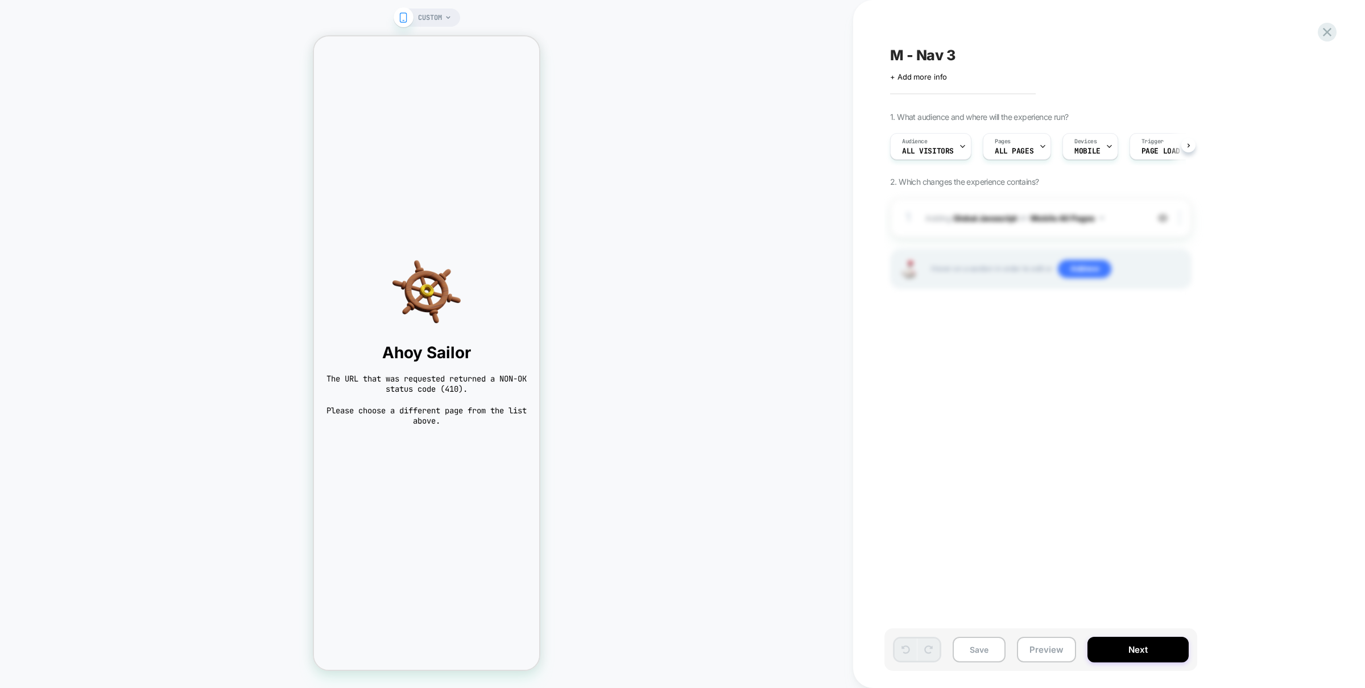
scroll to position [0, 1]
click at [425, 20] on span "CUSTOM" at bounding box center [430, 18] width 24 height 18
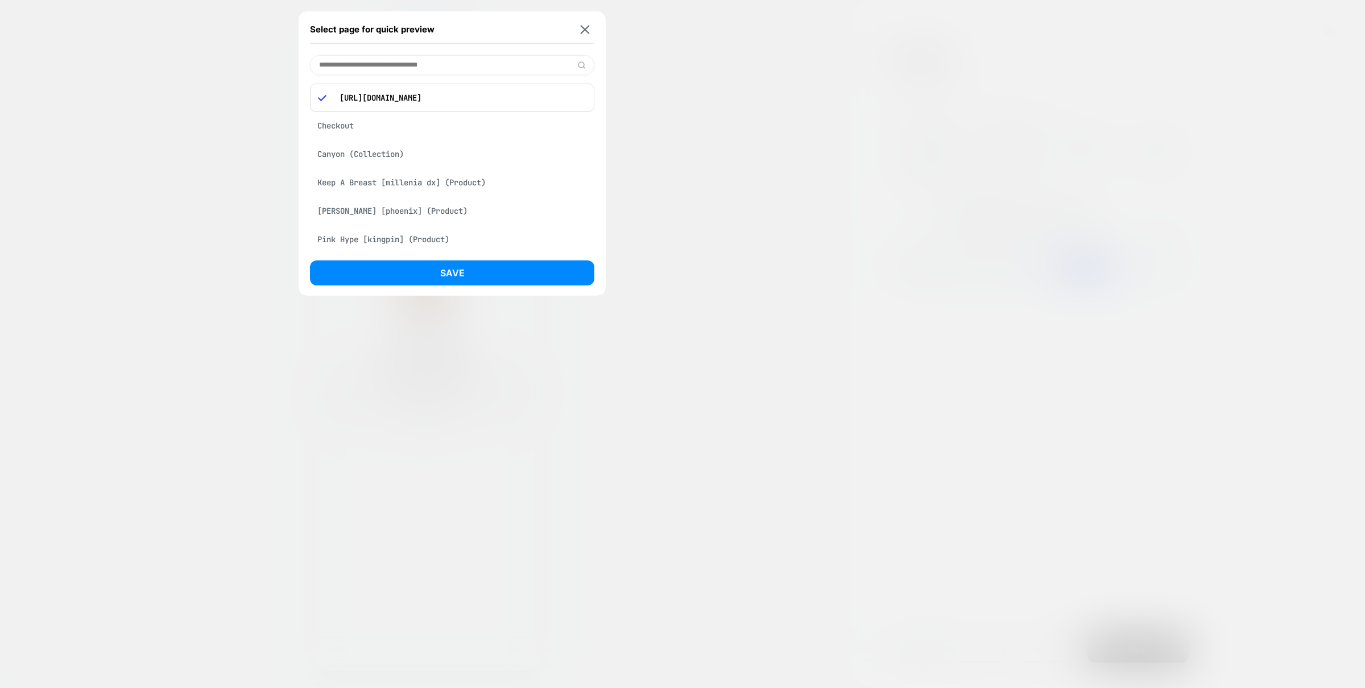
click at [414, 212] on div "Matte Snow [phoenix] (Product)" at bounding box center [452, 211] width 284 height 22
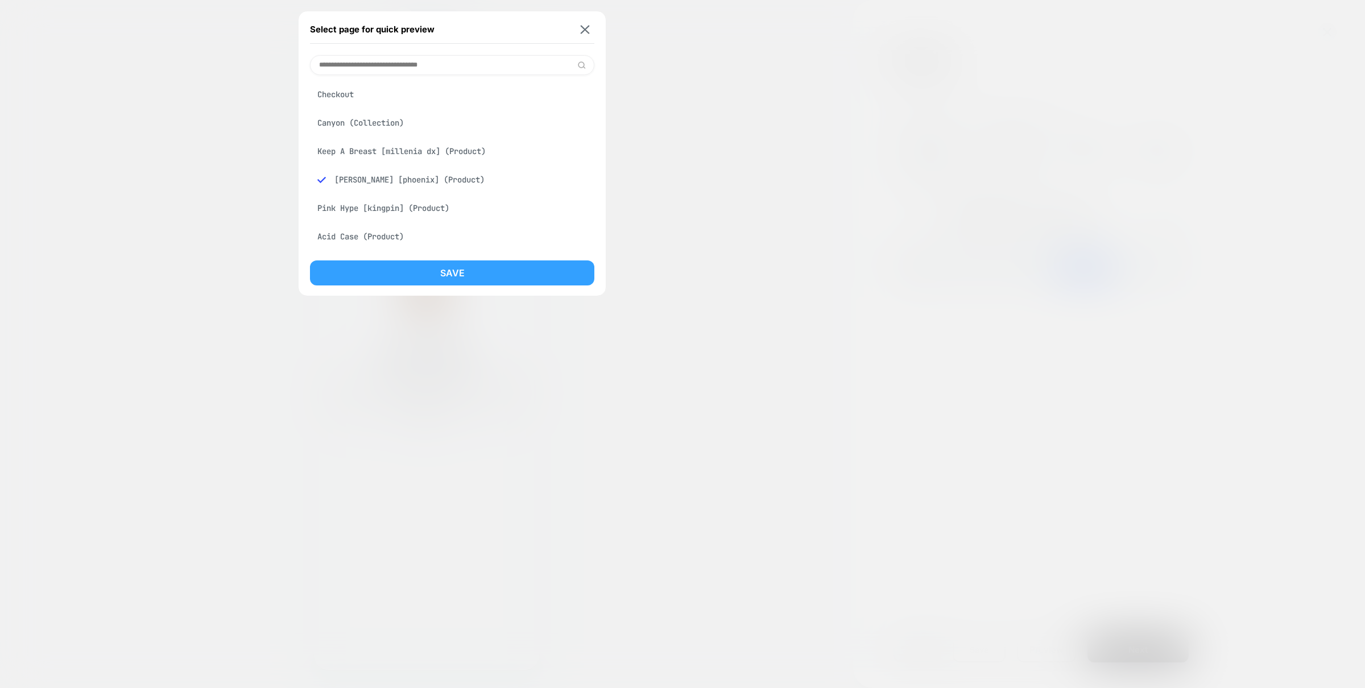
click at [423, 271] on button "Save" at bounding box center [452, 273] width 284 height 25
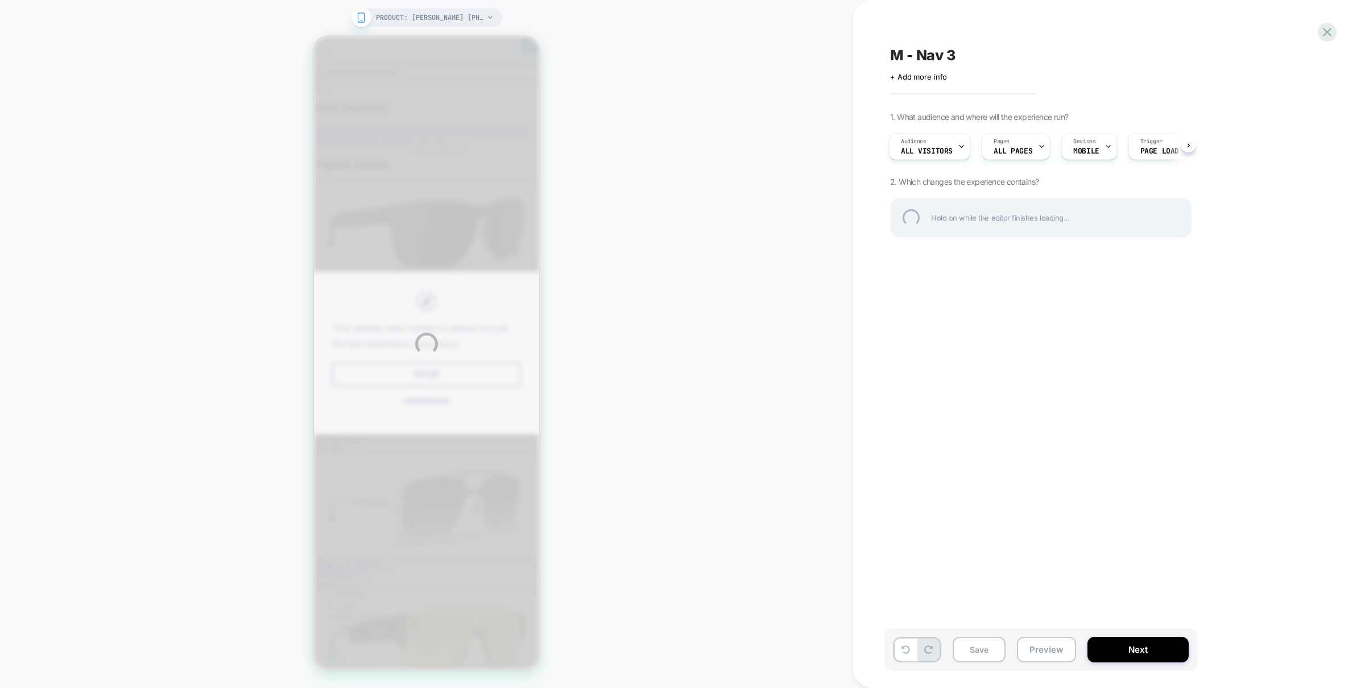
scroll to position [0, 0]
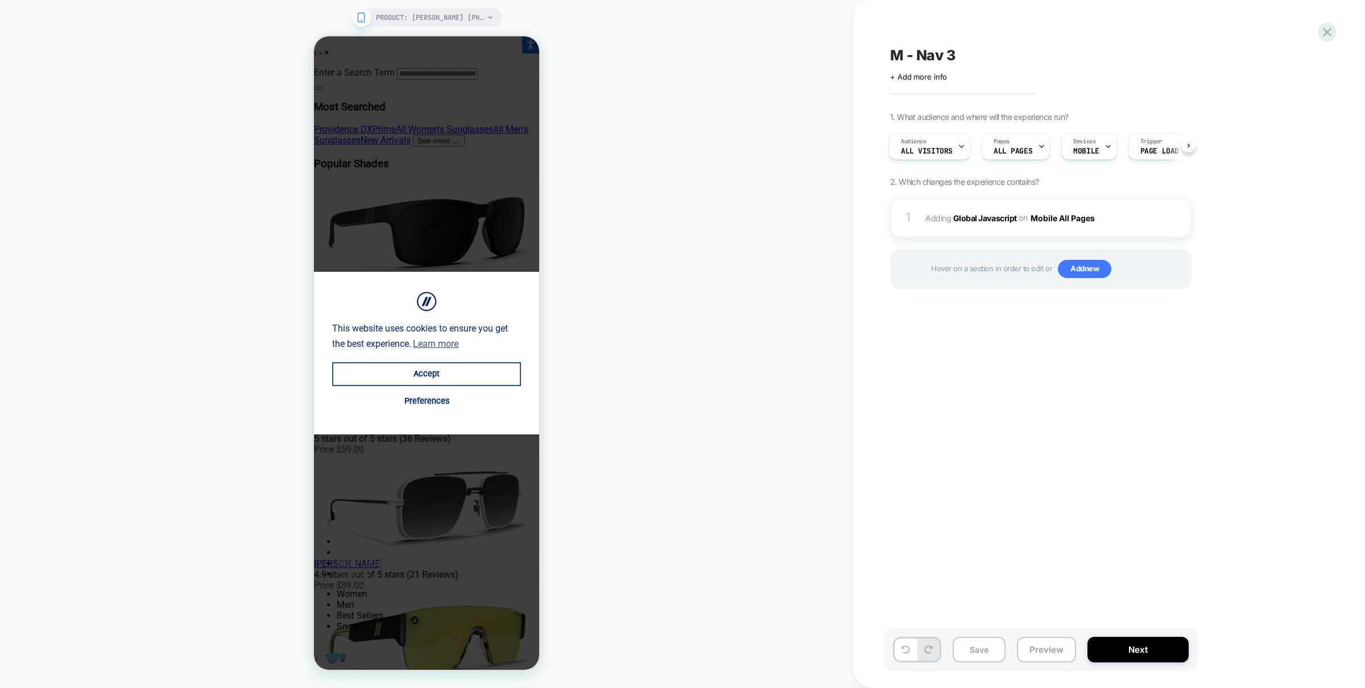
click at [480, 365] on button "Accept" at bounding box center [426, 374] width 189 height 24
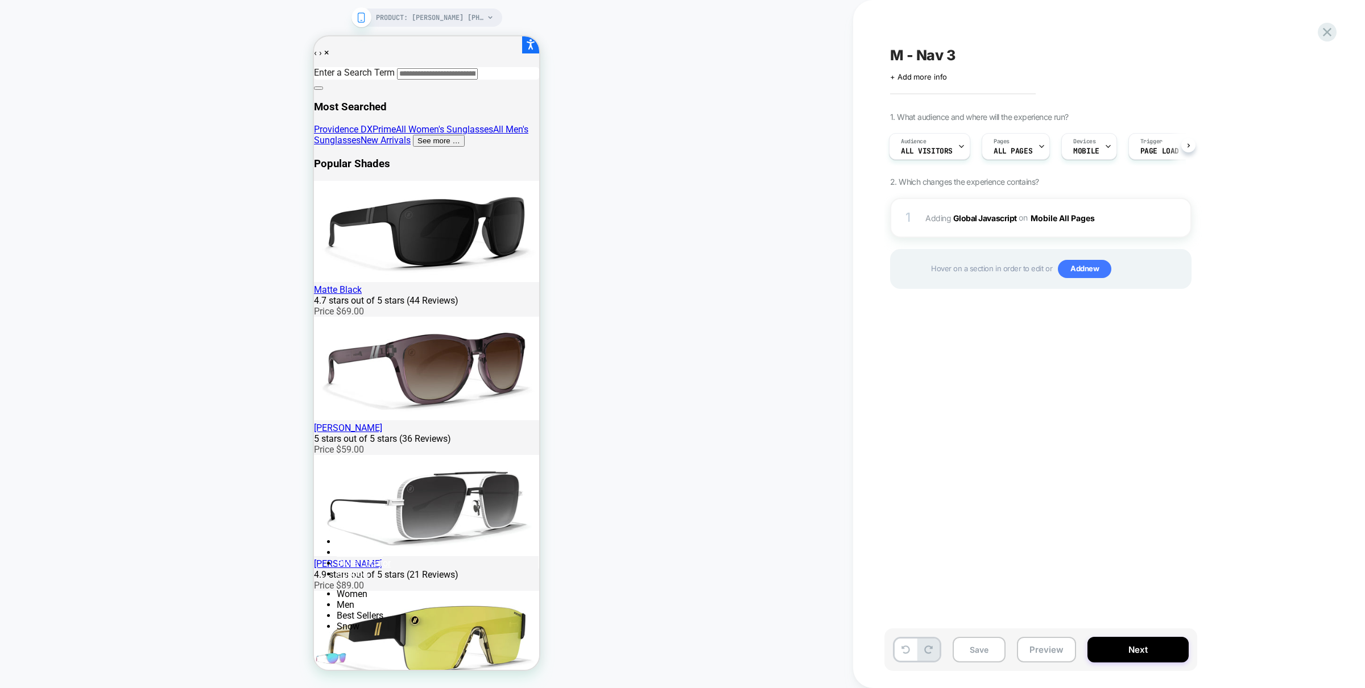
click at [477, 371] on button "Accept" at bounding box center [426, 374] width 189 height 24
click at [314, 589] on span at bounding box center [314, 589] width 0 height 0
click at [1140, 148] on span "Page Load" at bounding box center [1159, 151] width 39 height 8
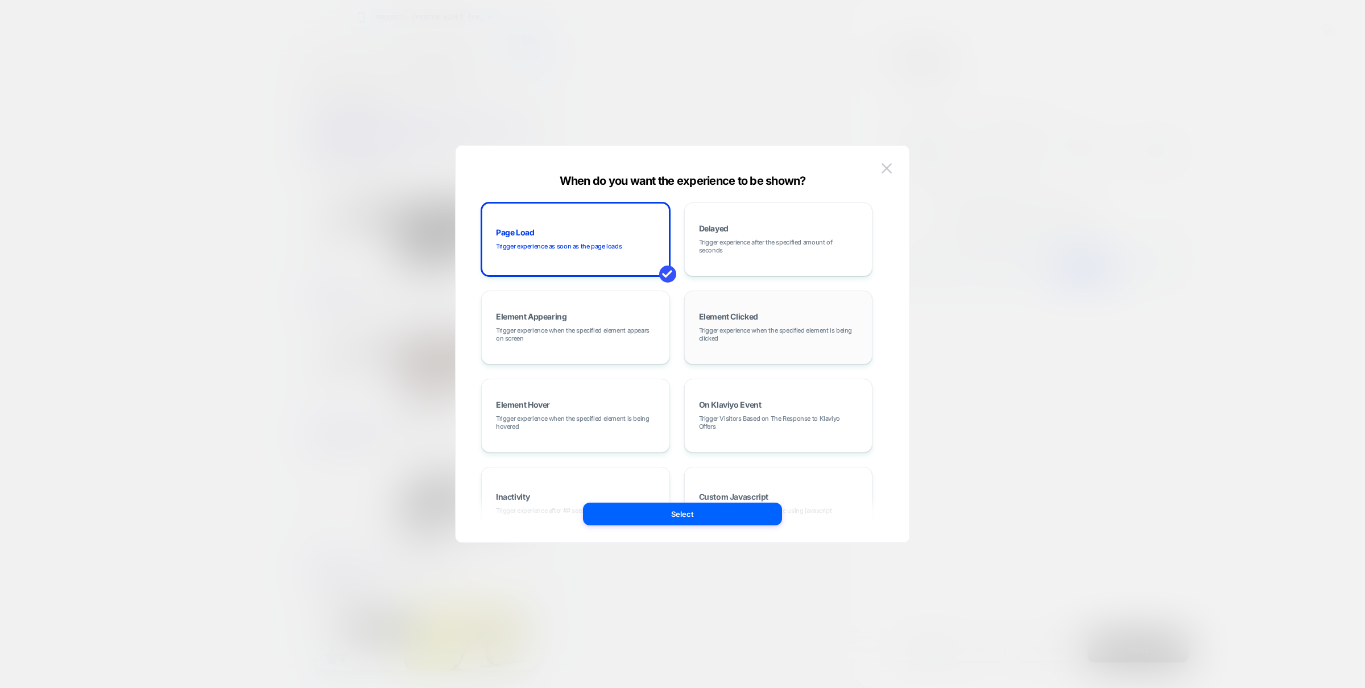
click at [757, 333] on span "Trigger experience when the specified element is being clicked" at bounding box center [778, 334] width 159 height 16
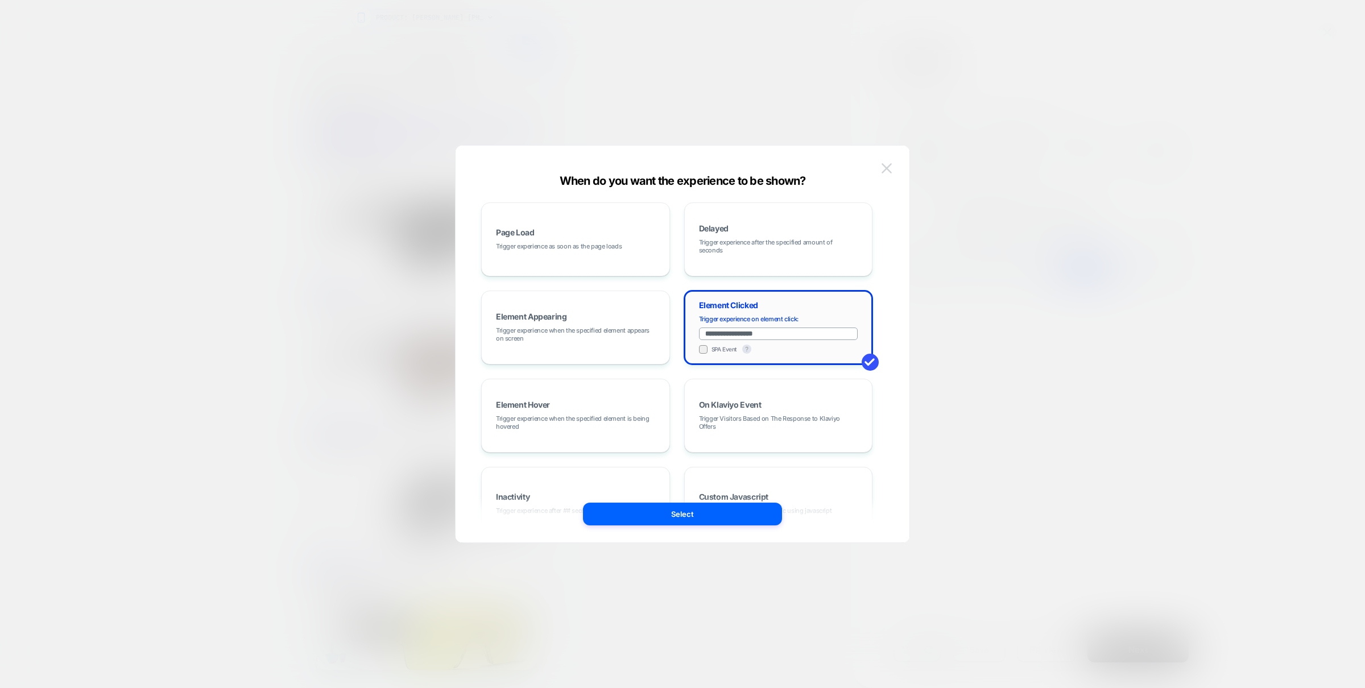
click at [890, 167] on img at bounding box center [887, 168] width 10 height 10
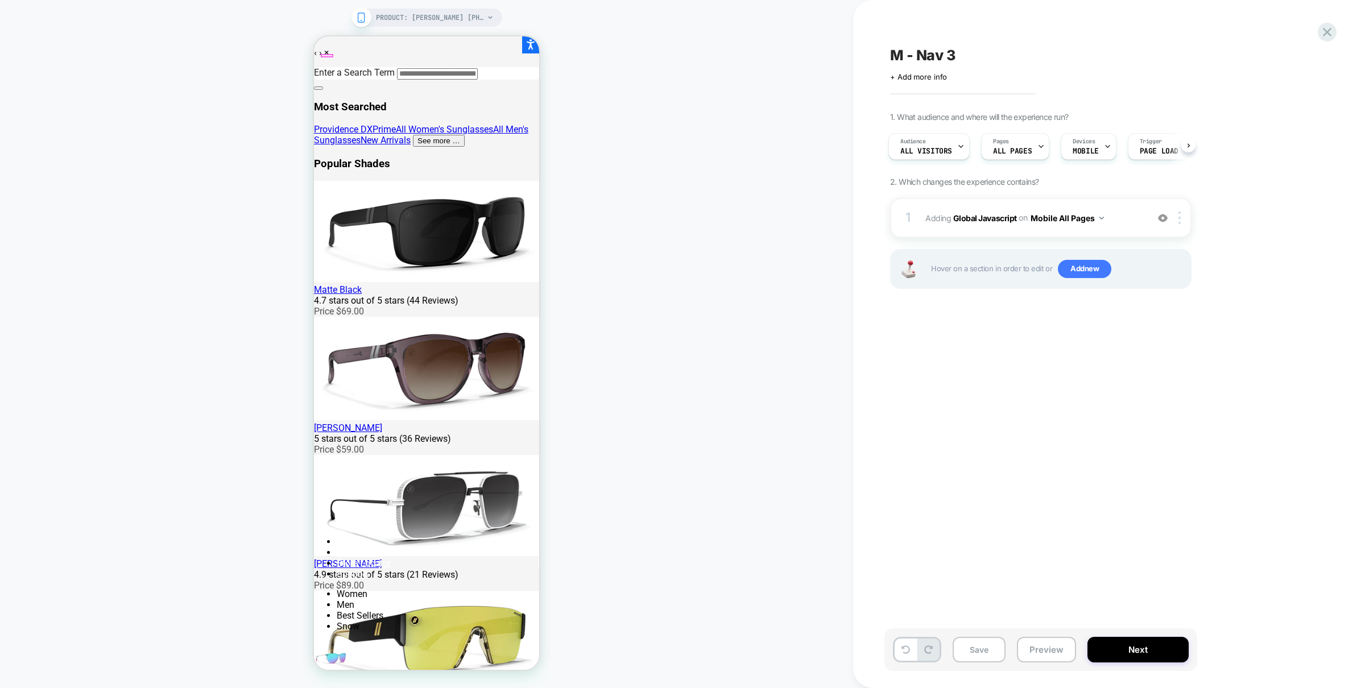
click at [314, 589] on span at bounding box center [314, 589] width 0 height 0
click at [1058, 653] on button "Preview" at bounding box center [1046, 650] width 59 height 26
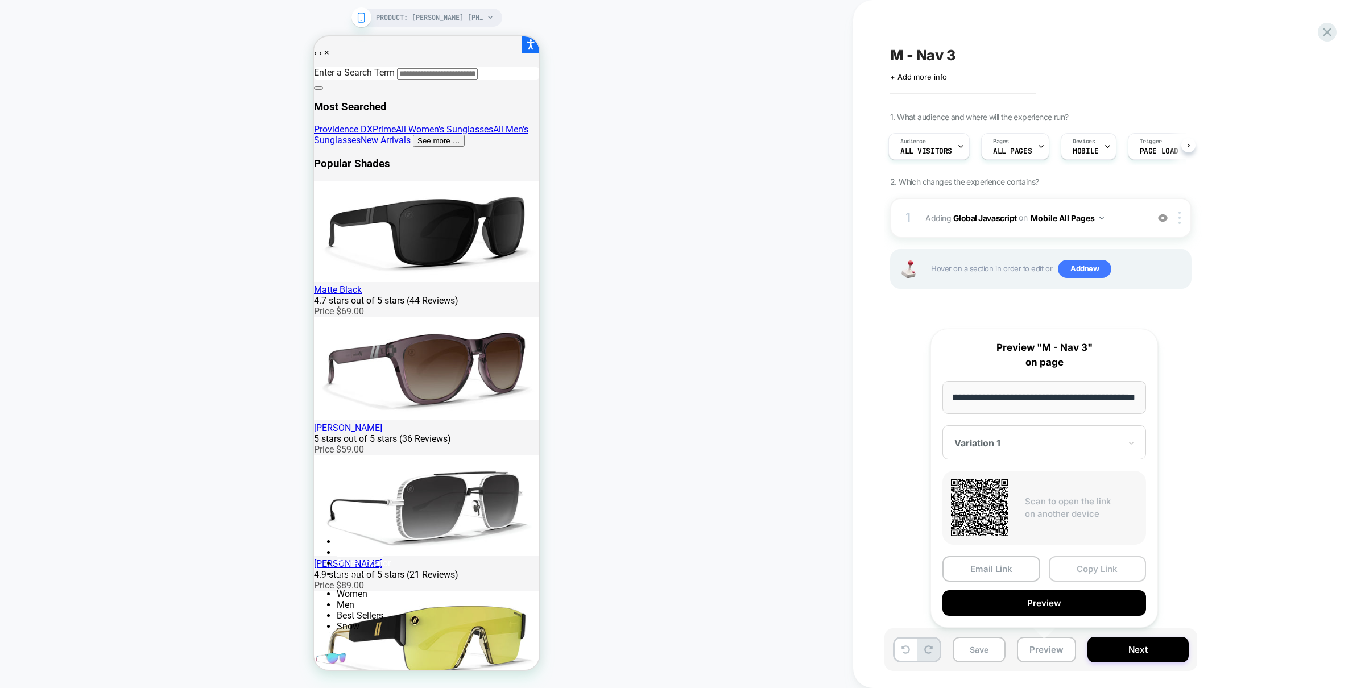
scroll to position [0, 0]
click at [1091, 571] on button "Copy Link" at bounding box center [1098, 569] width 98 height 26
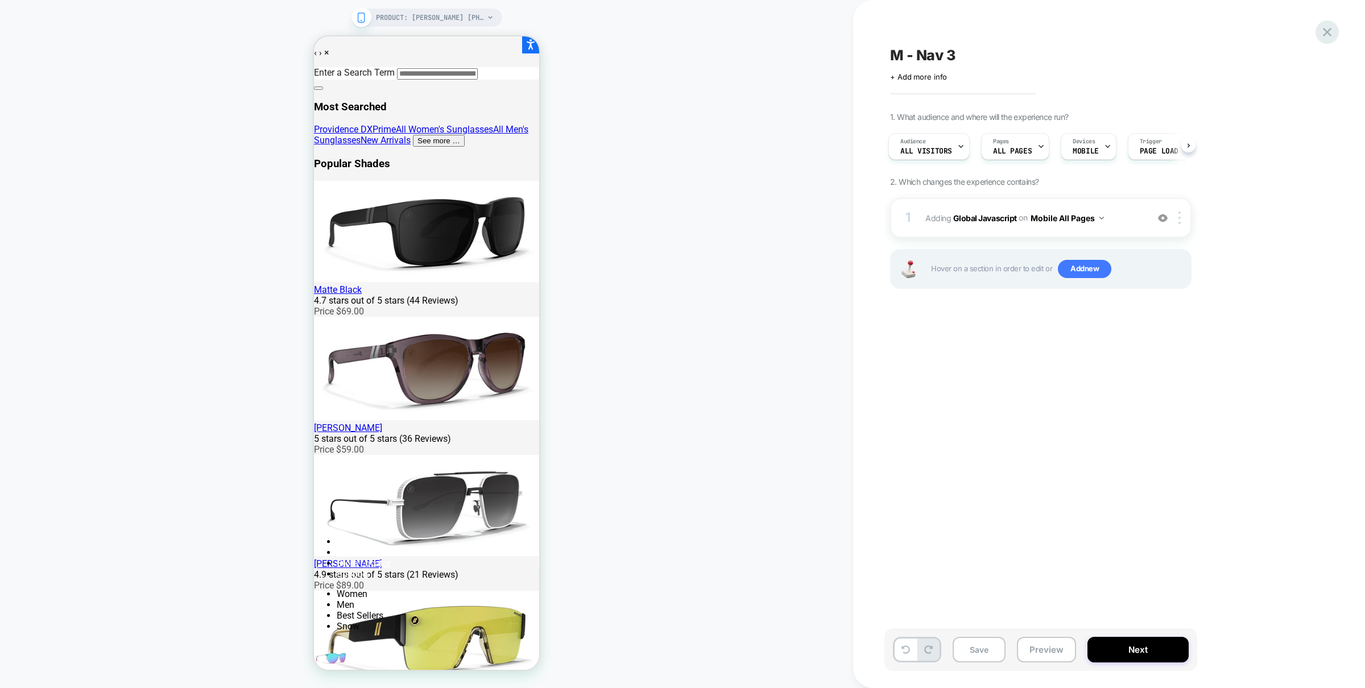
click at [1329, 35] on icon at bounding box center [1327, 31] width 15 height 15
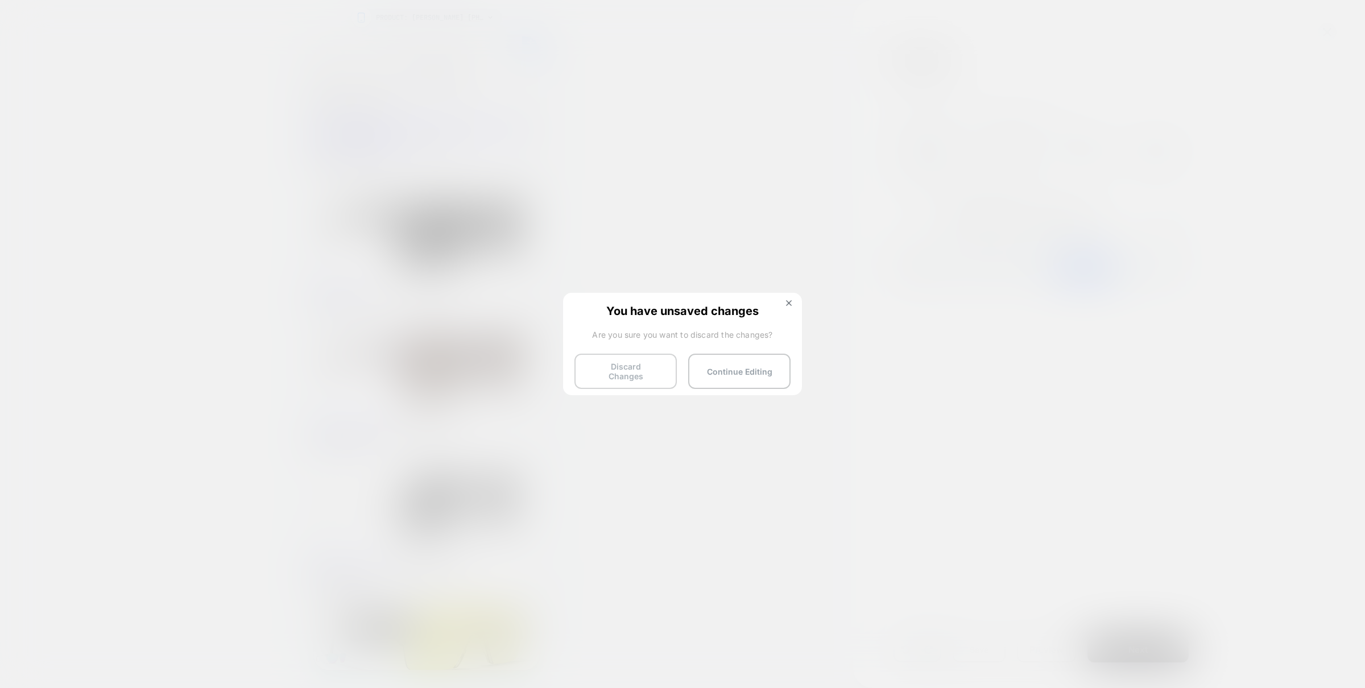
click at [629, 369] on button "Discard Changes" at bounding box center [625, 371] width 102 height 35
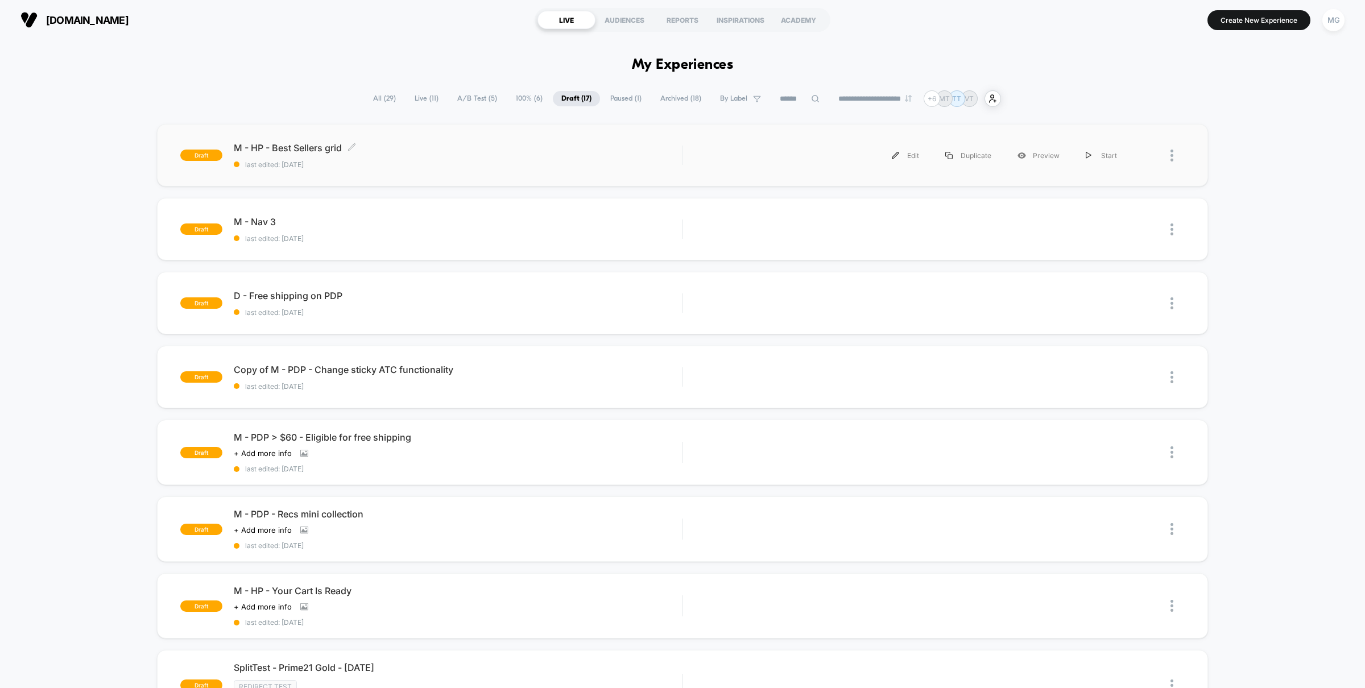
click at [426, 166] on span "last edited: 10/13/2025" at bounding box center [458, 164] width 448 height 9
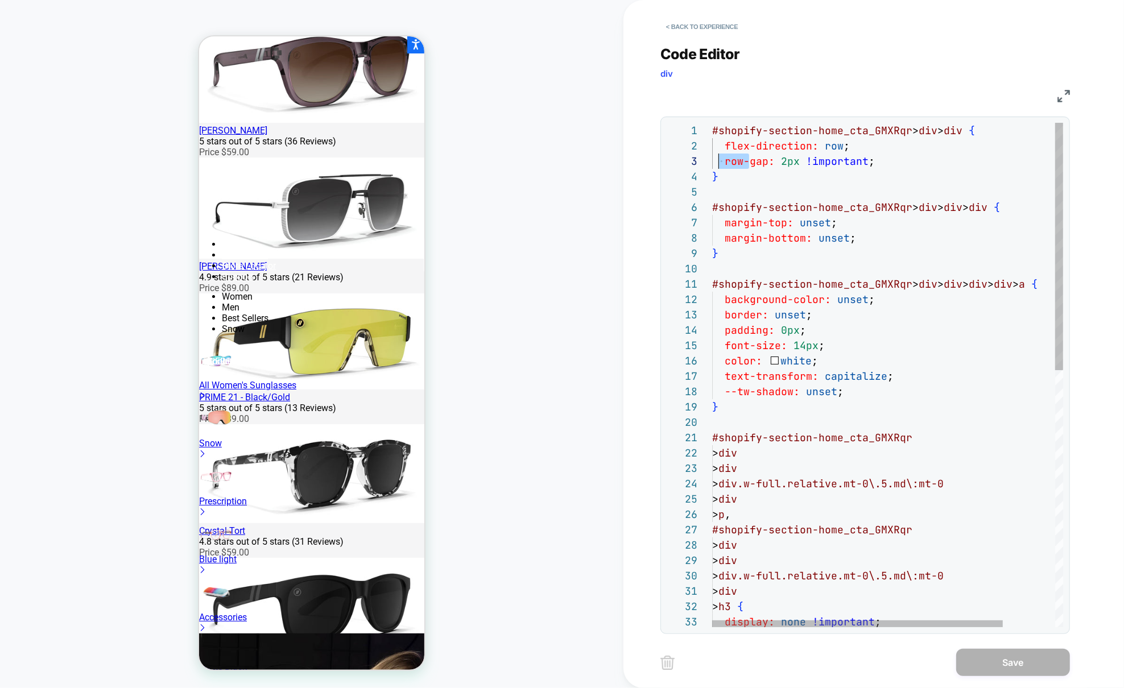
scroll to position [30, 13]
drag, startPoint x: 749, startPoint y: 163, endPoint x: 724, endPoint y: 163, distance: 25.6
click at [724, 163] on div "#shopify-section-home_cta_GMXRqr > div > div { flex-direction: row ; row-gap: 2…" at bounding box center [919, 636] width 414 height 1027
click at [857, 394] on div "#shopify-section-home_cta_GMXRqr > div > div { flex-direction: row ; gap: 2px !…" at bounding box center [919, 636] width 414 height 1027
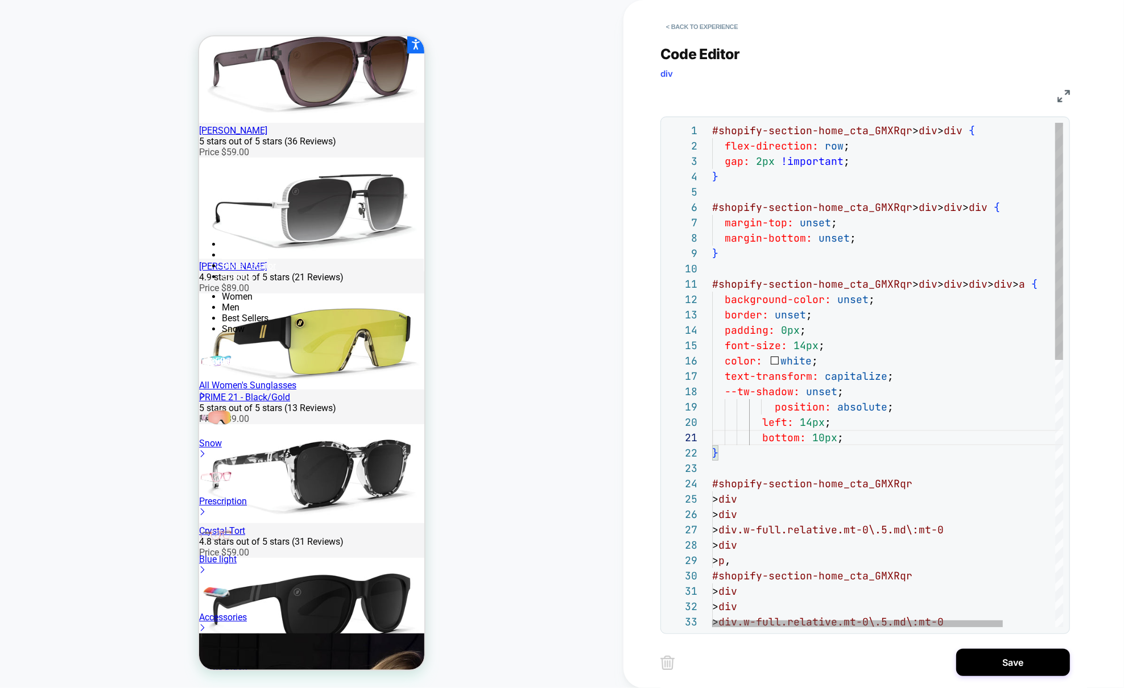
scroll to position [123, 13]
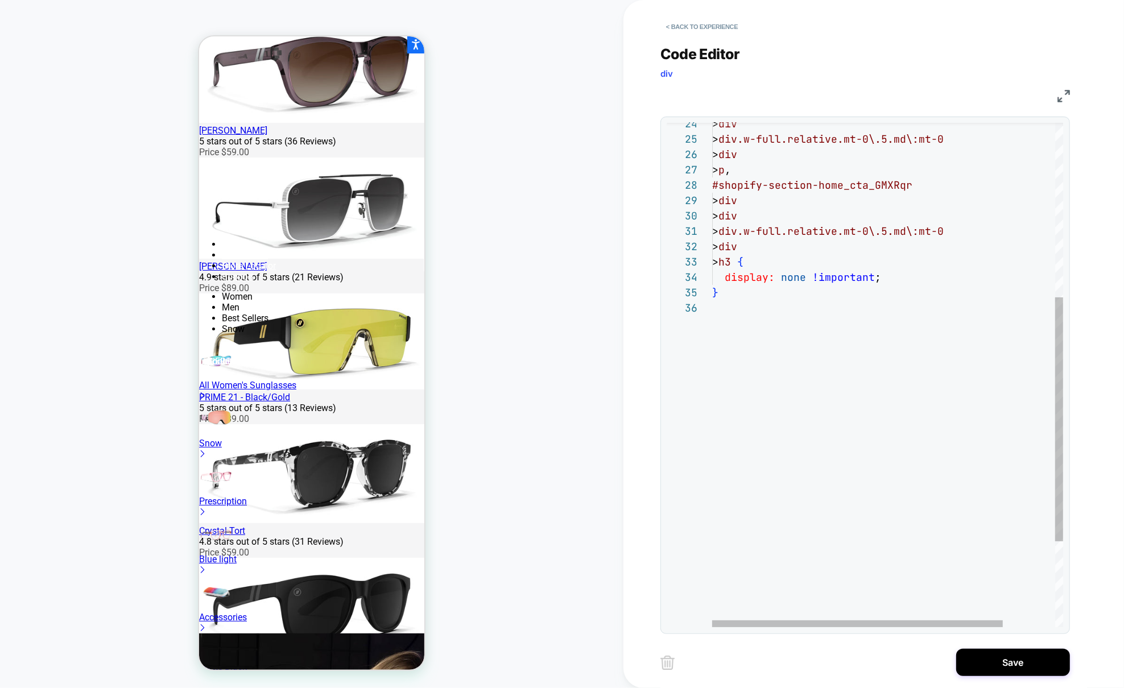
click at [712, 353] on div "} > h3 { display: none !important ; > div > div.w-full.relative.mt-0\.5.md\:mt-…" at bounding box center [919, 284] width 414 height 1042
click at [716, 315] on div "} > h3 { display: none !important ; > div > div.w-full.relative.mt-0\.5.md\:mt-…" at bounding box center [919, 284] width 414 height 1042
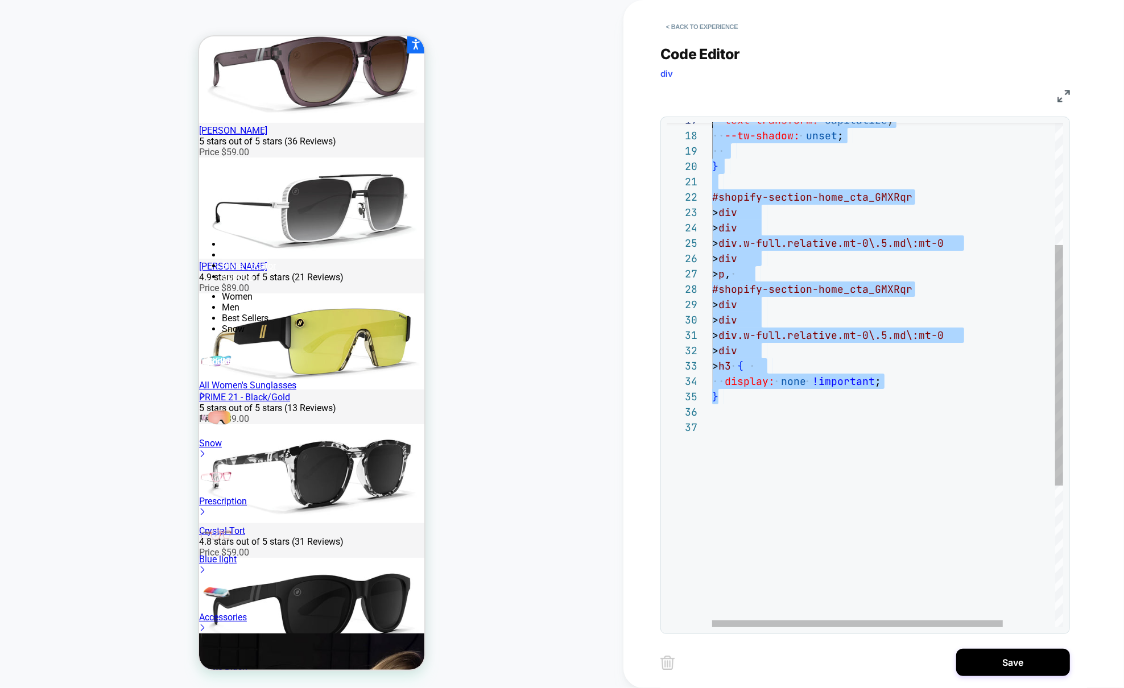
scroll to position [107, 0]
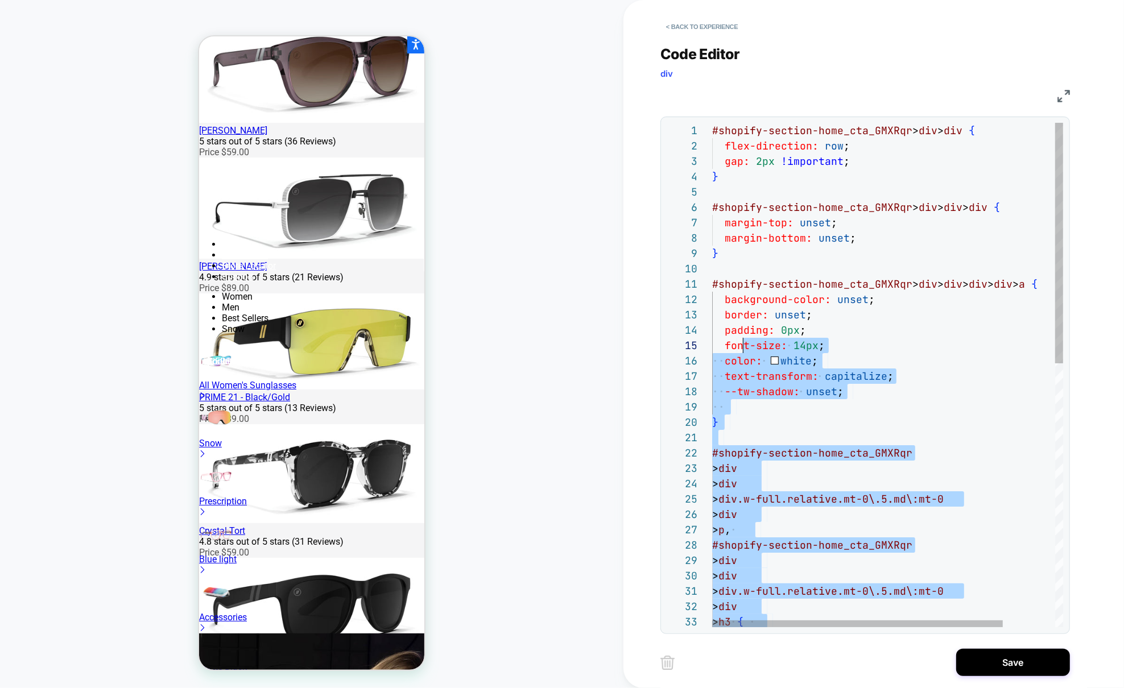
type textarea "**********"
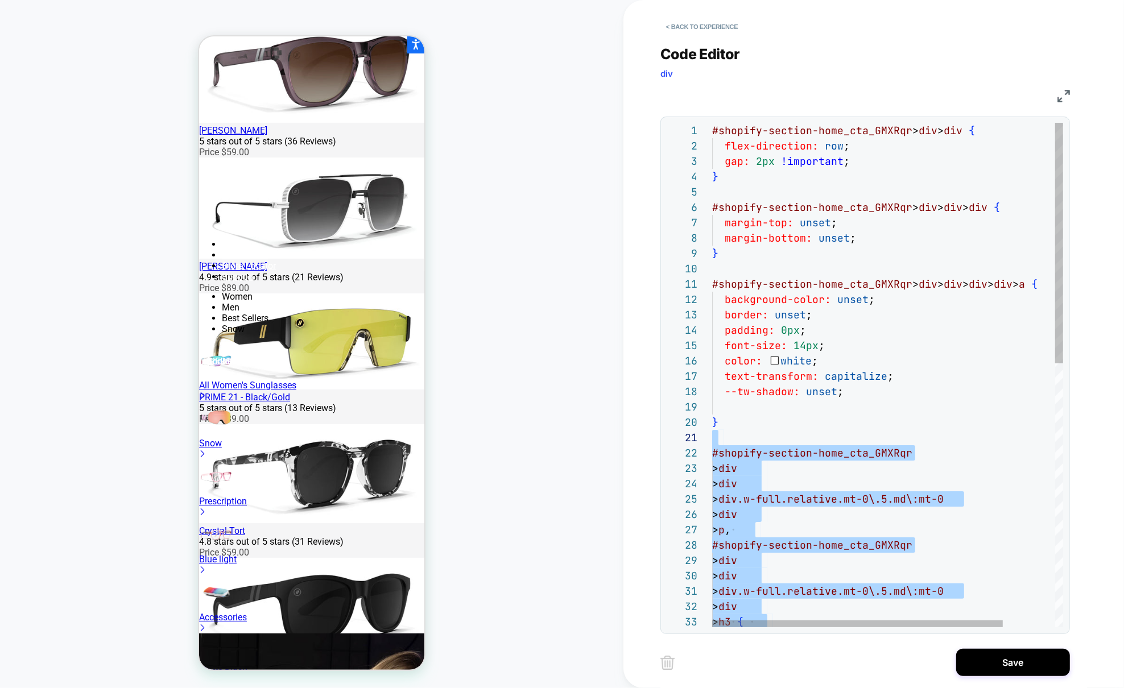
scroll to position [15, 0]
drag, startPoint x: 752, startPoint y: 299, endPoint x: 710, endPoint y: 448, distance: 154.7
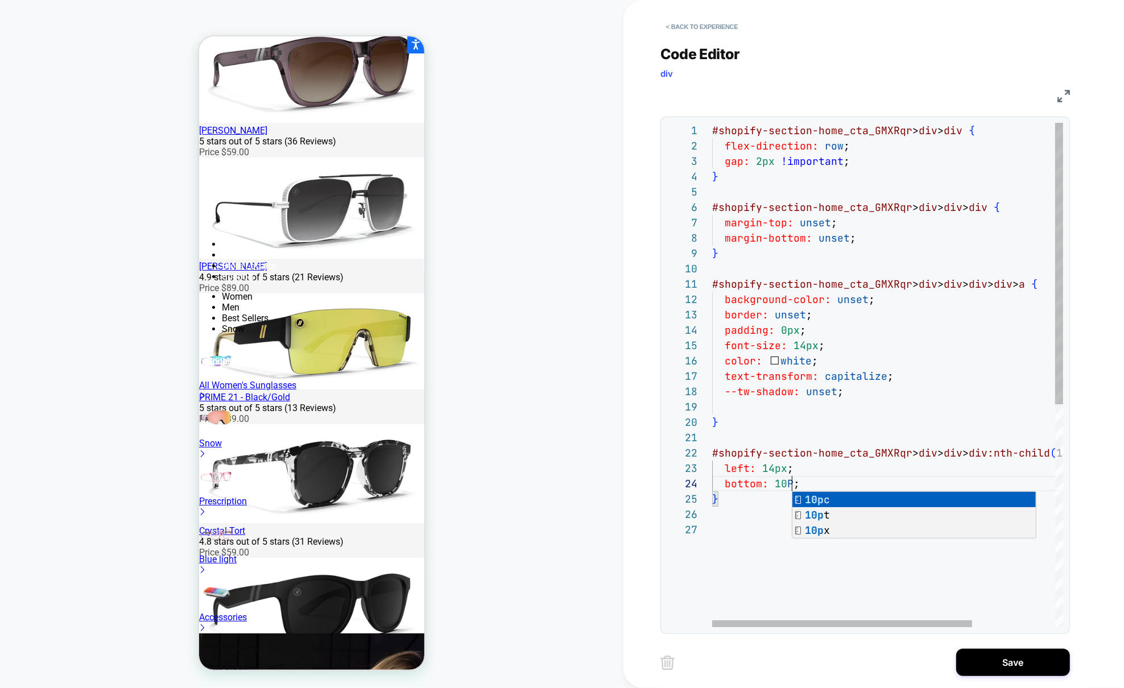
scroll to position [46, 86]
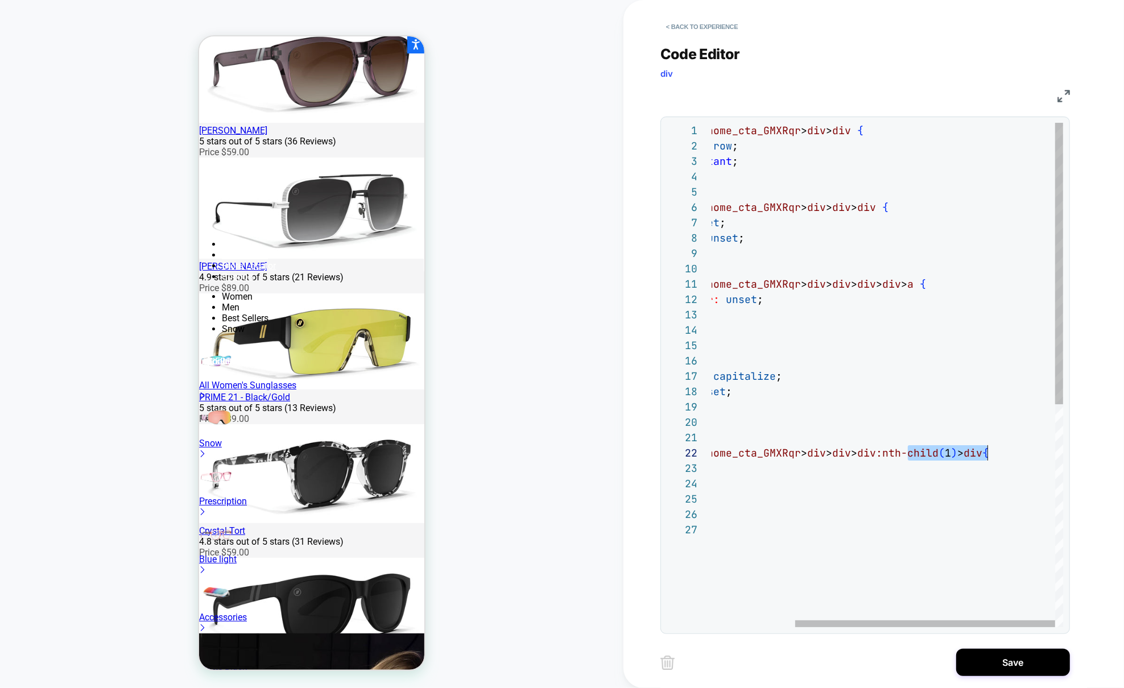
drag, startPoint x: 909, startPoint y: 450, endPoint x: 986, endPoint y: 450, distance: 76.8
click at [986, 450] on span "#shopify-section-home_cta_GMXRqr > div > div > div:nth-child ( 1 ) > div {" at bounding box center [795, 453] width 388 height 13
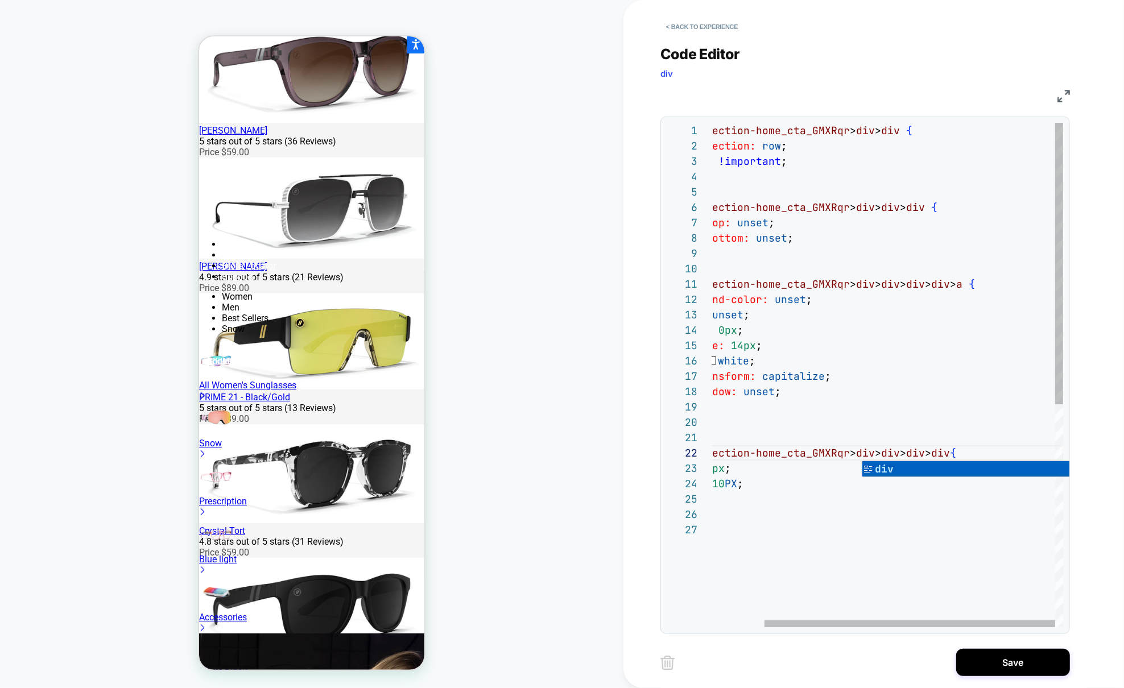
scroll to position [77, 0]
click at [782, 515] on div "#shopify-section-home_cta_GMXRqr > div > div > div > div { } --tw-shadow: unset…" at bounding box center [857, 575] width 414 height 904
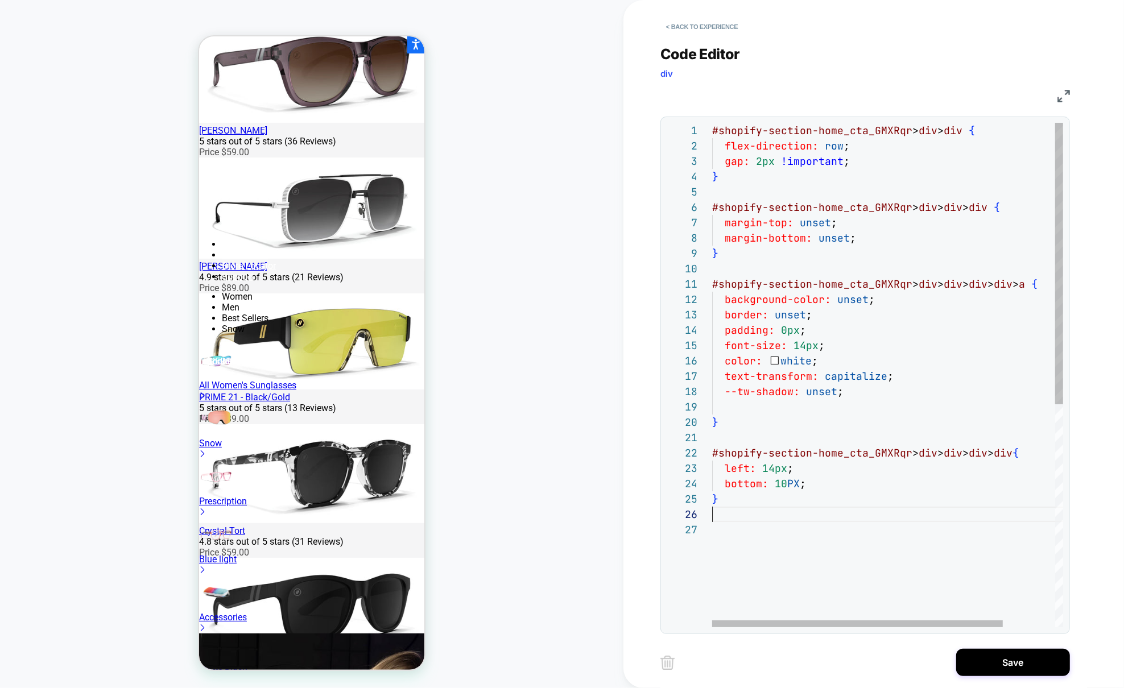
click at [793, 485] on div "#shopify-section-home_cta_GMXRqr > div > div > div > div { } --tw-shadow: unset…" at bounding box center [919, 575] width 414 height 904
drag, startPoint x: 789, startPoint y: 483, endPoint x: 796, endPoint y: 483, distance: 7.4
click at [796, 483] on div "#shopify-section-home_cta_GMXRqr > div > div > div > div { } --tw-shadow: unset…" at bounding box center [919, 575] width 414 height 904
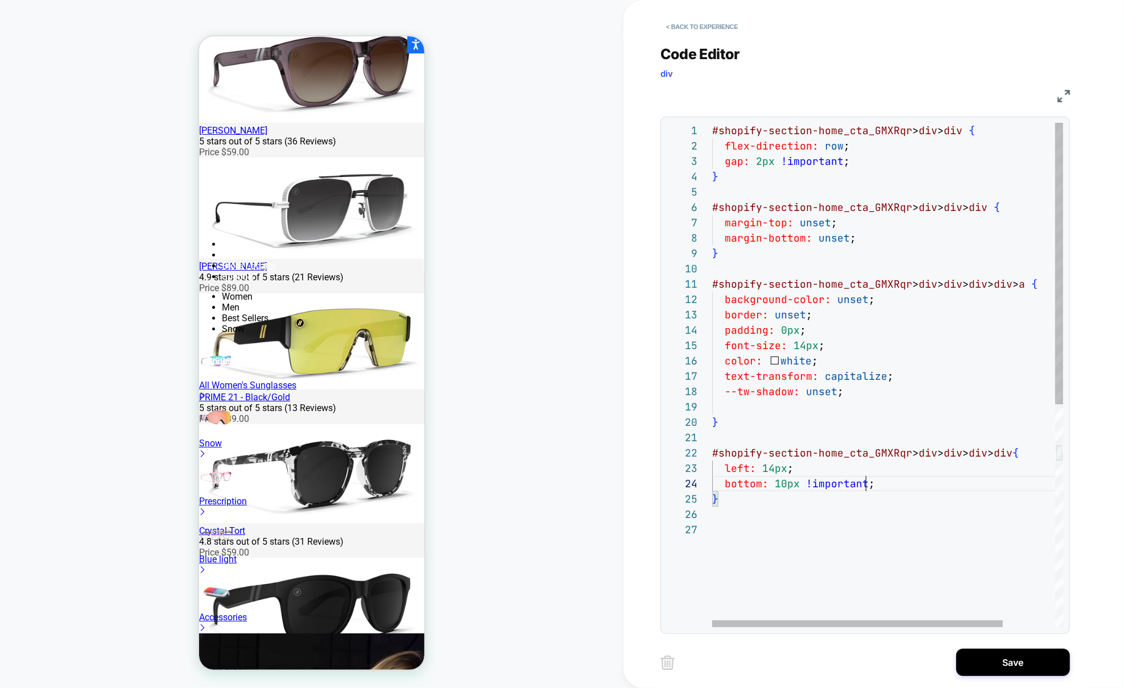
click at [788, 466] on div "#shopify-section-home_cta_GMXRqr > div > div > div > div { } --tw-shadow: unset…" at bounding box center [919, 575] width 414 height 904
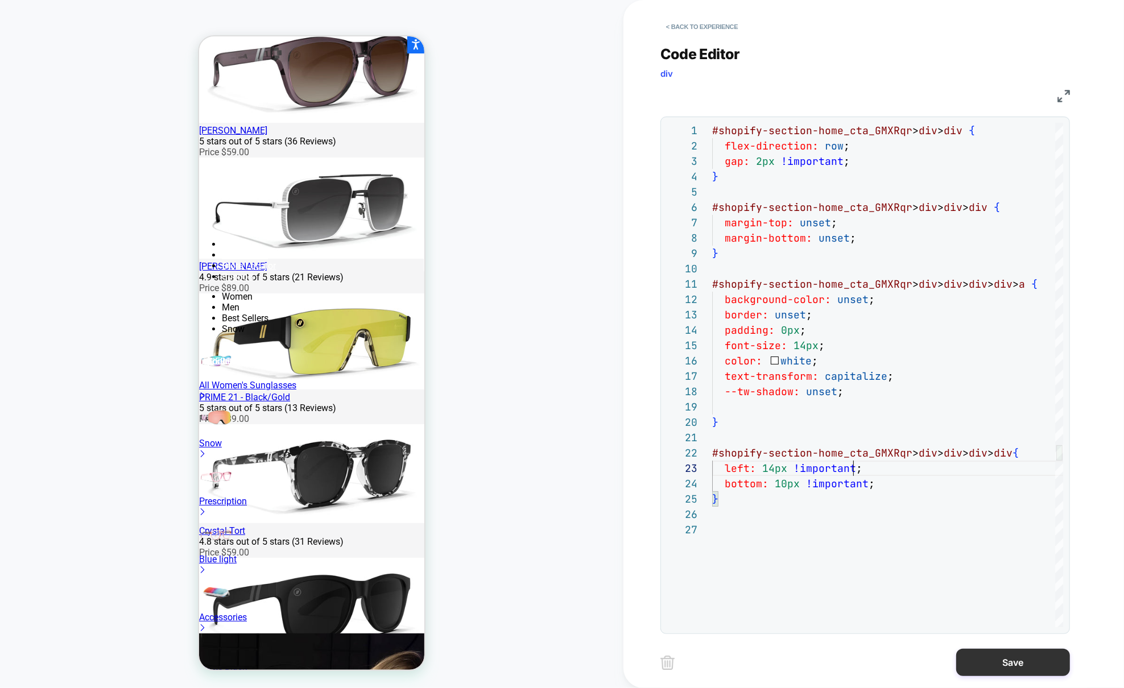
type textarea "**********"
click at [1027, 664] on button "Save" at bounding box center [1013, 662] width 114 height 27
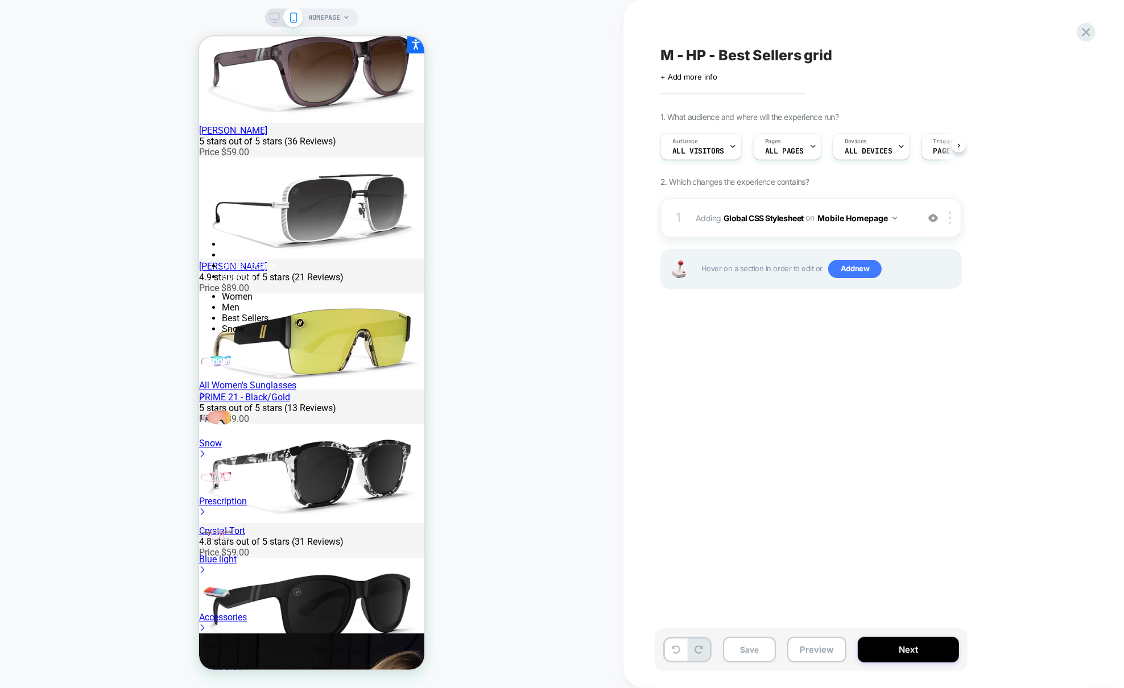
scroll to position [0, 1]
click at [746, 648] on button "Save" at bounding box center [749, 650] width 53 height 26
click at [1086, 41] on div at bounding box center [1085, 31] width 23 height 23
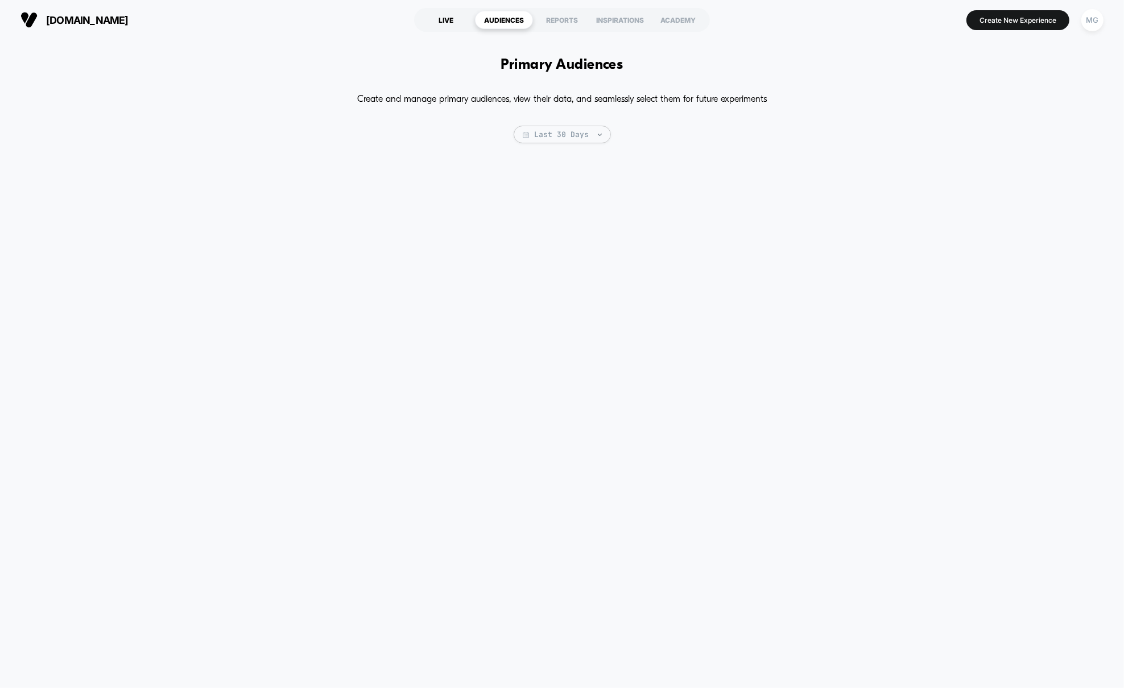
click at [455, 18] on div "LIVE" at bounding box center [446, 20] width 58 height 18
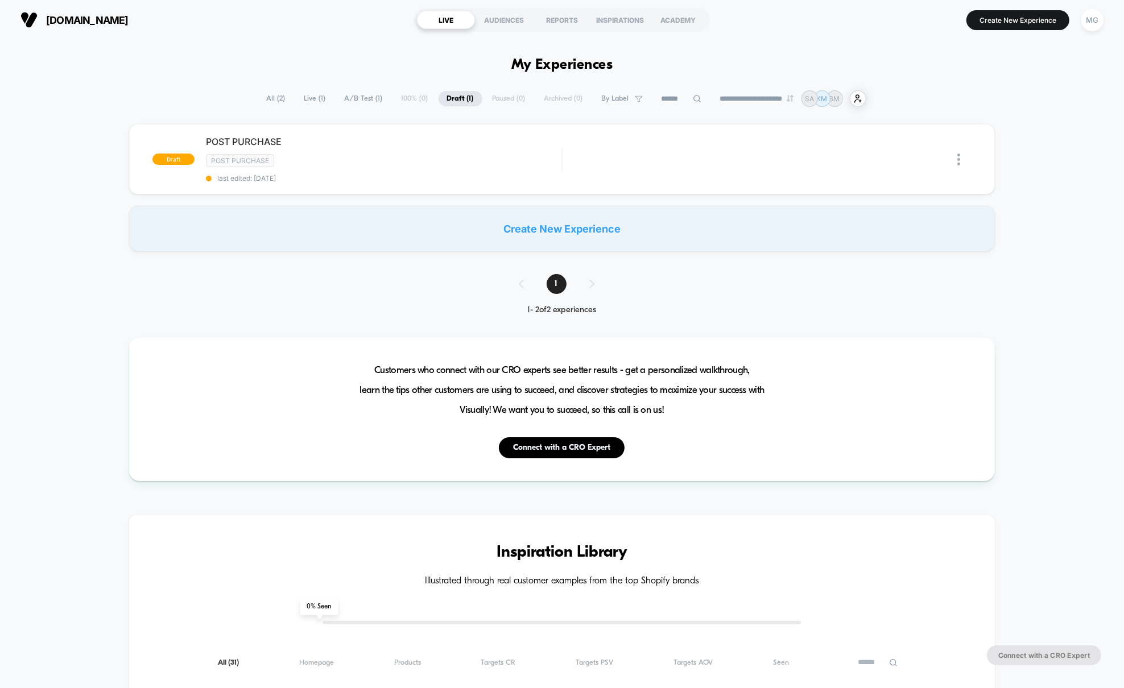
click at [353, 98] on span "A/B Test ( 1 )" at bounding box center [363, 98] width 55 height 15
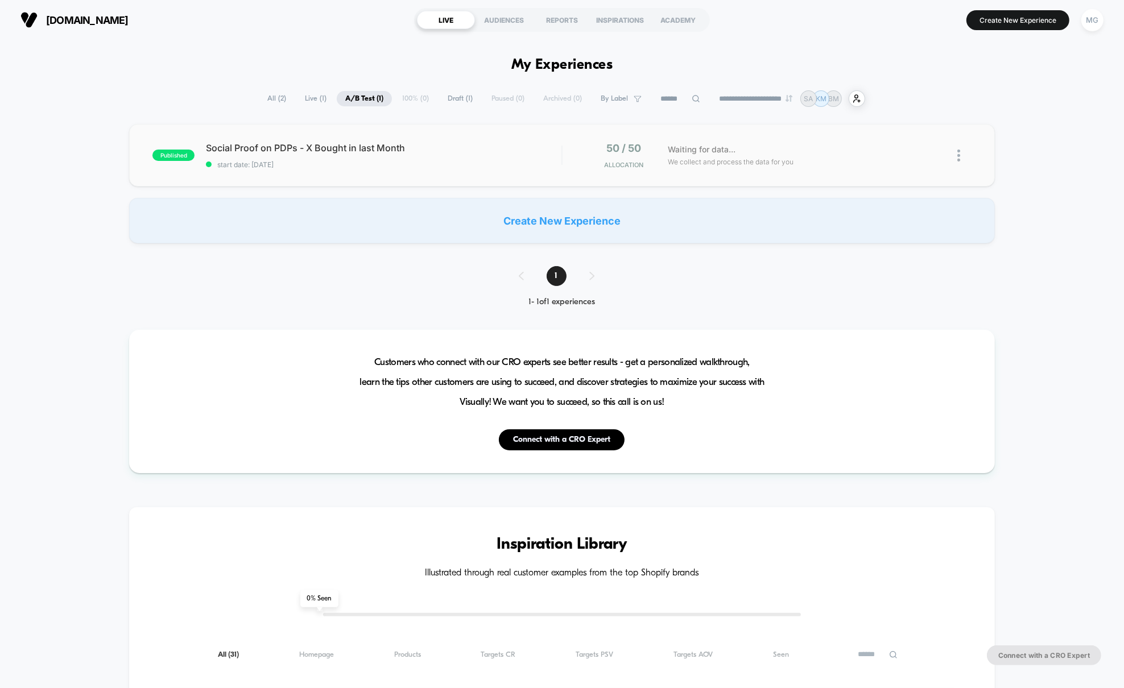
click at [369, 177] on div "published Social Proof on PDPs - X Bought in last Month start date: [DATE] 50 /…" at bounding box center [562, 155] width 866 height 63
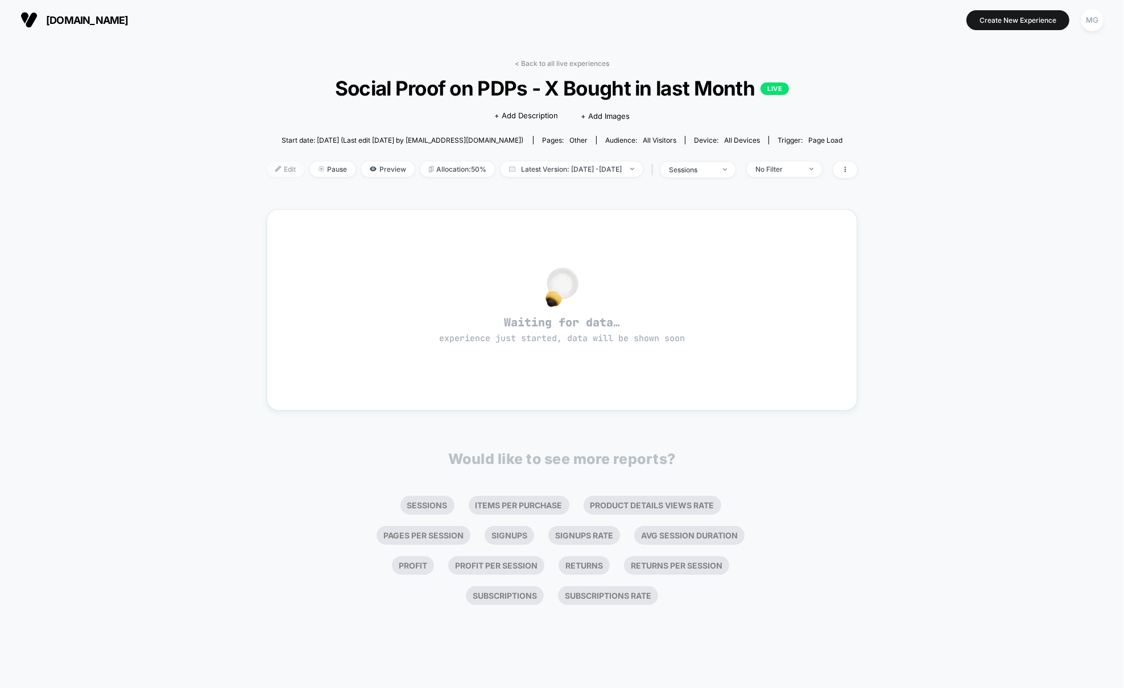
click at [272, 174] on span "Edit" at bounding box center [286, 169] width 38 height 15
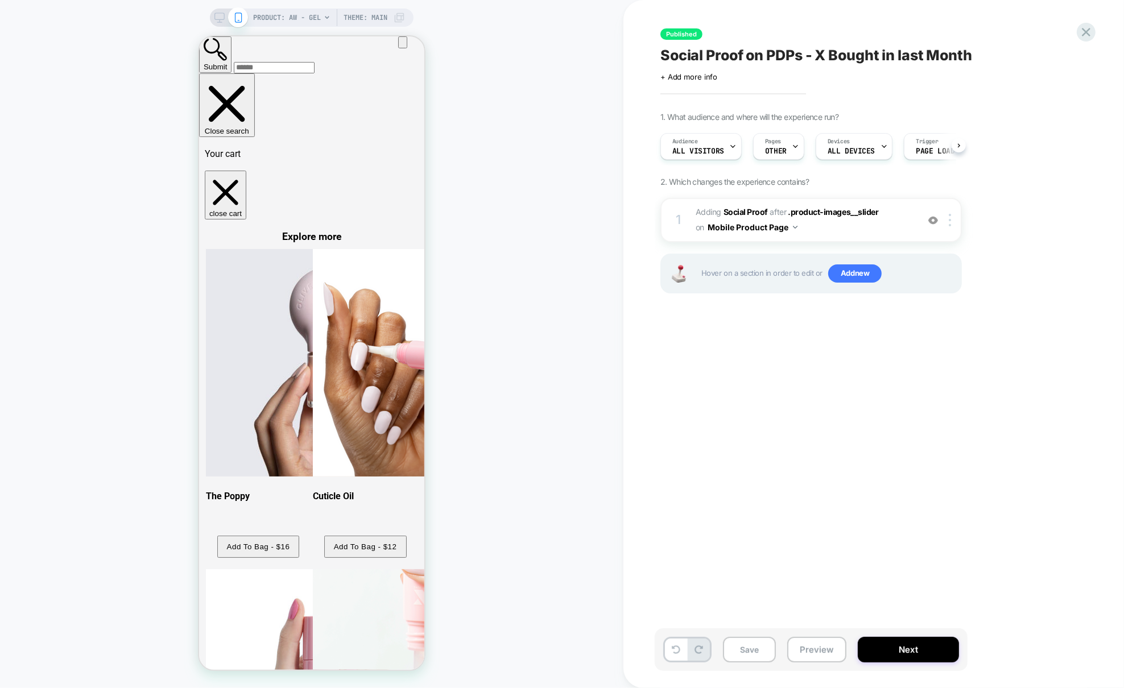
scroll to position [0, 1]
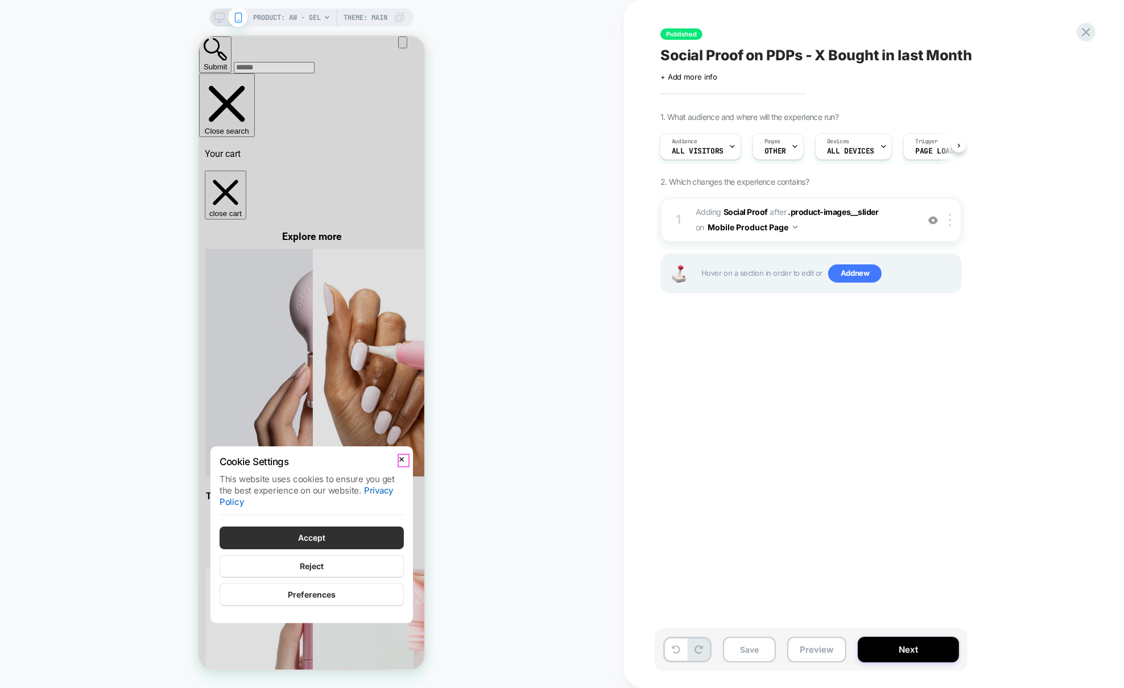
click at [402, 458] on button "Close" at bounding box center [400, 458] width 9 height 11
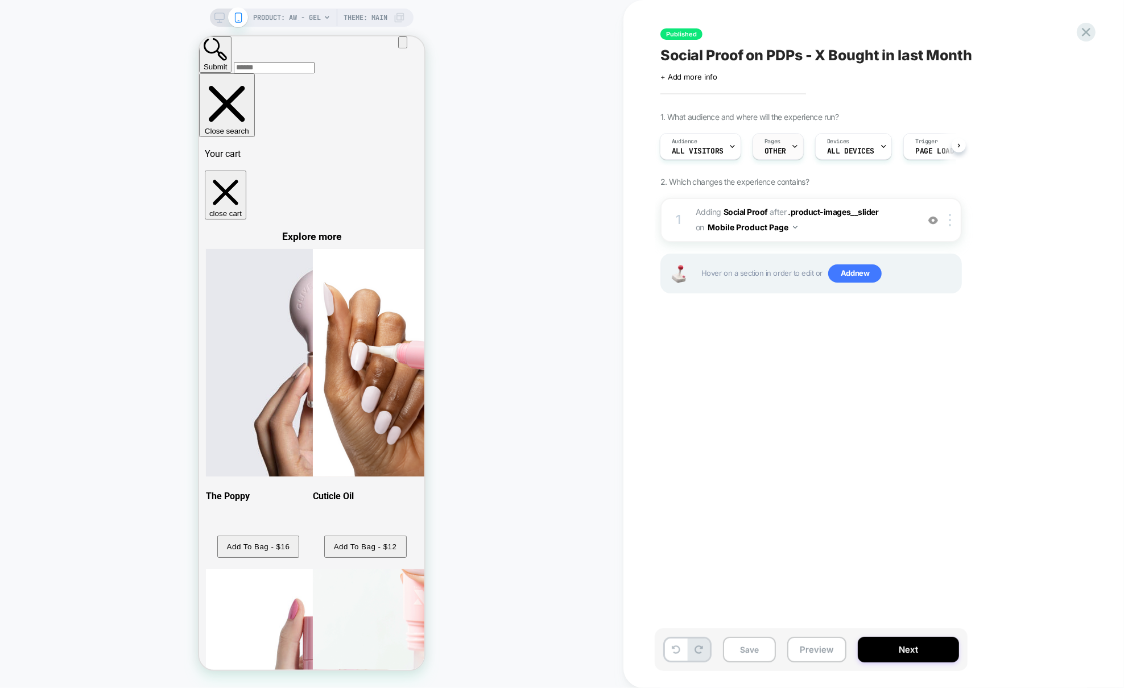
click at [775, 153] on span "OTHER" at bounding box center [775, 151] width 22 height 8
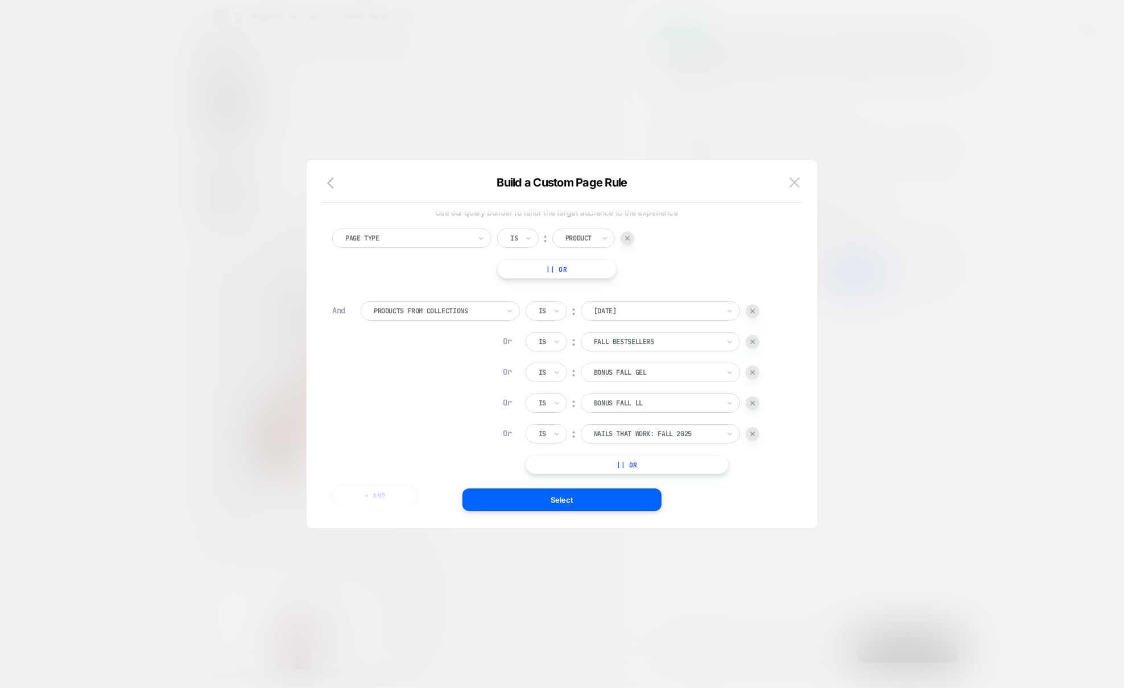
scroll to position [10, 0]
click at [796, 179] on img at bounding box center [794, 182] width 10 height 10
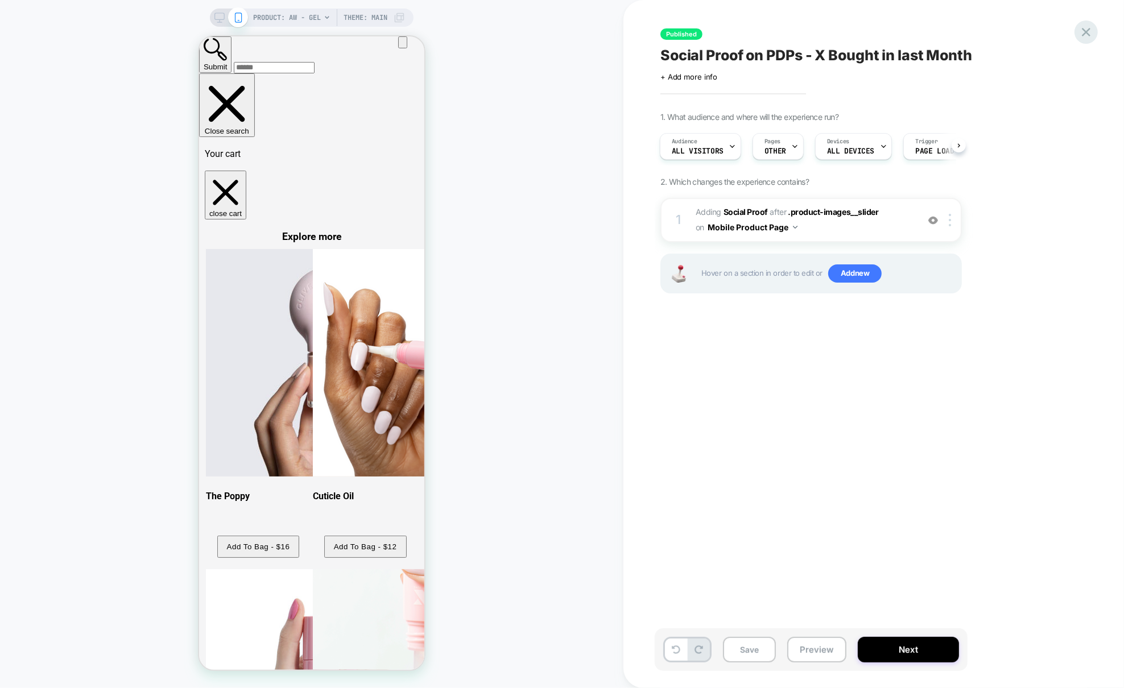
click at [1082, 26] on icon at bounding box center [1085, 31] width 15 height 15
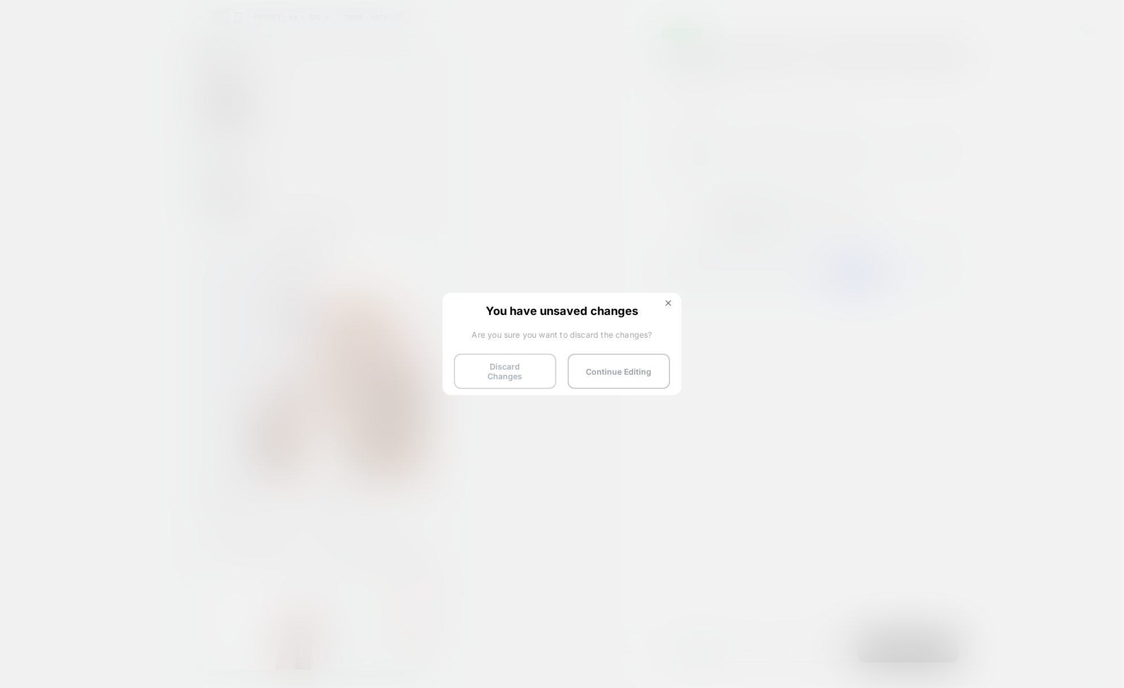
click at [492, 366] on button "Discard Changes" at bounding box center [505, 371] width 102 height 35
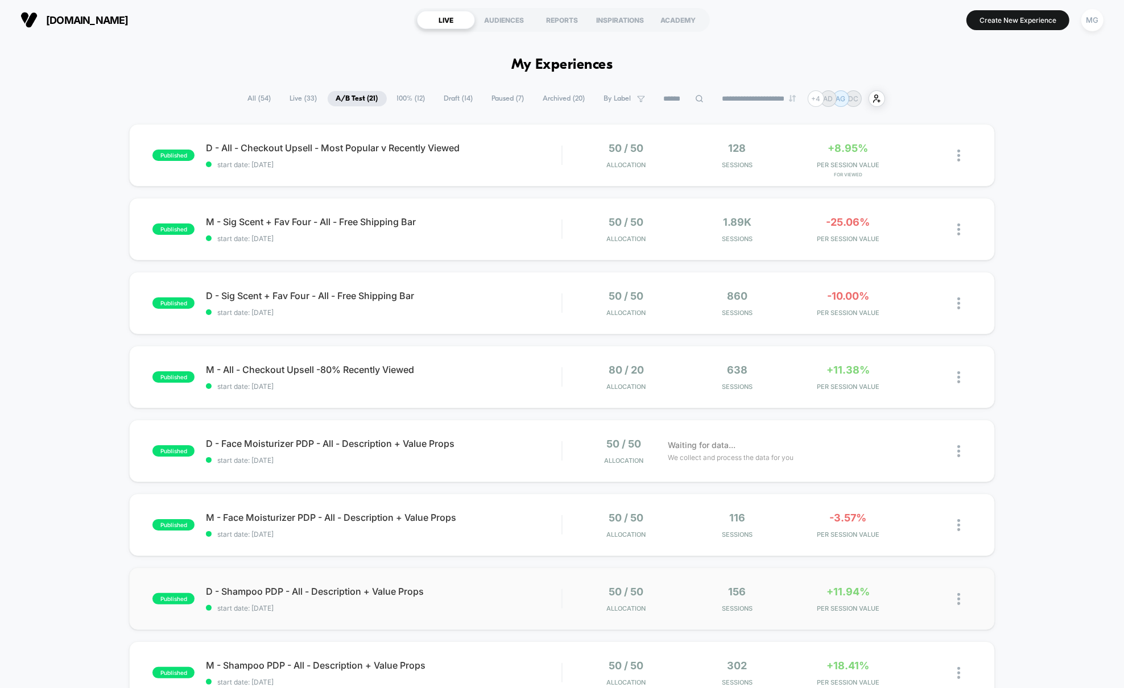
click at [403, 618] on div "published D - Shampoo PDP - All - Description + Value Props start date: [DATE] …" at bounding box center [562, 599] width 866 height 63
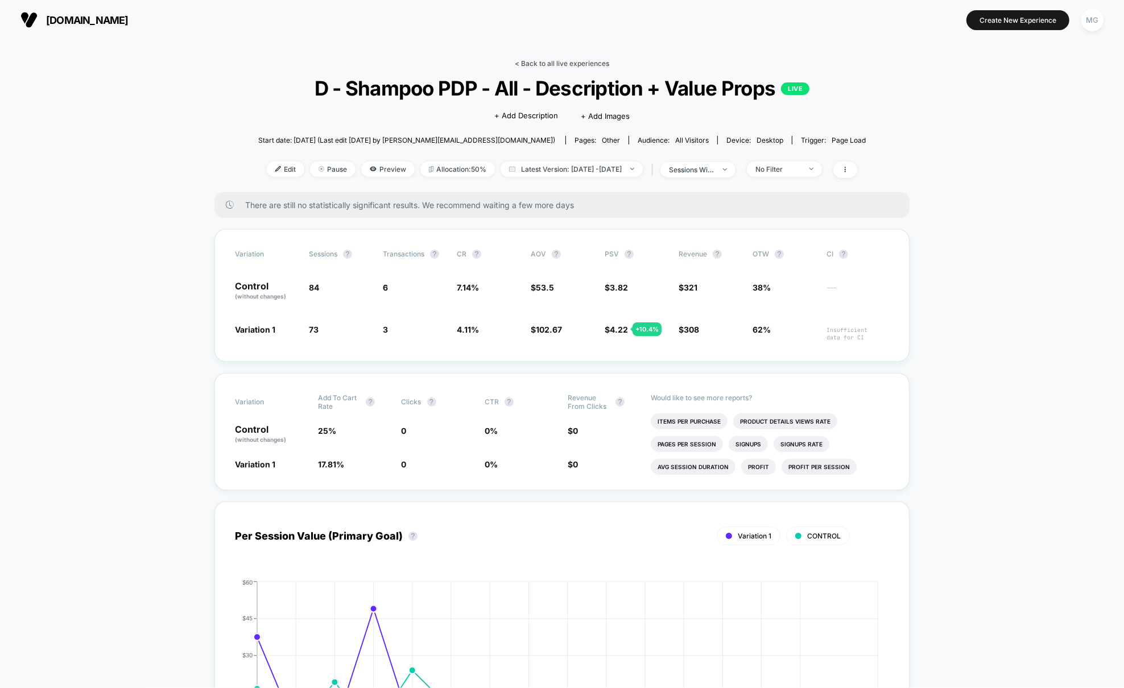
click at [527, 59] on link "< Back to all live experiences" at bounding box center [562, 63] width 94 height 9
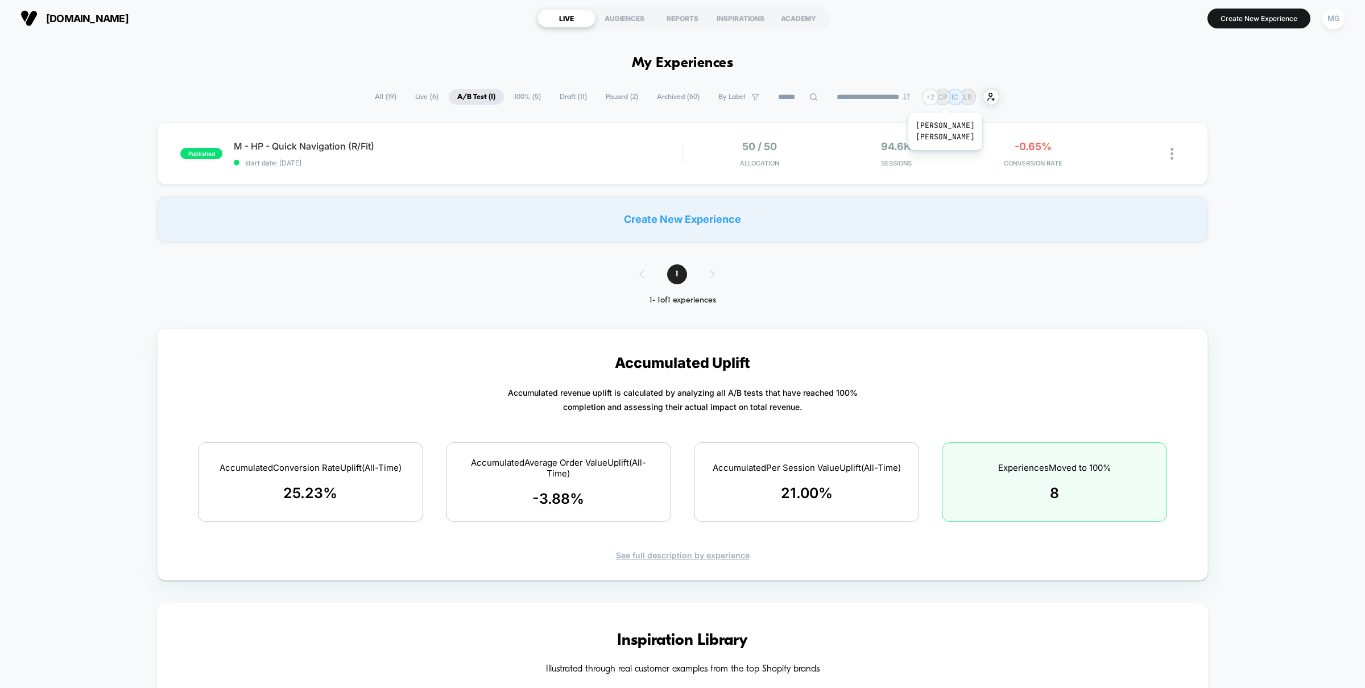
scroll to position [3, 0]
click at [939, 97] on div "+ 2" at bounding box center [930, 95] width 16 height 16
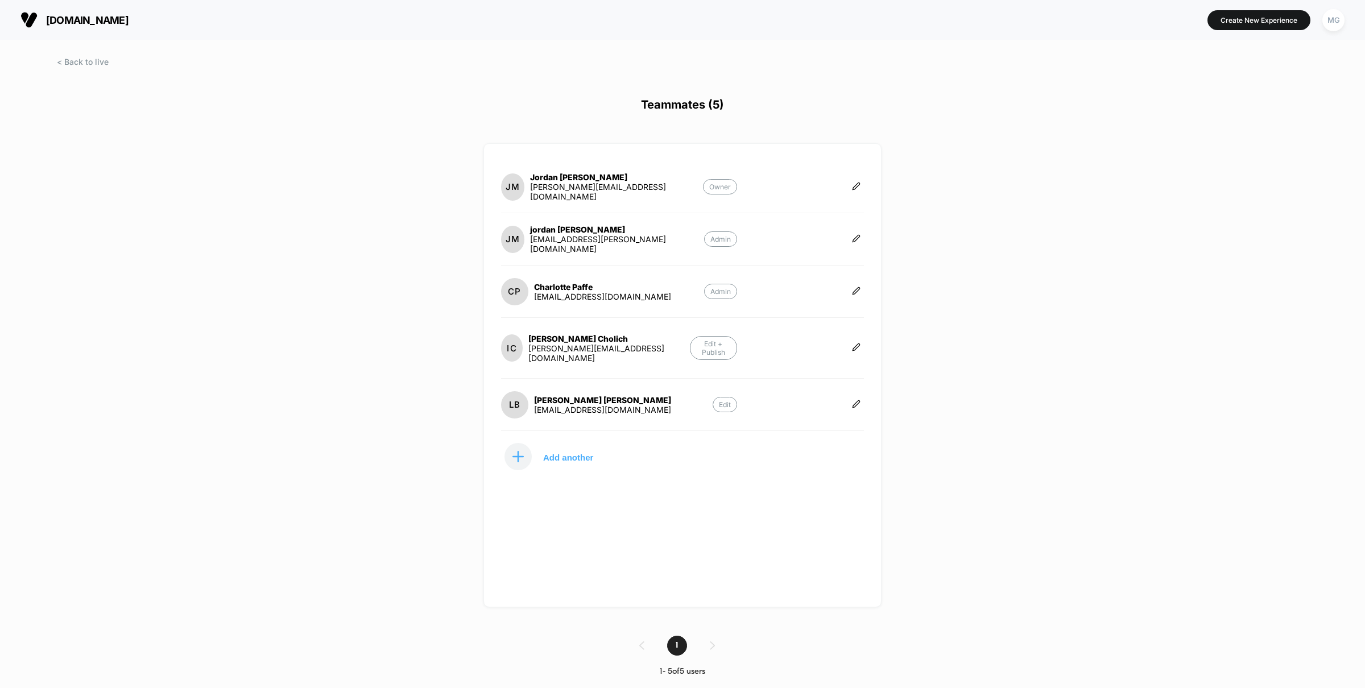
click at [590, 405] on div "[EMAIL_ADDRESS][DOMAIN_NAME]" at bounding box center [602, 410] width 137 height 10
copy div "[EMAIL_ADDRESS][DOMAIN_NAME] Edit Add another 1 1 - 5 of 5 users Display size n…"
click at [101, 64] on span at bounding box center [83, 62] width 52 height 10
